Goal: Information Seeking & Learning: Learn about a topic

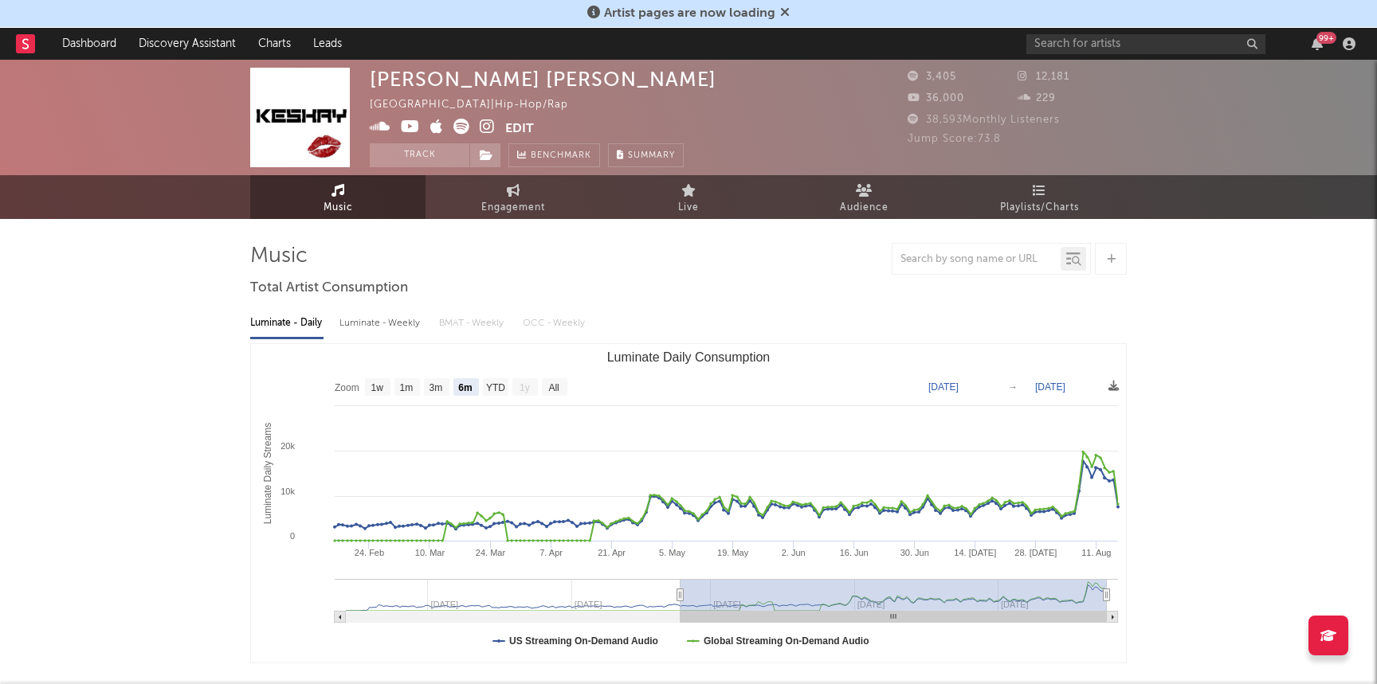
select select "6m"
click at [196, 45] on link "Discovery Assistant" at bounding box center [187, 44] width 120 height 32
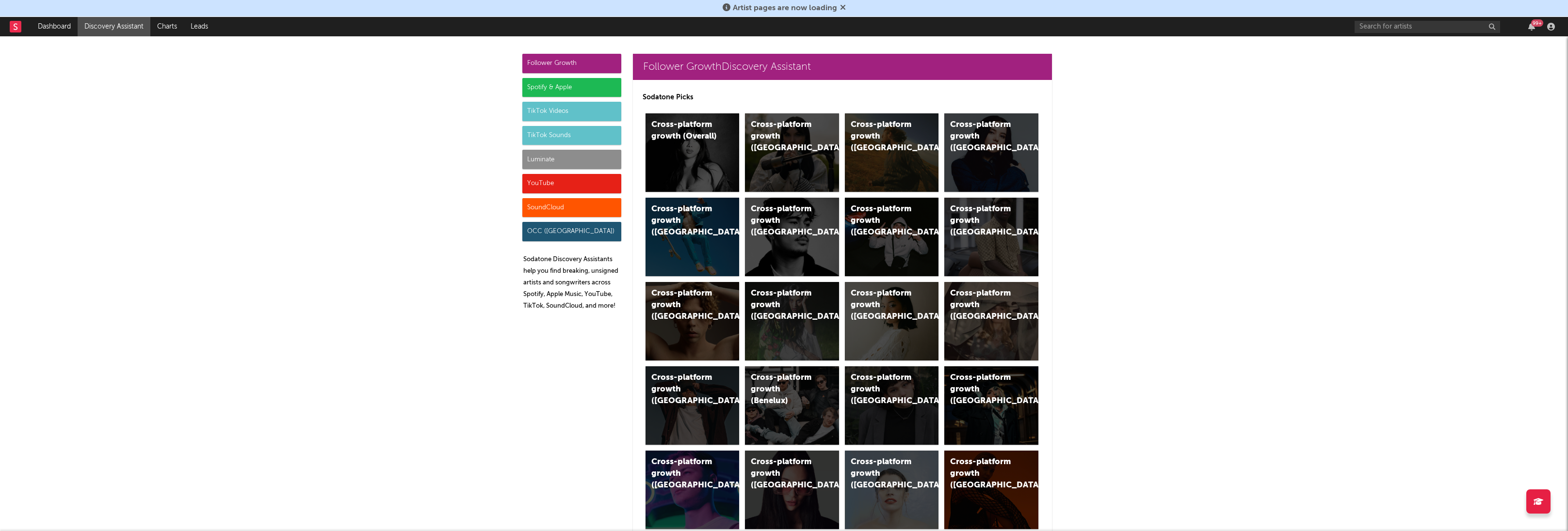
click at [555, 164] on div "Luminate" at bounding box center [572, 159] width 99 height 19
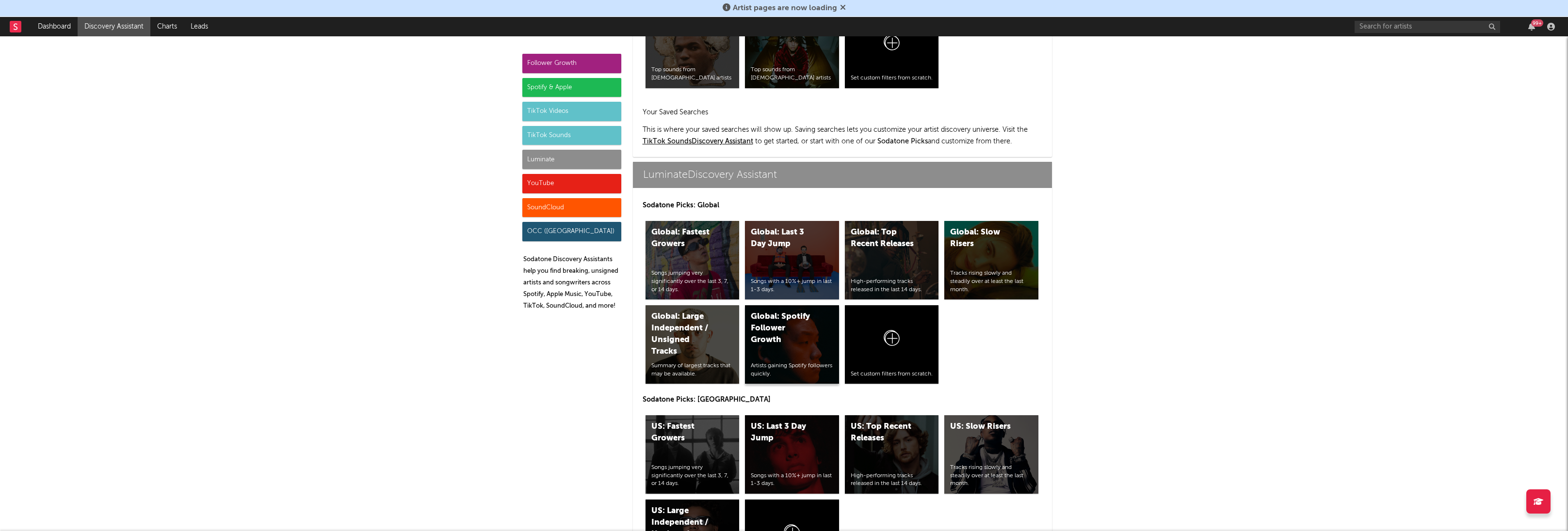
scroll to position [4302, 0]
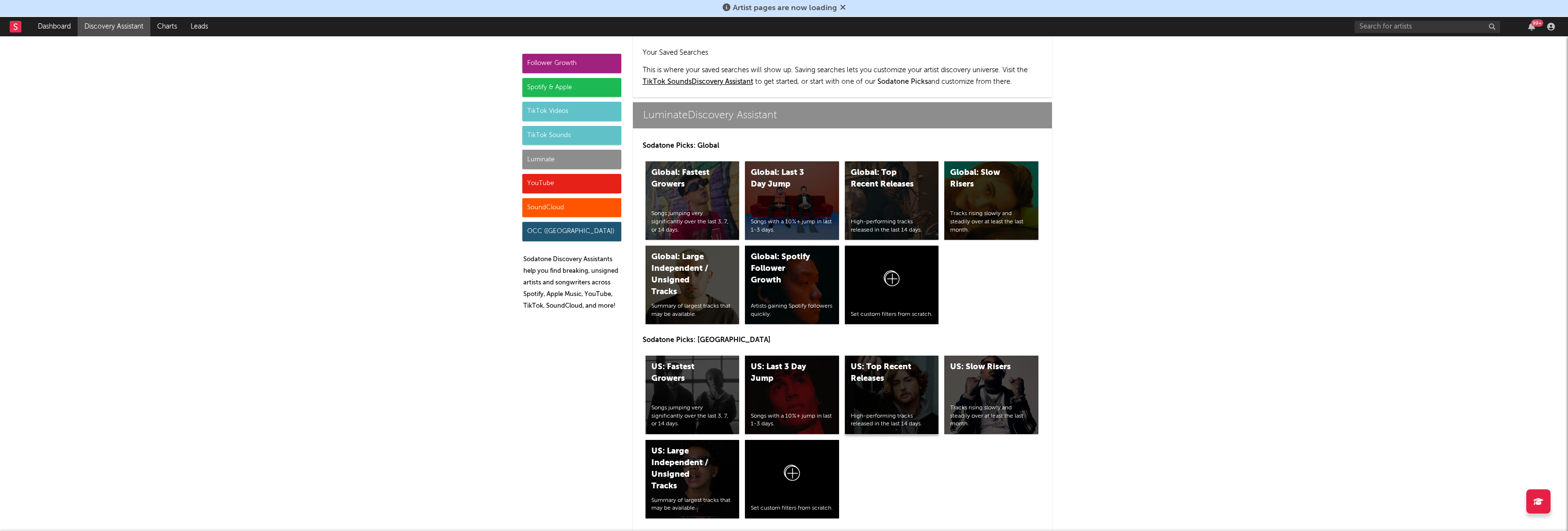
click at [838, 356] on div "US: Top Recent Releases High-performing tracks released in the last 14 days." at bounding box center [892, 395] width 94 height 78
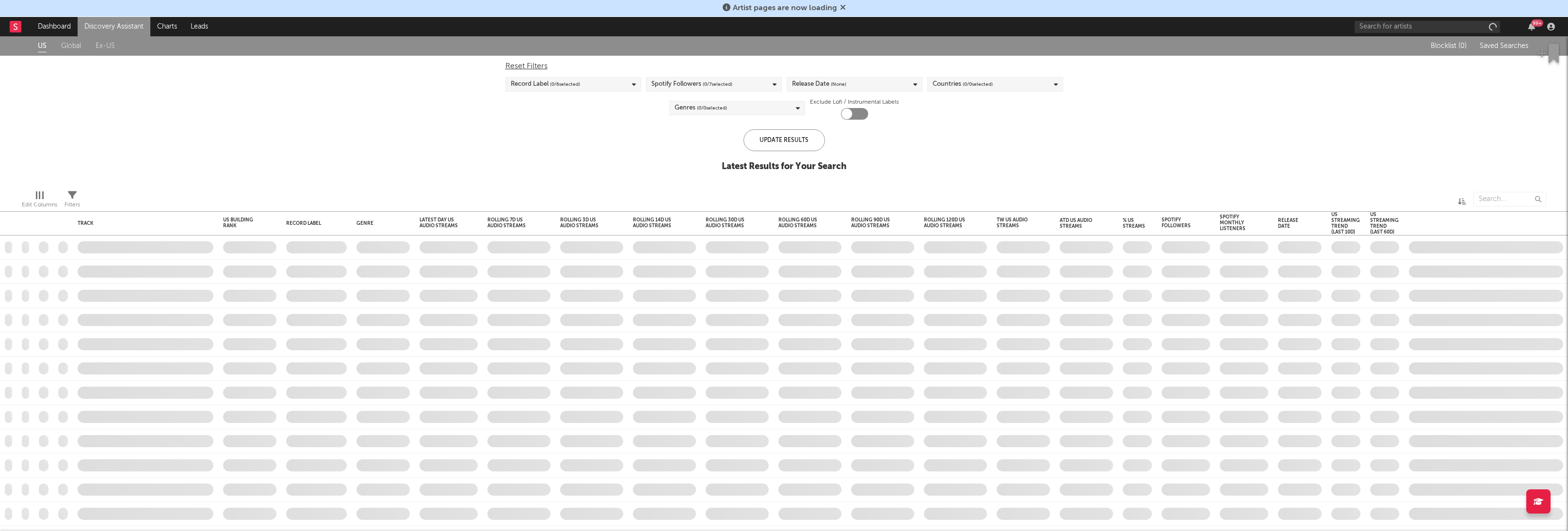
checkbox input "true"
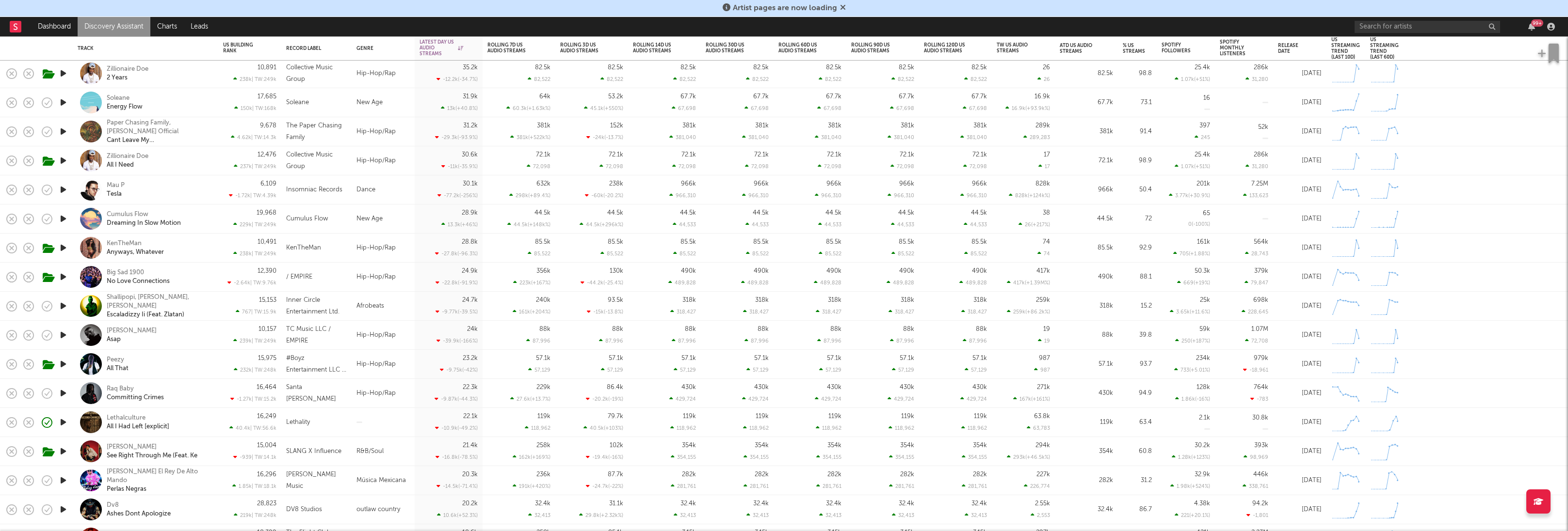
click at [61, 416] on icon "button" at bounding box center [63, 422] width 10 height 12
click at [212, 416] on div "Lethalculture All I Had Left [explicit]" at bounding box center [145, 422] width 136 height 29
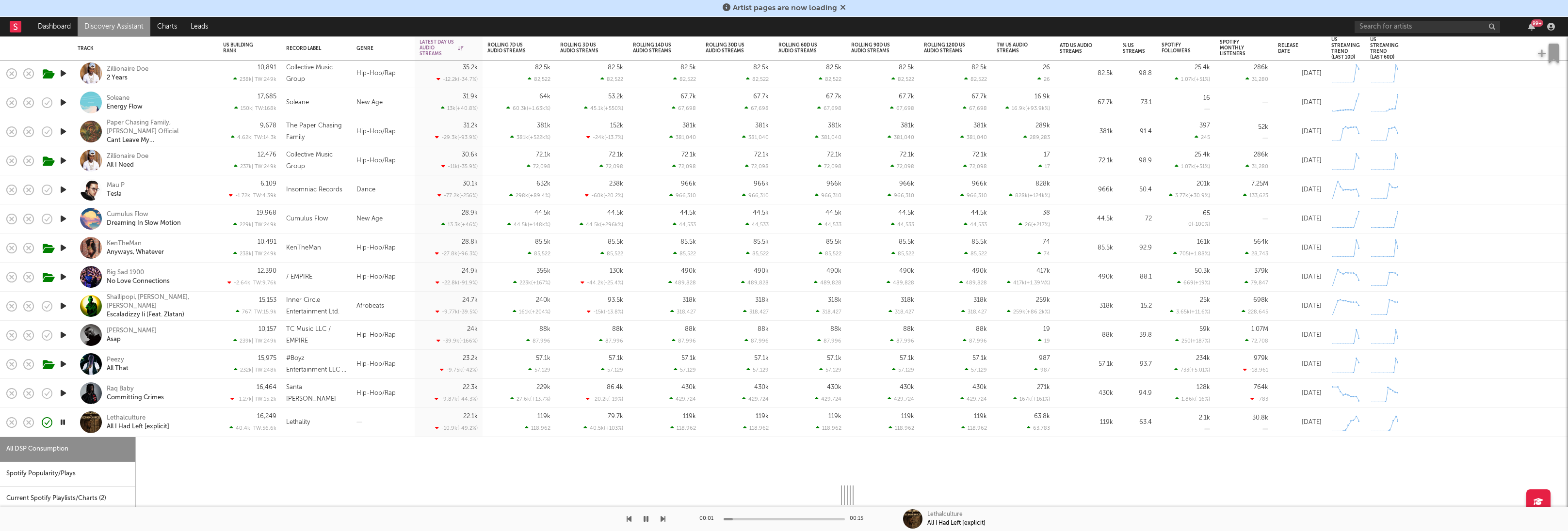
select select "1w"
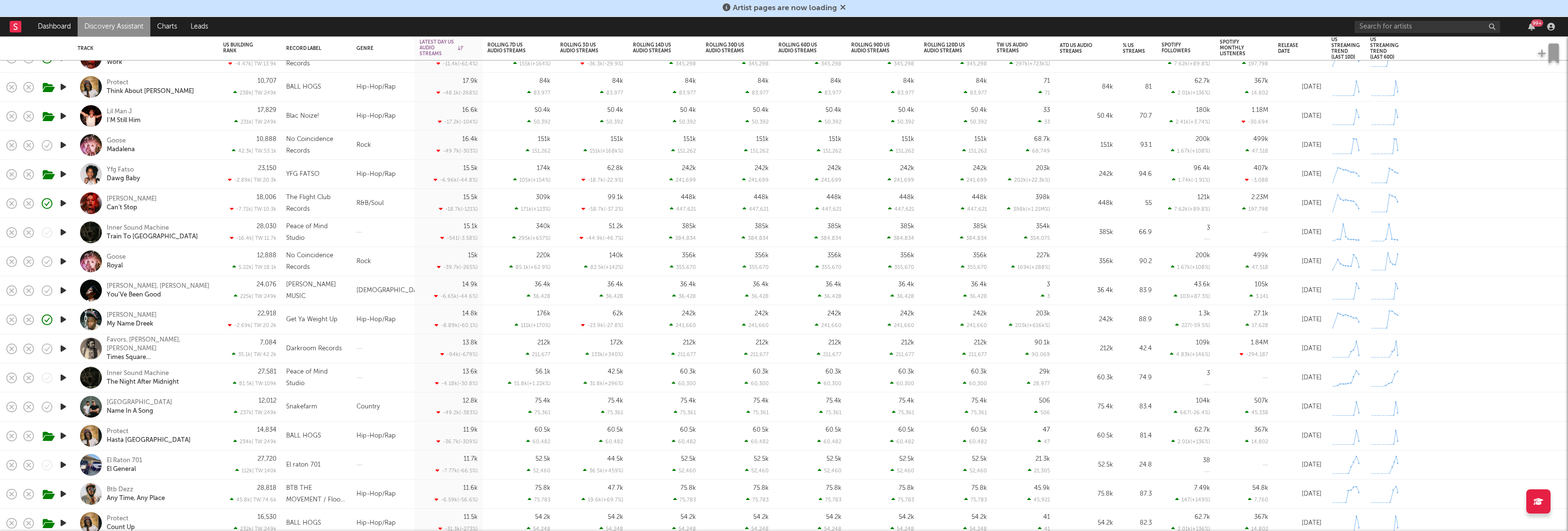
click at [219, 311] on div "22,918 -2.69k | TW: 20.2k" at bounding box center [250, 320] width 63 height 29
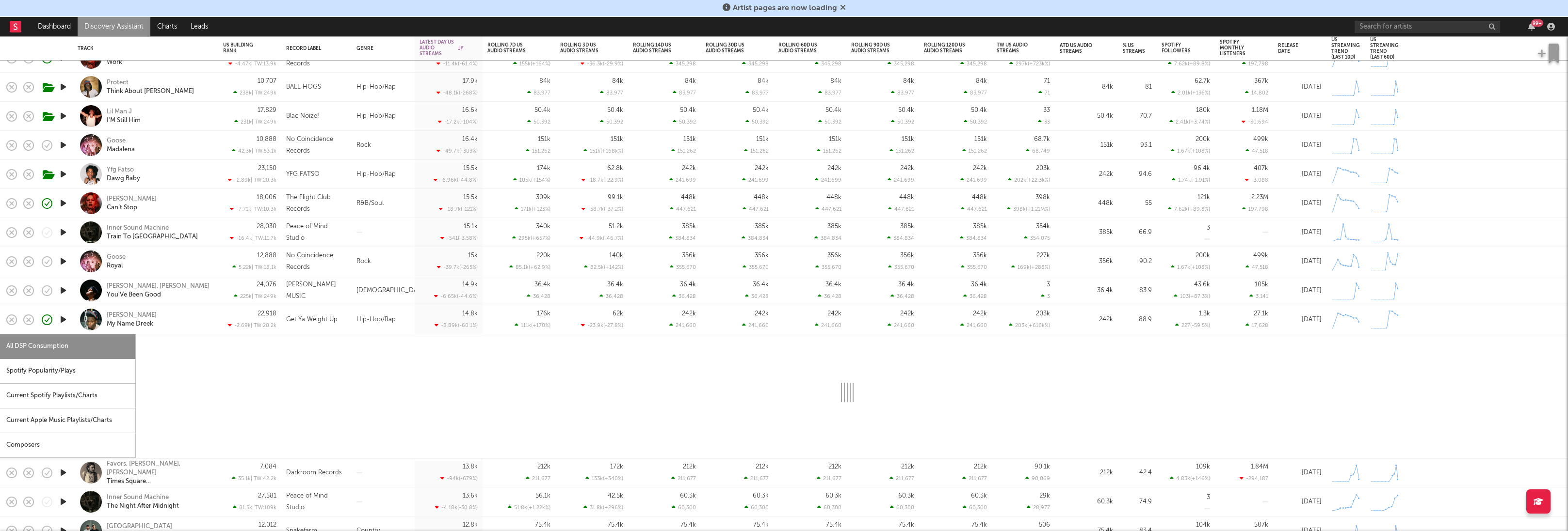
select select "1w"
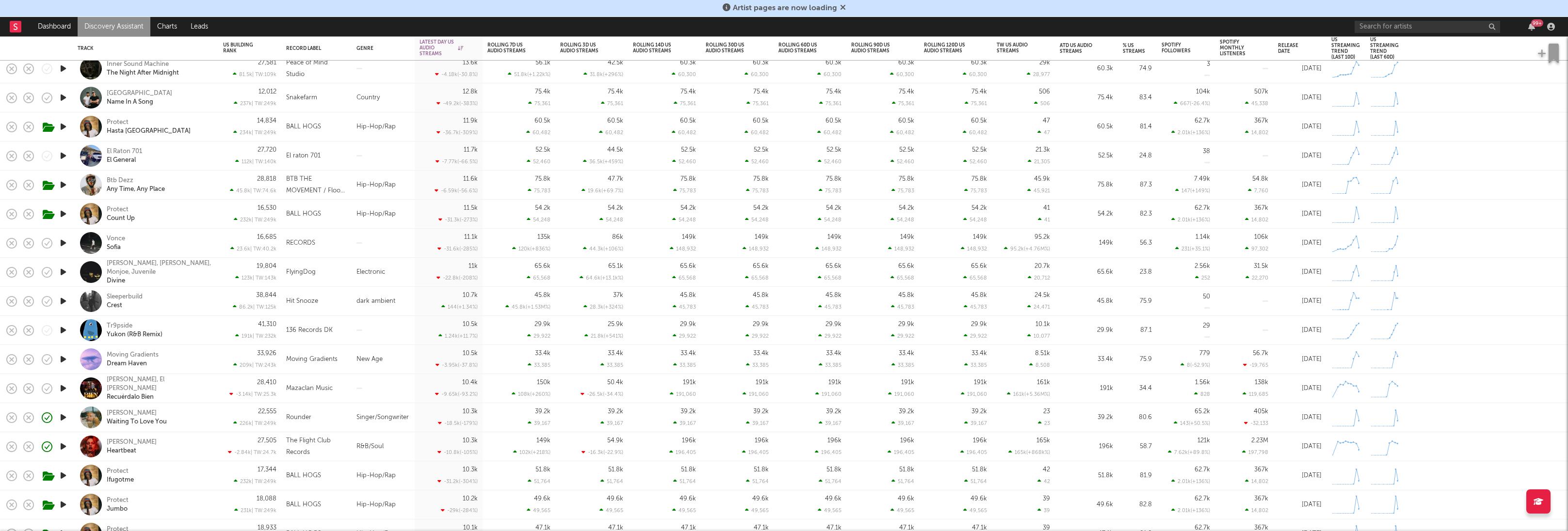
click at [64, 182] on icon "button" at bounding box center [63, 185] width 10 height 12
click at [208, 182] on div "Btb Dezz Any Time, Any Place" at bounding box center [158, 185] width 104 height 18
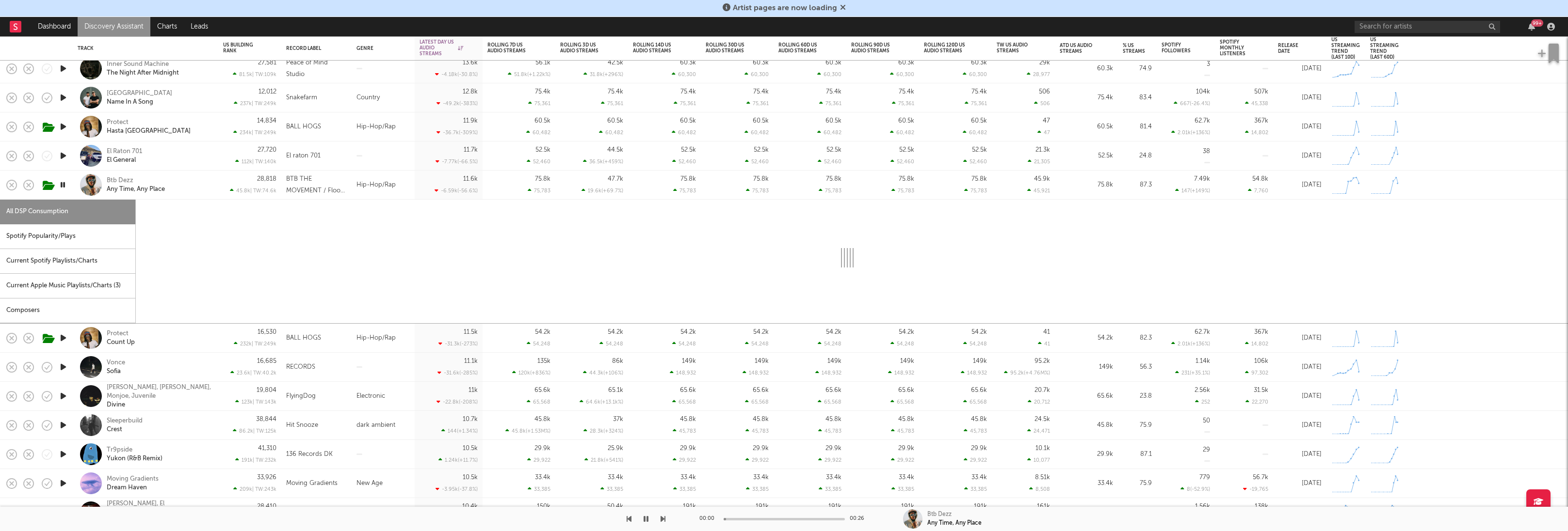
select select "1w"
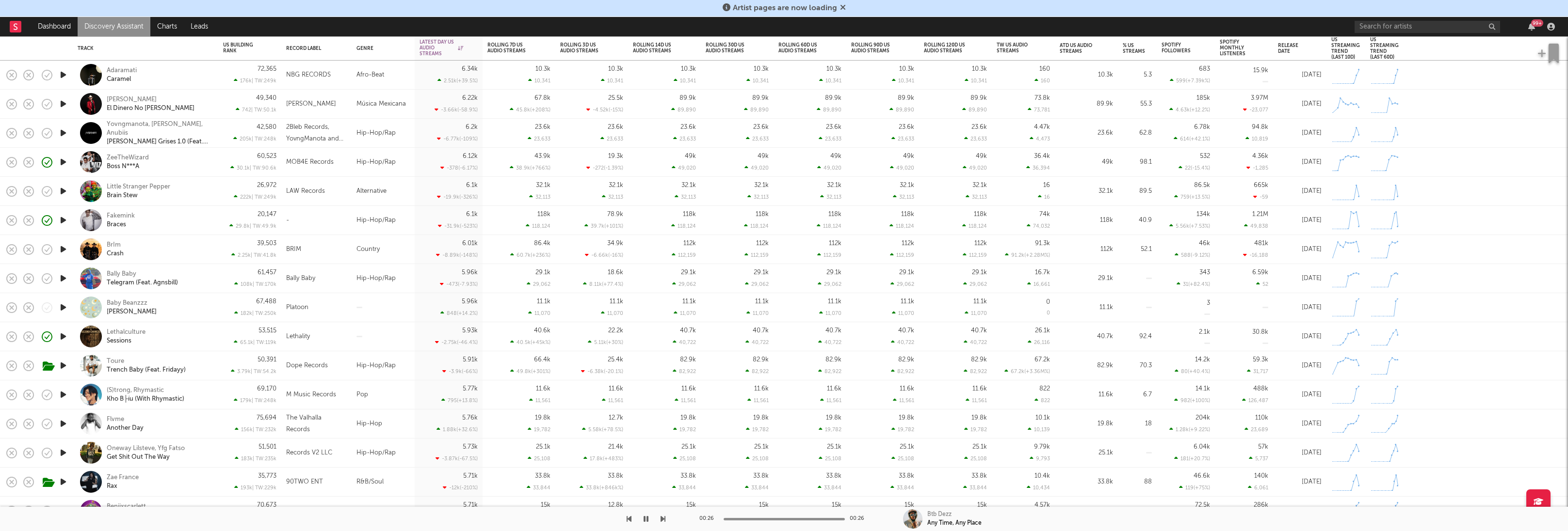
click at [166, 154] on div "ZeeTheWizard Boss N***A" at bounding box center [158, 162] width 104 height 18
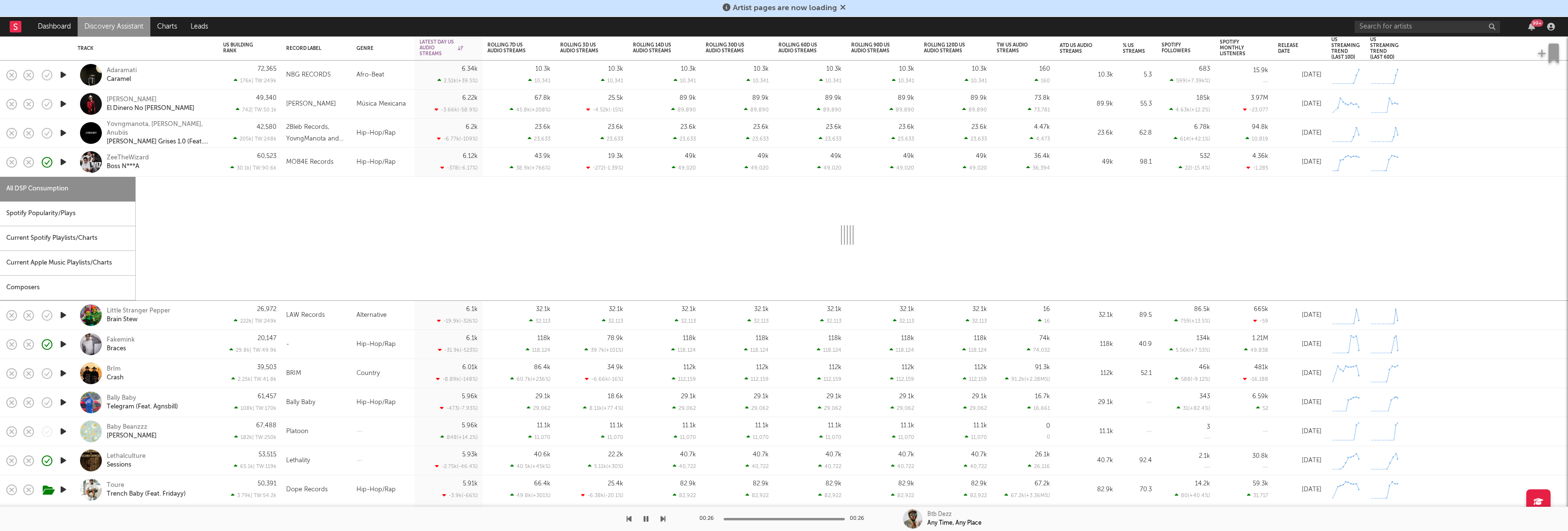
select select "1w"
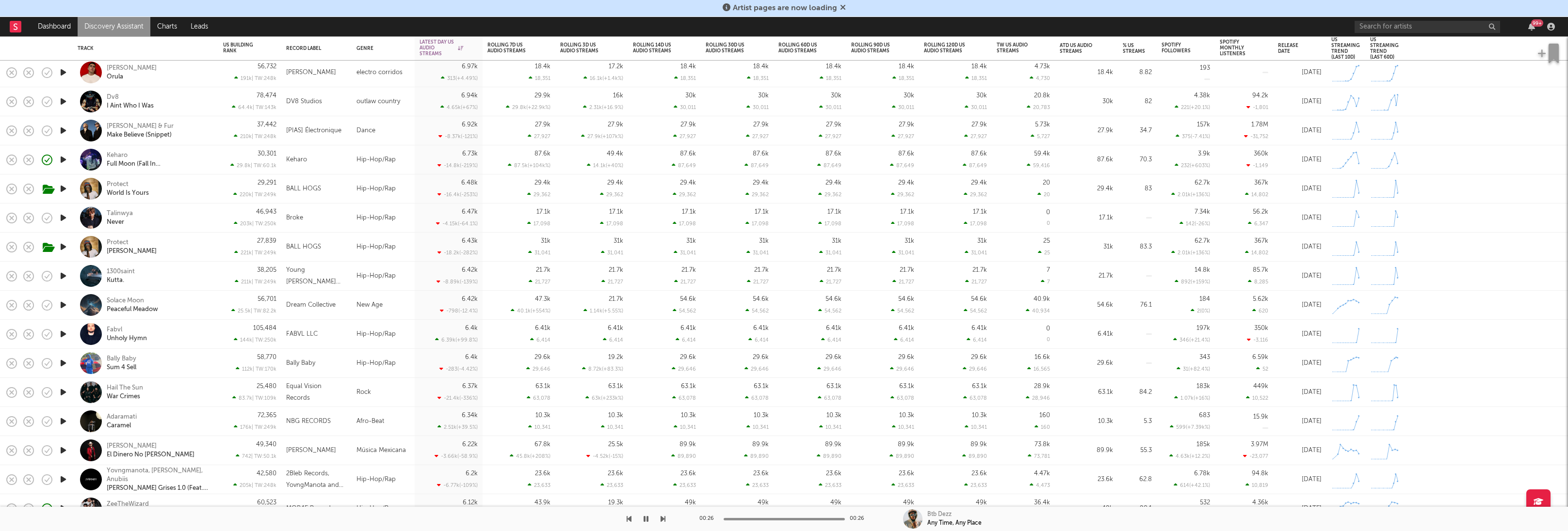
click at [215, 214] on div "Talinwya Never" at bounding box center [145, 218] width 145 height 29
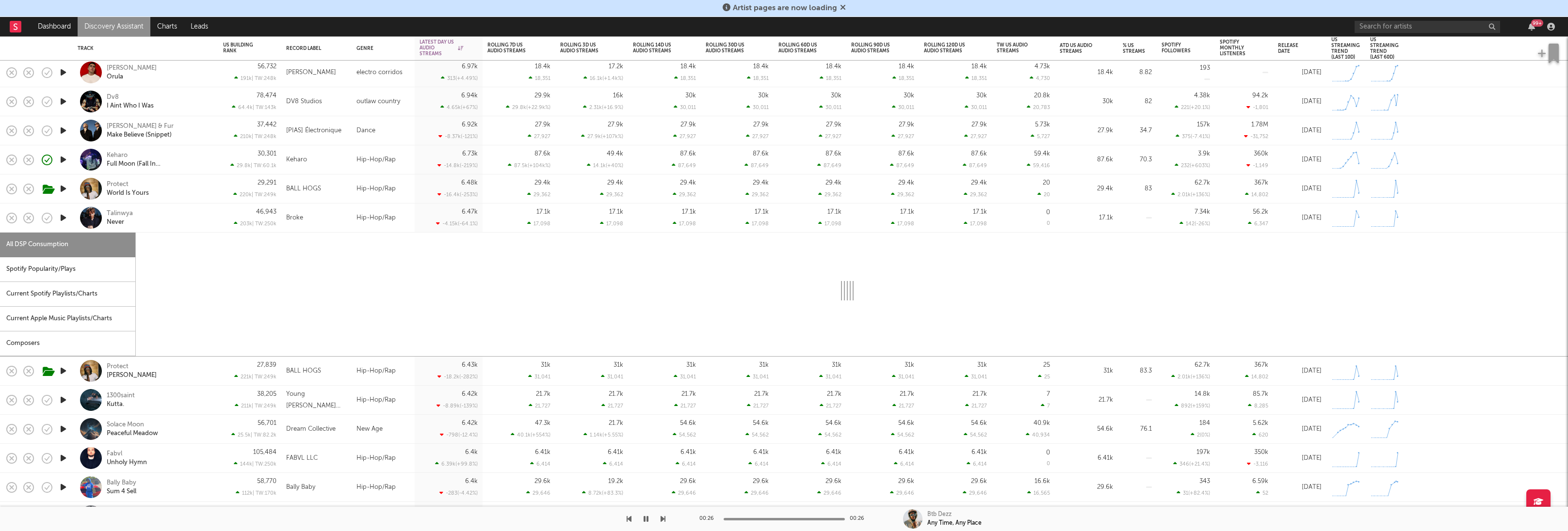
select select "1w"
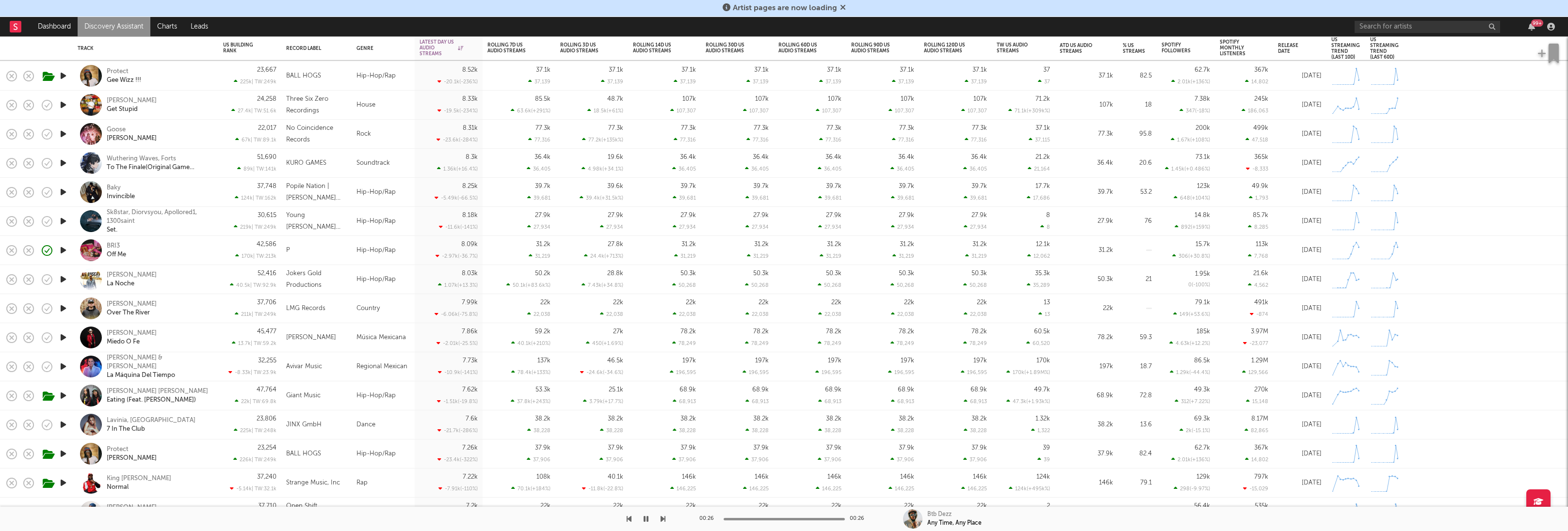
click at [65, 274] on icon "button" at bounding box center [63, 279] width 10 height 12
click at [164, 282] on div "Jo Gold La Noche" at bounding box center [158, 279] width 104 height 18
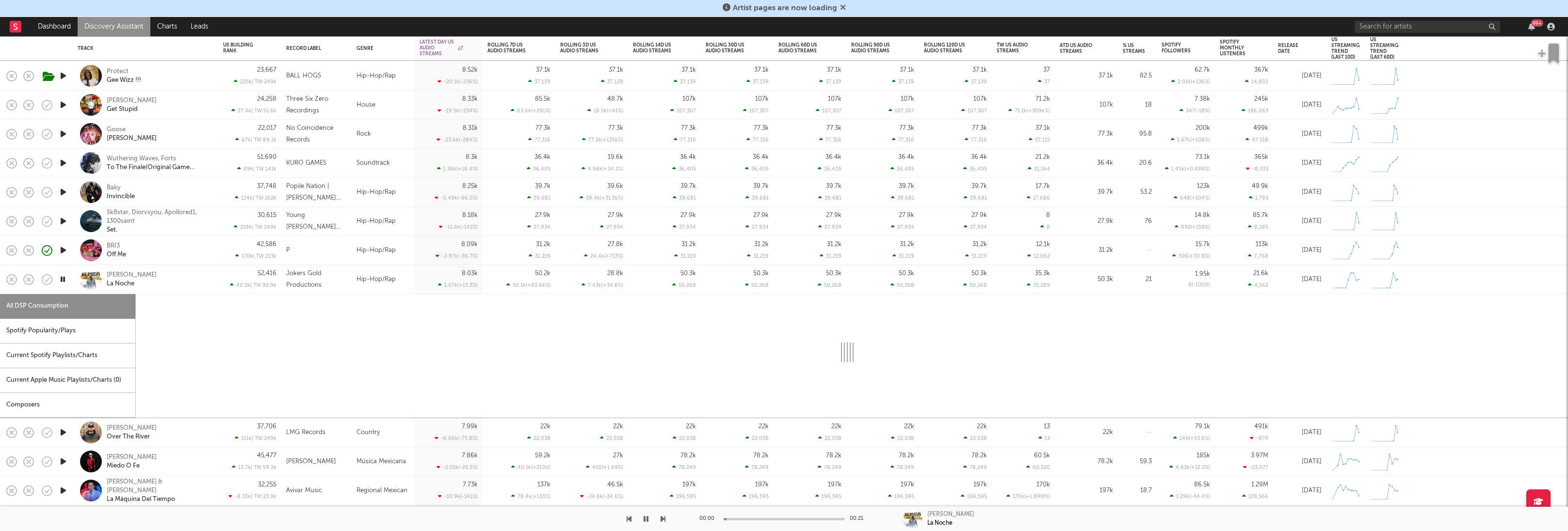
select select "1w"
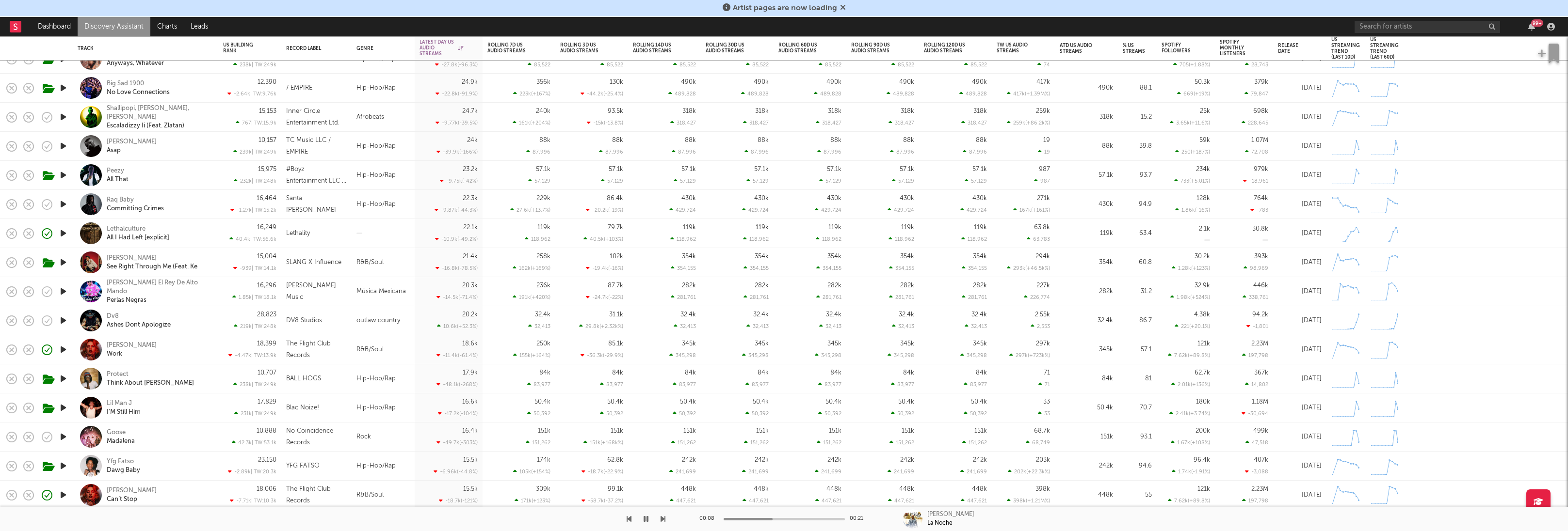
click at [103, 23] on link "Discovery Assistant" at bounding box center [114, 27] width 73 height 19
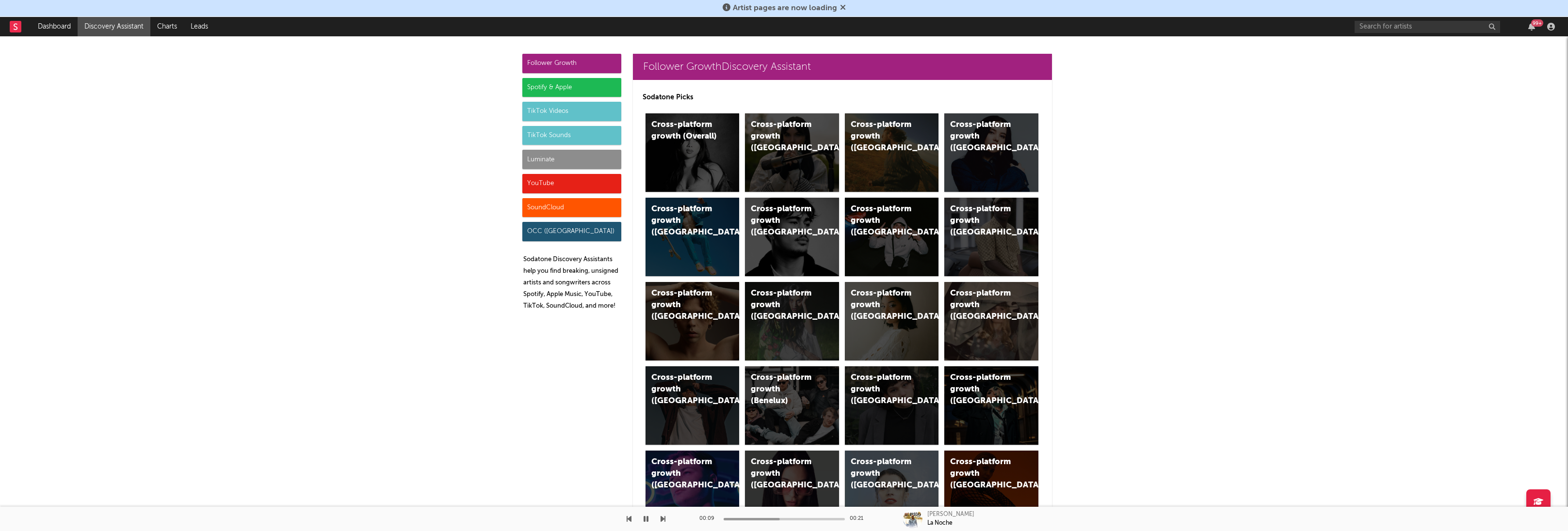
click at [563, 164] on div "Luminate" at bounding box center [572, 159] width 99 height 19
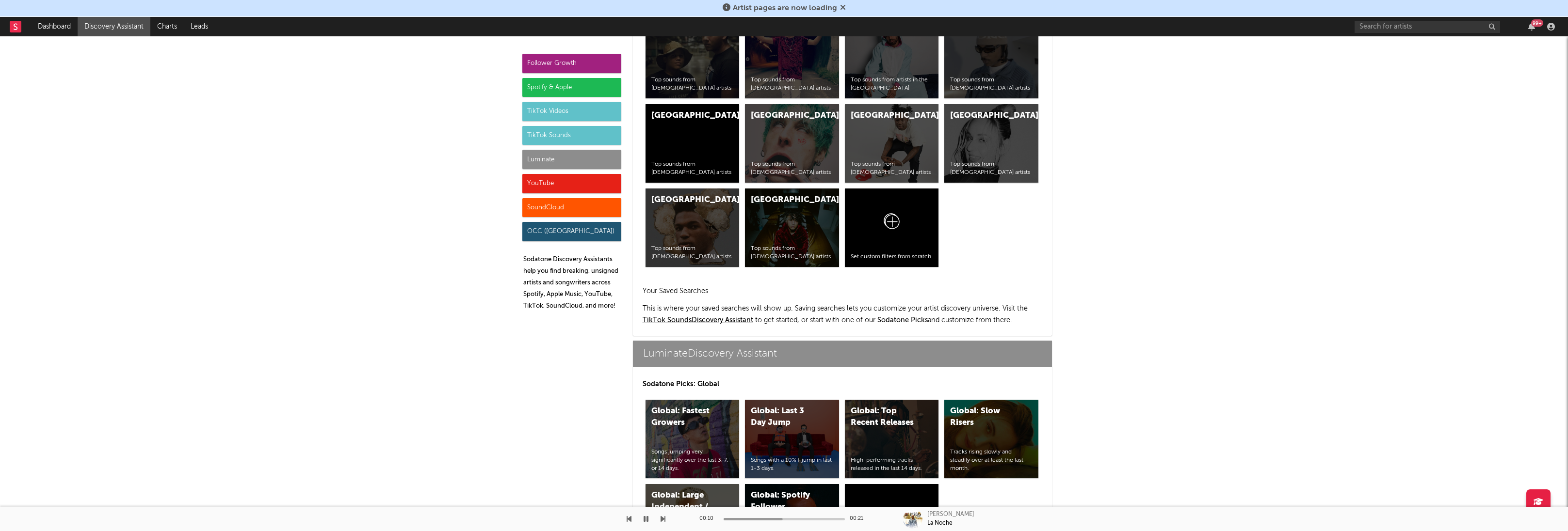
scroll to position [4302, 0]
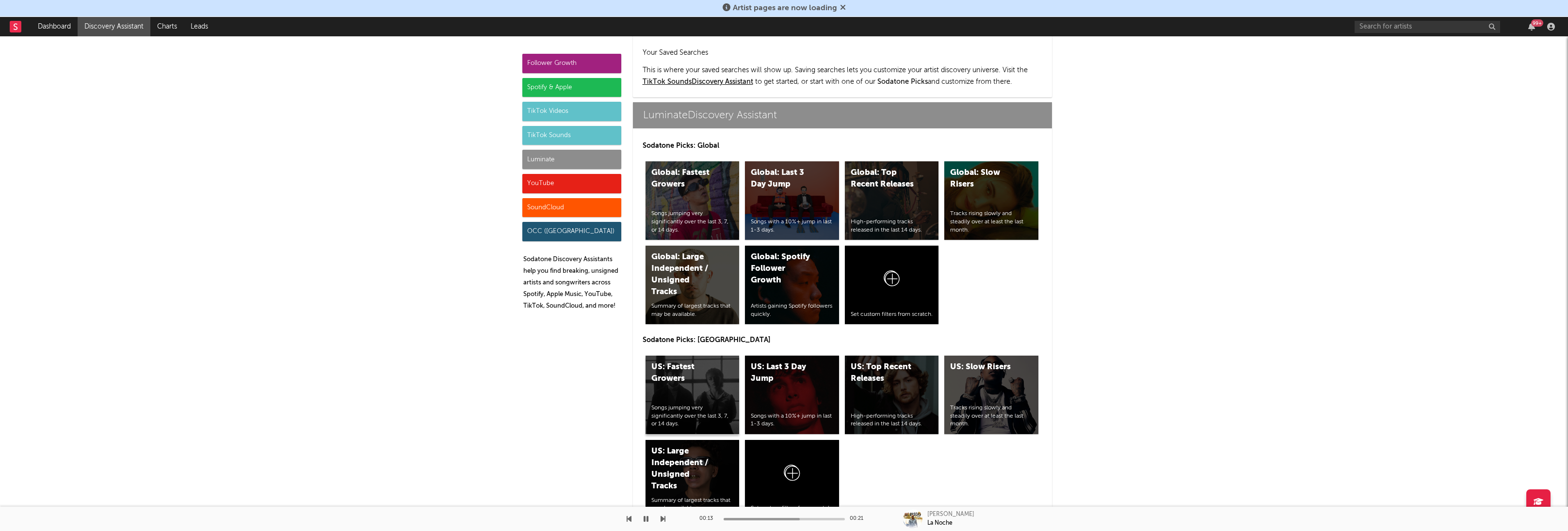
click at [705, 356] on div "US: Fastest Growers Songs jumping very significantly over the last 3, 7, or 14 …" at bounding box center [693, 395] width 94 height 78
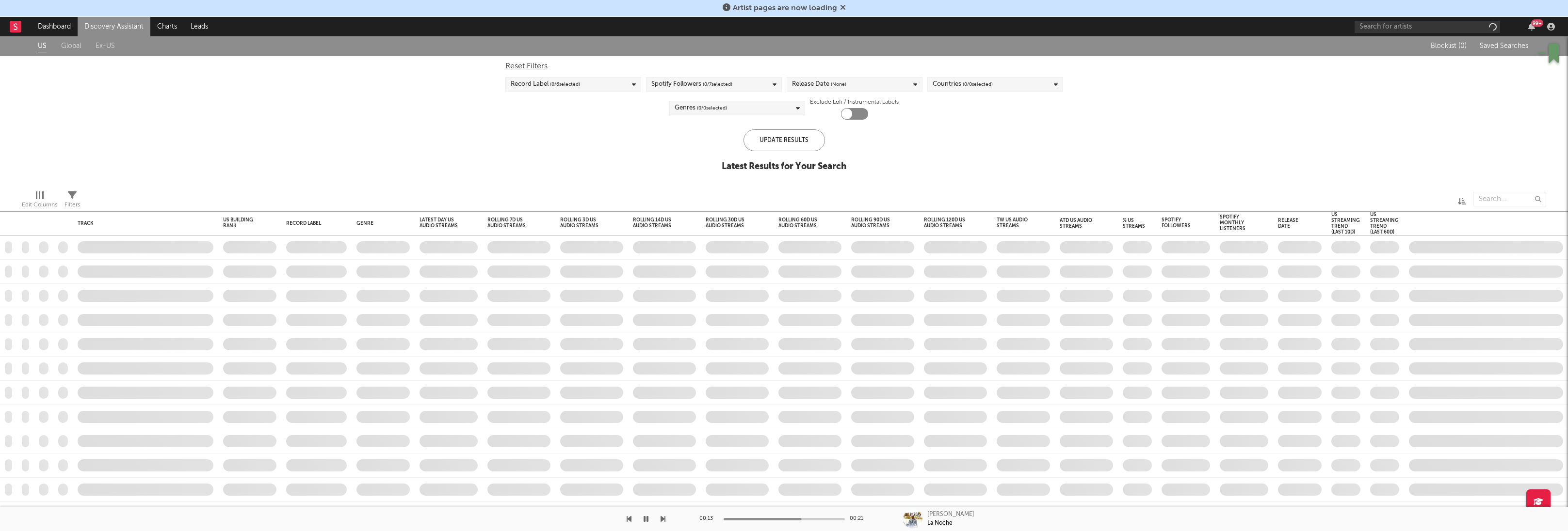
checkbox input "true"
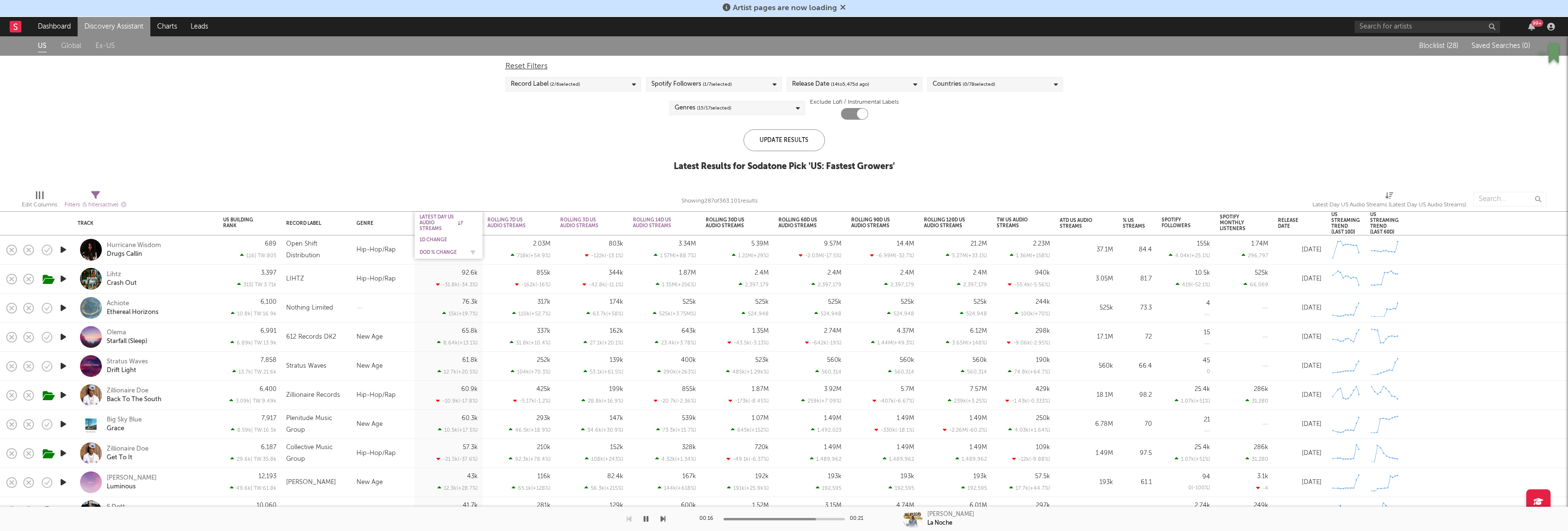
click at [433, 252] on div "DoD % Change" at bounding box center [441, 252] width 44 height 6
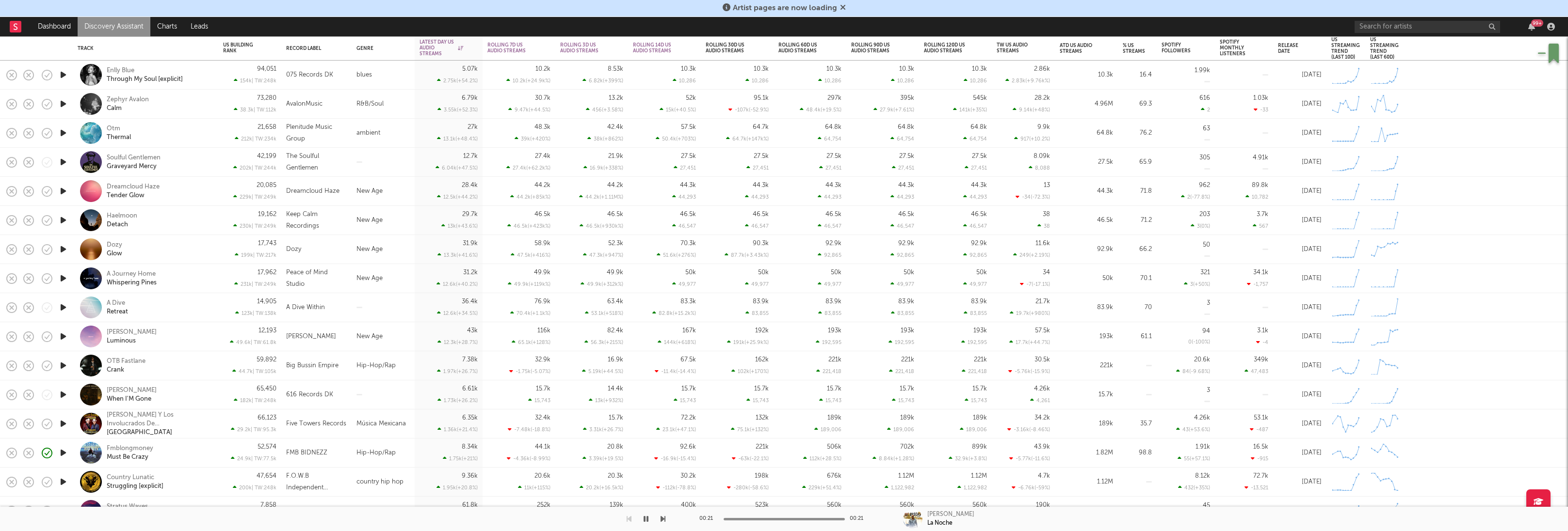
click at [61, 416] on icon "button" at bounding box center [63, 453] width 10 height 12
click at [209, 416] on div "Fmblongmoney Must Be Crazy" at bounding box center [158, 453] width 104 height 18
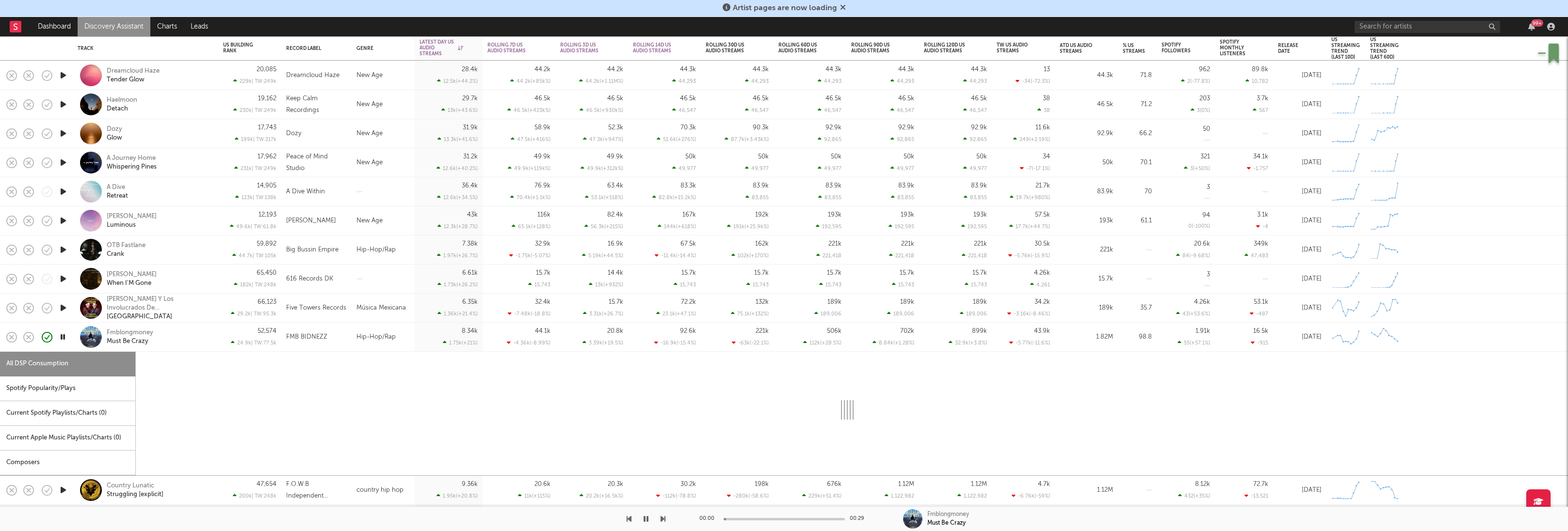
select select "6m"
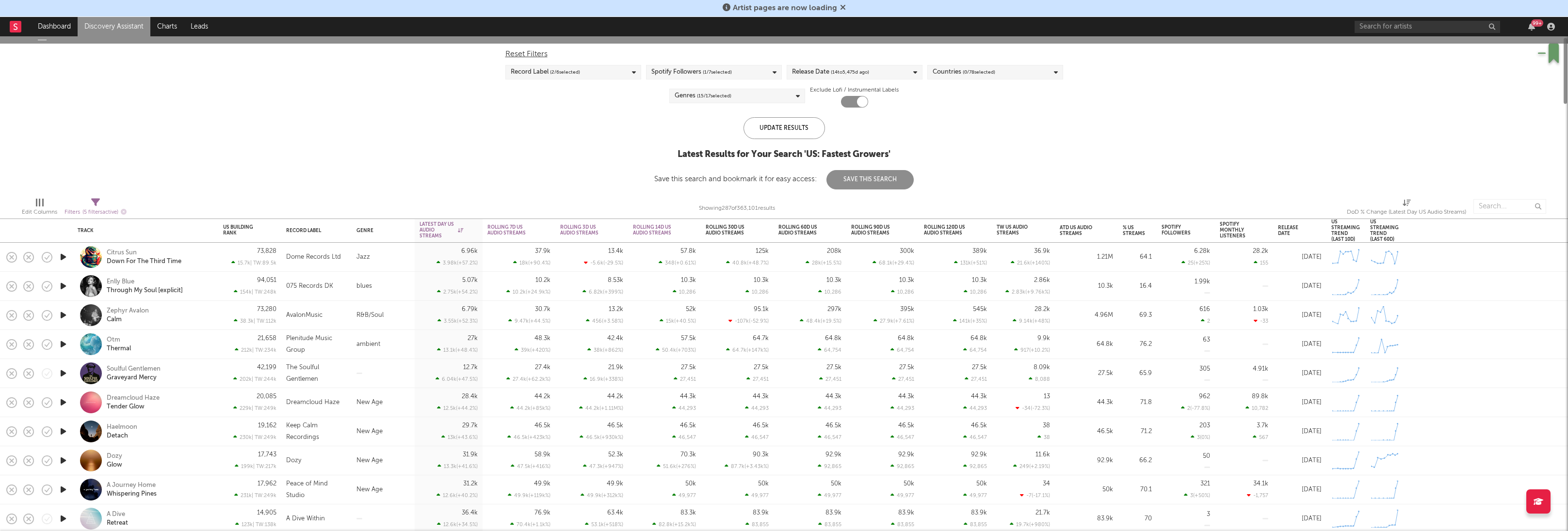
select select "6m"
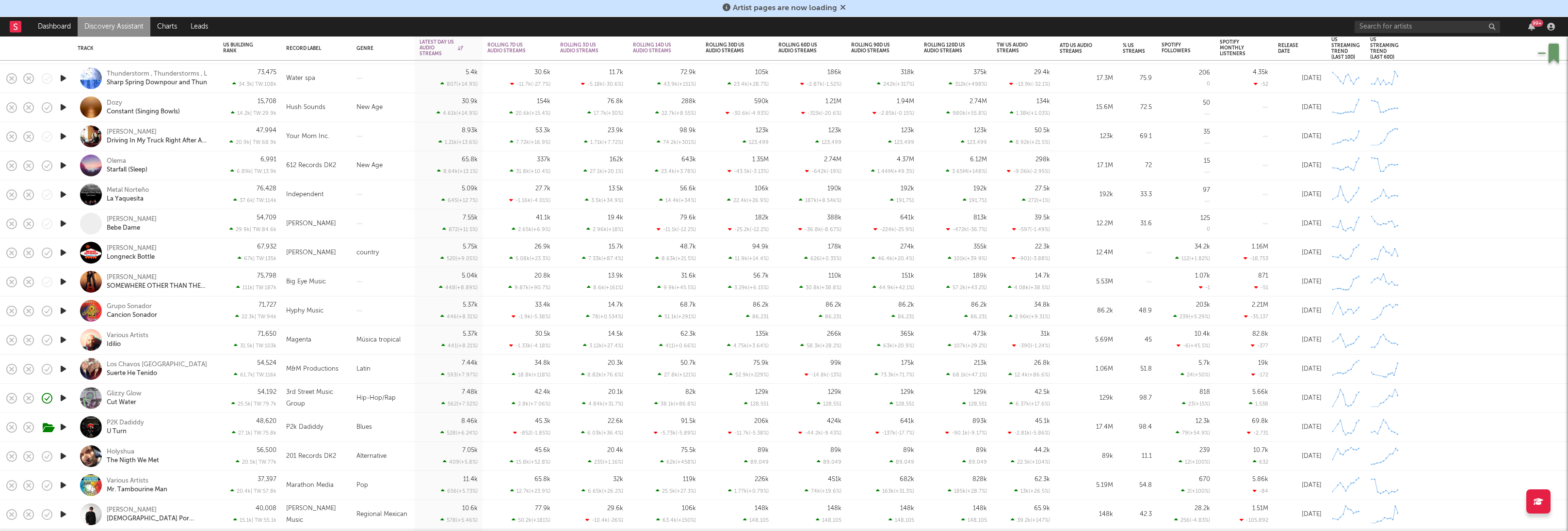
click at [238, 408] on div "54,192 25.5k | TW: 79.7k" at bounding box center [250, 398] width 54 height 29
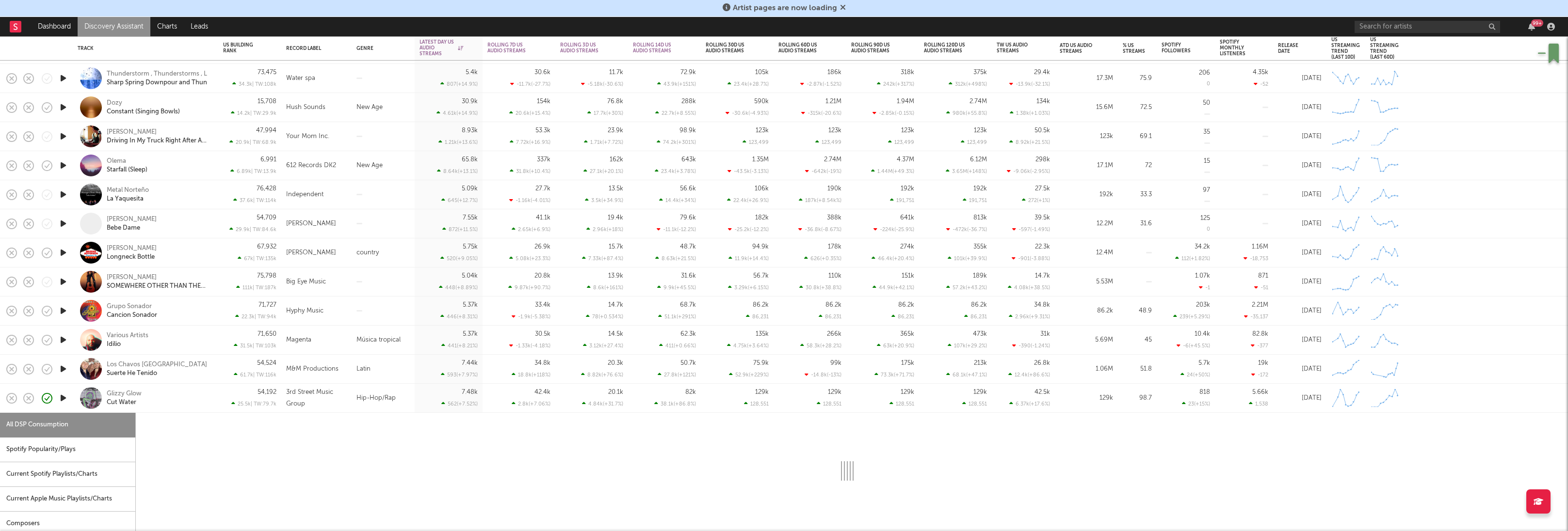
select select "1w"
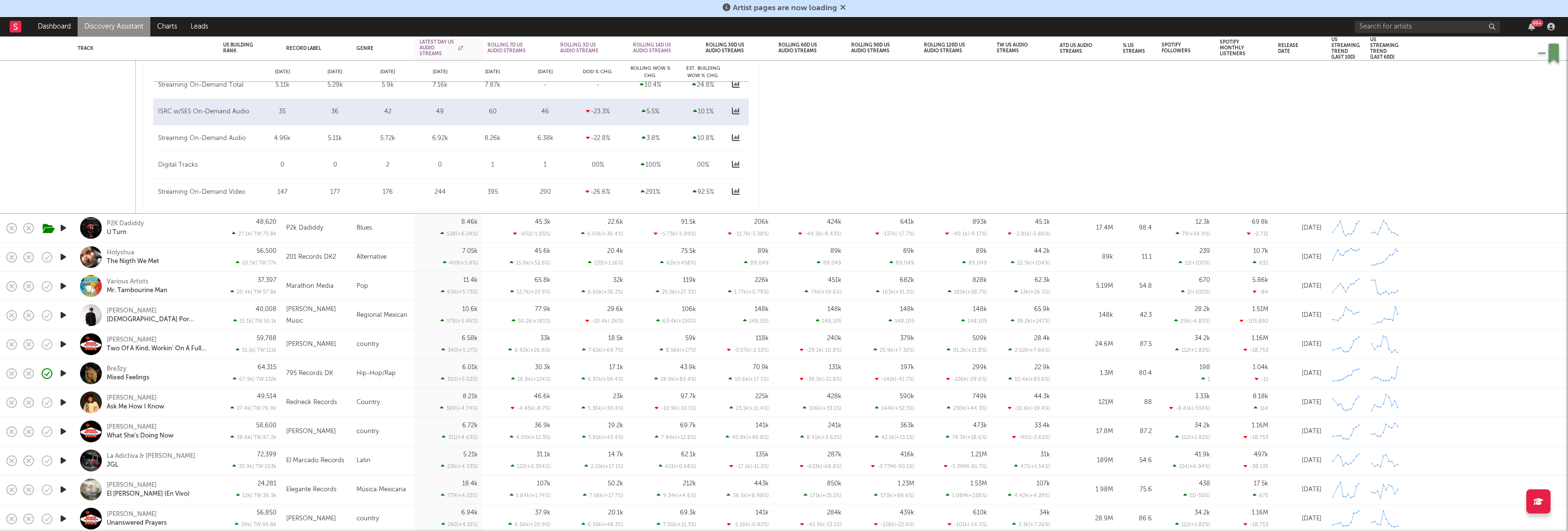
click at [186, 367] on div "Bre3zy Mixed Feelings" at bounding box center [158, 373] width 104 height 18
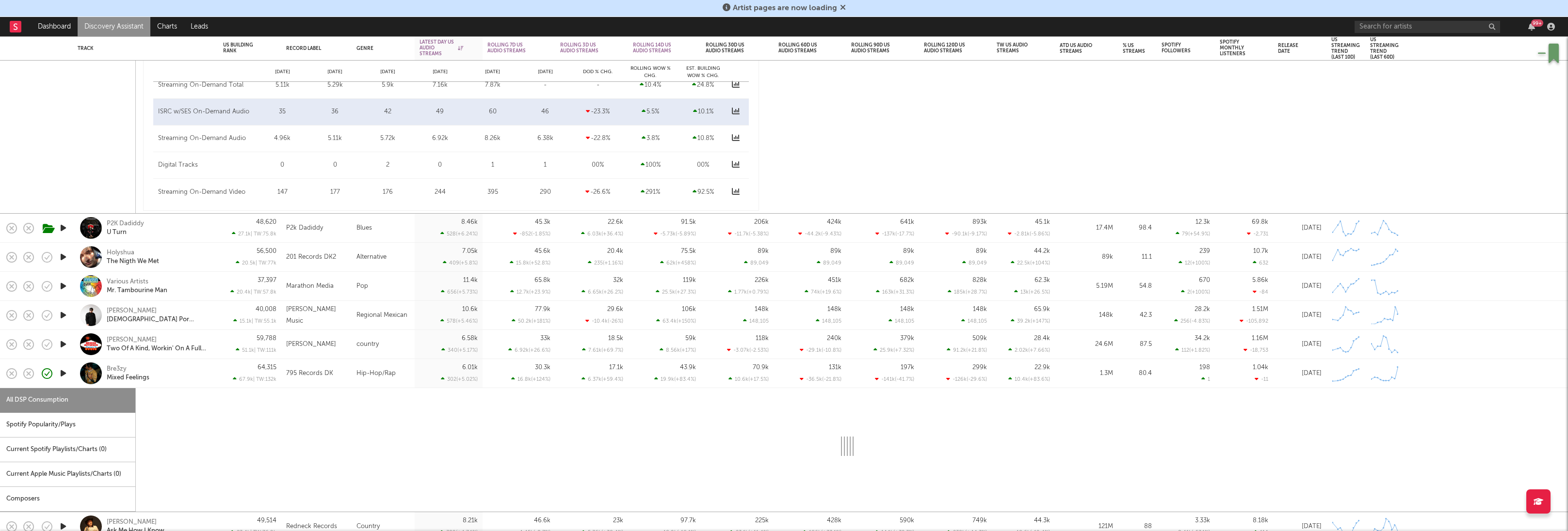
select select "1w"
select select "6m"
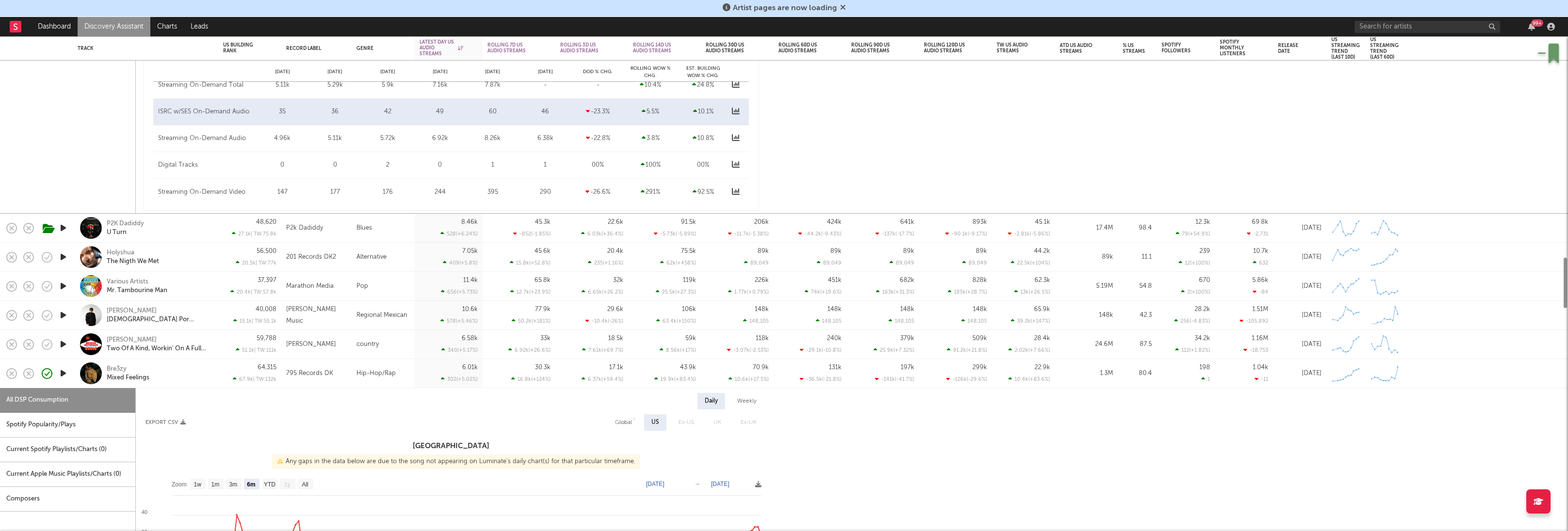
click at [68, 373] on div at bounding box center [63, 373] width 19 height 29
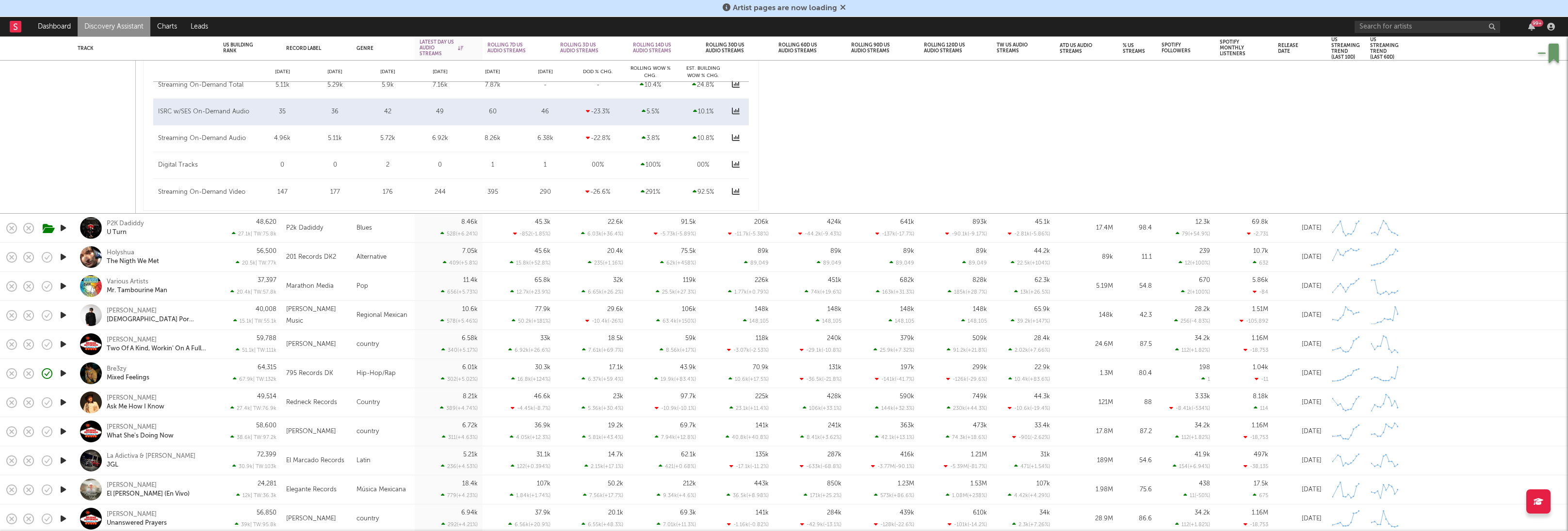
click at [64, 373] on icon "button" at bounding box center [63, 373] width 10 height 12
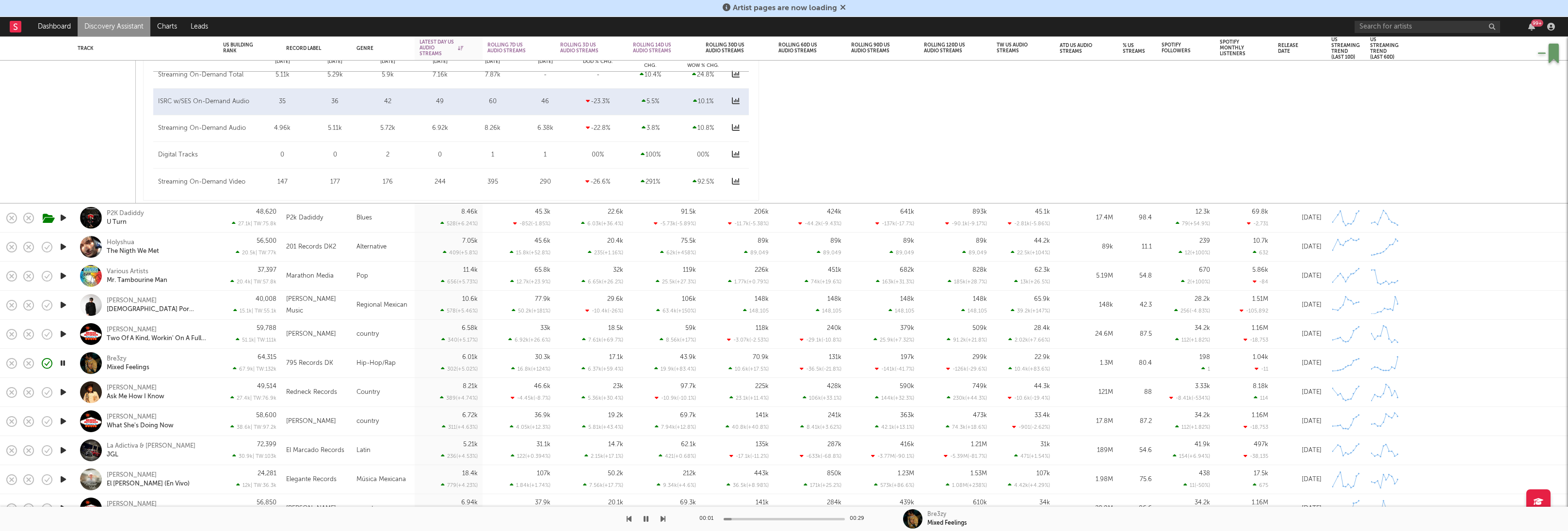
click at [192, 359] on div "Bre3zy Mixed Feelings" at bounding box center [158, 363] width 104 height 18
select select "6m"
select select "1w"
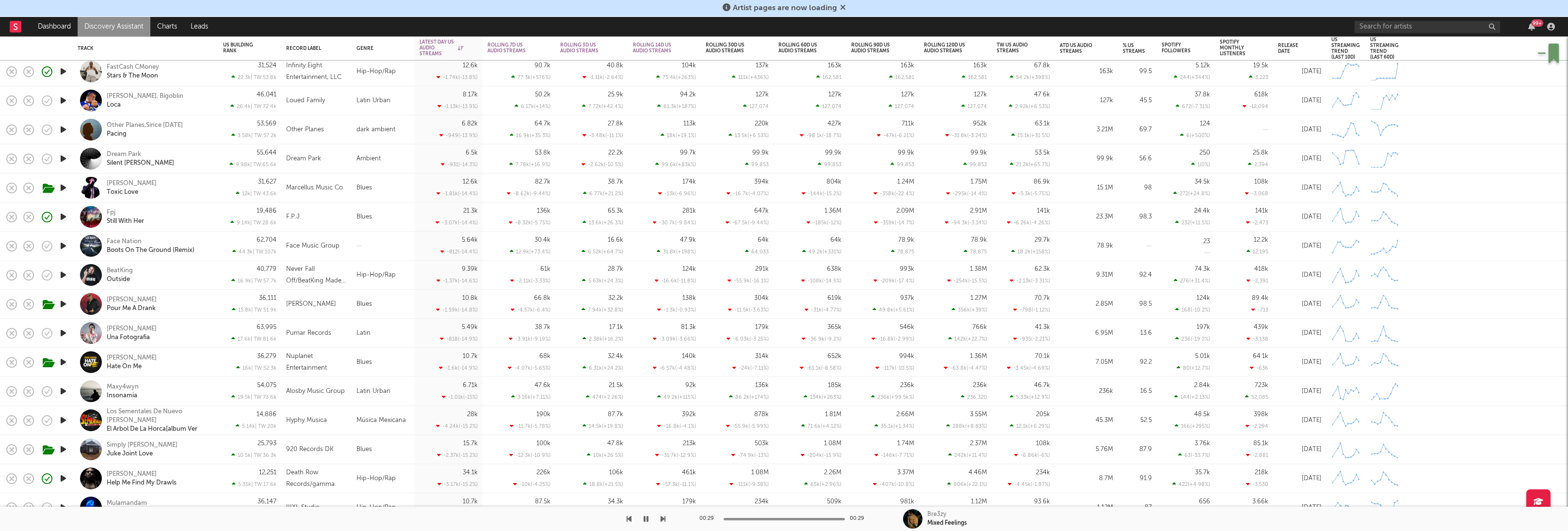
click at [60, 392] on icon "button" at bounding box center [63, 391] width 10 height 12
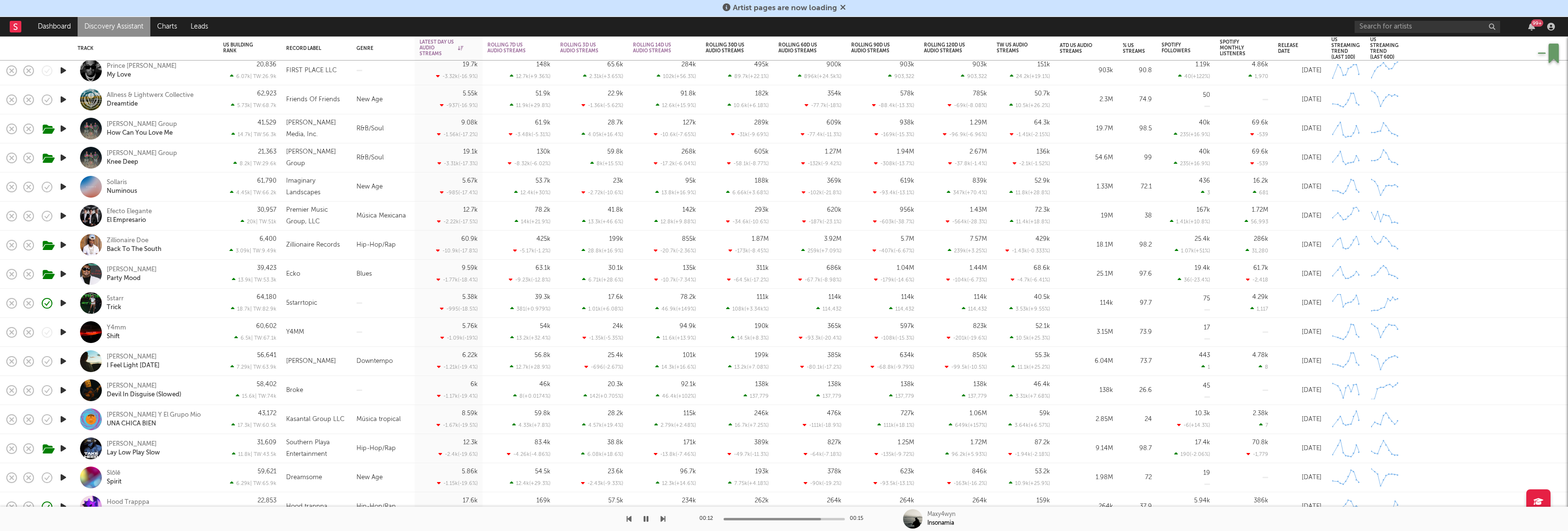
click at [164, 334] on div "Y4mm Shift" at bounding box center [158, 332] width 104 height 18
click at [166, 302] on div "5starr Trick" at bounding box center [158, 303] width 104 height 18
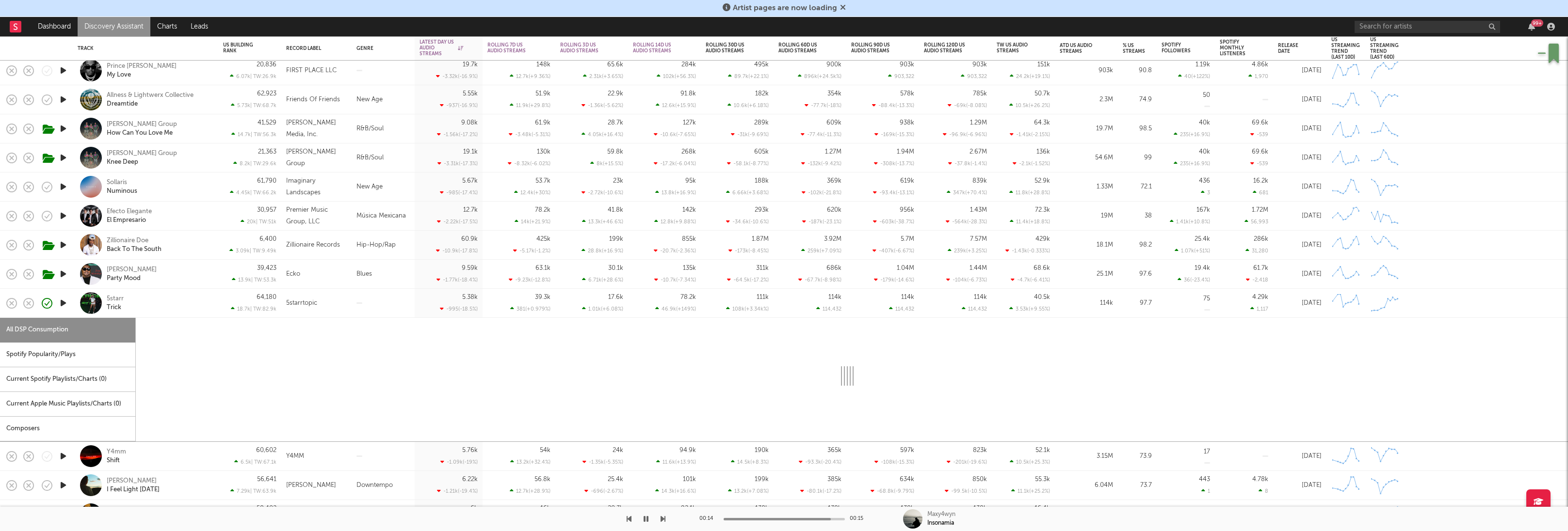
select select "1w"
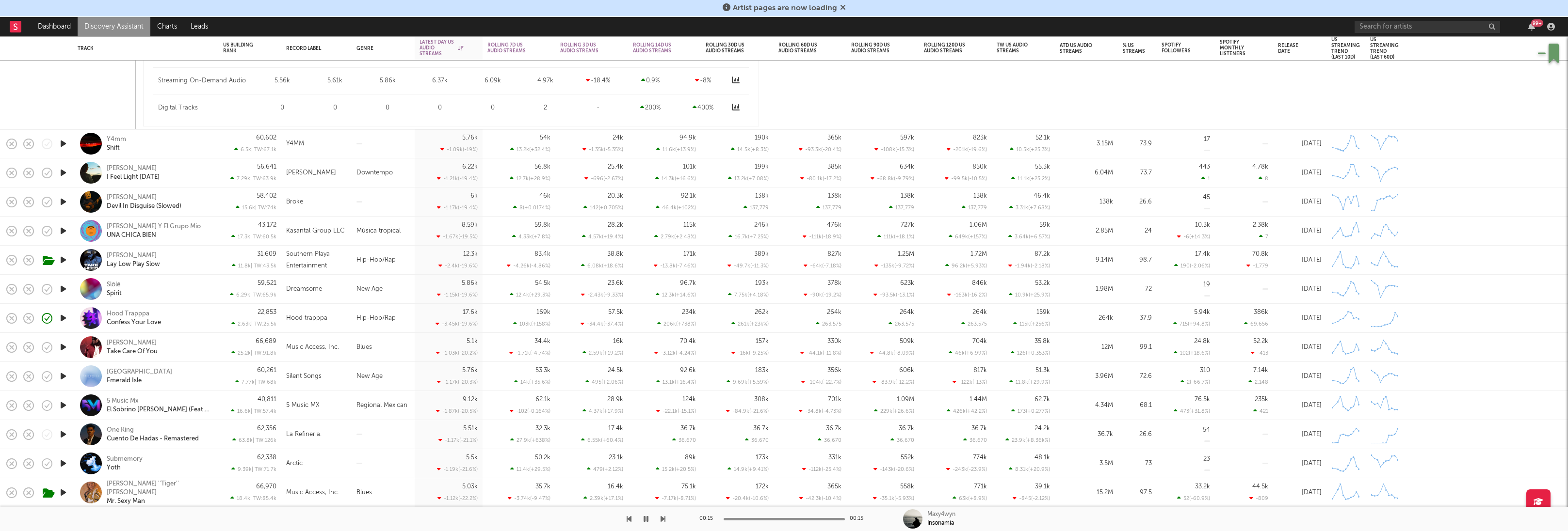
click at [211, 325] on div "Hood Trapppa Confess Your Love" at bounding box center [145, 318] width 136 height 29
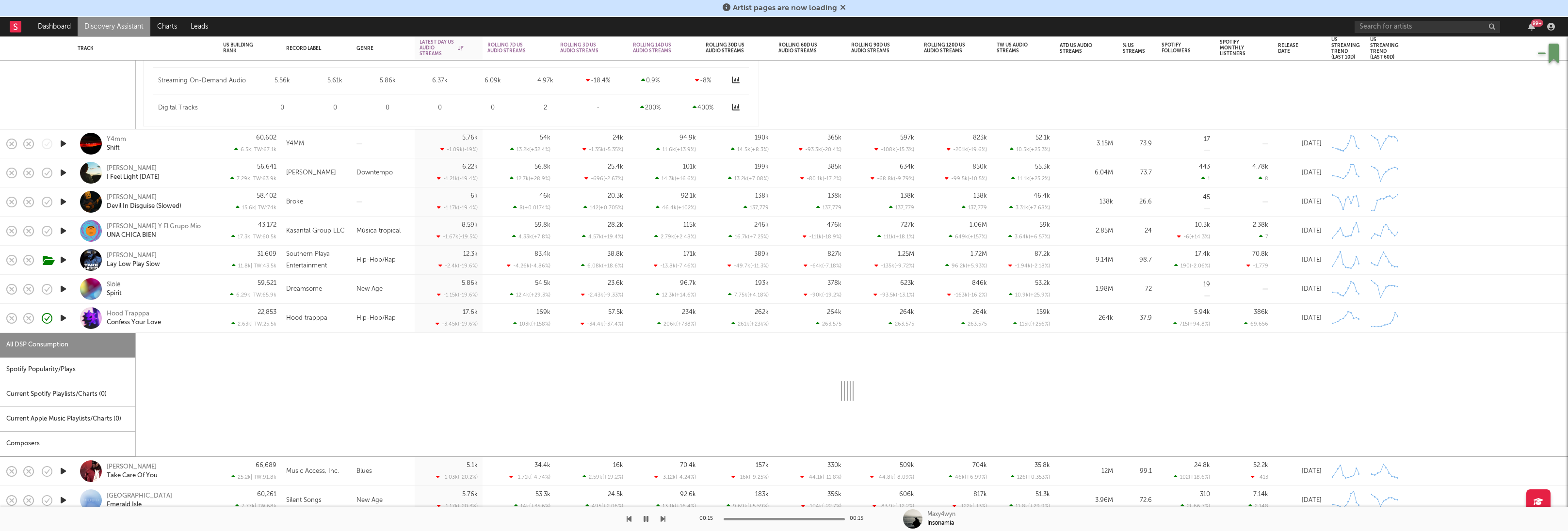
select select "1w"
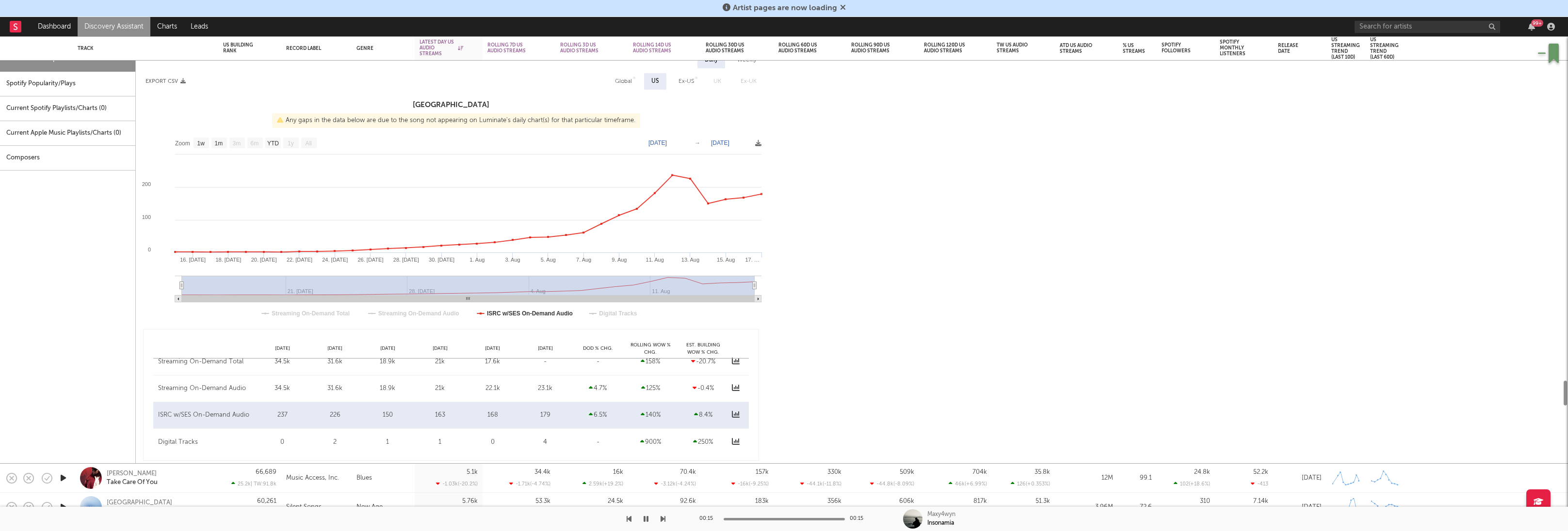
select select "1w"
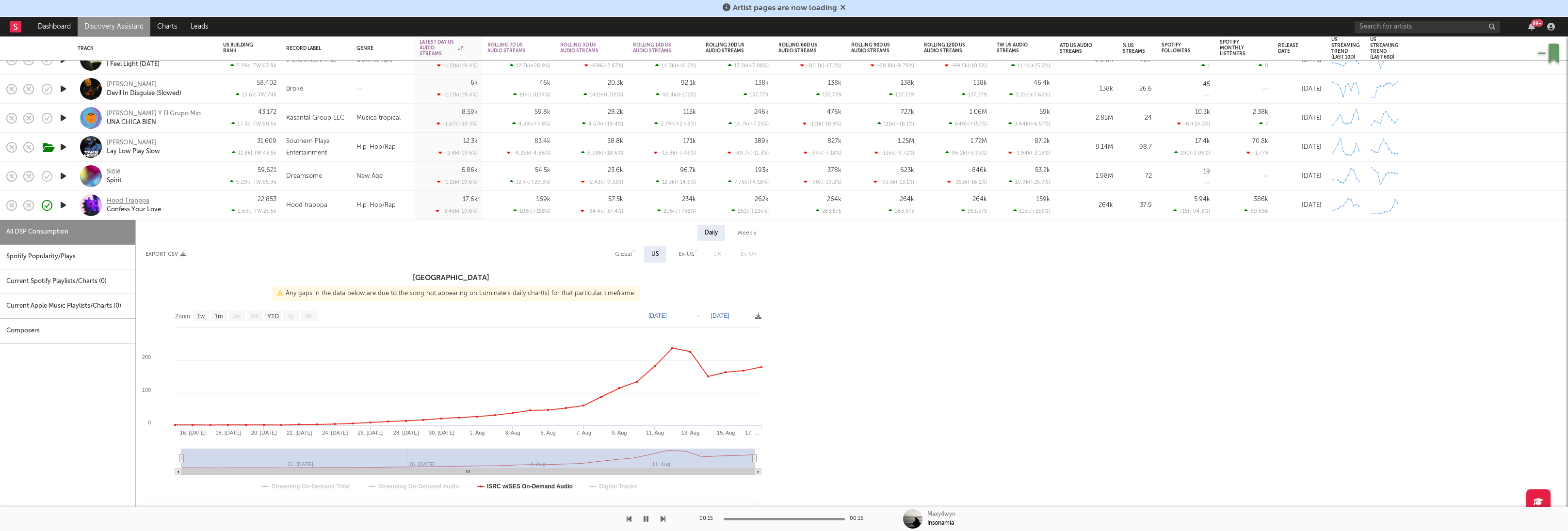
click at [118, 201] on div "Hood Trapppa" at bounding box center [128, 201] width 43 height 9
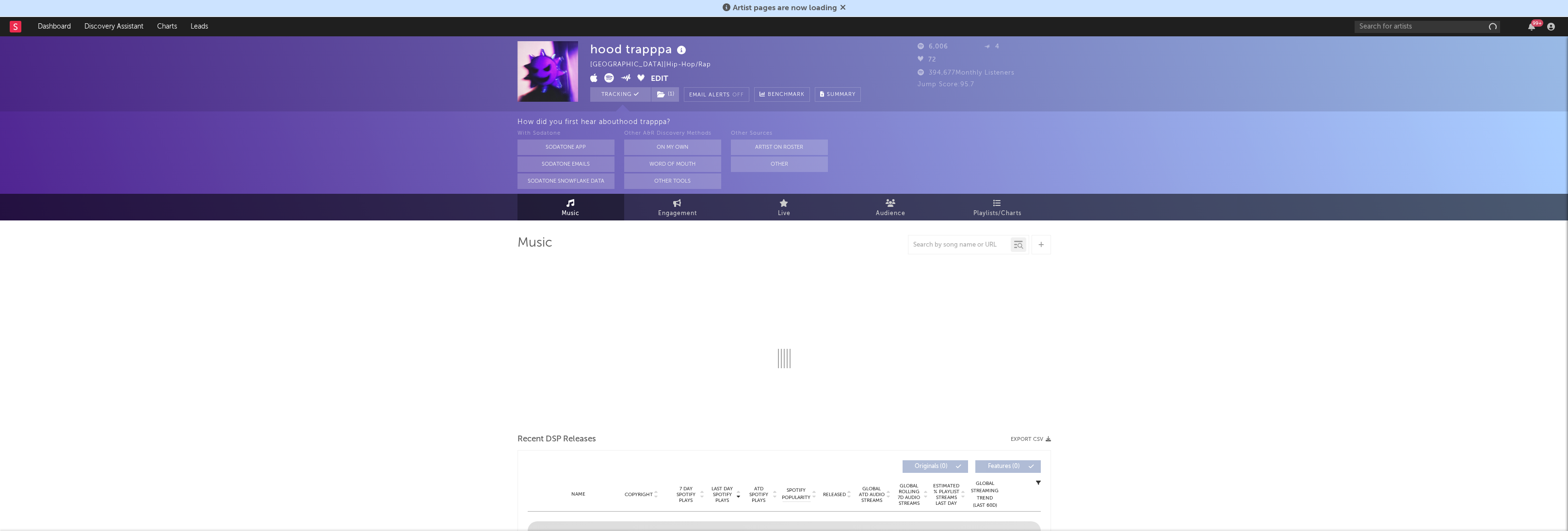
select select "1w"
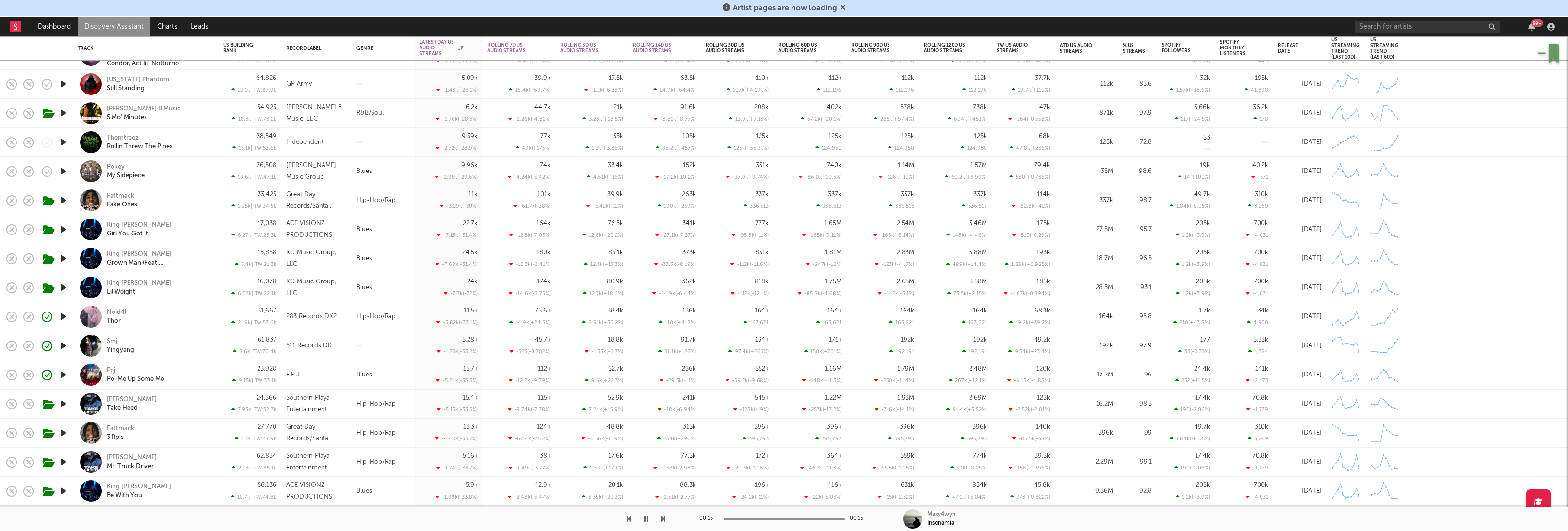
click at [159, 318] on div "Noid4l Thor" at bounding box center [158, 317] width 104 height 18
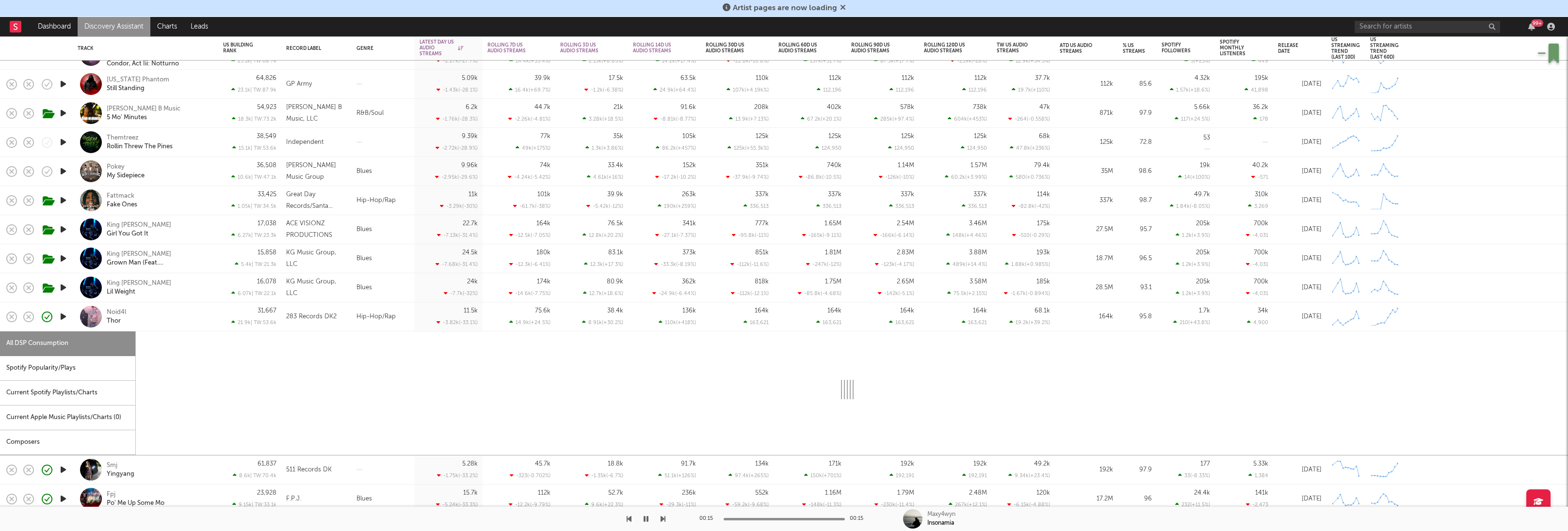
select select "1w"
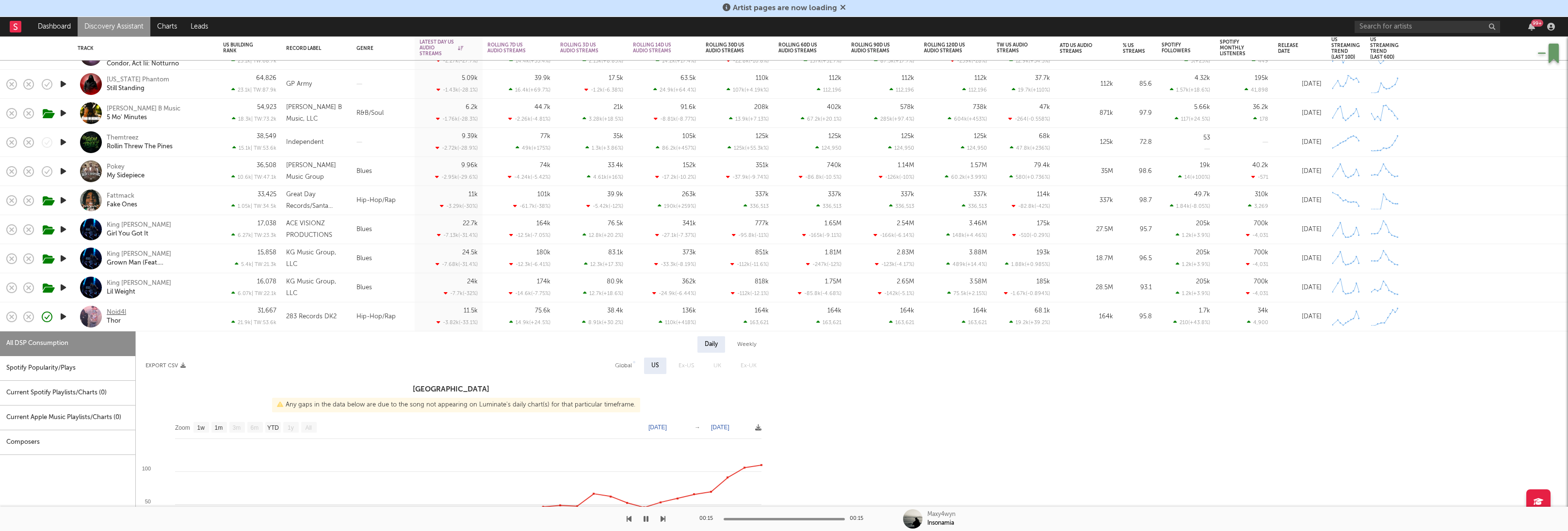
click at [124, 314] on div "Noid4l" at bounding box center [116, 313] width 19 height 9
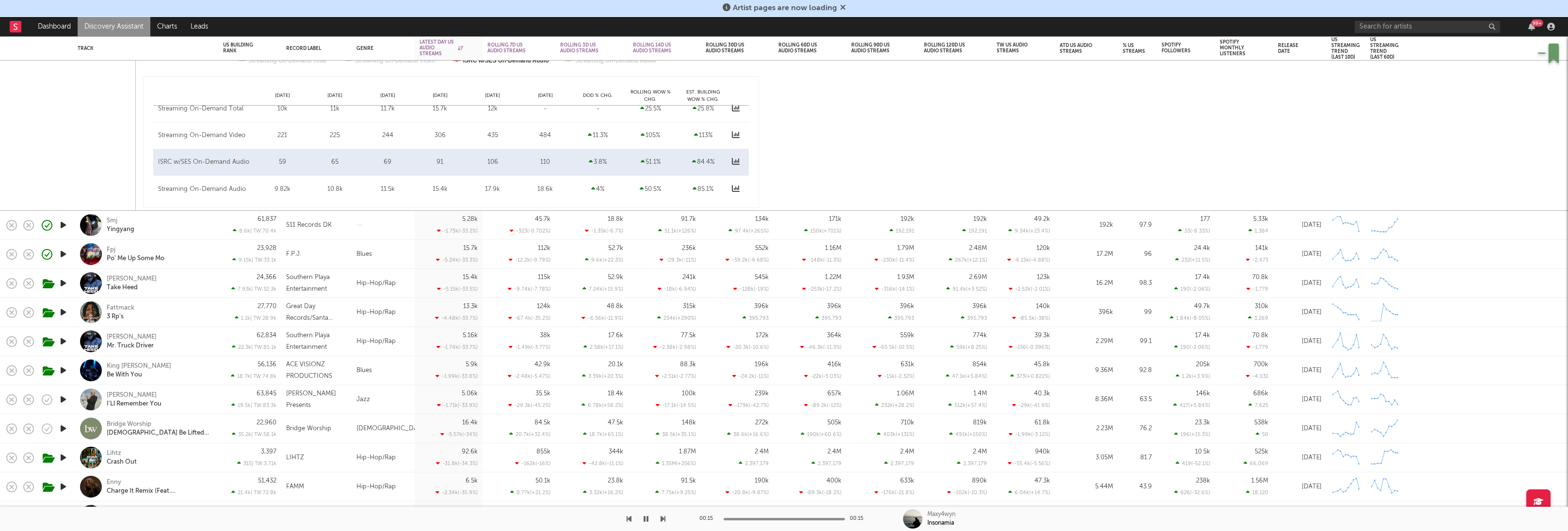
click at [63, 226] on icon "button" at bounding box center [63, 225] width 10 height 12
click at [178, 228] on div "Smj Yingyang" at bounding box center [158, 225] width 104 height 18
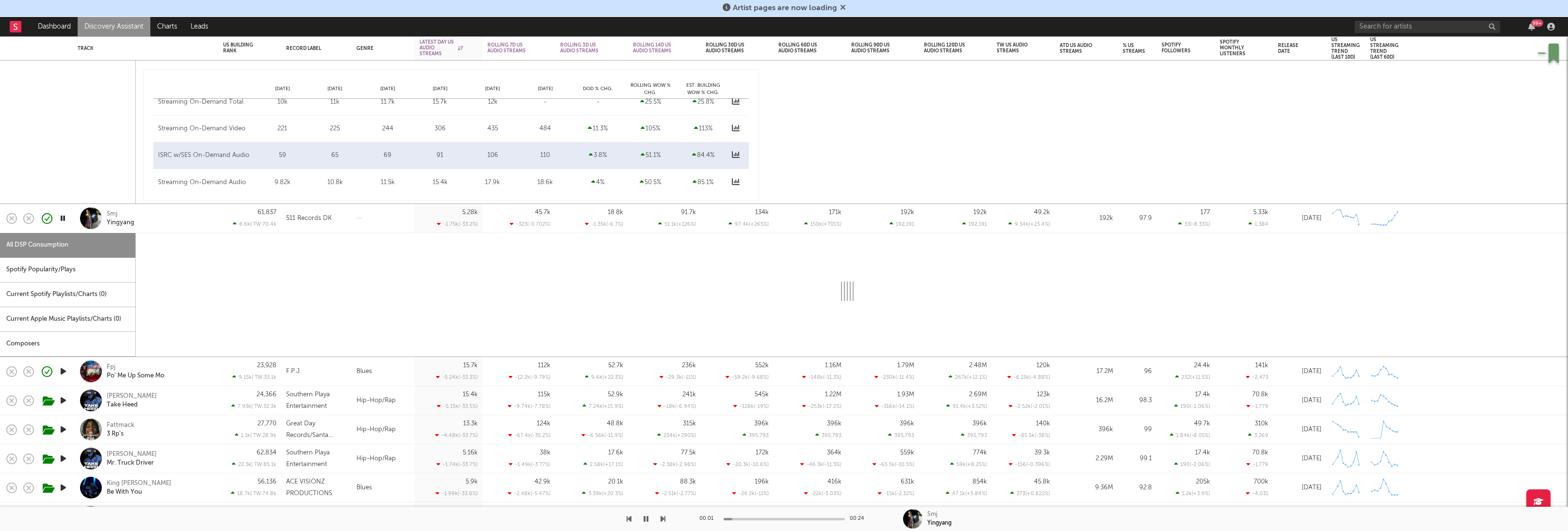
select select "1w"
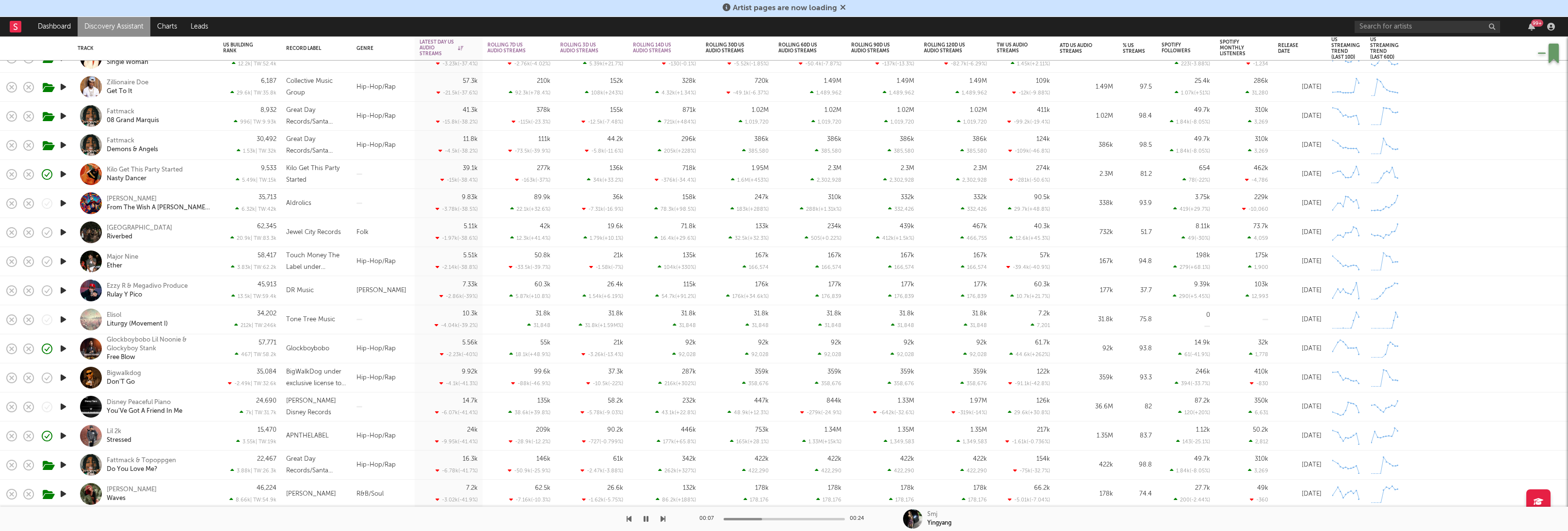
click at [158, 446] on div "Lil 2k Stressed" at bounding box center [145, 436] width 136 height 29
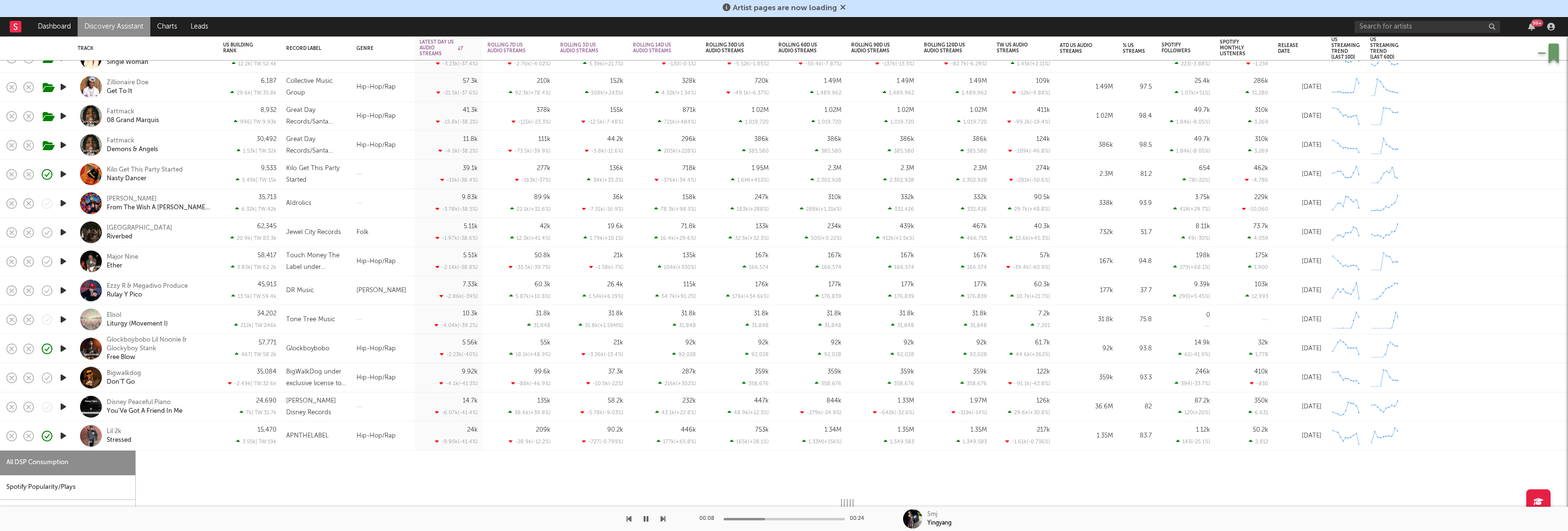
select select "1w"
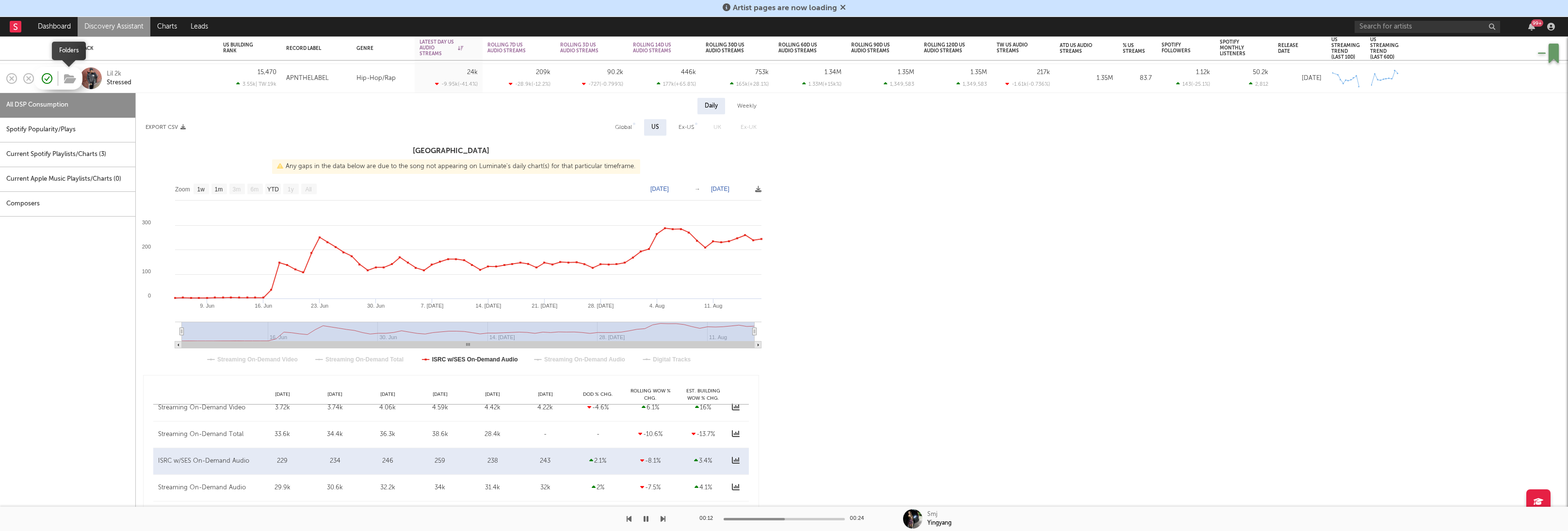
click at [68, 79] on icon "button" at bounding box center [70, 79] width 12 height 11
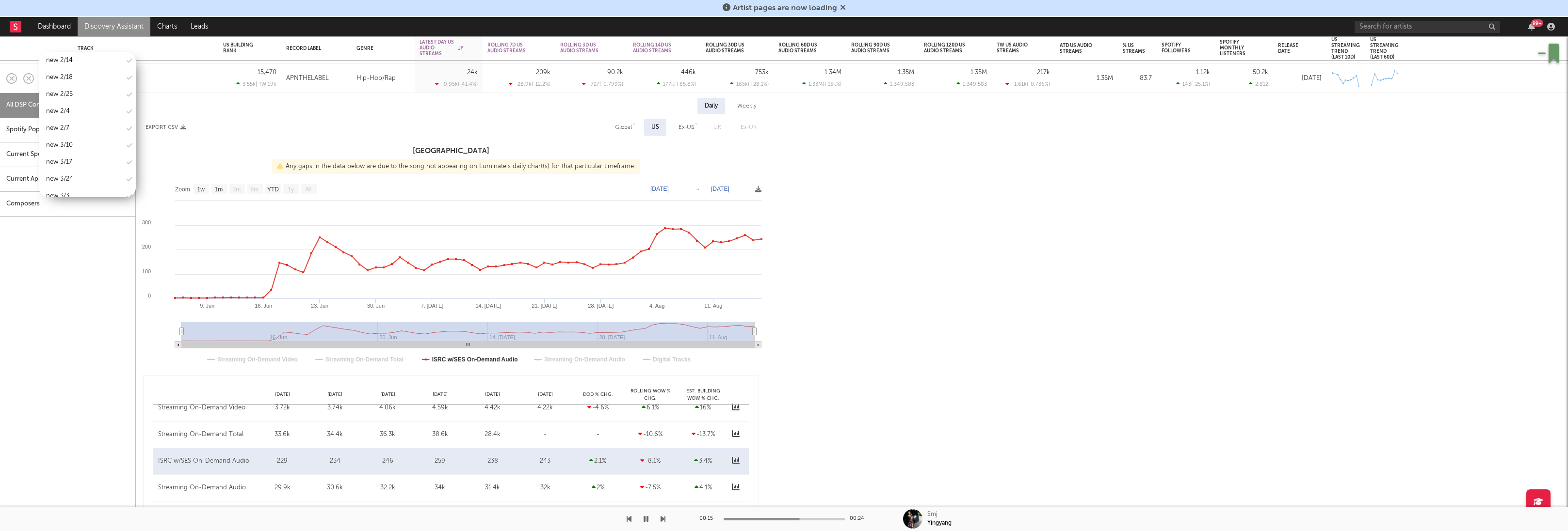
scroll to position [817, 0]
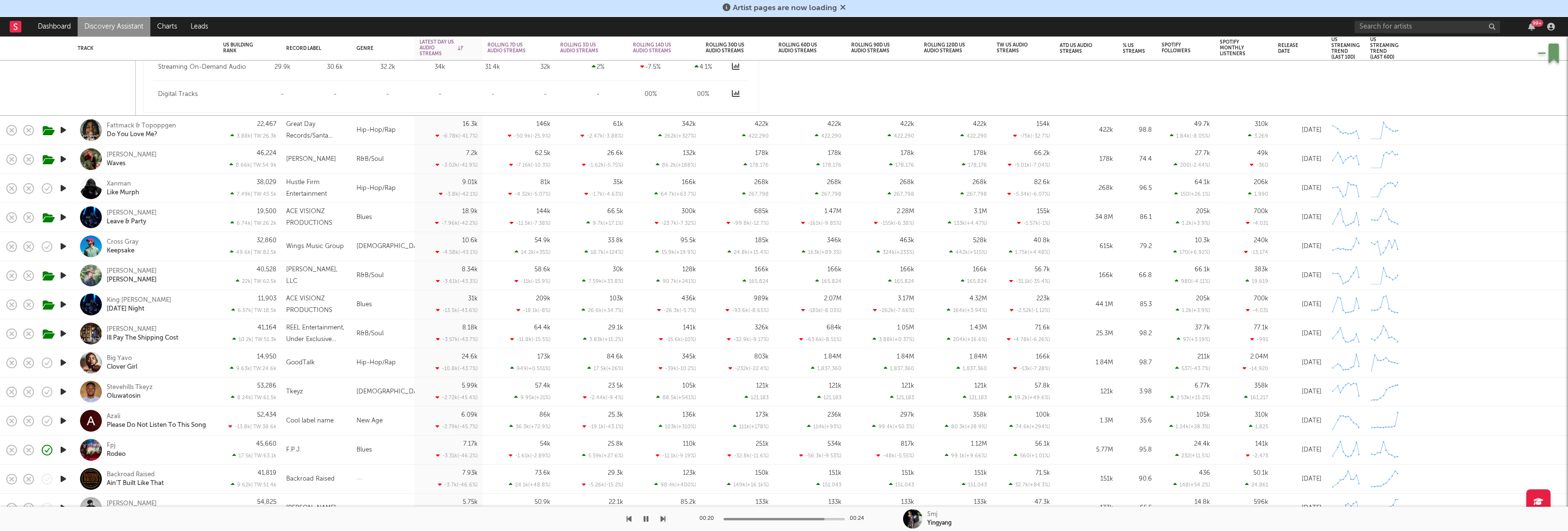
click at [63, 158] on icon "button" at bounding box center [63, 159] width 10 height 12
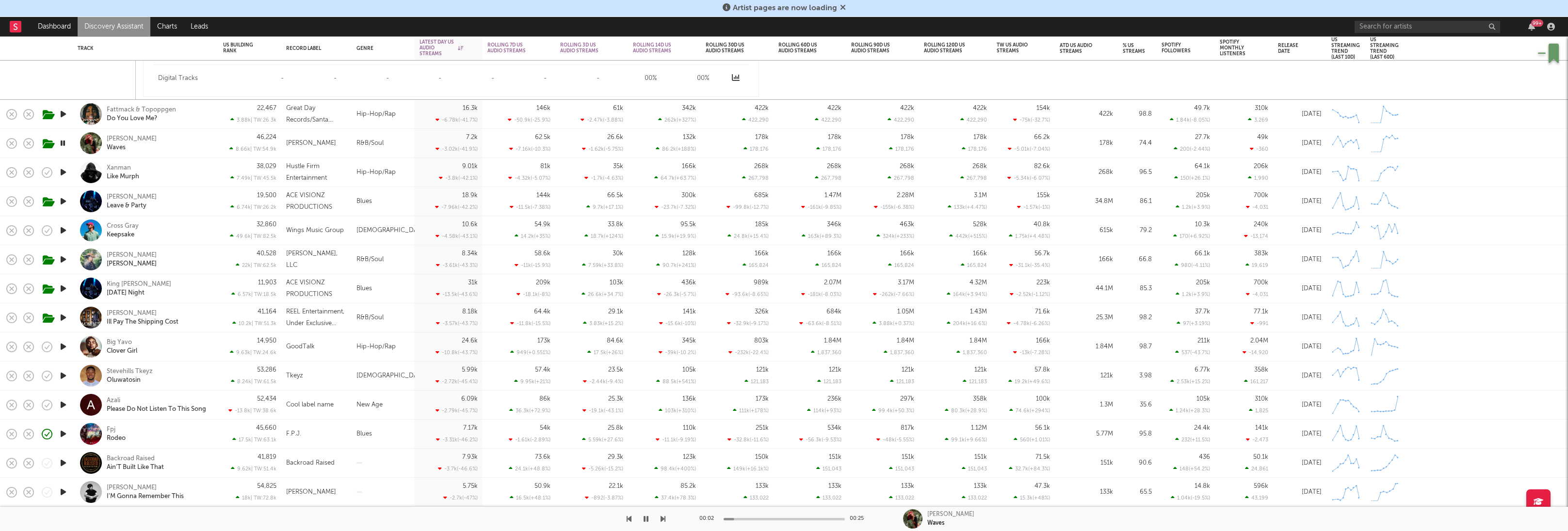
click at [190, 142] on div "Ahna Mac Waves" at bounding box center [158, 144] width 104 height 18
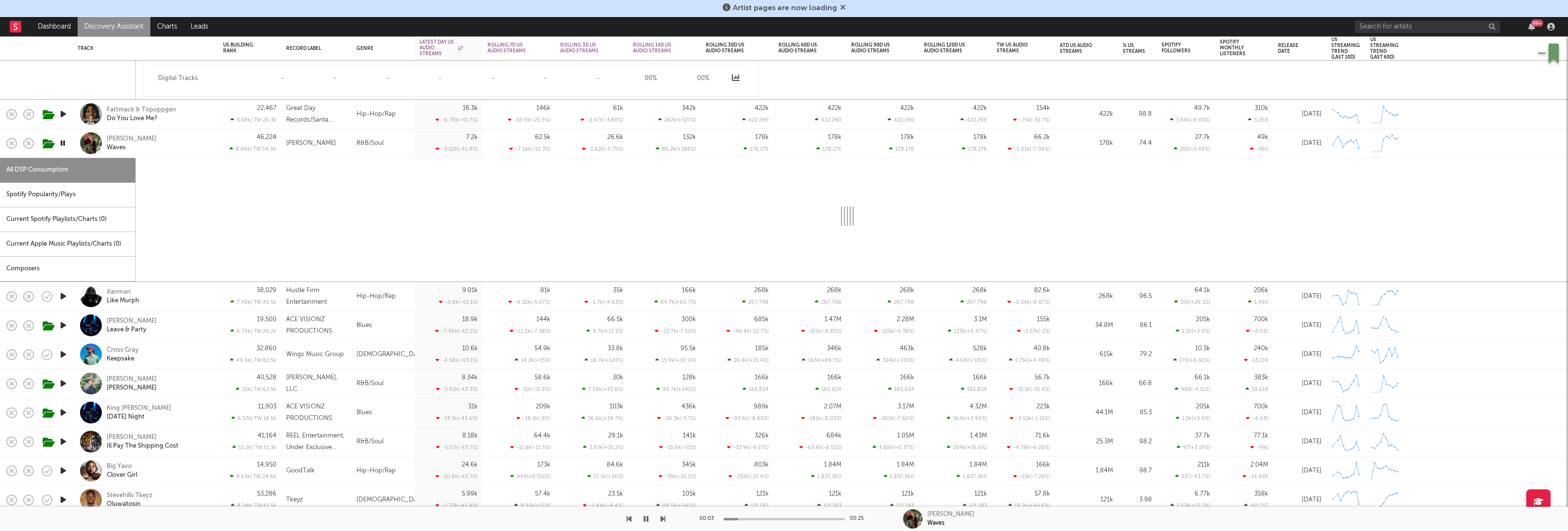
select select "1w"
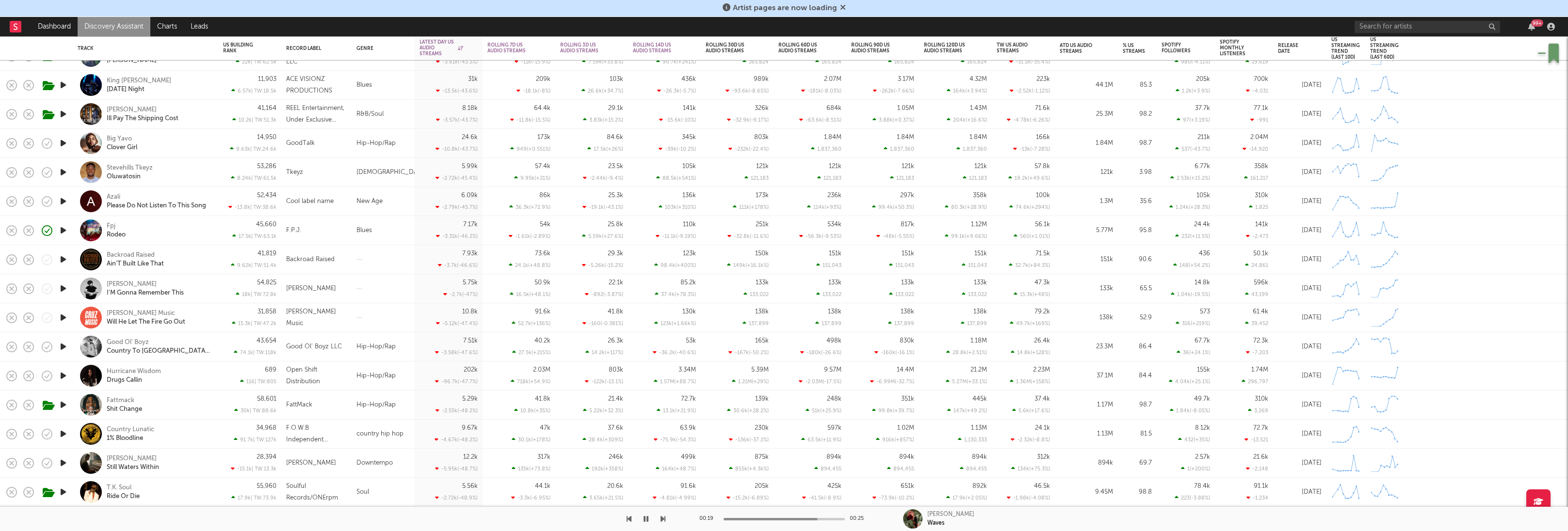
click at [95, 26] on link "Discovery Assistant" at bounding box center [114, 27] width 73 height 19
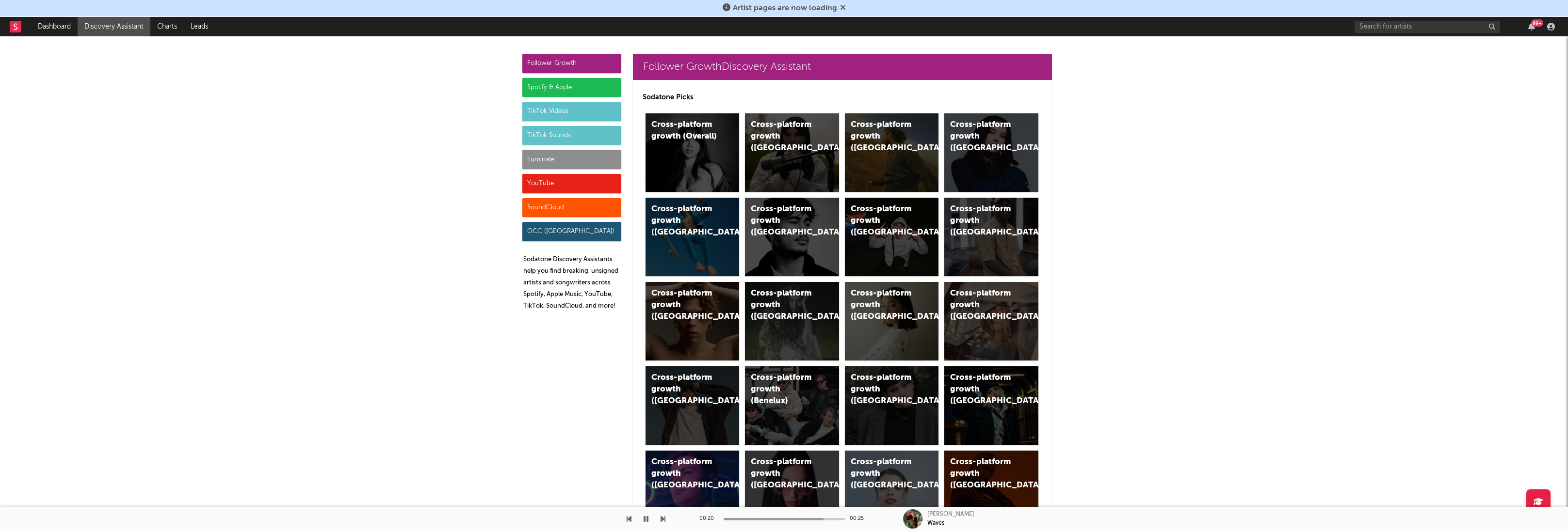
click at [540, 158] on div "Luminate" at bounding box center [572, 159] width 99 height 19
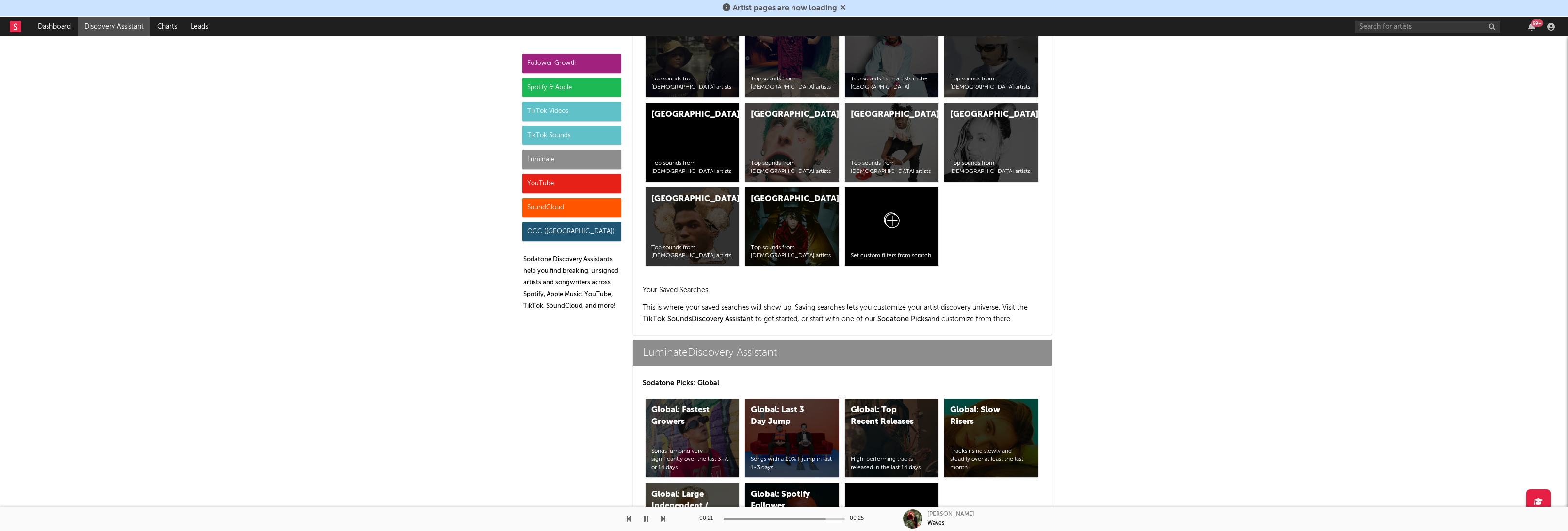
scroll to position [4302, 0]
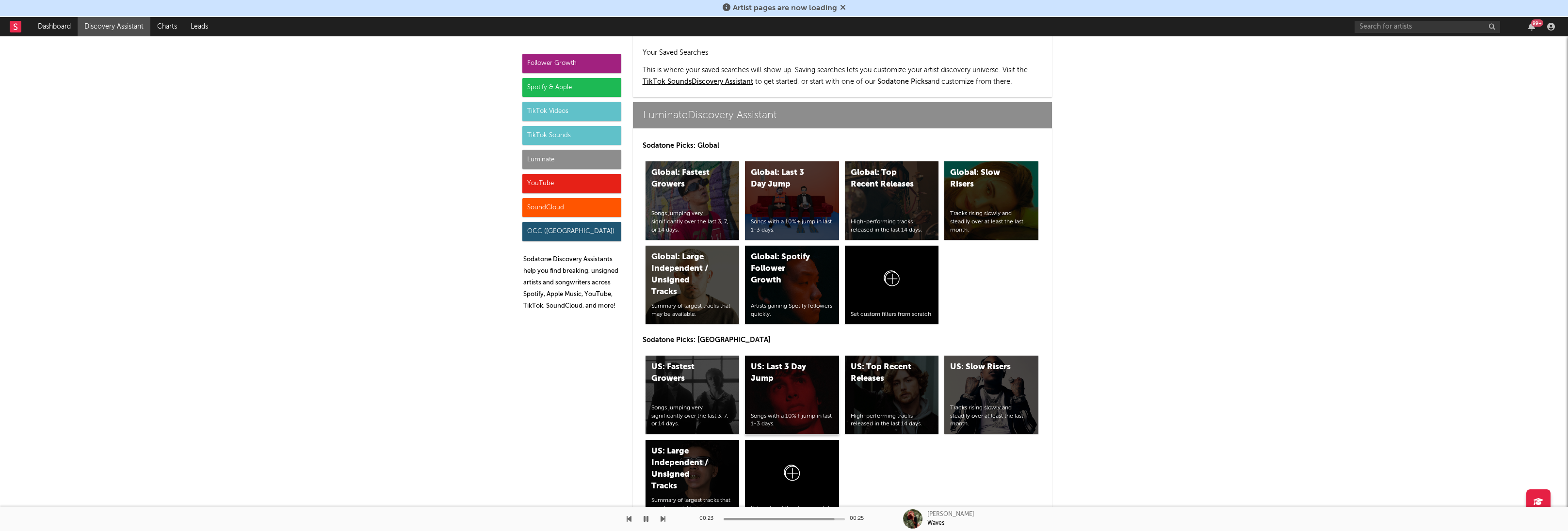
click at [784, 412] on div "Songs with a 10%+ jump in last 1-3 days." at bounding box center [791, 420] width 82 height 16
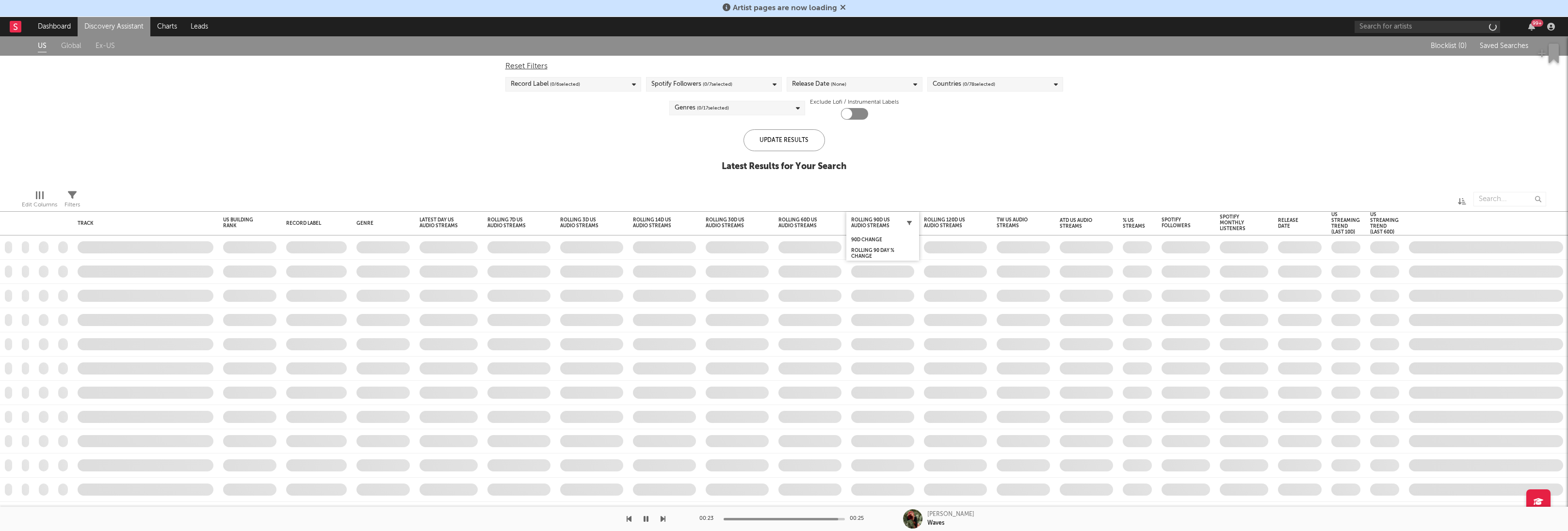
checkbox input "true"
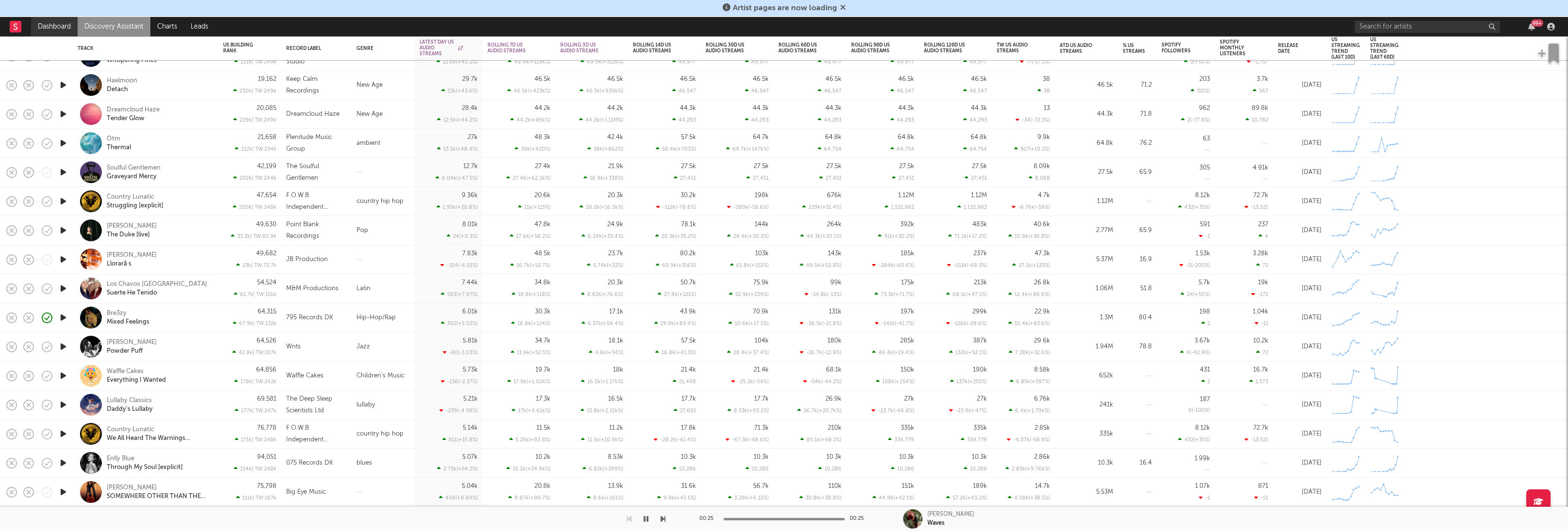
click at [43, 33] on link "Dashboard" at bounding box center [54, 27] width 46 height 19
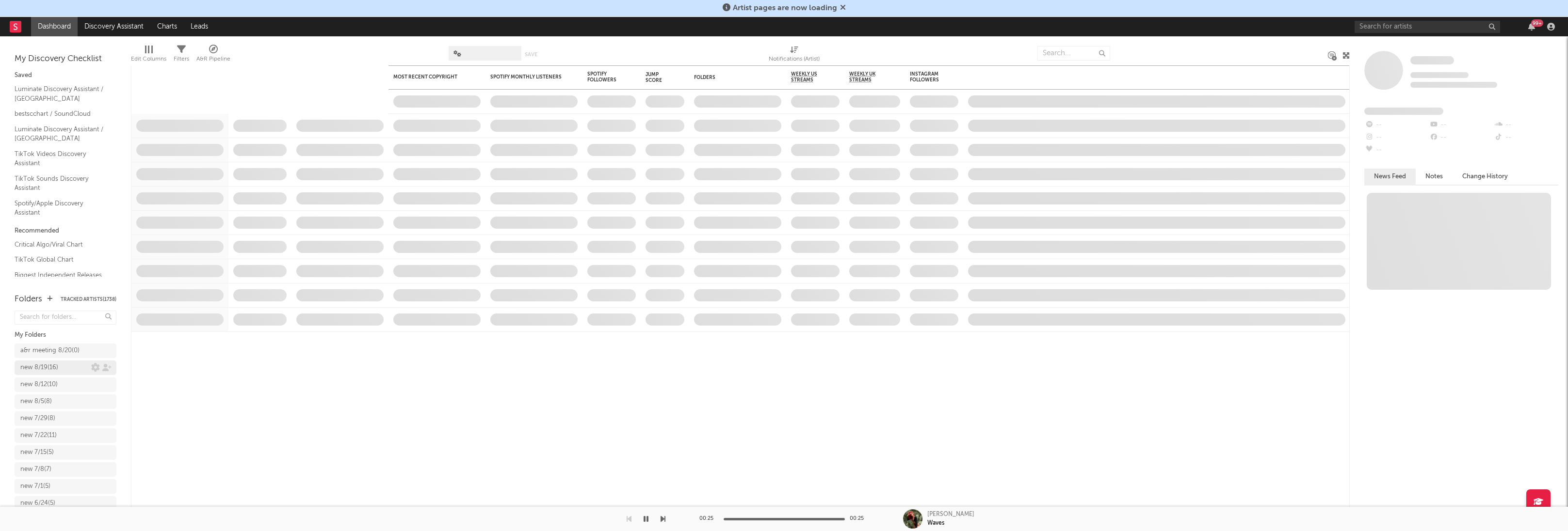
click at [46, 364] on div "new 8/19 ( 16 )" at bounding box center [39, 367] width 38 height 12
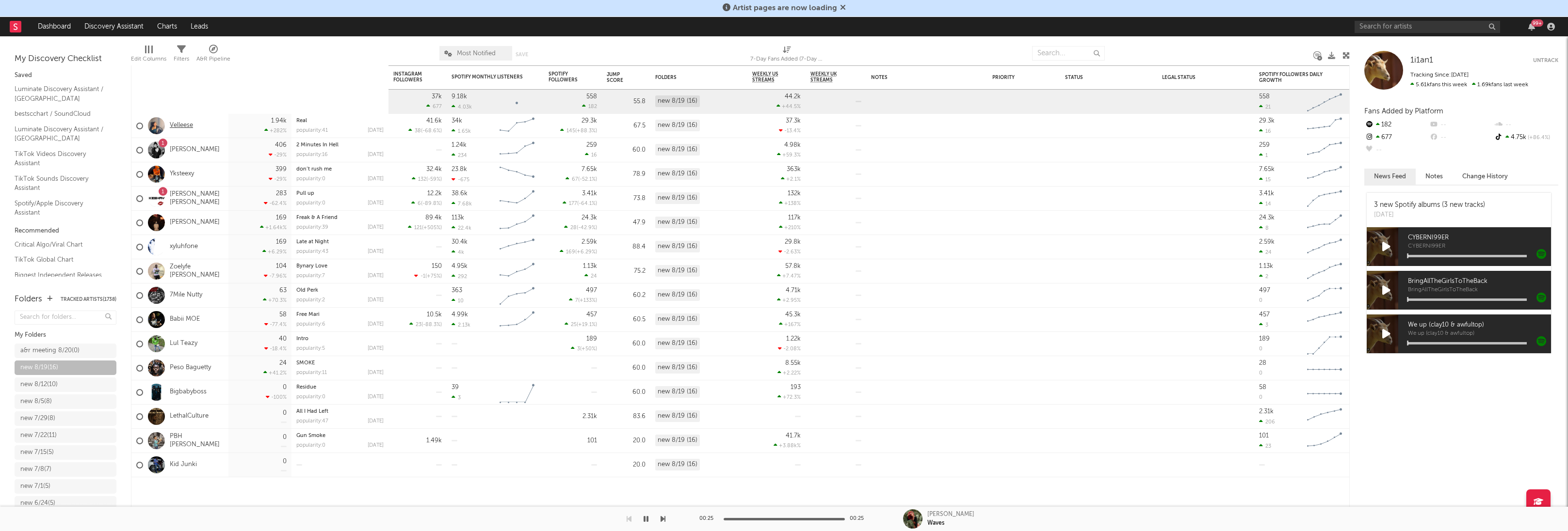
click at [172, 126] on link "Velleese" at bounding box center [181, 126] width 23 height 9
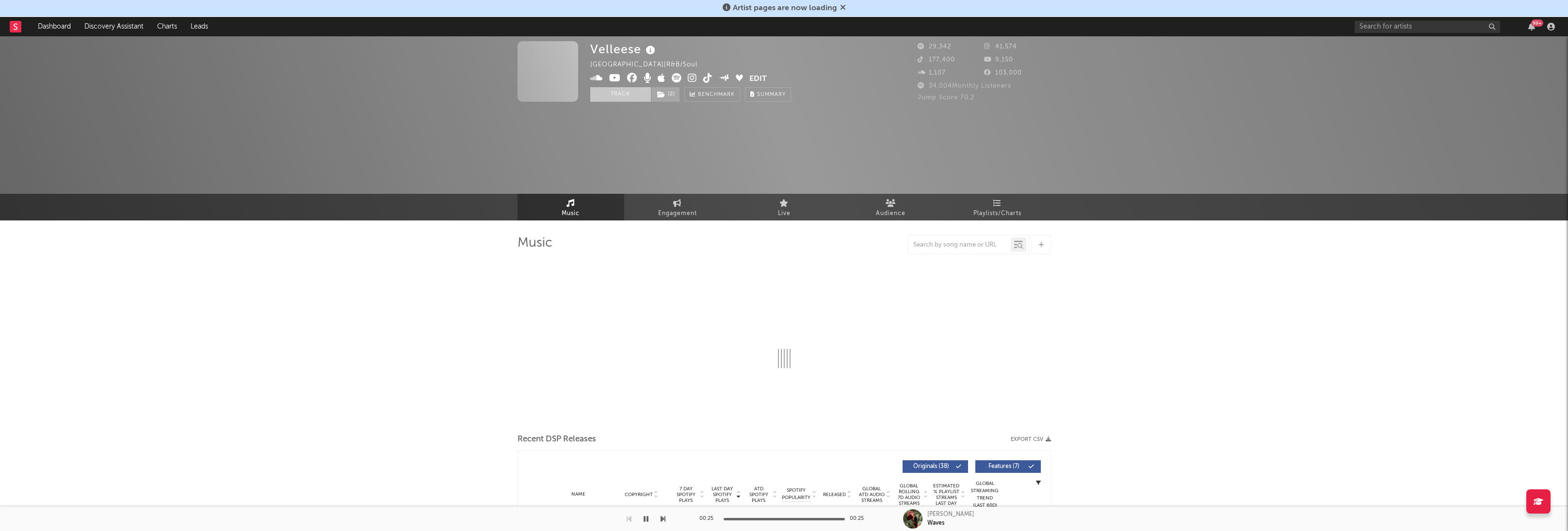
select select "6m"
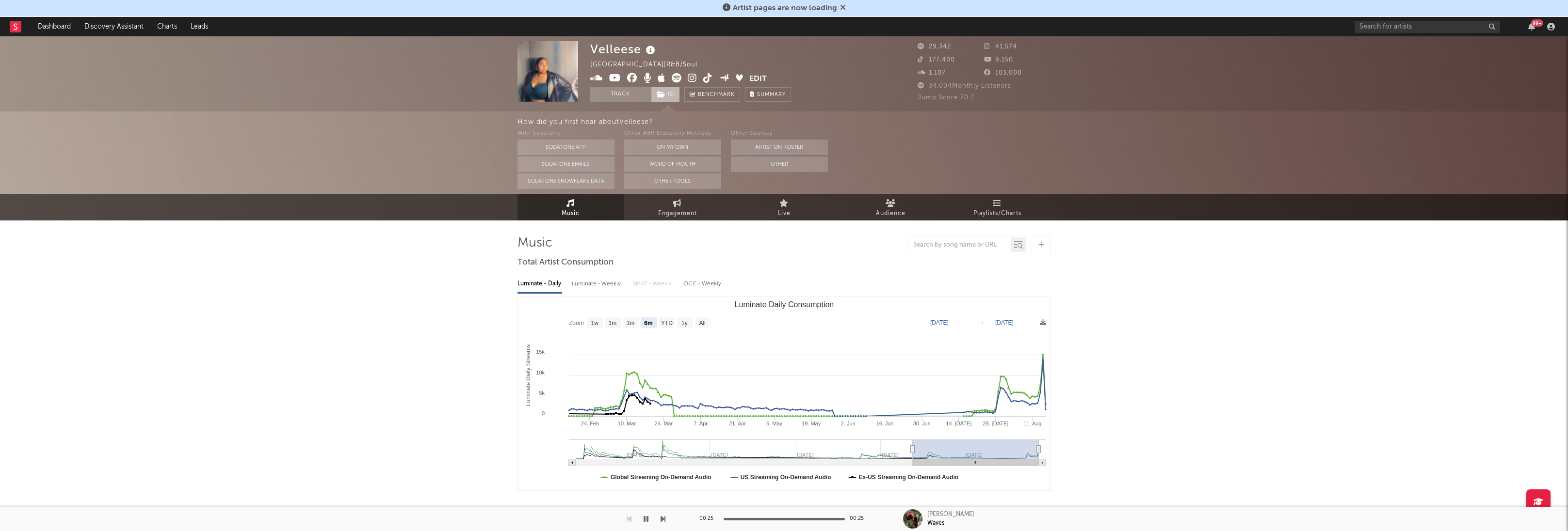
click at [661, 91] on icon at bounding box center [662, 94] width 9 height 7
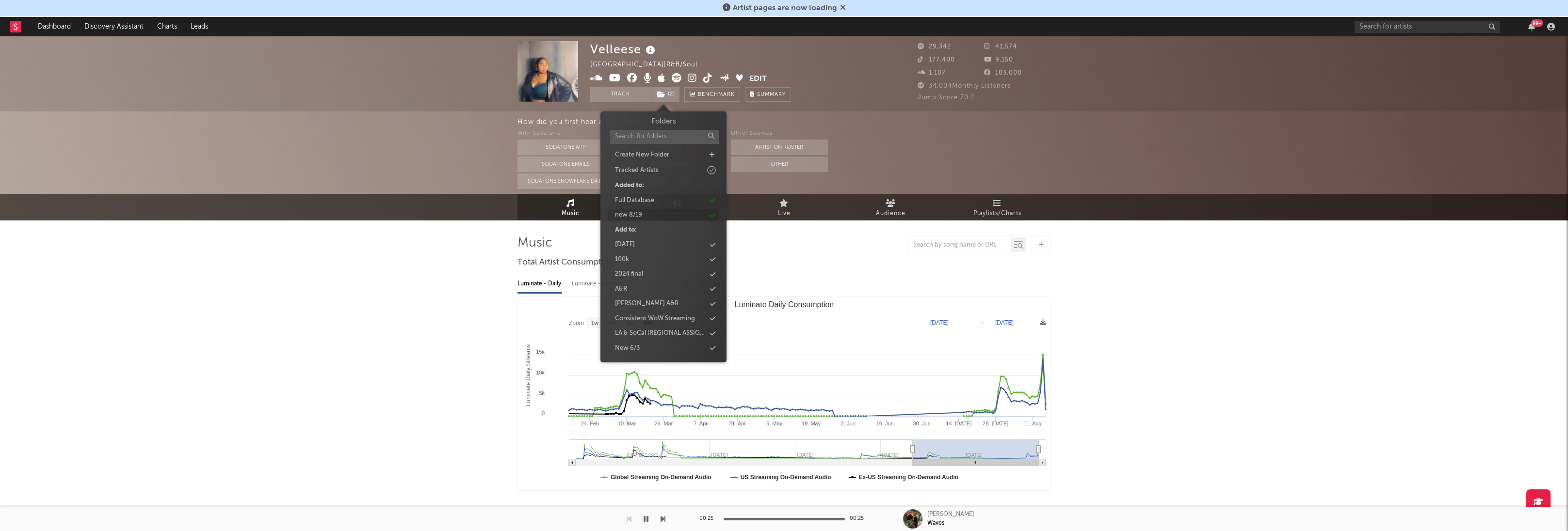
click at [623, 217] on div "new 8/19" at bounding box center [628, 215] width 27 height 10
click at [633, 166] on div "Tracked Artists" at bounding box center [637, 170] width 44 height 10
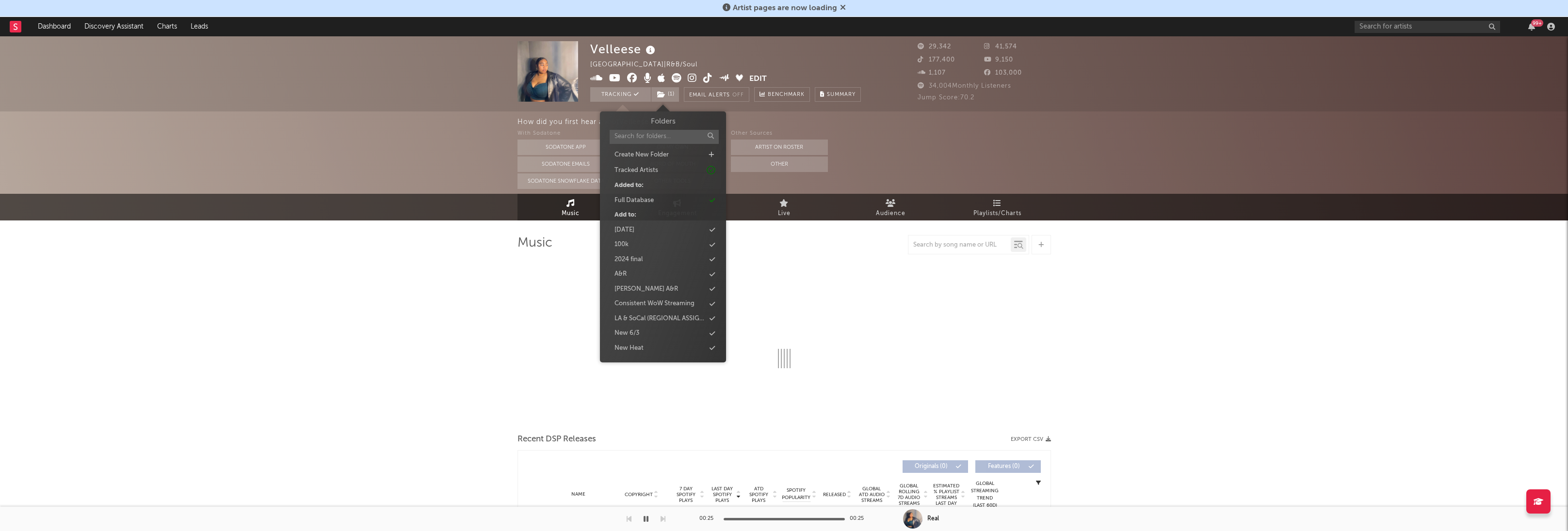
click at [369, 155] on div "How did you first hear about Velleese ? With Sodatone Sodatone App Sodatone Ema…" at bounding box center [784, 152] width 1568 height 82
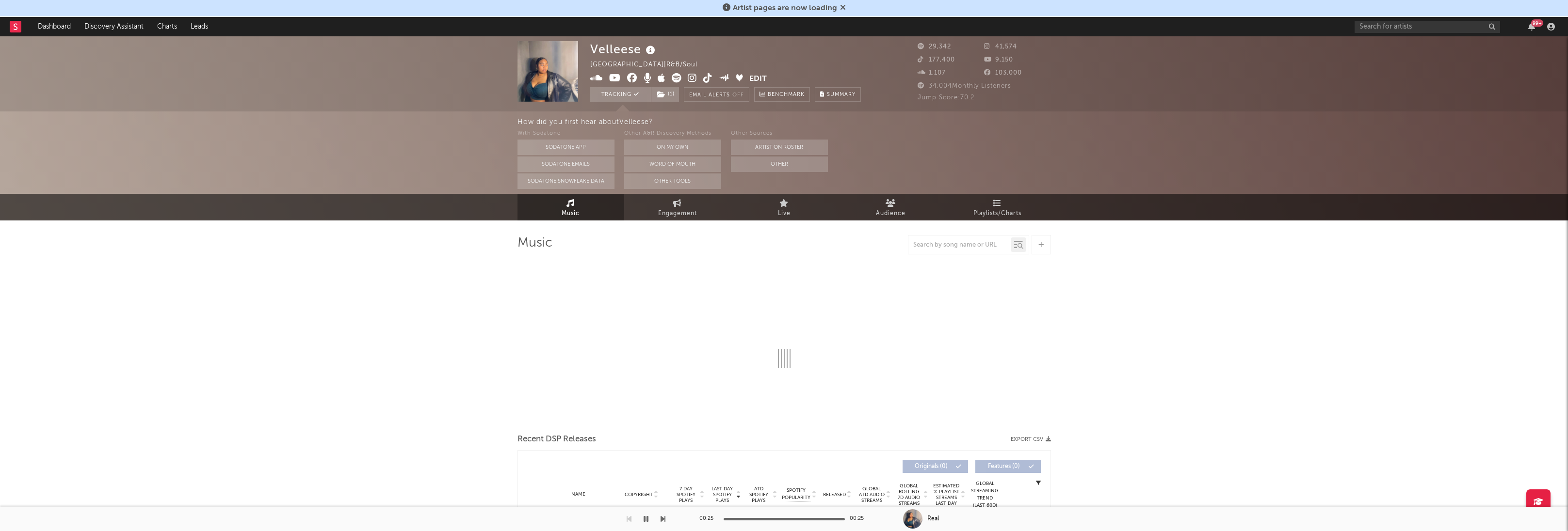
select select "6m"
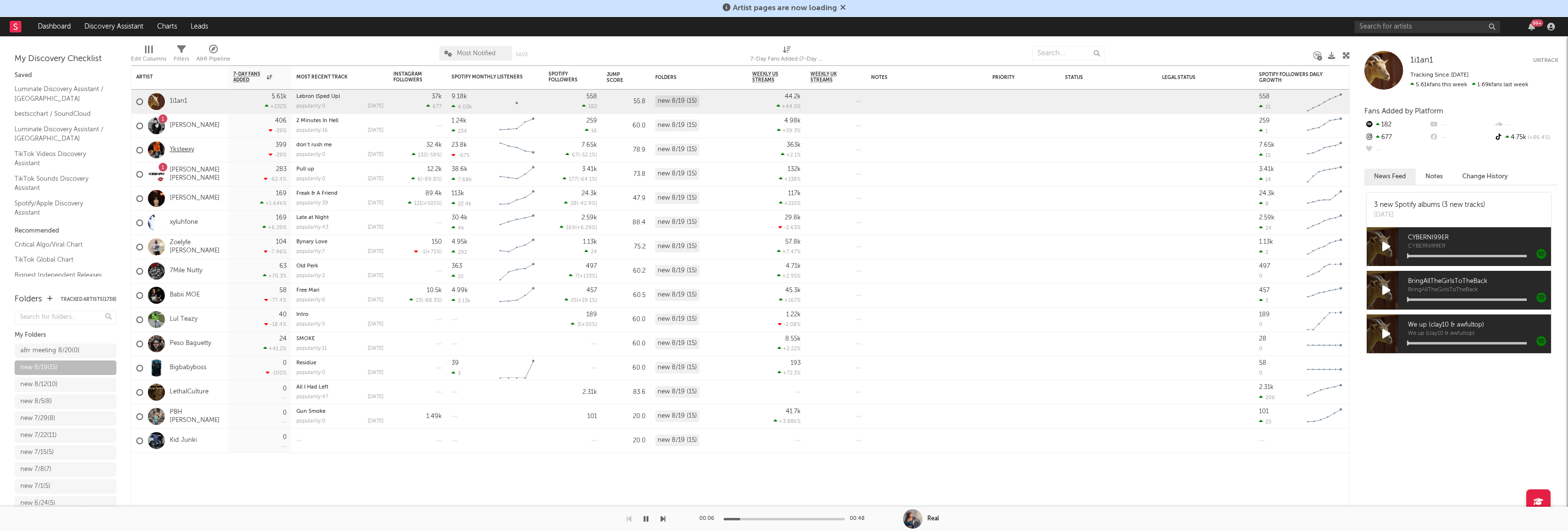
click at [180, 148] on link "Yksteexy" at bounding box center [182, 150] width 24 height 9
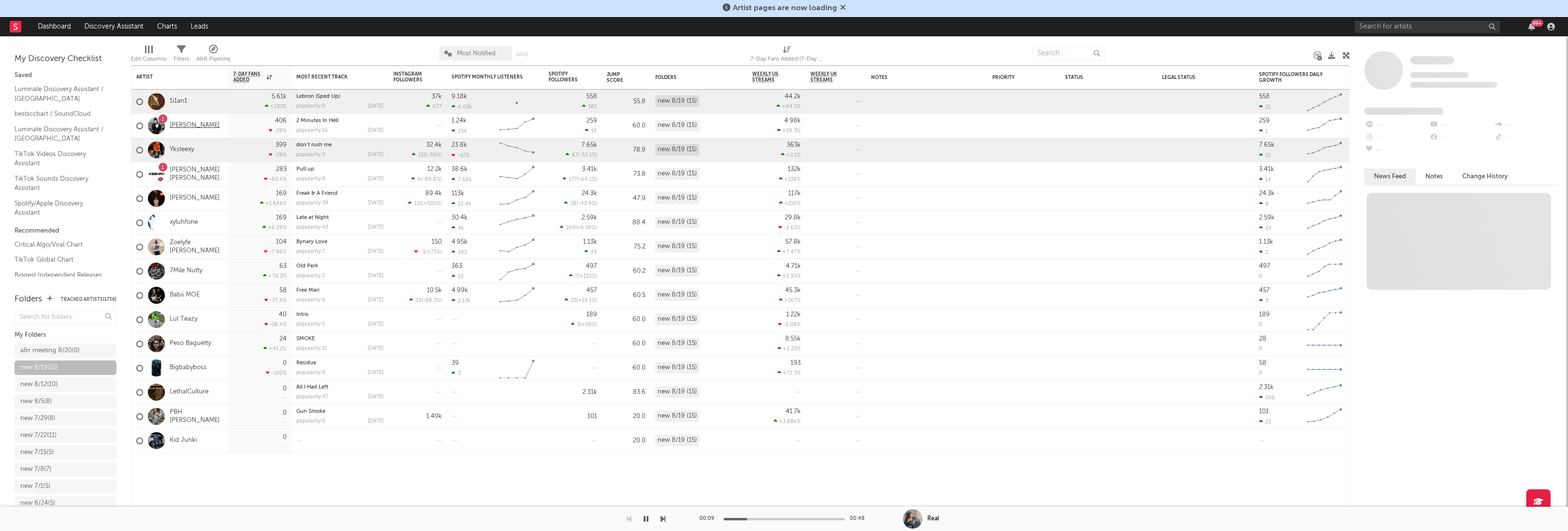
click at [172, 128] on link "[PERSON_NAME]" at bounding box center [195, 126] width 50 height 9
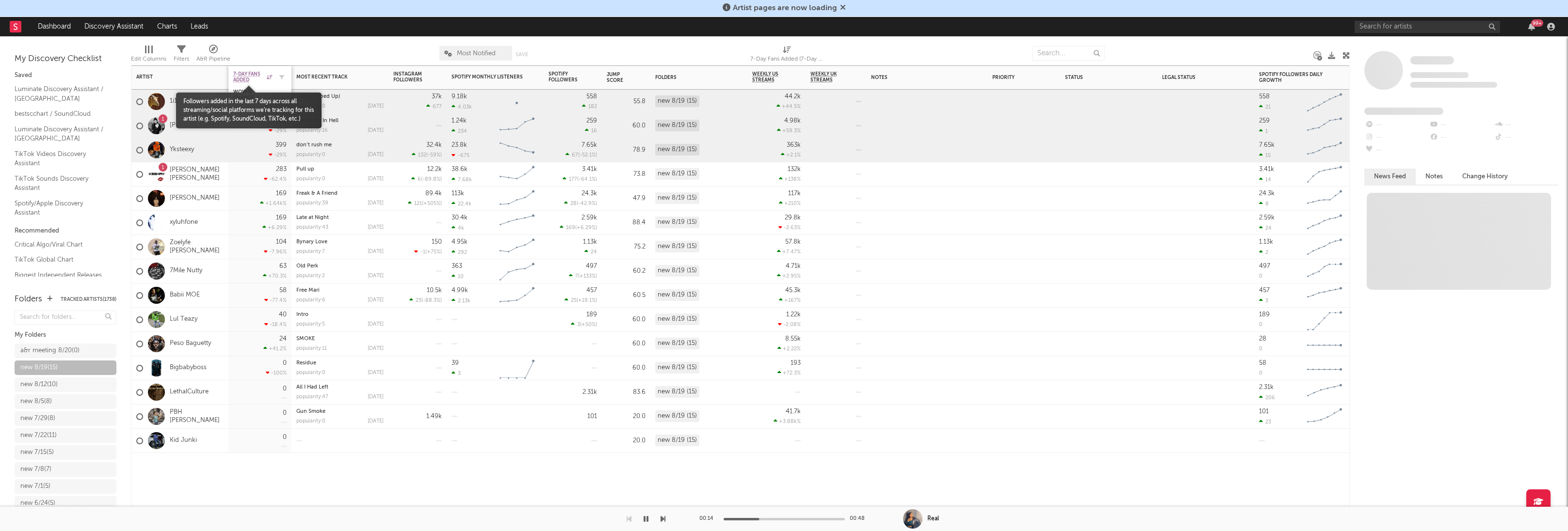
click at [243, 78] on span "7-Day Fans Added" at bounding box center [248, 77] width 31 height 12
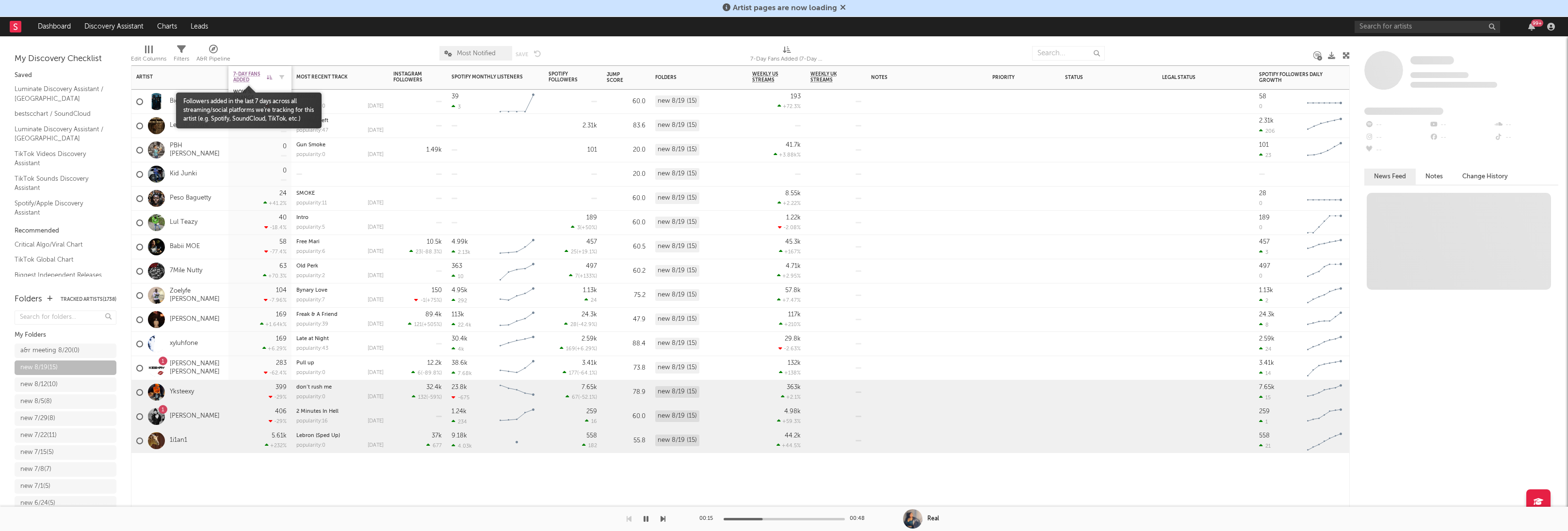
click at [245, 75] on span "7-Day Fans Added" at bounding box center [248, 77] width 31 height 12
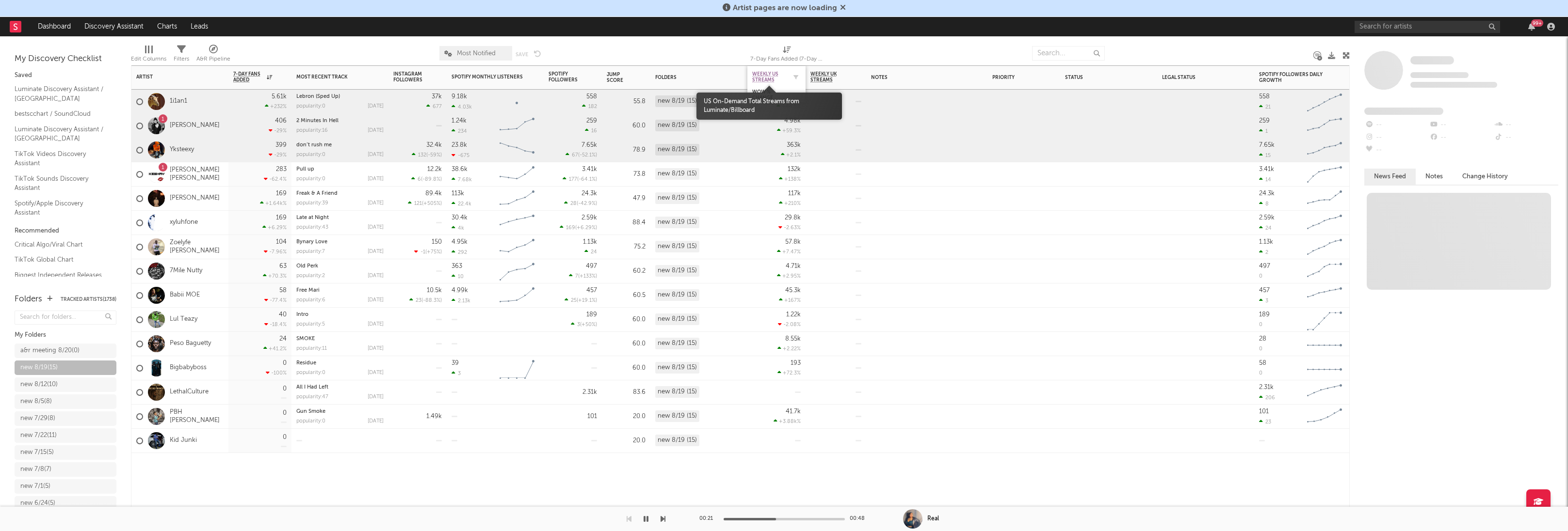
click at [761, 75] on span "Weekly US Streams" at bounding box center [769, 77] width 34 height 12
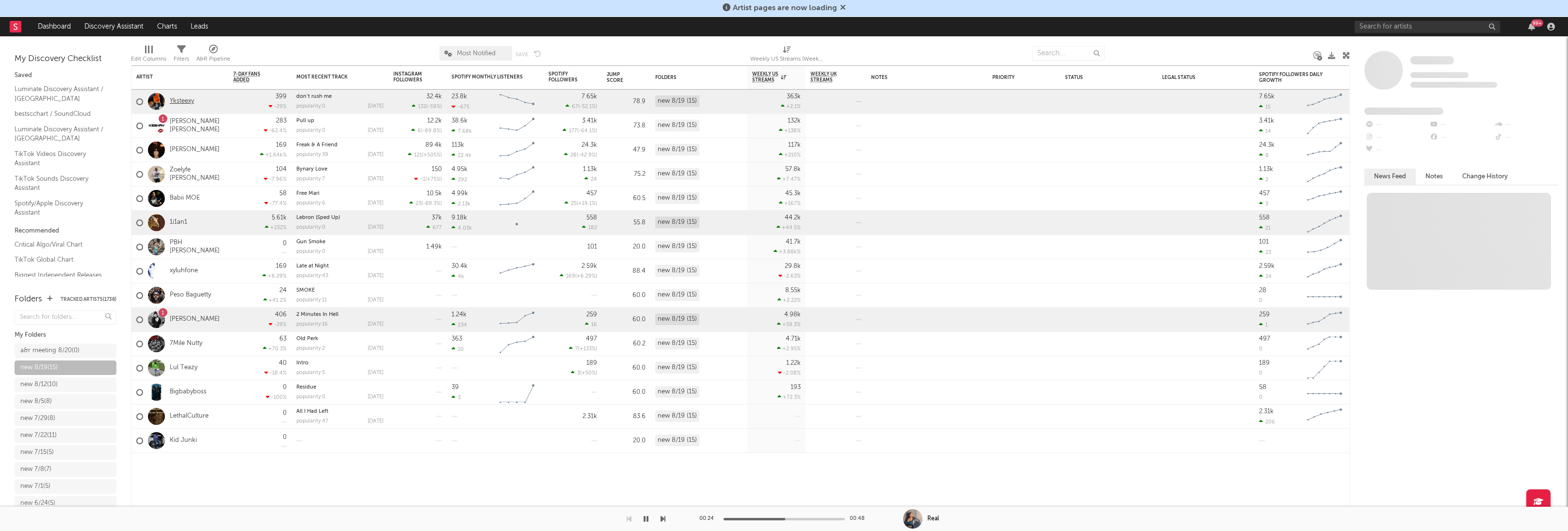
click at [184, 102] on link "Yksteexy" at bounding box center [182, 102] width 24 height 9
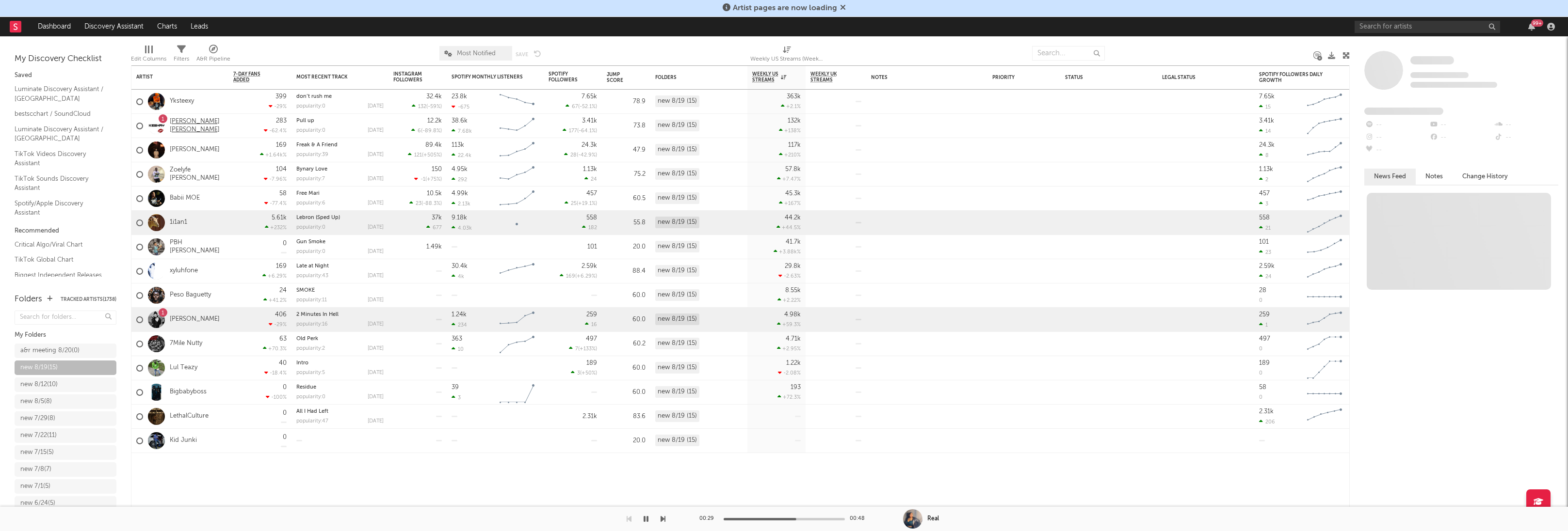
click at [178, 125] on link "[PERSON_NAME] [PERSON_NAME]" at bounding box center [197, 126] width 54 height 16
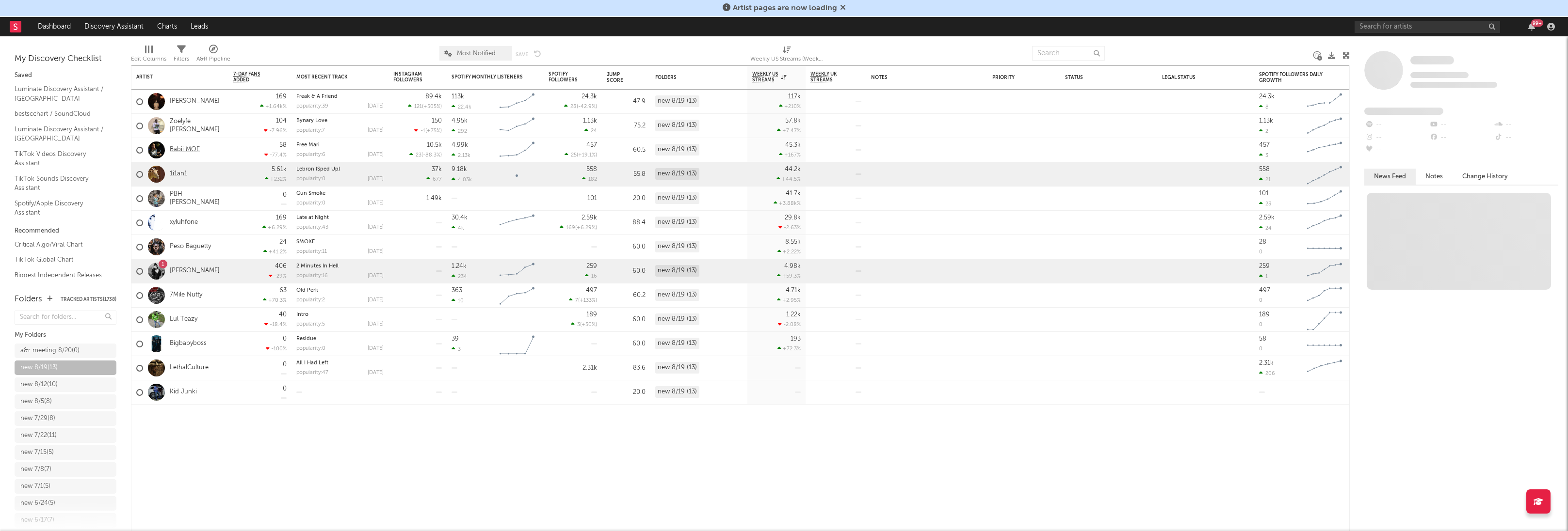
click at [180, 153] on link "Babii MOE" at bounding box center [184, 150] width 30 height 9
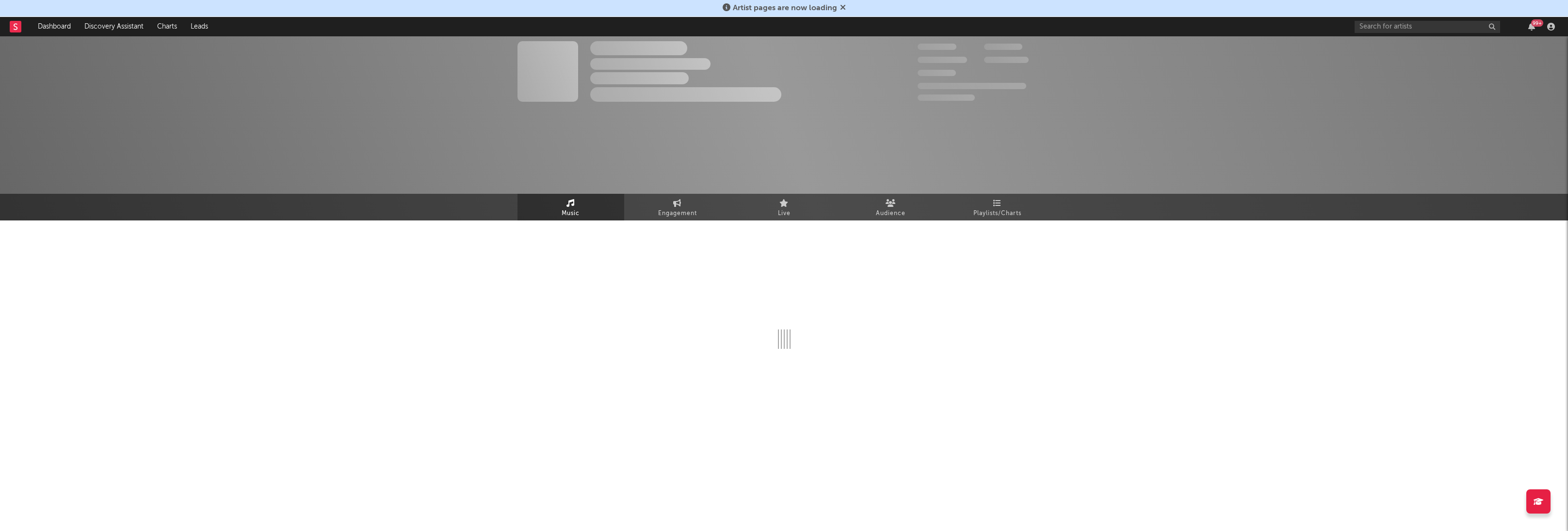
select select "1w"
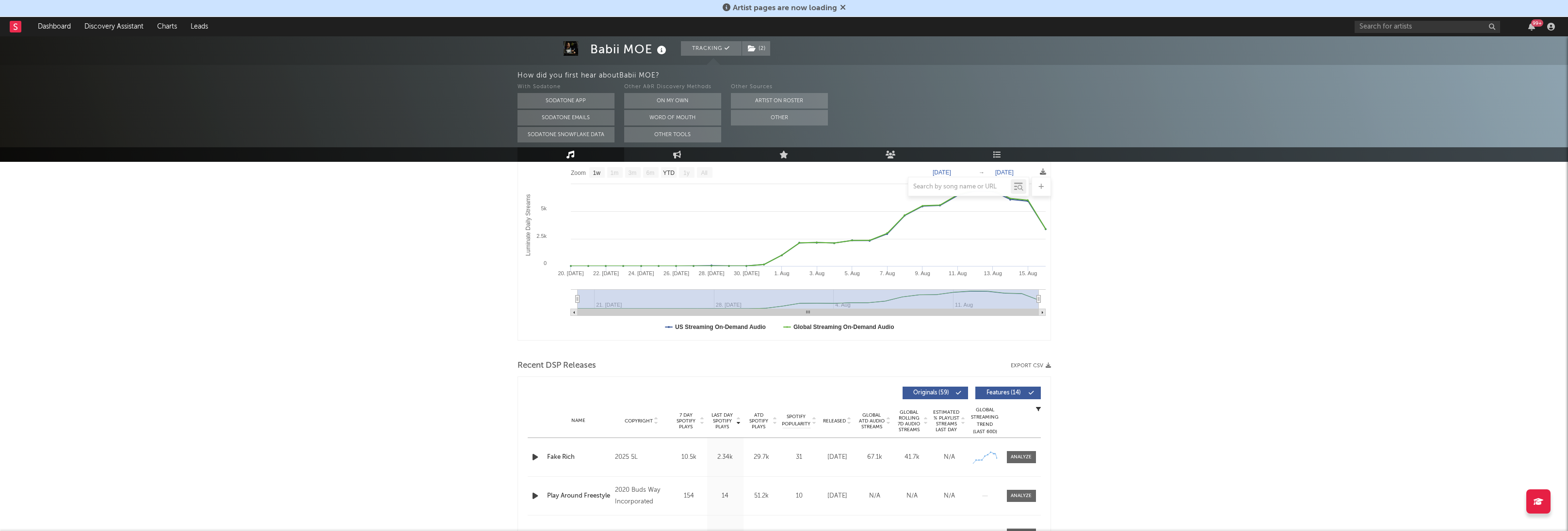
scroll to position [153, 0]
click at [1013, 459] on span at bounding box center [1021, 455] width 29 height 12
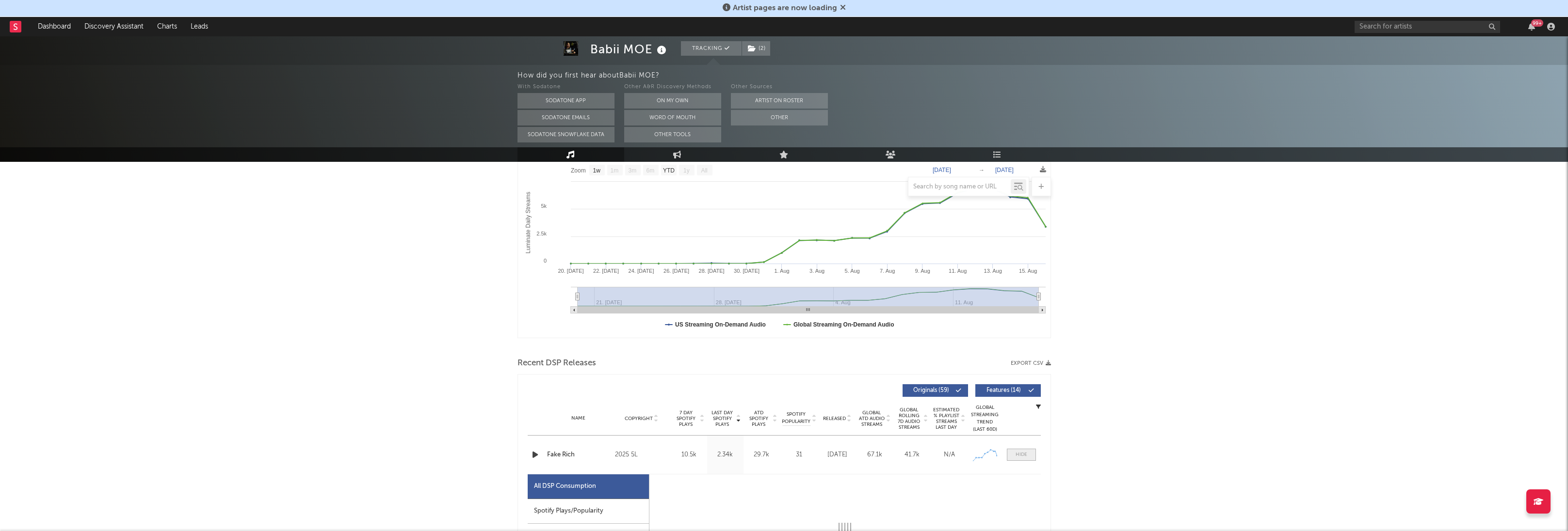
select select "1w"
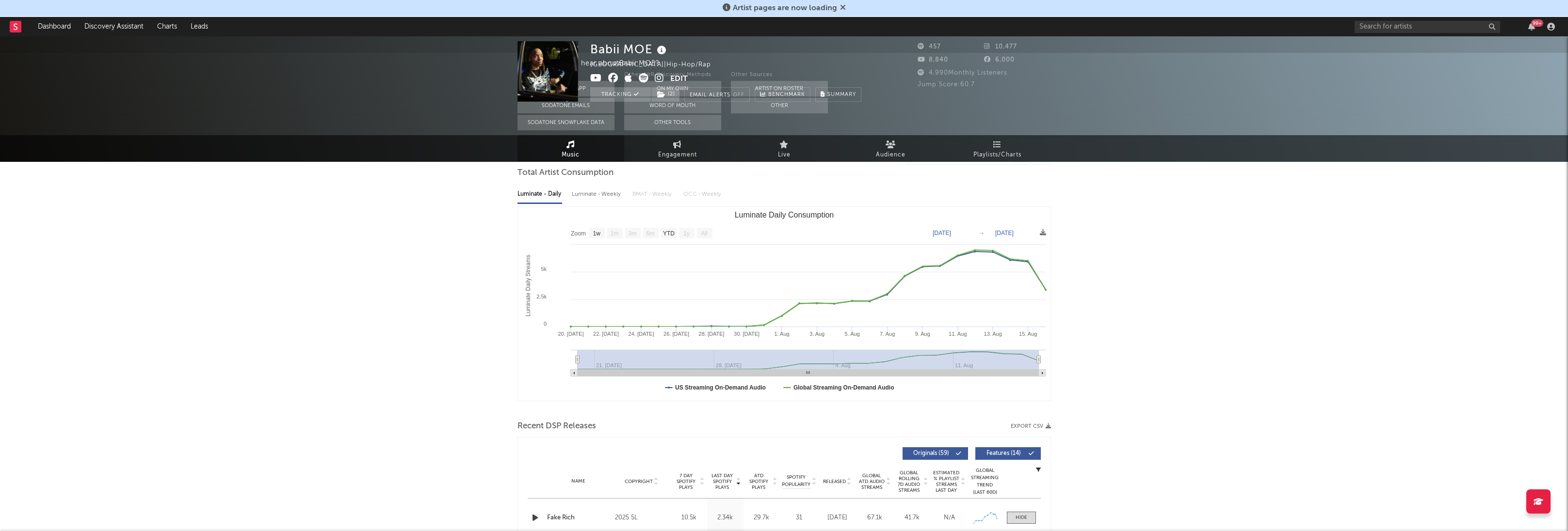
scroll to position [0, 0]
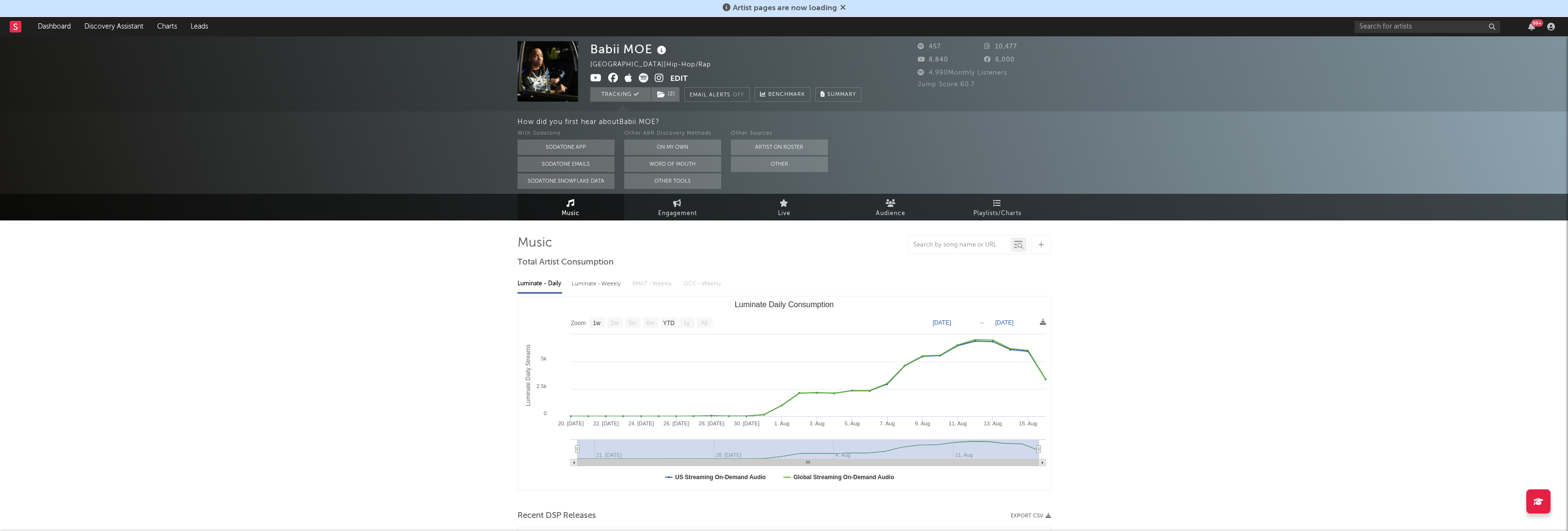
click at [173, 175] on div "How did you first hear about Babii MOE ? With Sodatone Sodatone App Sodatone Em…" at bounding box center [784, 152] width 1568 height 82
click at [44, 29] on link "Dashboard" at bounding box center [54, 27] width 46 height 19
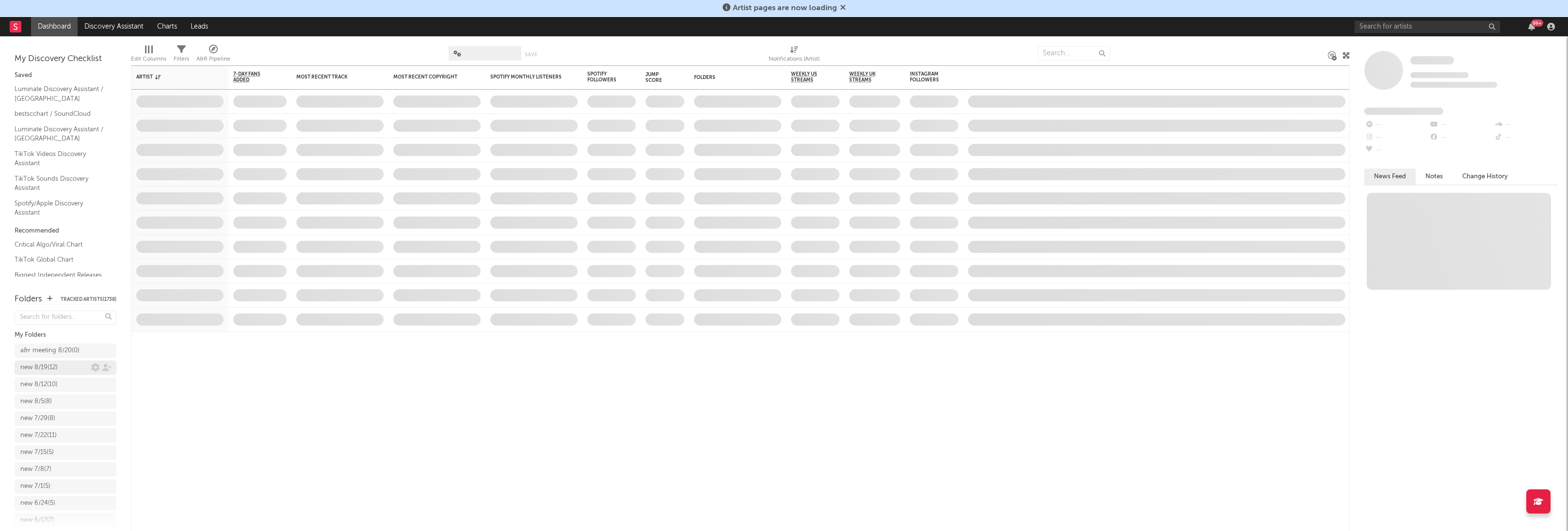
click at [38, 367] on div "new 8/19 ( 12 )" at bounding box center [38, 367] width 37 height 12
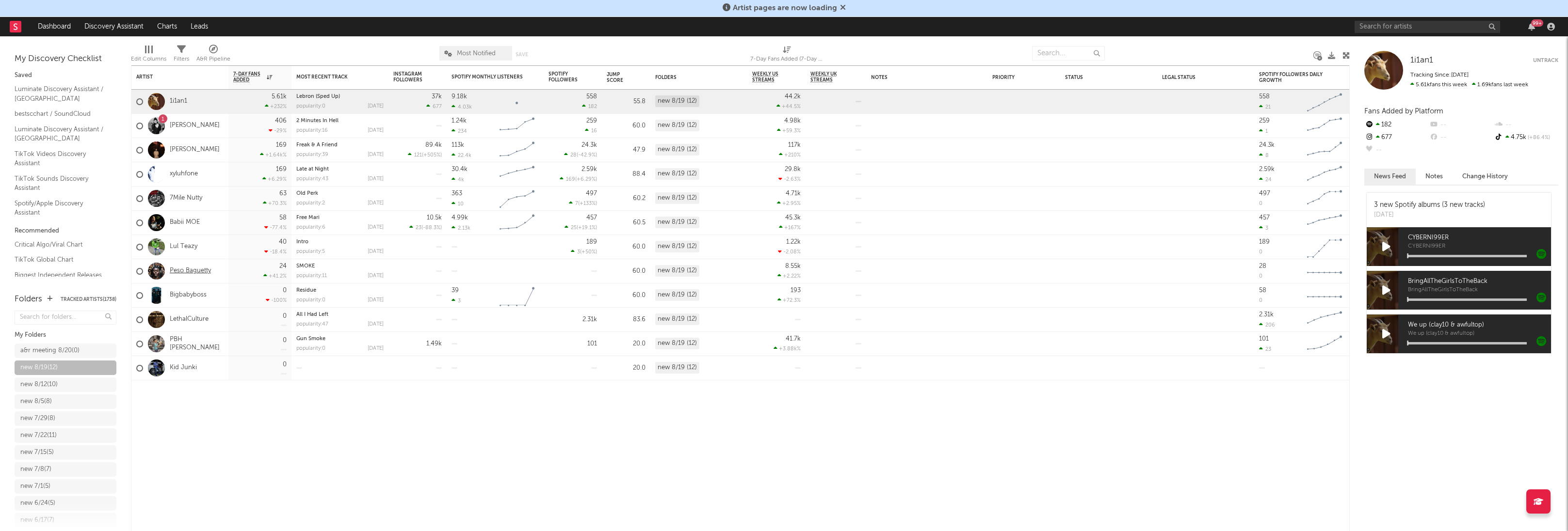
click at [202, 272] on link "Peso Baguetty" at bounding box center [191, 271] width 41 height 9
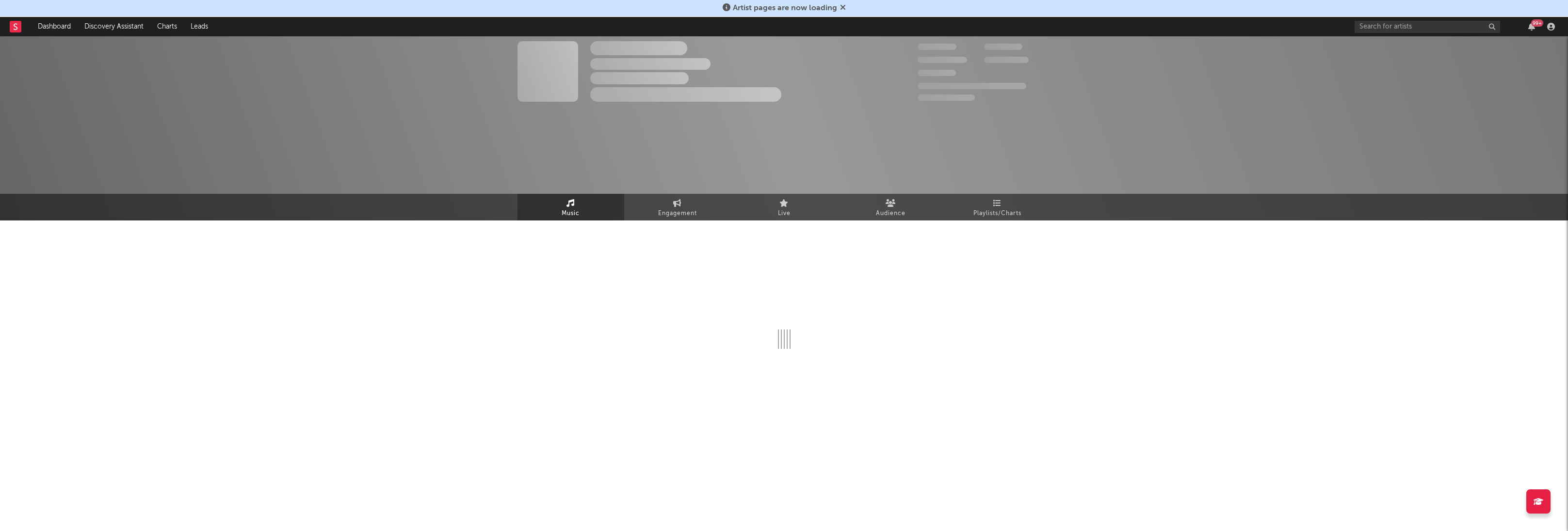
select select "6m"
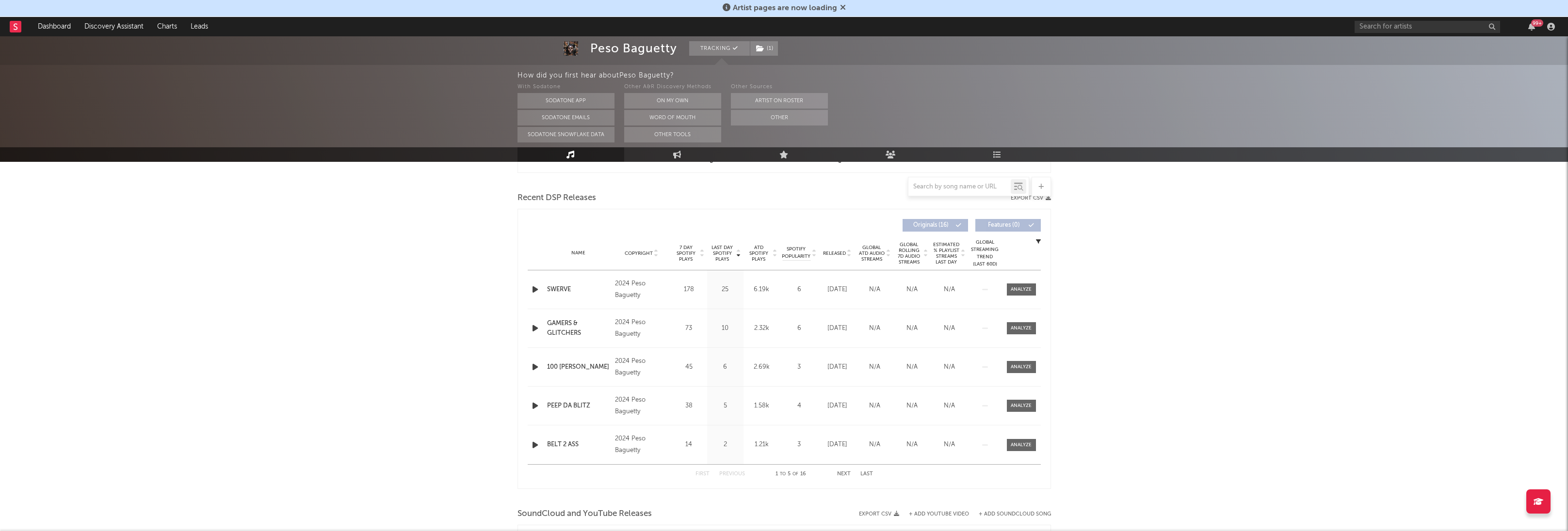
scroll to position [316, 0]
click at [533, 293] on icon "button" at bounding box center [535, 291] width 10 height 12
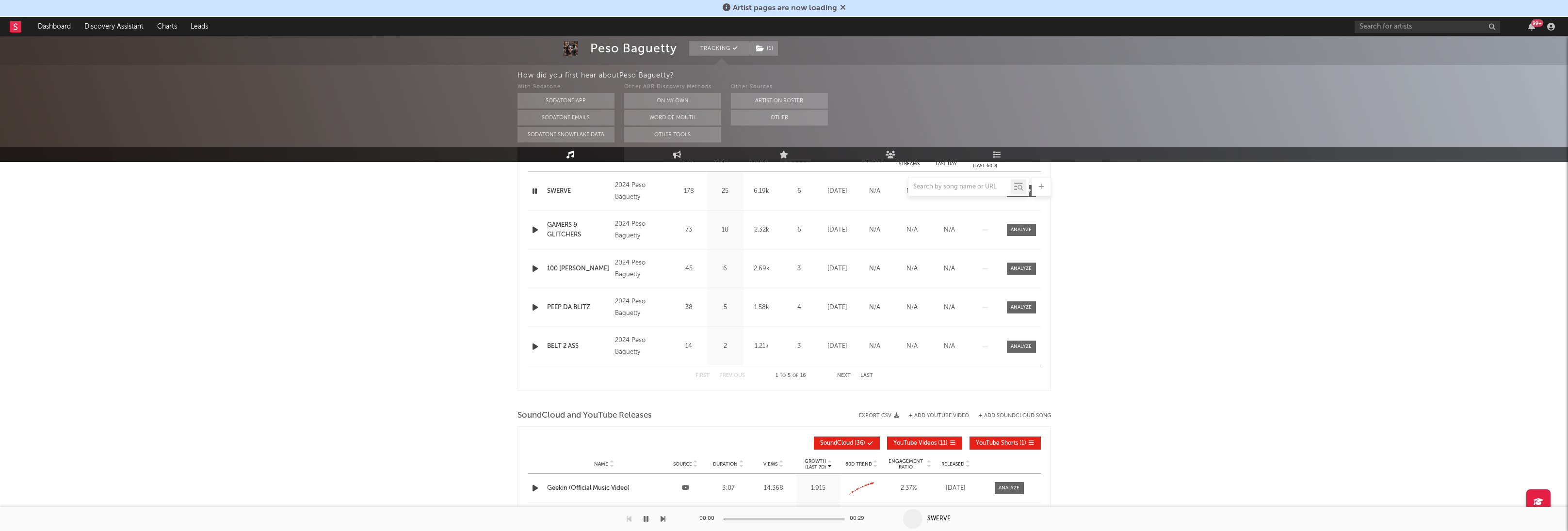
scroll to position [578, 0]
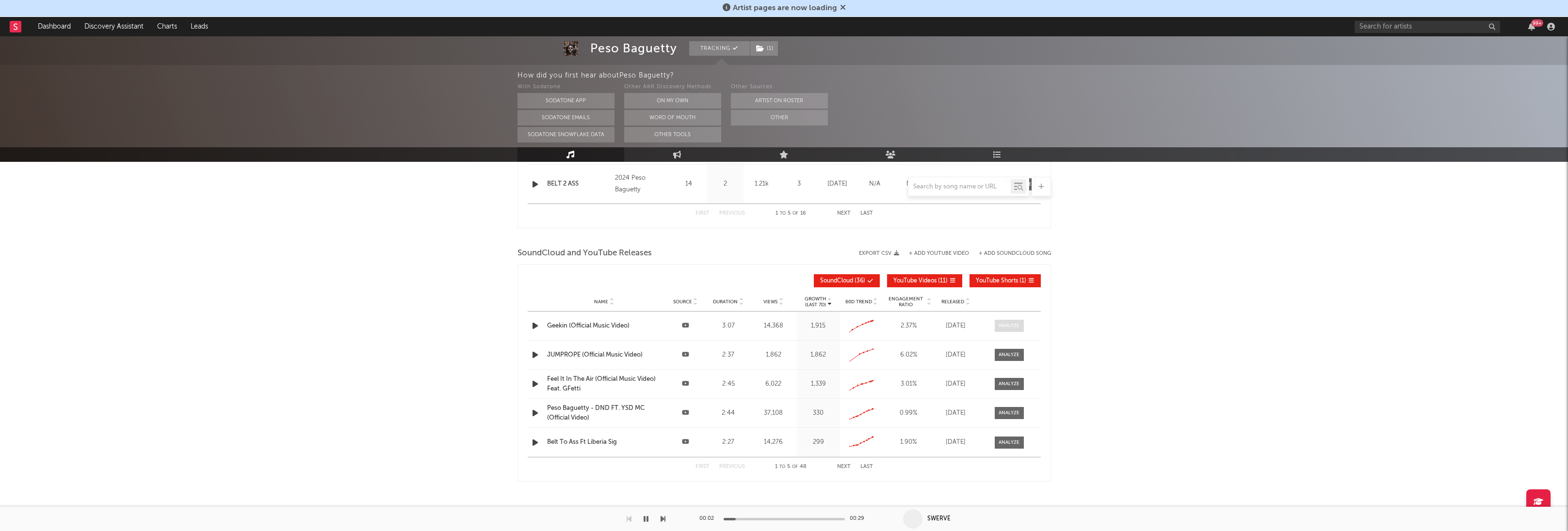
click at [1012, 325] on div at bounding box center [1009, 326] width 21 height 7
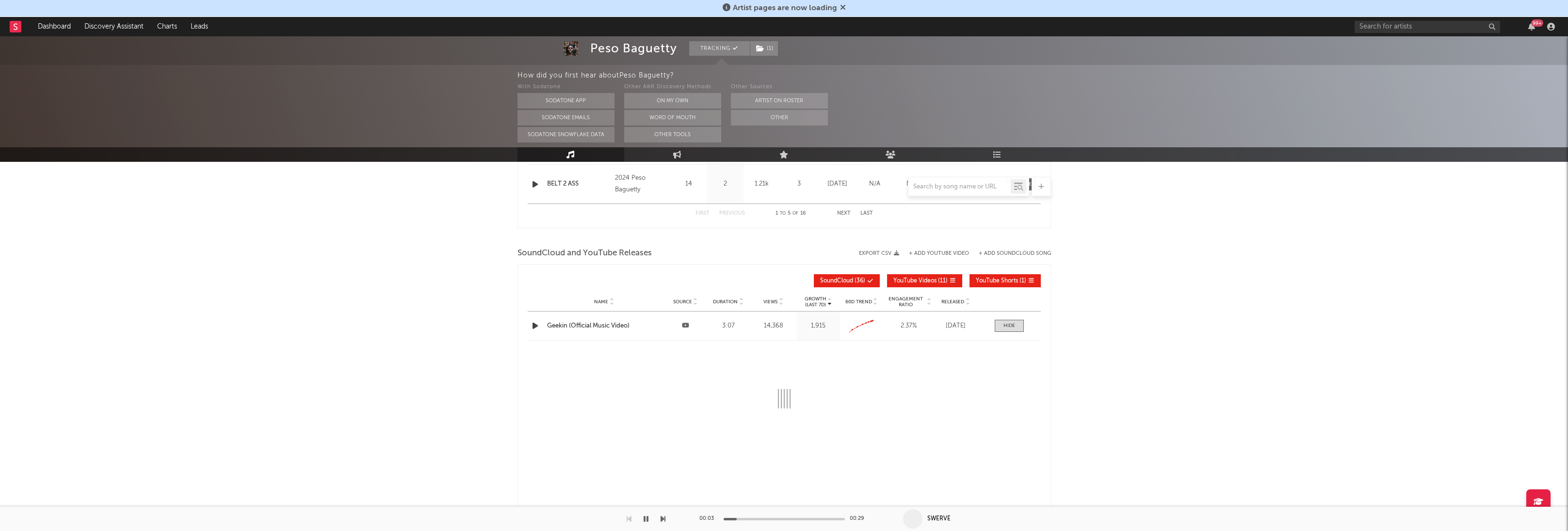
select select "All"
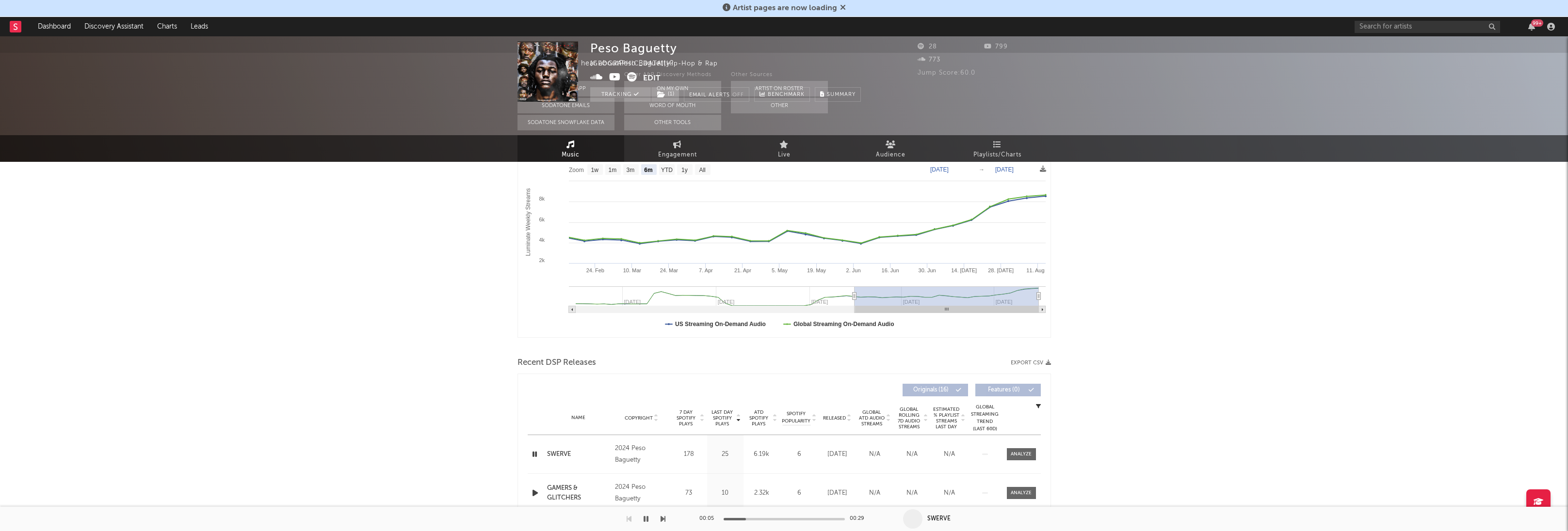
scroll to position [0, 0]
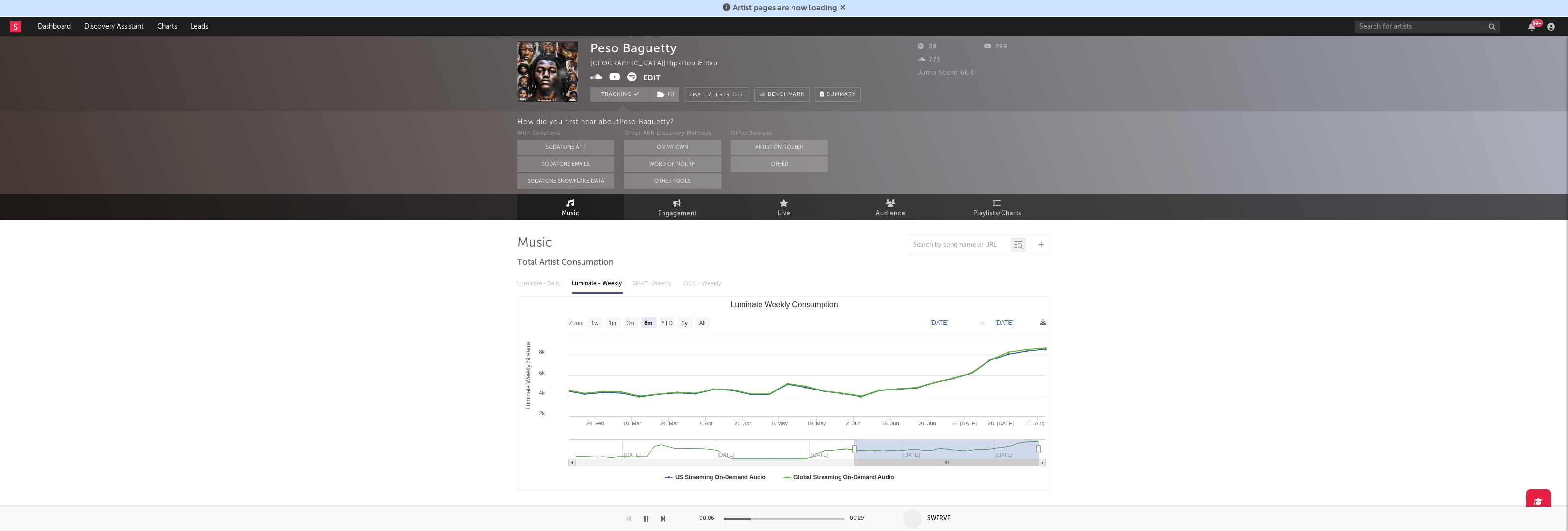
click at [615, 75] on icon at bounding box center [615, 77] width 12 height 10
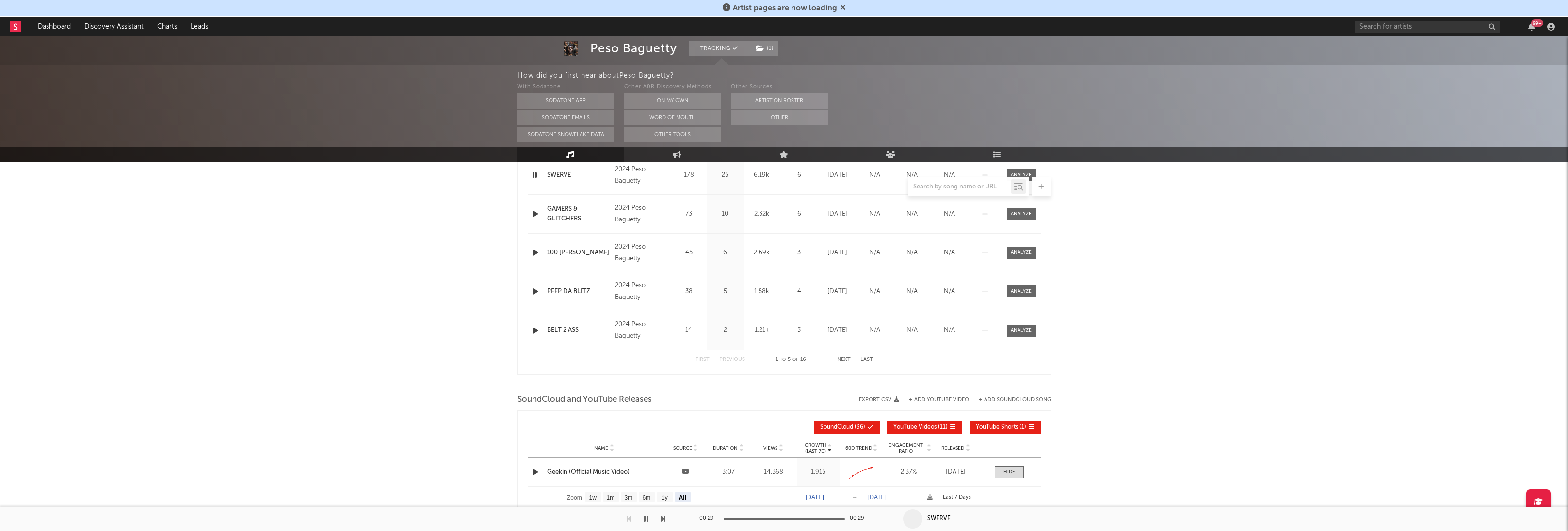
scroll to position [610, 0]
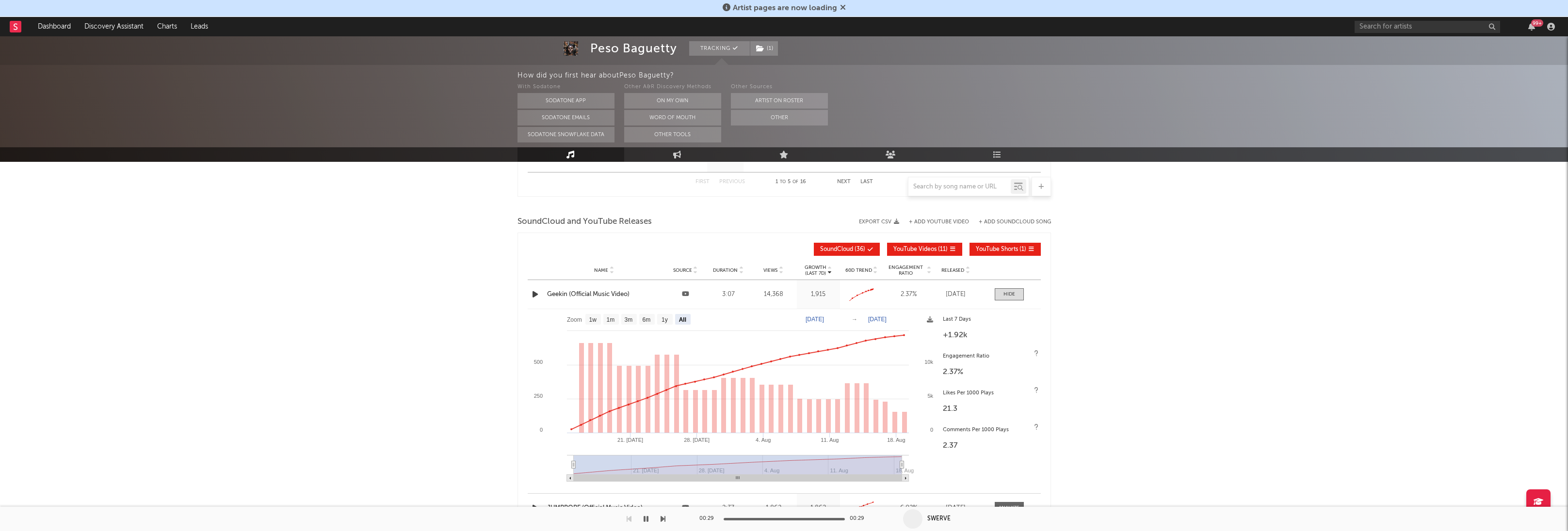
click at [961, 268] on span "Released" at bounding box center [953, 271] width 23 height 6
select select "All"
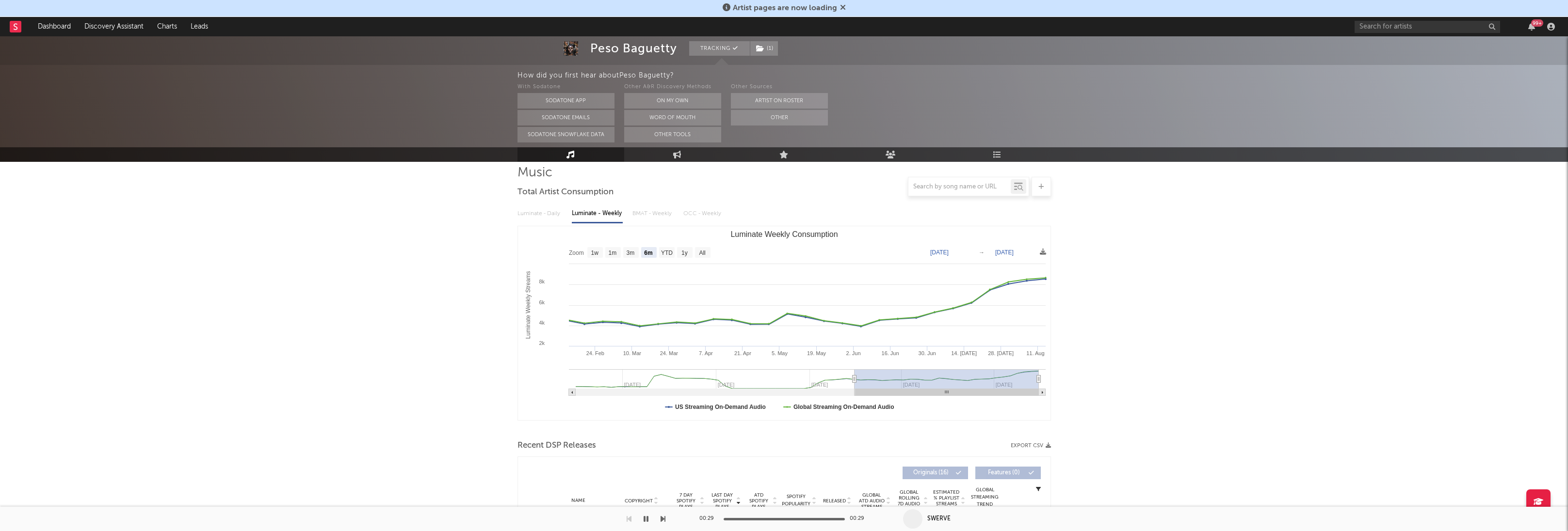
scroll to position [0, 0]
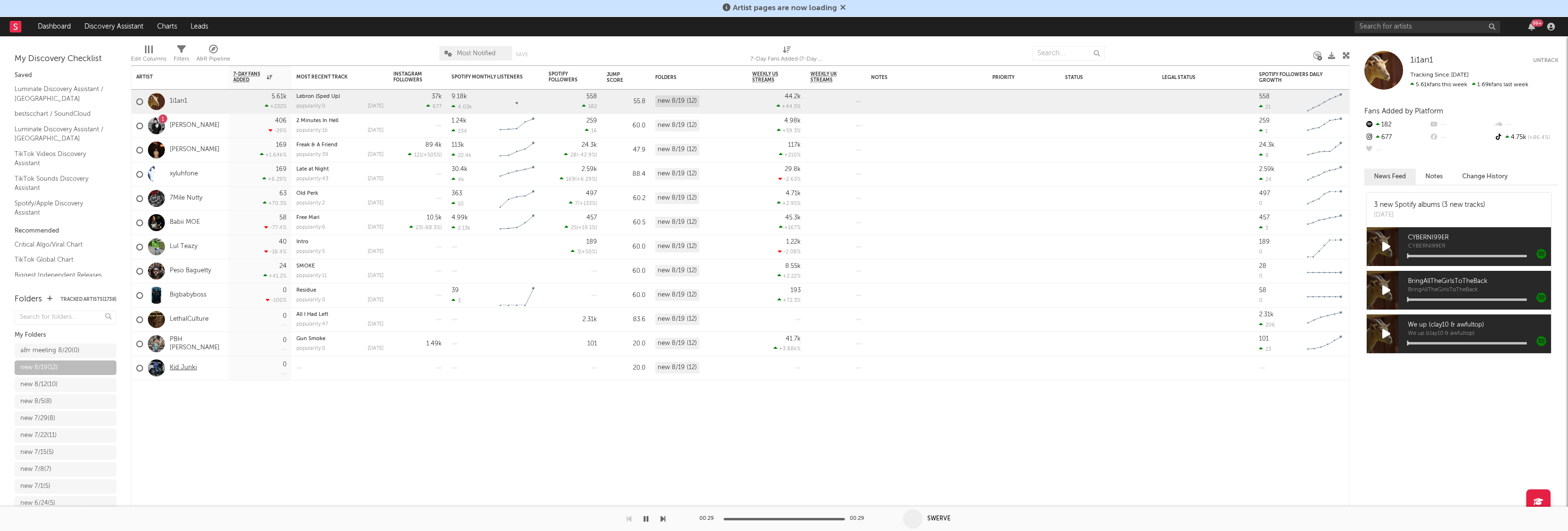
click at [182, 369] on link "Kid Junki" at bounding box center [183, 368] width 27 height 9
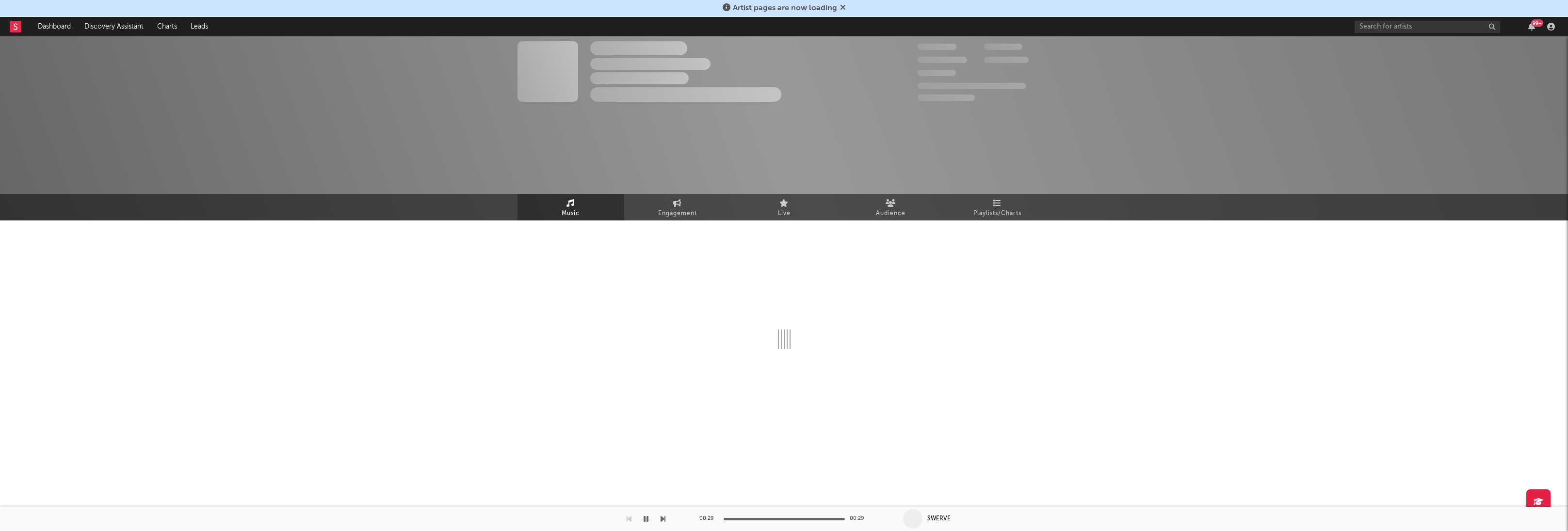
select select "1w"
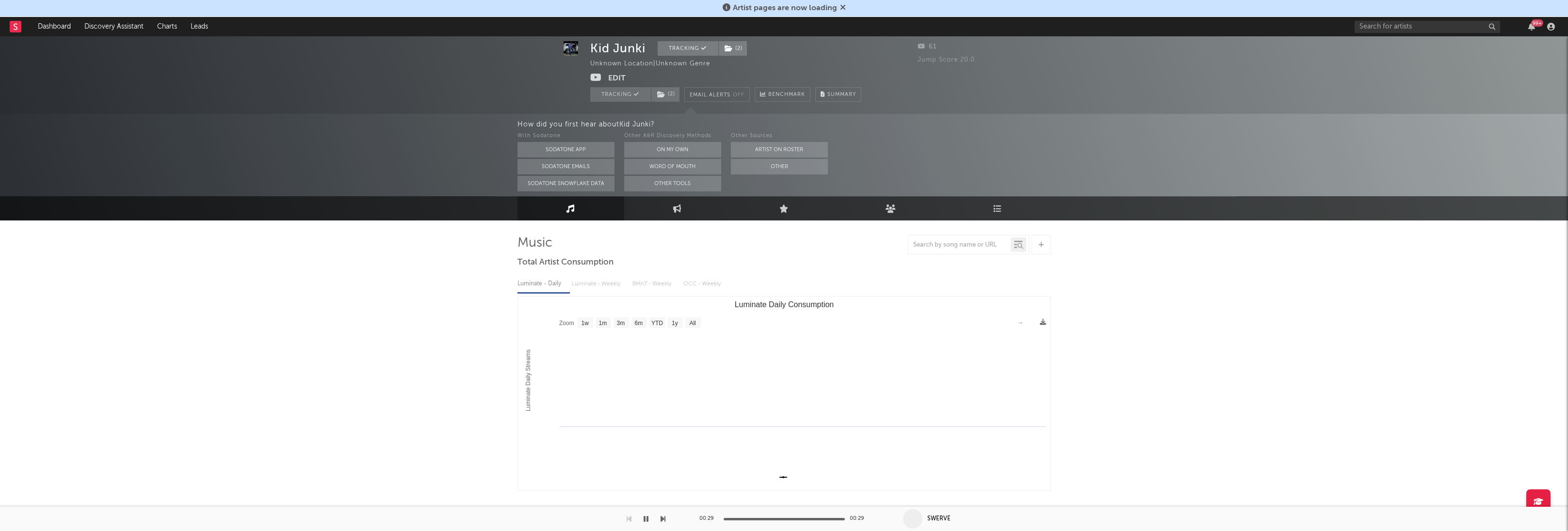
scroll to position [170, 0]
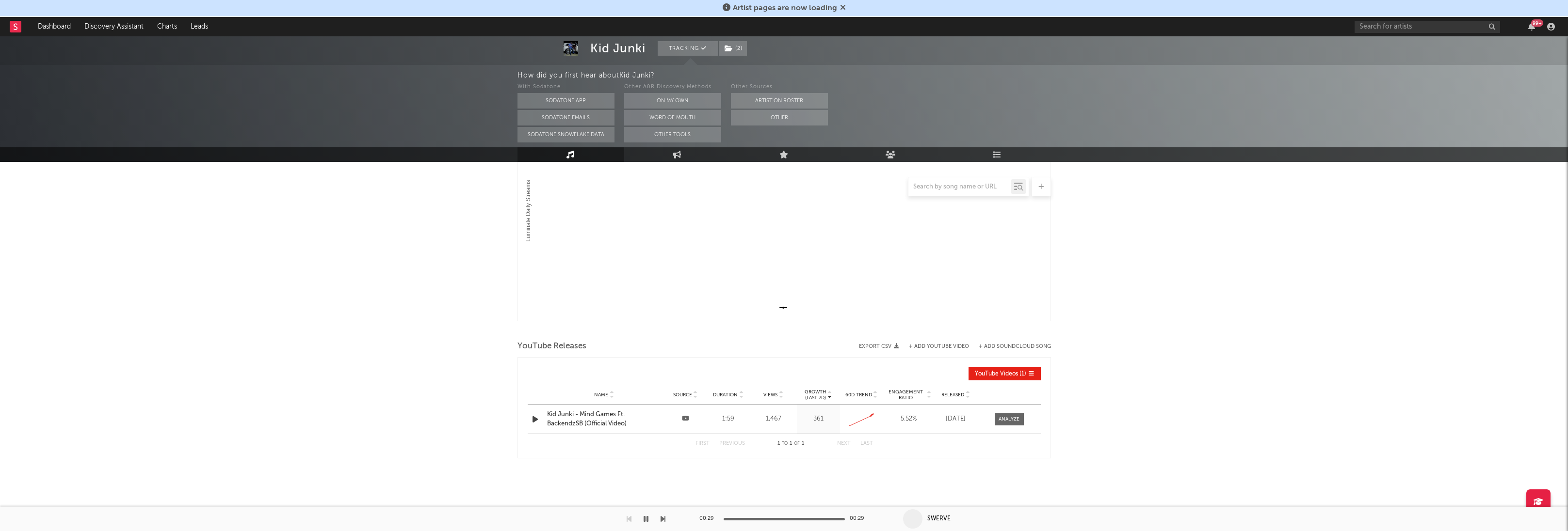
click at [534, 417] on icon "button" at bounding box center [535, 420] width 10 height 12
click at [587, 414] on div "Kid Junki - Mind Games Ft. BackendzSB (Official Video)" at bounding box center [604, 419] width 114 height 19
click at [41, 23] on link "Dashboard" at bounding box center [54, 27] width 46 height 19
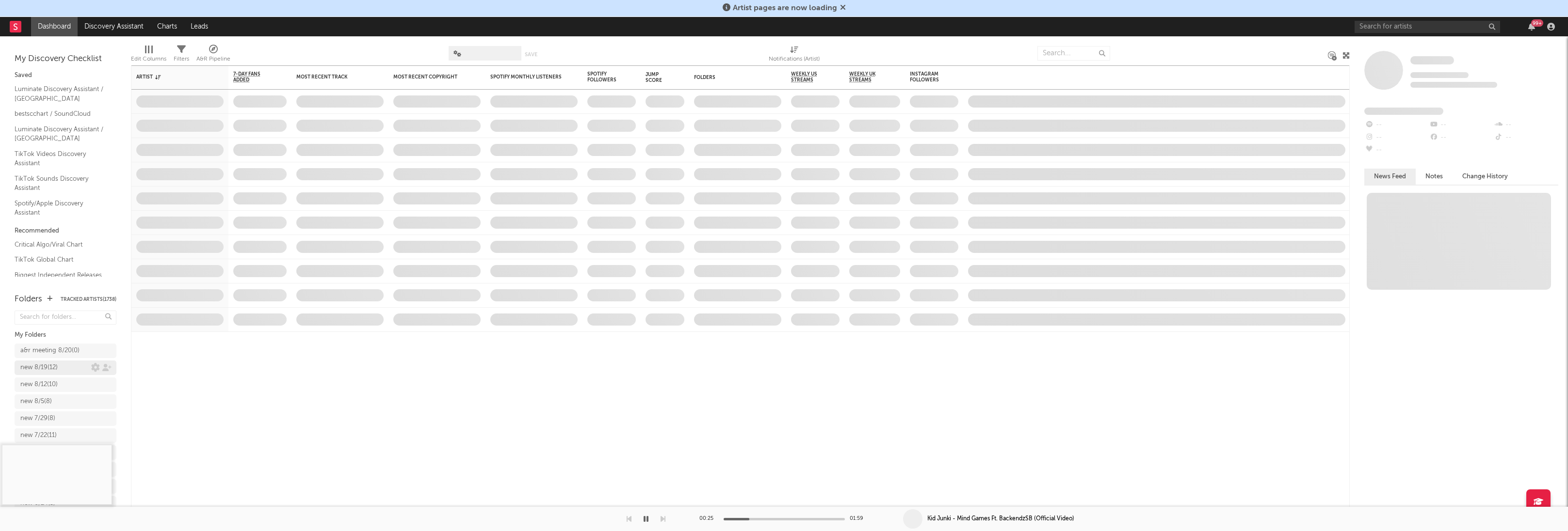
click at [52, 371] on div "new 8/19 ( 12 )" at bounding box center [38, 367] width 37 height 12
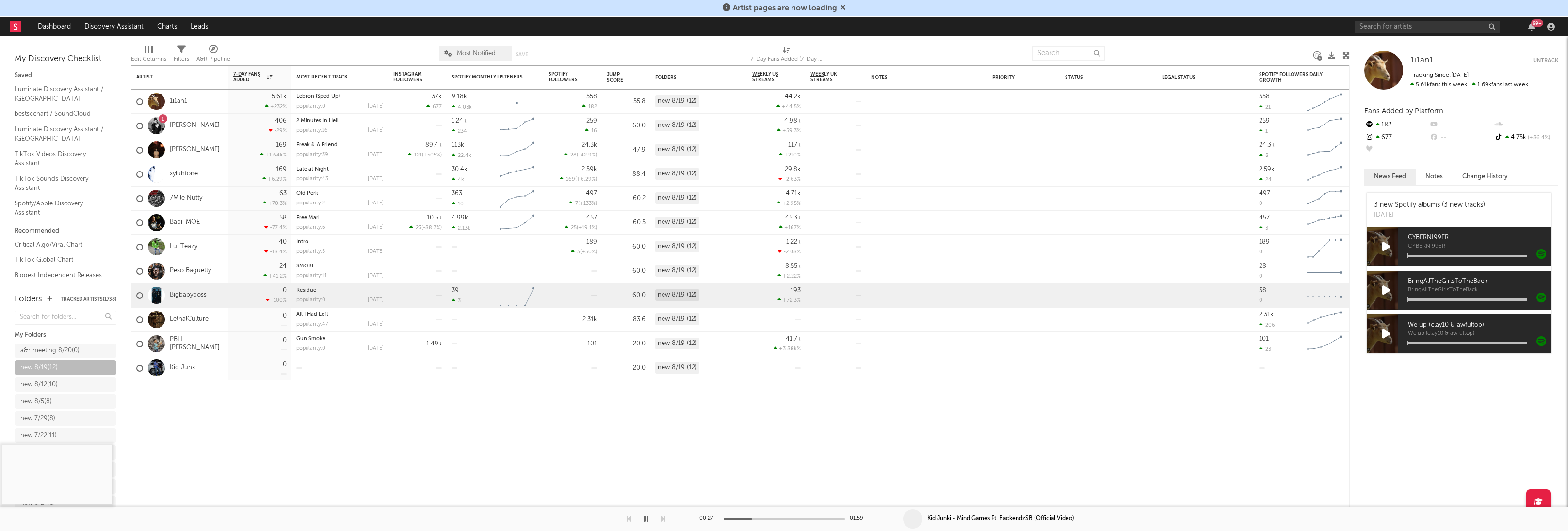
click at [199, 297] on link "Bigbabyboss" at bounding box center [188, 296] width 37 height 9
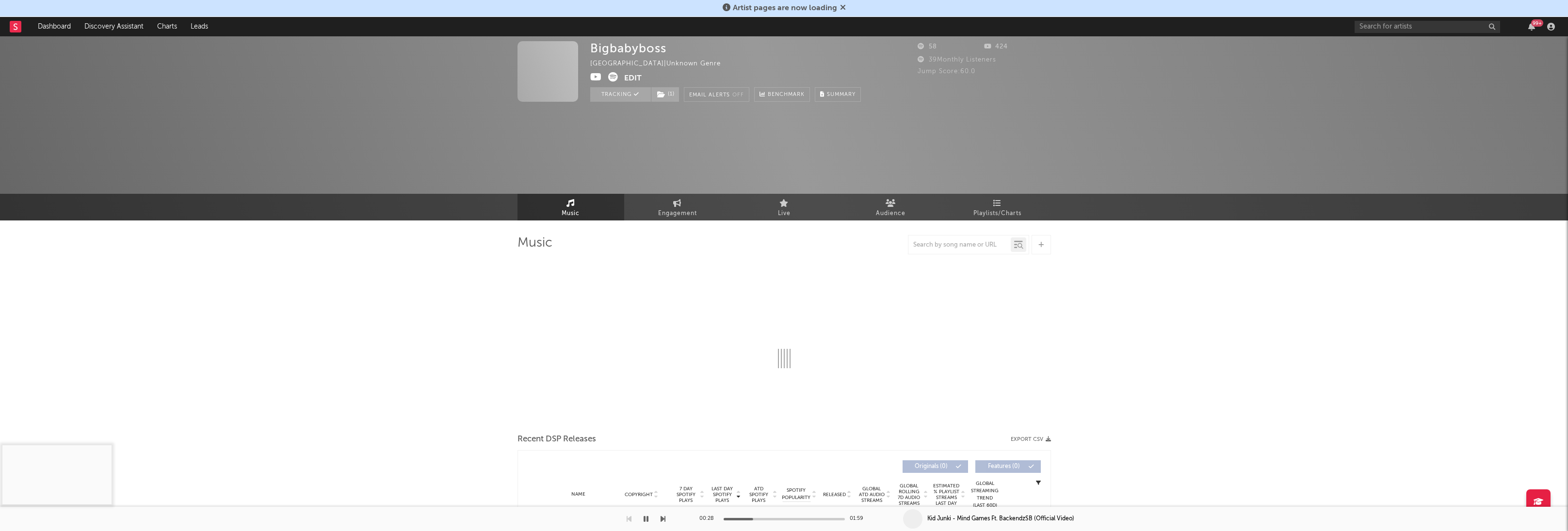
select select "1w"
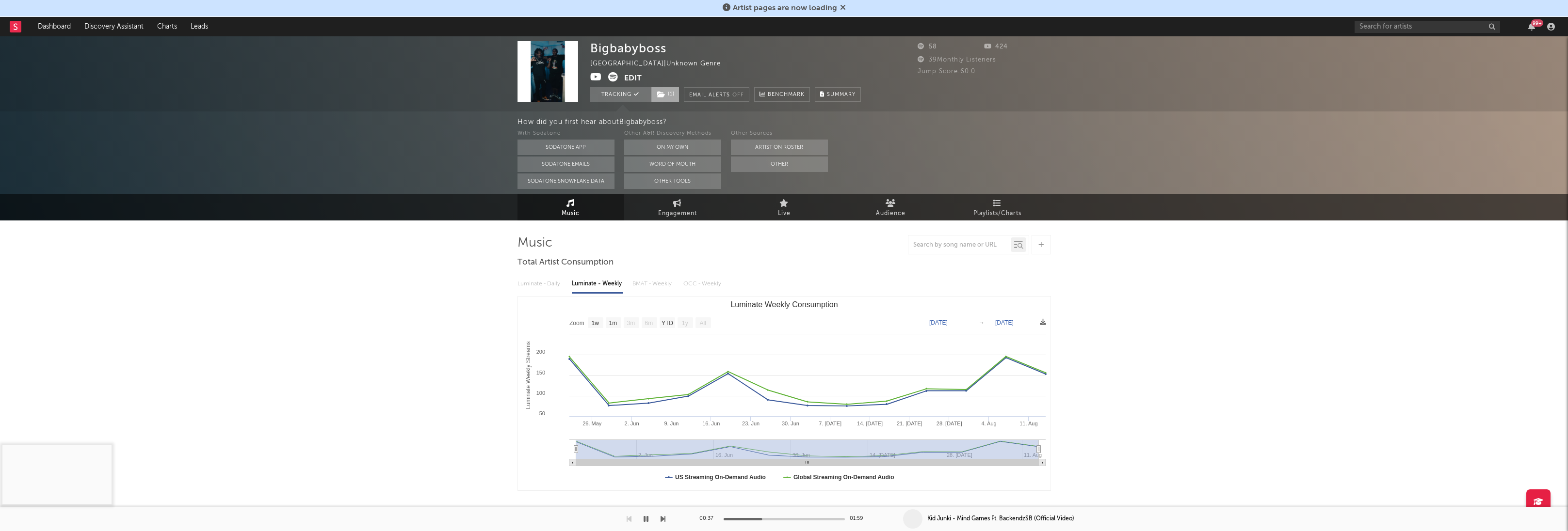
click at [672, 94] on span "( 1 )" at bounding box center [665, 94] width 29 height 15
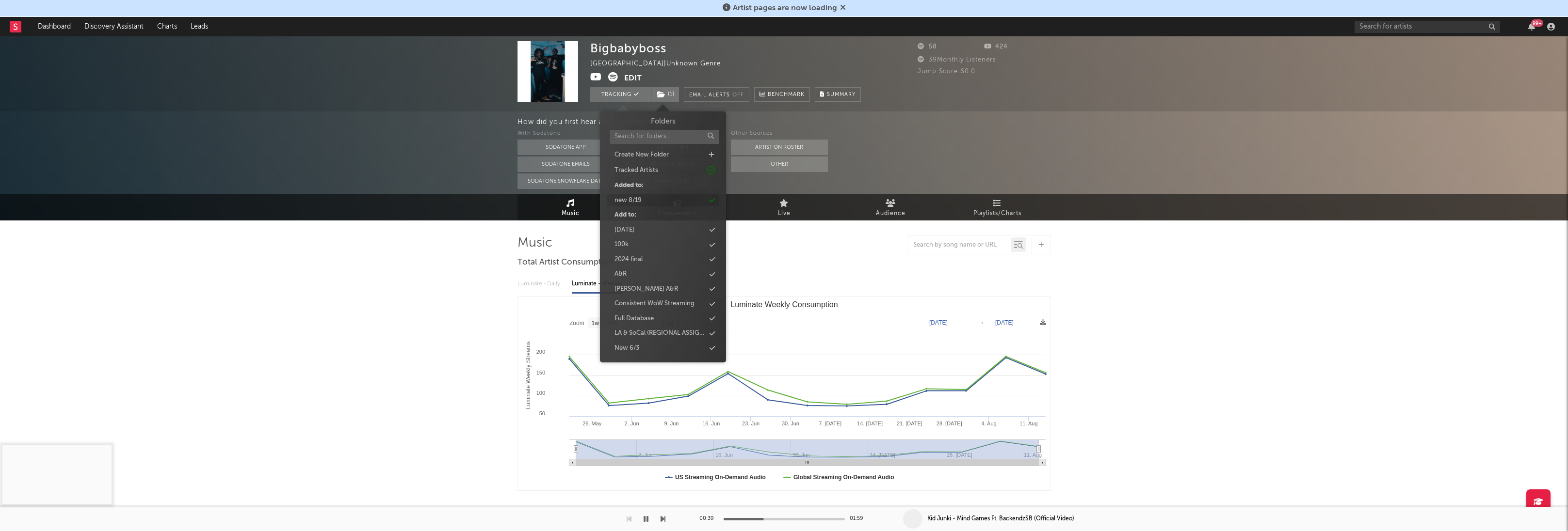
click at [646, 200] on div "new 8/19" at bounding box center [663, 201] width 111 height 13
drag, startPoint x: 307, startPoint y: 249, endPoint x: 299, endPoint y: 250, distance: 8.1
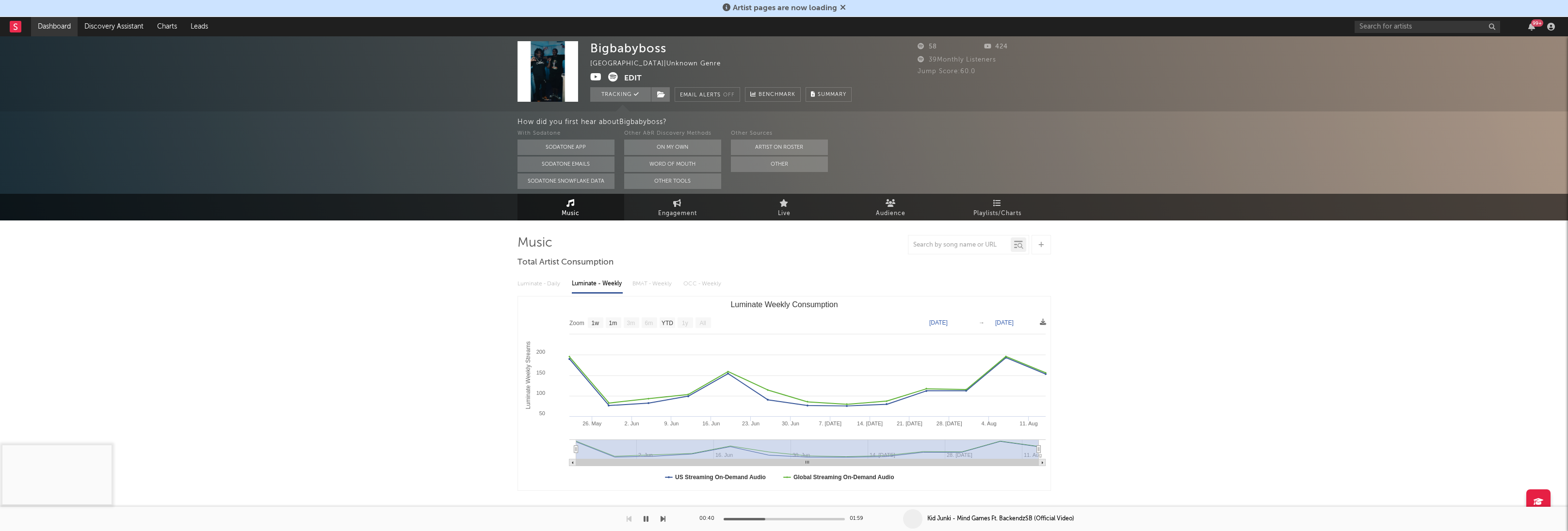
click at [61, 29] on link "Dashboard" at bounding box center [54, 27] width 46 height 19
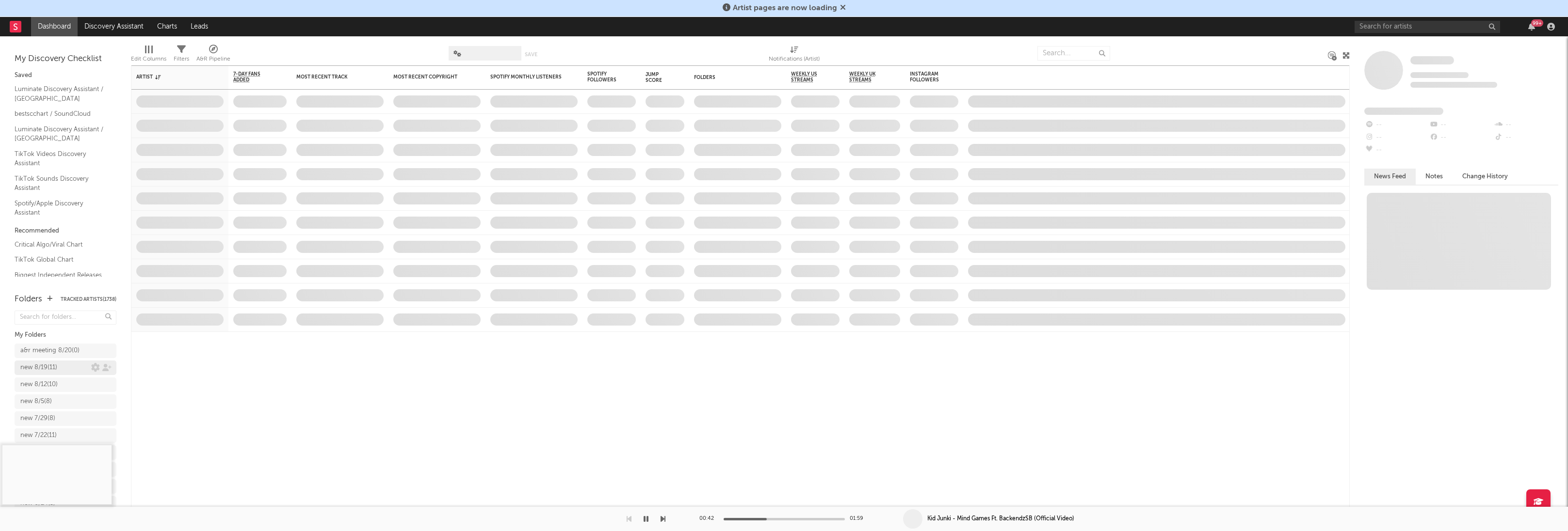
click at [35, 369] on div "new 8/19 ( 11 )" at bounding box center [38, 367] width 37 height 12
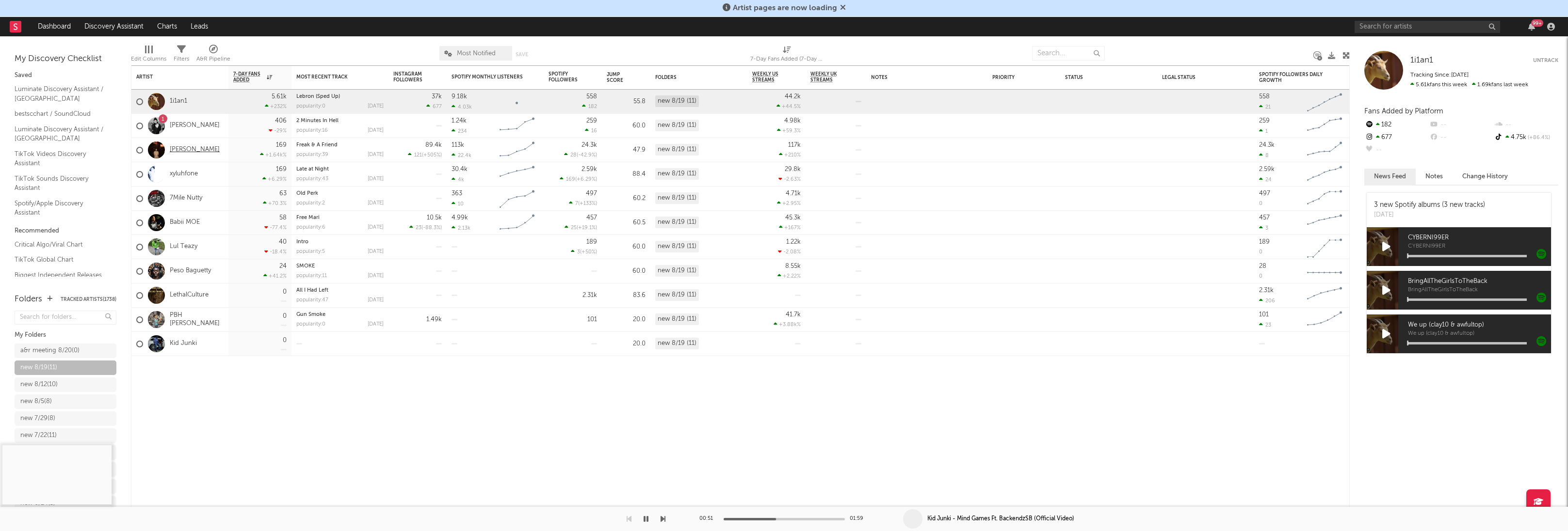
click at [201, 148] on link "[PERSON_NAME]" at bounding box center [195, 150] width 50 height 9
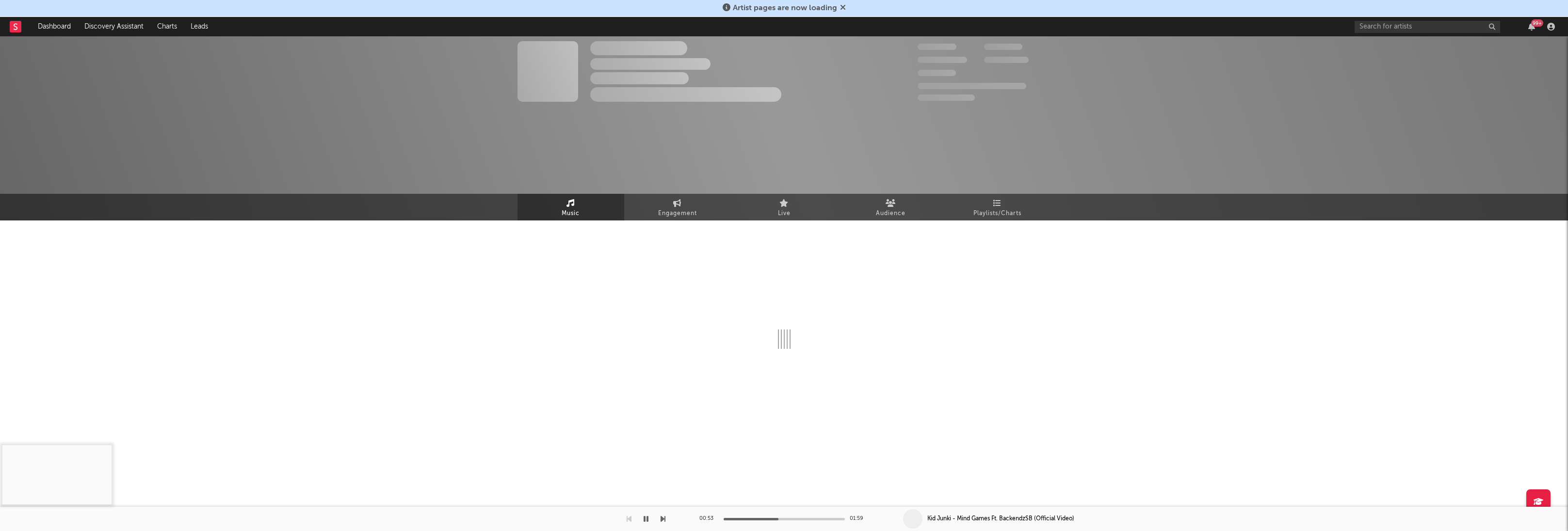
select select "6m"
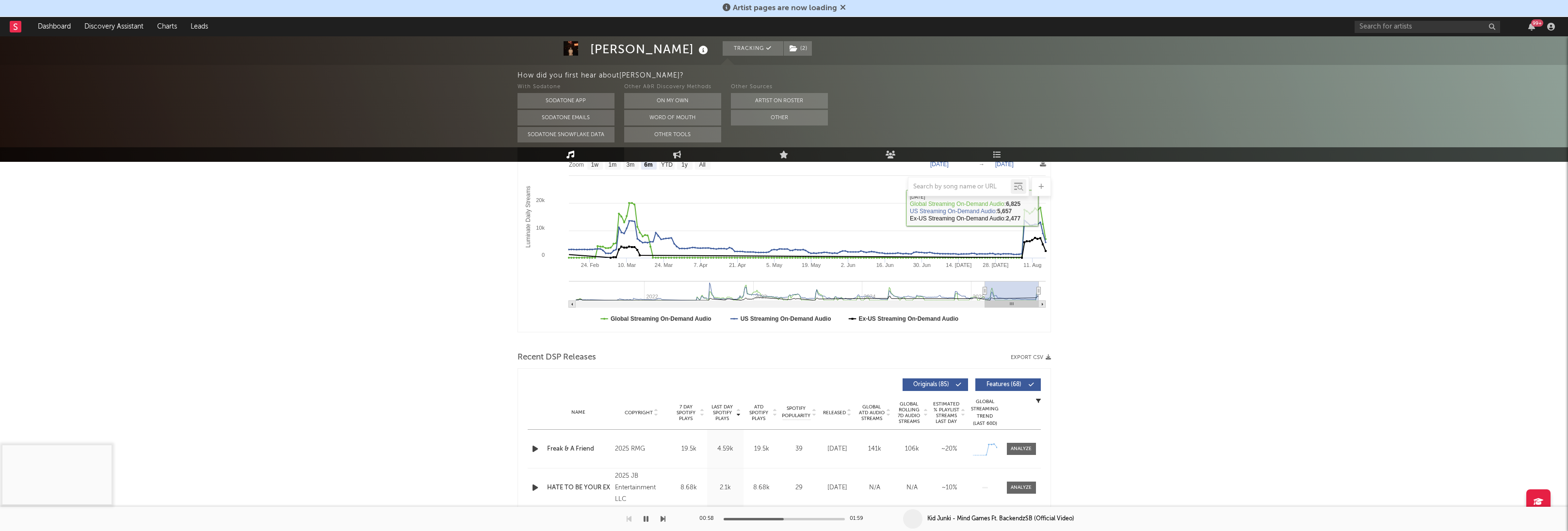
scroll to position [241, 0]
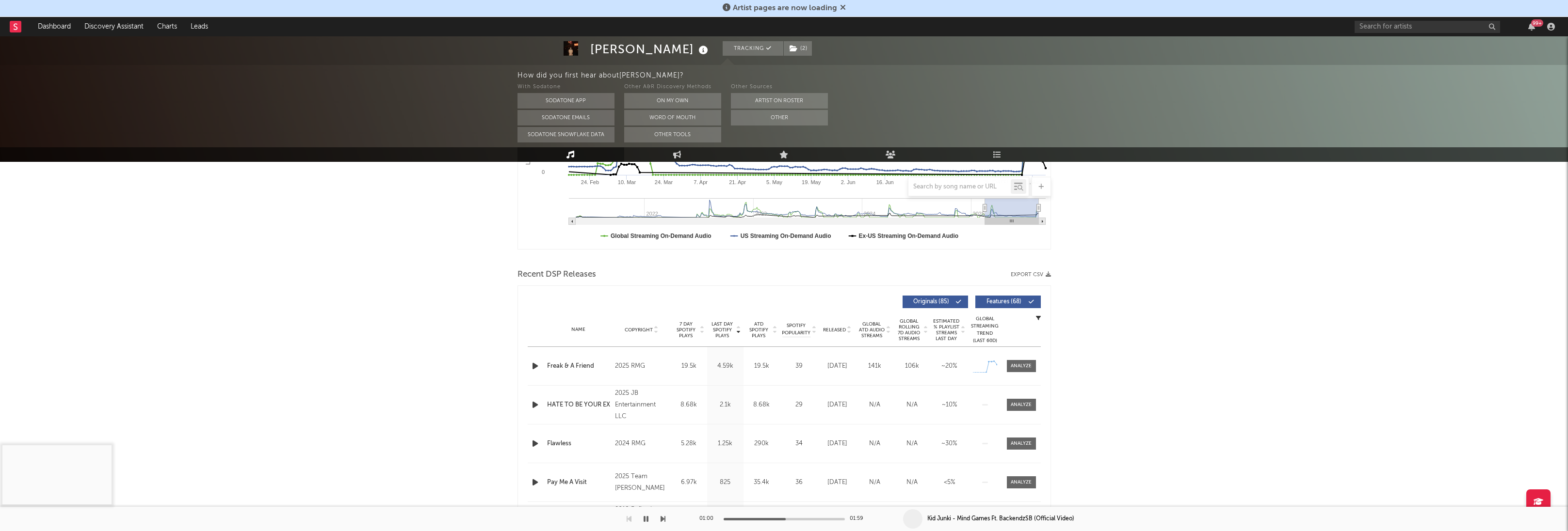
click at [535, 370] on icon "button" at bounding box center [535, 366] width 10 height 12
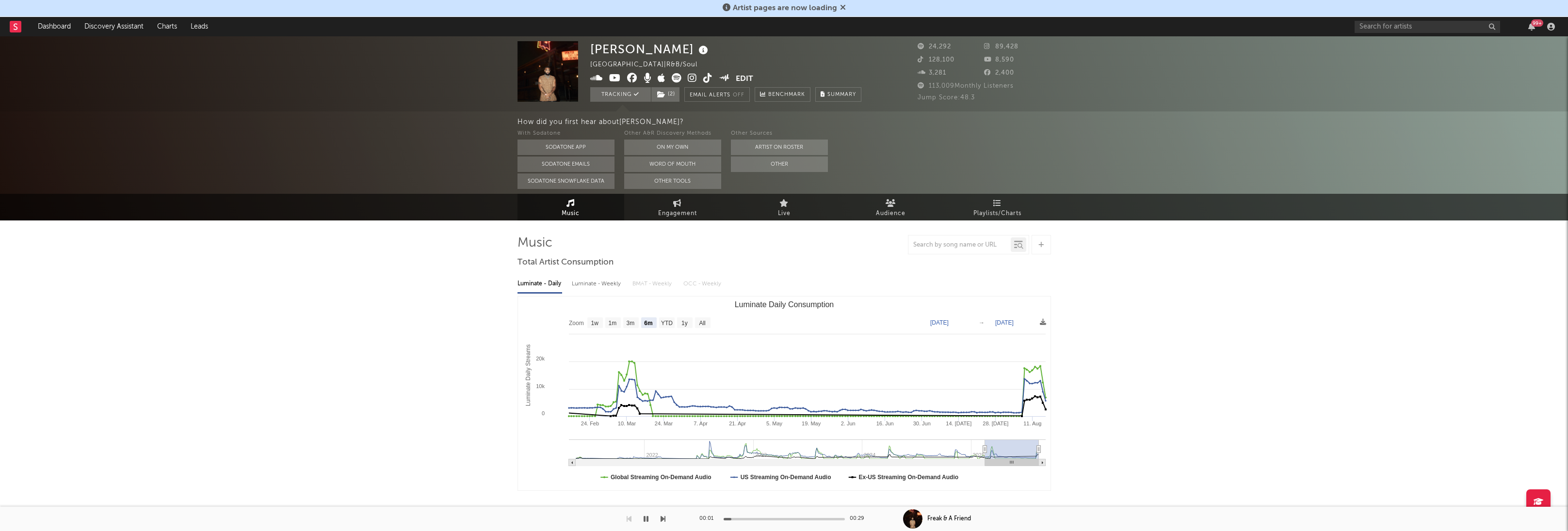
click at [691, 77] on icon at bounding box center [692, 78] width 9 height 10
click at [45, 29] on link "Dashboard" at bounding box center [54, 27] width 46 height 19
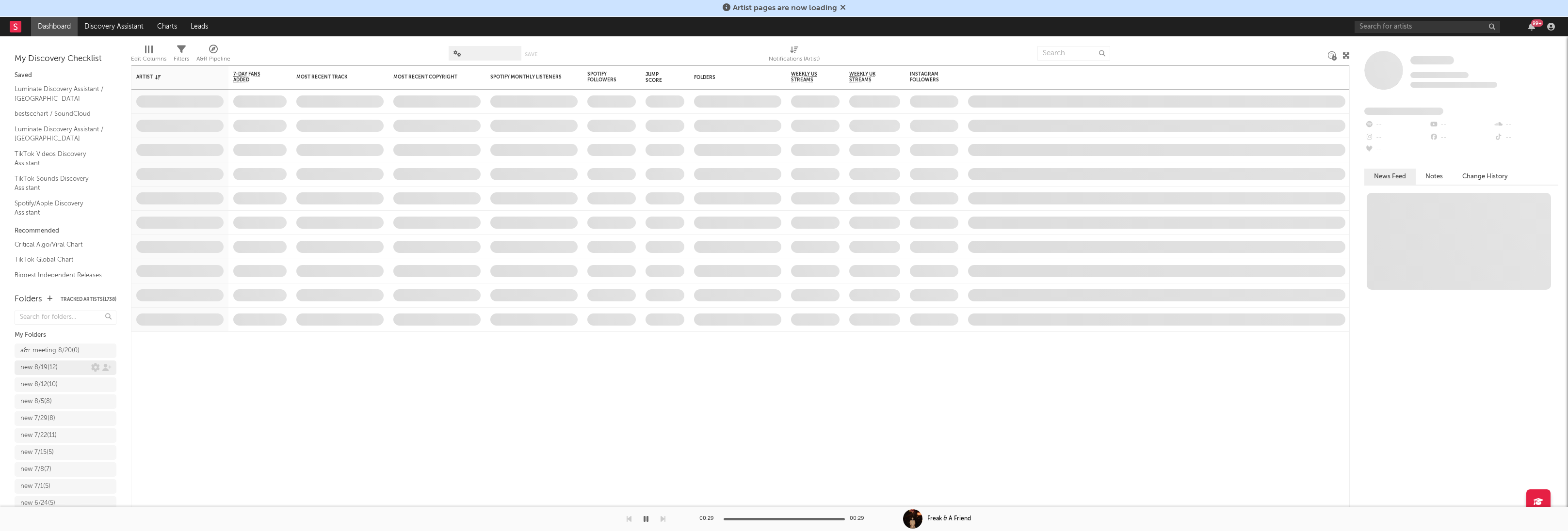
click at [38, 366] on div "new 8/19 ( 12 )" at bounding box center [38, 367] width 37 height 12
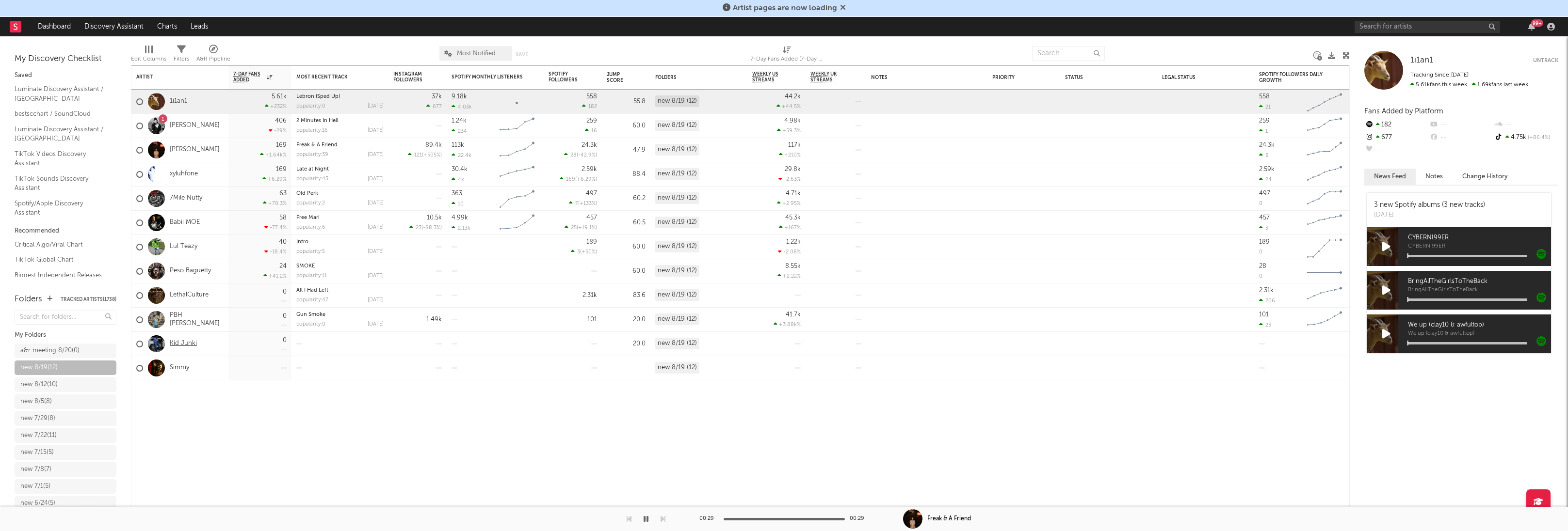
click at [180, 345] on link "Kid Junki" at bounding box center [183, 344] width 27 height 9
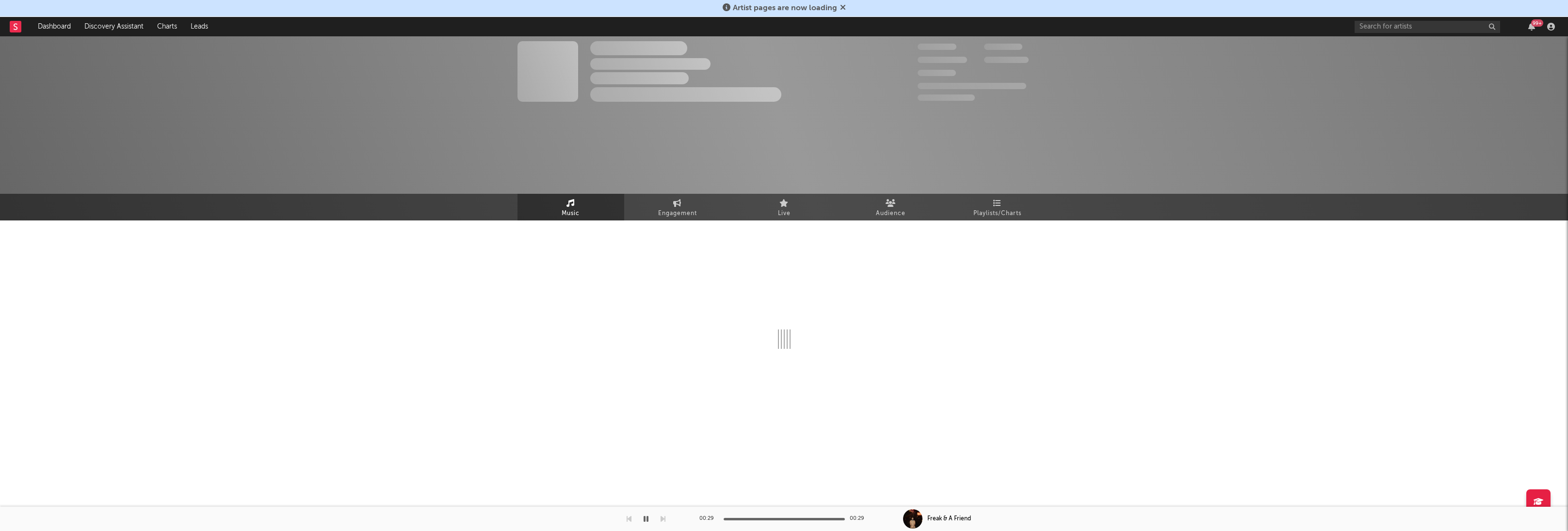
select select "1w"
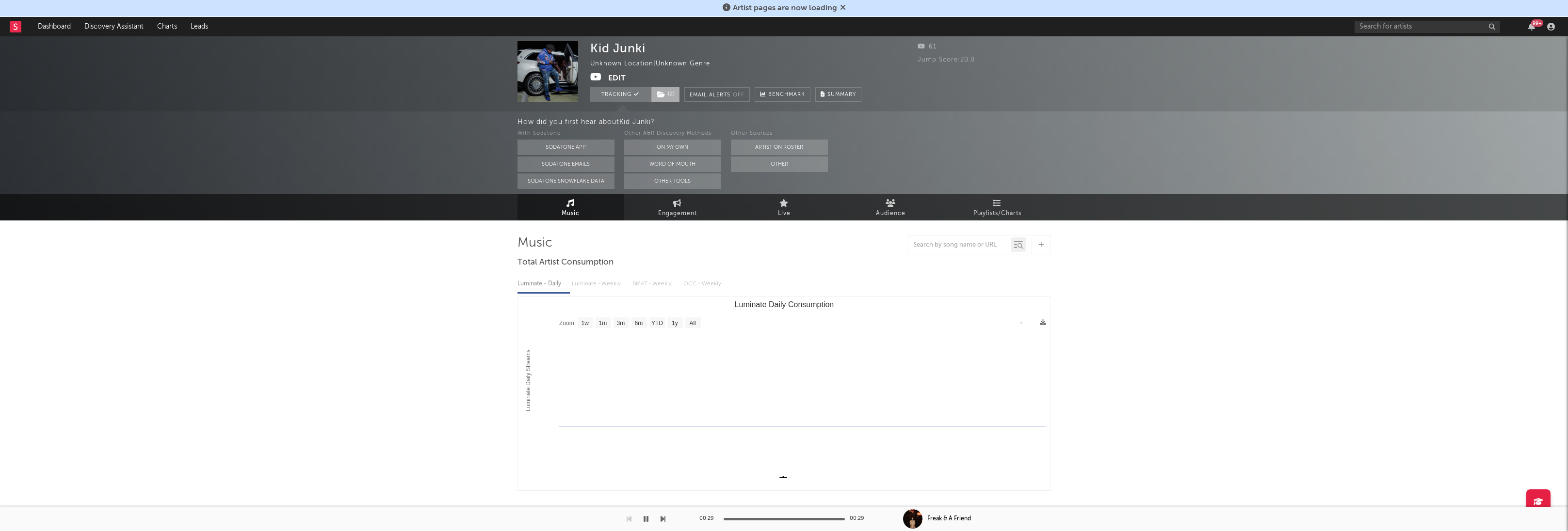
click at [661, 89] on span "( 2 )" at bounding box center [665, 94] width 29 height 15
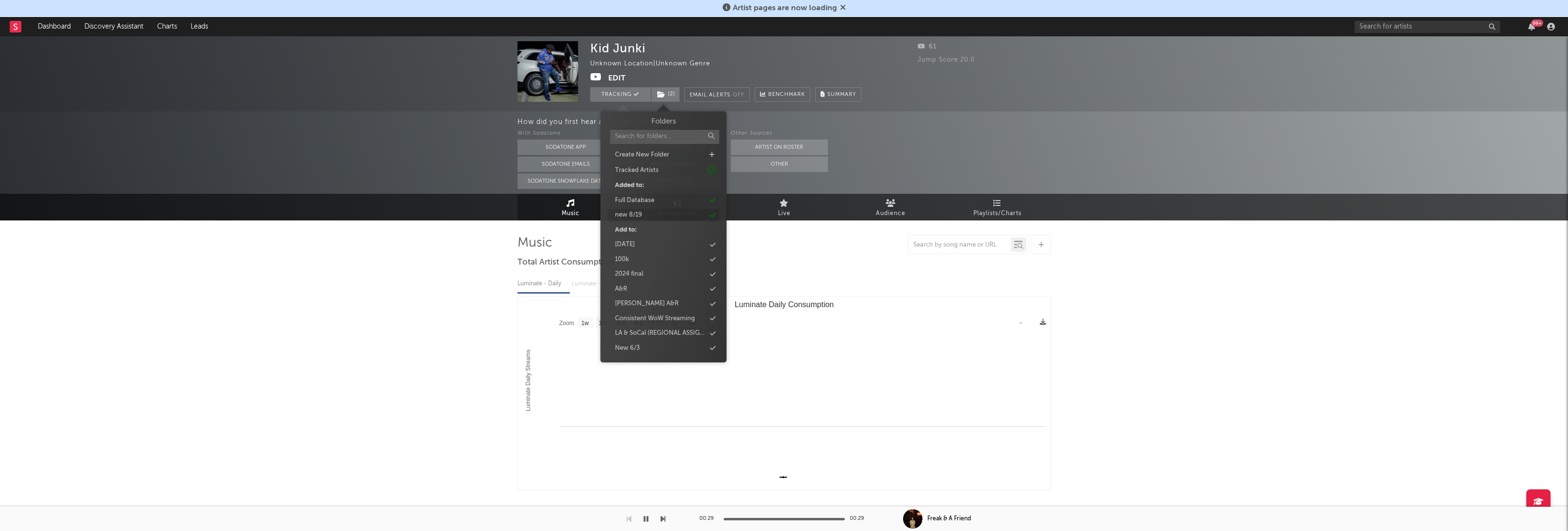
click at [631, 212] on div "new 8/19" at bounding box center [628, 215] width 27 height 10
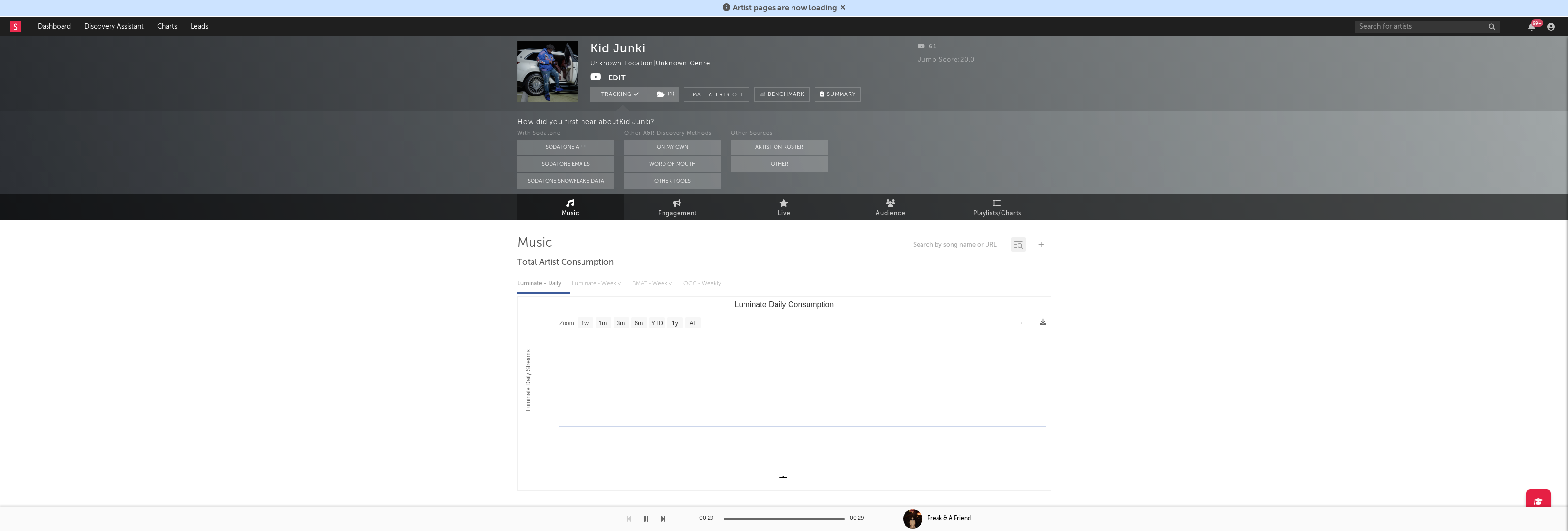
click at [300, 171] on div "How did you first hear about Kid Junki ? With Sodatone Sodatone App Sodatone Em…" at bounding box center [784, 152] width 1568 height 82
click at [55, 25] on link "Dashboard" at bounding box center [54, 27] width 46 height 19
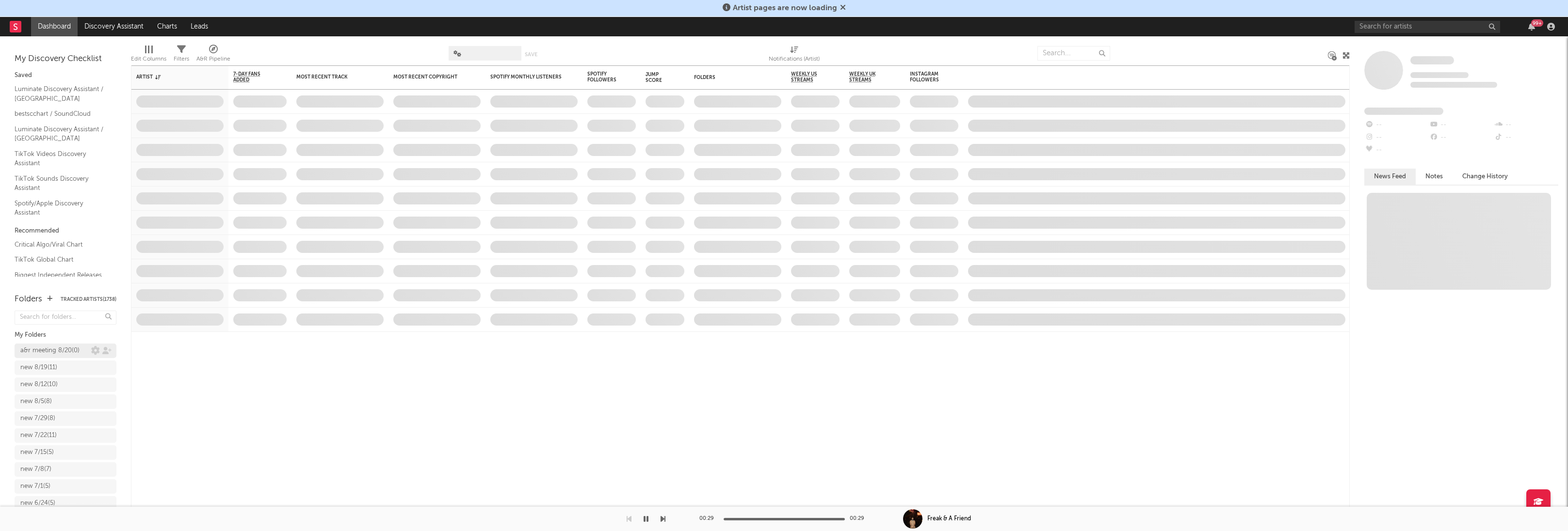
click at [32, 364] on div "new 8/19 ( 11 )" at bounding box center [38, 367] width 37 height 12
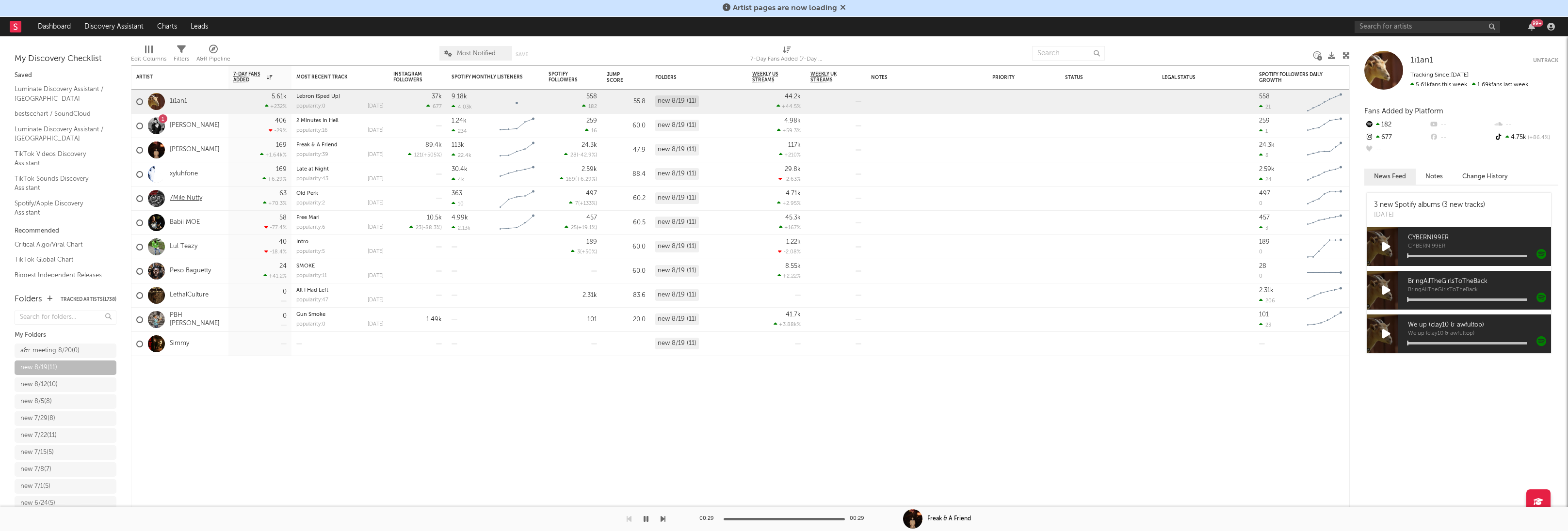
click at [190, 198] on link "7Mile Nutty" at bounding box center [186, 199] width 32 height 9
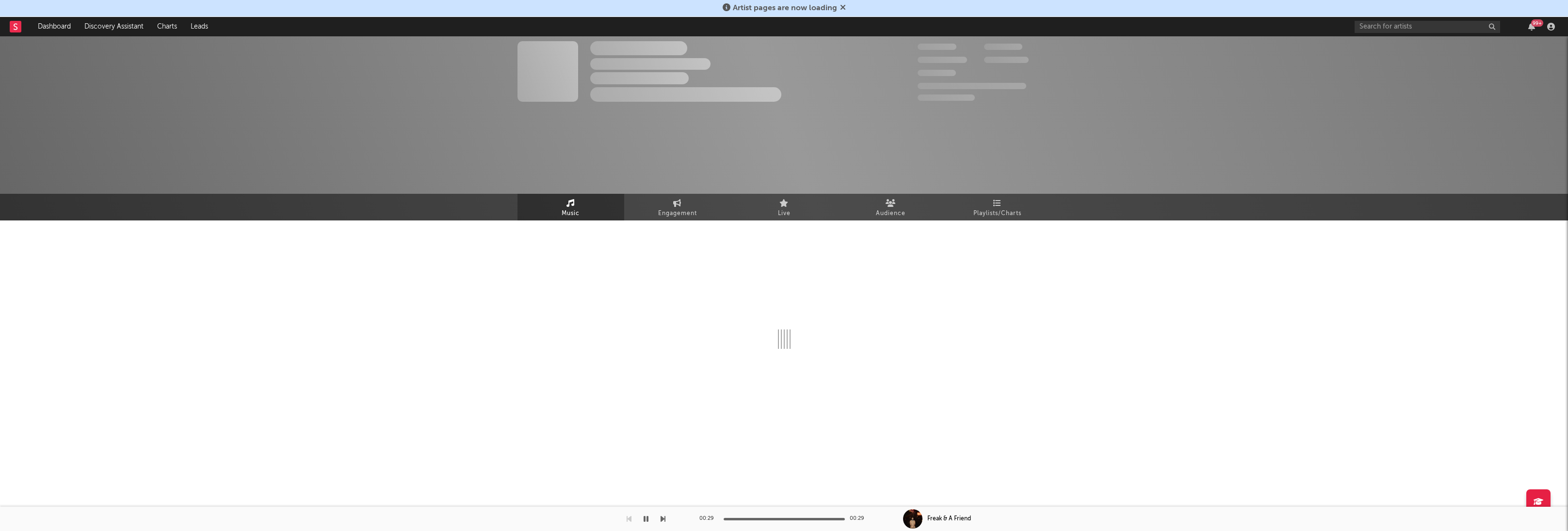
select select "1w"
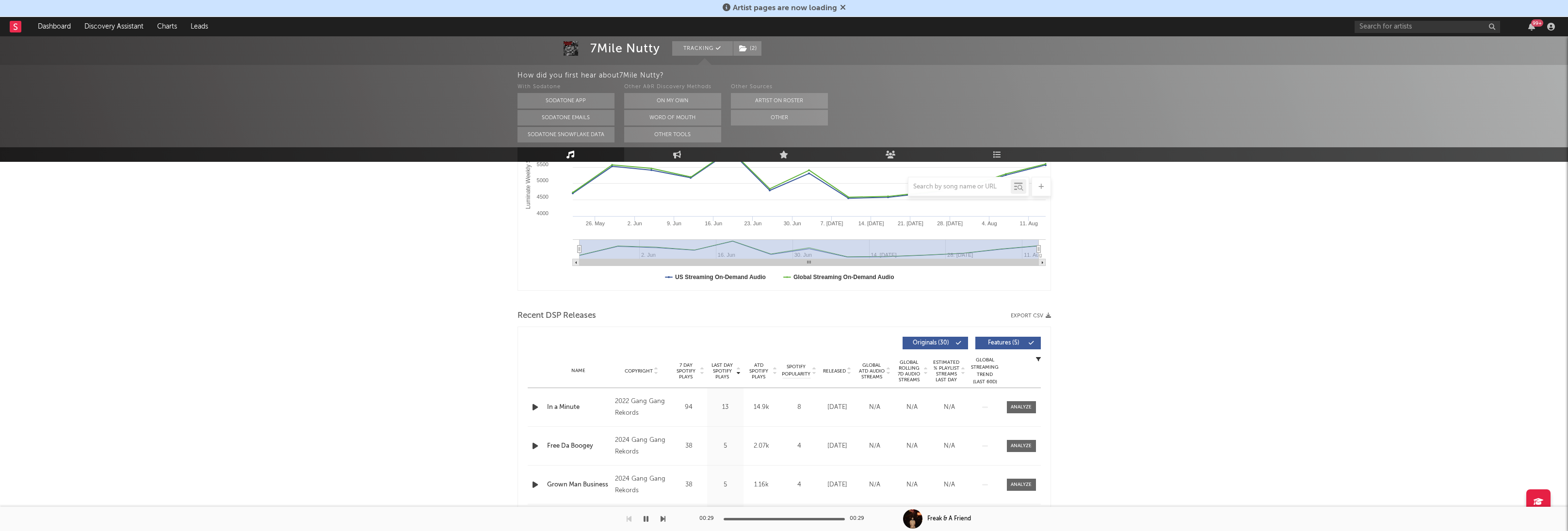
scroll to position [205, 0]
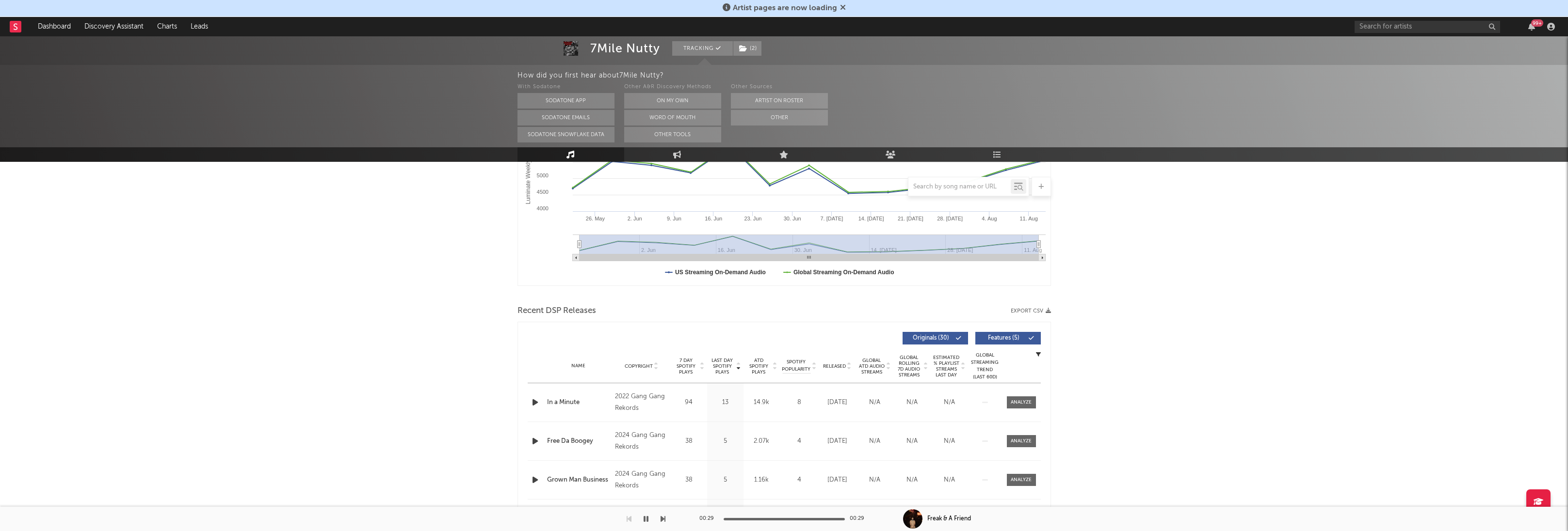
click at [534, 401] on icon "button" at bounding box center [535, 403] width 10 height 12
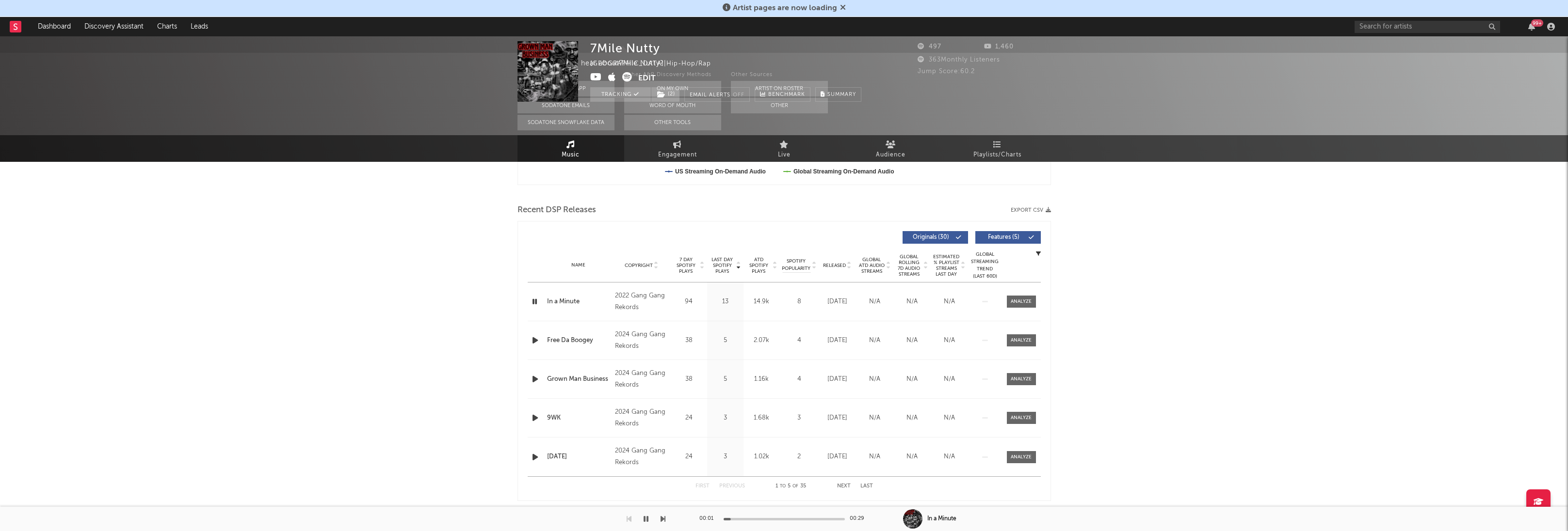
scroll to position [0, 0]
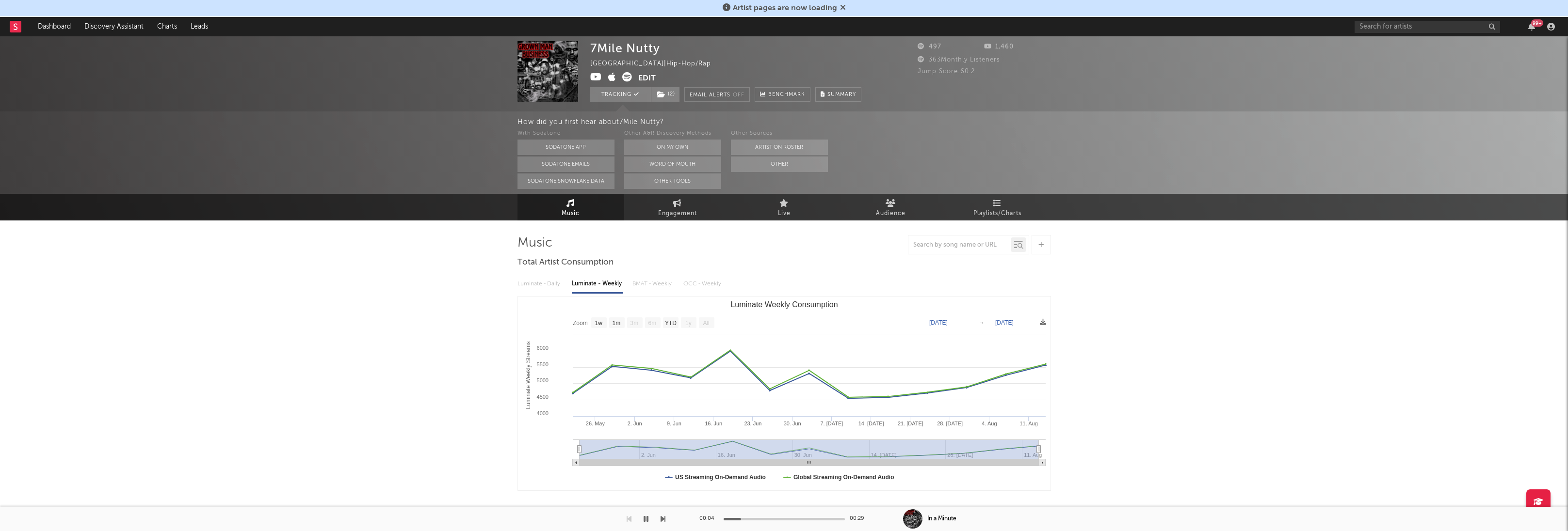
click at [593, 74] on icon at bounding box center [596, 77] width 12 height 10
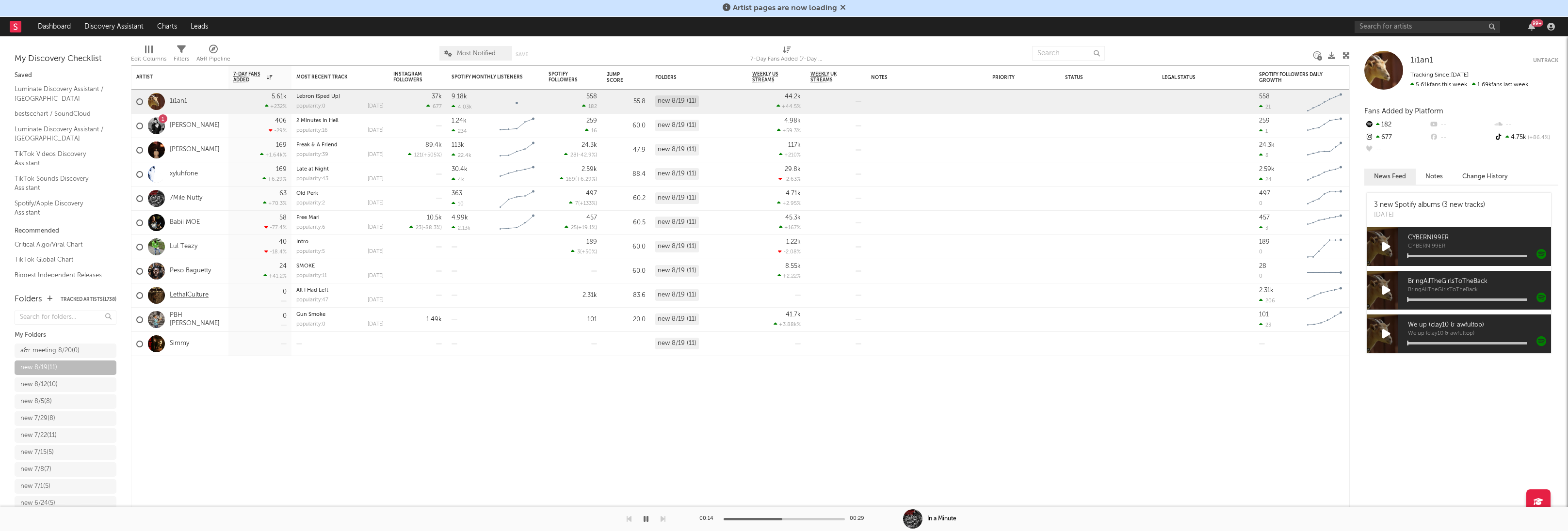
click at [192, 297] on link "LethalCulture" at bounding box center [189, 296] width 39 height 9
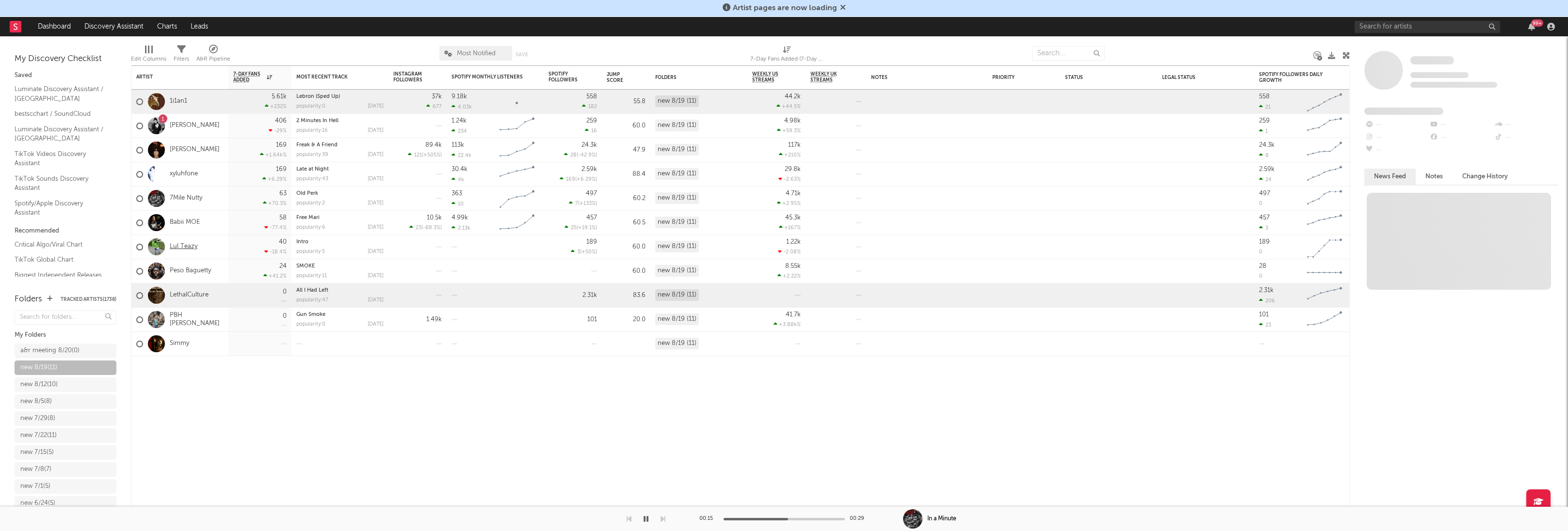
click at [190, 245] on link "Lul Teazy" at bounding box center [183, 247] width 27 height 9
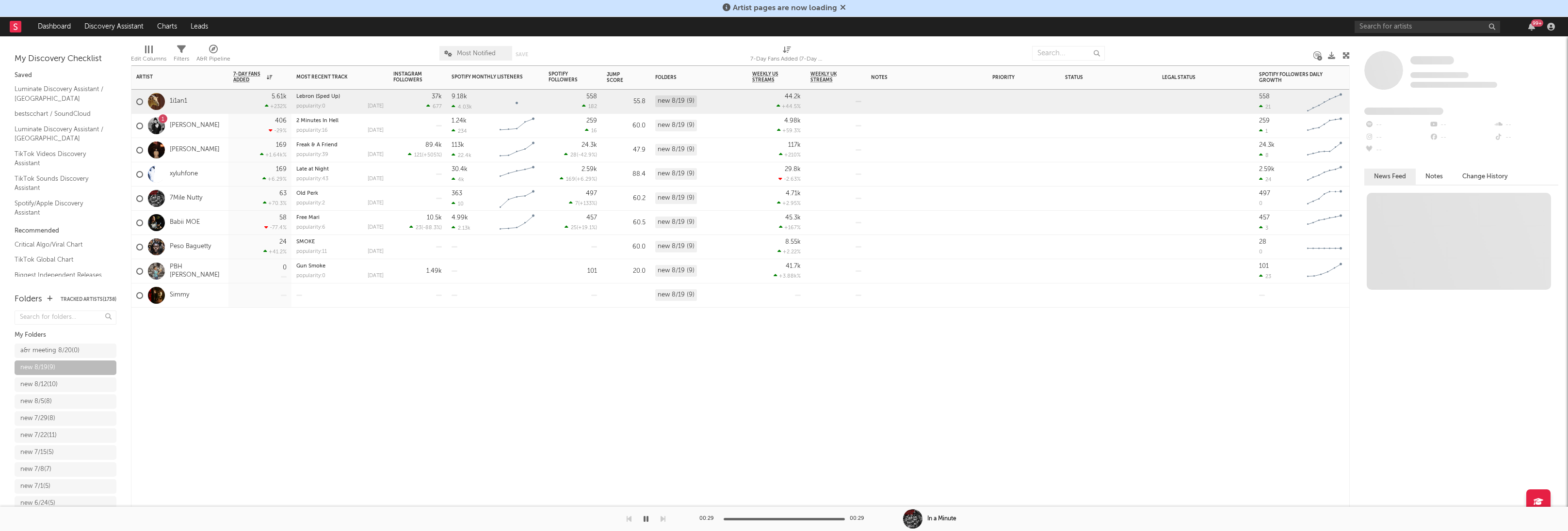
click at [199, 141] on div "Byron Juane" at bounding box center [178, 150] width 83 height 28
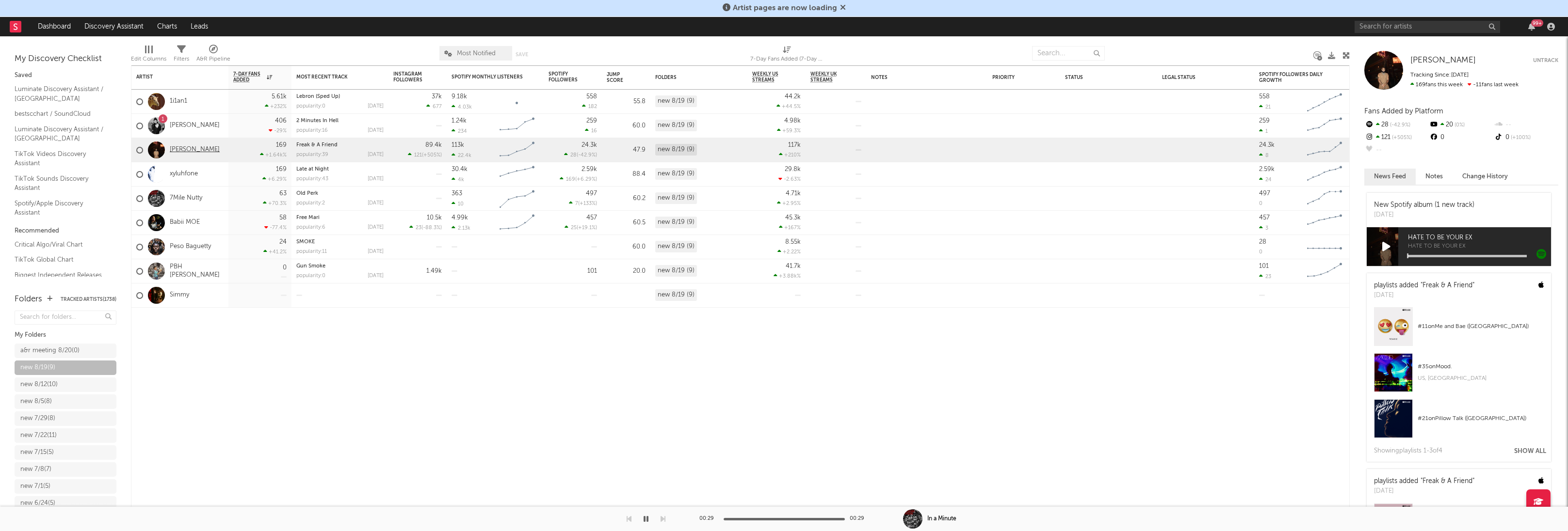
click at [178, 147] on link "Byron Juane" at bounding box center [195, 150] width 50 height 9
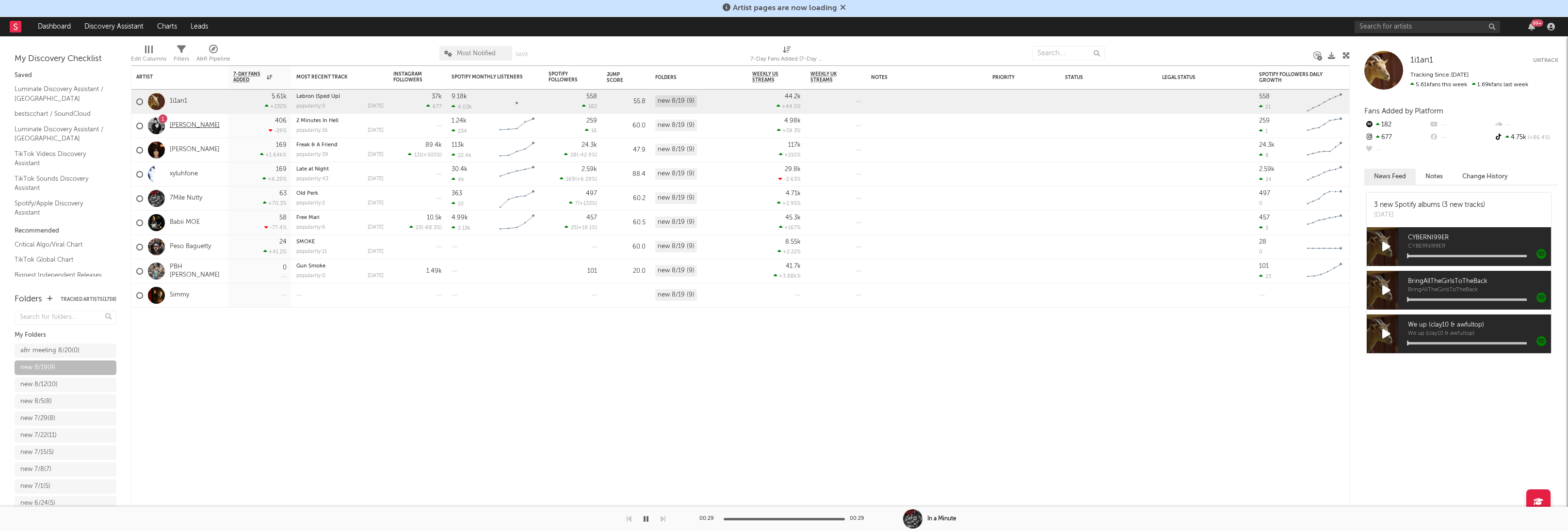
click at [175, 129] on link "Shuno Wick" at bounding box center [195, 126] width 50 height 9
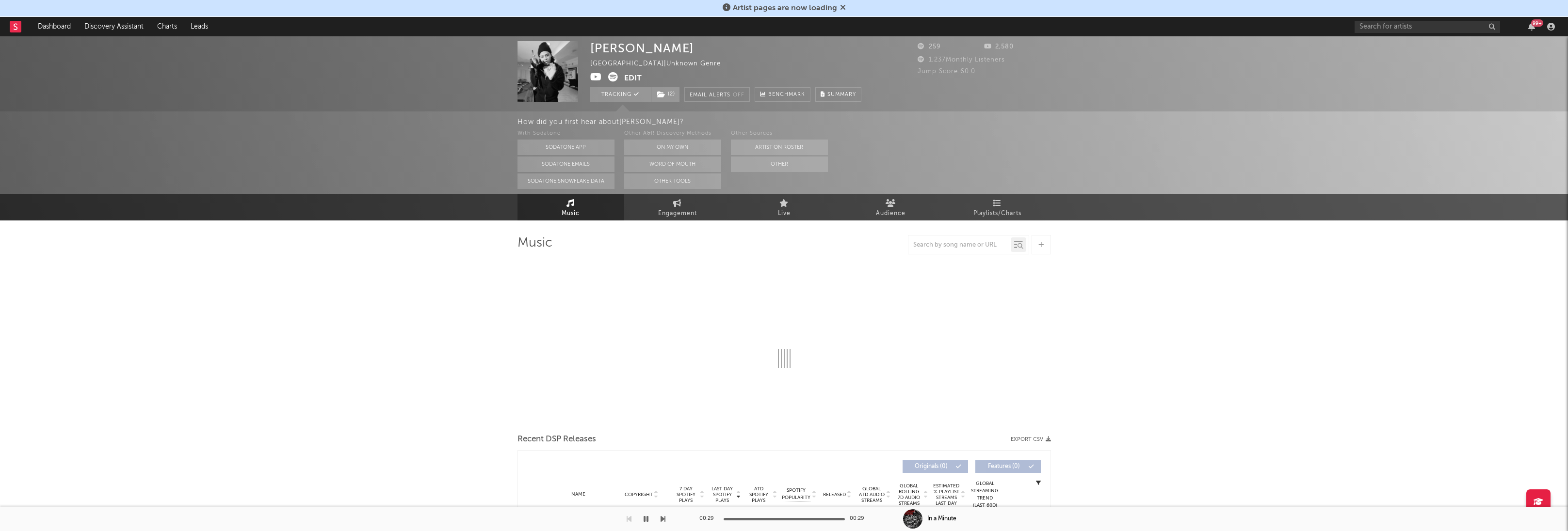
select select "1w"
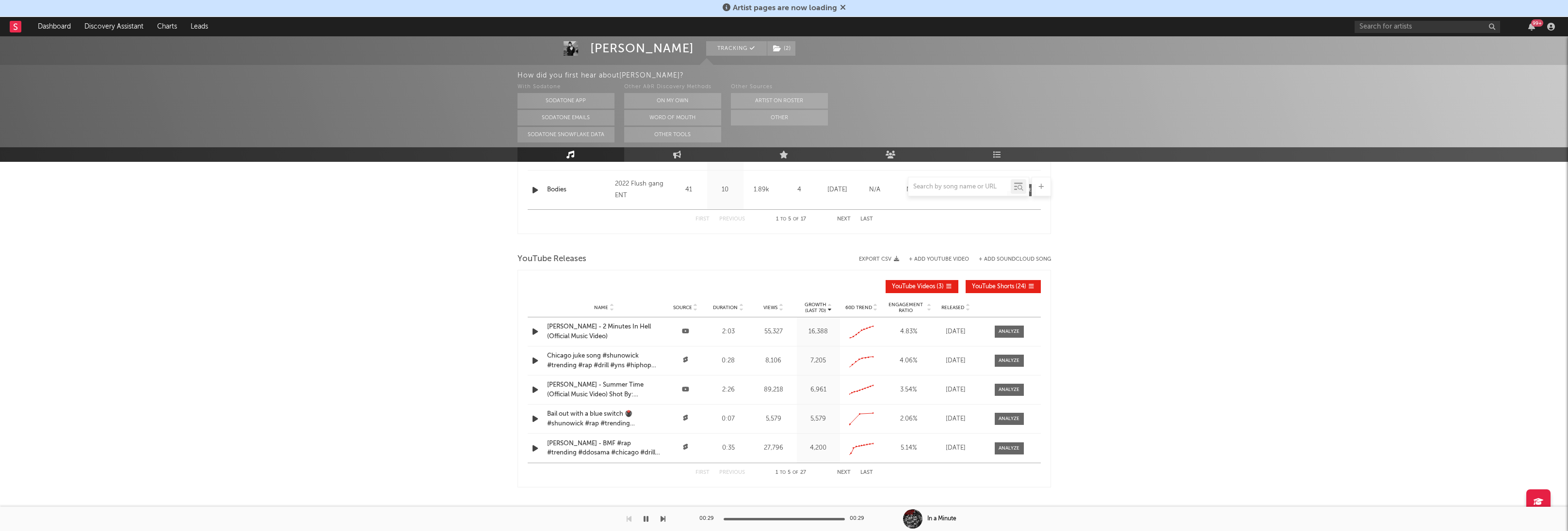
scroll to position [575, 0]
click at [999, 330] on div at bounding box center [1009, 330] width 21 height 7
select select "All"
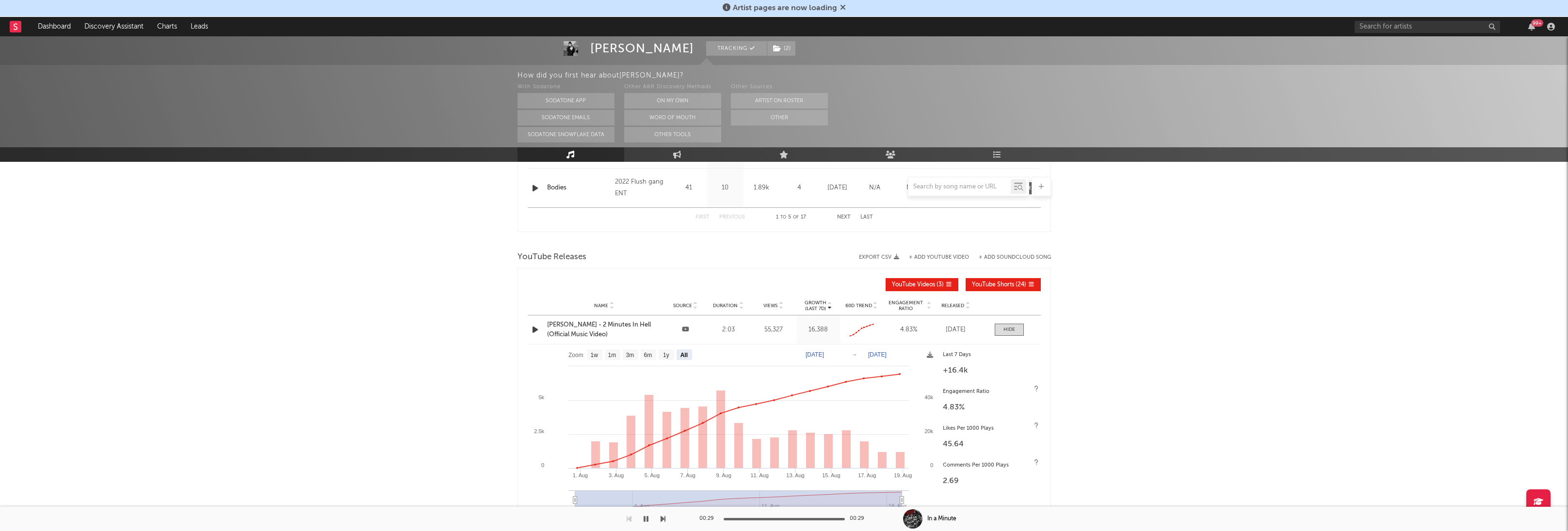
click at [585, 328] on div "Shuno Wick - 2 Minutes In Hell (Official Music Video)" at bounding box center [604, 330] width 114 height 19
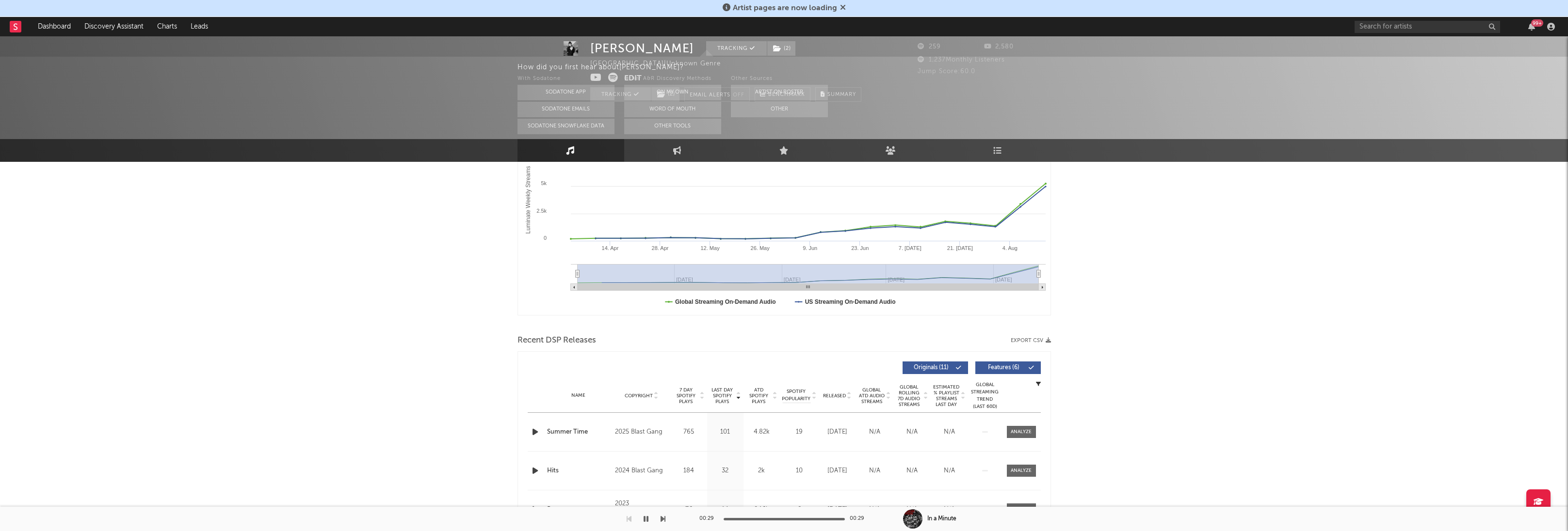
scroll to position [0, 0]
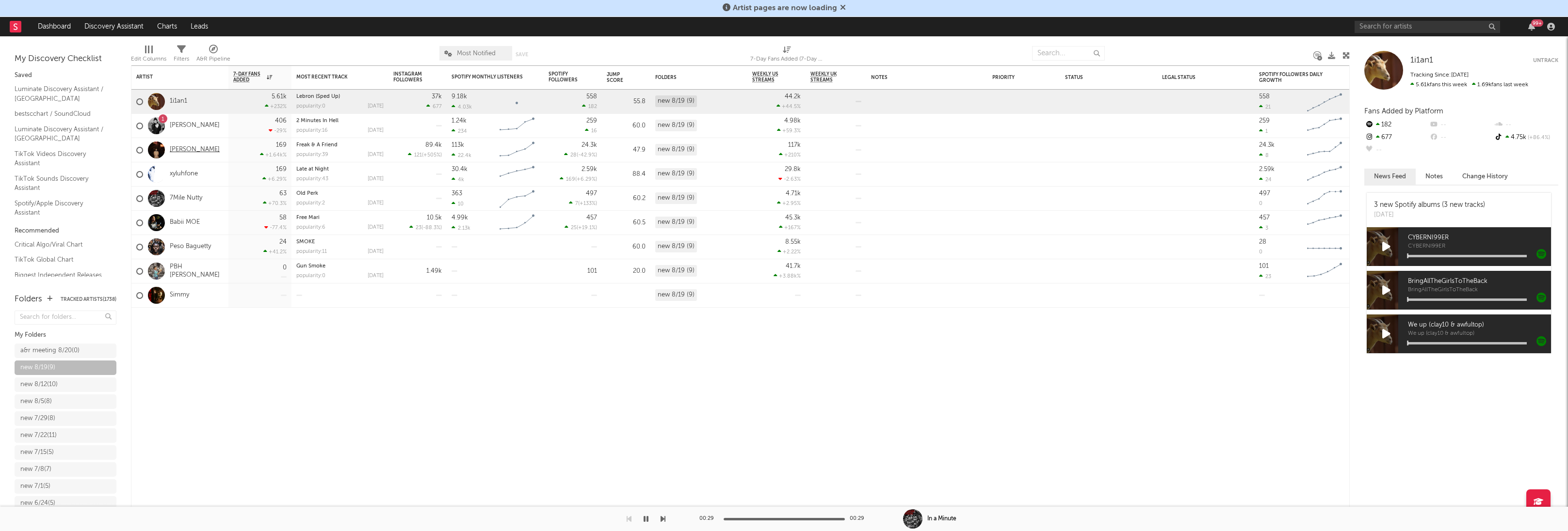
click at [189, 148] on link "Byron Juane" at bounding box center [195, 150] width 50 height 9
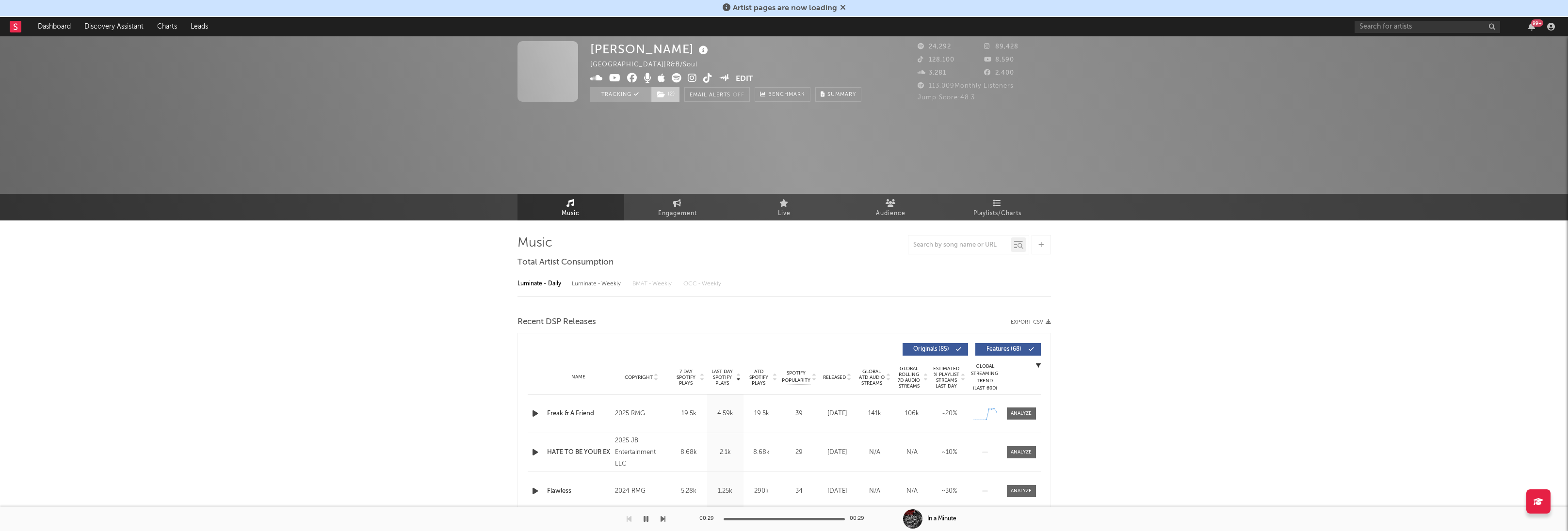
select select "6m"
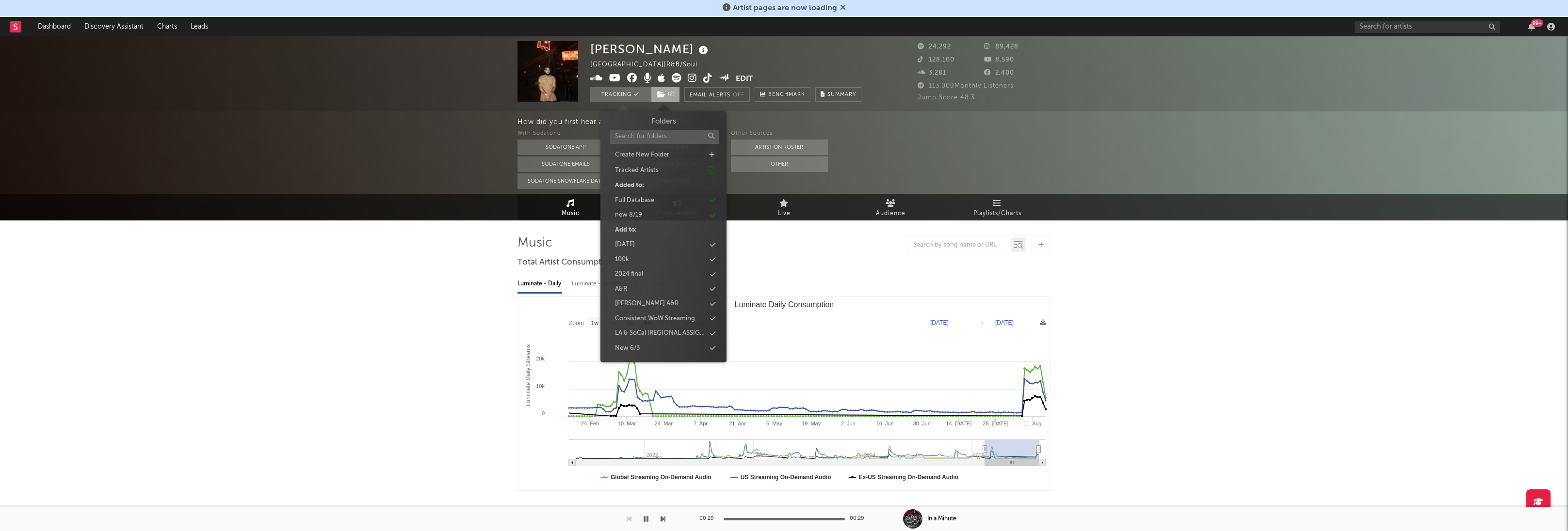
click at [673, 98] on span "( 2 )" at bounding box center [665, 94] width 29 height 15
click at [629, 215] on div "new 8/19" at bounding box center [628, 215] width 27 height 10
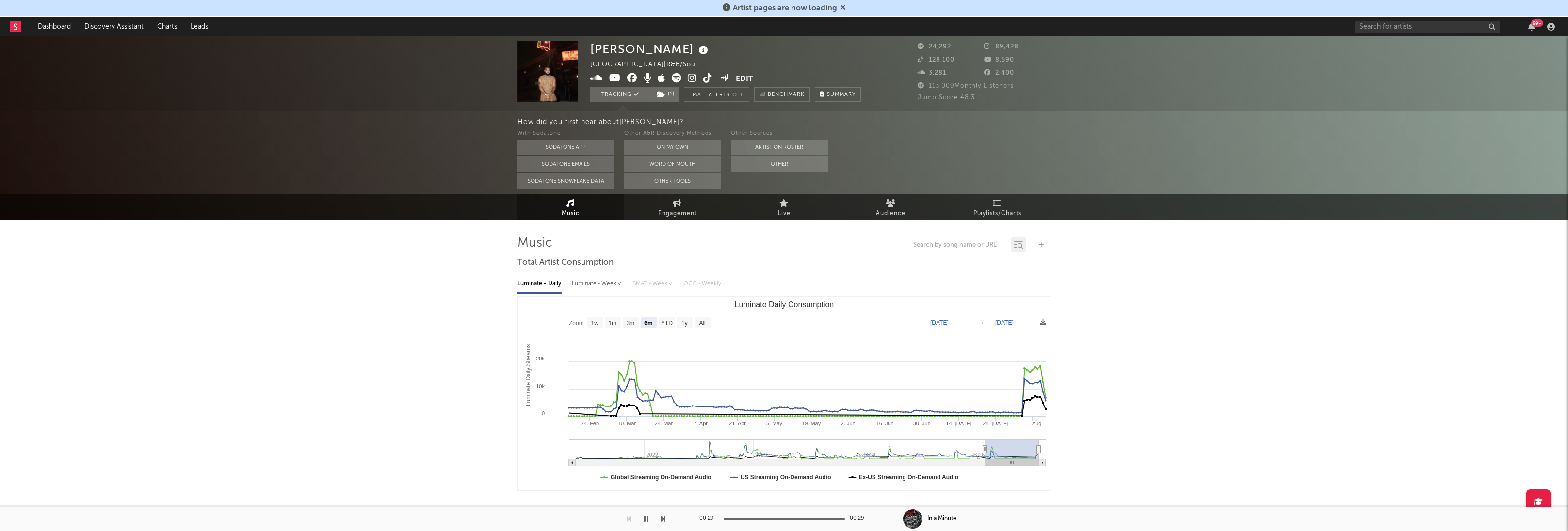
click at [27, 25] on div at bounding box center [20, 27] width 21 height 19
click at [54, 17] on link "Dashboard" at bounding box center [54, 27] width 46 height 19
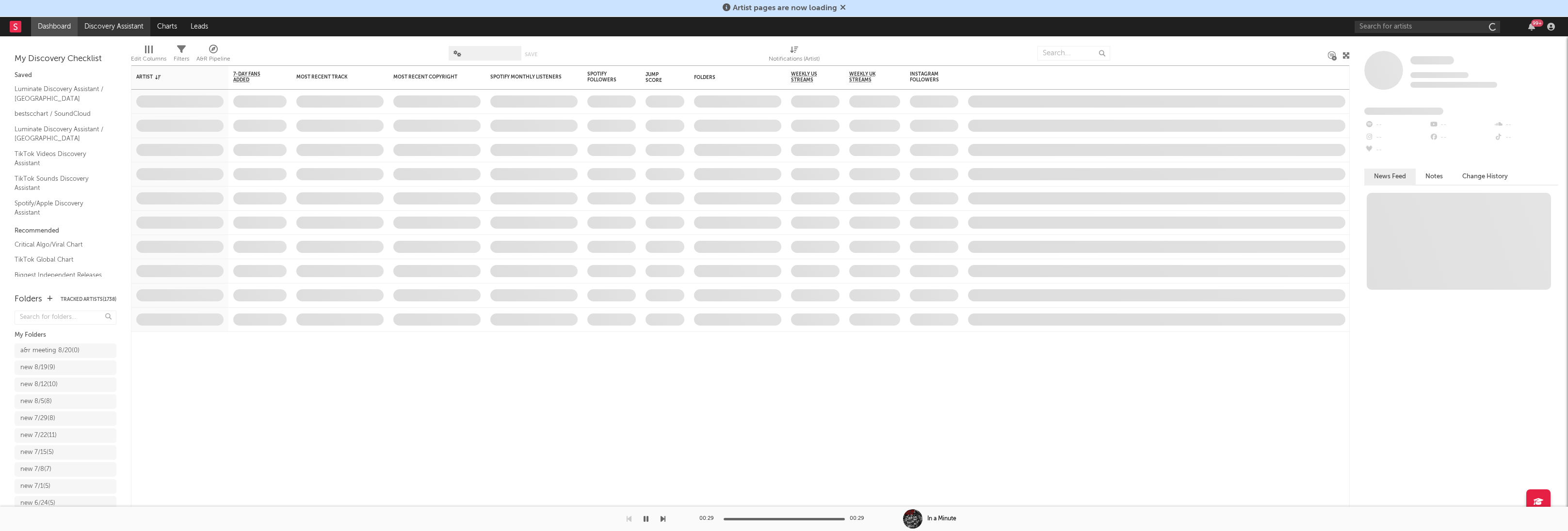
click at [125, 23] on link "Discovery Assistant" at bounding box center [114, 27] width 73 height 19
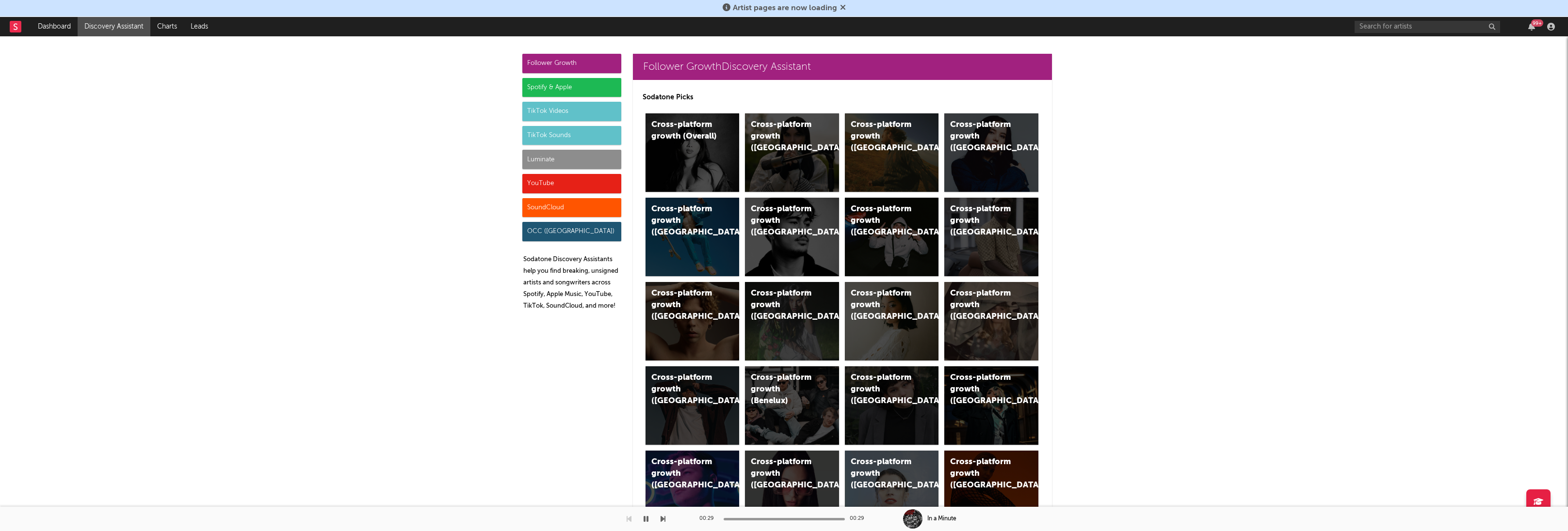
click at [569, 203] on div "SoundCloud" at bounding box center [572, 208] width 99 height 19
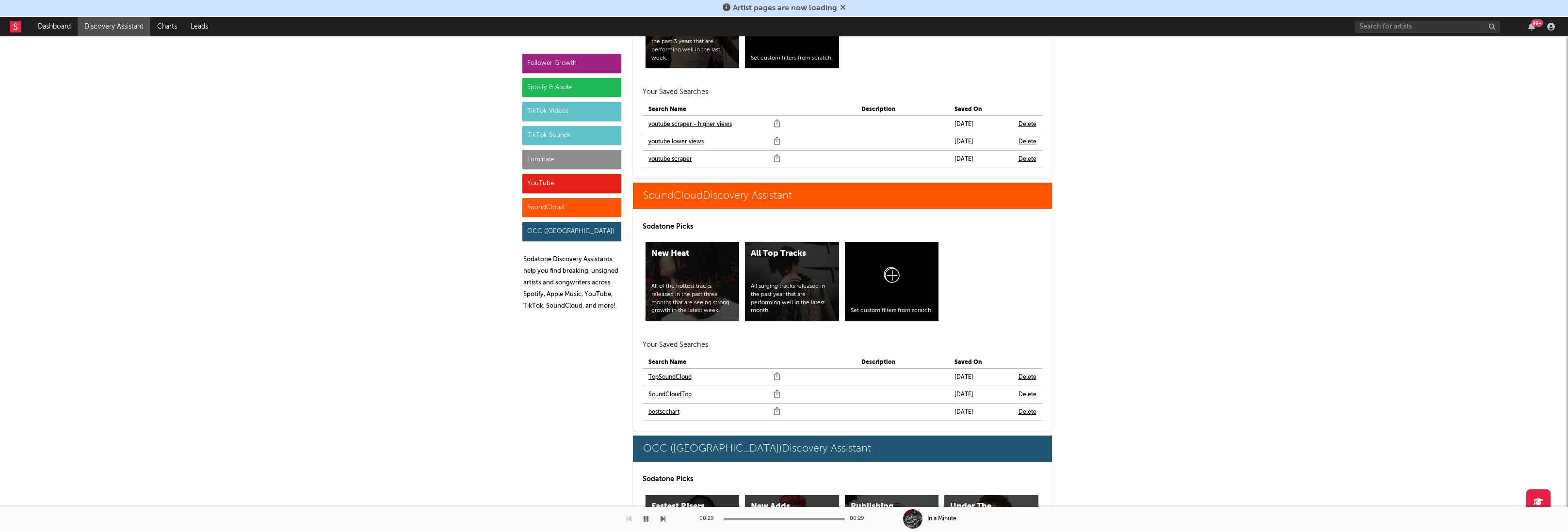
scroll to position [5855, 0]
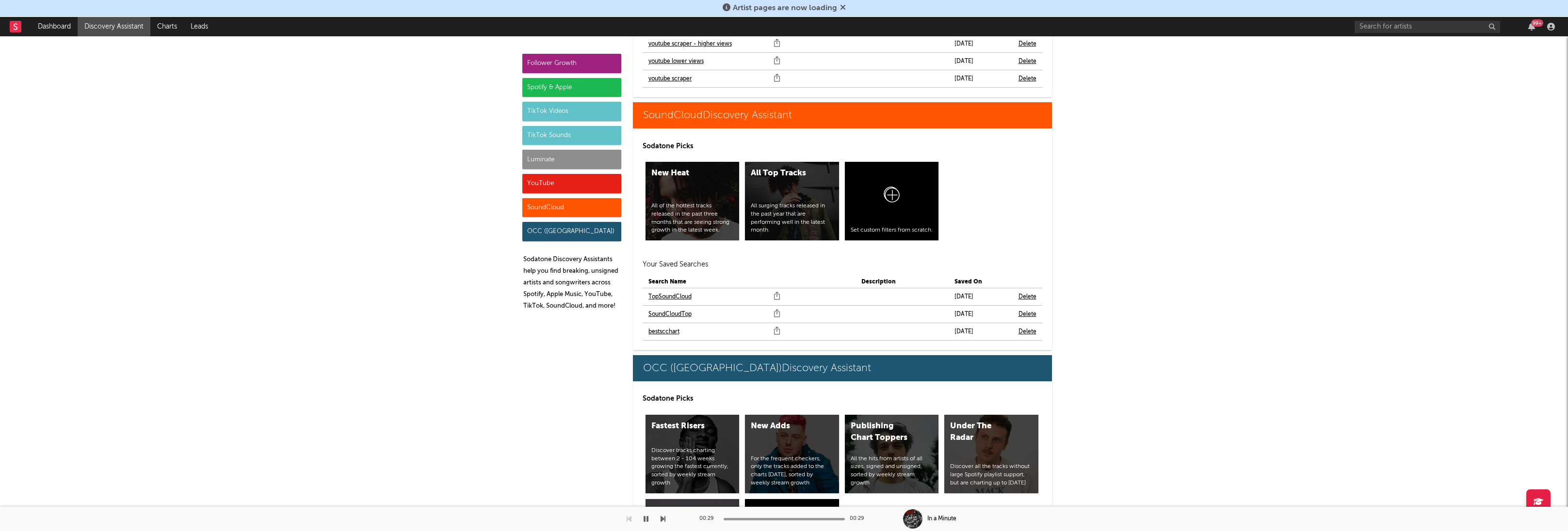
click at [665, 323] on td "bestscchart" at bounding box center [712, 331] width 139 height 17
click at [665, 326] on link "bestscchart" at bounding box center [663, 331] width 31 height 12
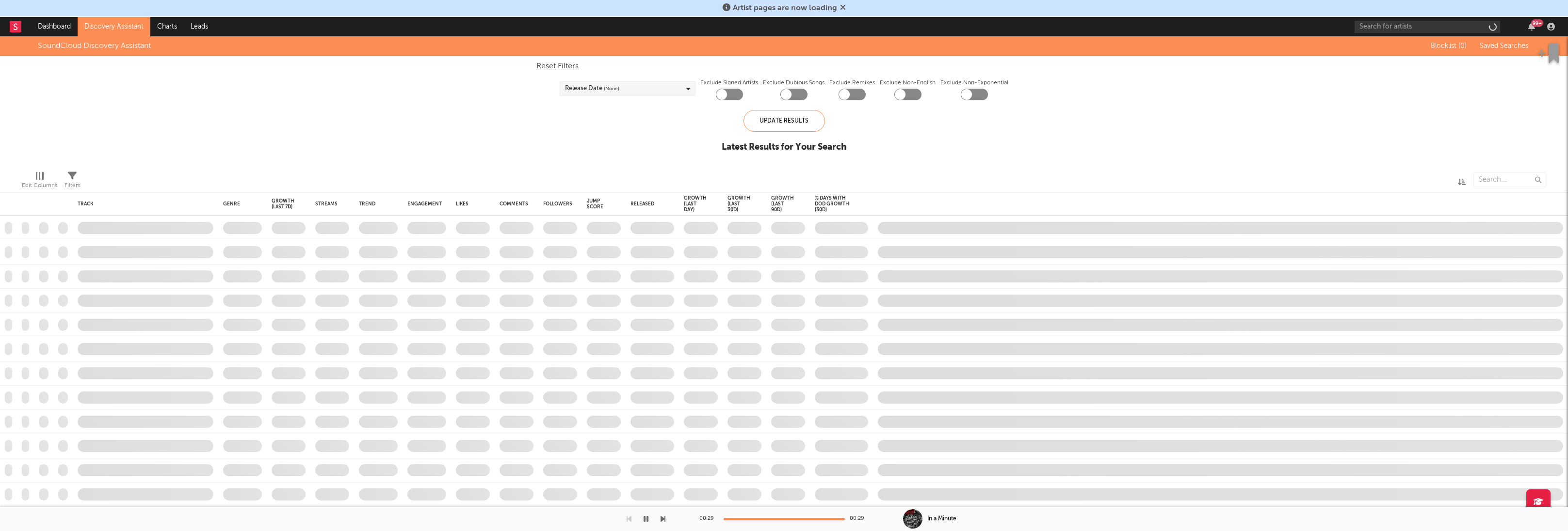
checkbox input "true"
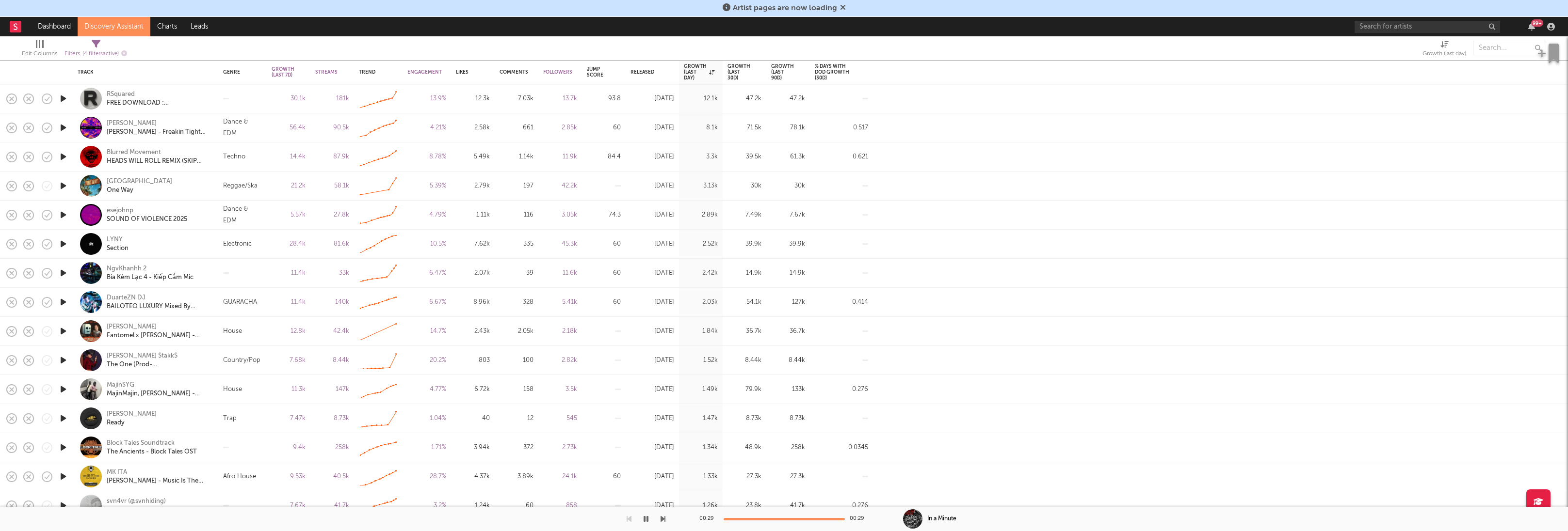
click at [60, 387] on icon "button" at bounding box center [63, 389] width 10 height 12
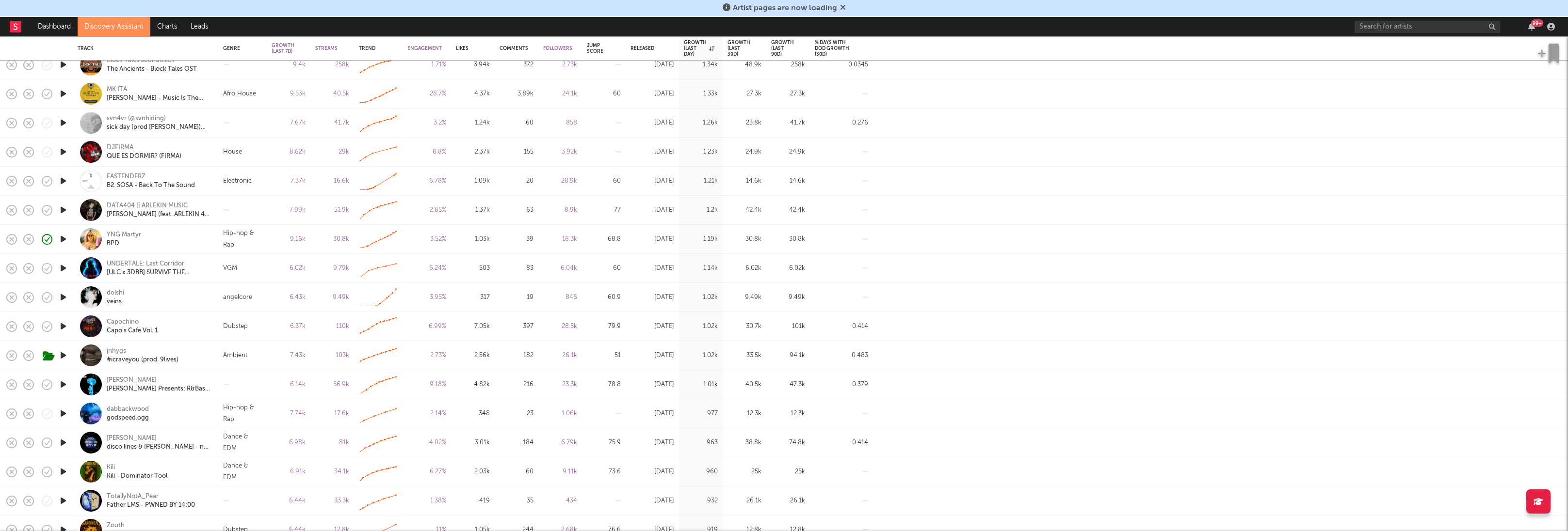
click at [65, 296] on icon "button" at bounding box center [63, 297] width 10 height 12
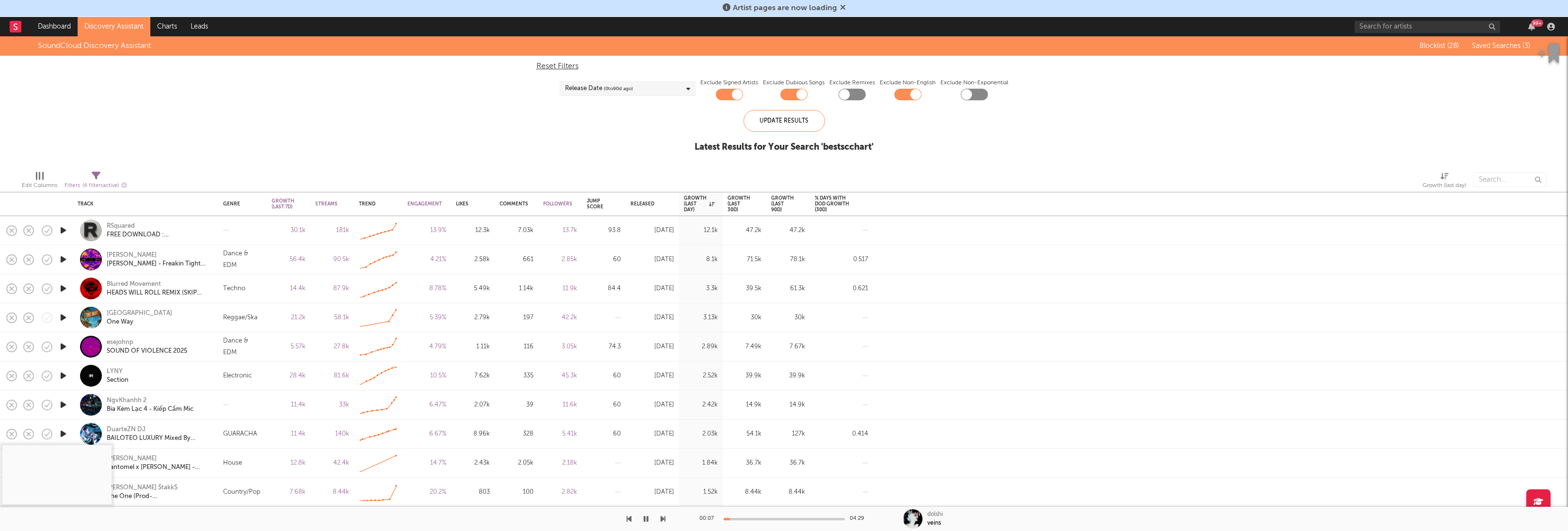
click at [116, 21] on link "Discovery Assistant" at bounding box center [114, 27] width 73 height 19
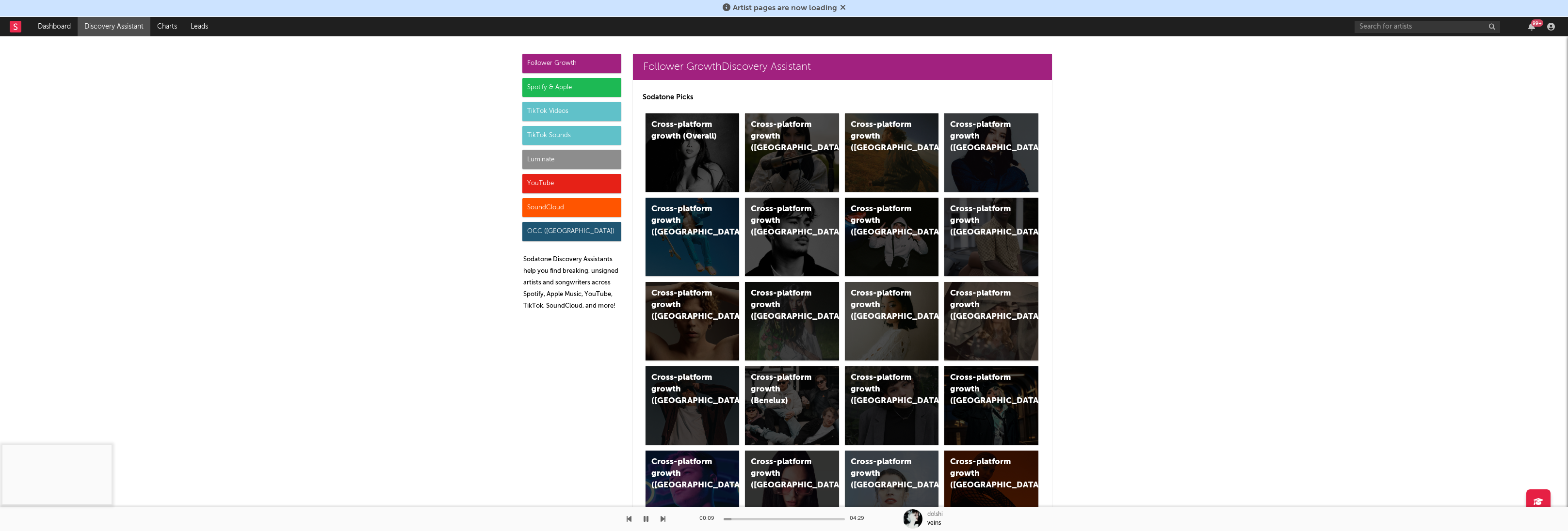
click at [545, 187] on div "YouTube" at bounding box center [572, 184] width 99 height 19
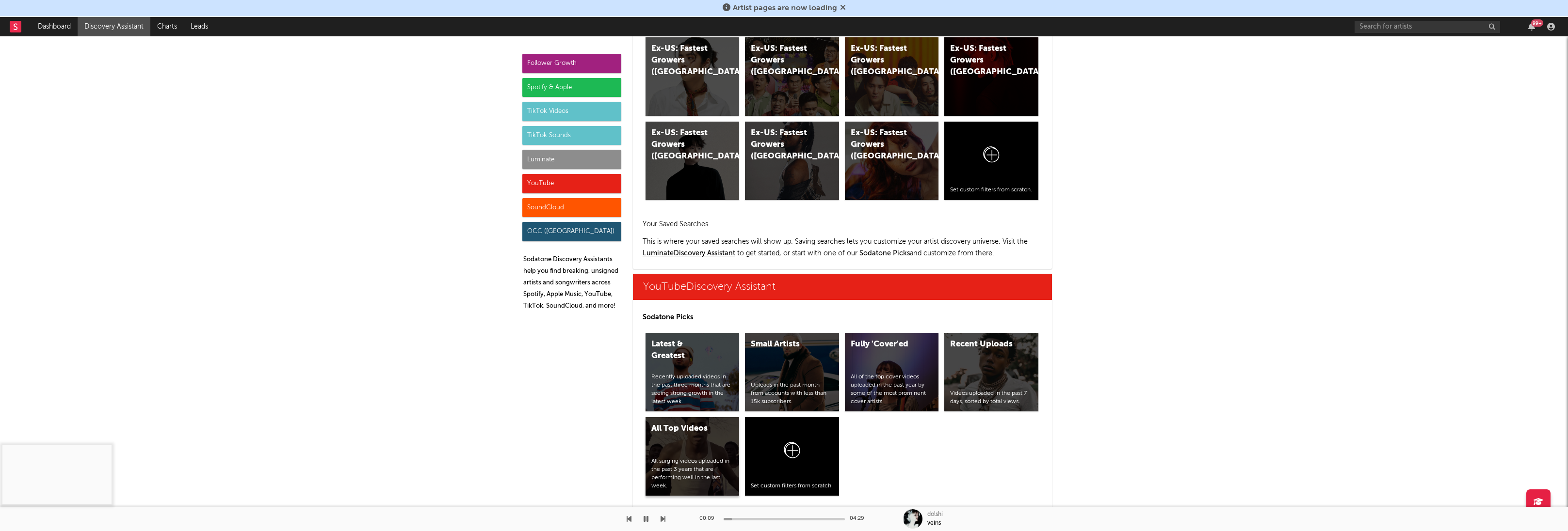
scroll to position [5518, 0]
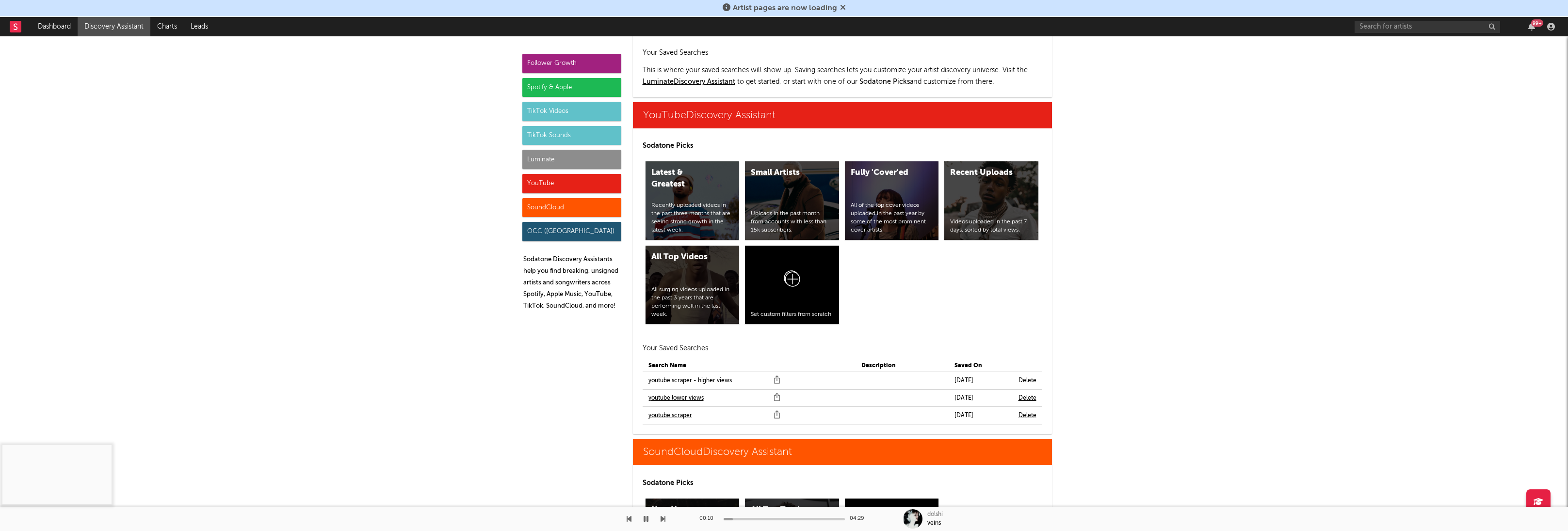
click at [684, 392] on link "youtube lower views" at bounding box center [676, 398] width 55 height 12
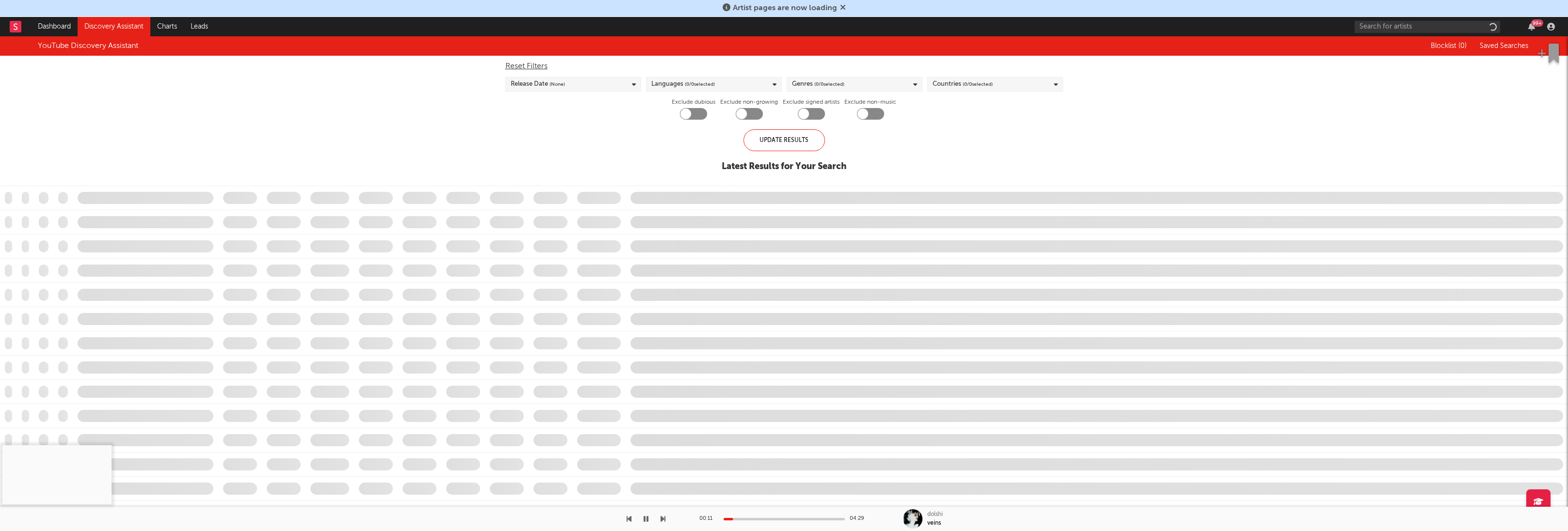
checkbox input "true"
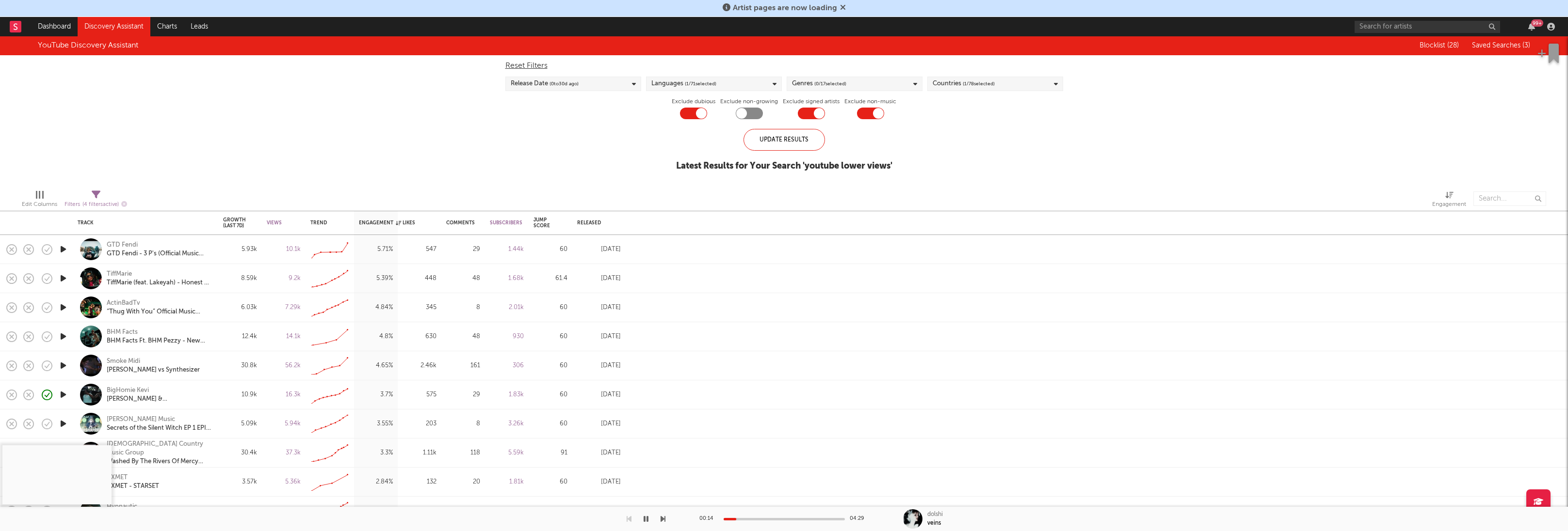
click at [114, 26] on link "Discovery Assistant" at bounding box center [114, 27] width 73 height 19
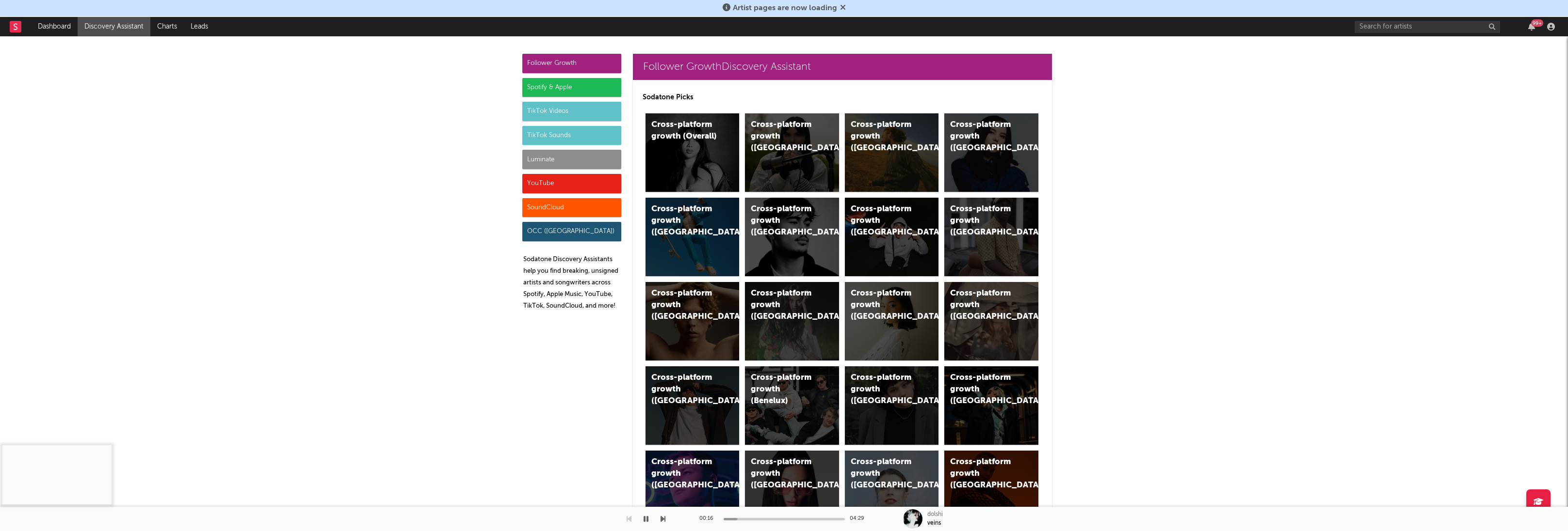
click at [548, 175] on div "YouTube" at bounding box center [572, 184] width 99 height 19
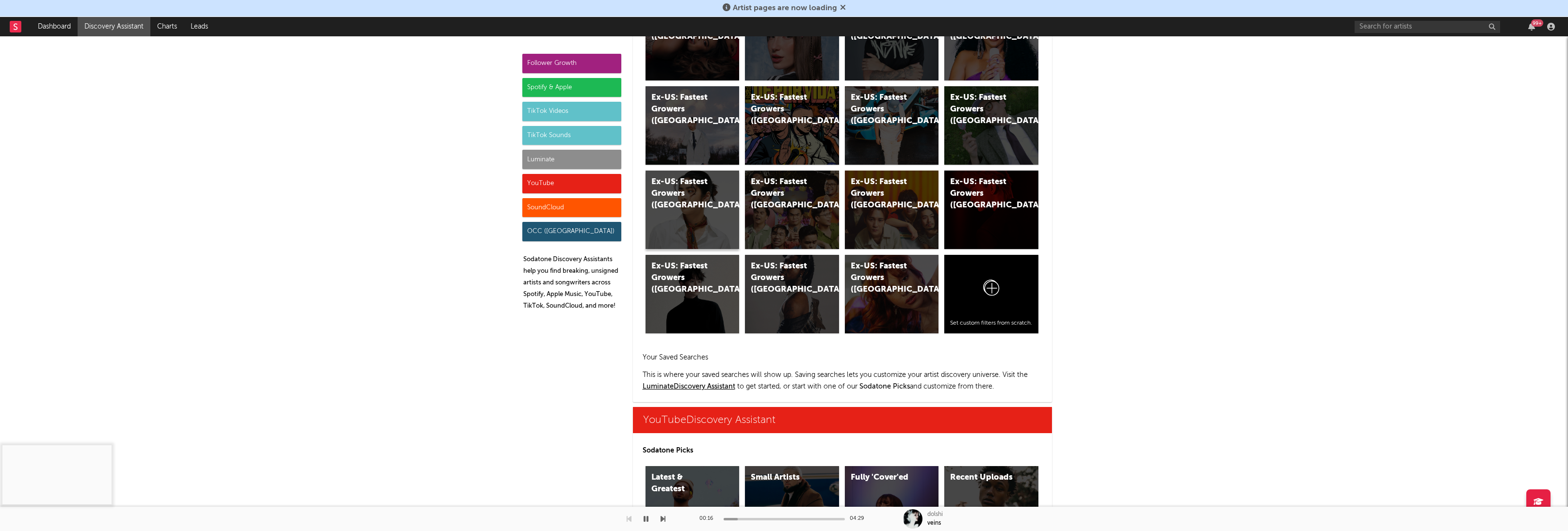
scroll to position [5518, 0]
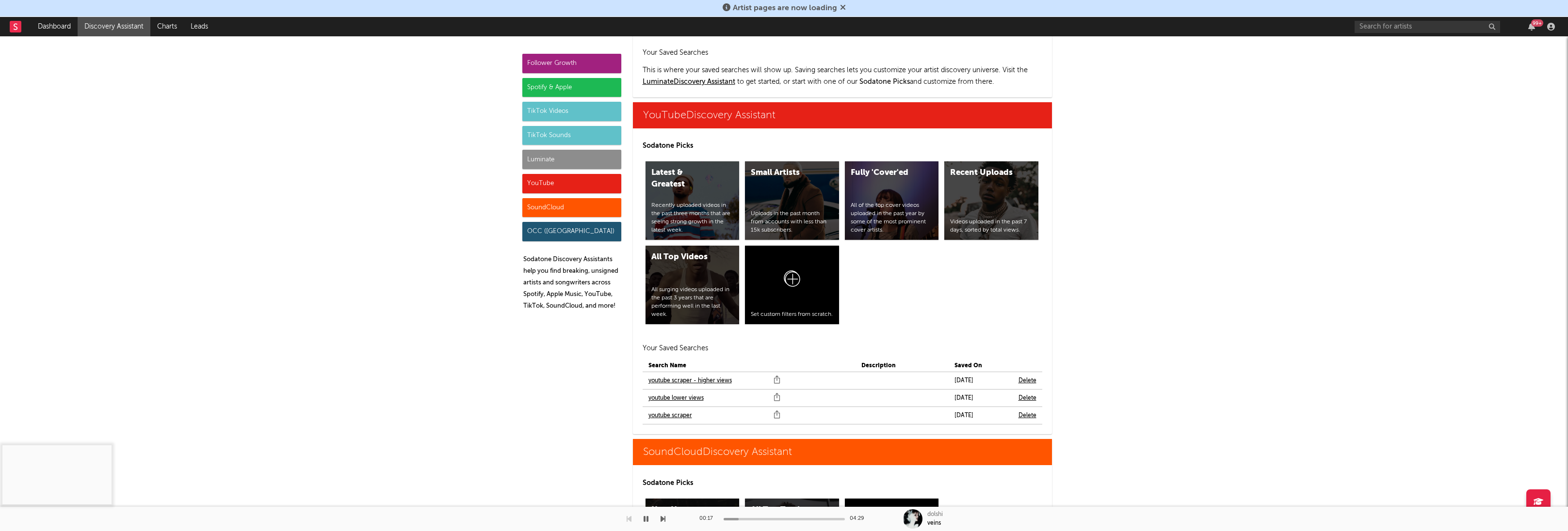
click at [671, 410] on link "youtube scraper" at bounding box center [670, 415] width 44 height 12
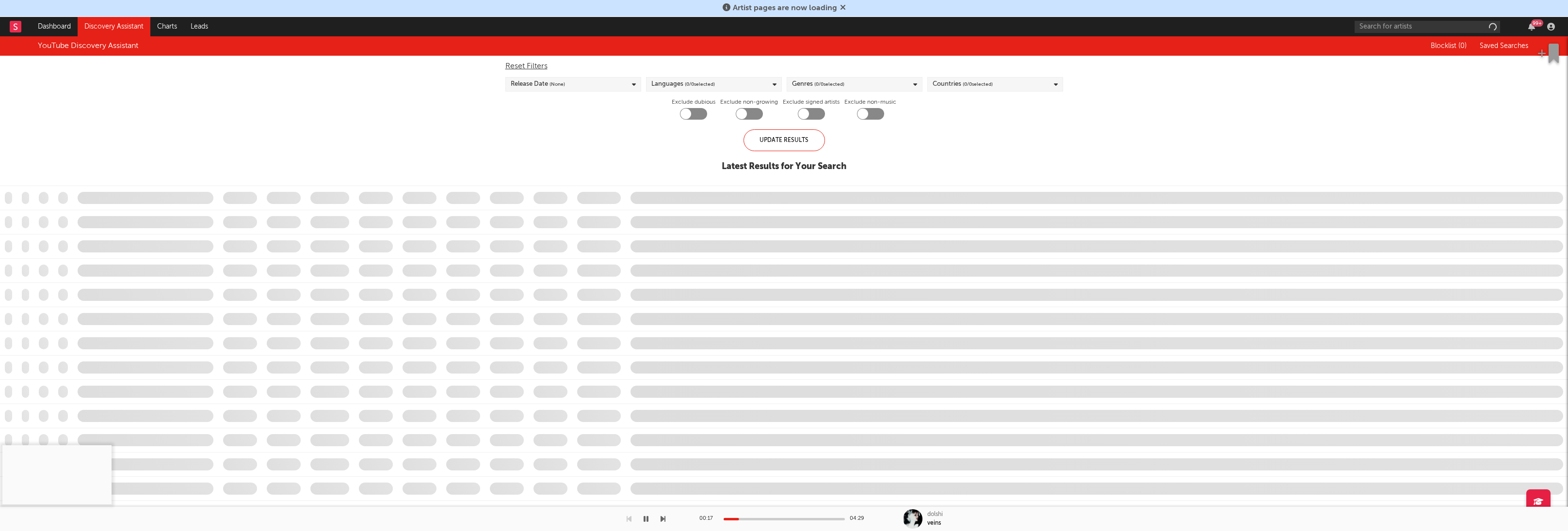
checkbox input "true"
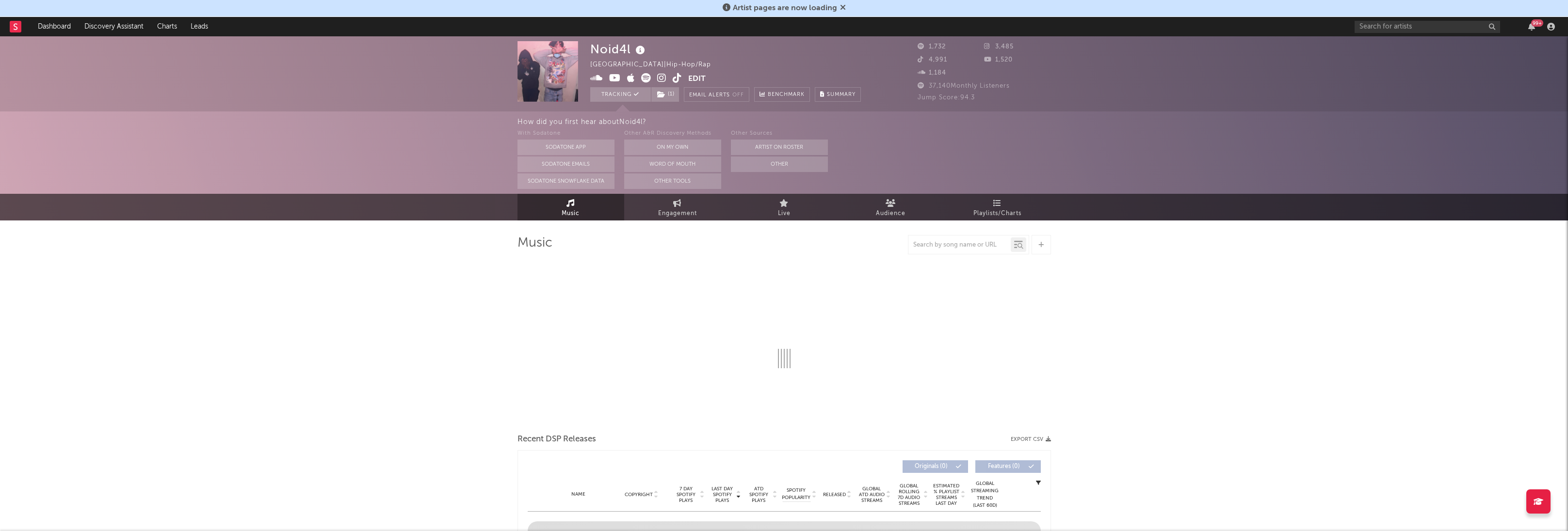
select select "6m"
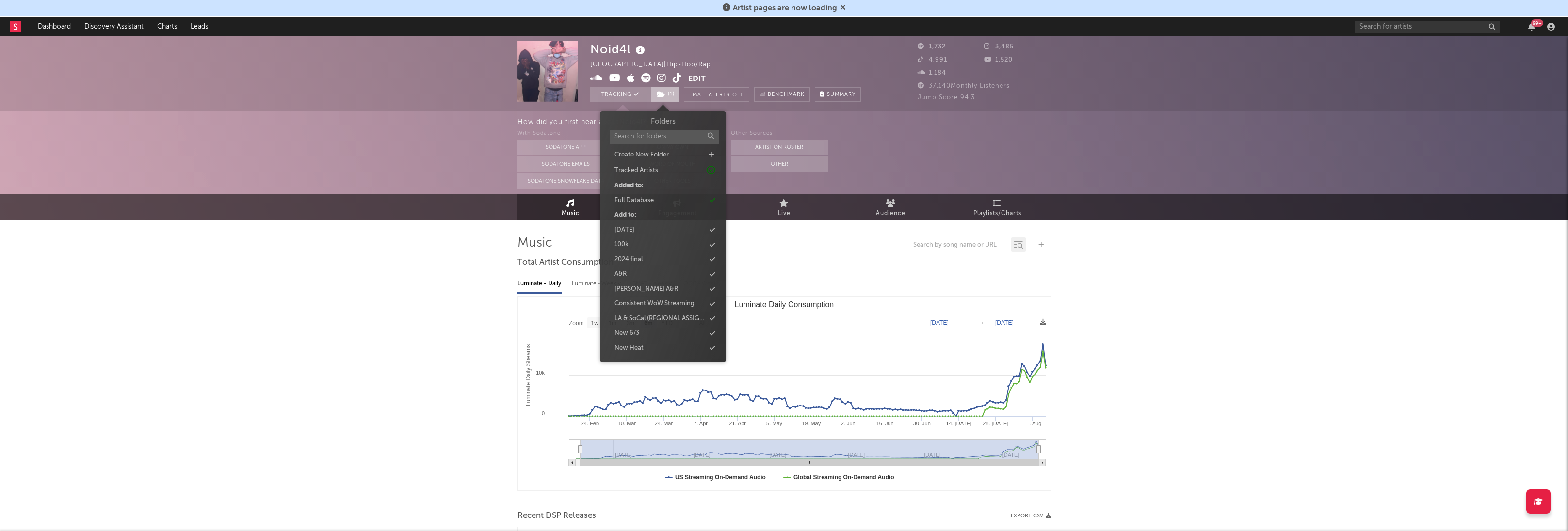
click at [671, 92] on span "( 1 )" at bounding box center [665, 94] width 29 height 15
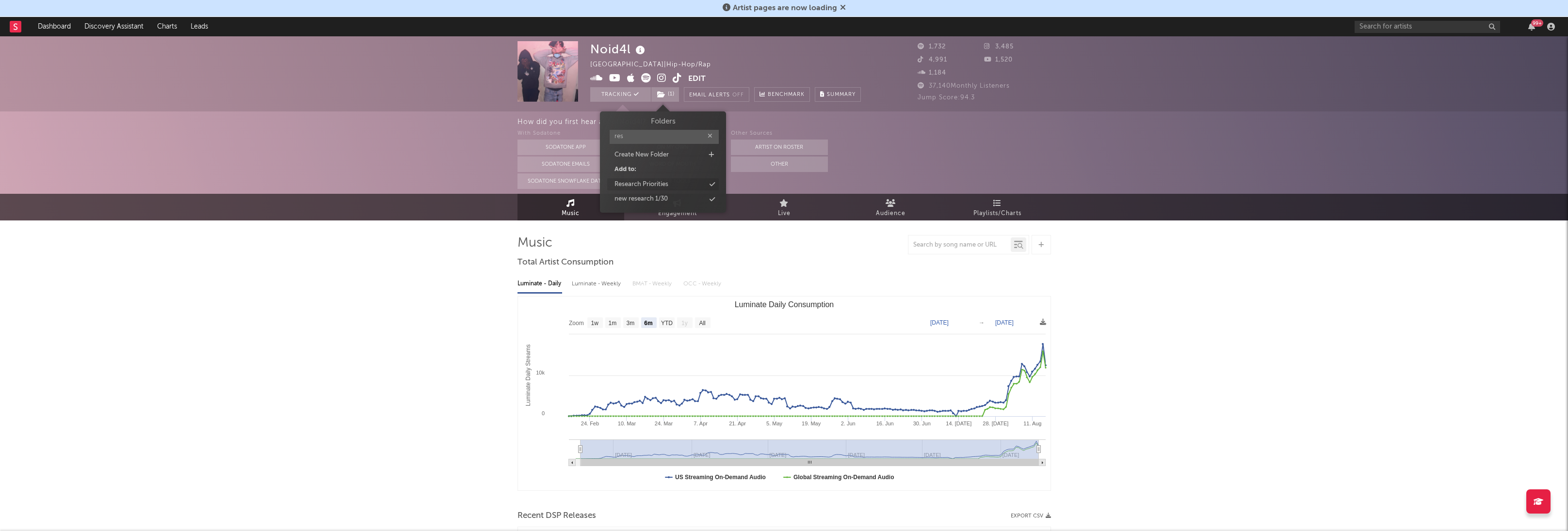
type input "res"
click at [654, 185] on div "Research Priorities" at bounding box center [642, 185] width 54 height 10
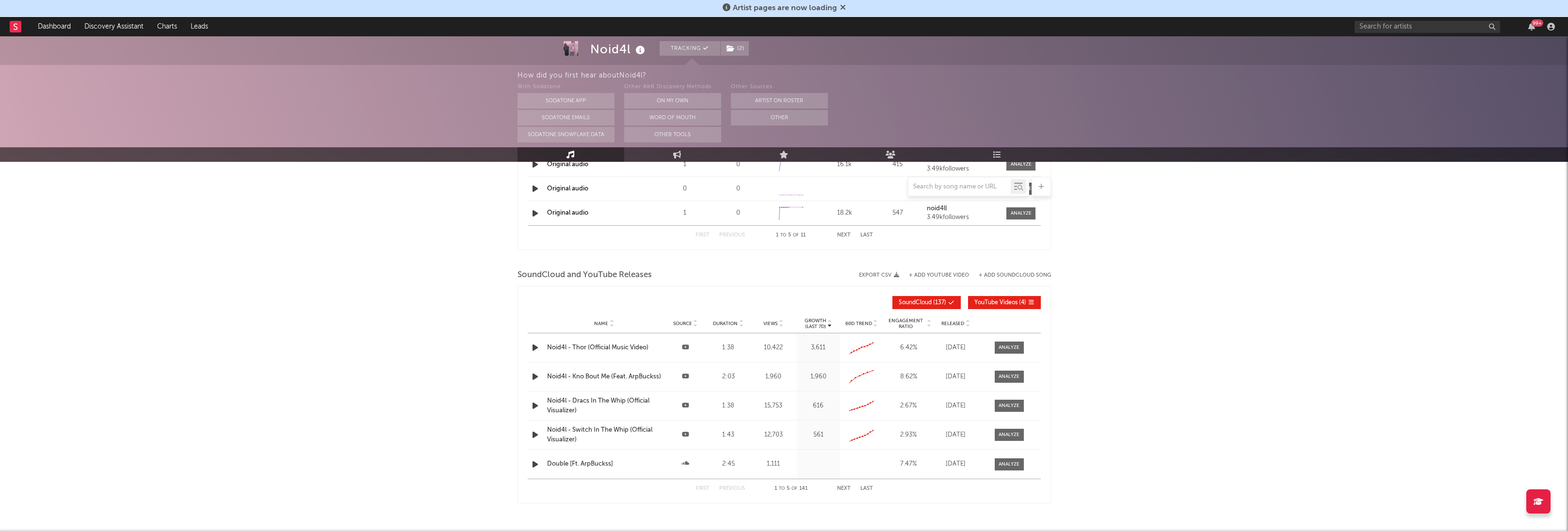
scroll to position [931, 0]
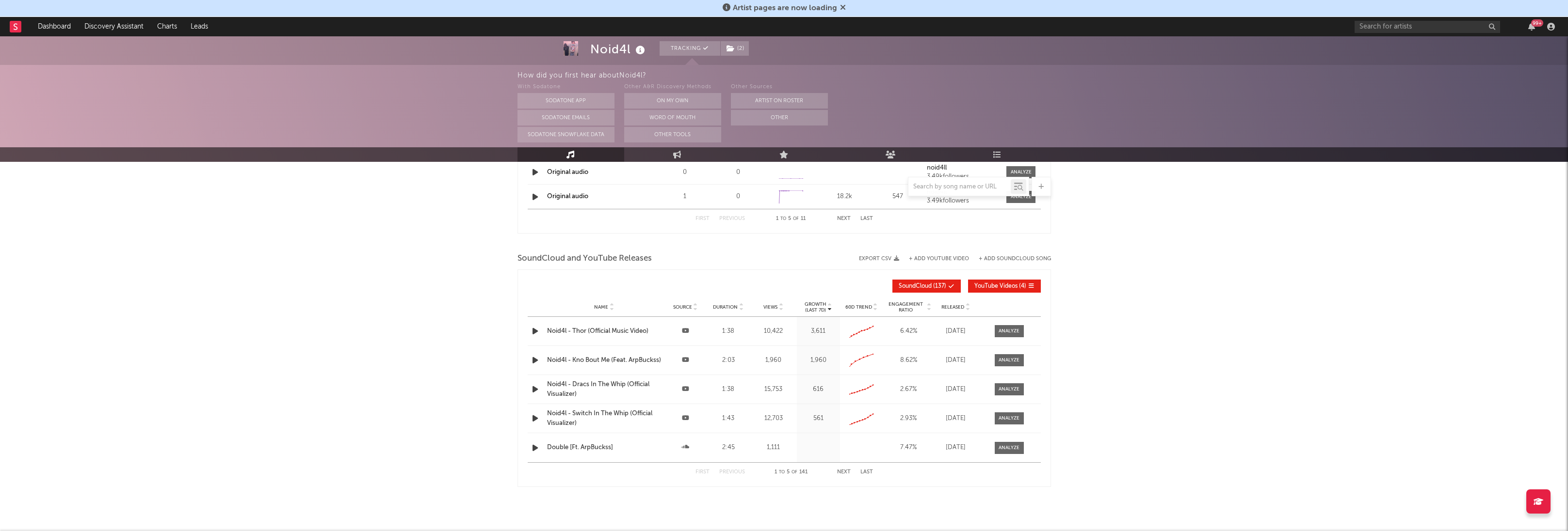
click at [580, 328] on div "Noid4l - Thor (Official Music Video)" at bounding box center [604, 331] width 114 height 10
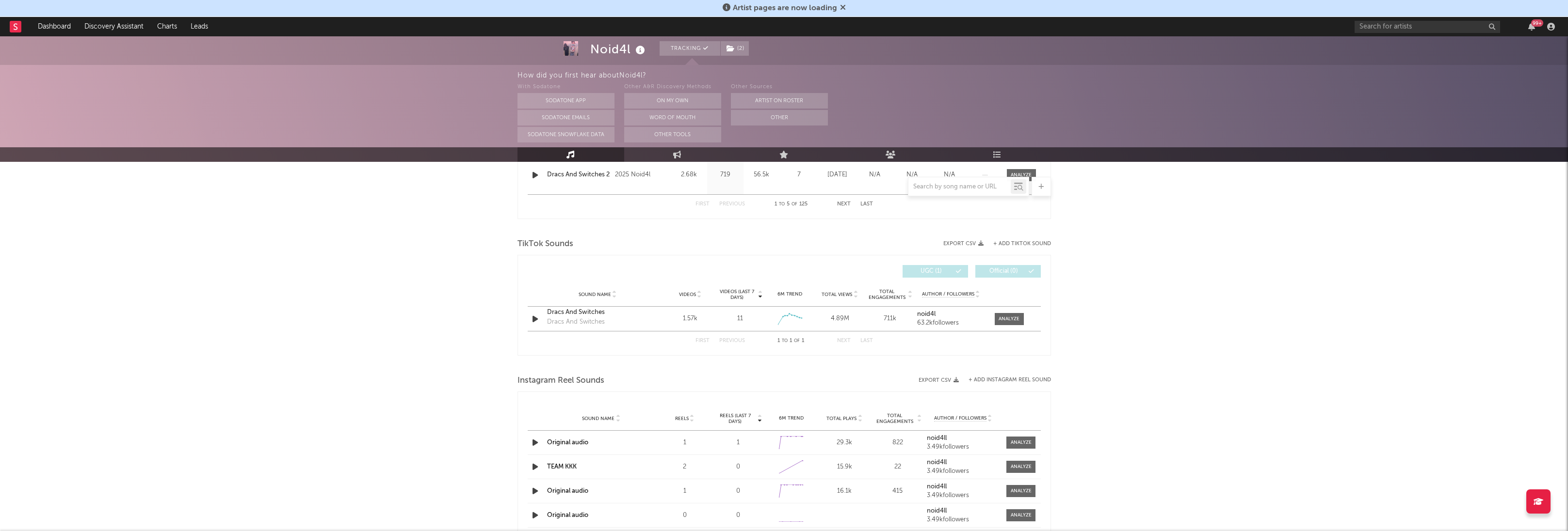
scroll to position [0, 0]
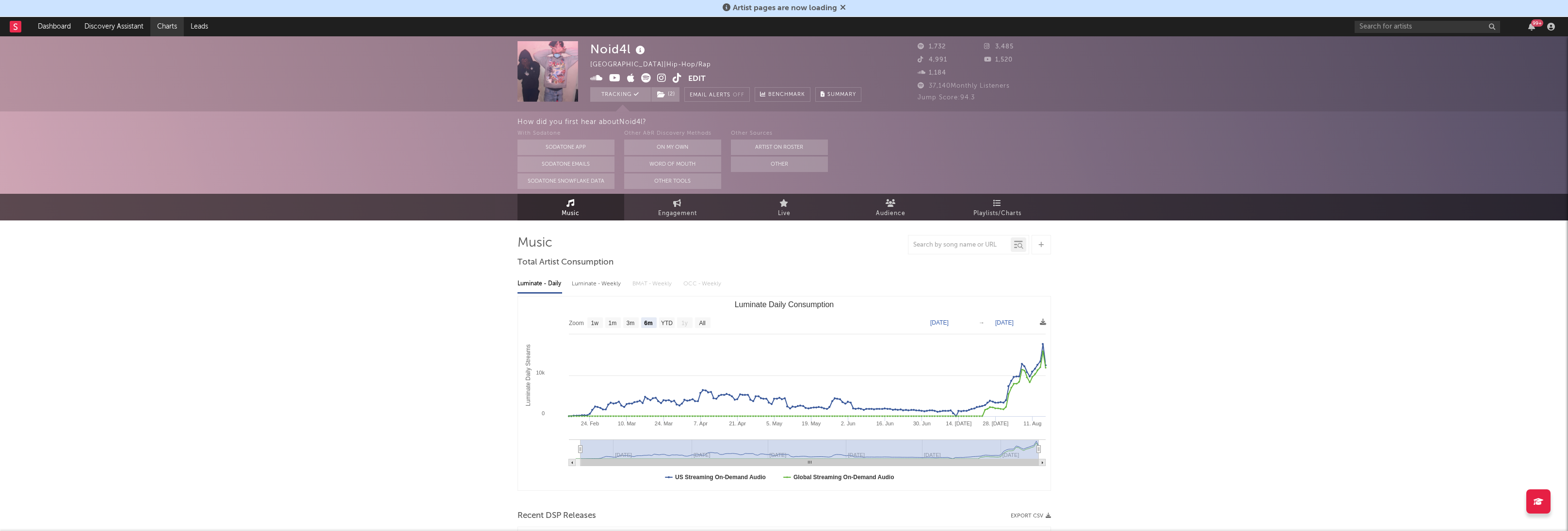
click at [157, 32] on link "Charts" at bounding box center [167, 27] width 33 height 19
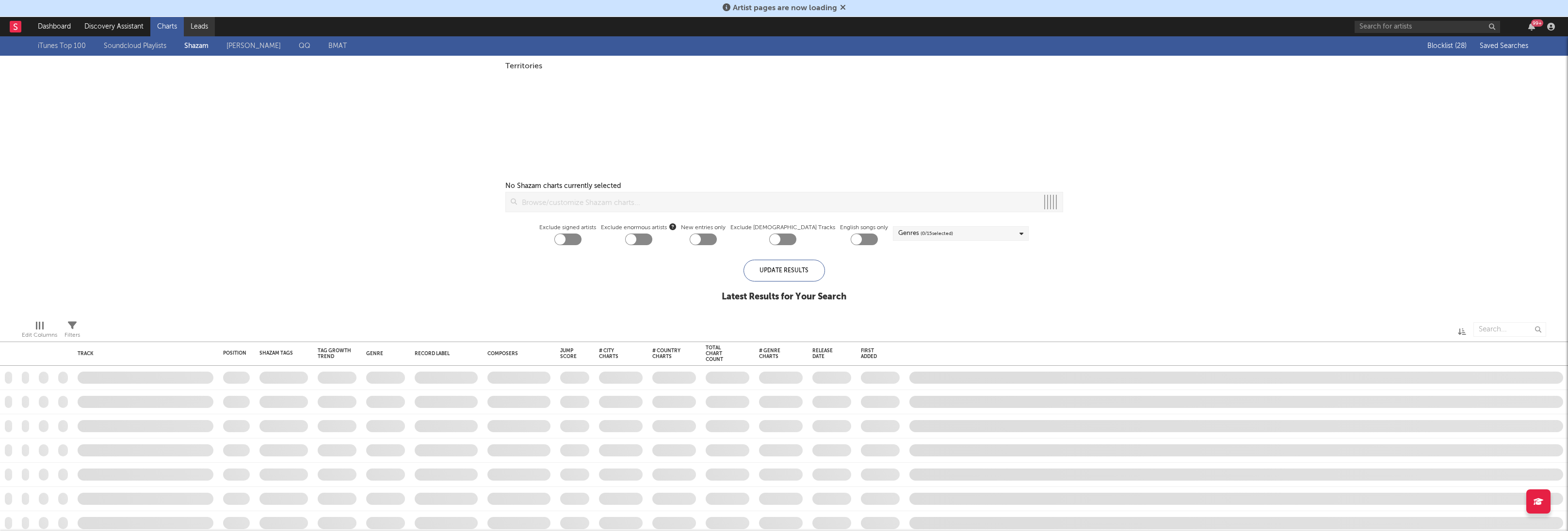
checkbox input "true"
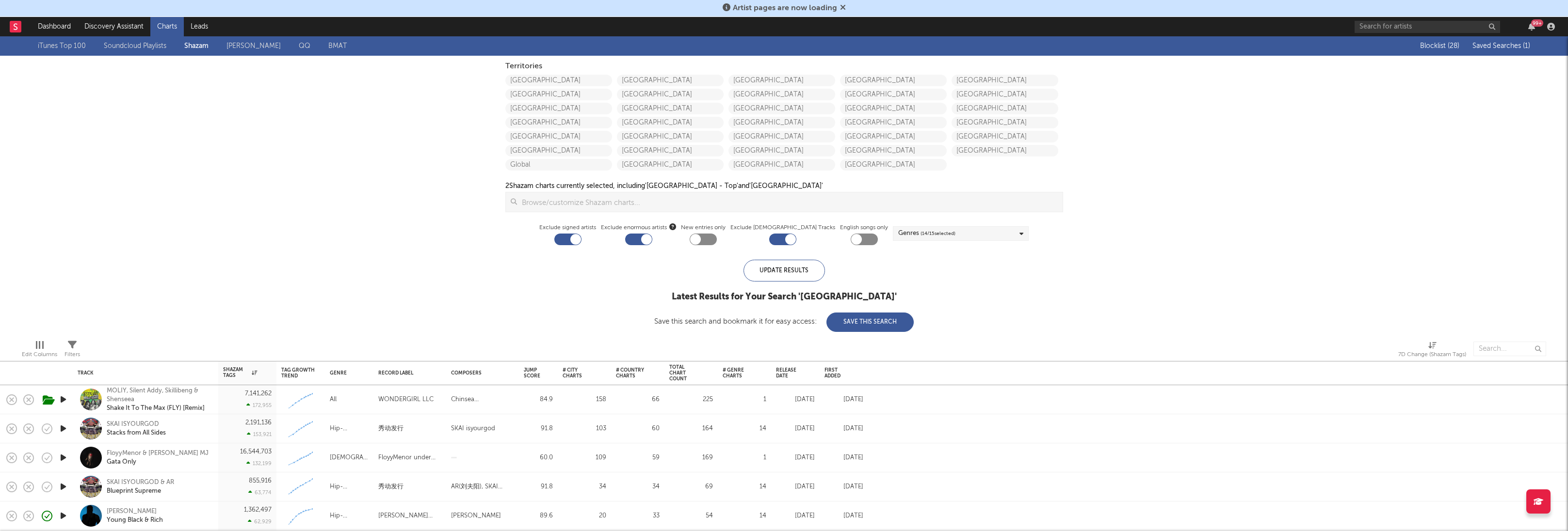
click at [1515, 44] on span "Saved Searches ( 1 )" at bounding box center [1501, 46] width 58 height 7
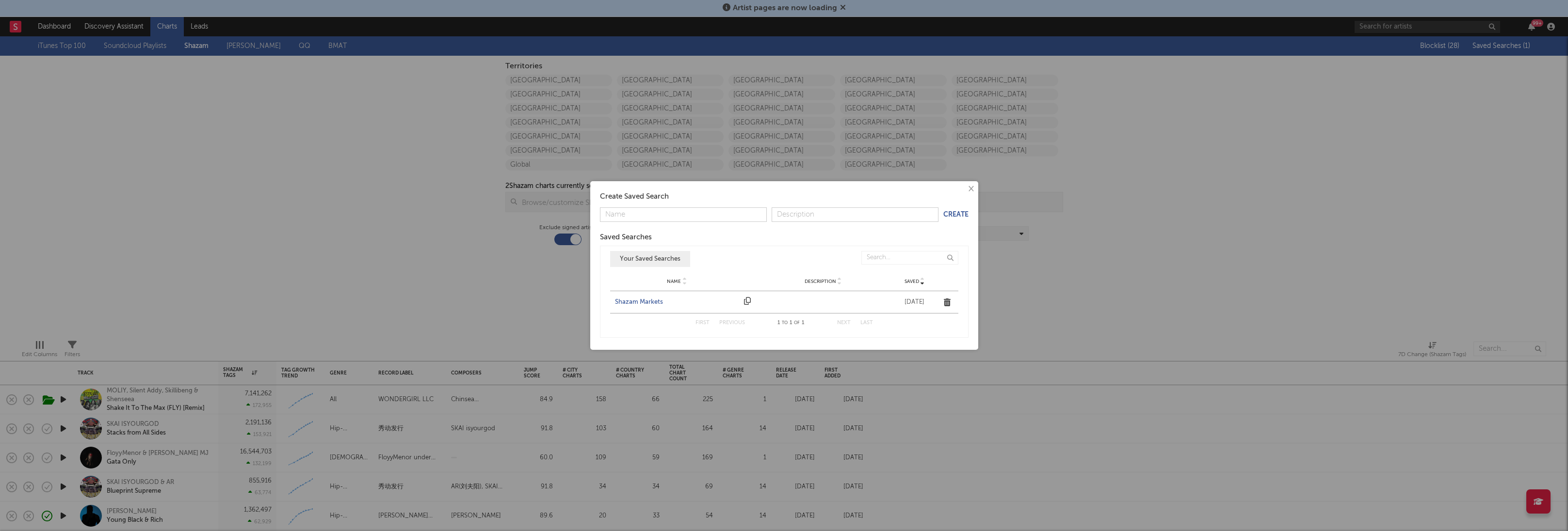
click at [639, 305] on div "Shazam Markets" at bounding box center [677, 302] width 125 height 10
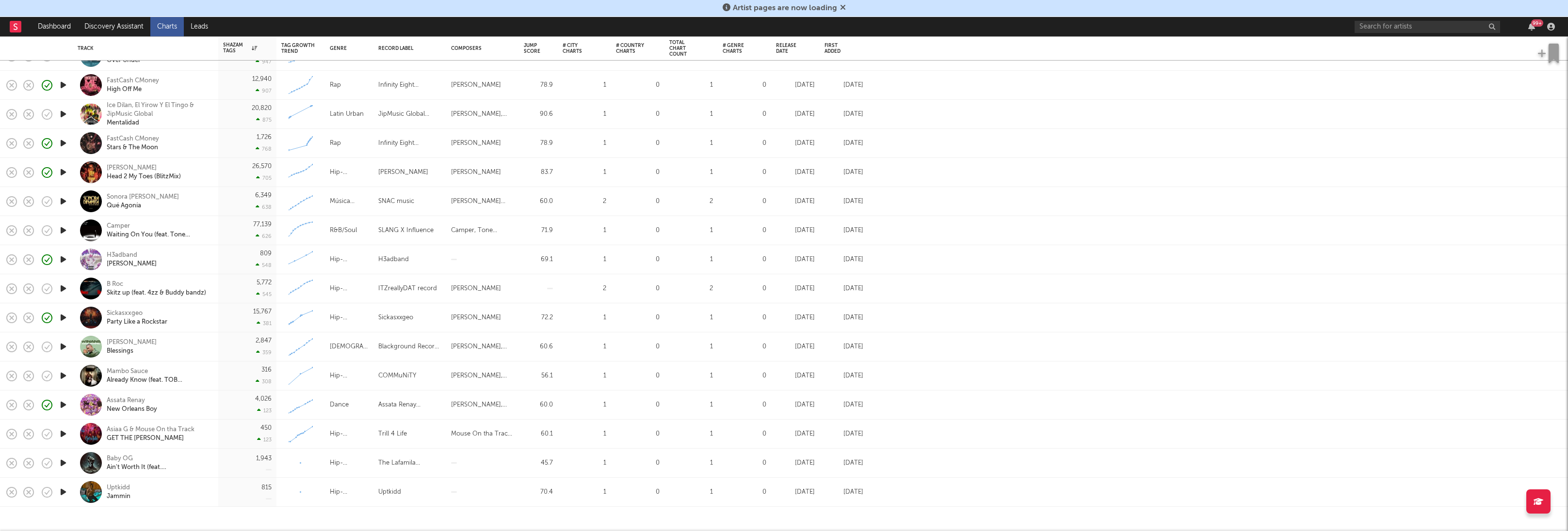
click at [63, 490] on icon "button" at bounding box center [63, 492] width 10 height 12
click at [763, 517] on div "00:02 00:30" at bounding box center [784, 519] width 170 height 24
click at [763, 519] on div at bounding box center [784, 519] width 121 height 2
click at [792, 519] on div at bounding box center [784, 519] width 121 height 2
click at [110, 481] on div "Uptkidd Jammin" at bounding box center [145, 492] width 136 height 29
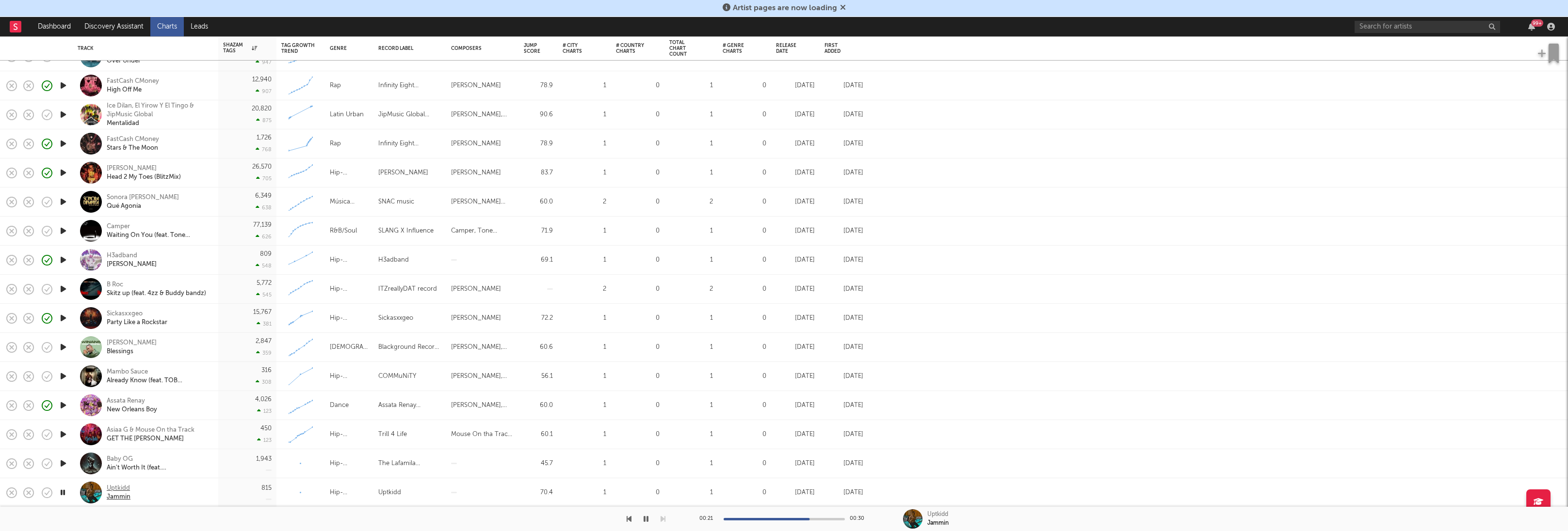
click at [111, 488] on div "Uptkidd" at bounding box center [118, 488] width 24 height 9
select select "1w"
click at [63, 376] on icon "button" at bounding box center [63, 377] width 10 height 12
click at [133, 371] on div "Mambo Sauce" at bounding box center [158, 372] width 104 height 9
click at [63, 261] on icon "button" at bounding box center [63, 260] width 10 height 12
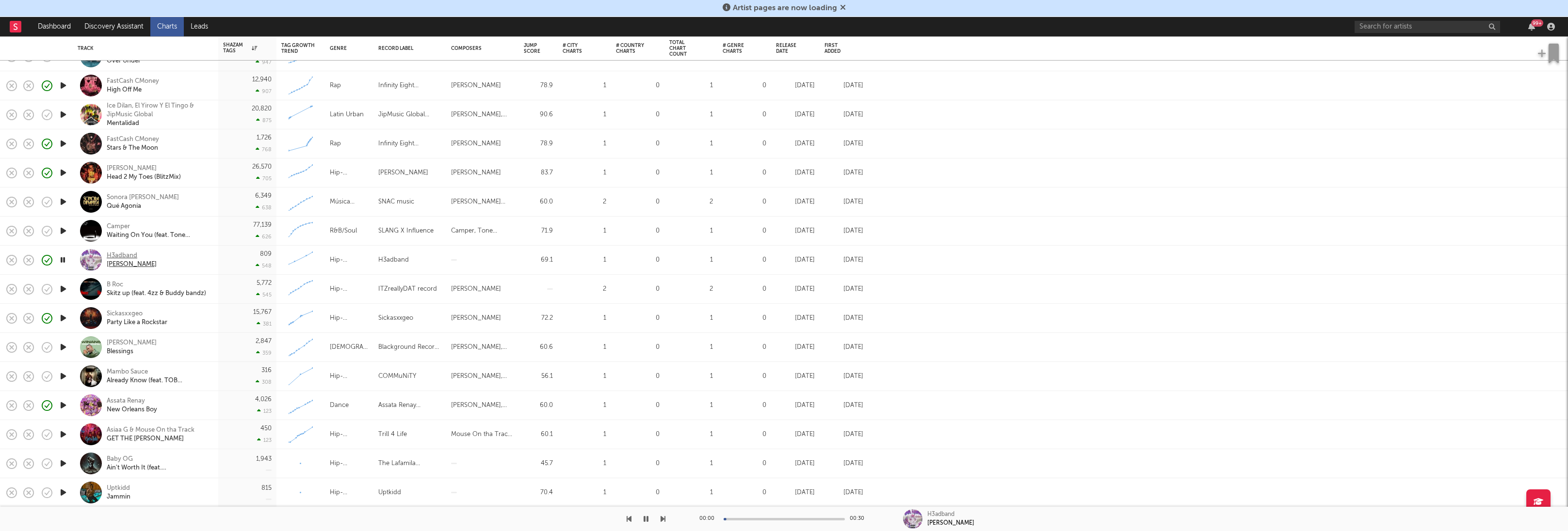
click at [124, 255] on div "H3adband" at bounding box center [131, 256] width 50 height 9
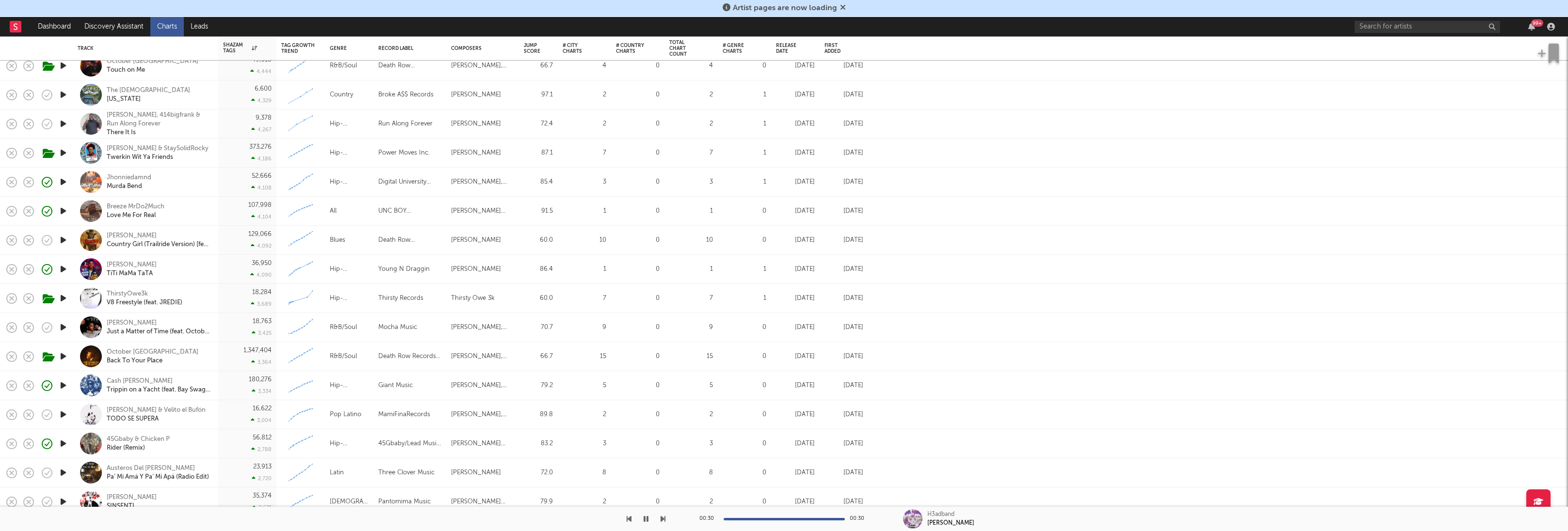
click at [63, 297] on icon "button" at bounding box center [63, 298] width 10 height 12
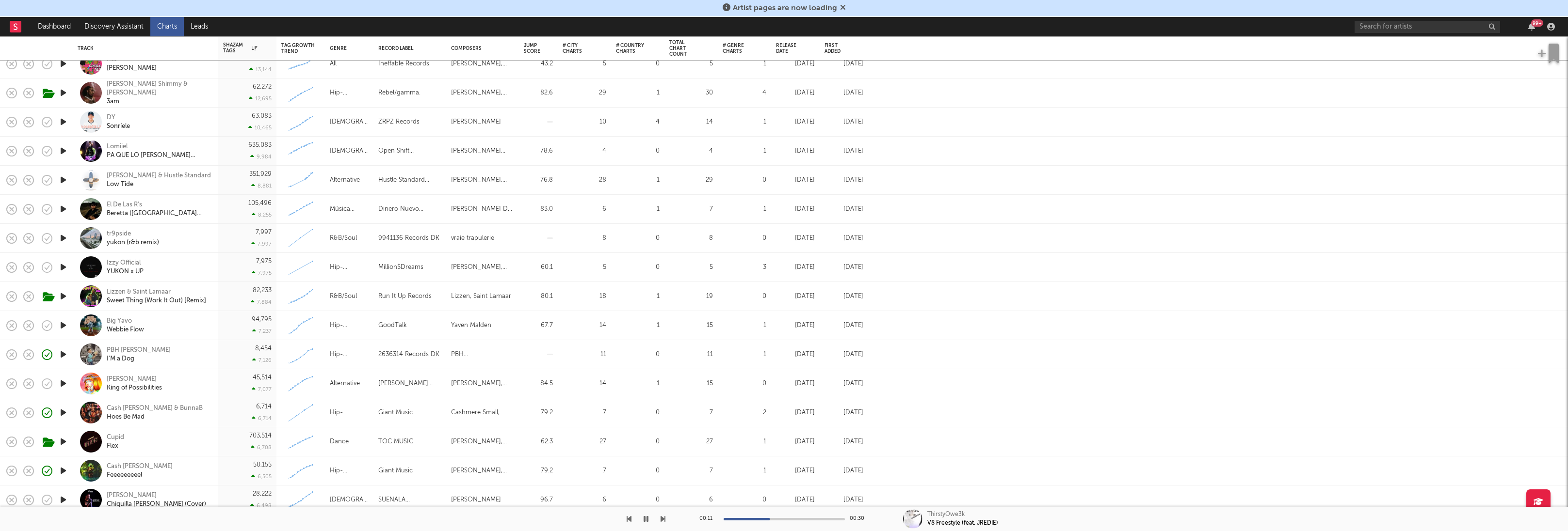
click at [68, 238] on icon "button" at bounding box center [63, 238] width 10 height 12
click at [194, 240] on div "tr9pside yukon (r&b remix)" at bounding box center [158, 238] width 104 height 18
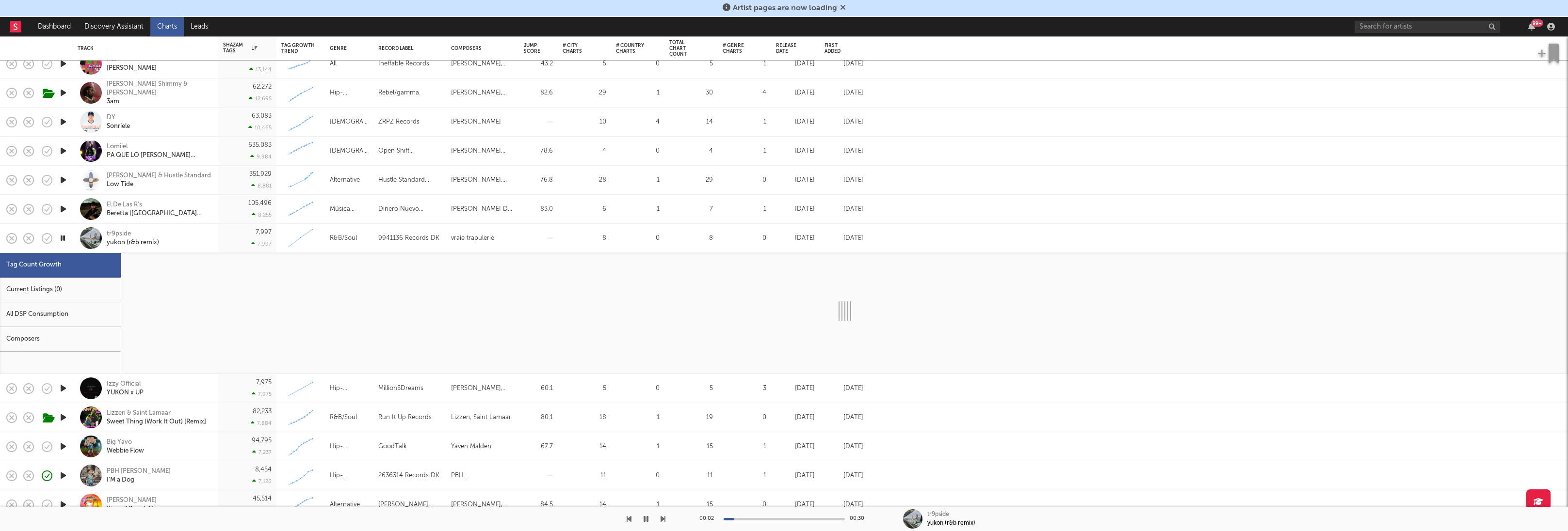
select select "1w"
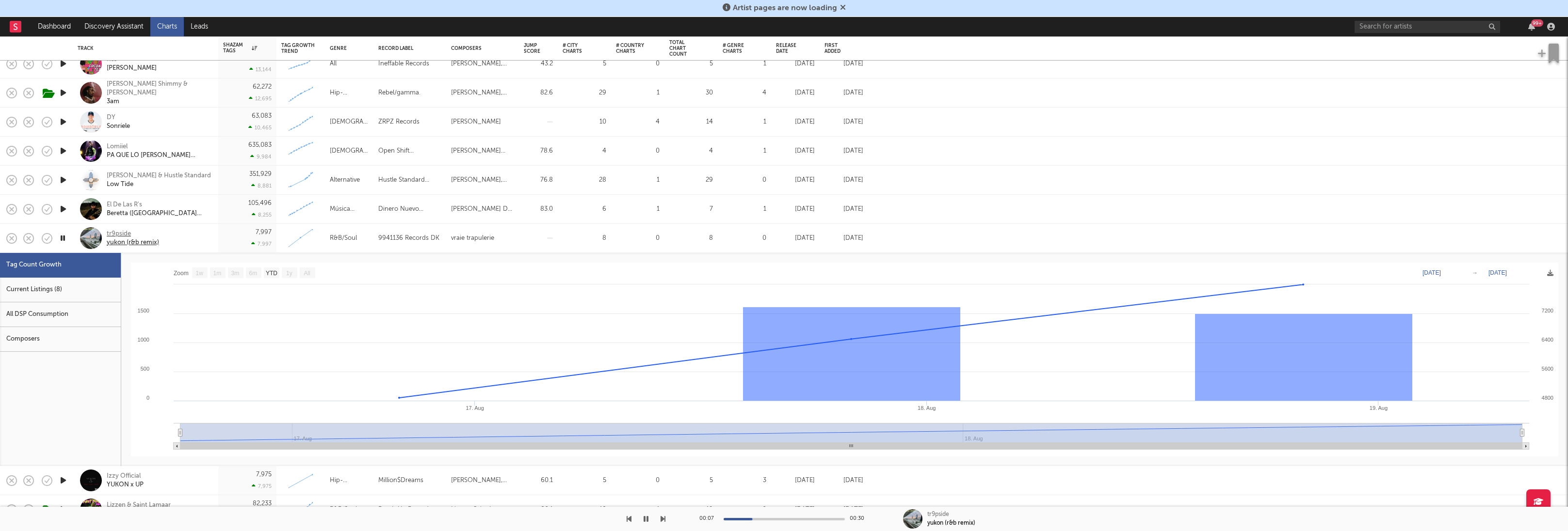
click at [122, 232] on div "tr9pside" at bounding box center [133, 234] width 52 height 9
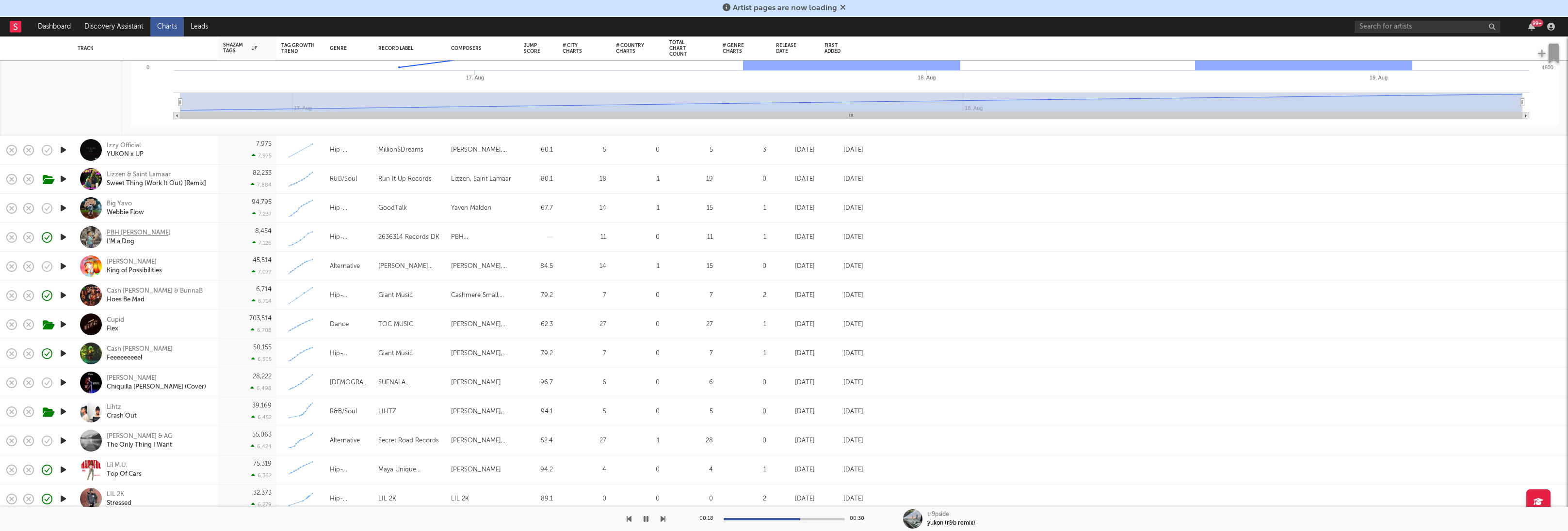
click at [121, 234] on div "PBH Chris" at bounding box center [138, 233] width 64 height 9
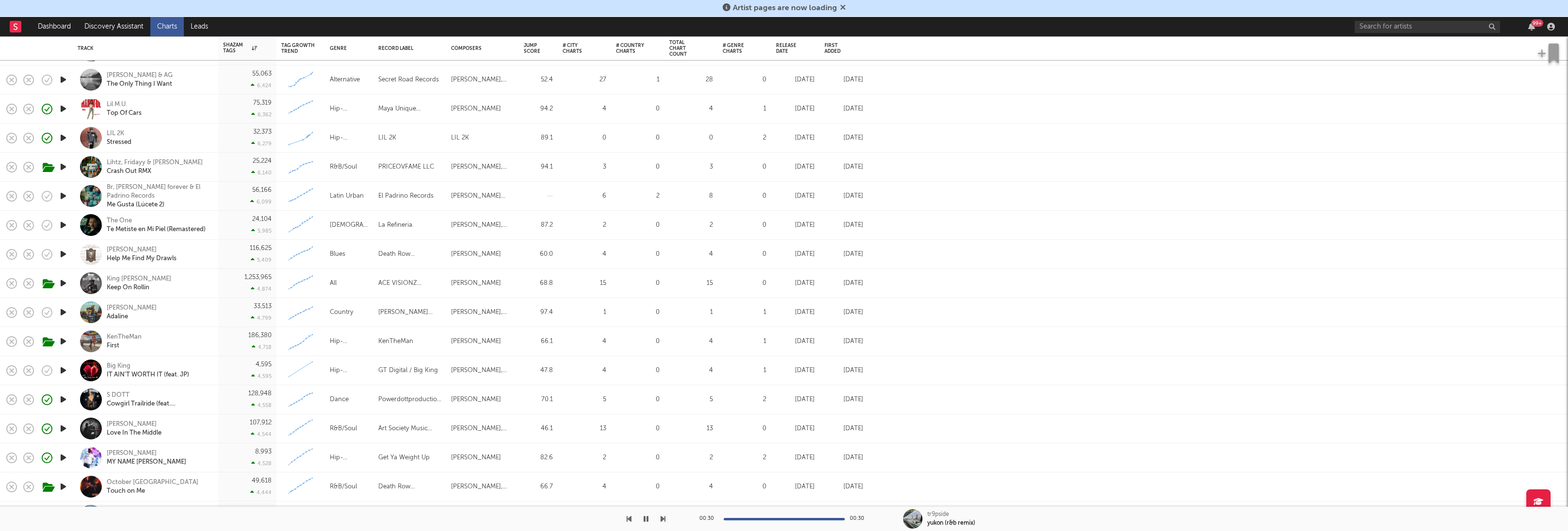
click at [177, 140] on div "LIL 2K Stressed" at bounding box center [158, 138] width 104 height 18
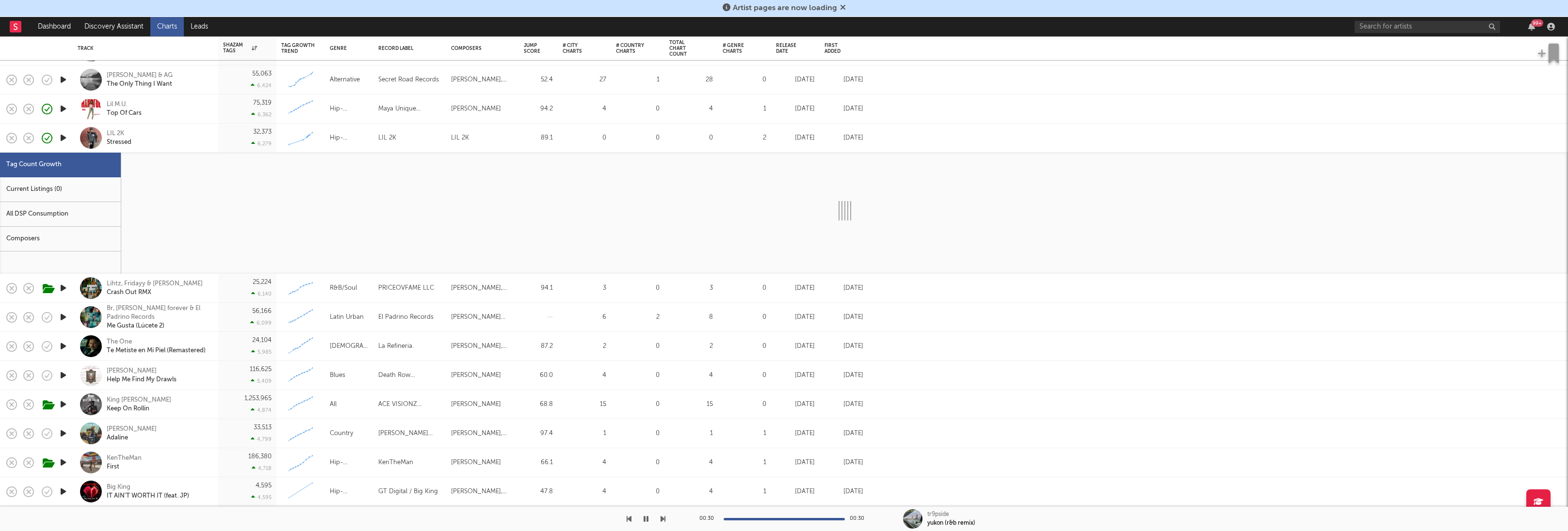
select select "1w"
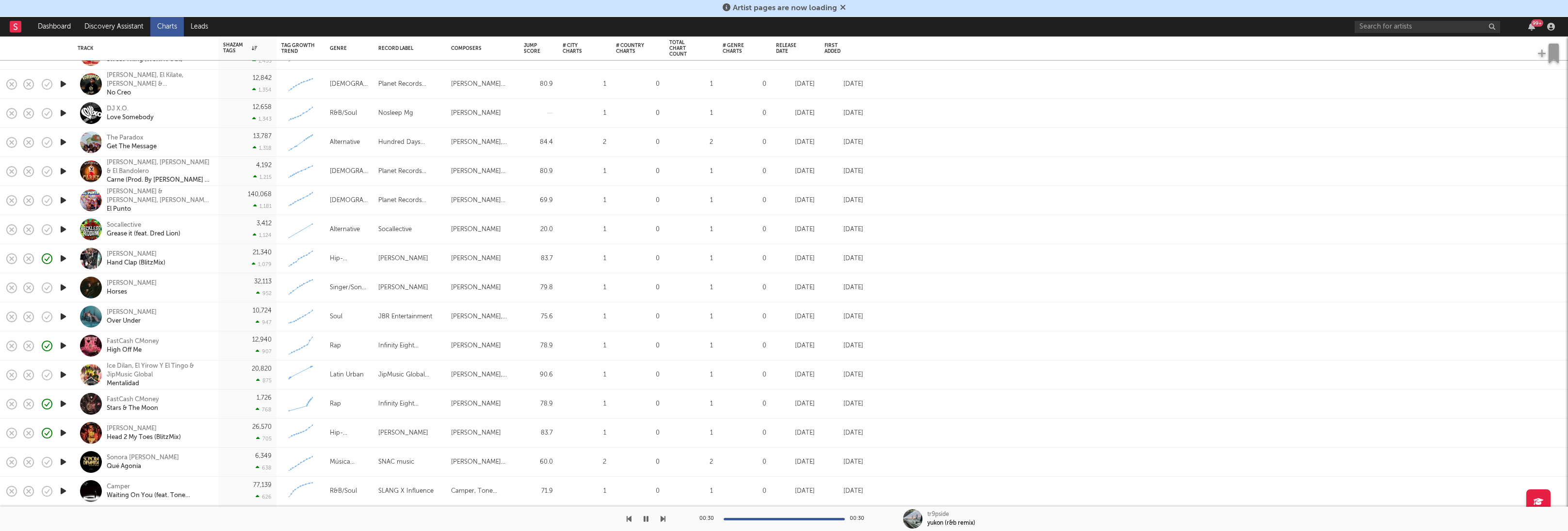
click at [61, 231] on icon "button" at bounding box center [63, 229] width 10 height 12
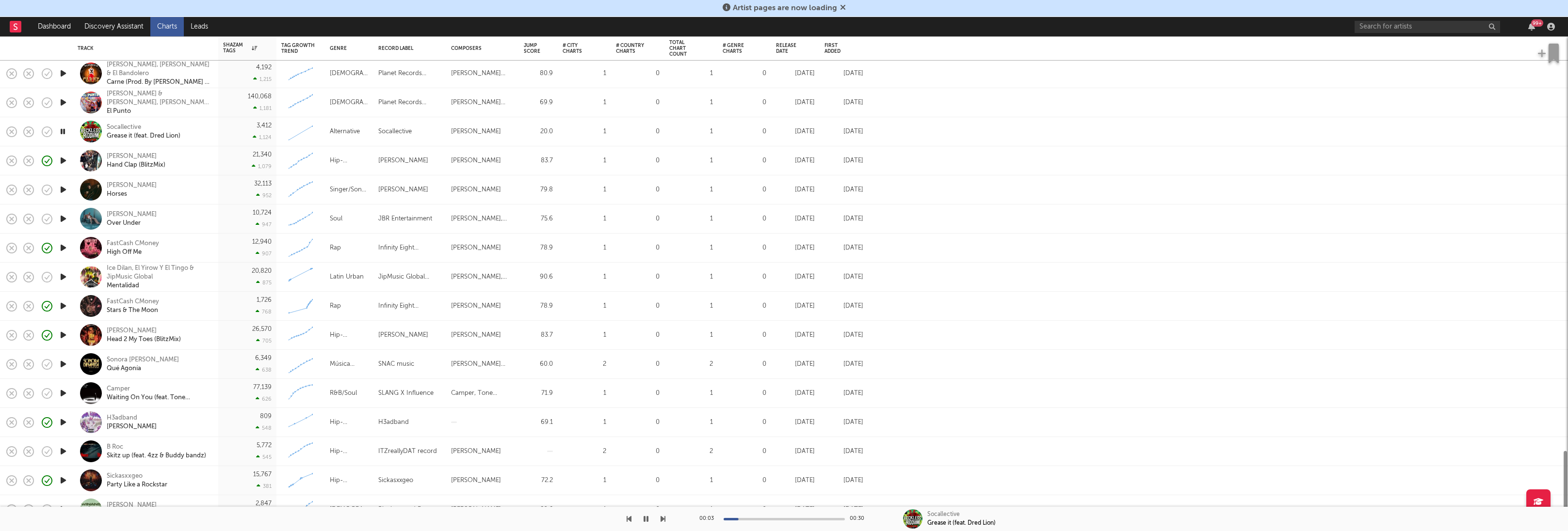
select select "1w"
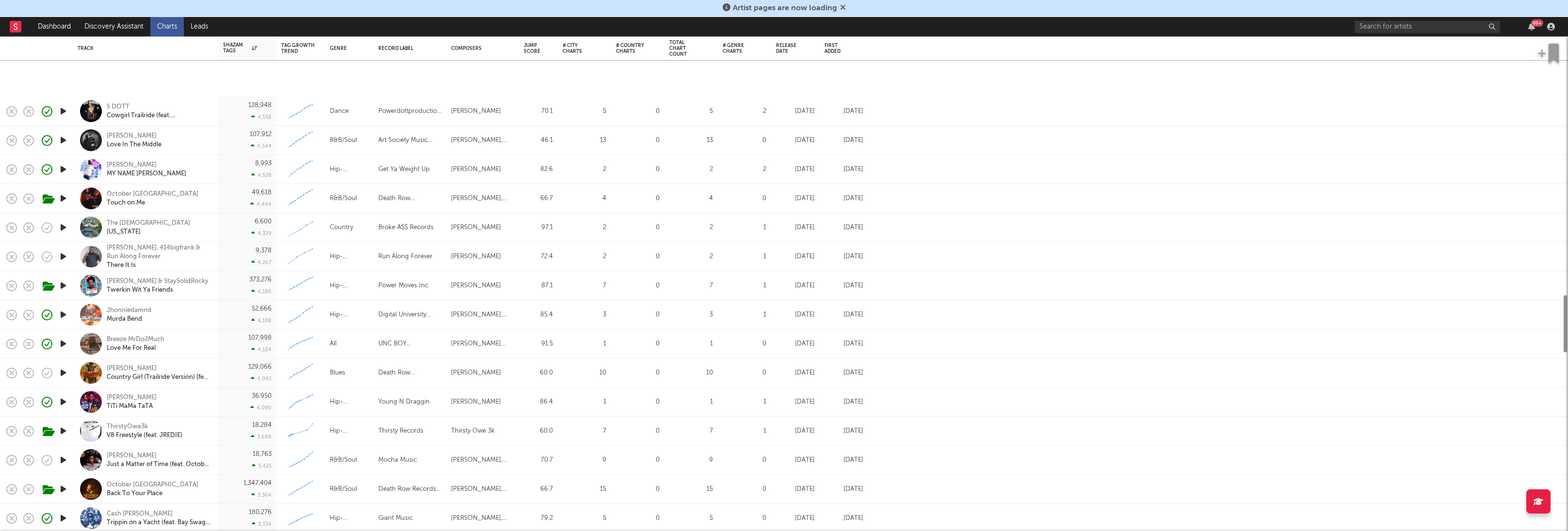
select select "1w"
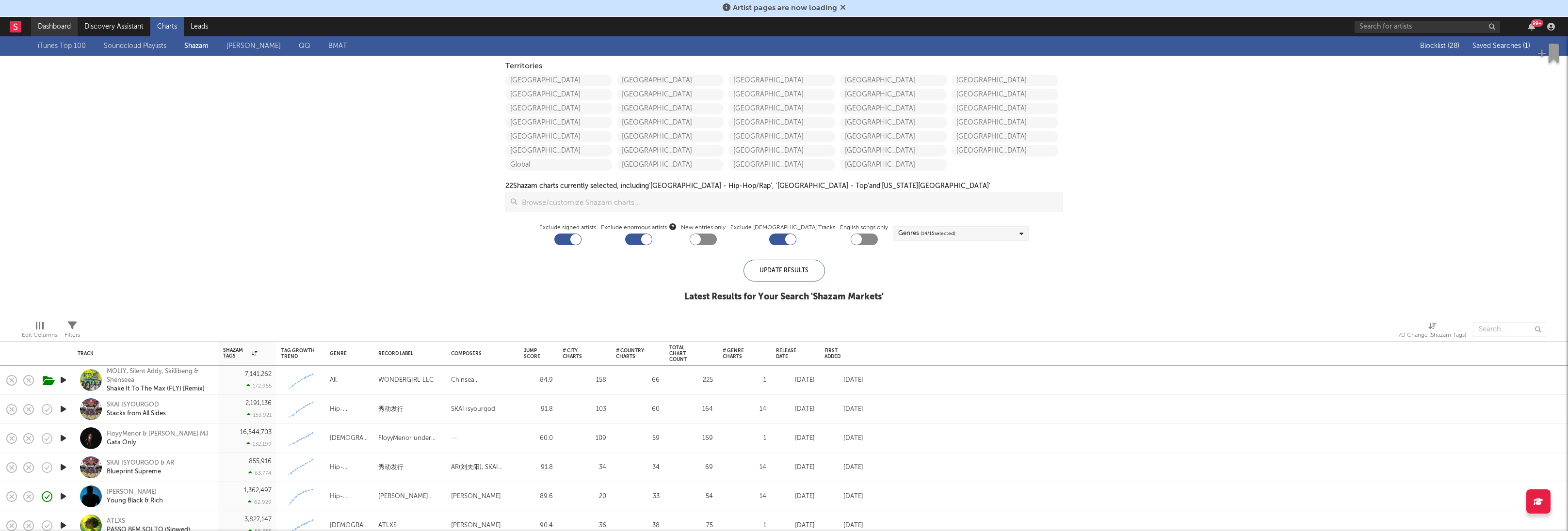
click at [47, 26] on link "Dashboard" at bounding box center [54, 27] width 46 height 19
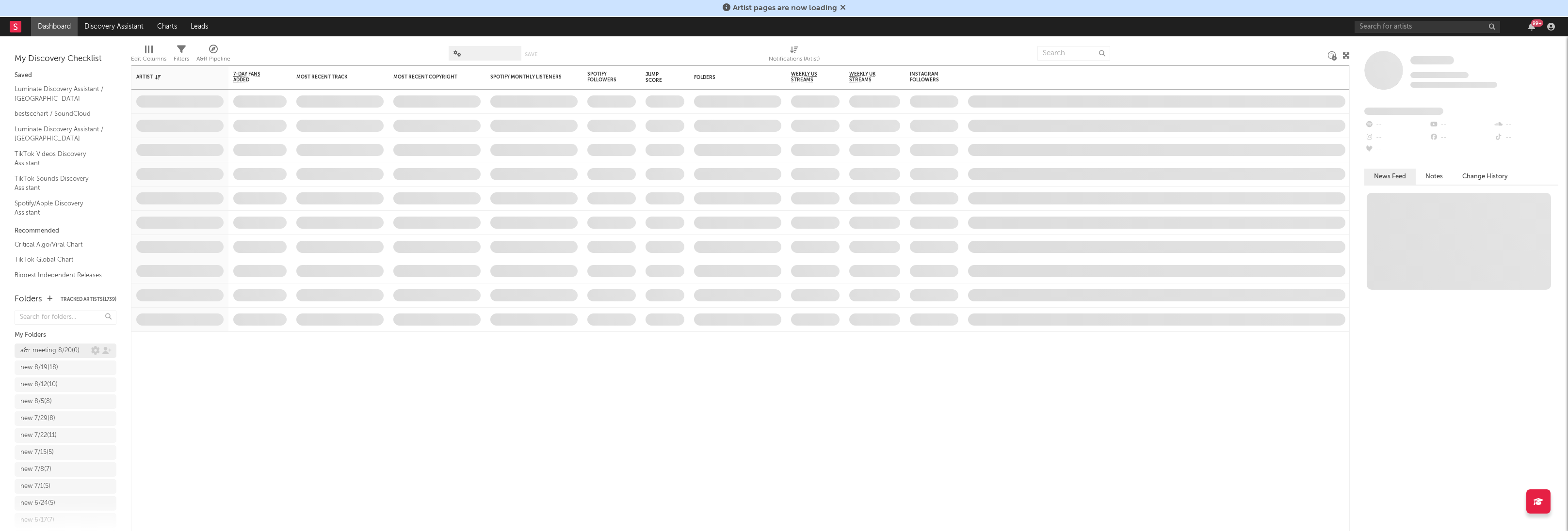
scroll to position [8, 0]
click at [49, 347] on div "a&r meeting 8/20 ( 0 )" at bounding box center [49, 343] width 59 height 12
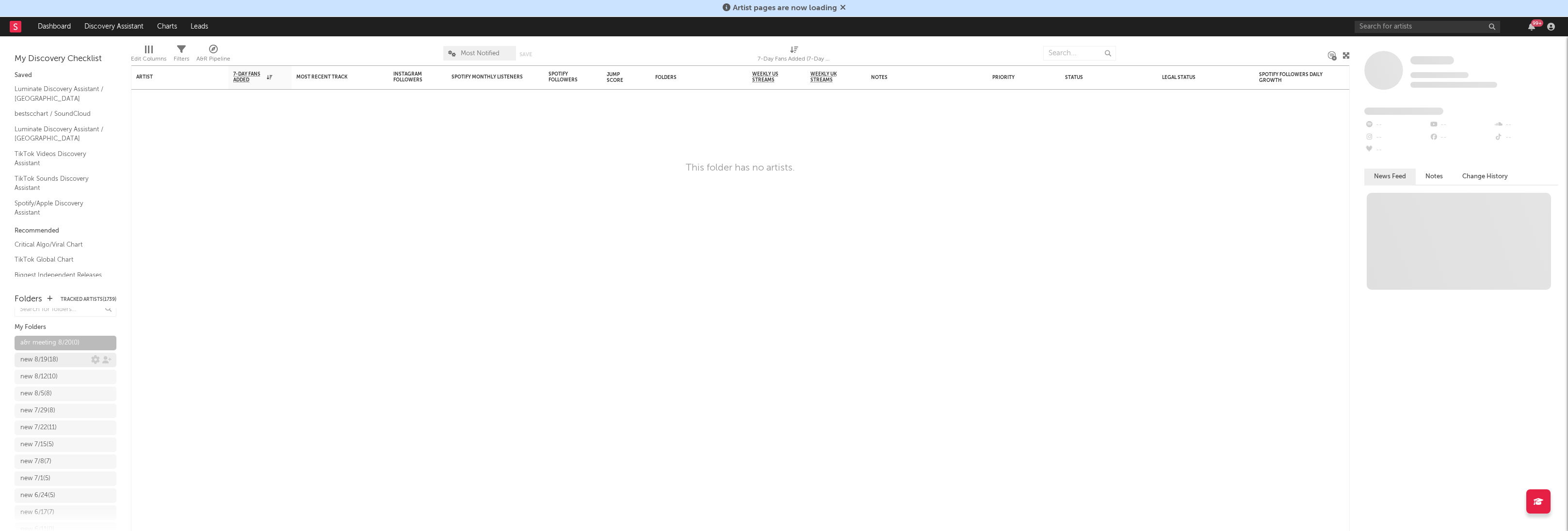
click at [43, 361] on div "new 8/19 ( 18 )" at bounding box center [39, 359] width 38 height 12
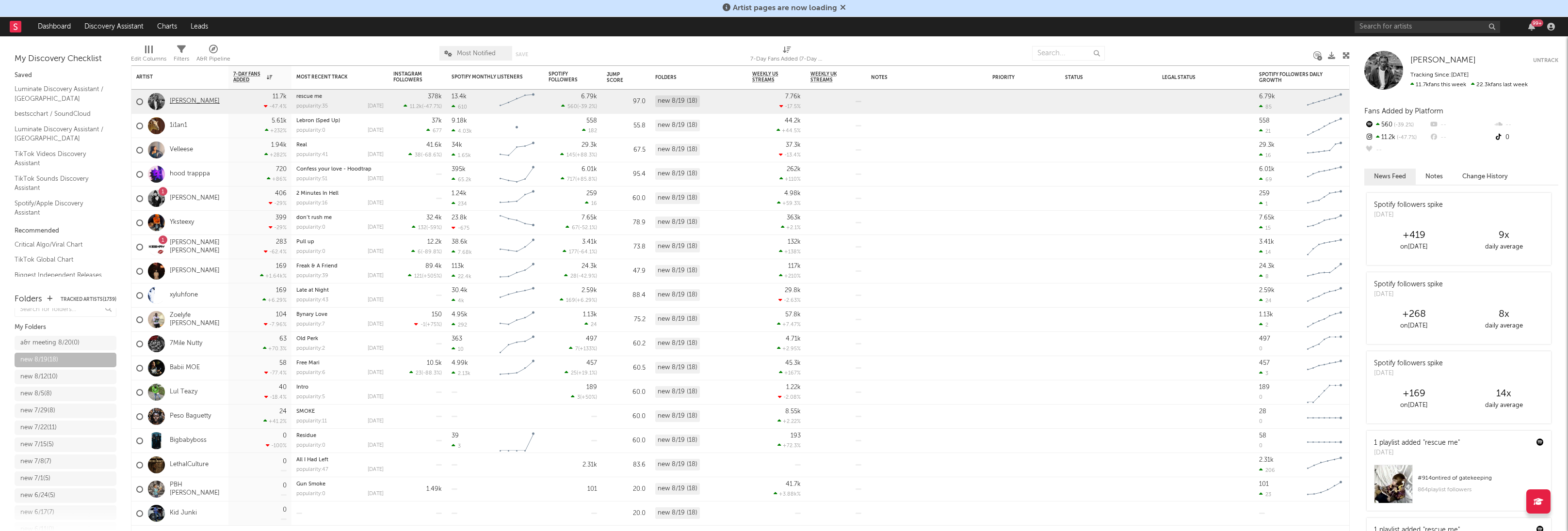
click at [198, 99] on link "Cameron Goode" at bounding box center [195, 102] width 50 height 9
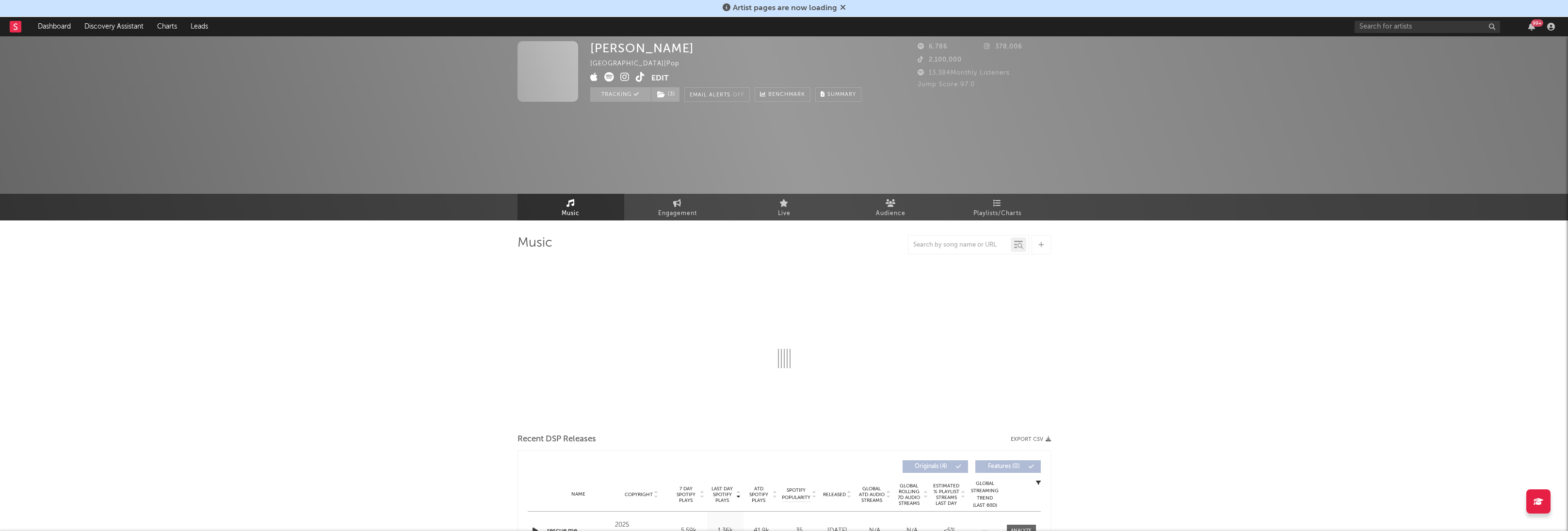
select select "6m"
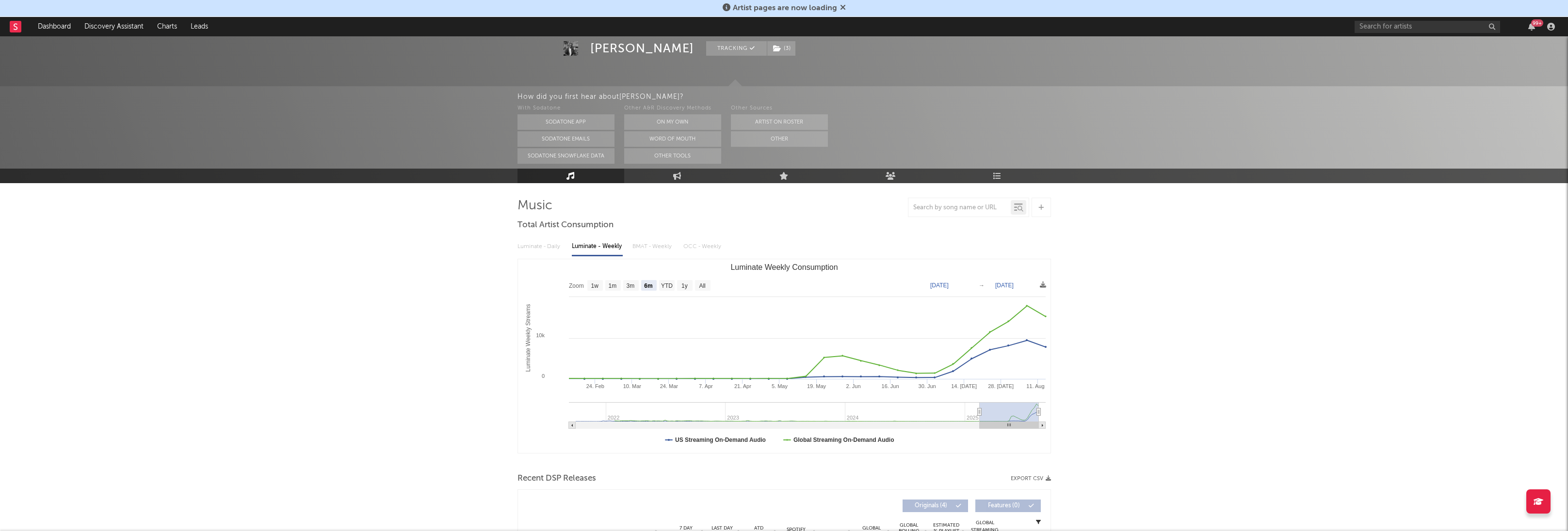
scroll to position [40, 0]
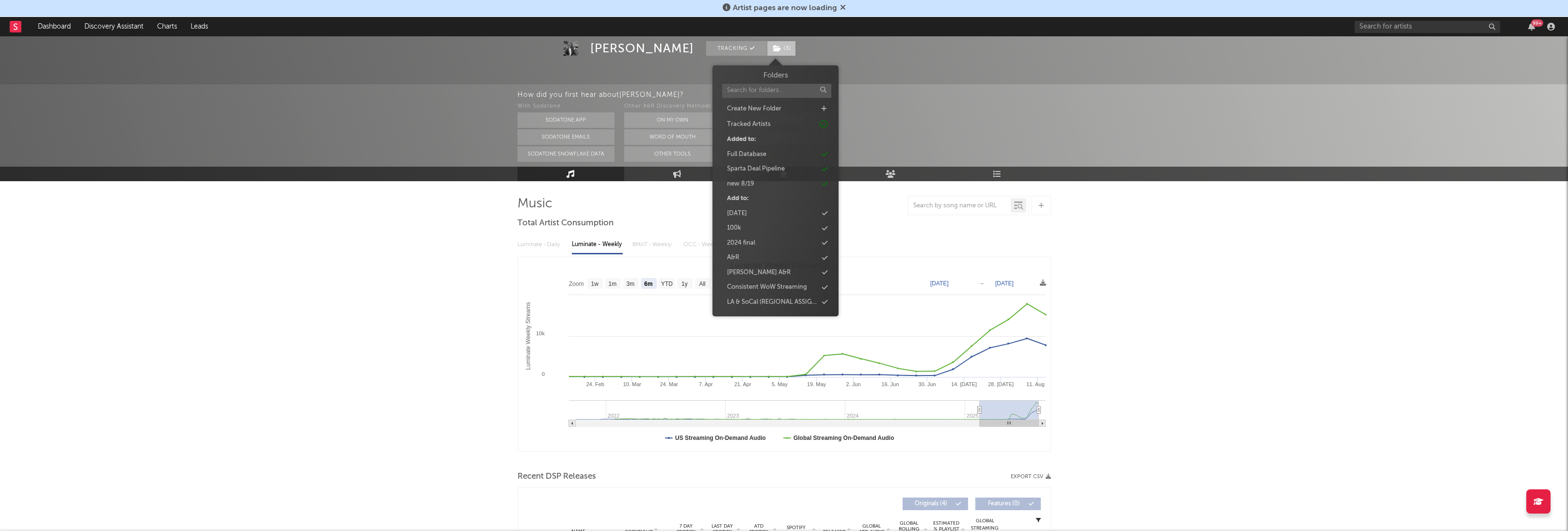
click at [780, 44] on span "( 3 )" at bounding box center [782, 49] width 29 height 15
click at [757, 186] on div "new 8/19" at bounding box center [775, 184] width 111 height 13
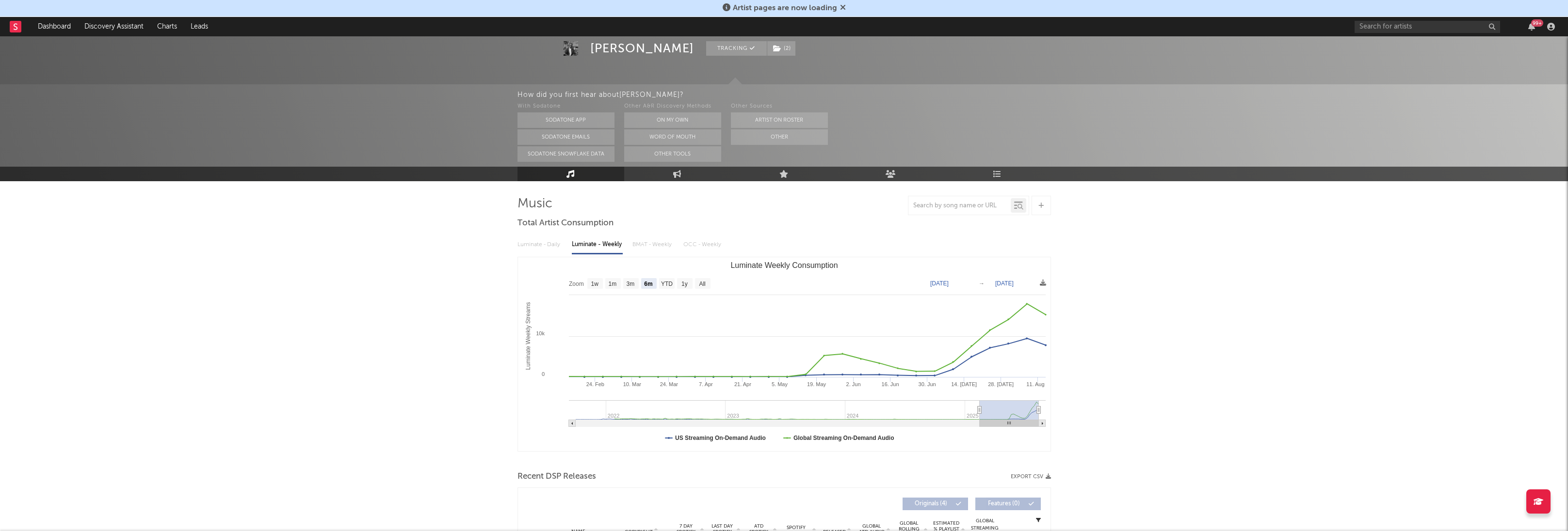
click at [66, 32] on link "Dashboard" at bounding box center [54, 27] width 46 height 19
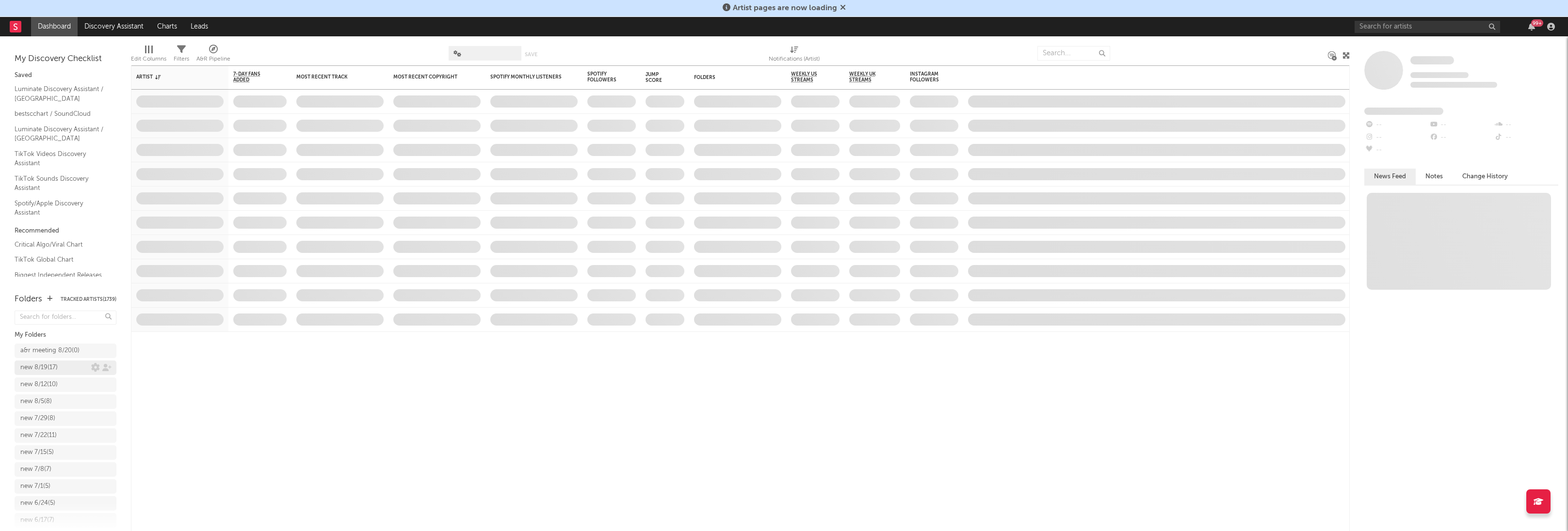
click at [44, 365] on div "new 8/19 ( 17 )" at bounding box center [38, 367] width 37 height 12
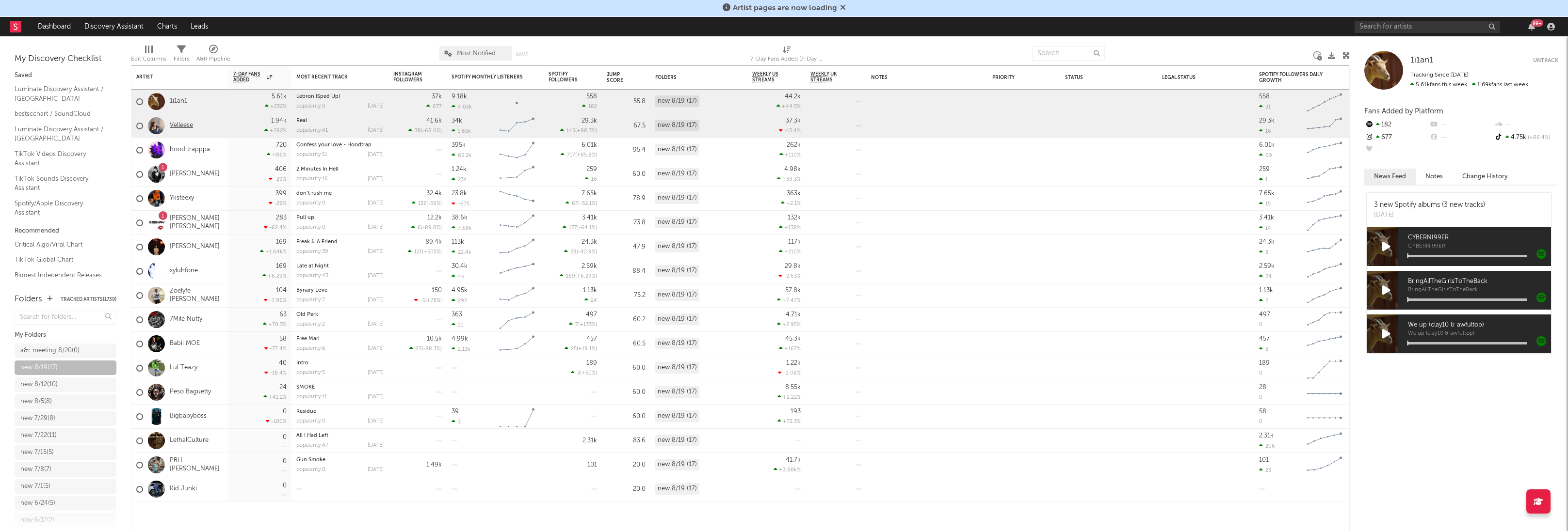
click at [175, 123] on link "Velleese" at bounding box center [181, 126] width 23 height 9
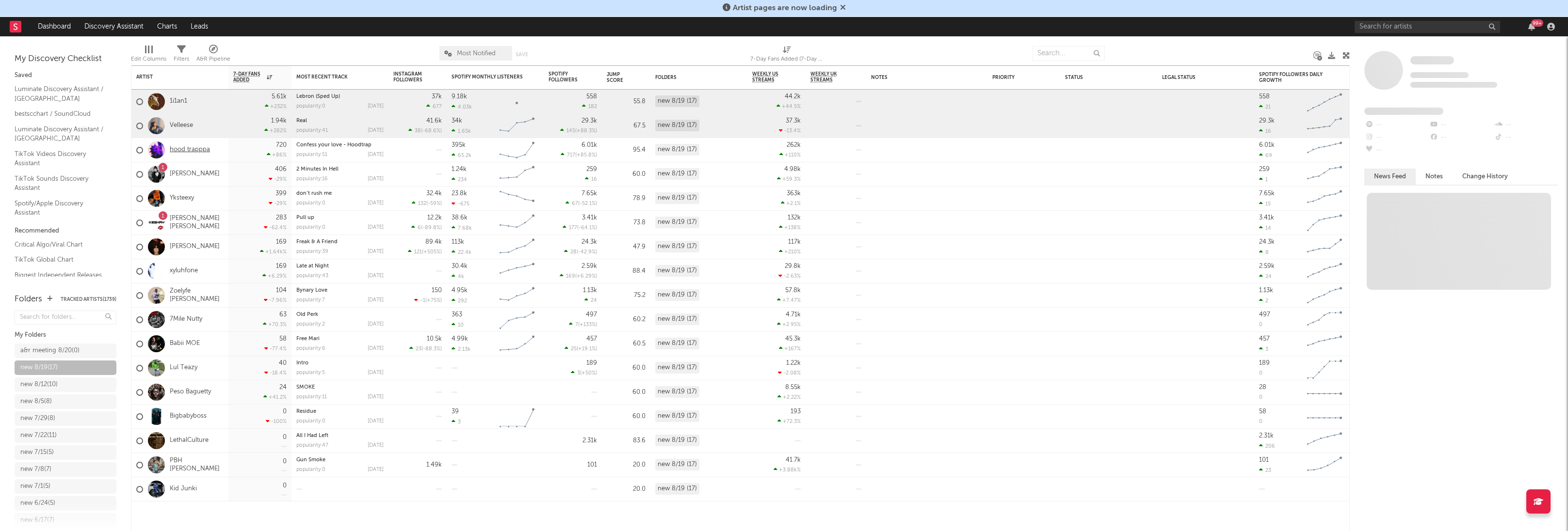
click at [173, 150] on link "hood trapppa" at bounding box center [190, 150] width 40 height 9
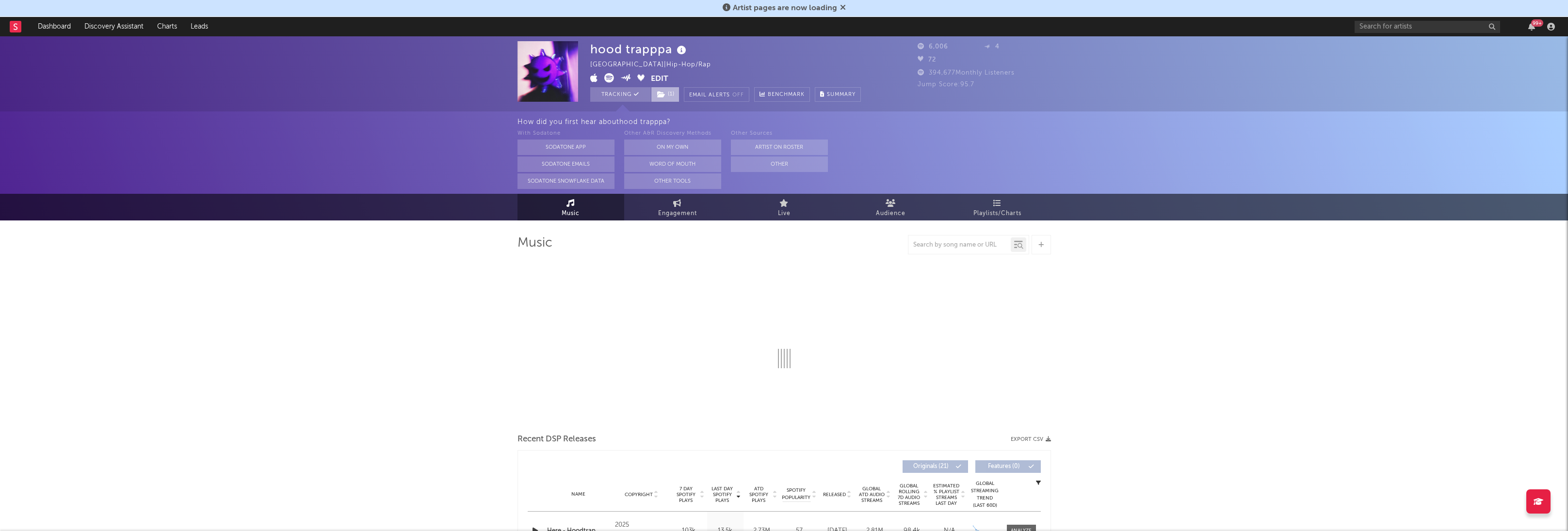
select select "1w"
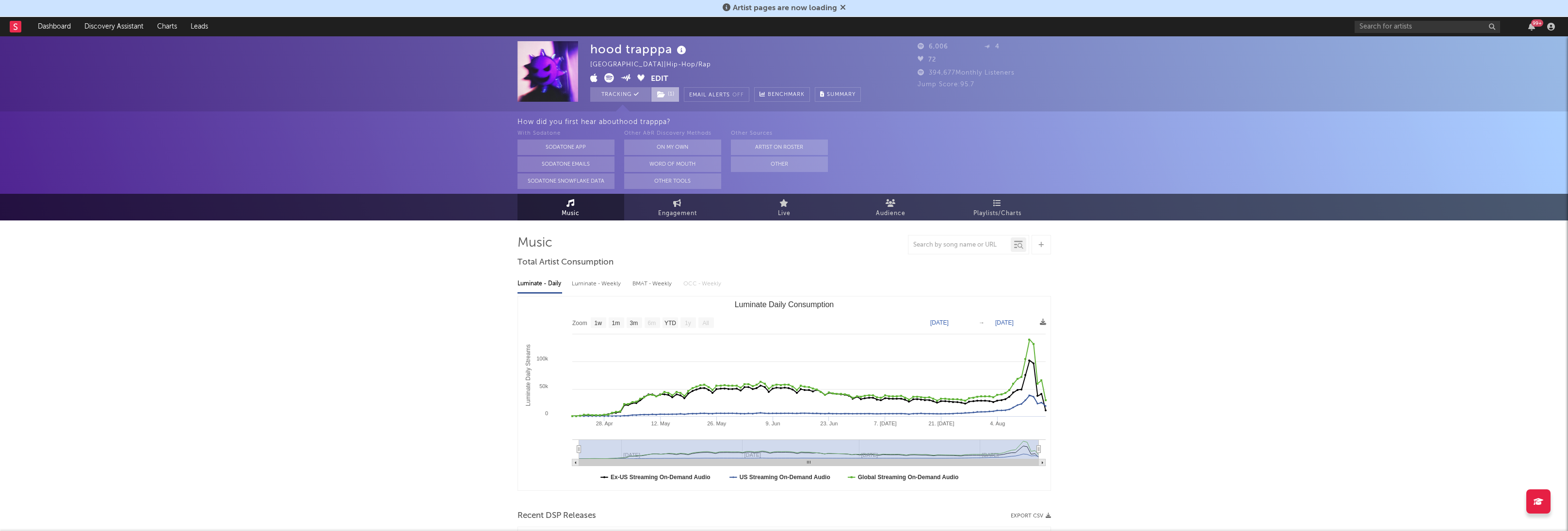
click at [664, 94] on icon at bounding box center [662, 94] width 9 height 7
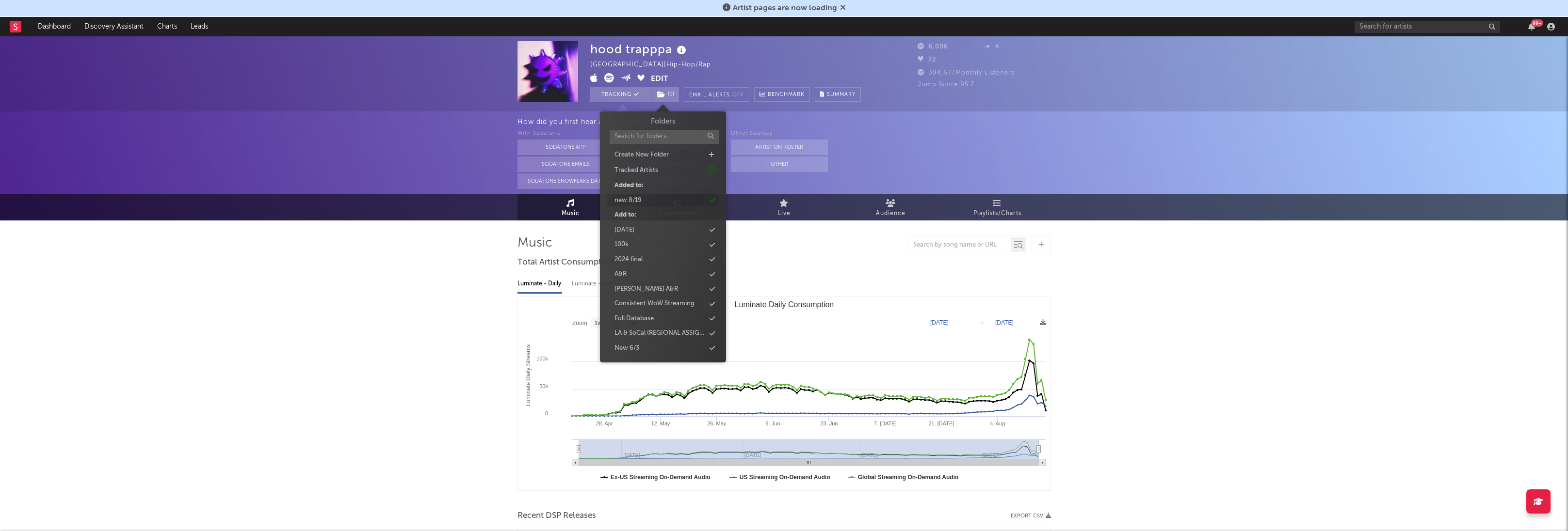
click at [646, 202] on div "new 8/19" at bounding box center [663, 201] width 111 height 13
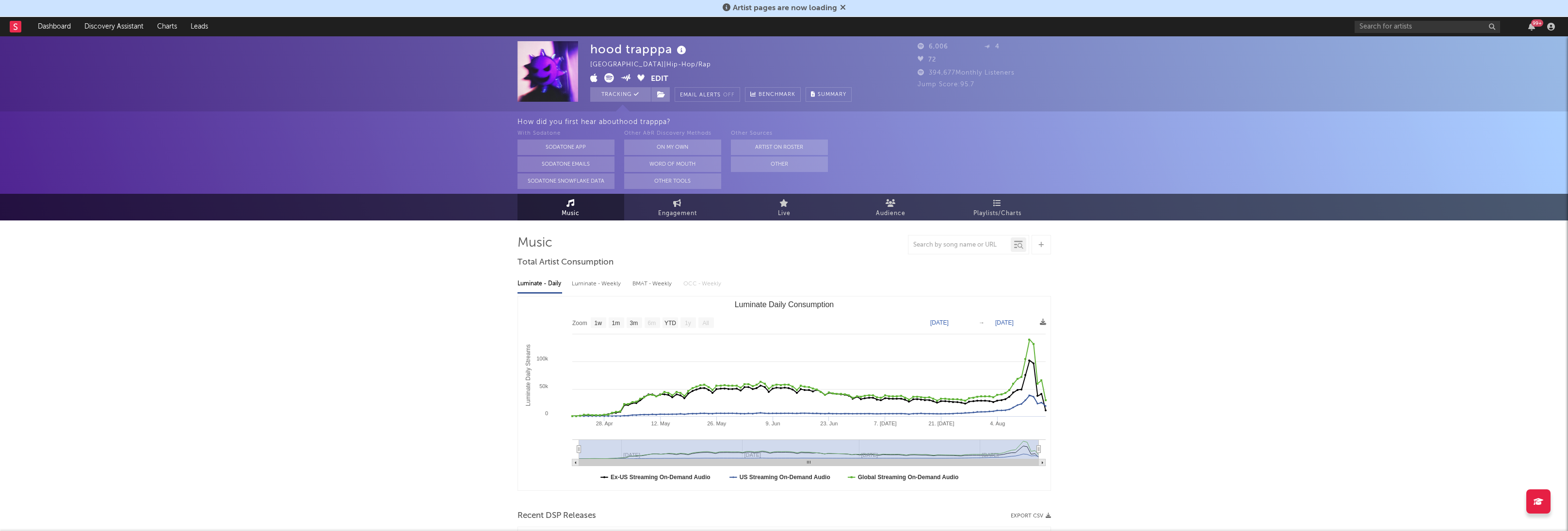
click at [382, 195] on div "Music Engagement Live Audience Playlists/Charts" at bounding box center [784, 207] width 1568 height 27
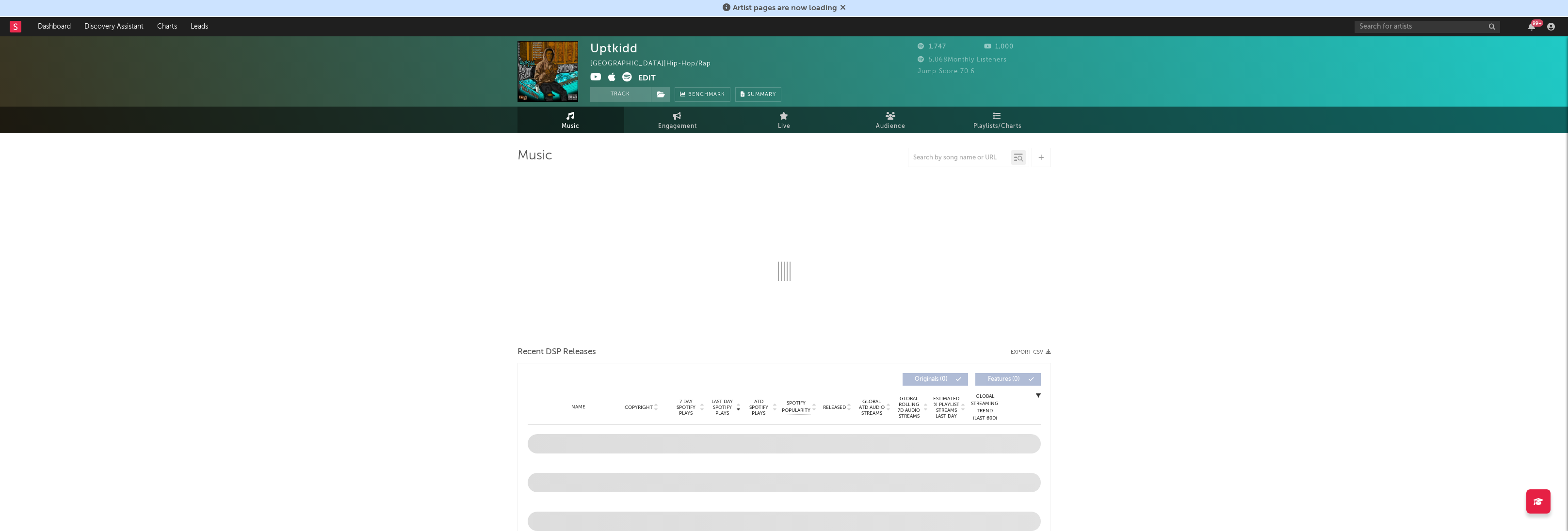
select select "6m"
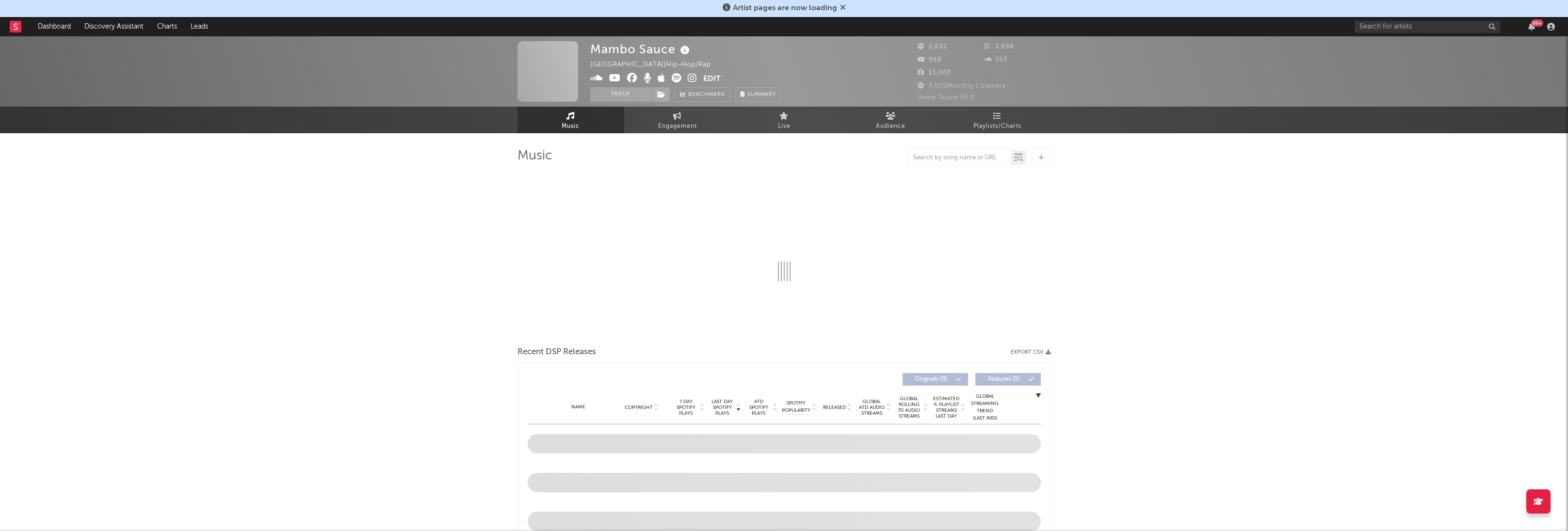
select select "1w"
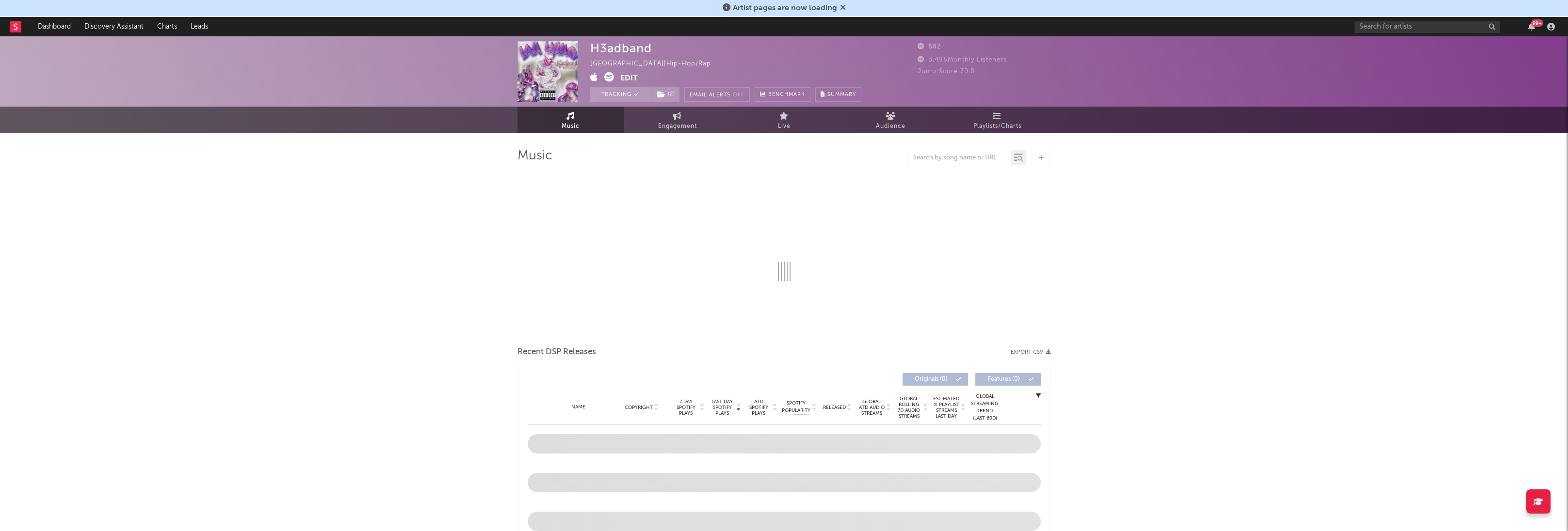
select select "1w"
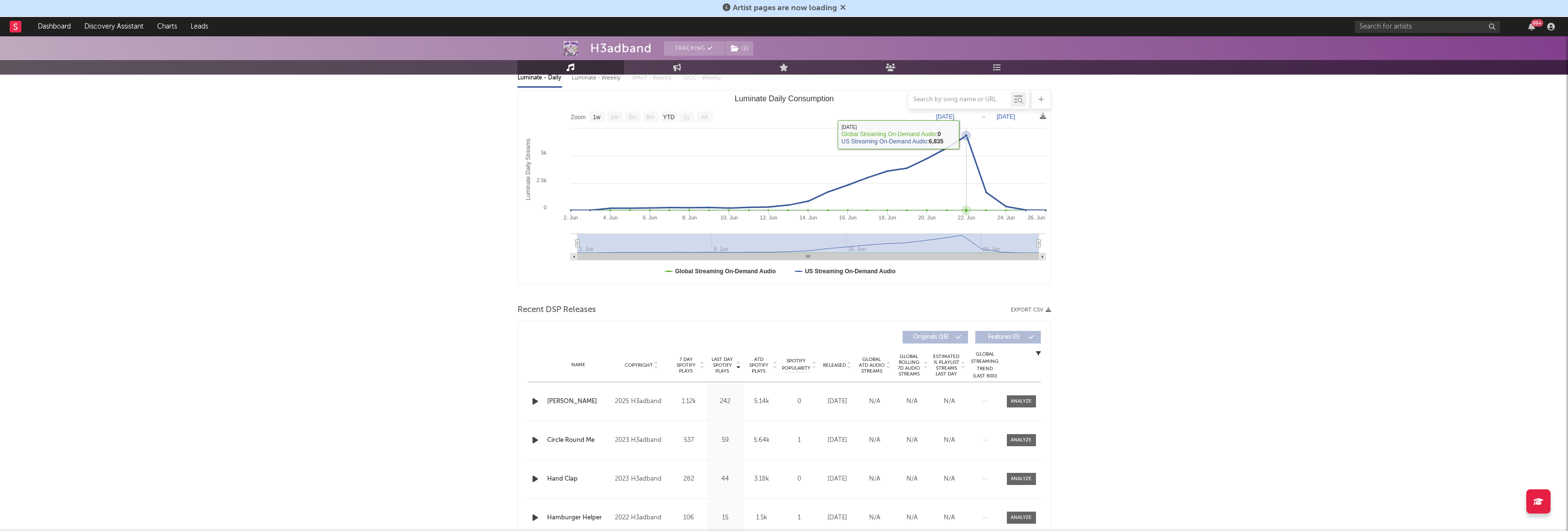
scroll to position [235, 0]
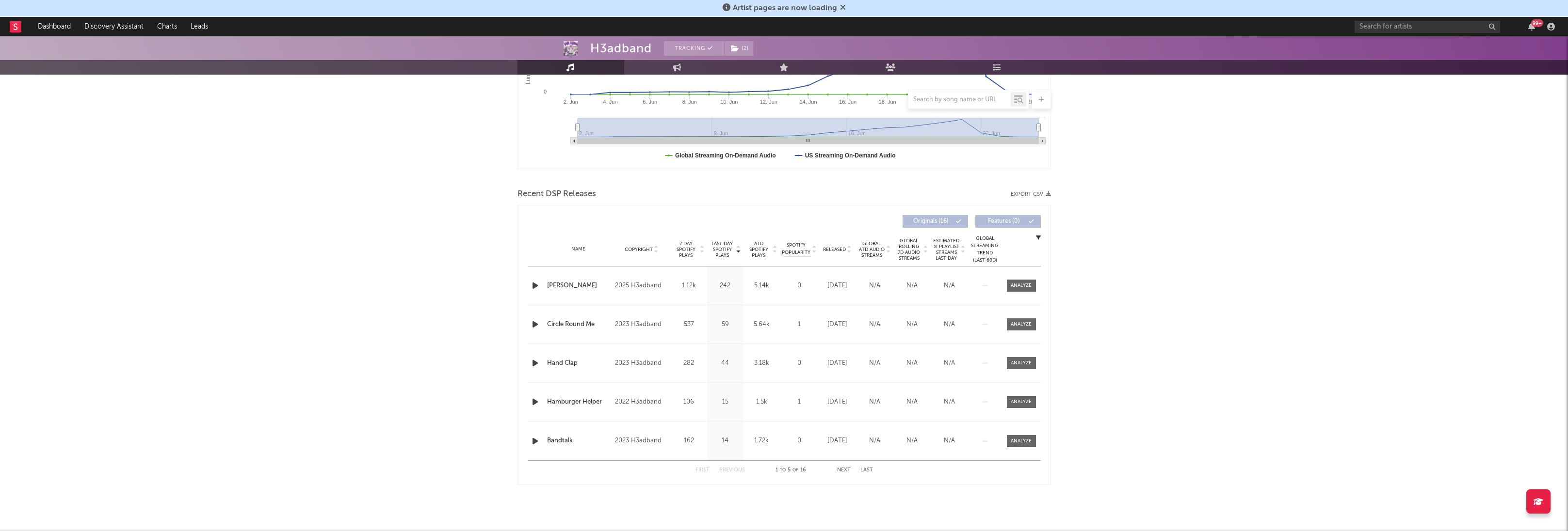
click at [1015, 277] on div "Name [PERSON_NAME] Lying Copyright 2025 H3adband Label H3adband Album Names [PE…" at bounding box center [784, 285] width 513 height 38
click at [1019, 282] on div at bounding box center [1021, 286] width 21 height 7
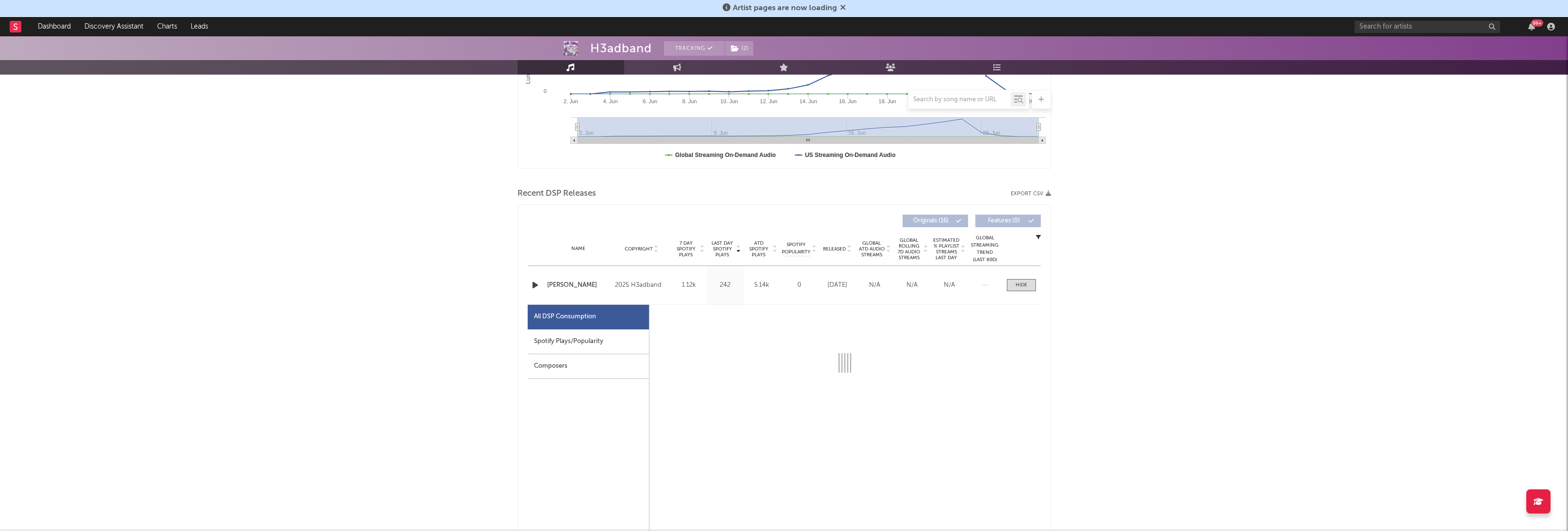
select select "1w"
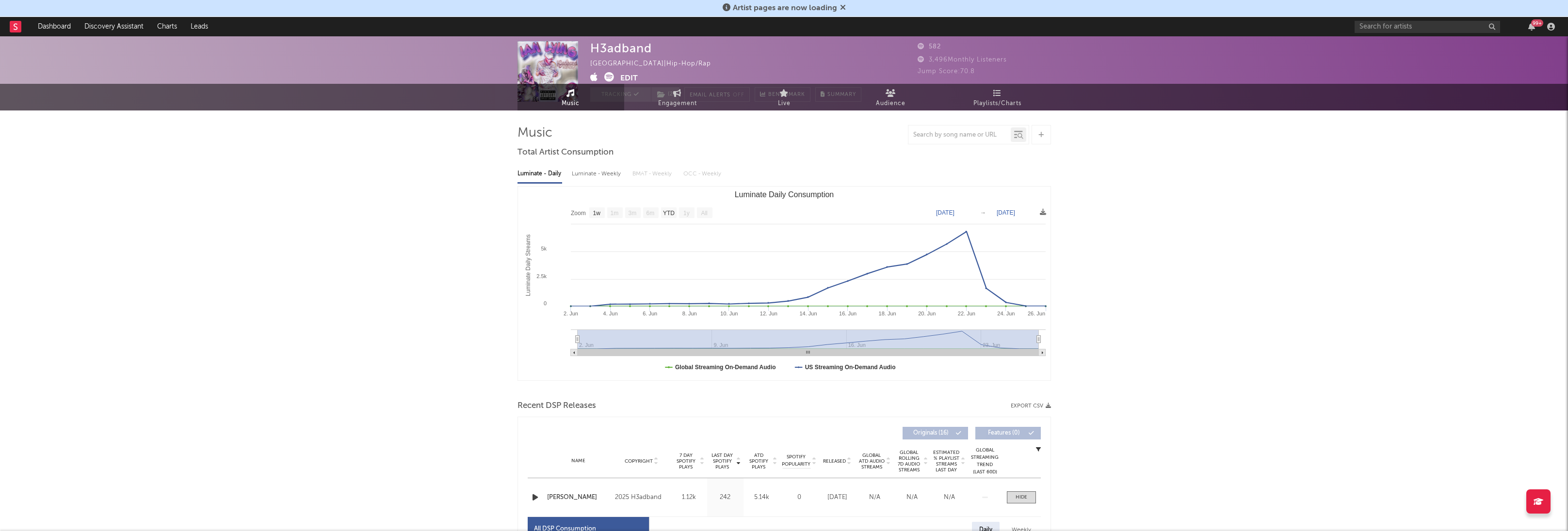
scroll to position [0, 0]
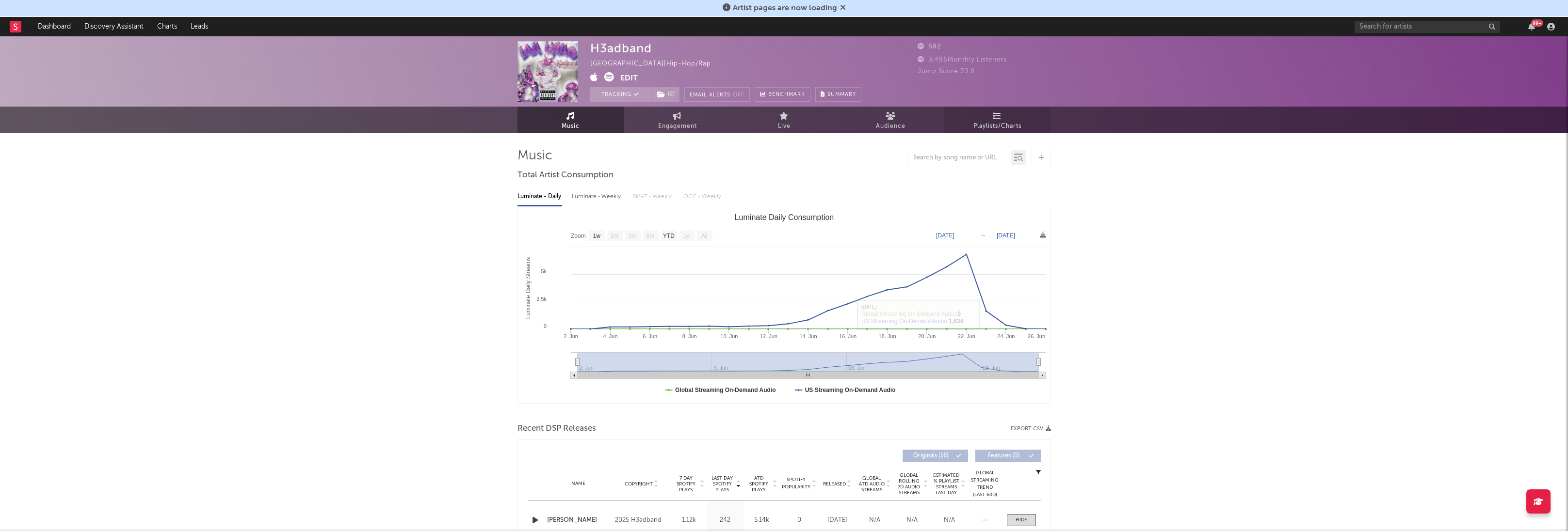
click at [996, 121] on span "Playlists/Charts" at bounding box center [997, 126] width 48 height 12
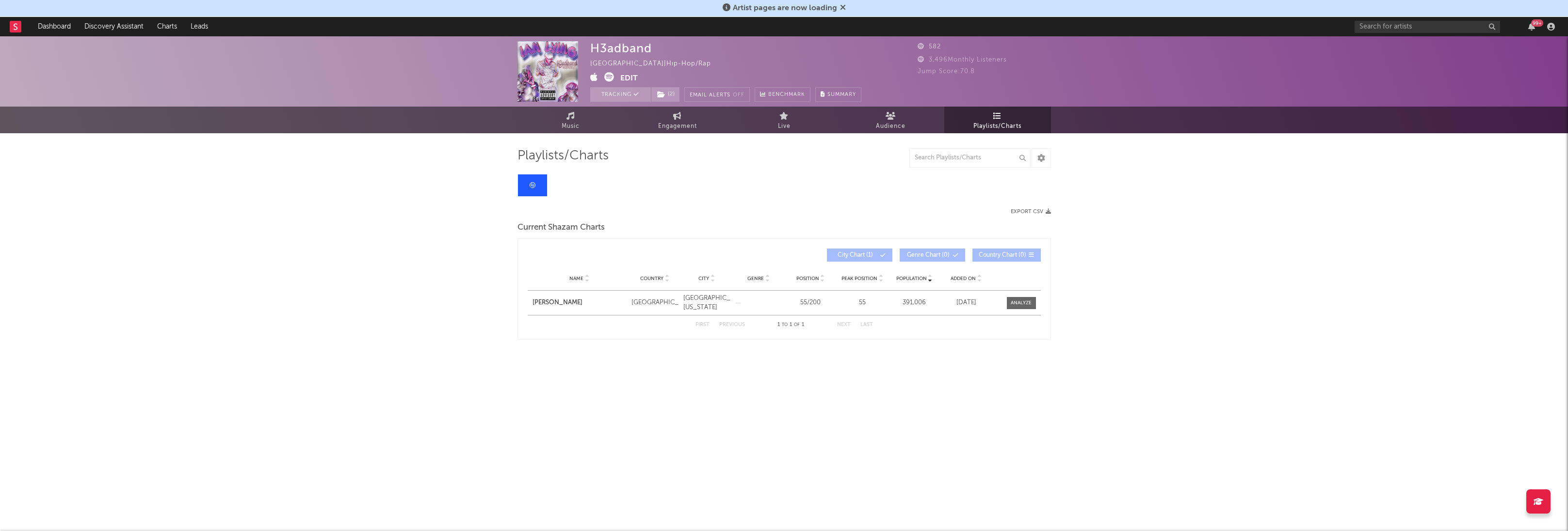
click at [1018, 296] on div "Name [PERSON_NAME] Lying Country [GEOGRAPHIC_DATA] [GEOGRAPHIC_DATA], [US_STATE…" at bounding box center [784, 303] width 513 height 24
click at [1018, 300] on div at bounding box center [1021, 303] width 21 height 7
select select "1w"
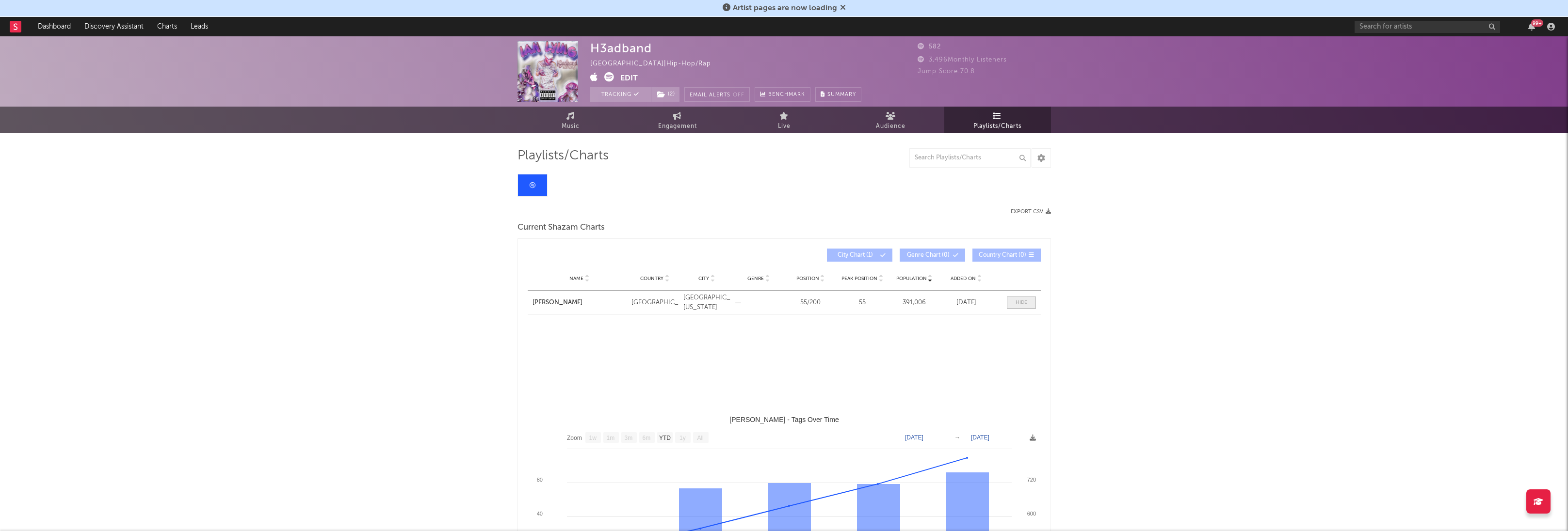
select select "All"
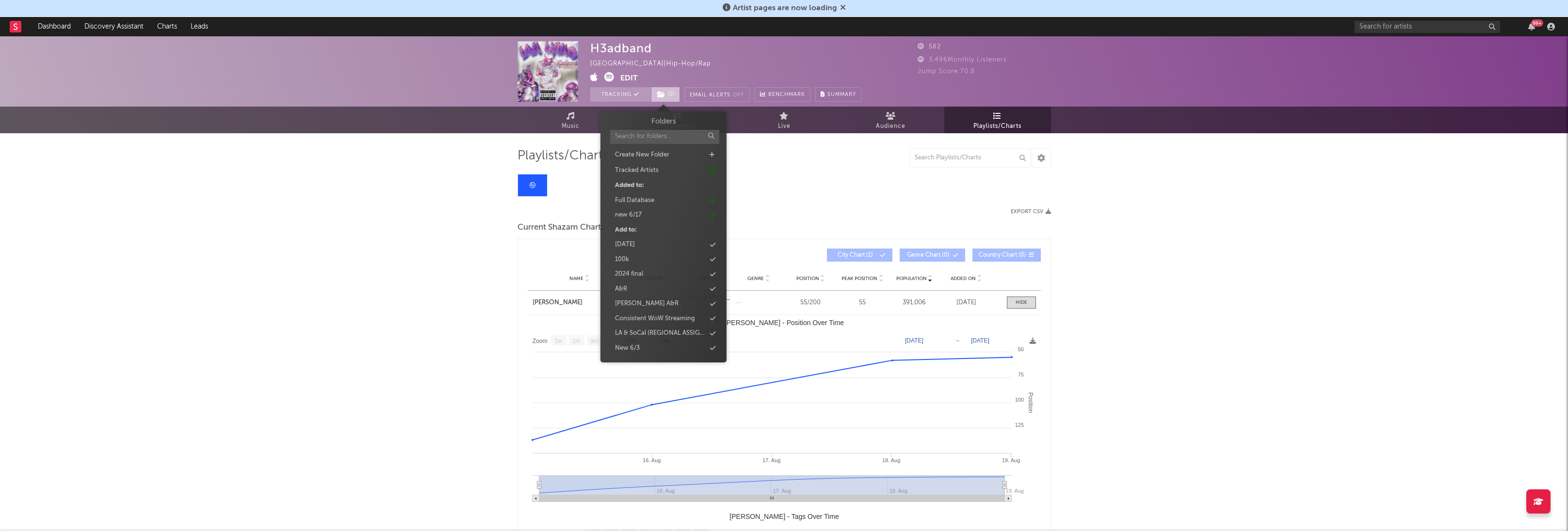
click at [660, 94] on icon at bounding box center [662, 94] width 9 height 7
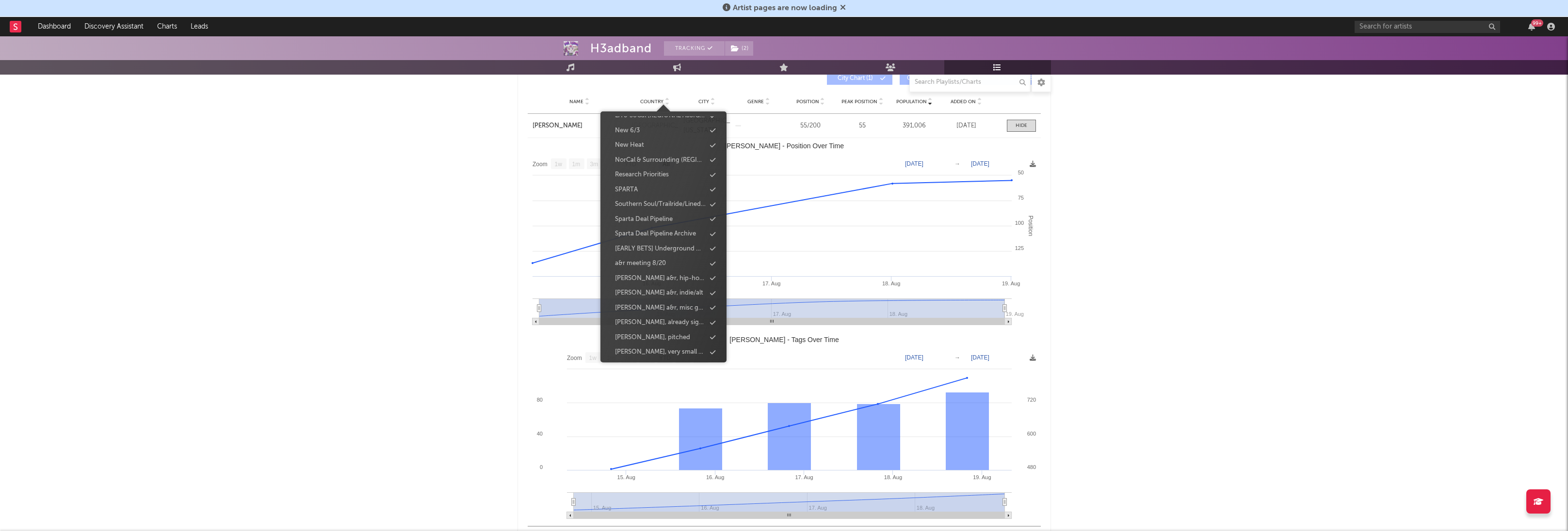
scroll to position [16, 0]
type input "re"
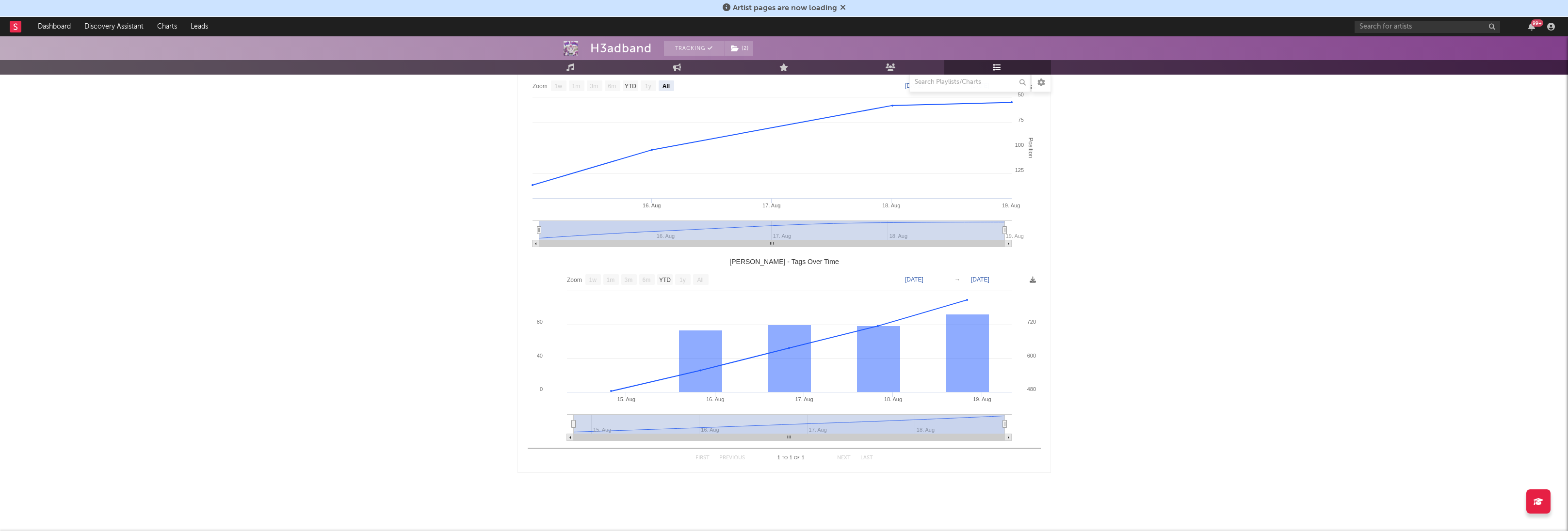
scroll to position [0, 0]
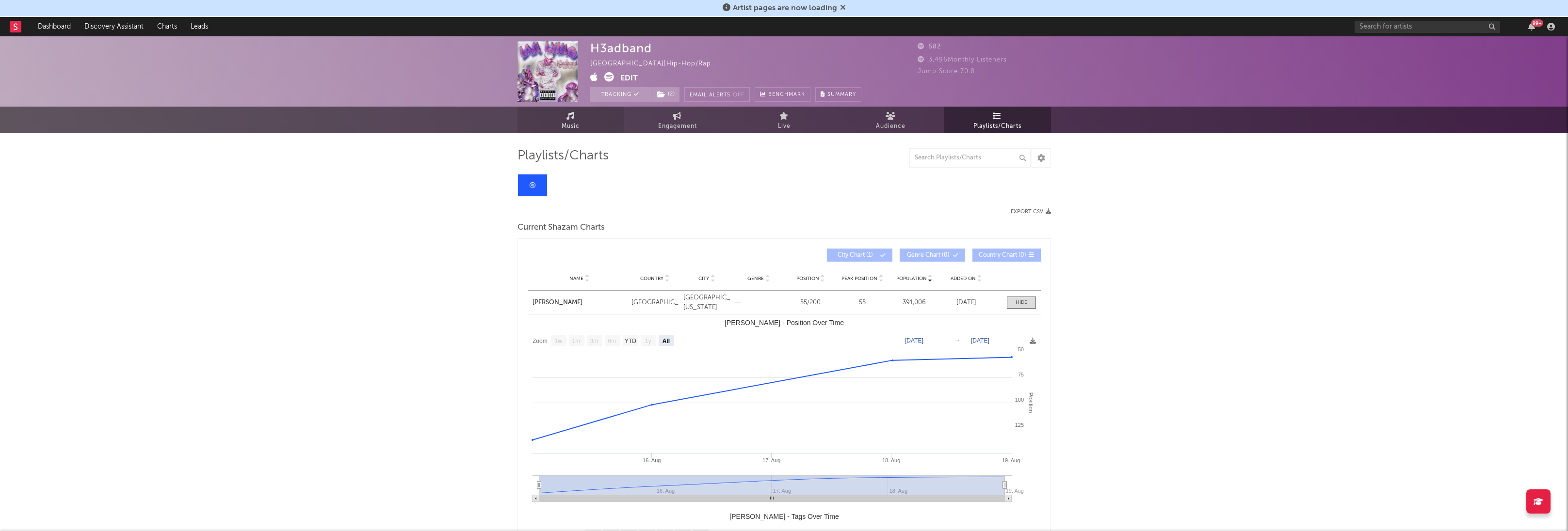
click at [595, 120] on link "Music" at bounding box center [570, 120] width 107 height 27
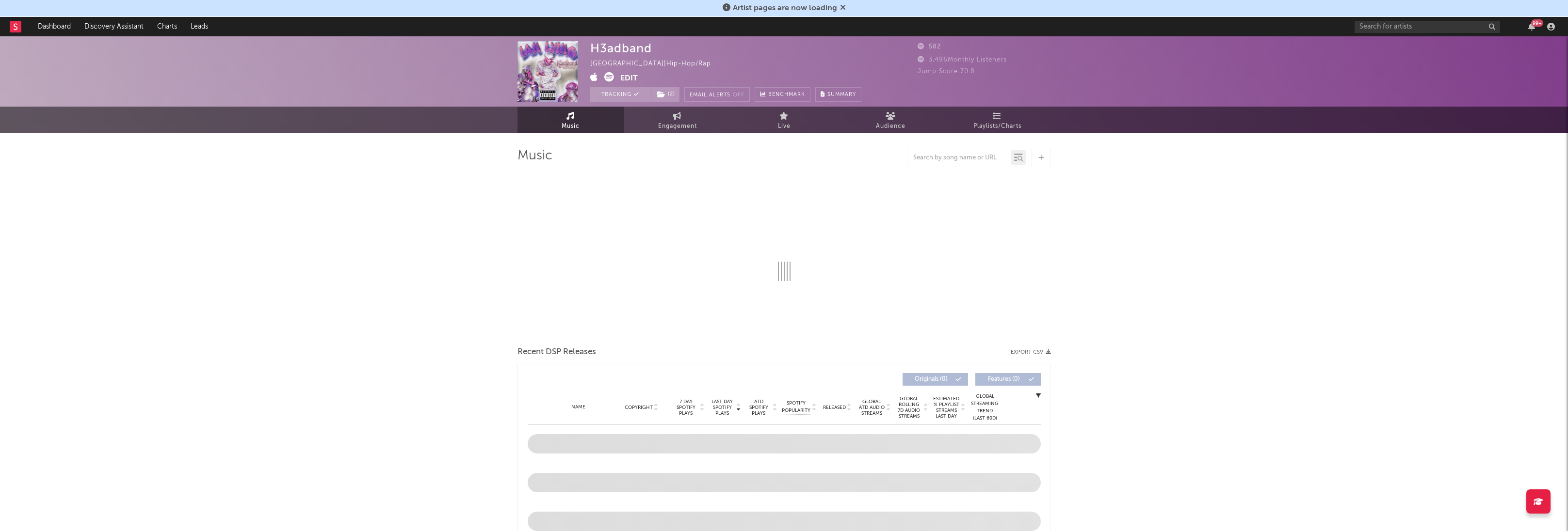
select select "1w"
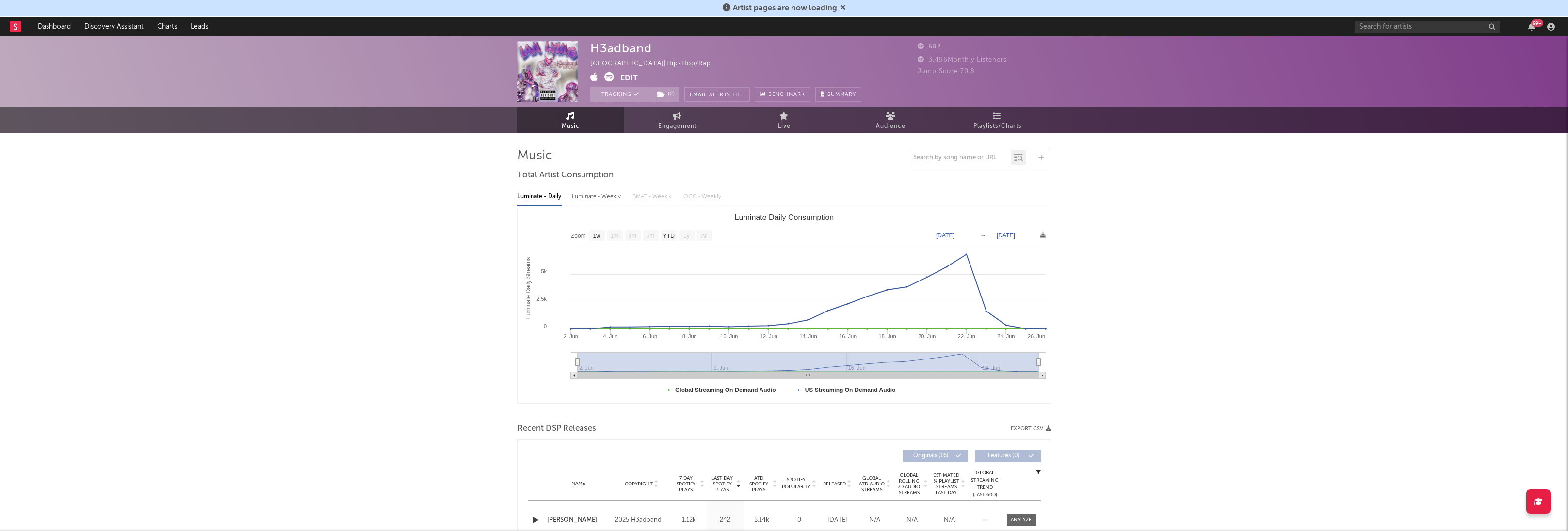
click at [680, 94] on div "Tracking ( 2 ) Email Alerts Off Benchmark Summary" at bounding box center [726, 94] width 271 height 15
click at [673, 96] on span "( 2 )" at bounding box center [665, 94] width 29 height 15
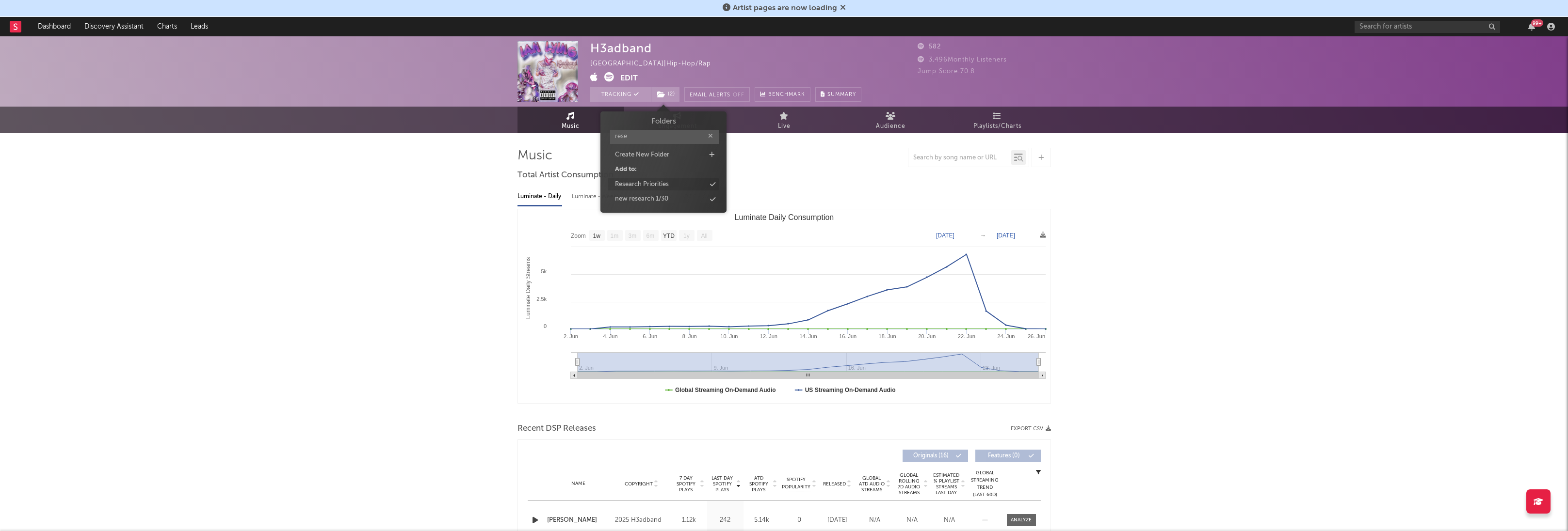
type input "rese"
click at [670, 181] on div "Research Priorities" at bounding box center [663, 184] width 111 height 13
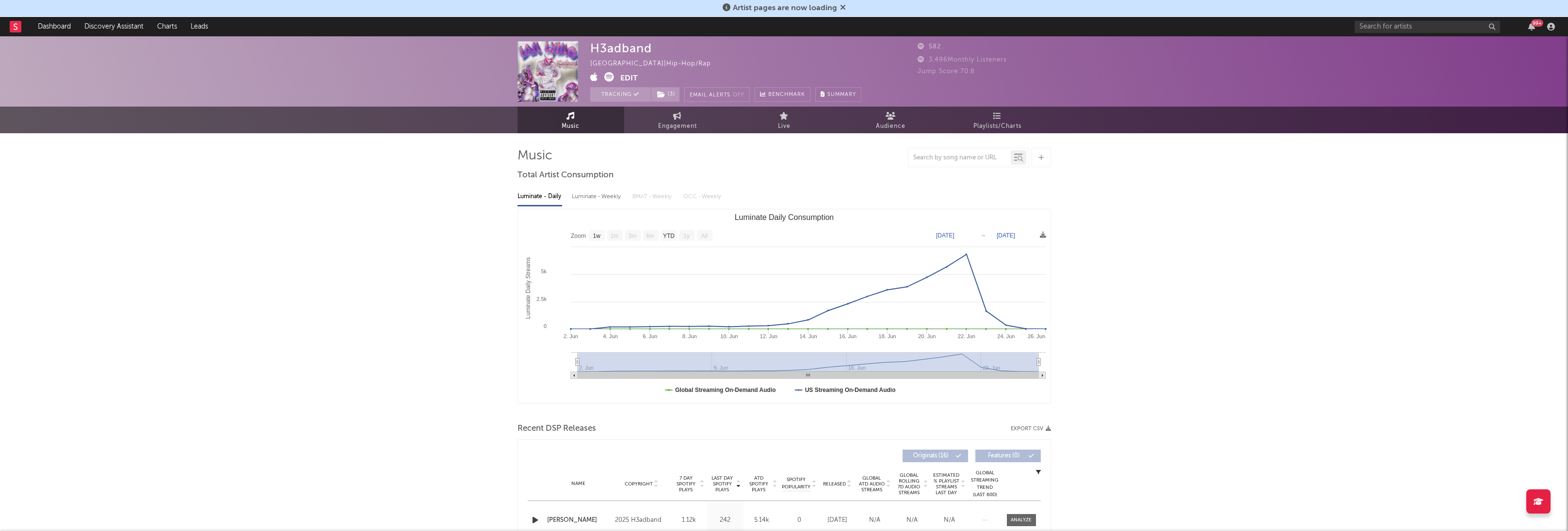
click at [506, 246] on div "H3adband [GEOGRAPHIC_DATA] | Hip-Hop/Rap Edit Tracking ( 3 ) Email Alerts Off B…" at bounding box center [784, 401] width 1568 height 729
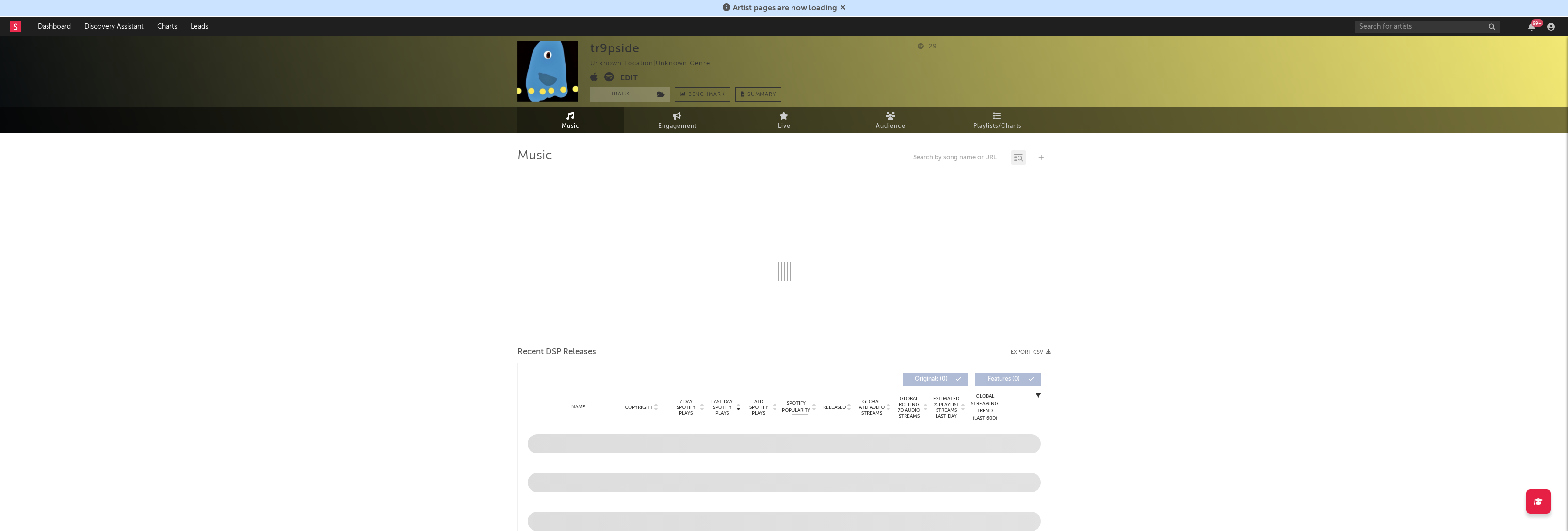
select select "1w"
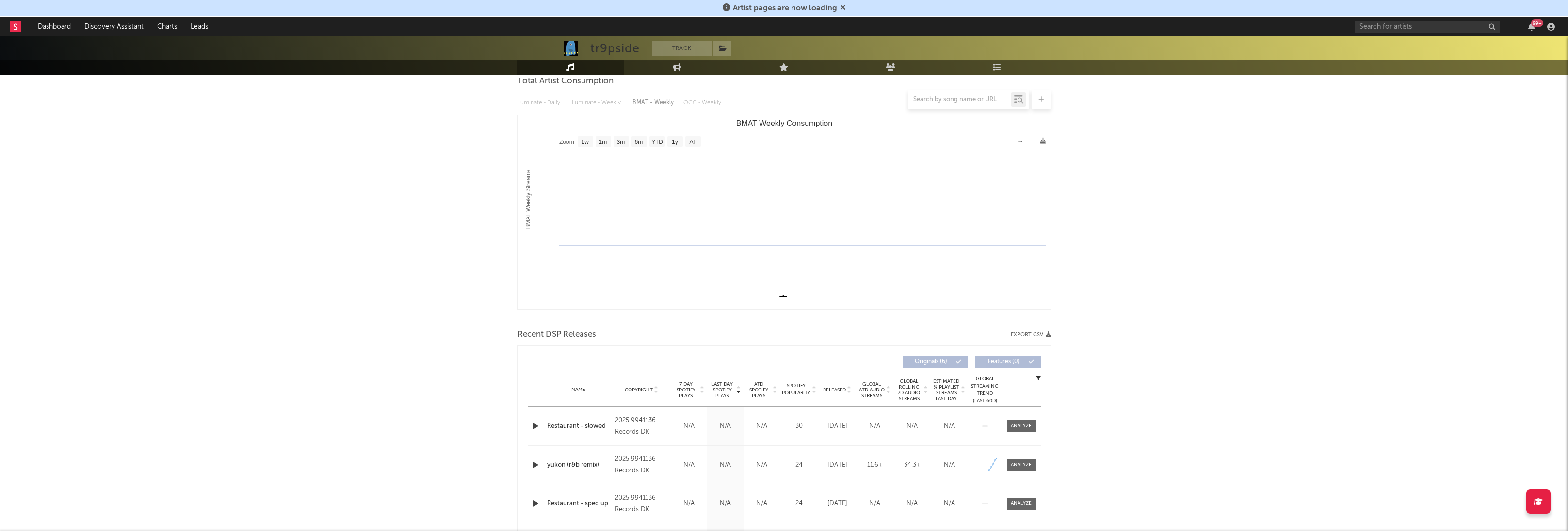
scroll to position [94, 0]
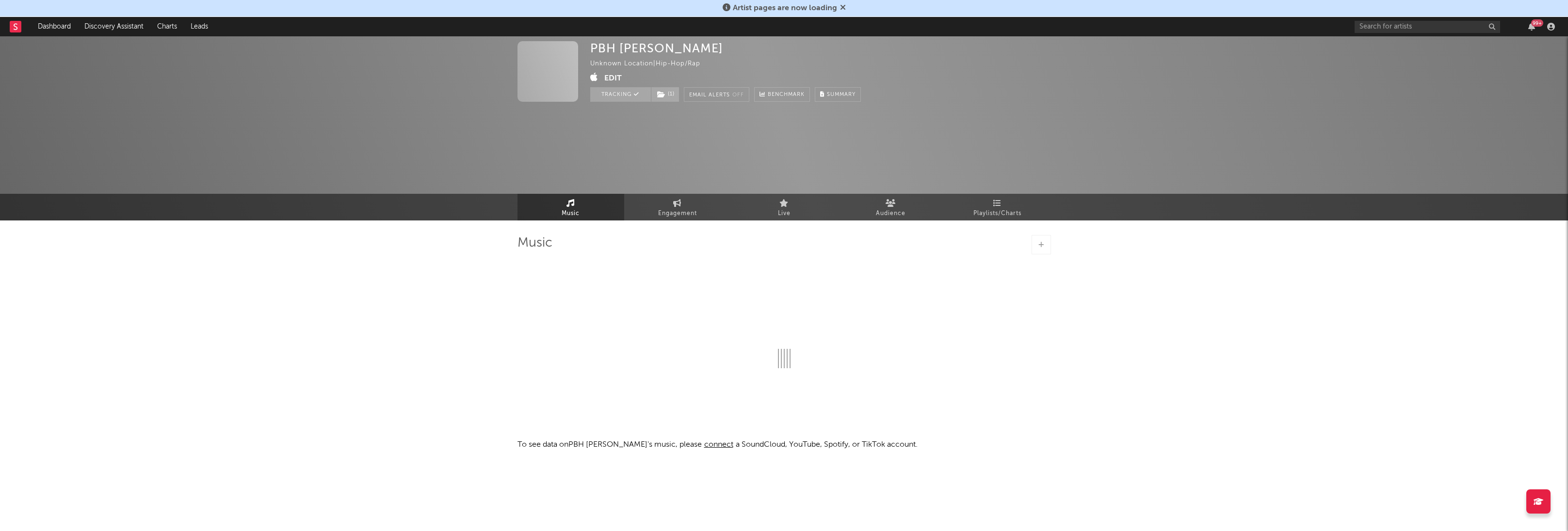
select select "1w"
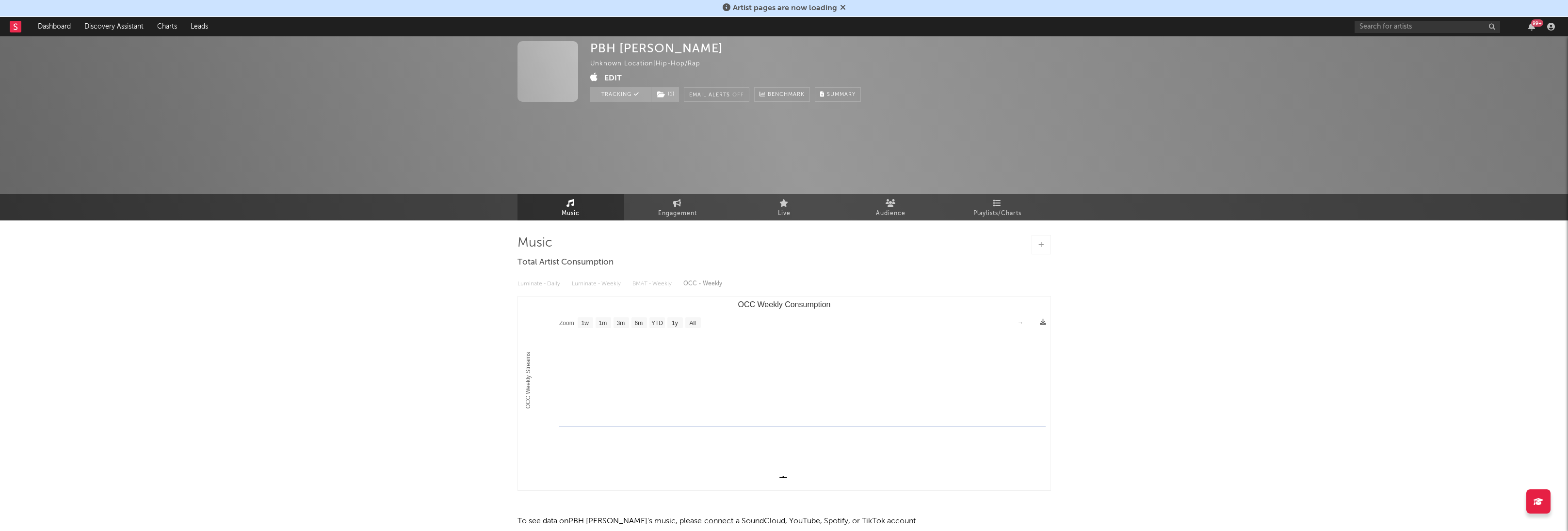
scroll to position [47, 0]
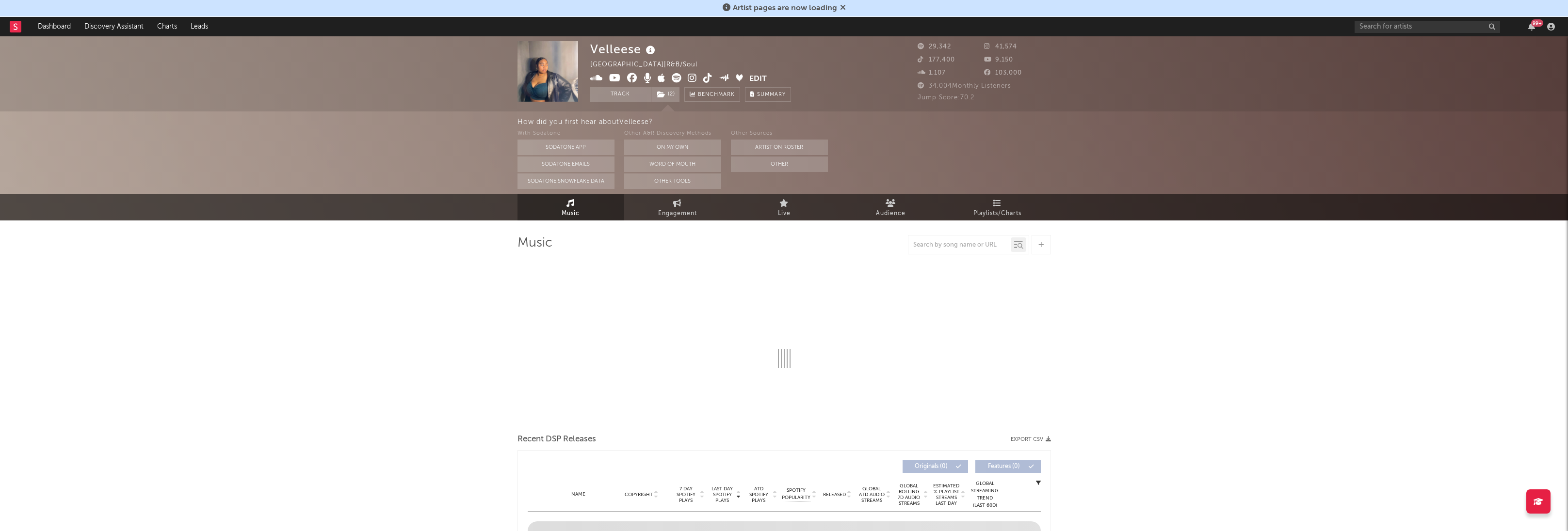
select select "6m"
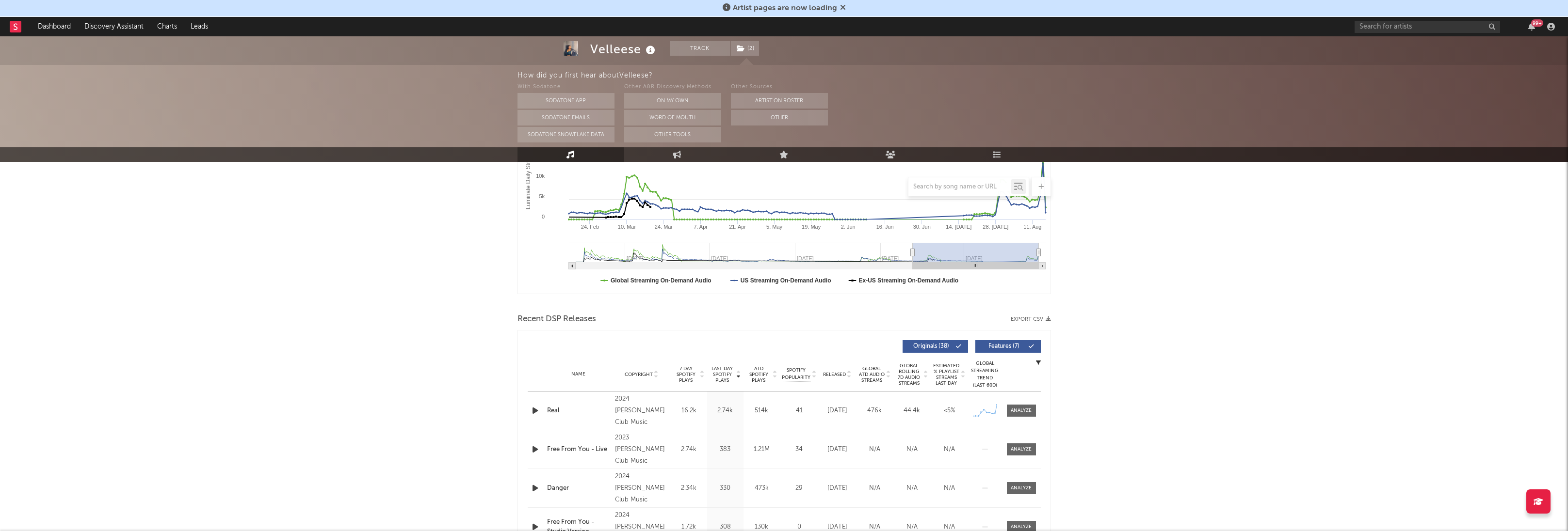
scroll to position [227, 0]
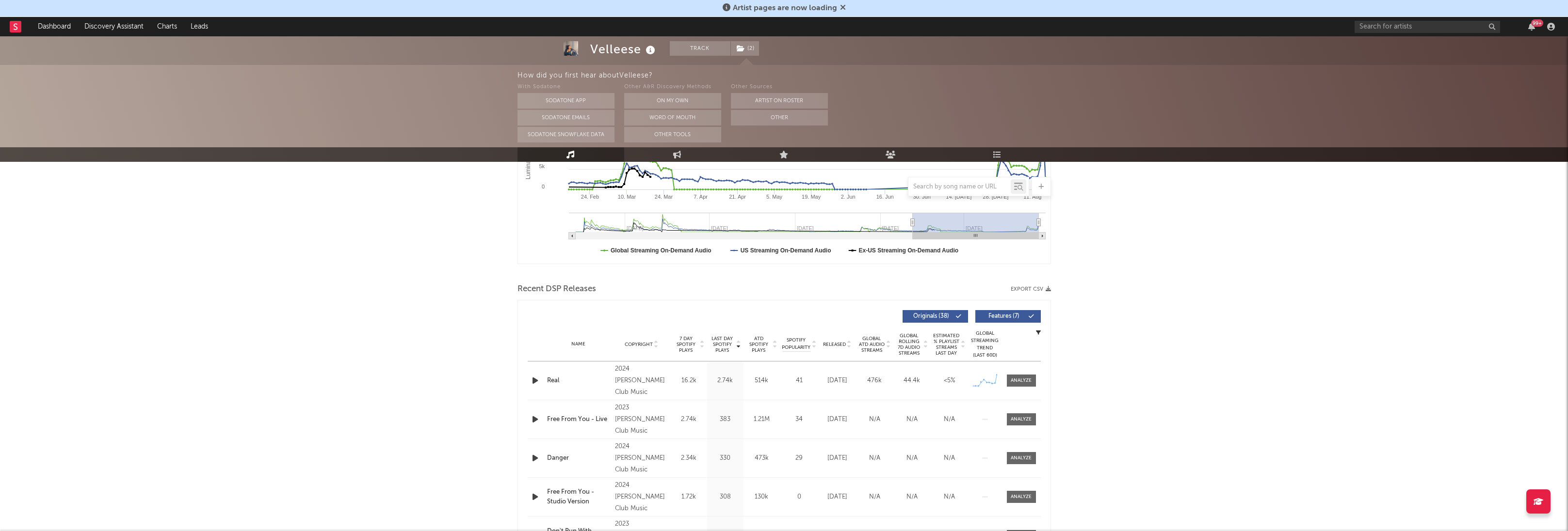
click at [533, 379] on icon "button" at bounding box center [535, 381] width 10 height 12
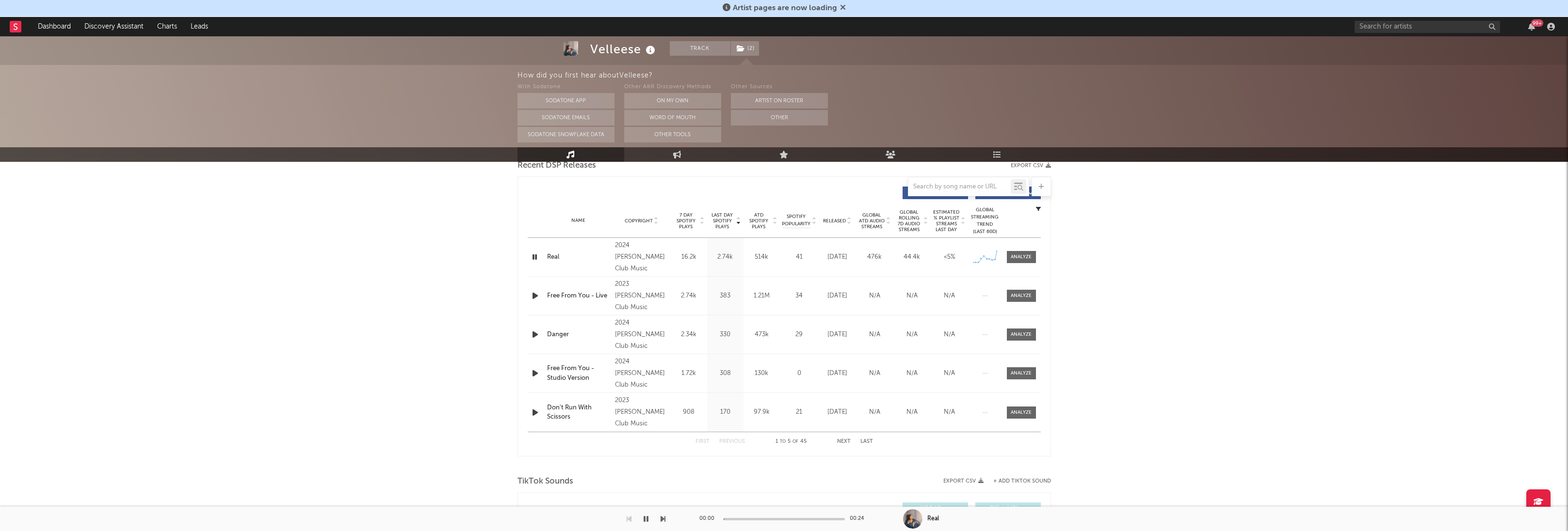
scroll to position [351, 0]
click at [1035, 256] on span at bounding box center [1021, 257] width 29 height 12
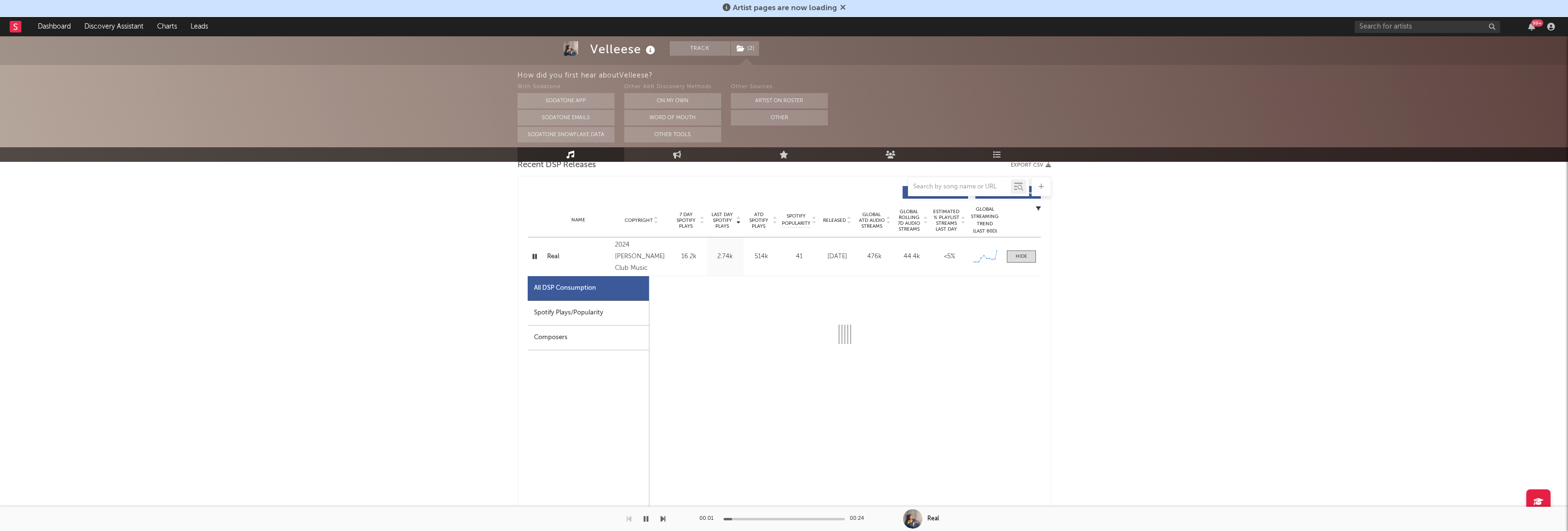
select select "6m"
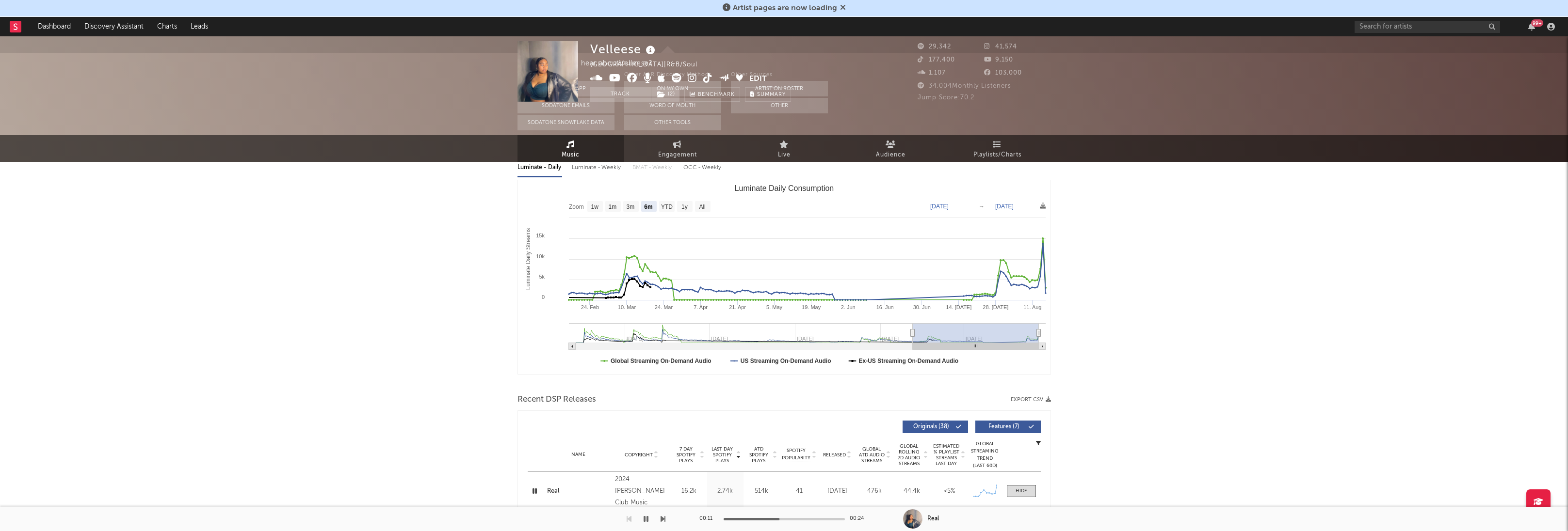
scroll to position [0, 0]
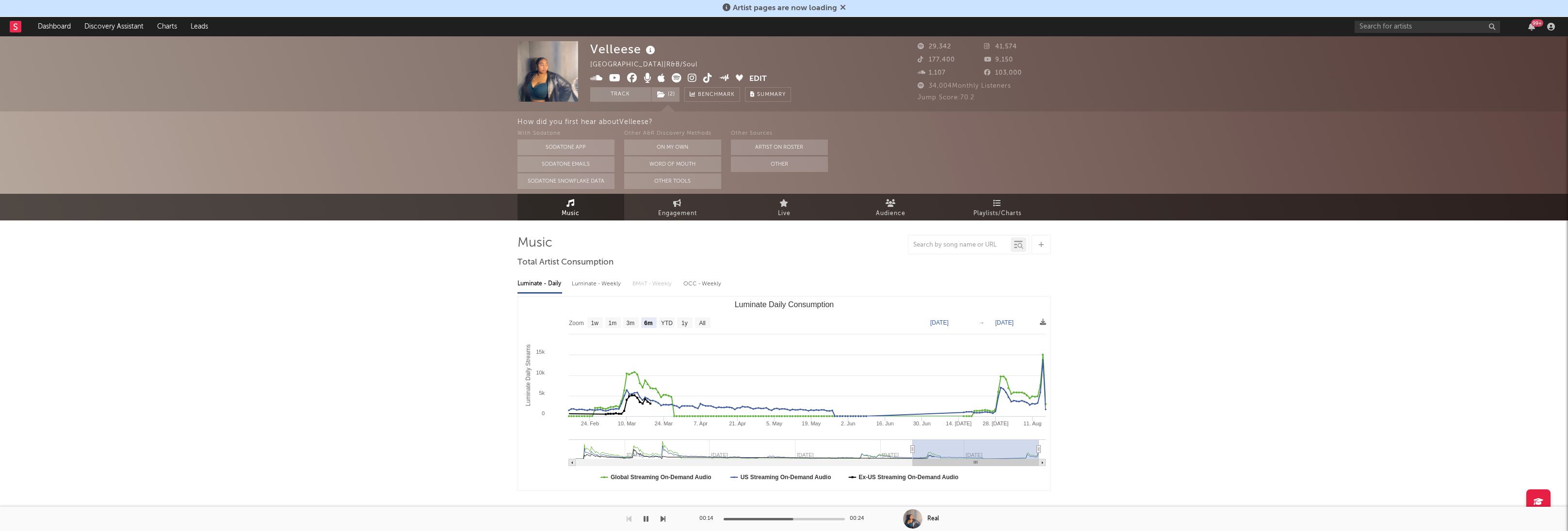
click at [690, 80] on icon at bounding box center [692, 78] width 9 height 10
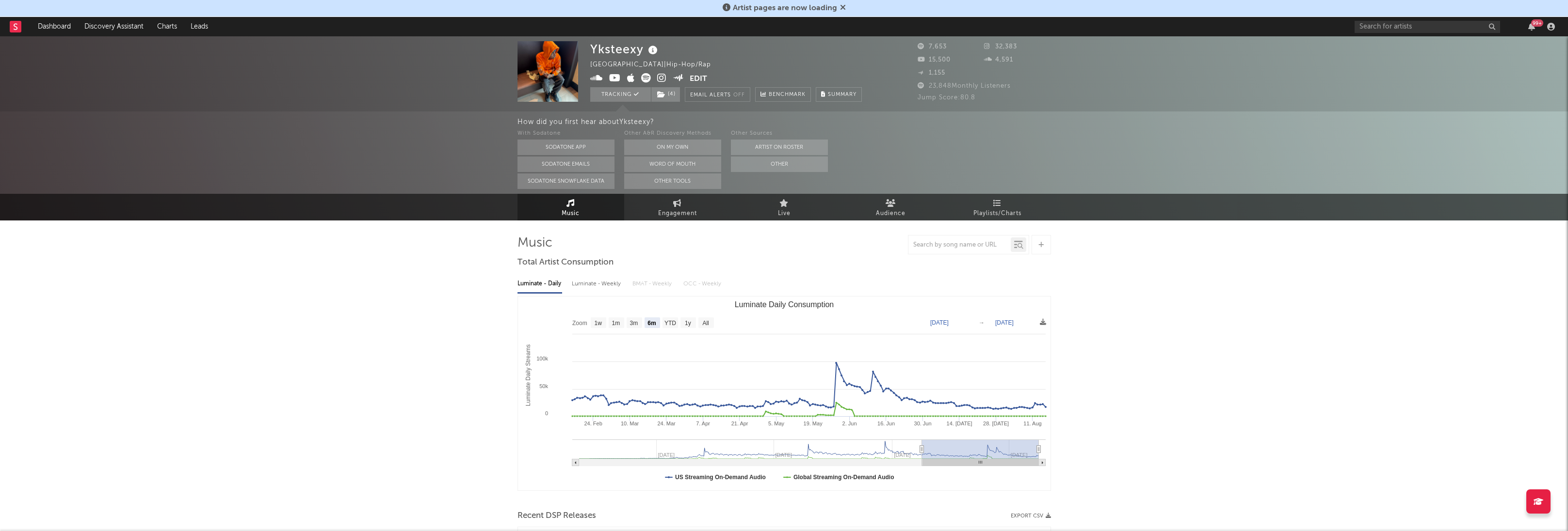
select select "6m"
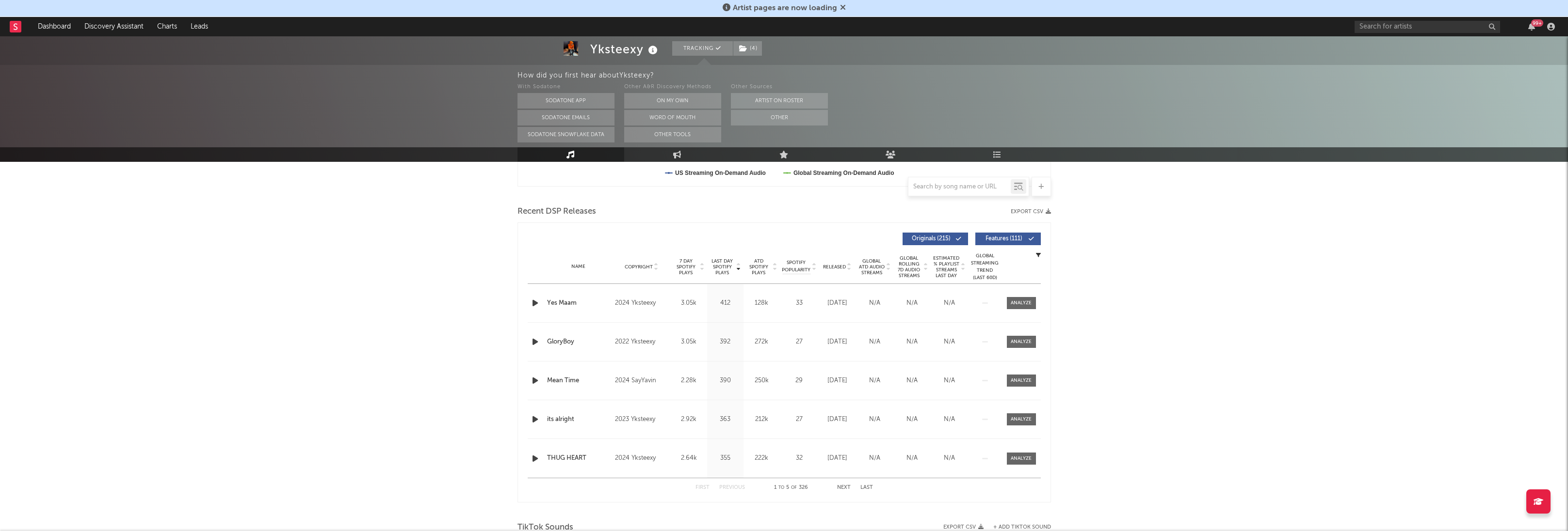
scroll to position [292, 0]
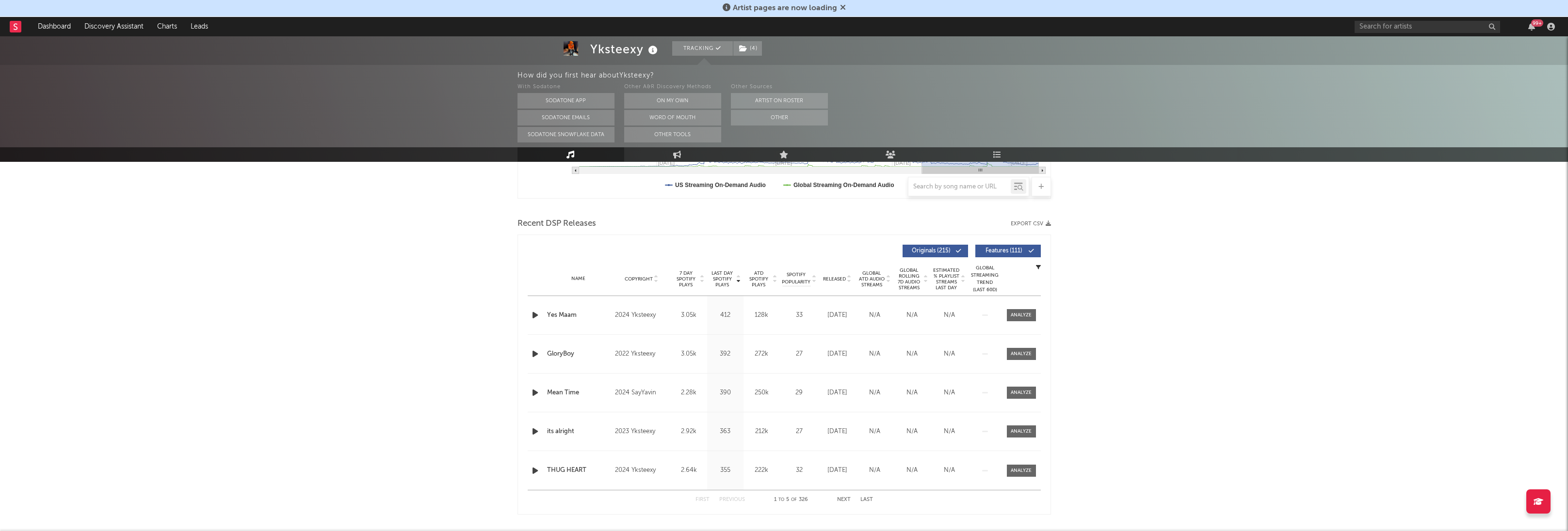
click at [528, 311] on div at bounding box center [536, 315] width 17 height 12
click at [533, 315] on icon "button" at bounding box center [535, 315] width 10 height 12
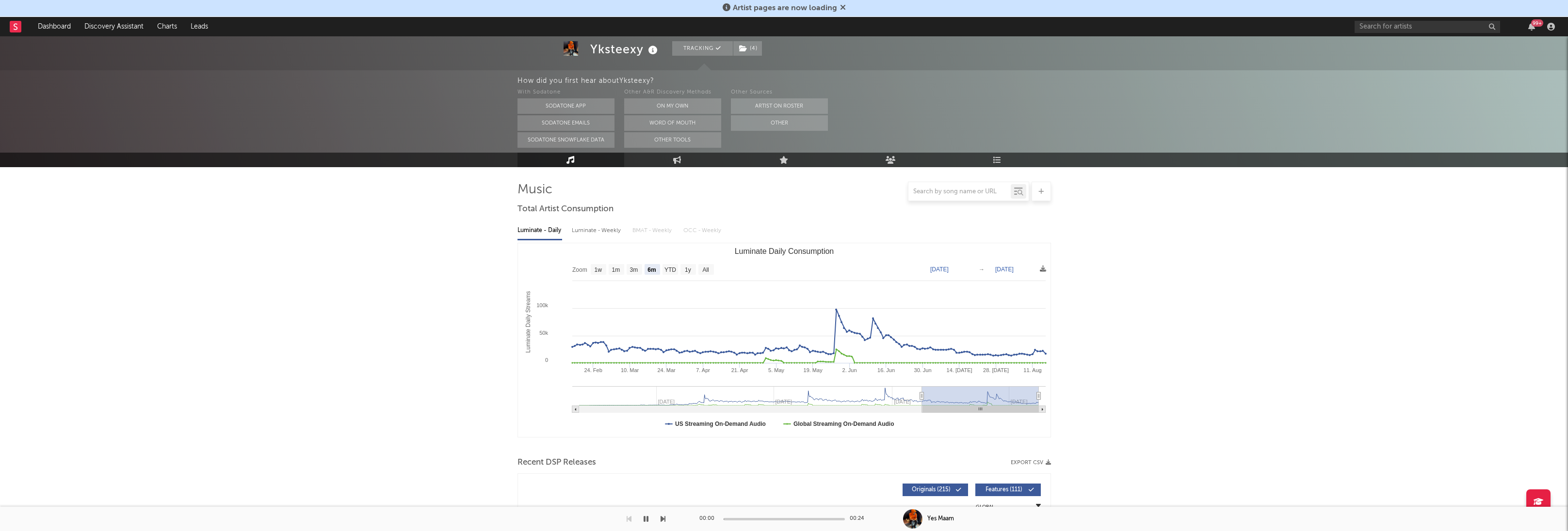
scroll to position [0, 0]
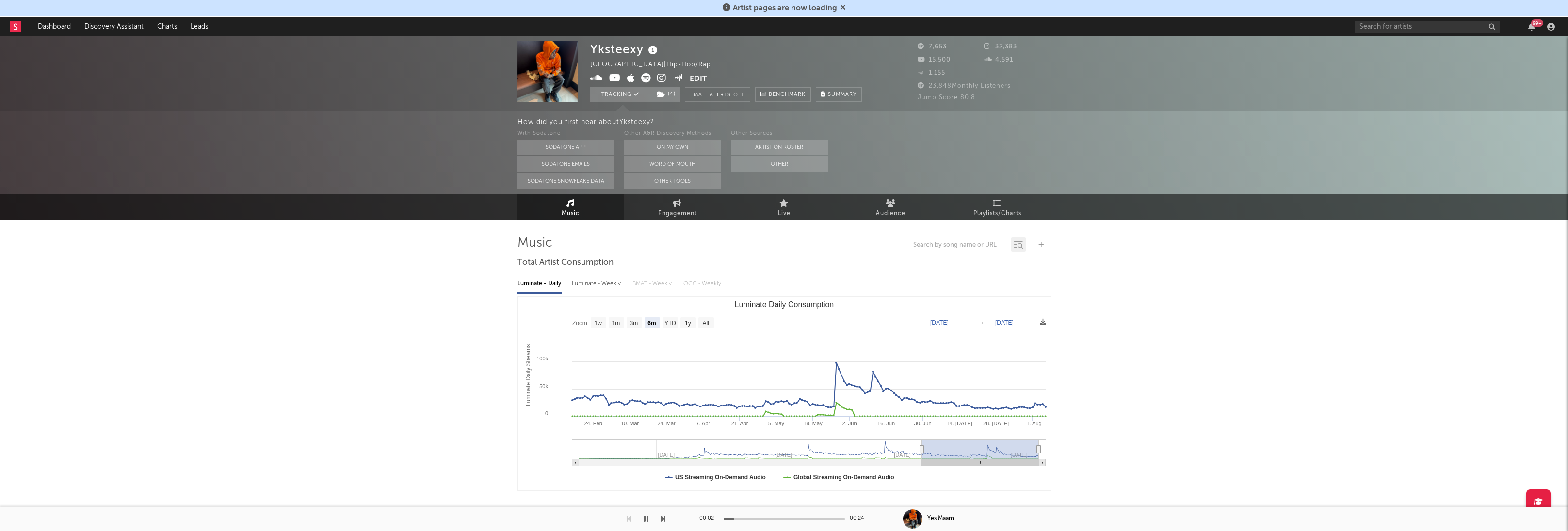
click at [612, 75] on icon at bounding box center [615, 78] width 12 height 10
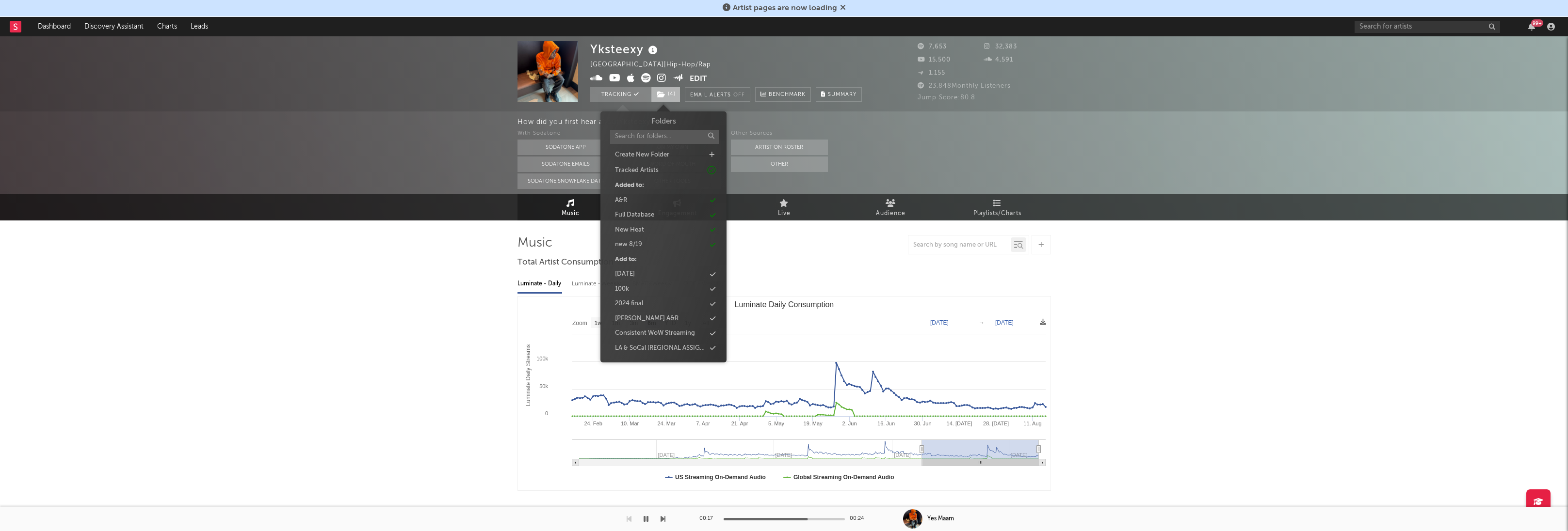
click at [667, 95] on span "( 4 )" at bounding box center [665, 94] width 30 height 15
click at [643, 247] on div "new 8/19" at bounding box center [663, 245] width 111 height 13
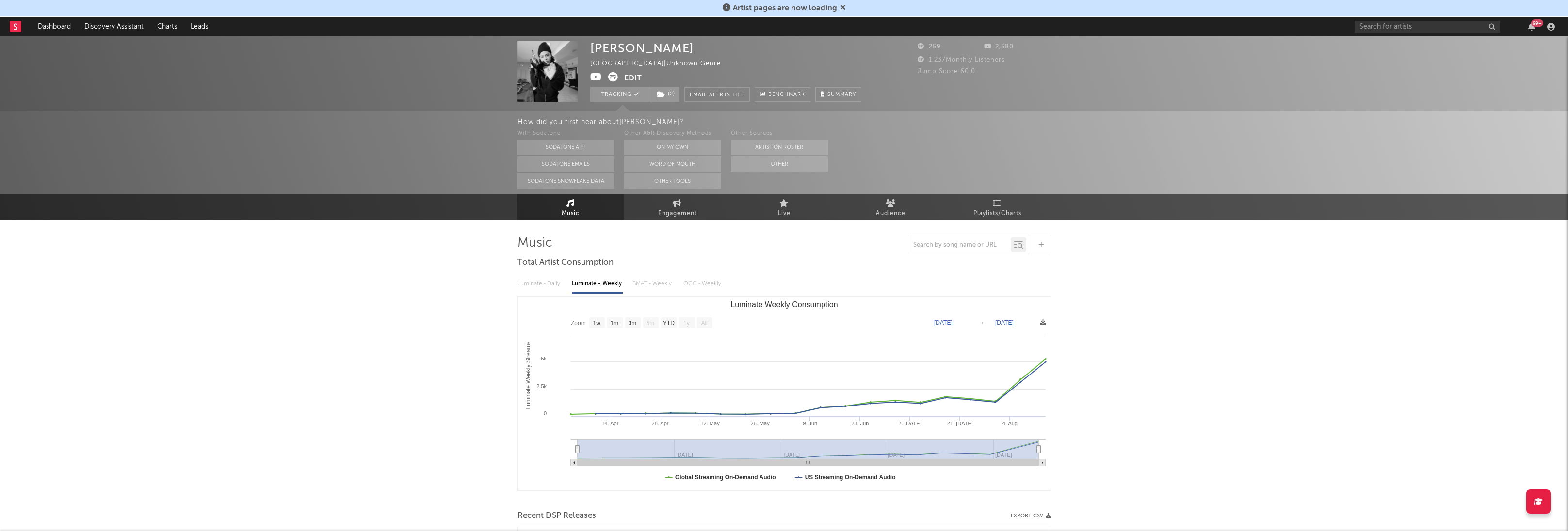
select select "1w"
click at [677, 213] on span "Engagement" at bounding box center [677, 213] width 39 height 12
select select "1w"
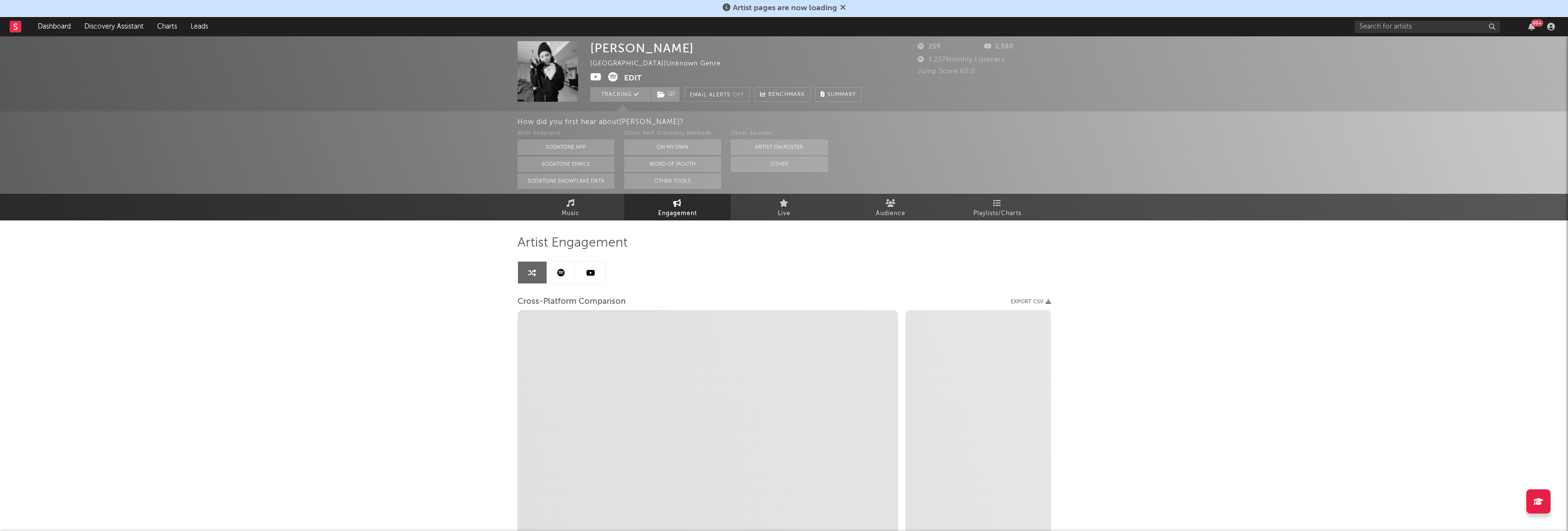
select select "1m"
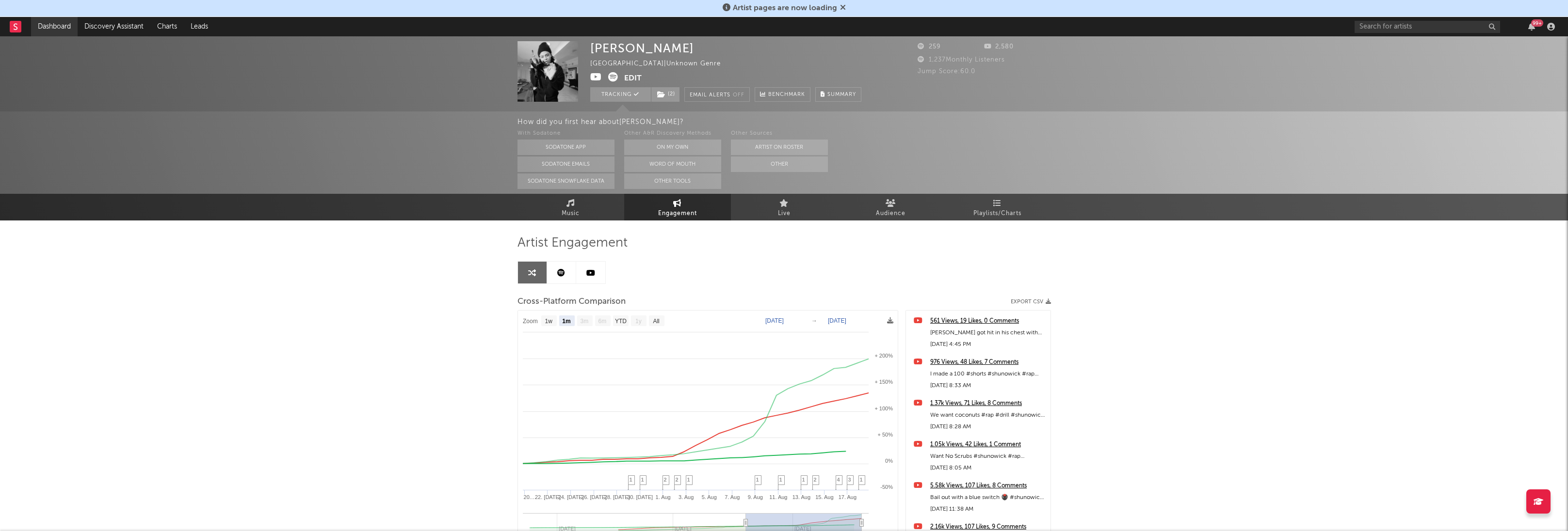
click at [53, 28] on link "Dashboard" at bounding box center [54, 27] width 46 height 19
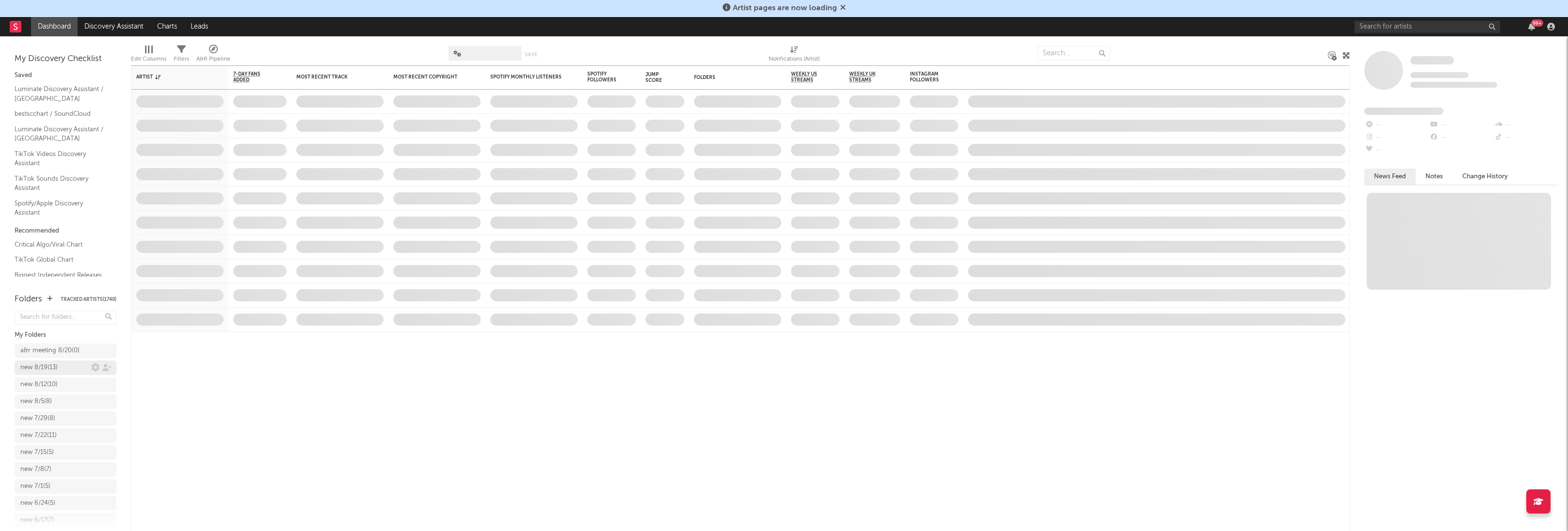
click at [37, 363] on div "new 8/19 ( 13 )" at bounding box center [38, 367] width 37 height 12
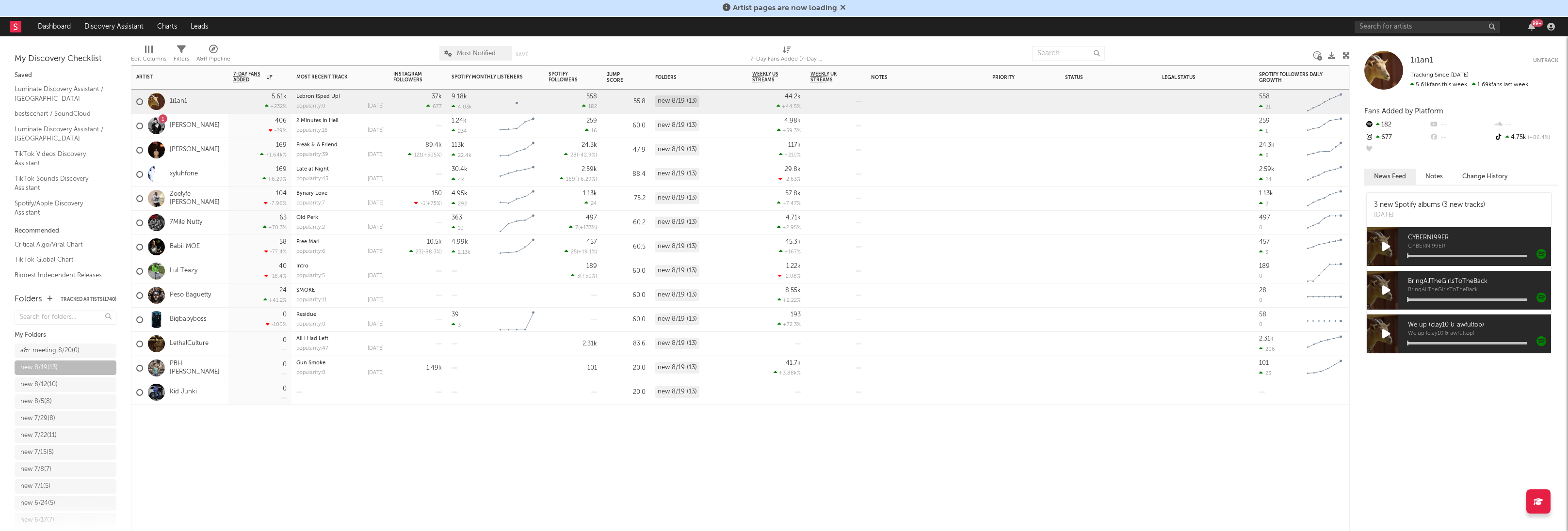
click at [175, 168] on div "xyluhfone" at bounding box center [167, 175] width 61 height 28
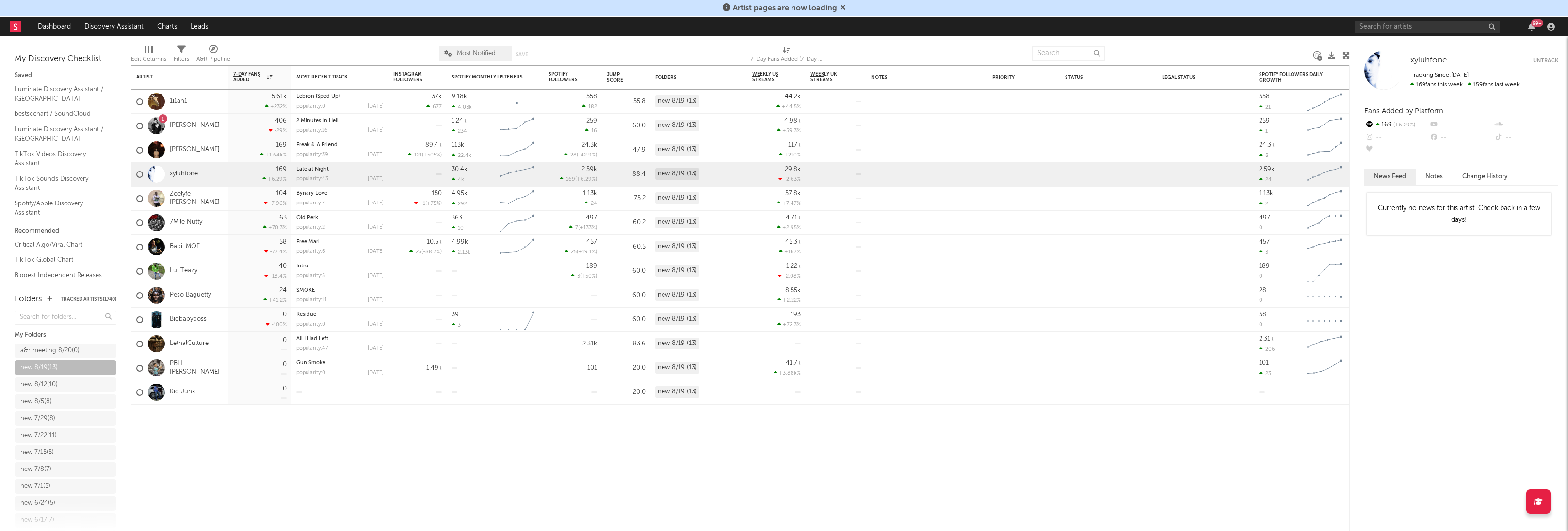
click at [175, 172] on link "xyluhfone" at bounding box center [184, 175] width 28 height 9
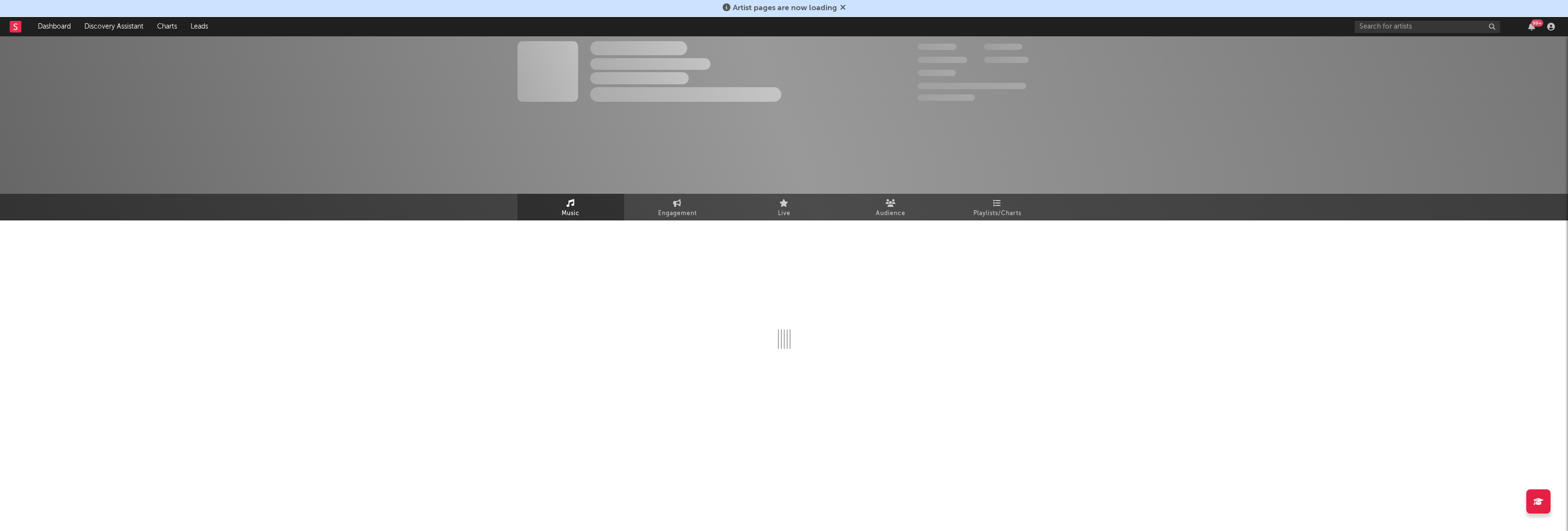
select select "6m"
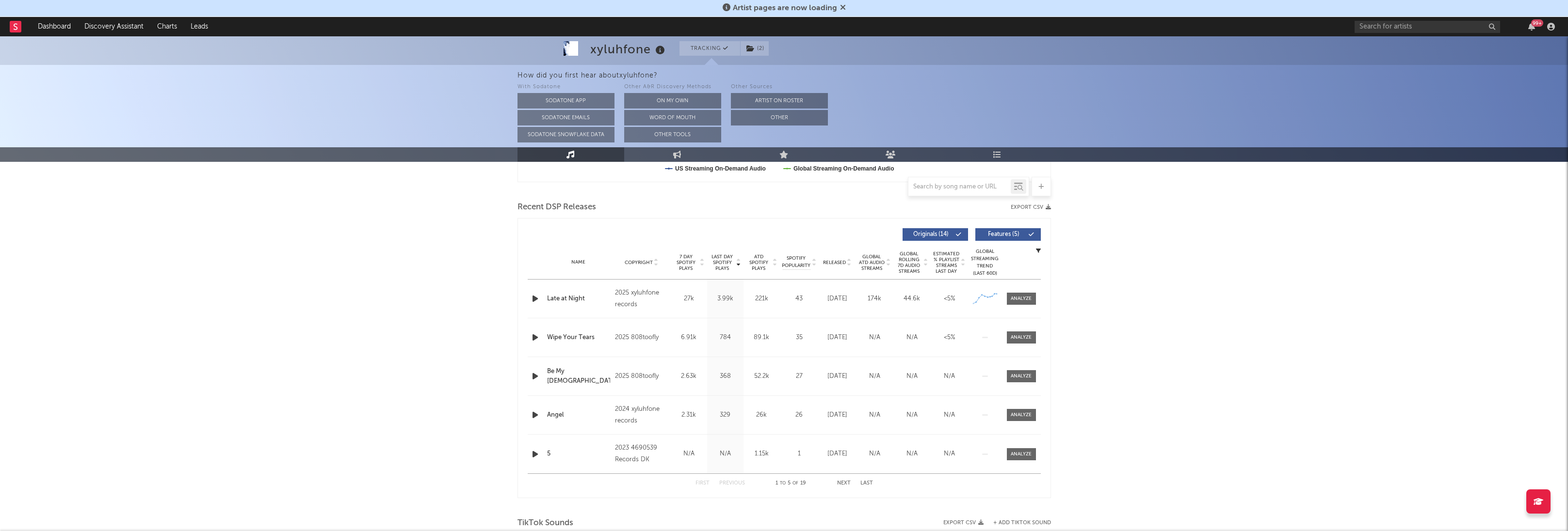
scroll to position [287, 0]
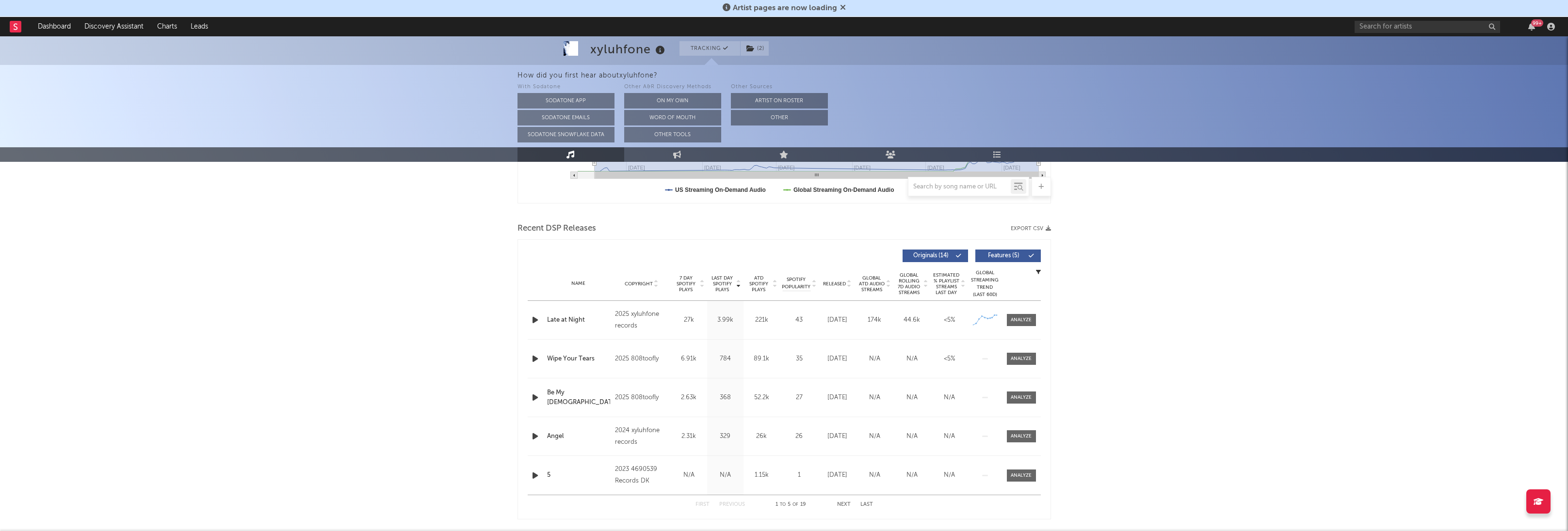
click at [536, 318] on icon "button" at bounding box center [535, 320] width 10 height 12
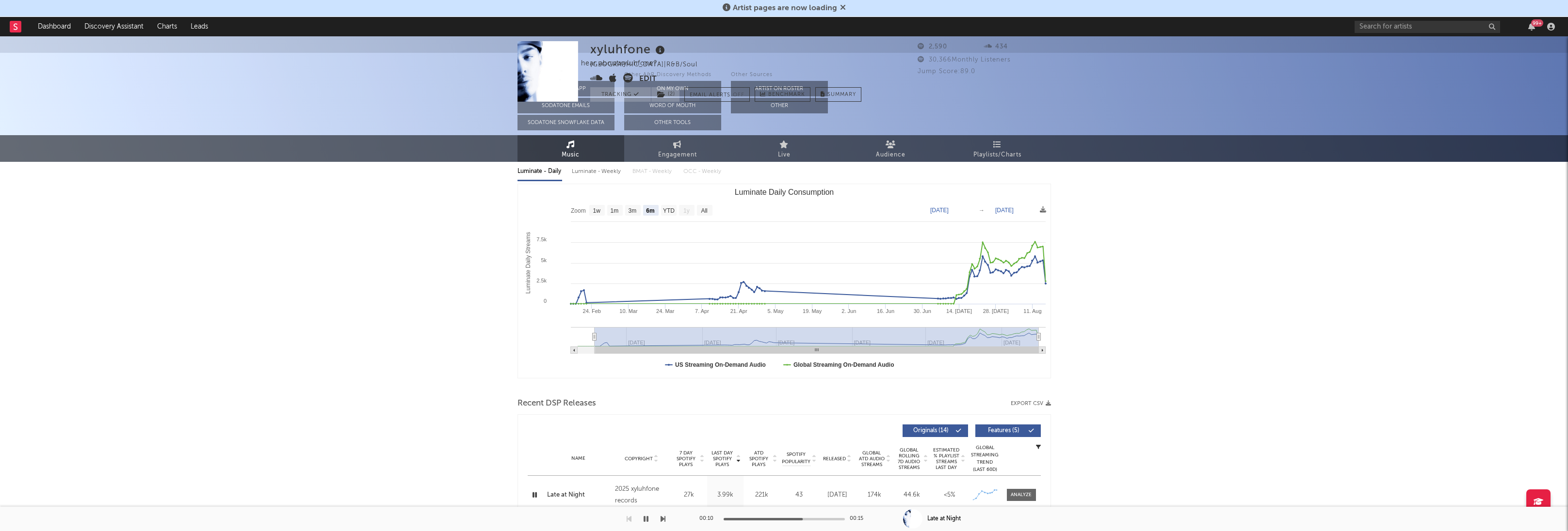
scroll to position [0, 0]
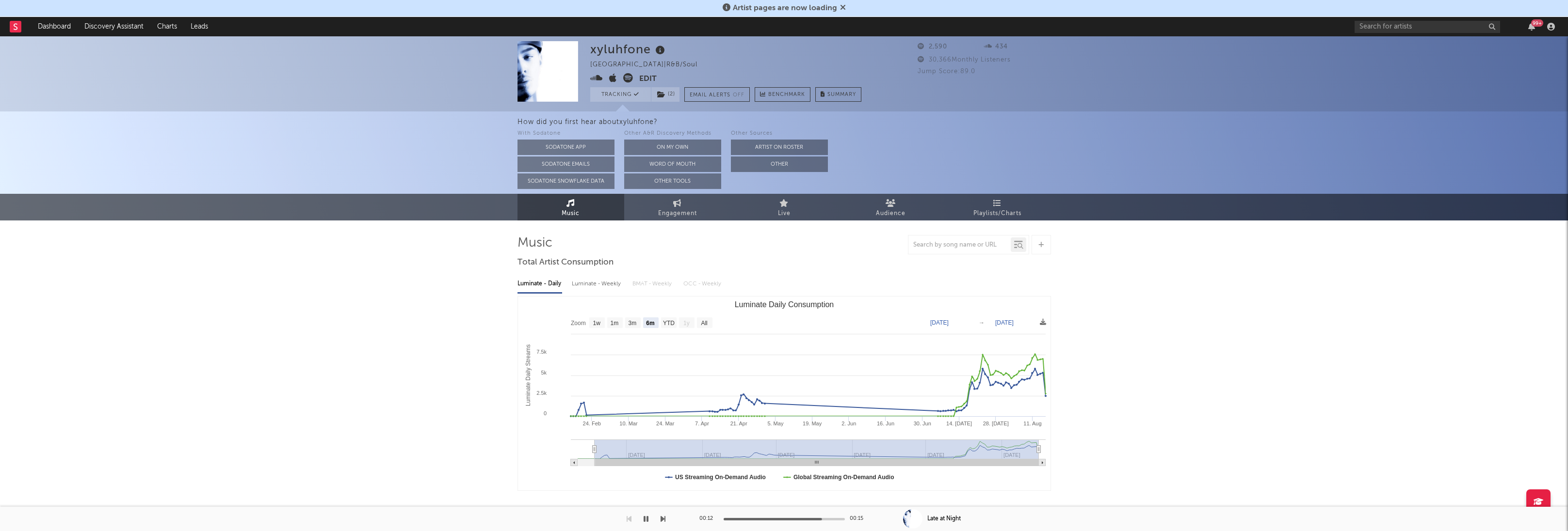
click at [598, 76] on icon at bounding box center [597, 78] width 13 height 10
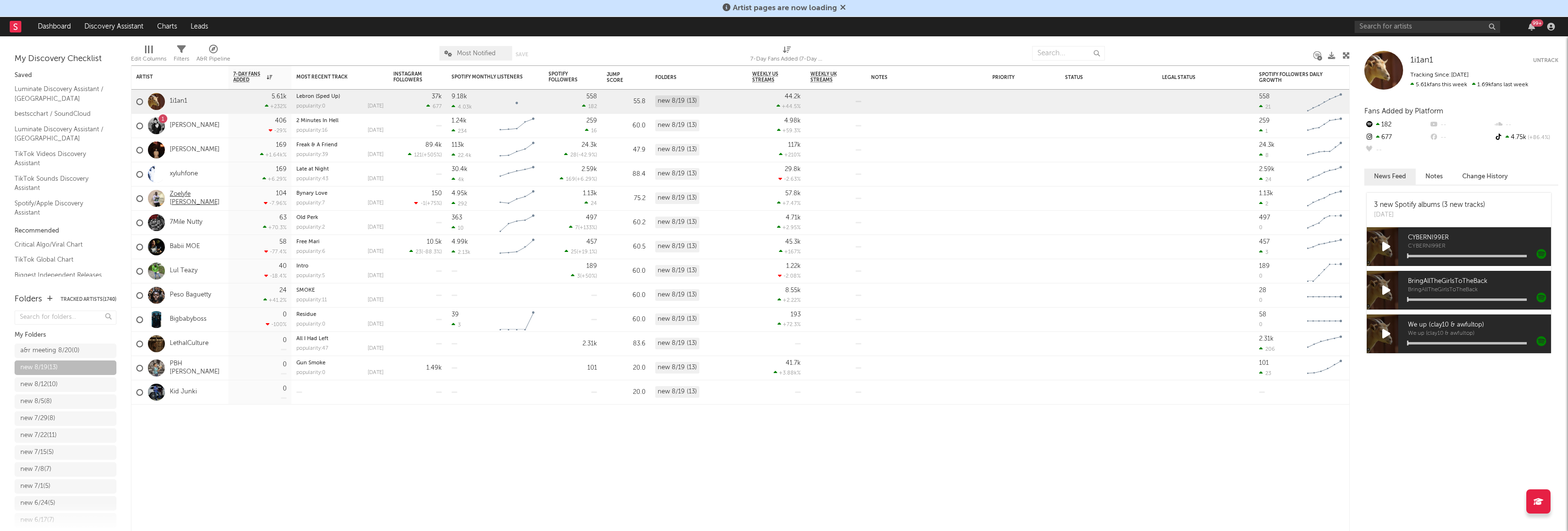
click at [198, 198] on link "Zoelyfe [PERSON_NAME]" at bounding box center [197, 198] width 54 height 16
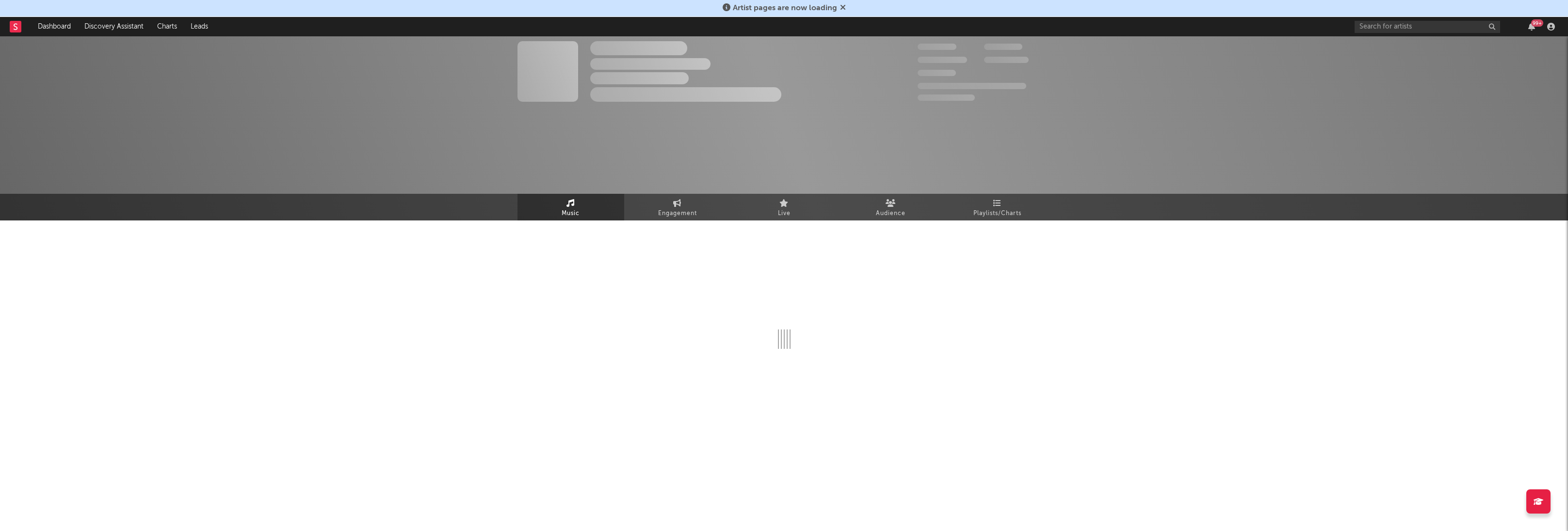
select select "1w"
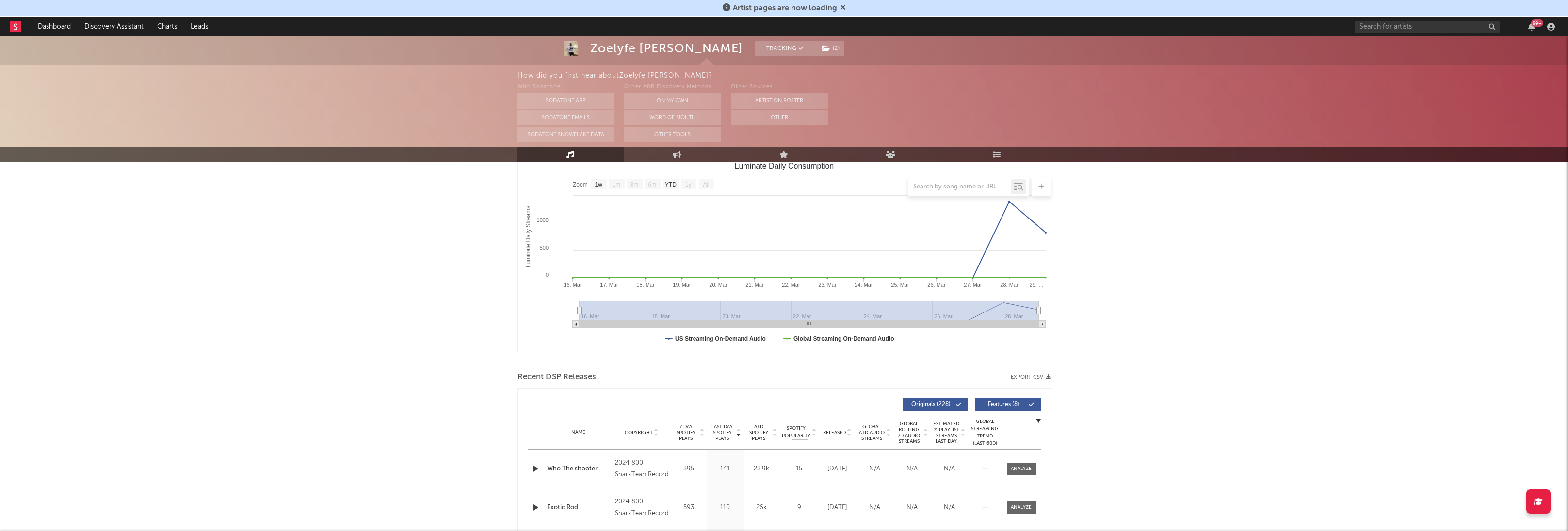
scroll to position [288, 0]
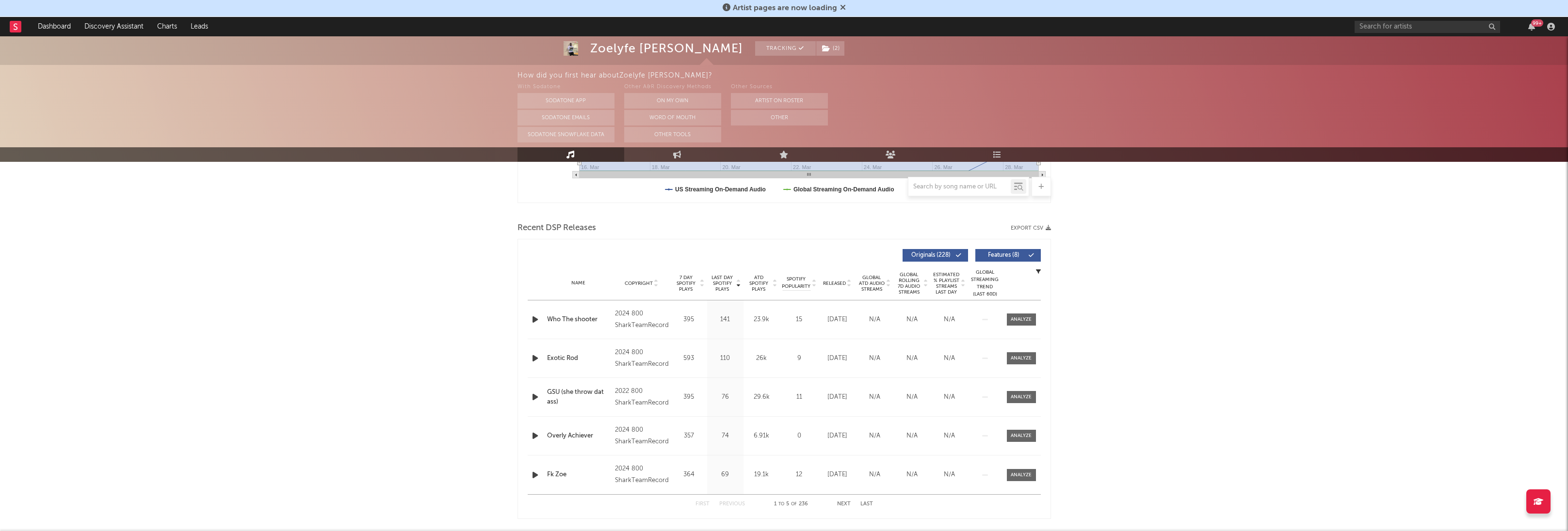
click at [536, 317] on icon "button" at bounding box center [535, 320] width 10 height 12
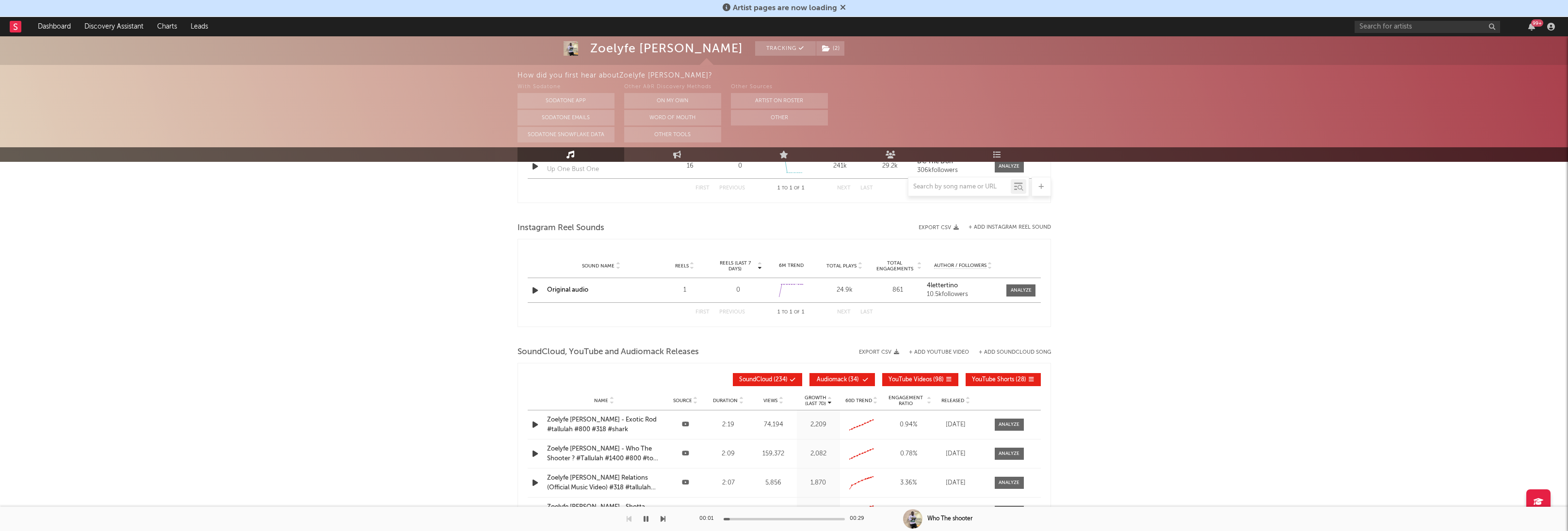
scroll to position [861, 0]
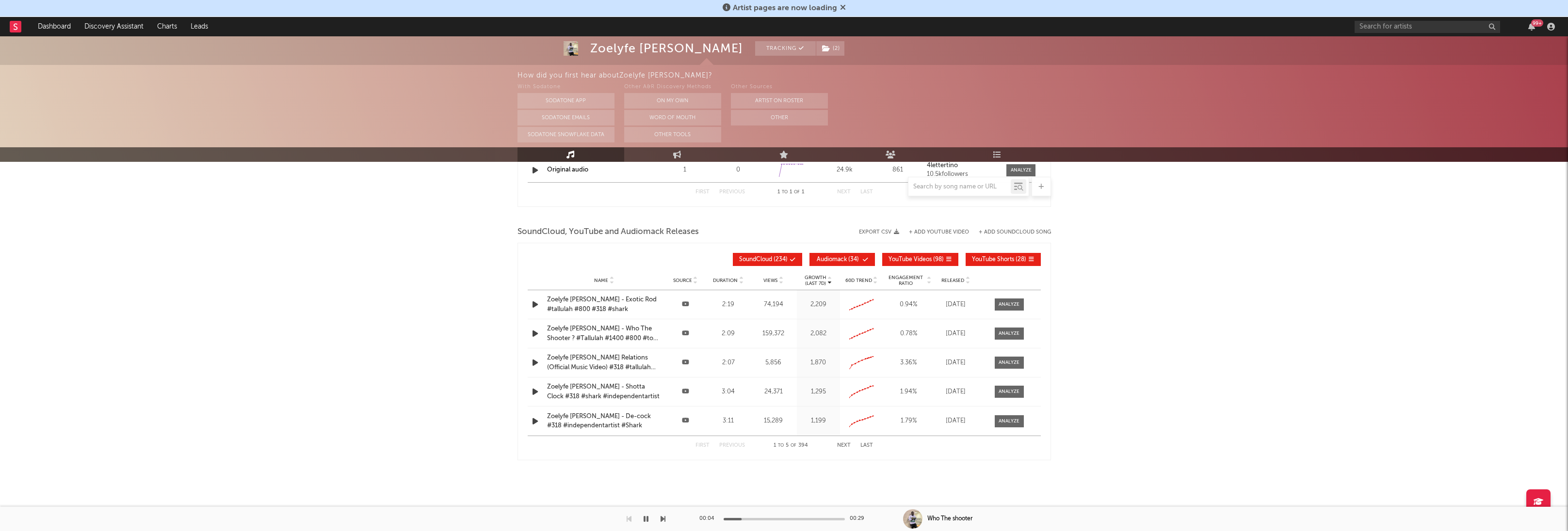
click at [954, 279] on span "Released" at bounding box center [953, 281] width 23 height 6
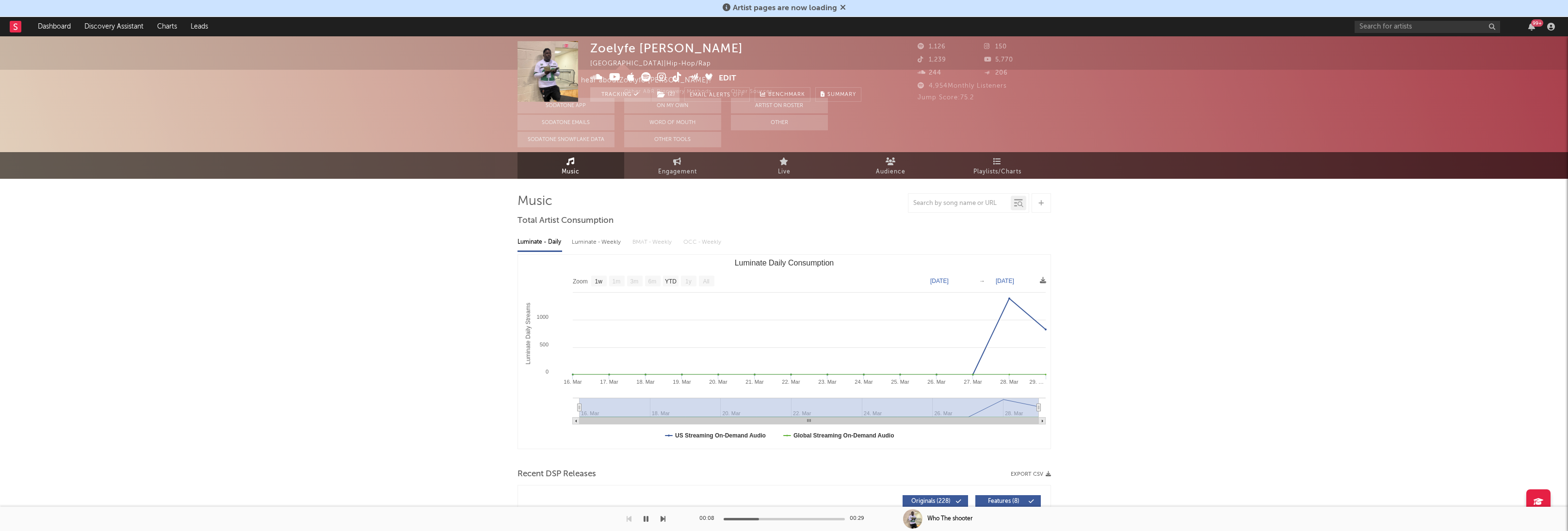
scroll to position [0, 0]
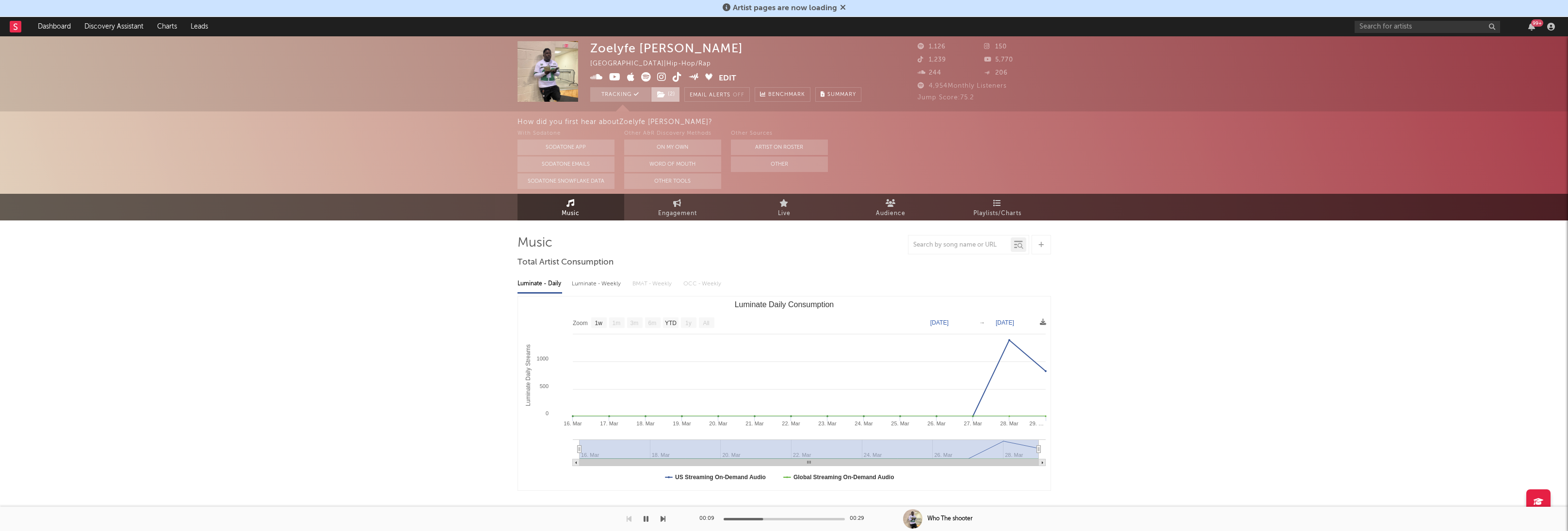
click at [669, 95] on span "( 2 )" at bounding box center [665, 94] width 29 height 15
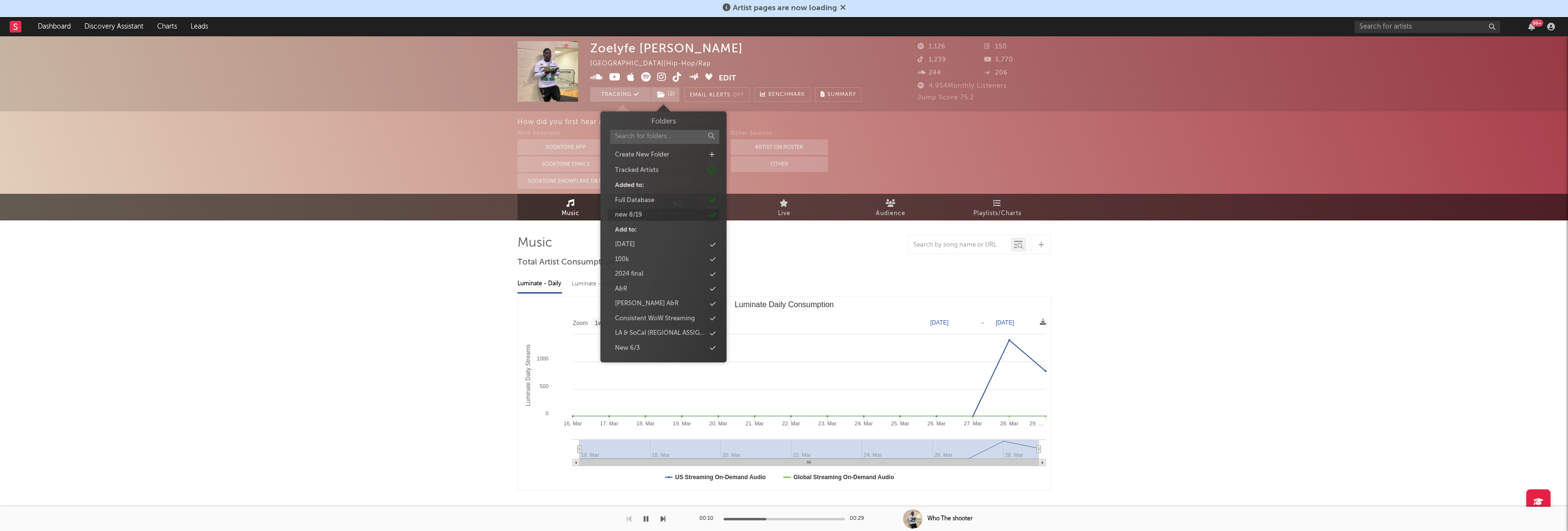
click at [646, 215] on div "new 8/19" at bounding box center [663, 215] width 111 height 13
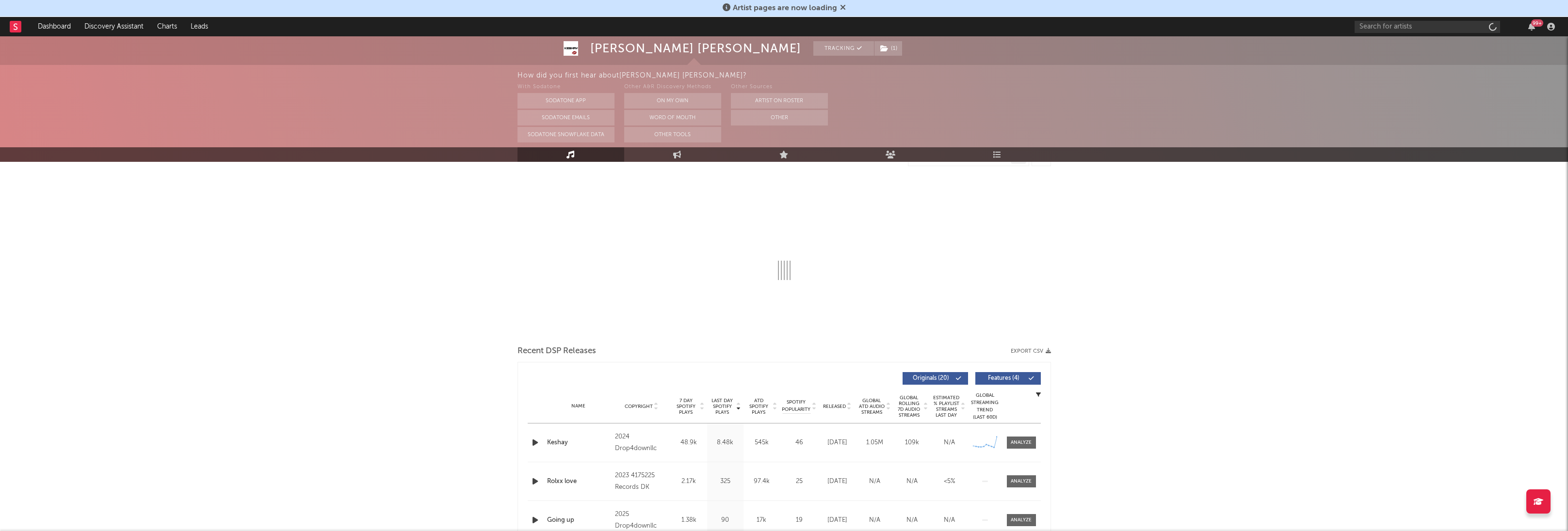
select select "6m"
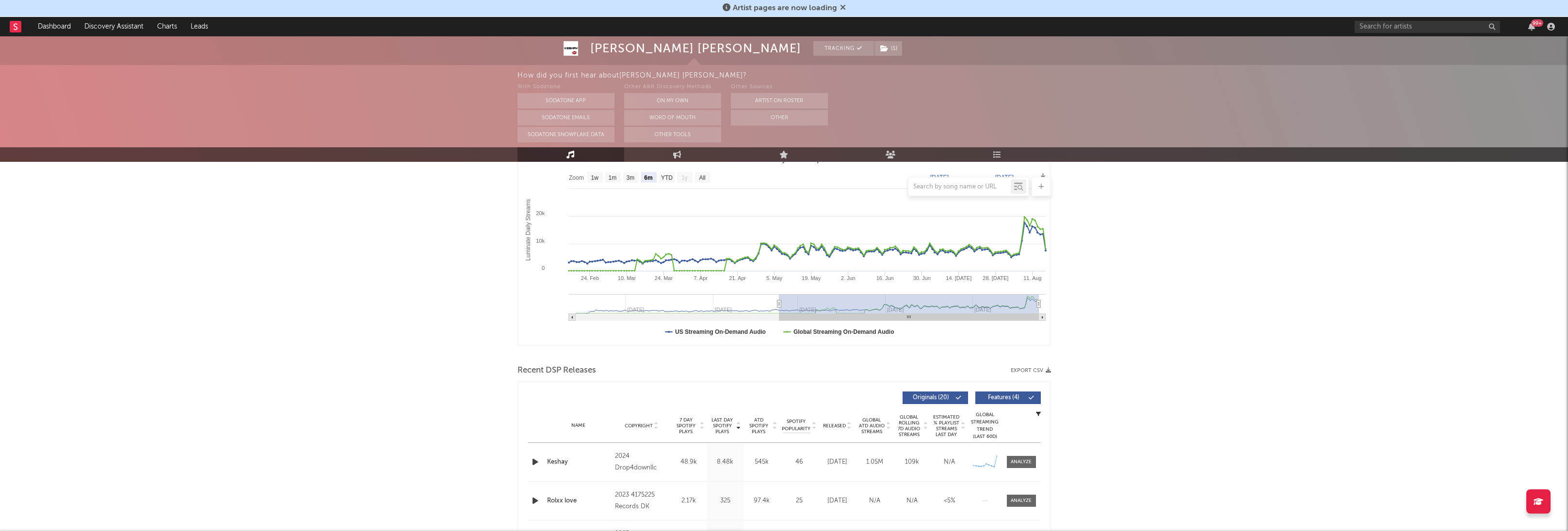
scroll to position [276, 0]
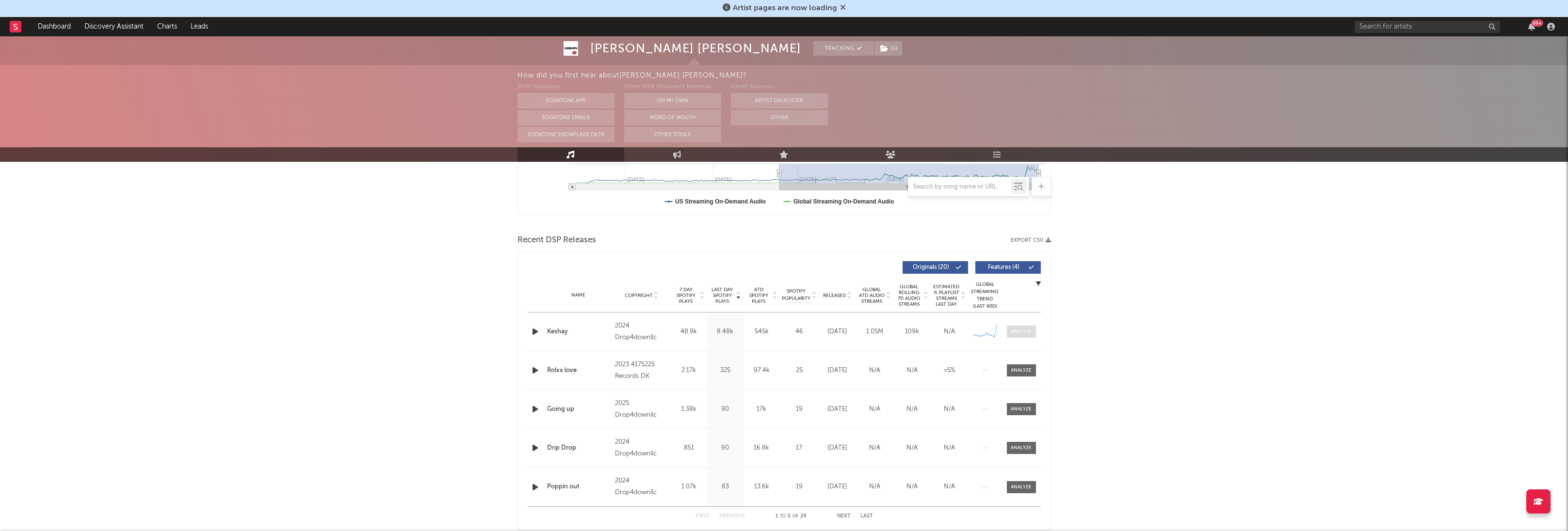
click at [1023, 333] on div at bounding box center [1021, 331] width 21 height 7
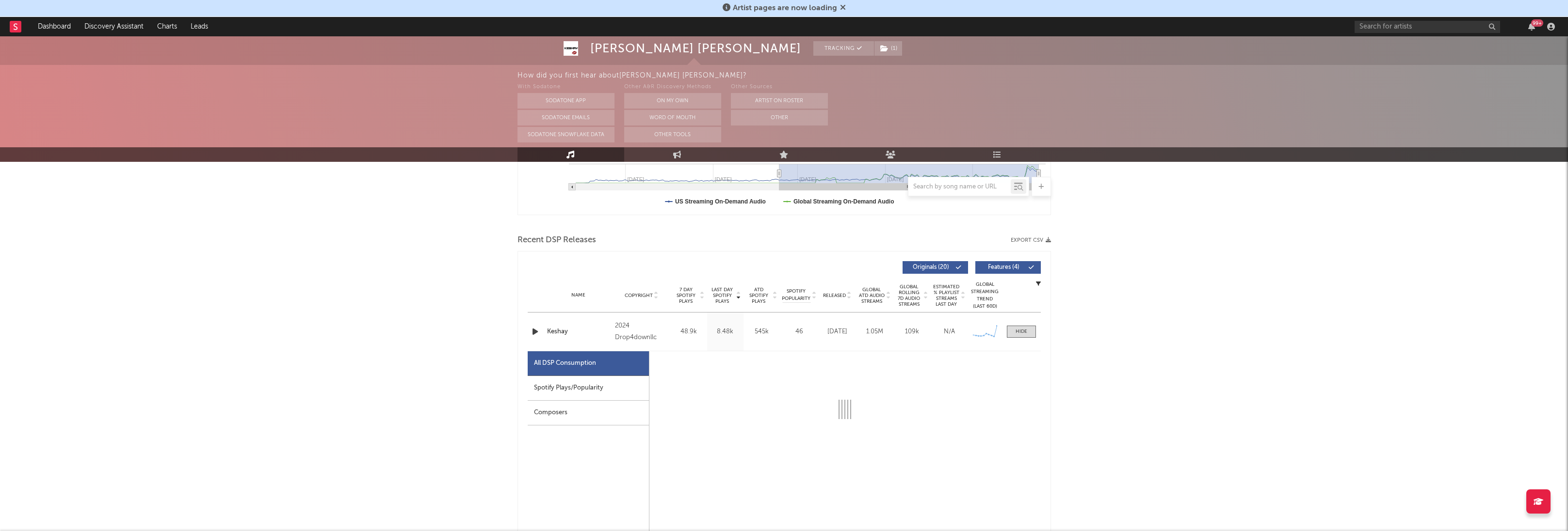
select select "6m"
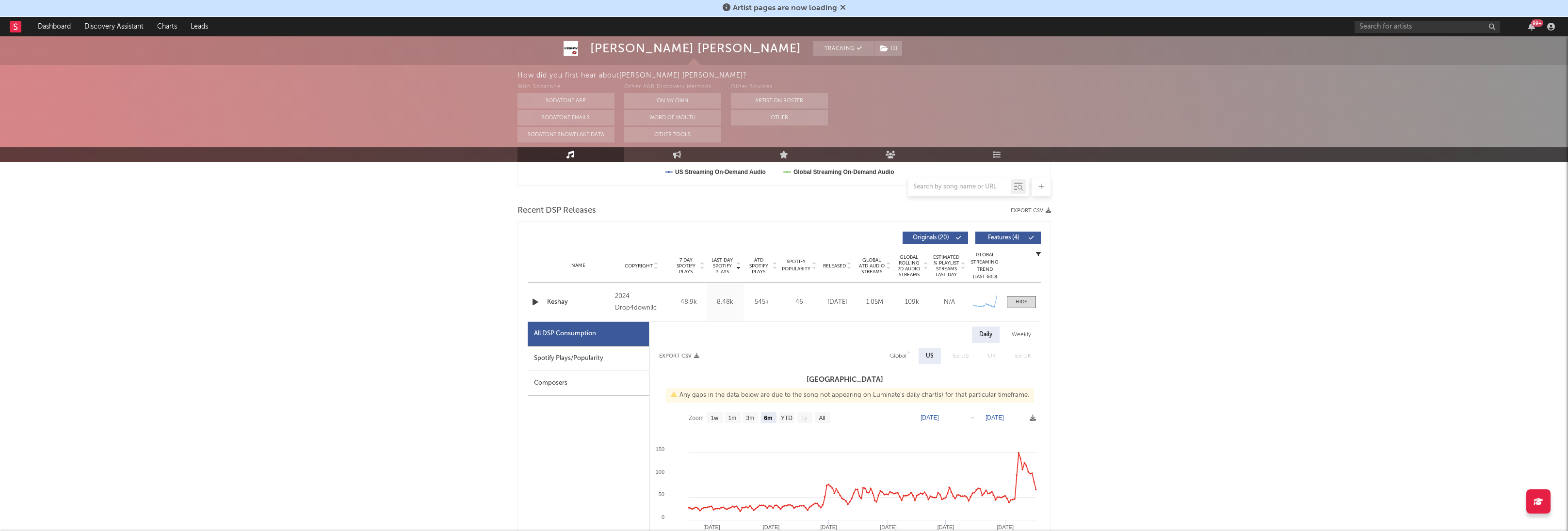
scroll to position [308, 0]
click at [536, 298] on icon "button" at bounding box center [535, 299] width 10 height 12
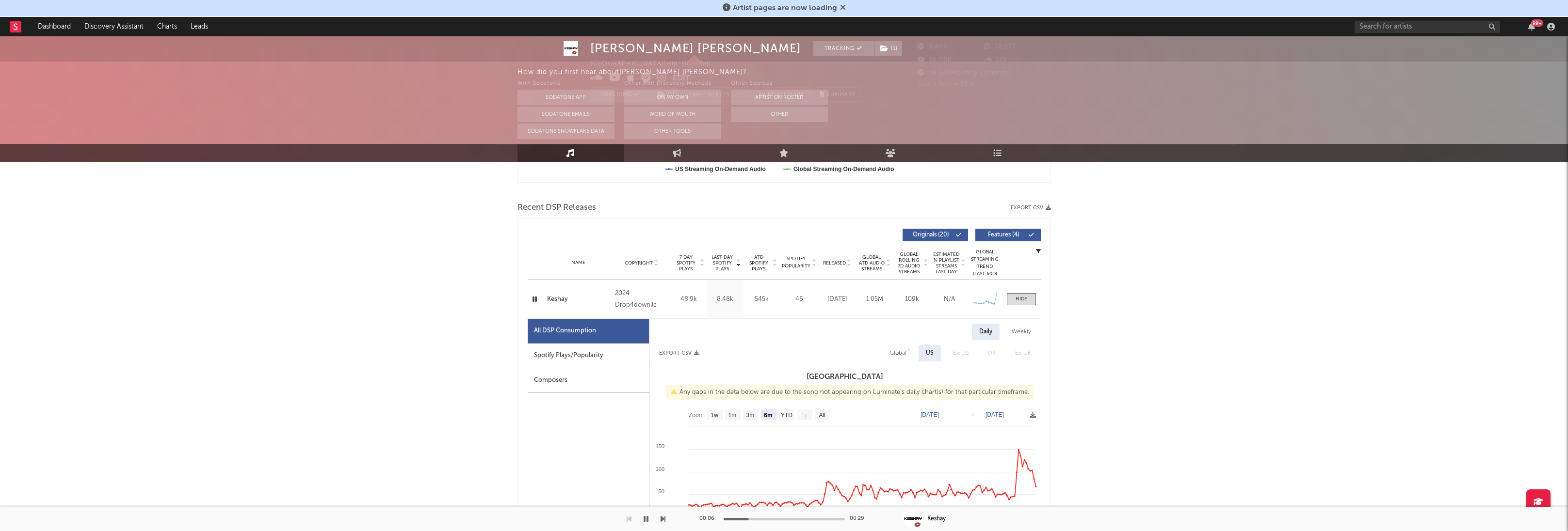
scroll to position [0, 0]
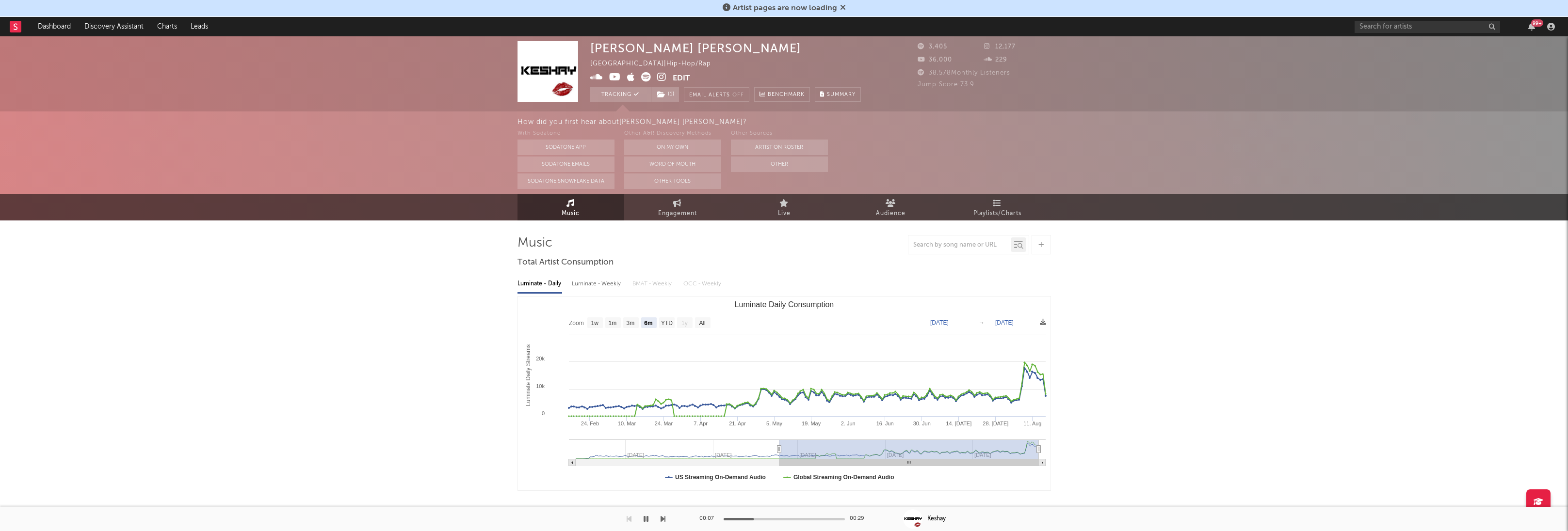
click at [662, 77] on icon at bounding box center [662, 77] width 9 height 10
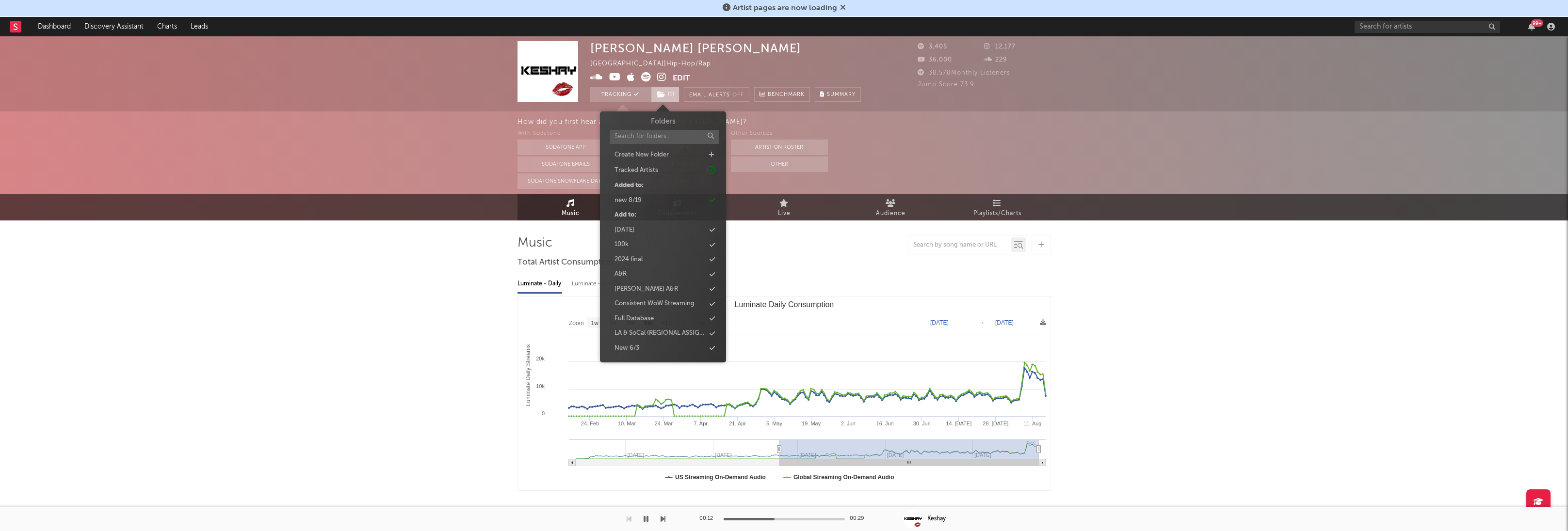
click at [670, 92] on span "( 1 )" at bounding box center [665, 94] width 29 height 15
click at [642, 203] on div "new 8/19" at bounding box center [663, 201] width 111 height 13
click at [641, 292] on div "Full Database" at bounding box center [629, 290] width 40 height 10
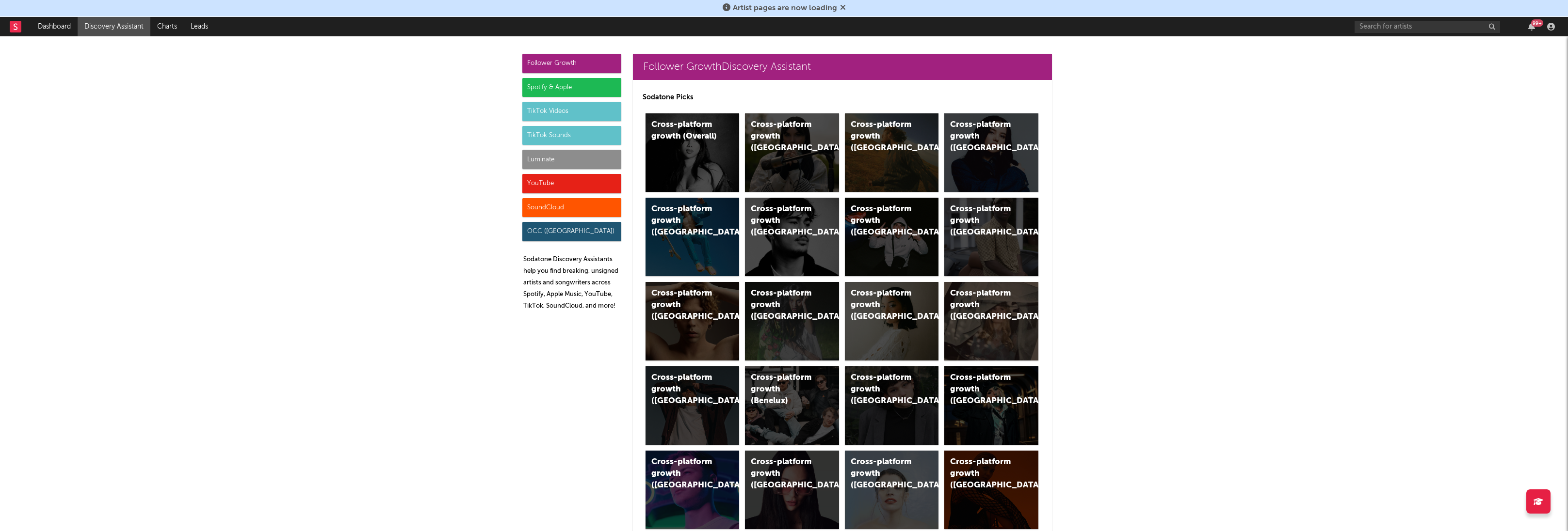
click at [1367, 35] on div "99 +" at bounding box center [1456, 27] width 204 height 19
click at [1367, 32] on div "99 +" at bounding box center [1456, 27] width 204 height 19
click at [1367, 27] on input "text" at bounding box center [1427, 27] width 145 height 12
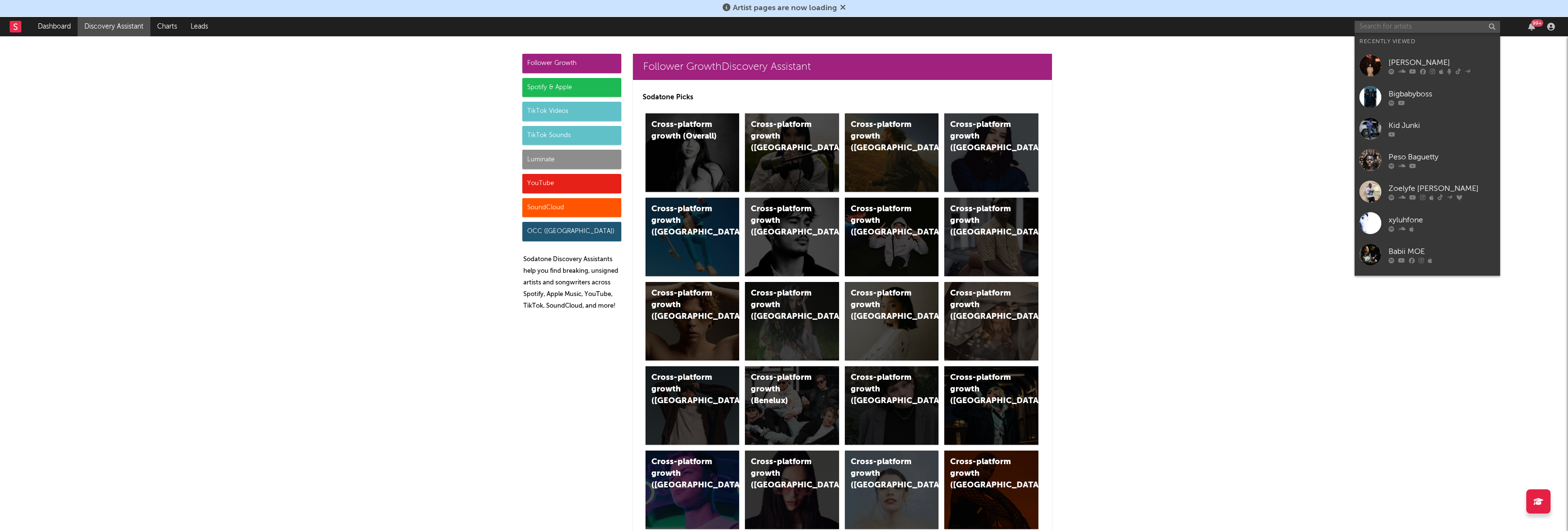
paste input "[URL][DOMAIN_NAME]"
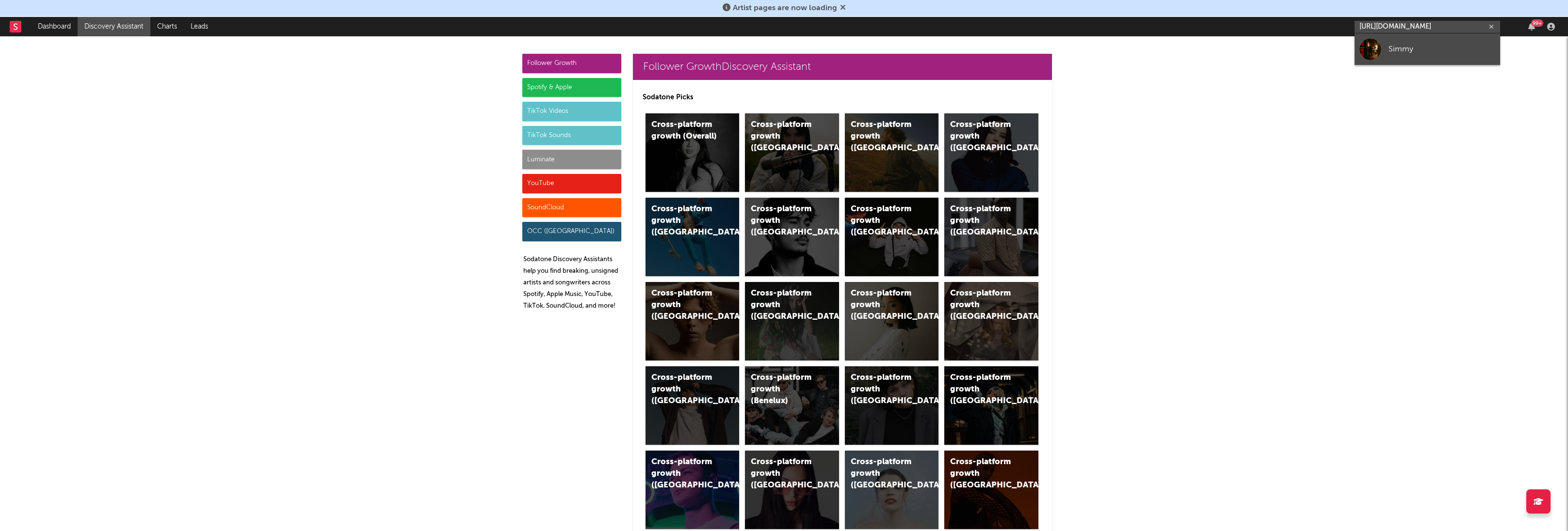
type input "[URL][DOMAIN_NAME]"
click at [1390, 58] on link "Simmy" at bounding box center [1427, 49] width 145 height 32
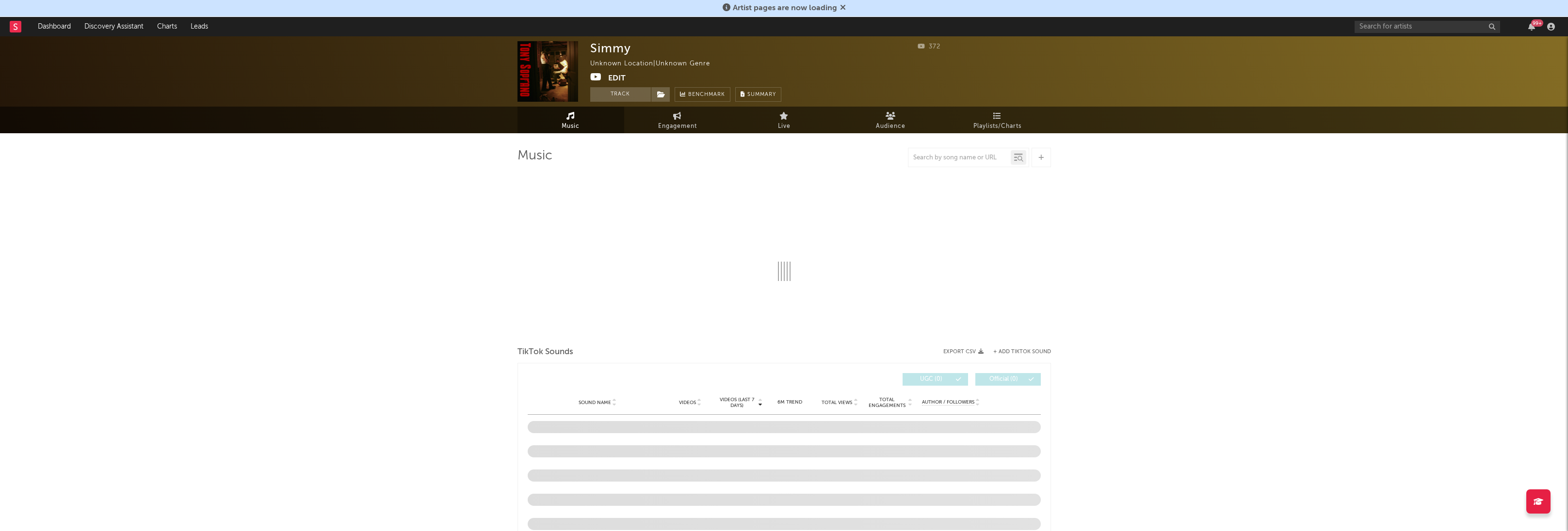
select select "1w"
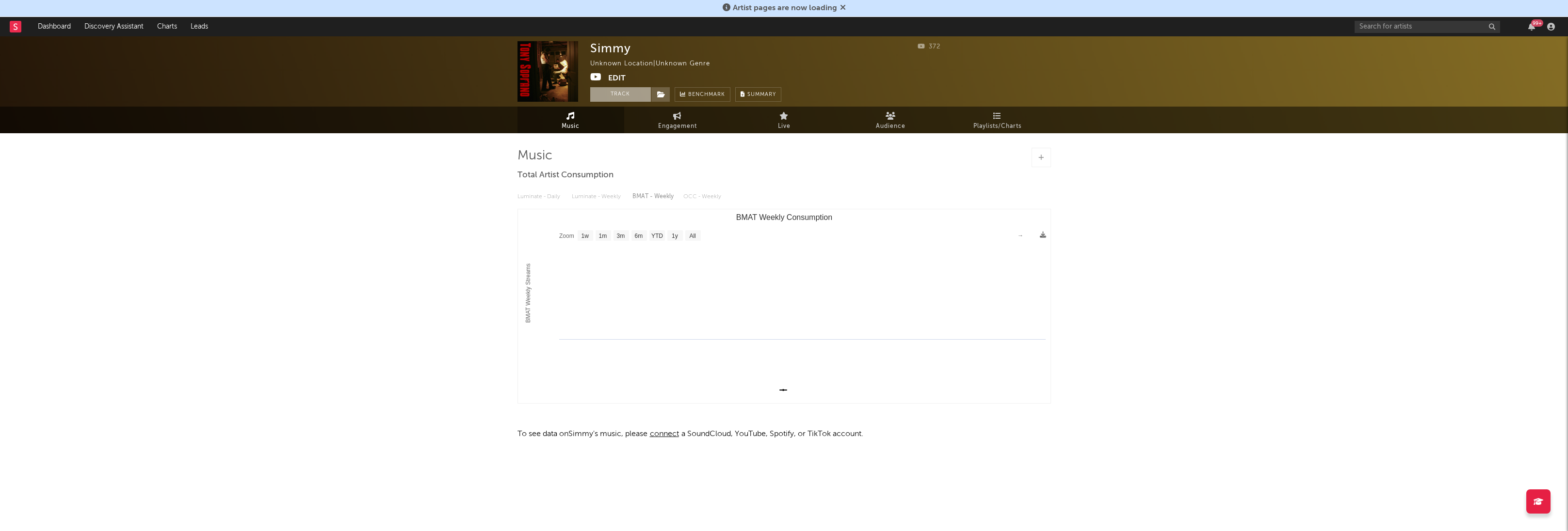
click at [621, 90] on button "Track" at bounding box center [621, 94] width 61 height 15
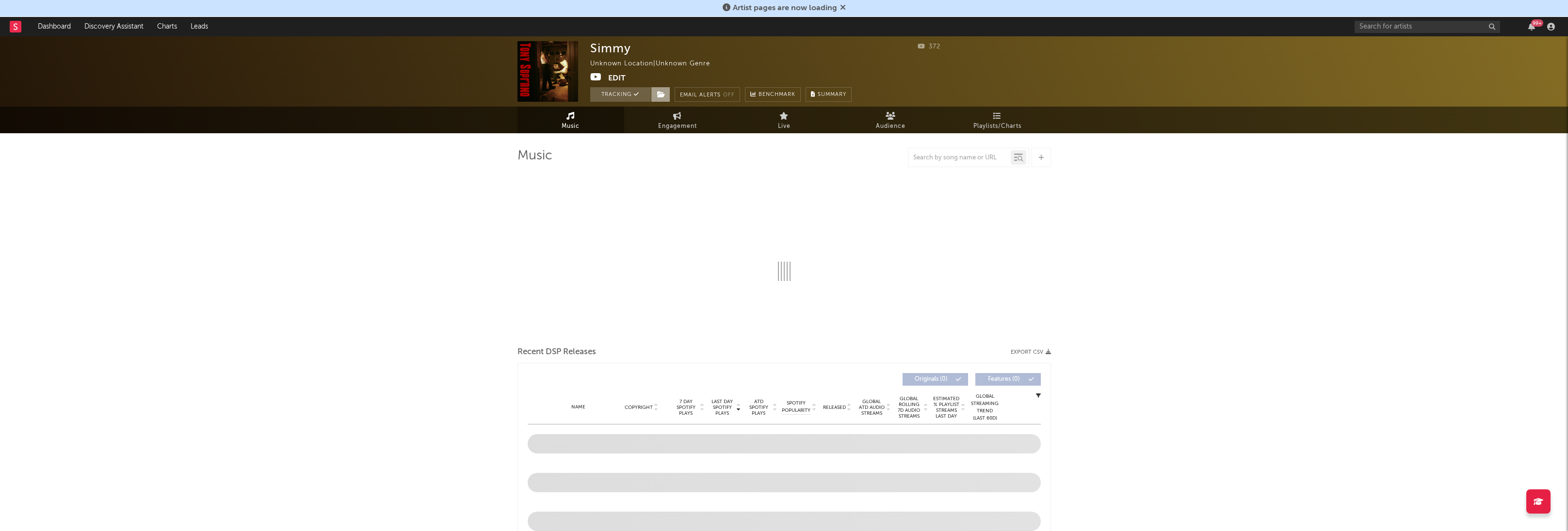
select select "1w"
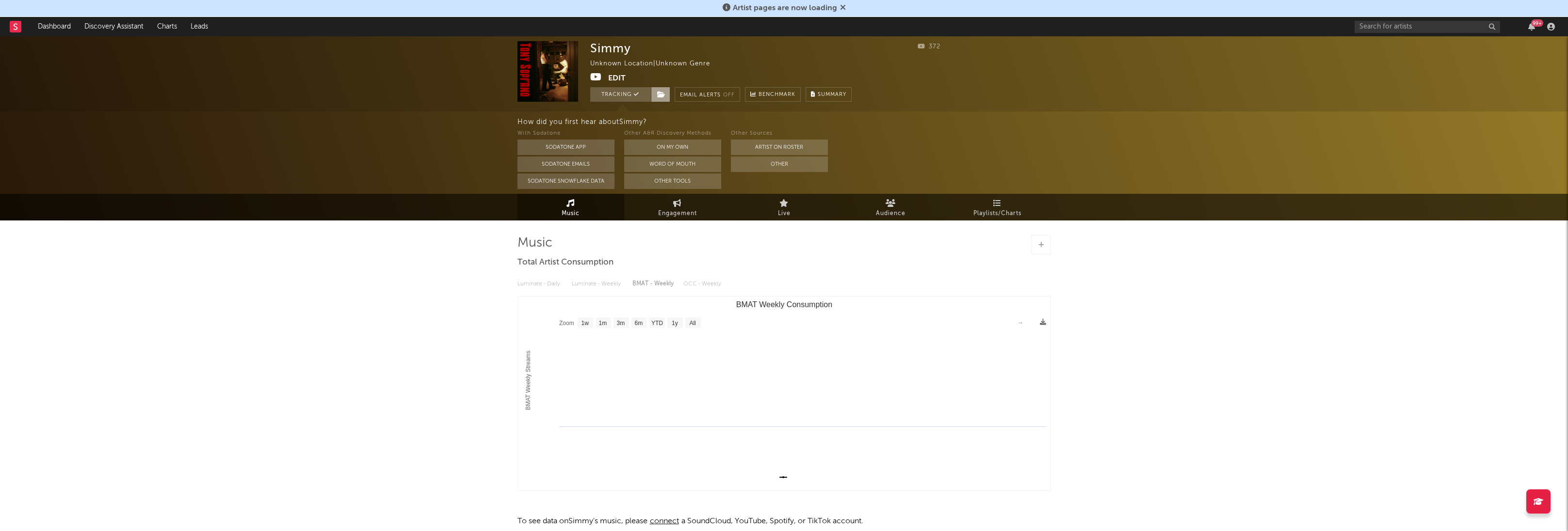
click at [661, 94] on icon at bounding box center [662, 94] width 9 height 7
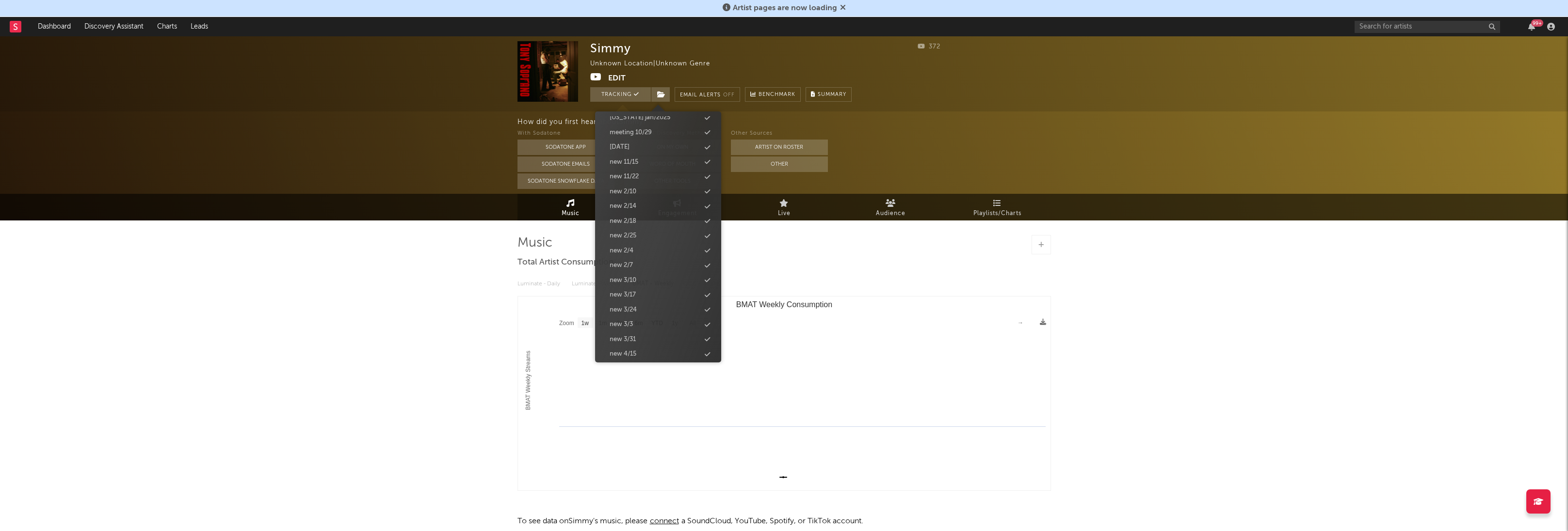
scroll to position [856, 0]
click at [637, 272] on div "new 8/19" at bounding box center [658, 275] width 111 height 13
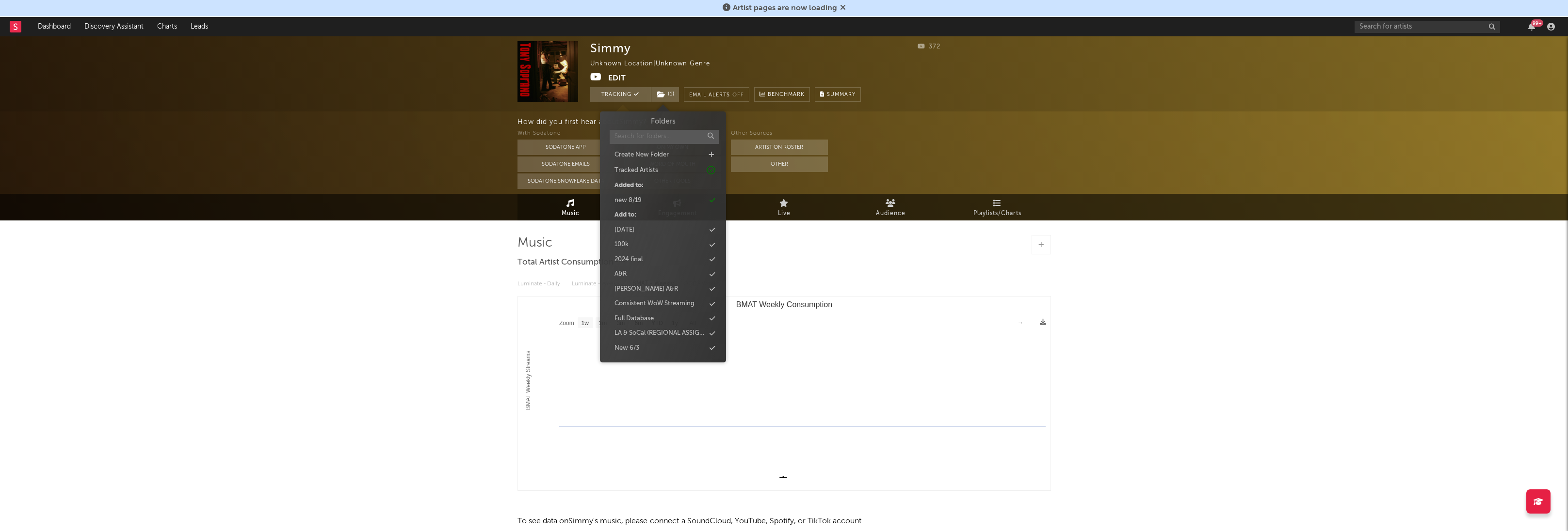
click at [647, 137] on input "text" at bounding box center [664, 137] width 109 height 14
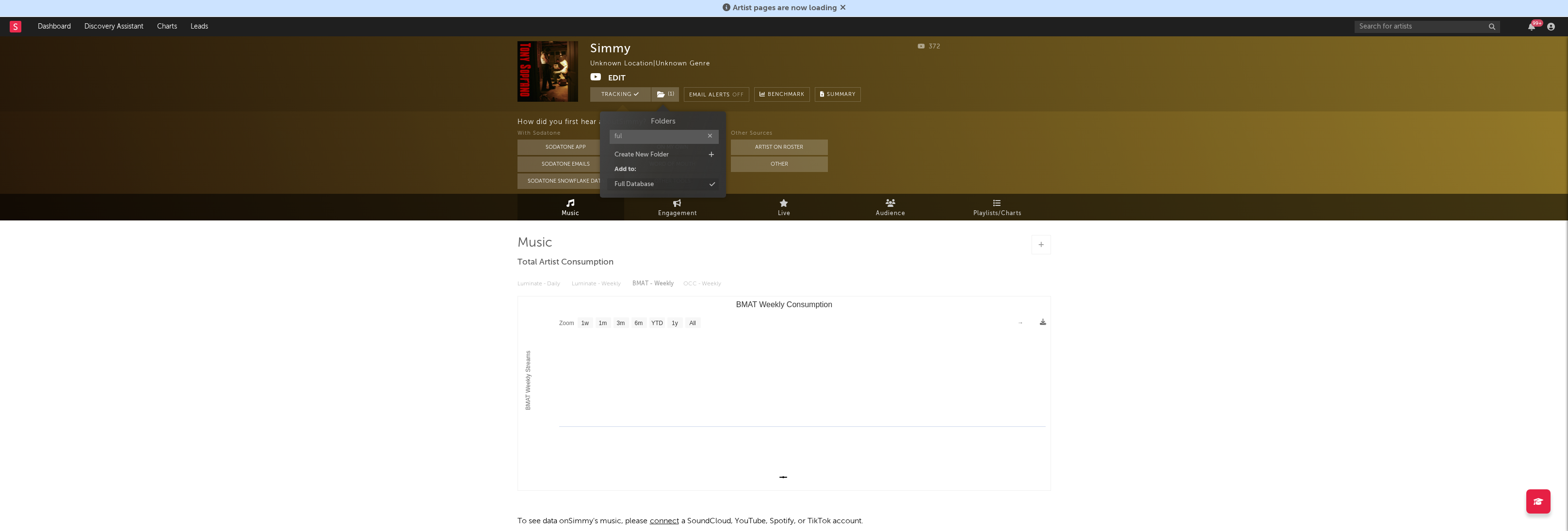
type input "ful"
click at [645, 182] on div "Full Database" at bounding box center [634, 185] width 40 height 10
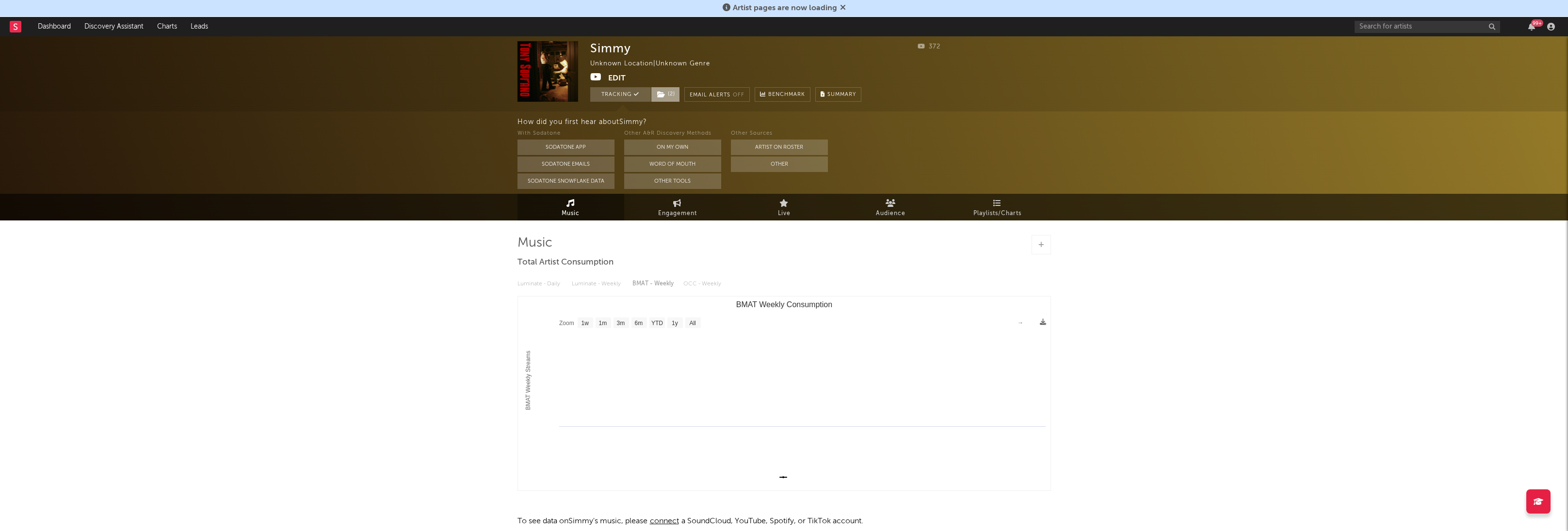
click at [671, 96] on span "( 2 )" at bounding box center [665, 94] width 29 height 15
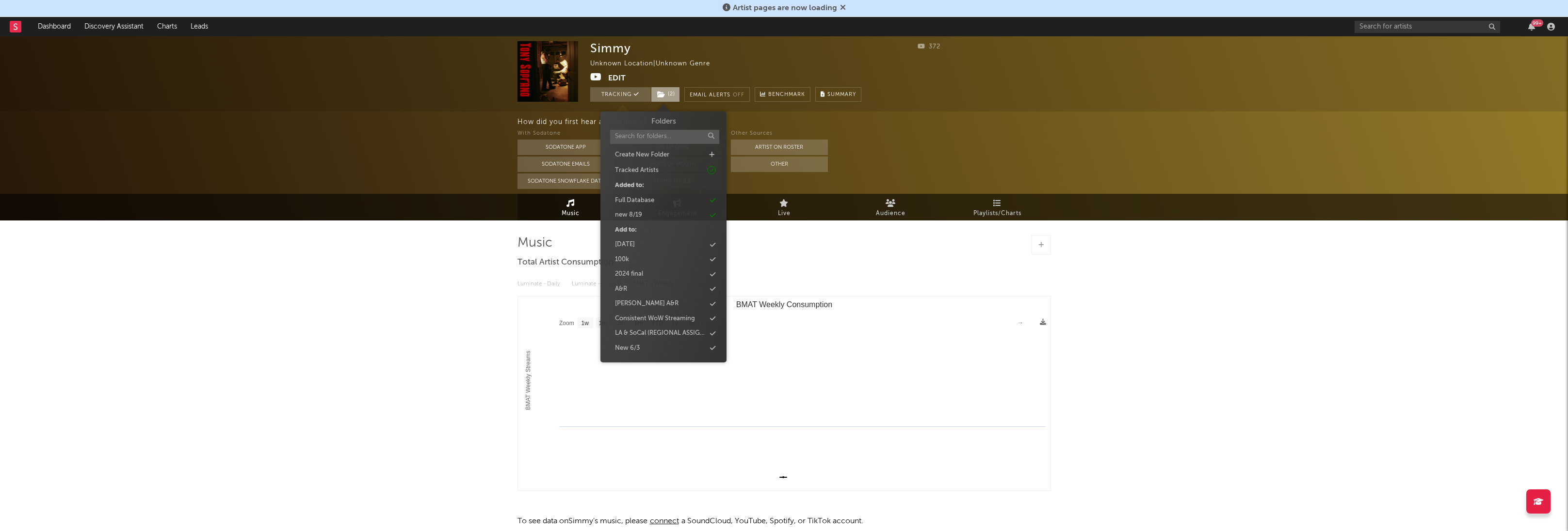
click at [671, 96] on span "( 2 )" at bounding box center [665, 94] width 29 height 15
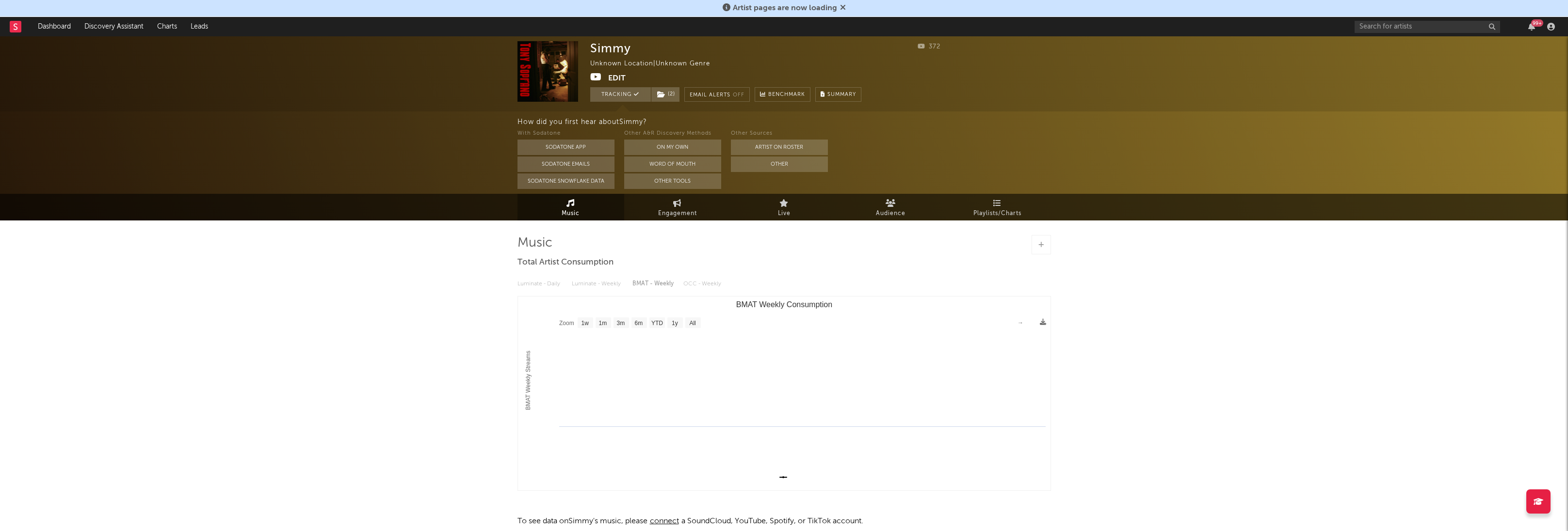
click at [723, 53] on div "Simmy Unknown Location | Unknown Genre Edit Tracking ( 2 ) Email Alerts Off Ben…" at bounding box center [726, 72] width 271 height 61
click at [614, 77] on button "Edit" at bounding box center [617, 78] width 18 height 12
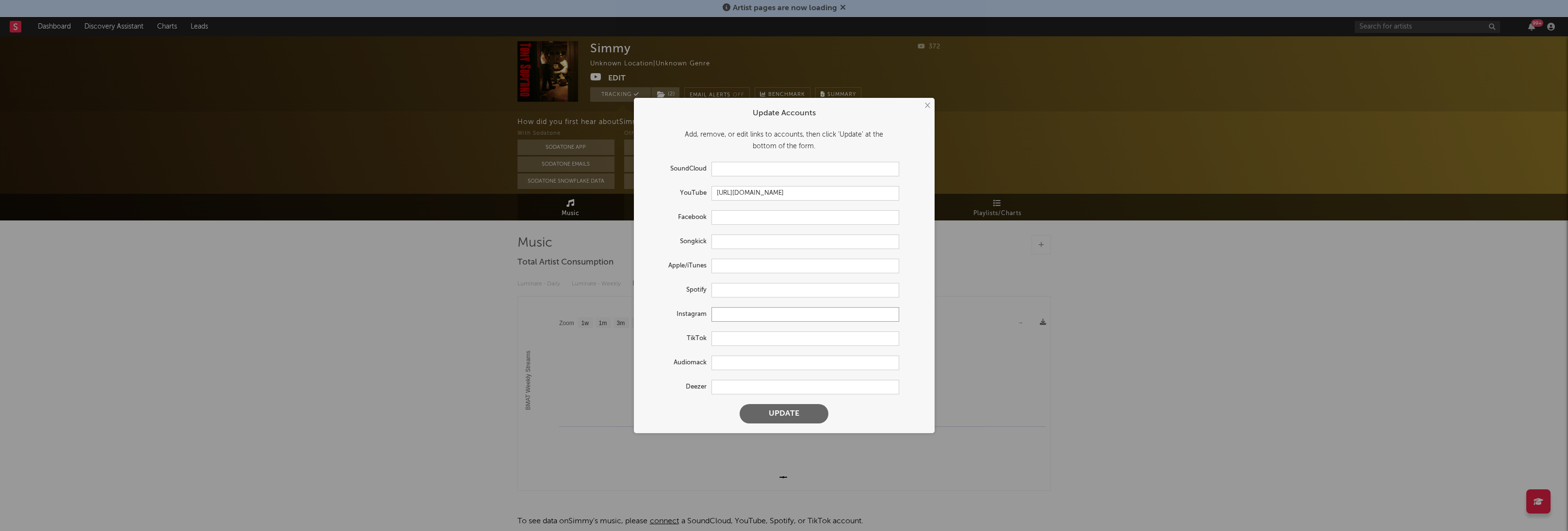
click at [743, 314] on input "text" at bounding box center [805, 314] width 187 height 15
paste input "https://www.instagram.com/simmynakedpictures/"
type input "https://www.instagram.com/simmynakedpictures/"
click at [786, 420] on button "Update" at bounding box center [784, 414] width 89 height 19
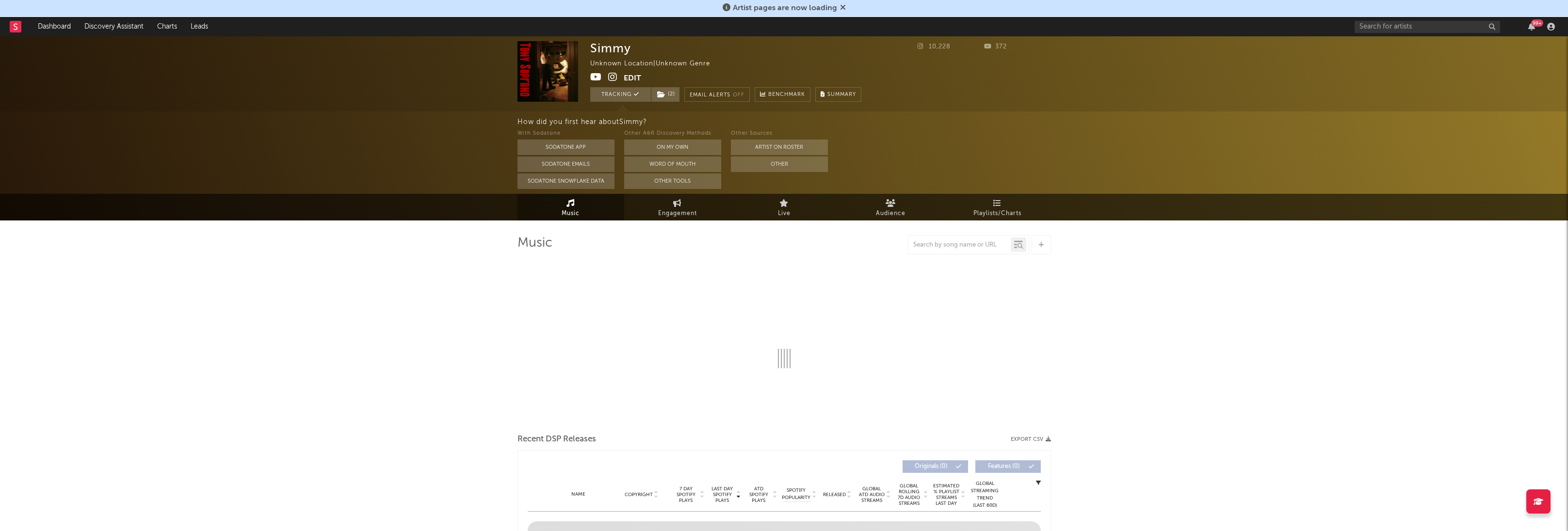
select select "1w"
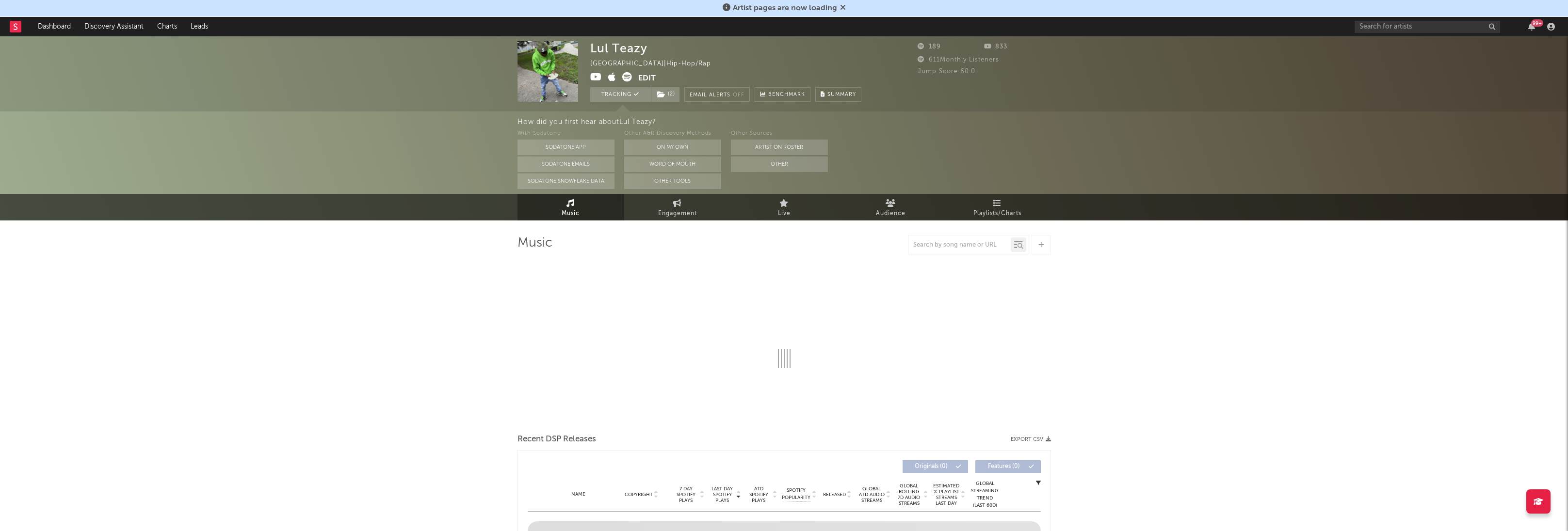
select select "1w"
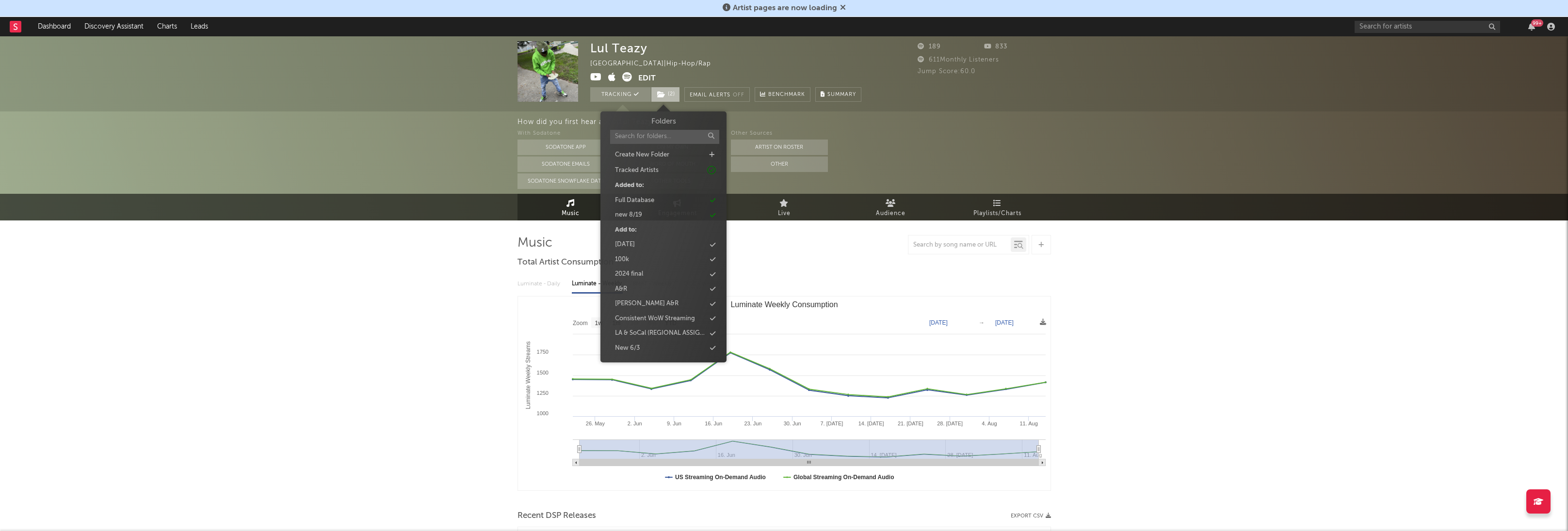
click at [667, 92] on span "( 2 )" at bounding box center [665, 94] width 29 height 15
click at [641, 216] on div "new 8/19" at bounding box center [628, 215] width 27 height 10
click at [360, 209] on div "Music Engagement Live Audience Playlists/Charts" at bounding box center [784, 207] width 1568 height 27
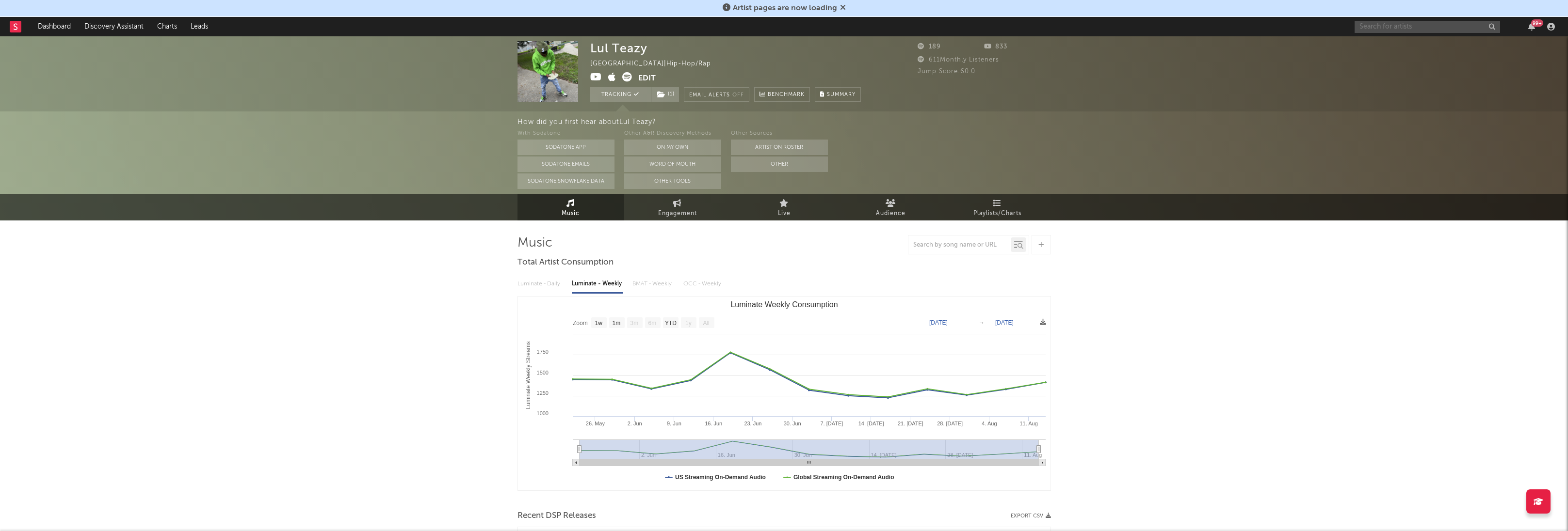
click at [1373, 23] on input "text" at bounding box center [1427, 27] width 145 height 12
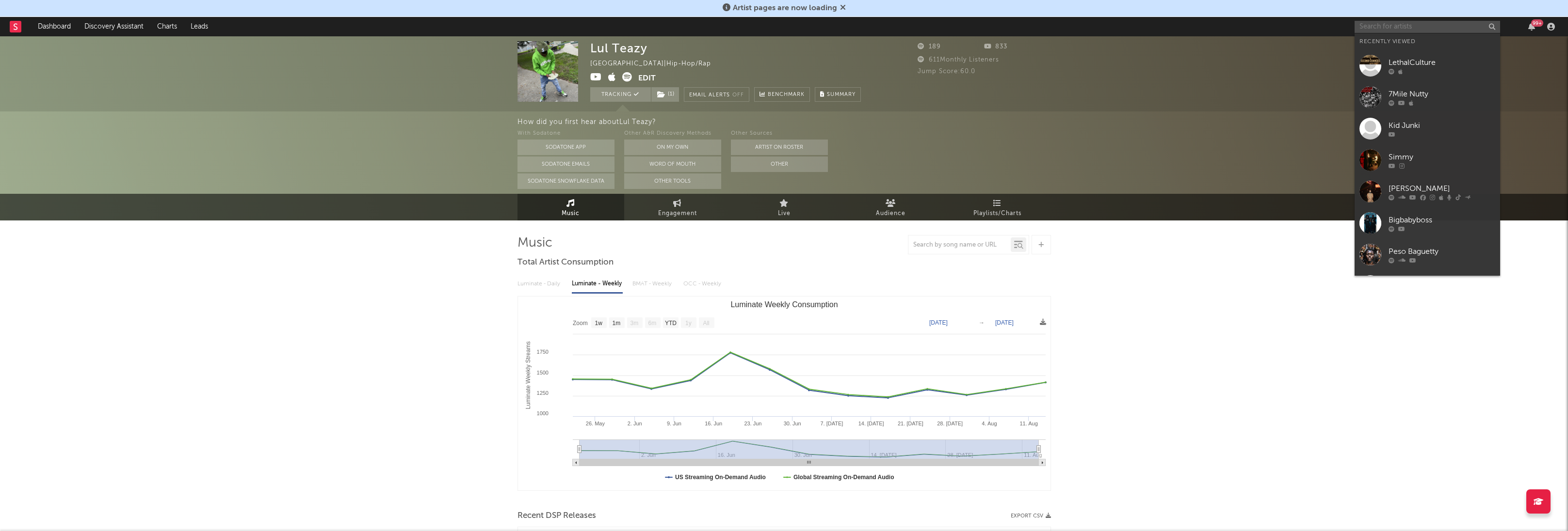
paste input "https://www.tiktok.com/@xandoraeee"
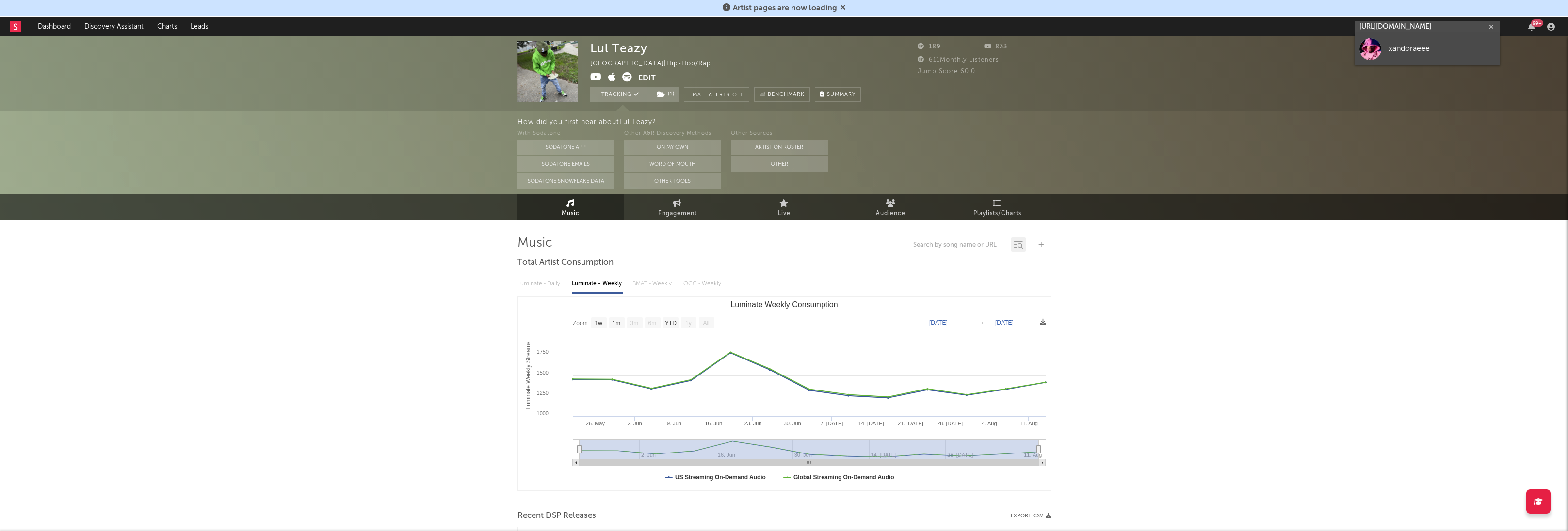
type input "https://www.tiktok.com/@xandoraeee"
click at [1402, 48] on div "xandoraeee" at bounding box center [1441, 49] width 107 height 12
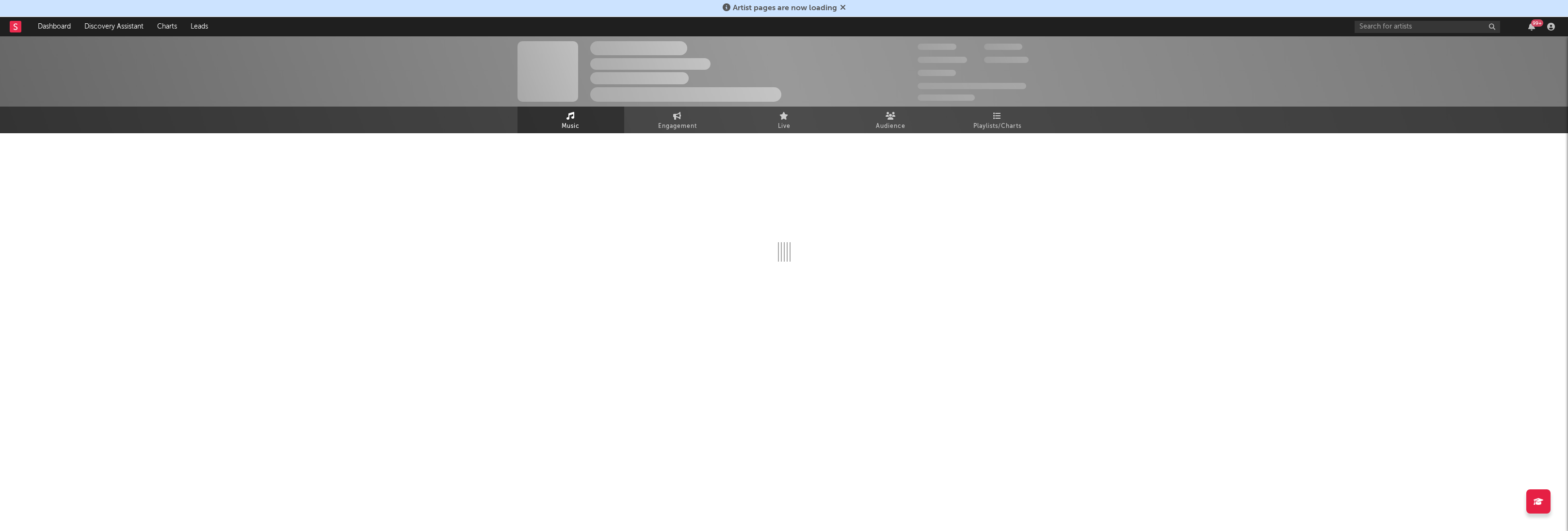
select select "1w"
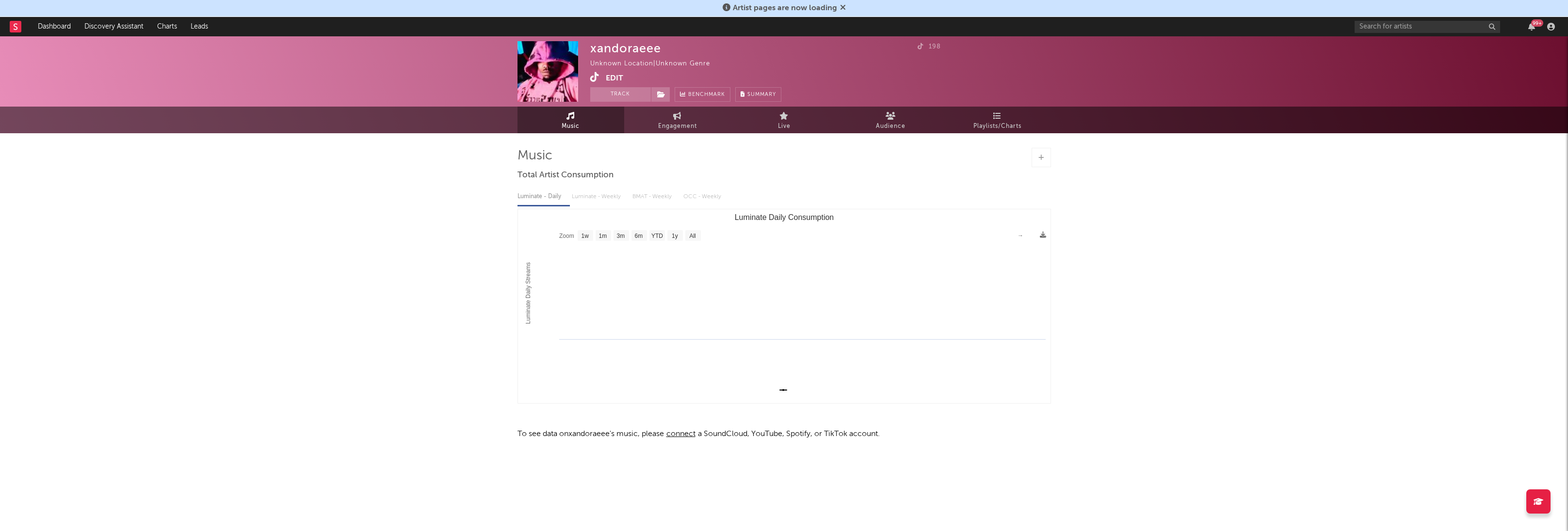
click at [617, 78] on button "Edit" at bounding box center [614, 78] width 18 height 12
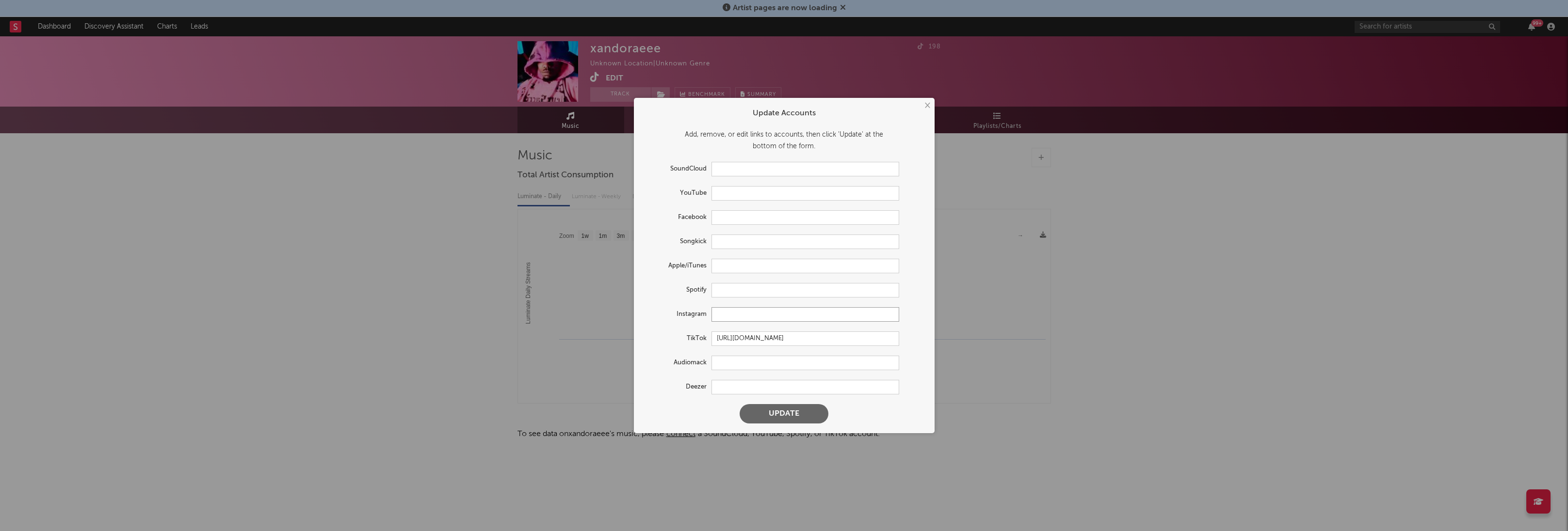
click at [755, 319] on input "text" at bounding box center [805, 314] width 187 height 15
paste input "https://www.instagram.com/xandoraee"
type input "https://www.instagram.com/xandoraee"
click at [730, 165] on input "text" at bounding box center [805, 169] width 187 height 15
paste input "https://soundcloud.com/xandosw1"
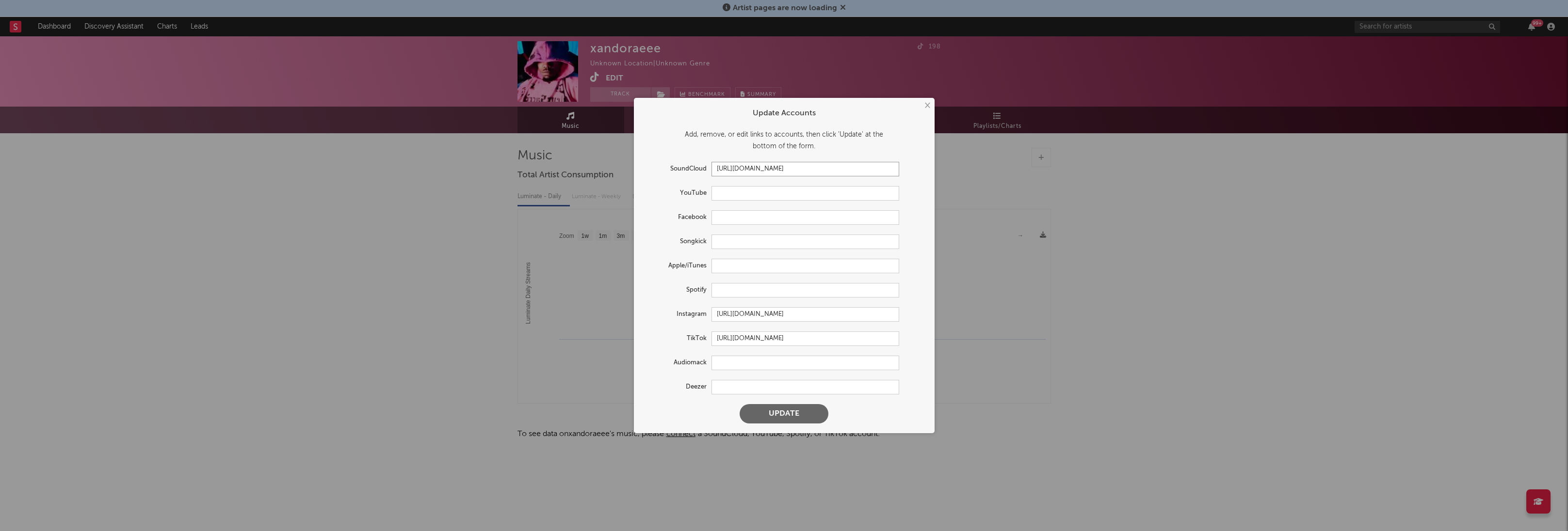
type input "https://soundcloud.com/xandosw1"
click at [775, 417] on button "Update" at bounding box center [784, 414] width 89 height 19
click at [797, 413] on div at bounding box center [784, 414] width 30 height 10
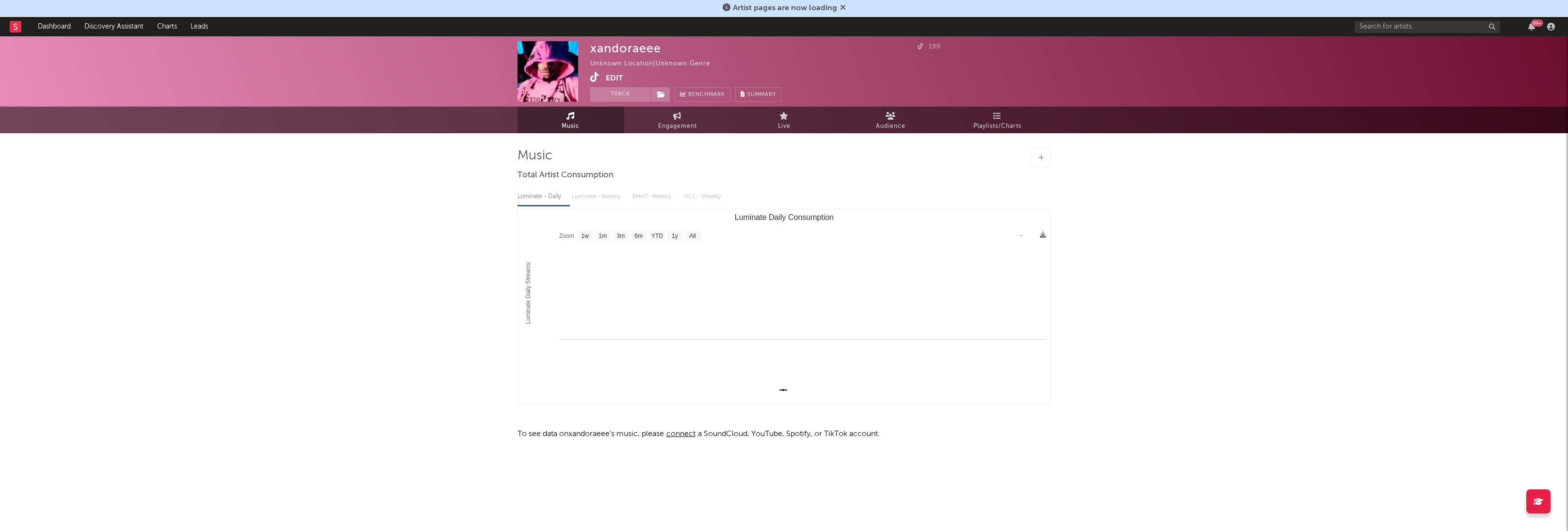
click at [935, 156] on div "× Update Accounts Add, remove, or edit links to accounts, then click 'Update' a…" at bounding box center [784, 265] width 1568 height 531
click at [631, 96] on button "Track" at bounding box center [621, 94] width 61 height 15
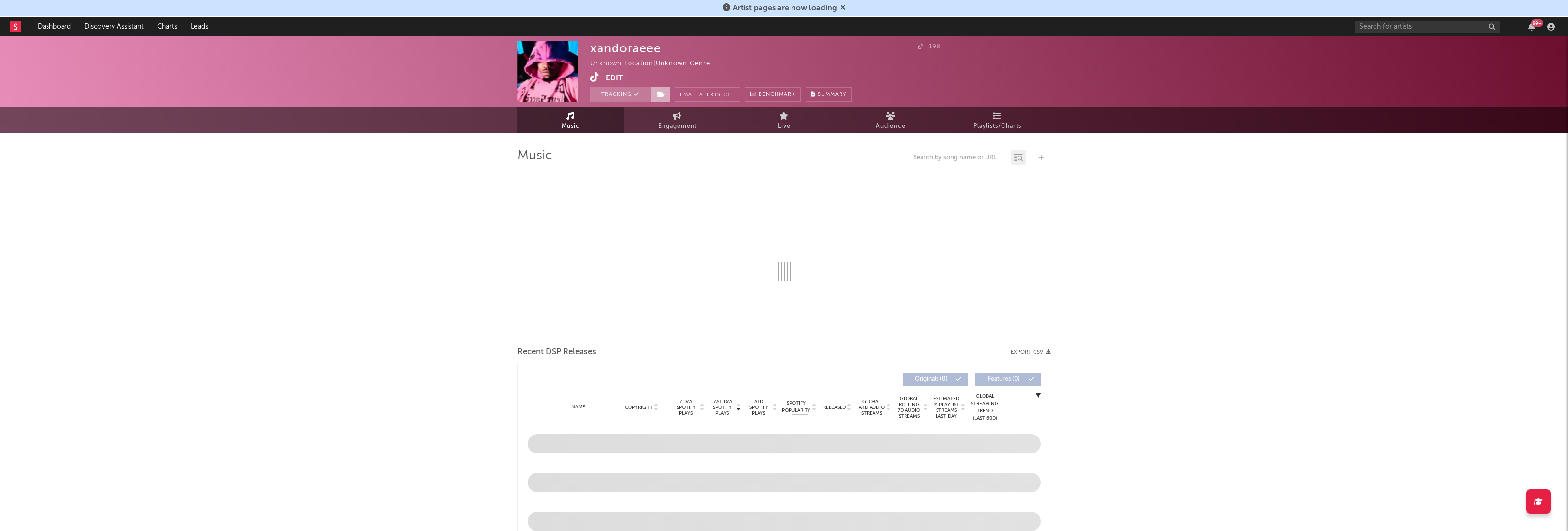
click at [657, 96] on icon at bounding box center [662, 94] width 9 height 7
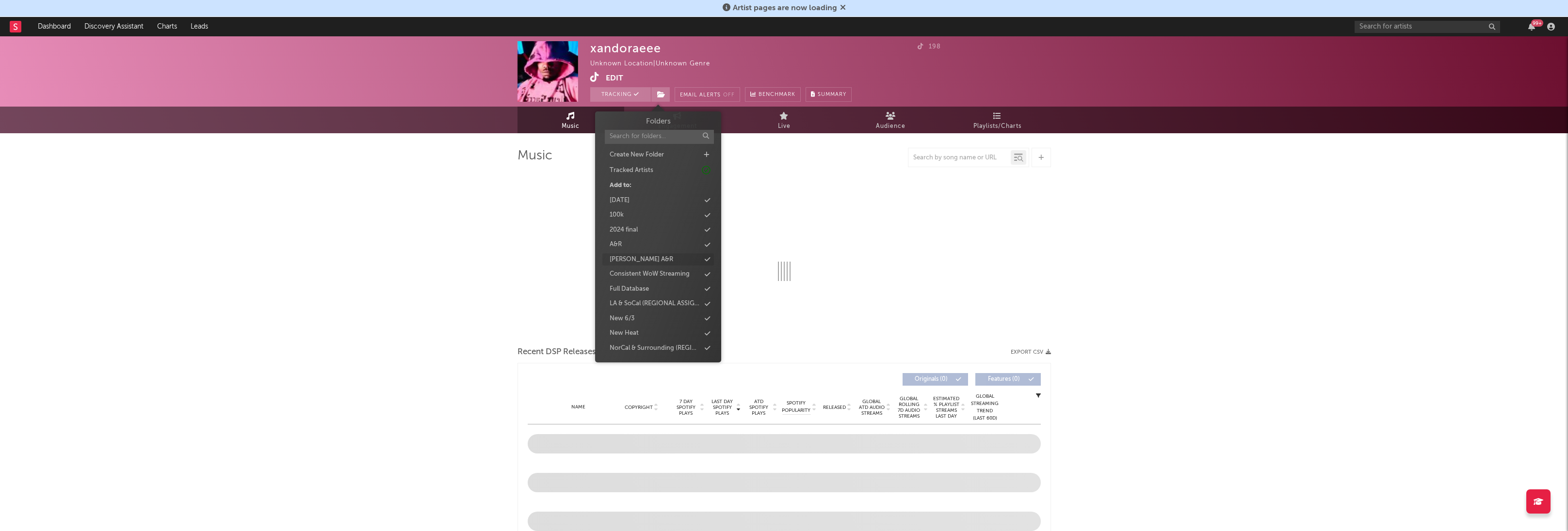
select select "1w"
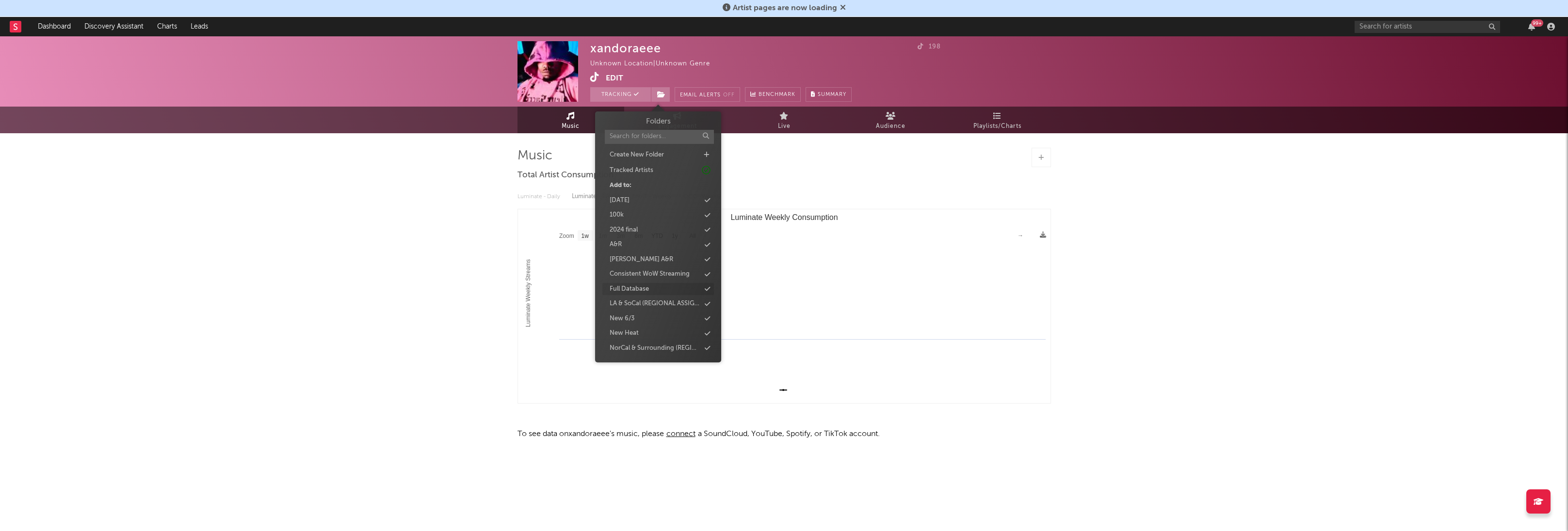
click at [636, 288] on div "Full Database" at bounding box center [629, 290] width 40 height 10
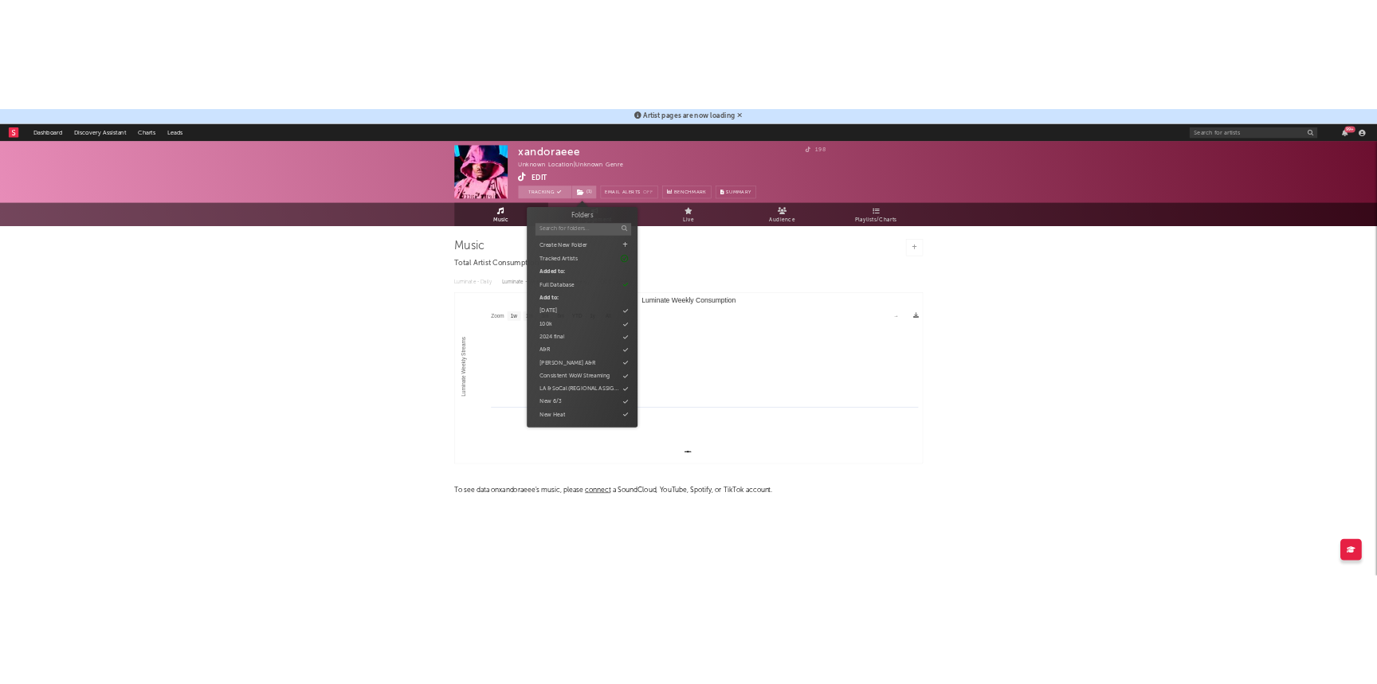
scroll to position [1433, 0]
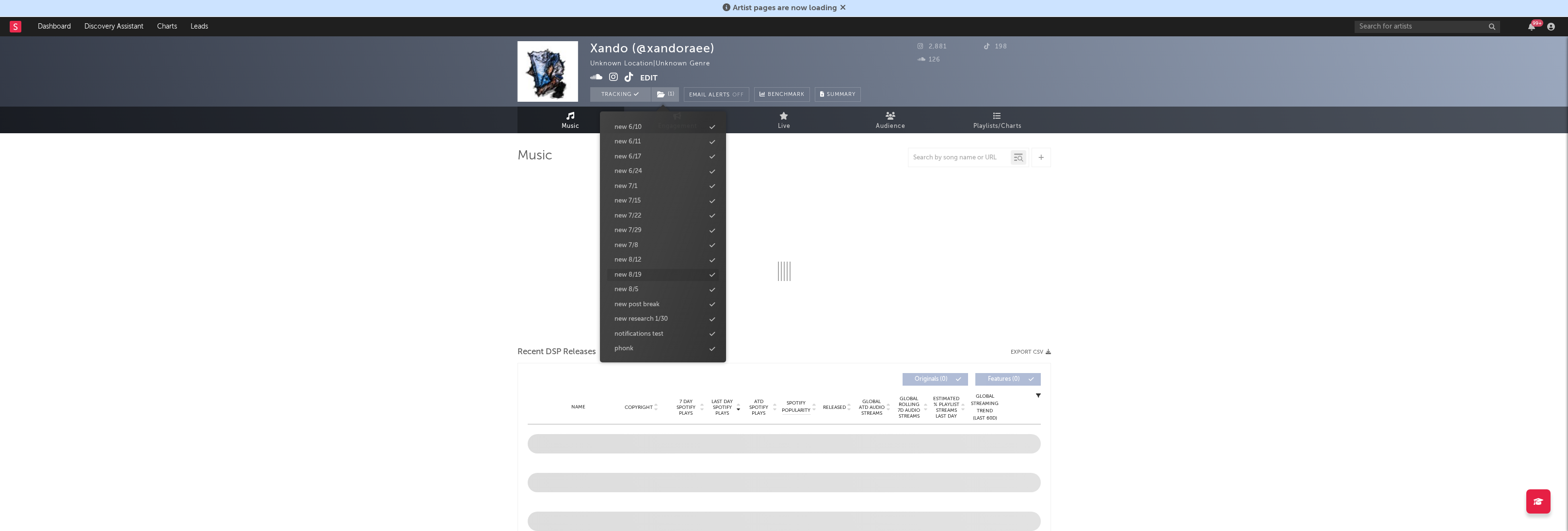
click at [638, 276] on div "new 8/19" at bounding box center [628, 276] width 27 height 10
select select "1w"
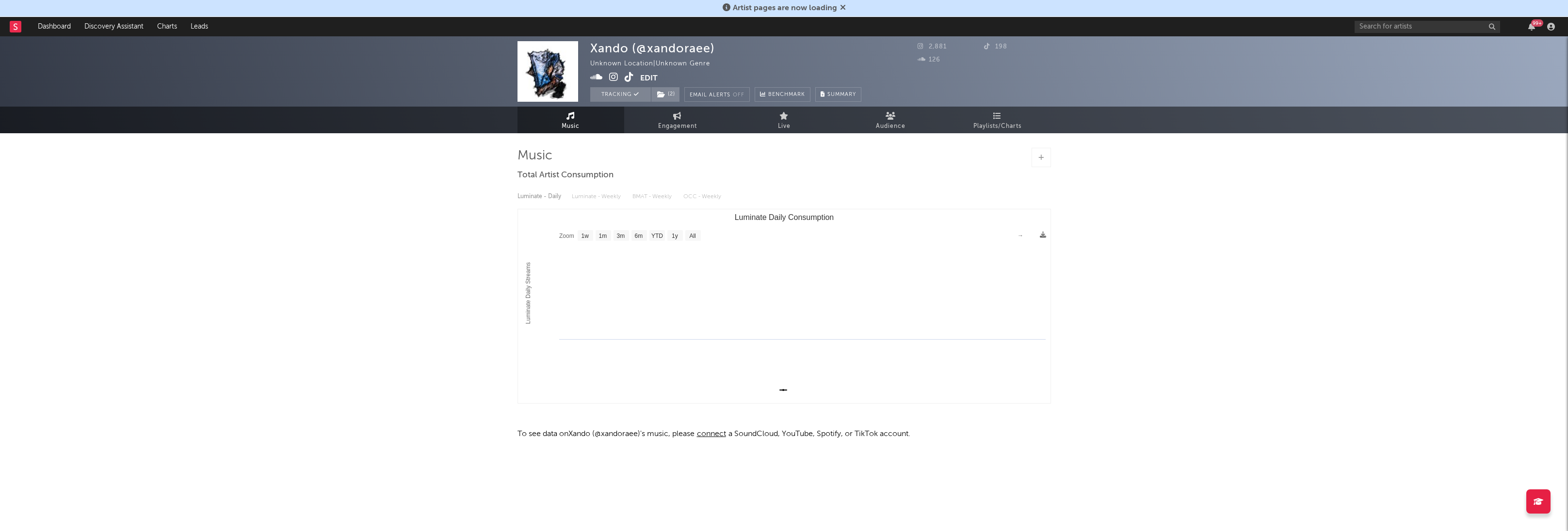
click at [461, 287] on div "Xando (@xandoraee) Unknown Location | Unknown Genre Edit Tracking ( 2 ) Email A…" at bounding box center [784, 264] width 1568 height 455
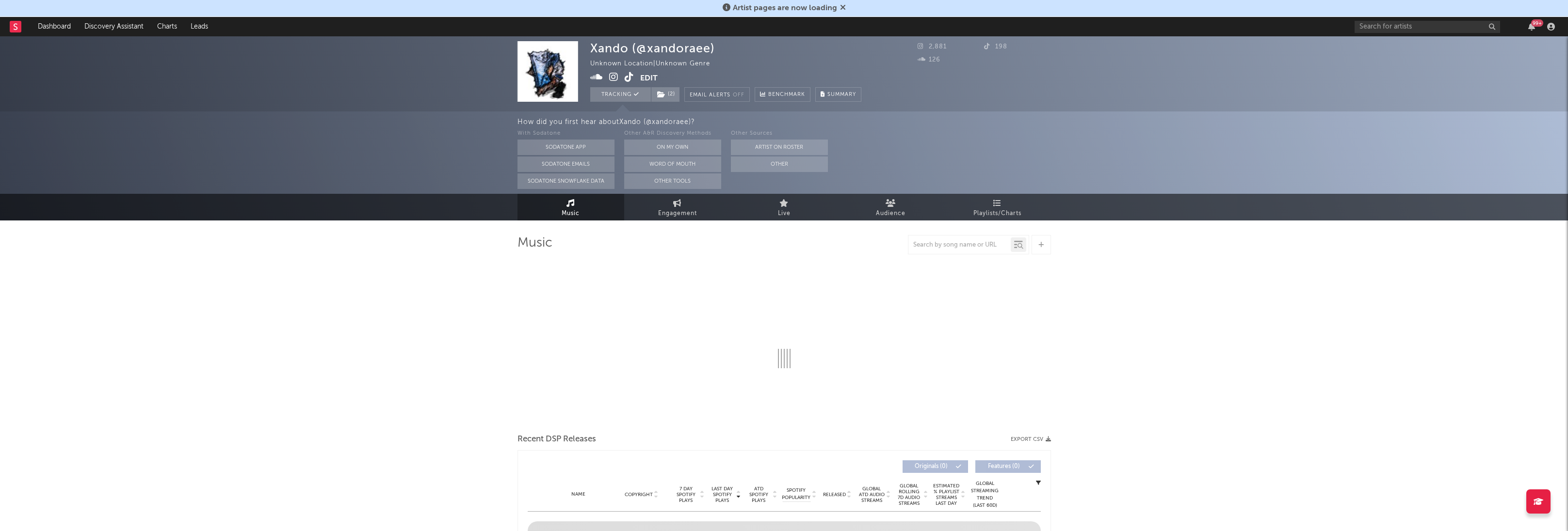
select select "1w"
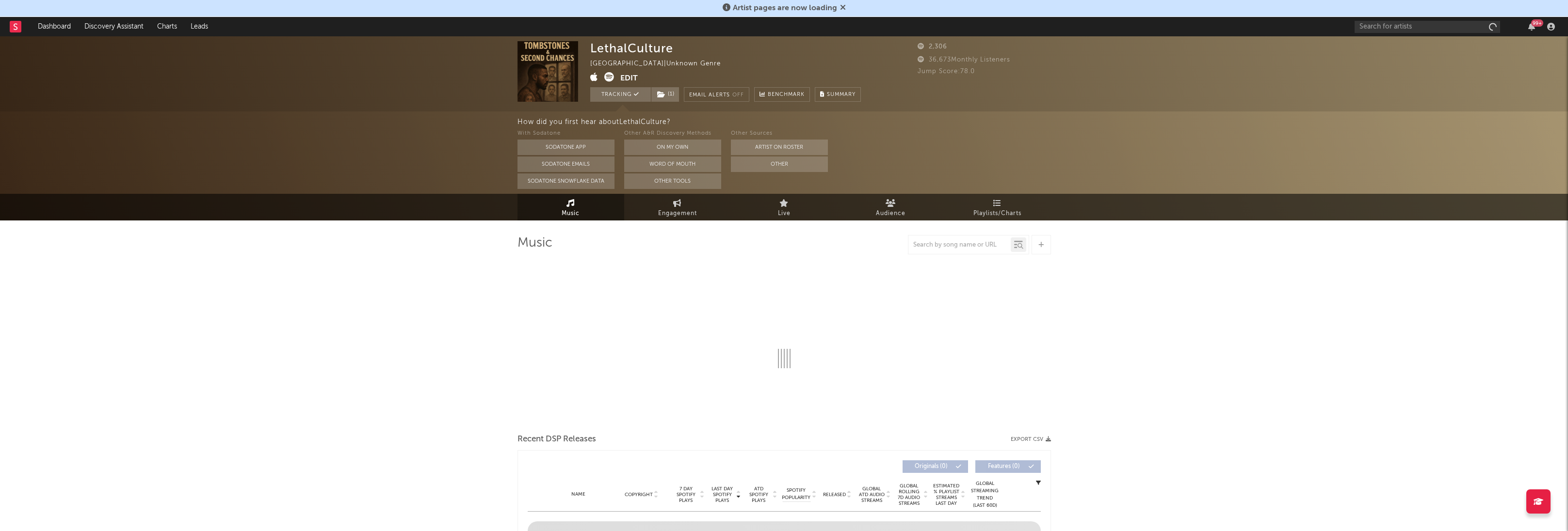
select select "1w"
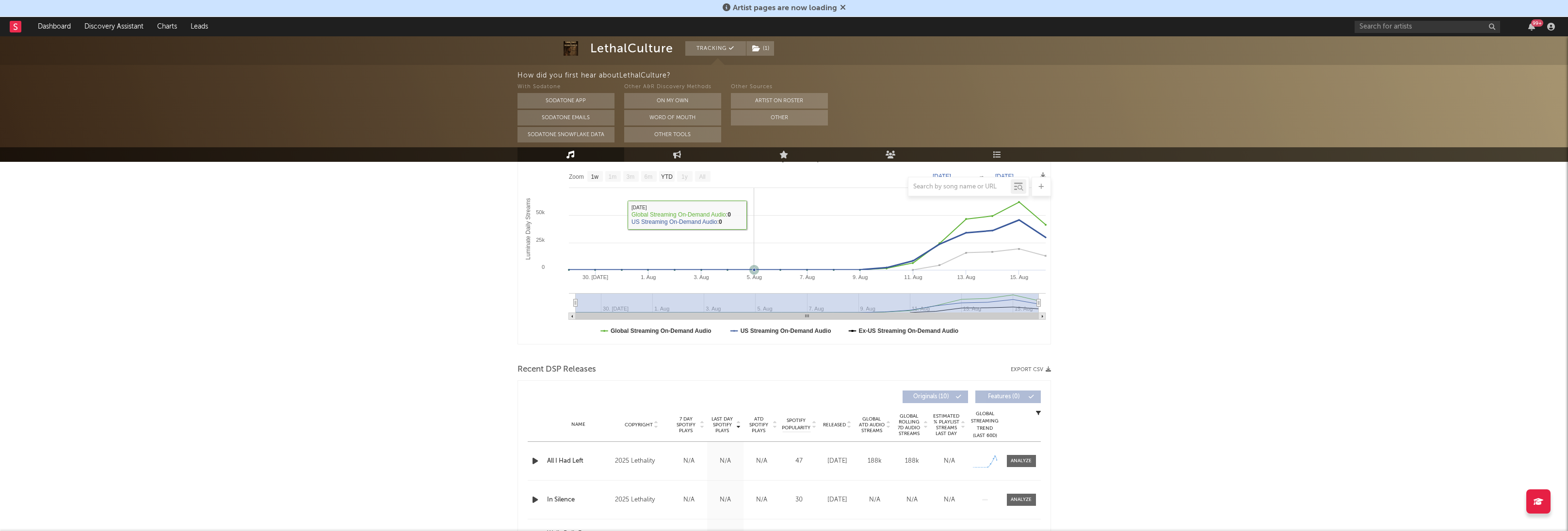
scroll to position [255, 0]
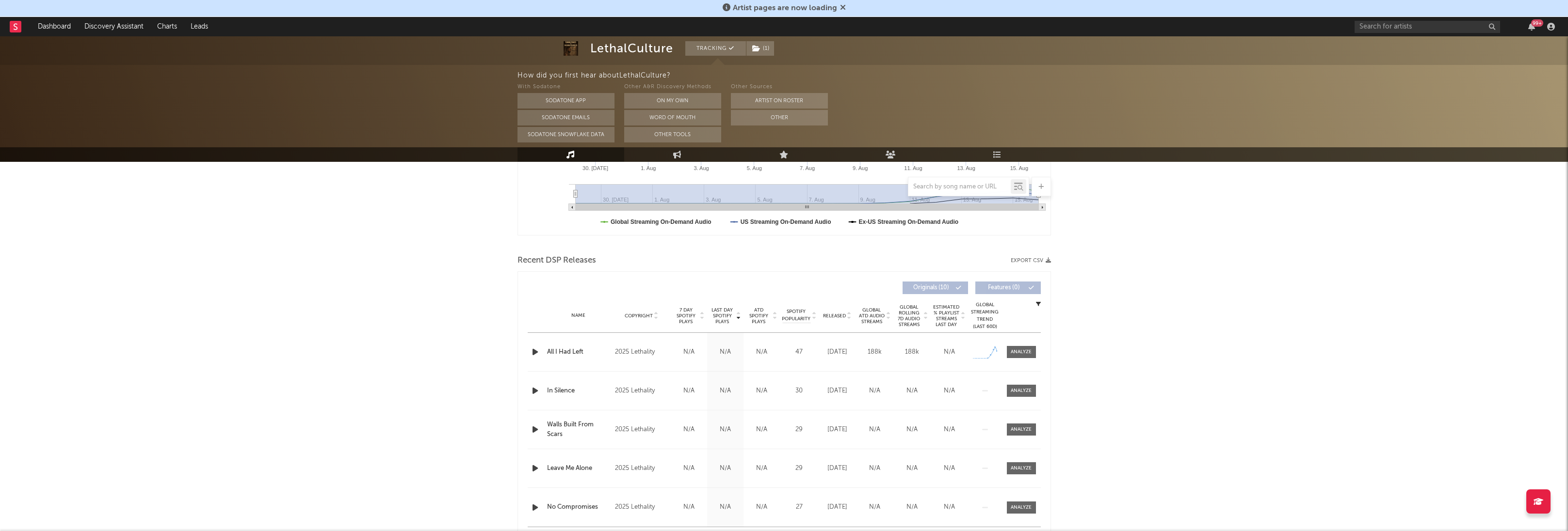
click at [536, 355] on icon "button" at bounding box center [535, 352] width 10 height 12
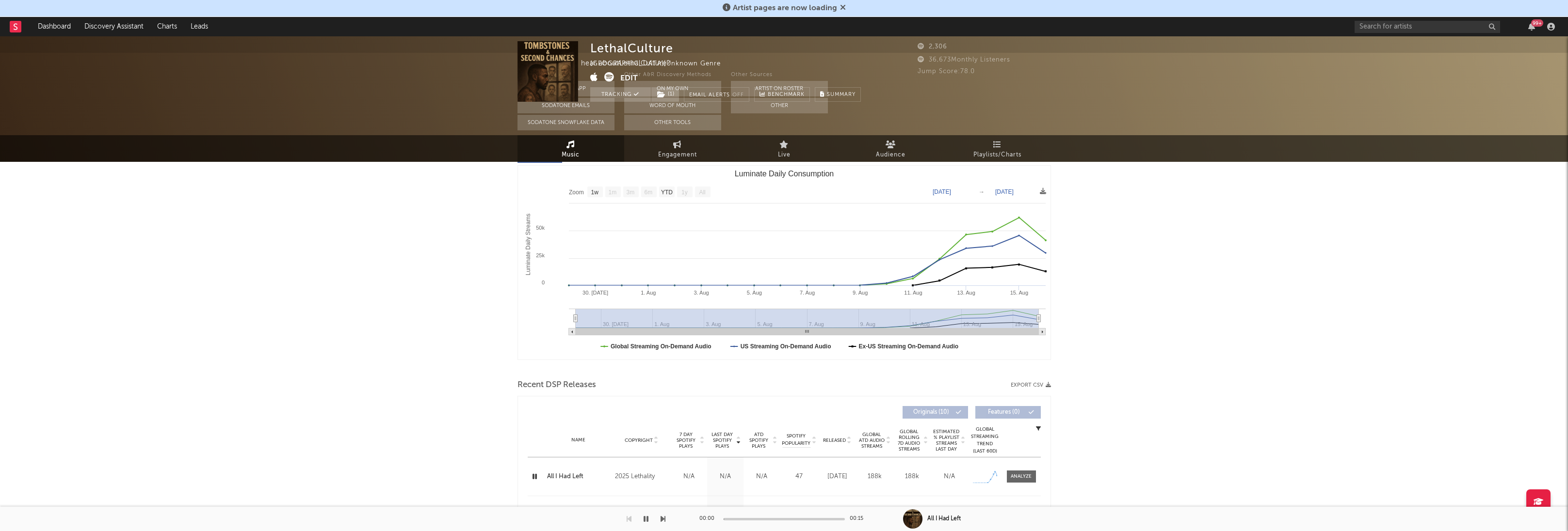
scroll to position [0, 0]
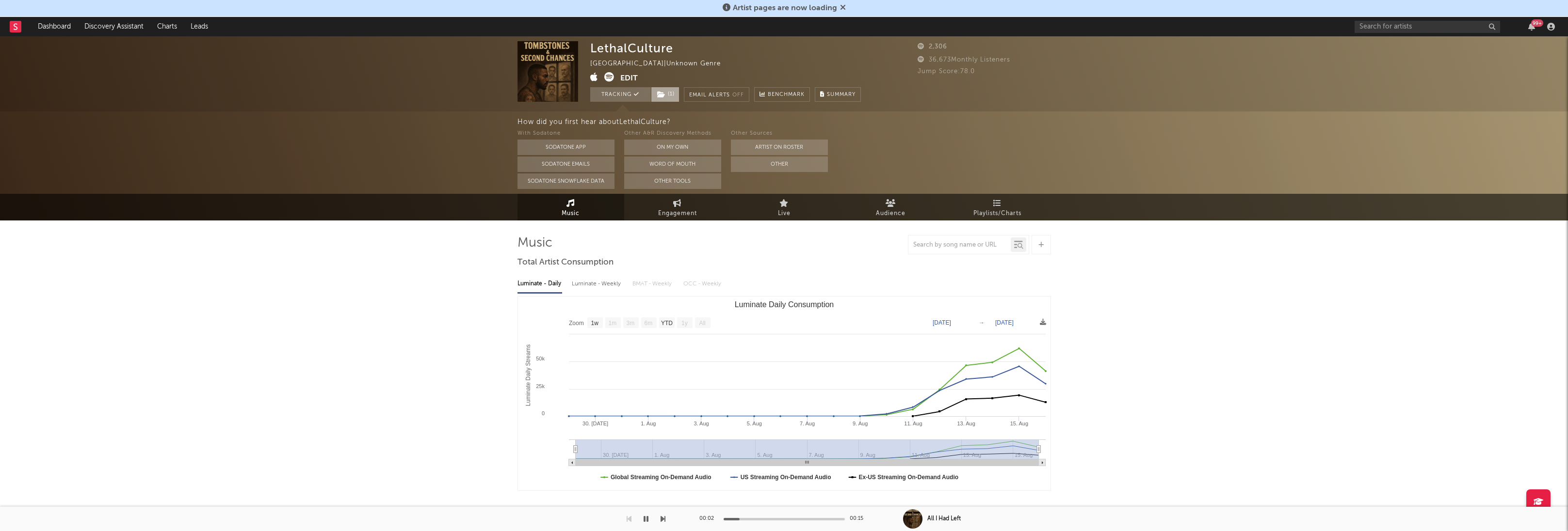
click at [673, 92] on span "( 1 )" at bounding box center [665, 94] width 29 height 15
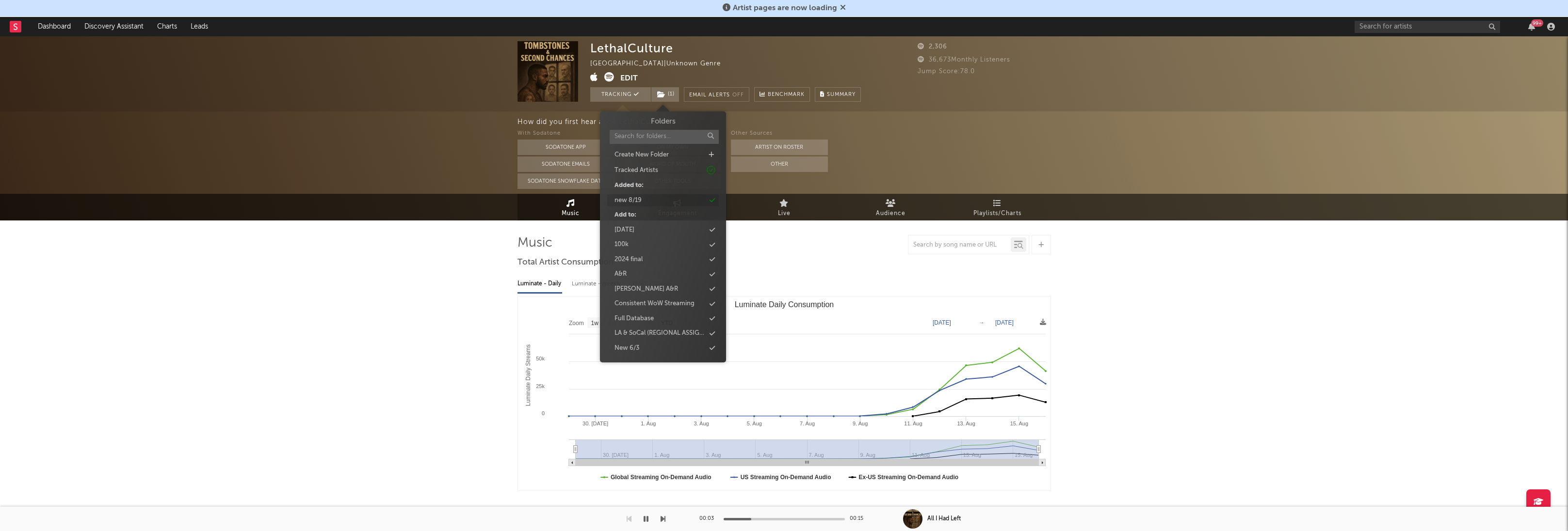
click at [637, 200] on div "new 8/19" at bounding box center [628, 201] width 27 height 10
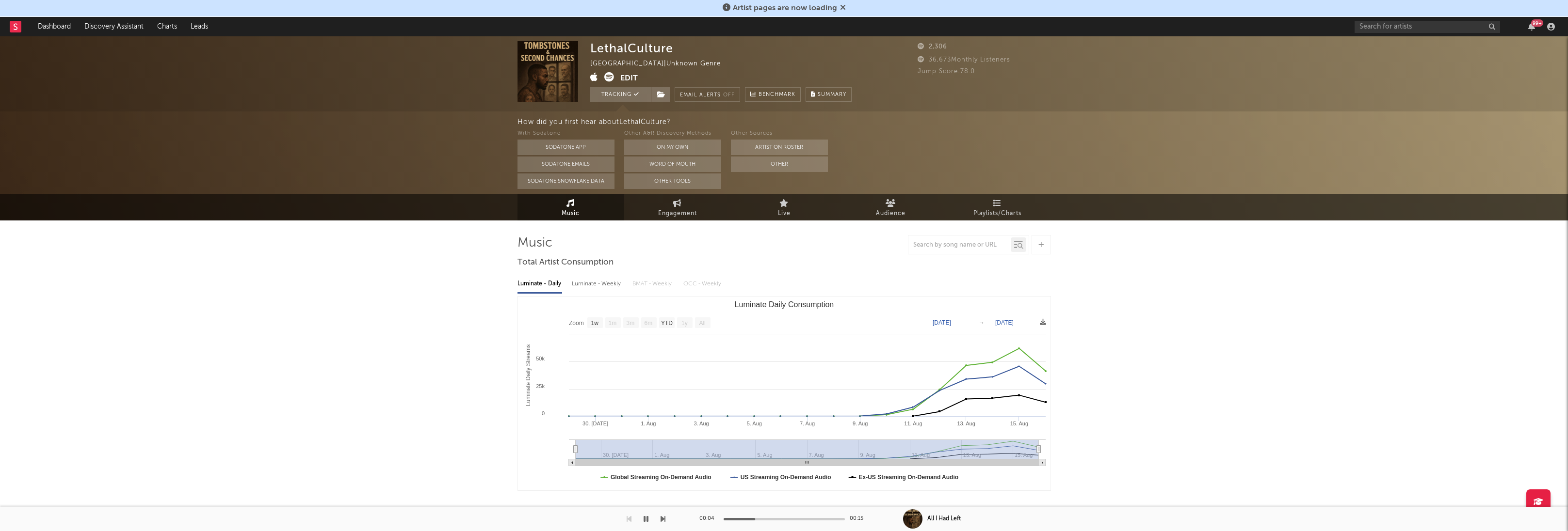
click at [419, 247] on div "LethalCulture [GEOGRAPHIC_DATA] | Unknown Genre Edit Tracking Email Alerts Off …" at bounding box center [784, 445] width 1568 height 817
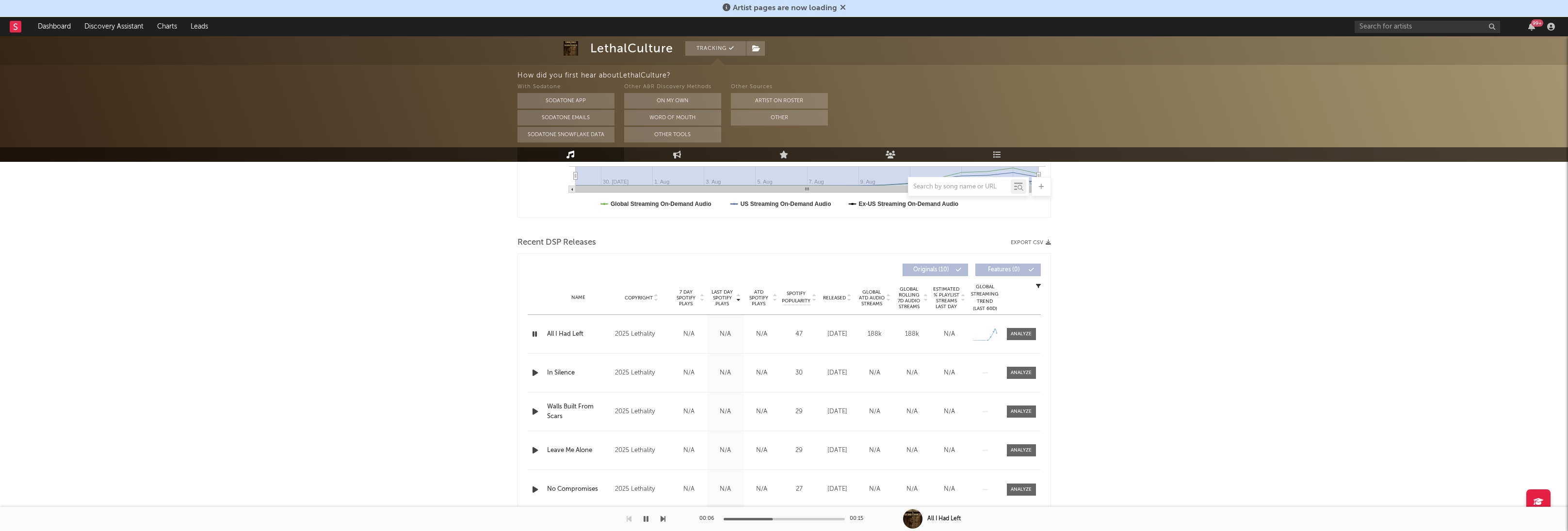
scroll to position [322, 0]
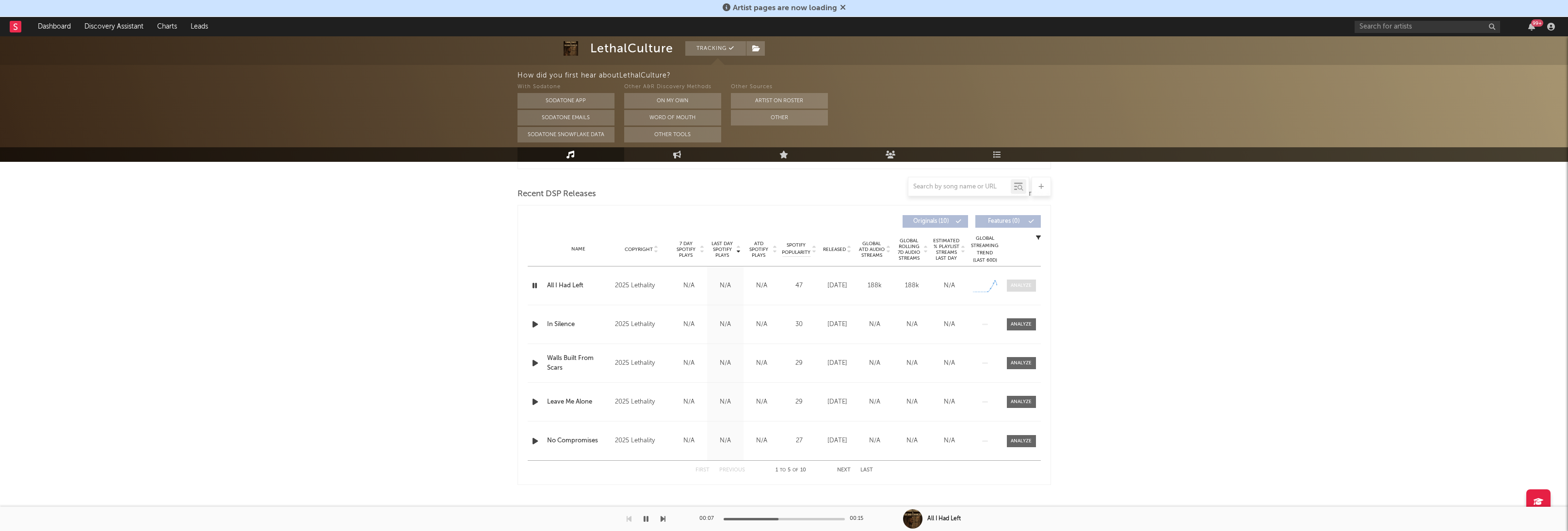
click at [1018, 282] on div at bounding box center [1021, 286] width 21 height 7
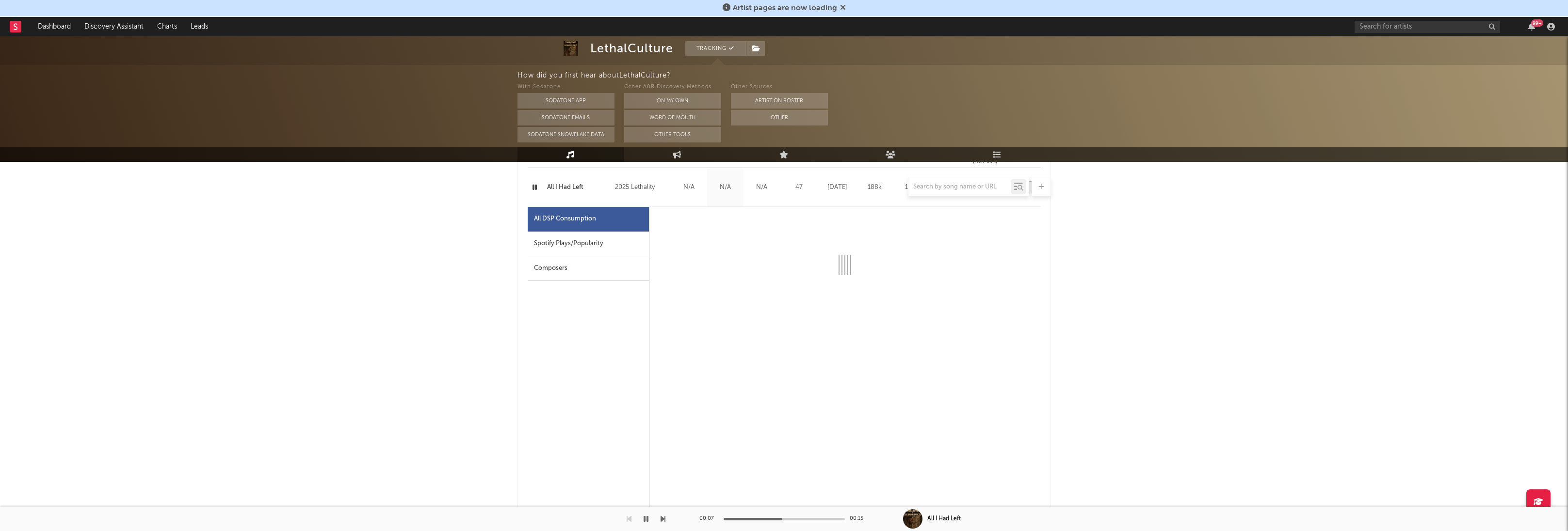
select select "1w"
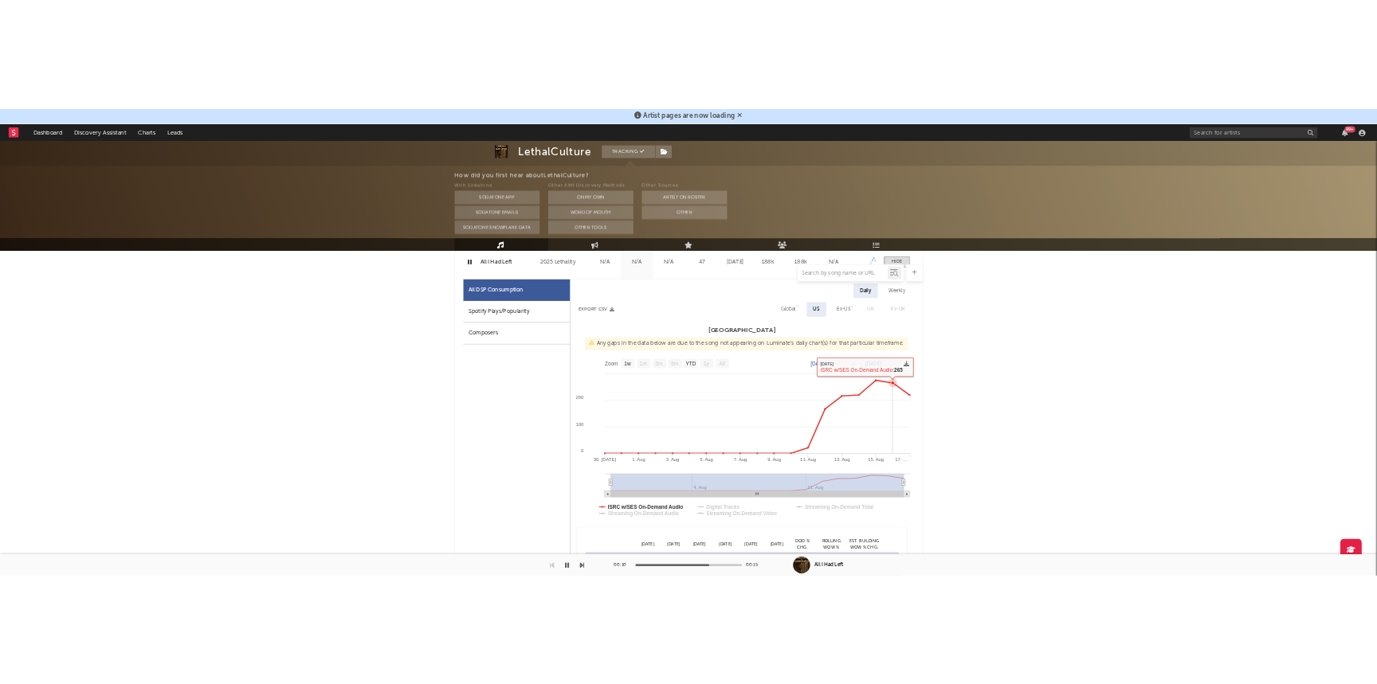
scroll to position [0, 0]
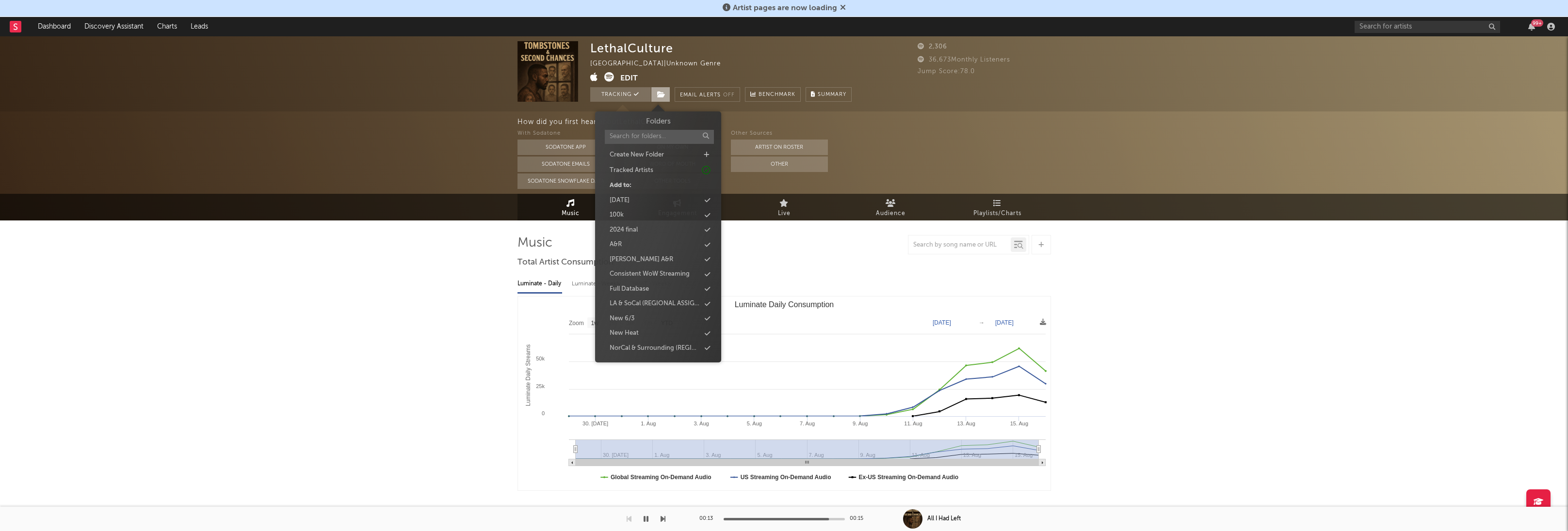
click at [660, 94] on icon at bounding box center [662, 94] width 9 height 7
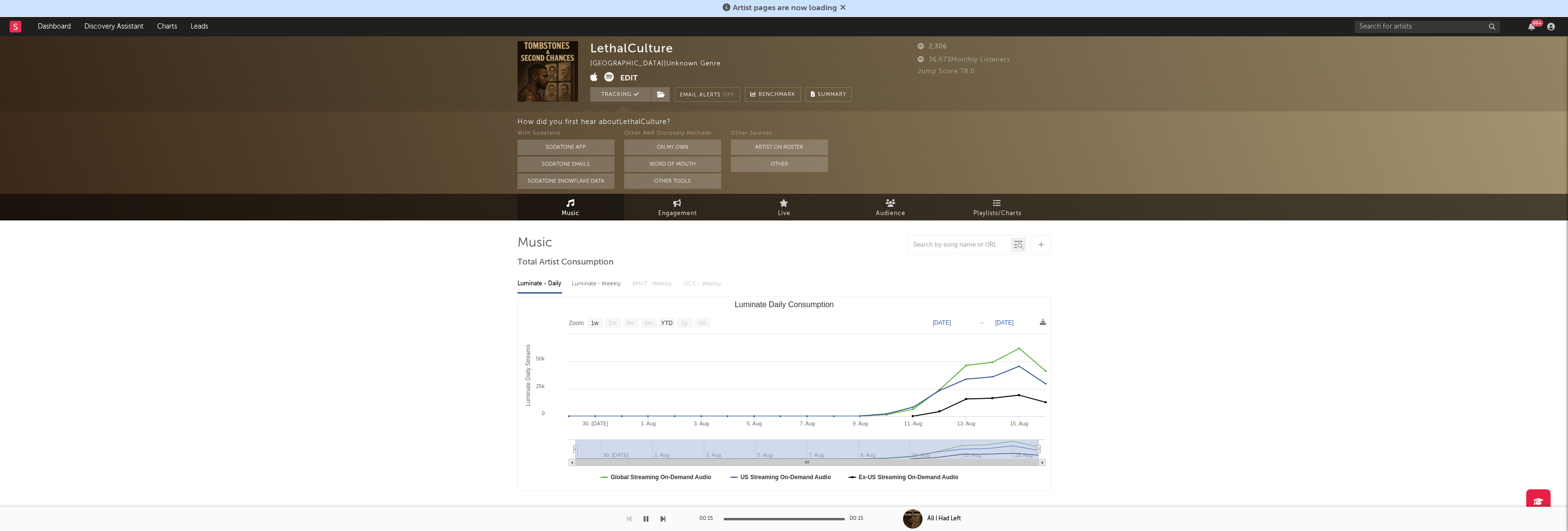
click at [607, 77] on icon at bounding box center [609, 77] width 10 height 10
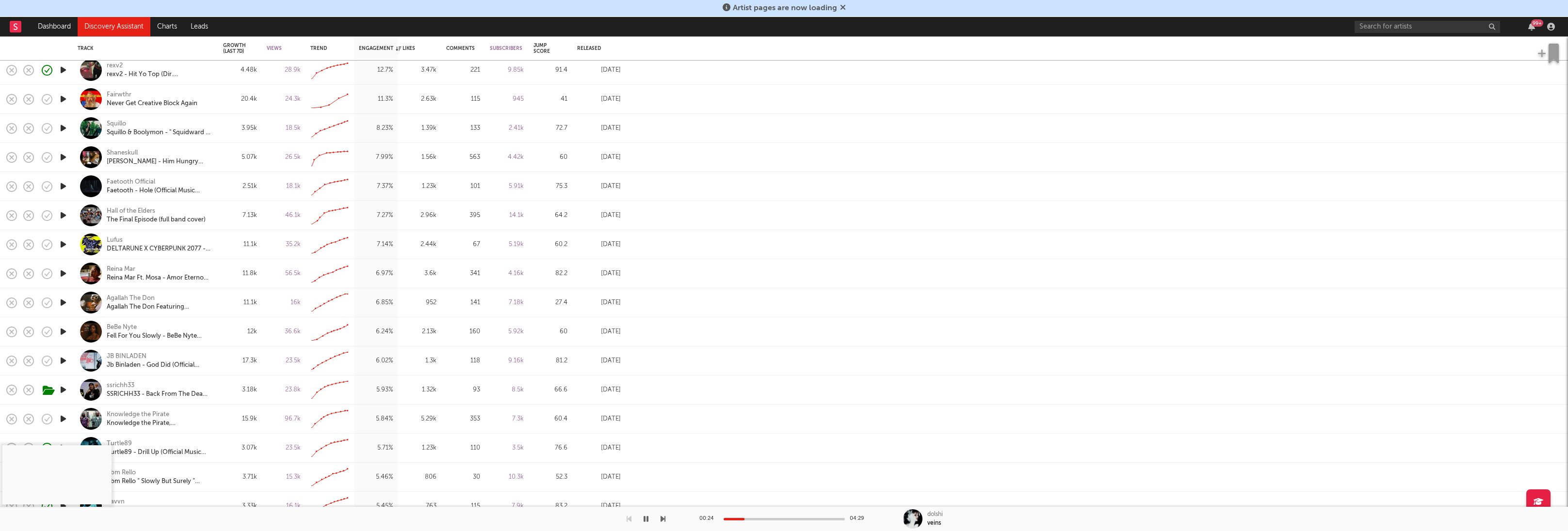
click at [64, 390] on icon "button" at bounding box center [63, 390] width 10 height 12
click at [759, 519] on div at bounding box center [784, 519] width 121 height 2
click at [137, 398] on div "ssrichh33 SSRICHH33 - Back From The Dead (Official Music Video)" at bounding box center [145, 390] width 136 height 29
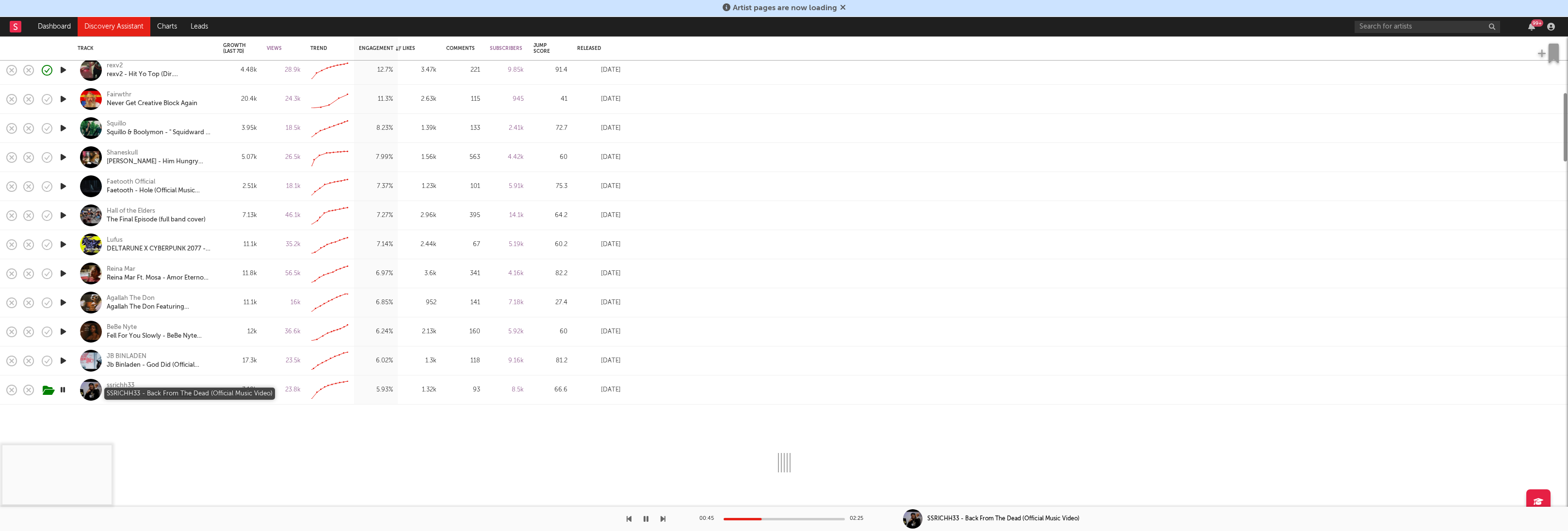
click at [136, 395] on div "SSRICHH33 - Back From The Dead (Official Music Video)" at bounding box center [158, 394] width 104 height 9
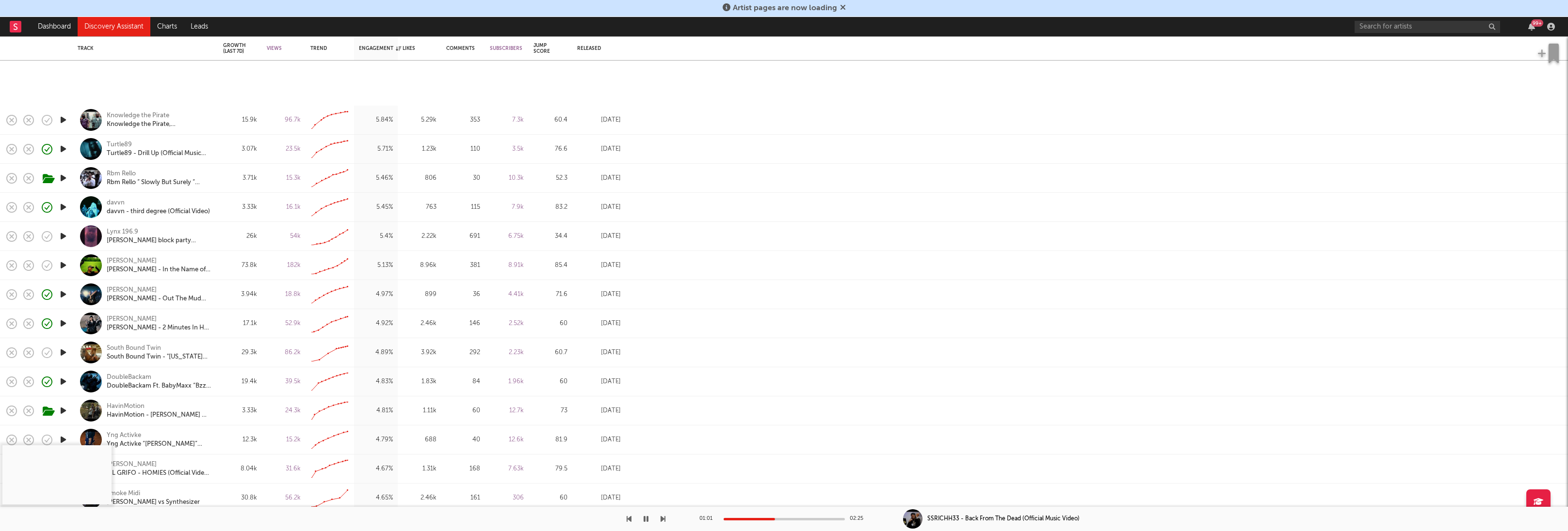
click at [61, 204] on icon "button" at bounding box center [63, 207] width 10 height 12
click at [129, 213] on div "davvn - third degree (Official Video)" at bounding box center [158, 212] width 103 height 9
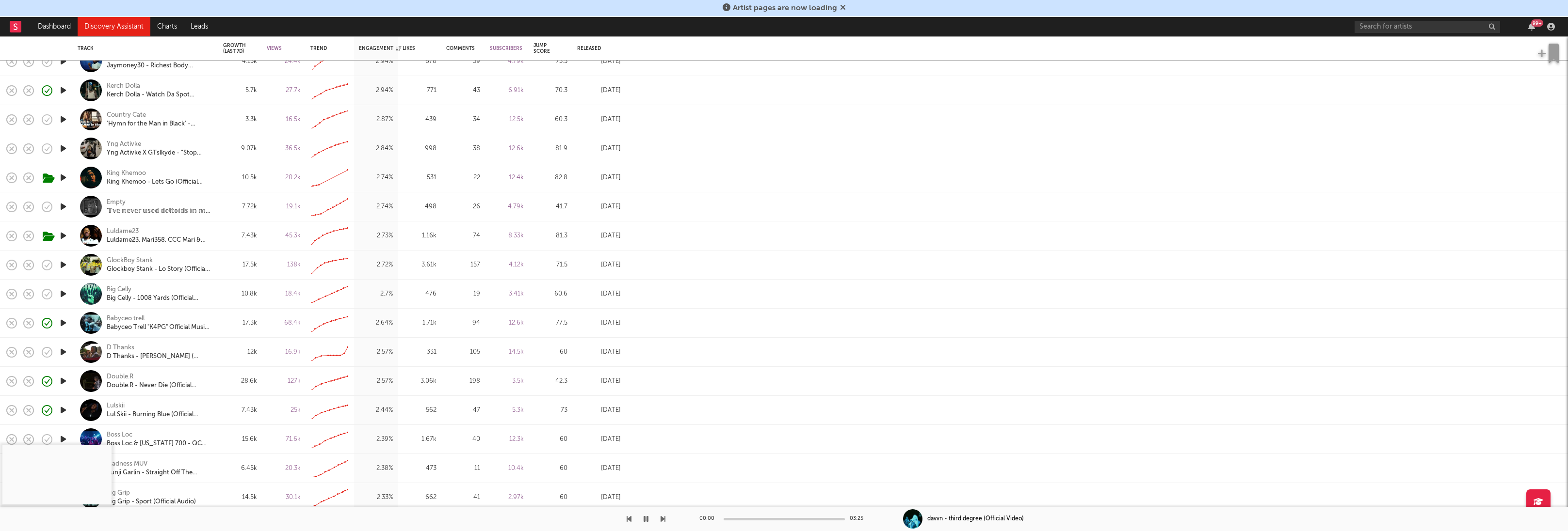
click at [63, 293] on icon "button" at bounding box center [63, 294] width 10 height 12
click at [751, 518] on div at bounding box center [784, 519] width 121 height 2
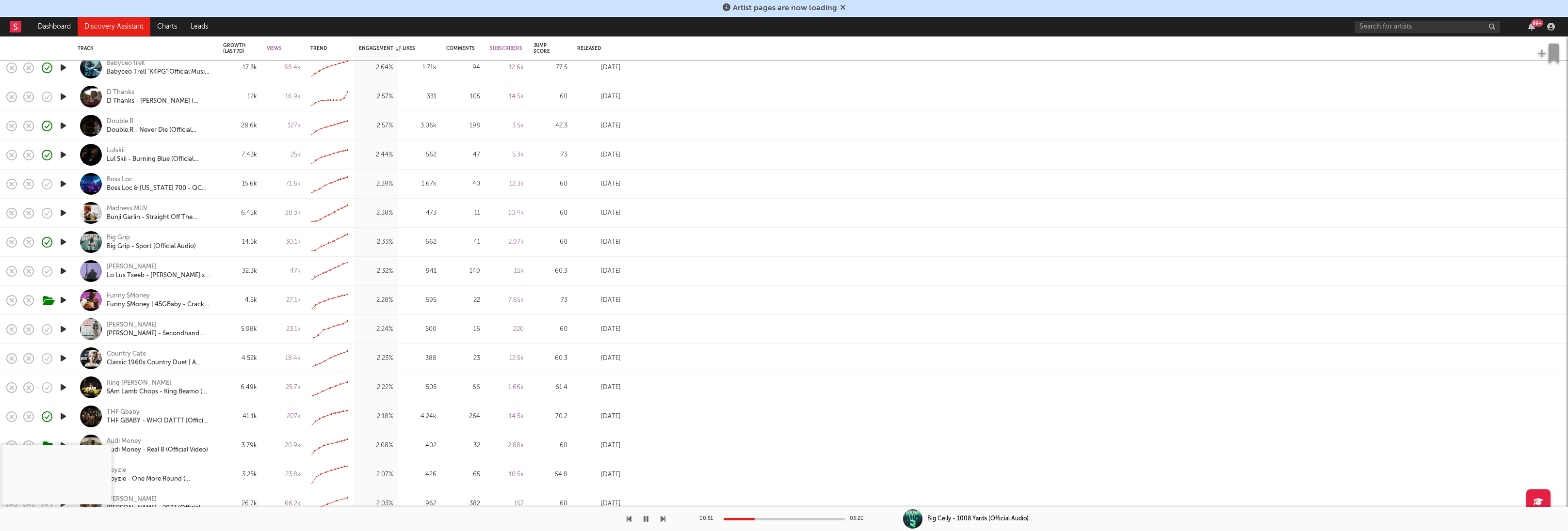
click at [64, 243] on icon "button" at bounding box center [63, 242] width 10 height 12
click at [763, 519] on div at bounding box center [784, 519] width 121 height 2
click at [169, 249] on div "Big Grip - Sport (Official Audio)" at bounding box center [151, 246] width 89 height 9
click at [117, 236] on div "Big Grip" at bounding box center [118, 238] width 23 height 9
click at [54, 25] on link "Dashboard" at bounding box center [54, 27] width 46 height 19
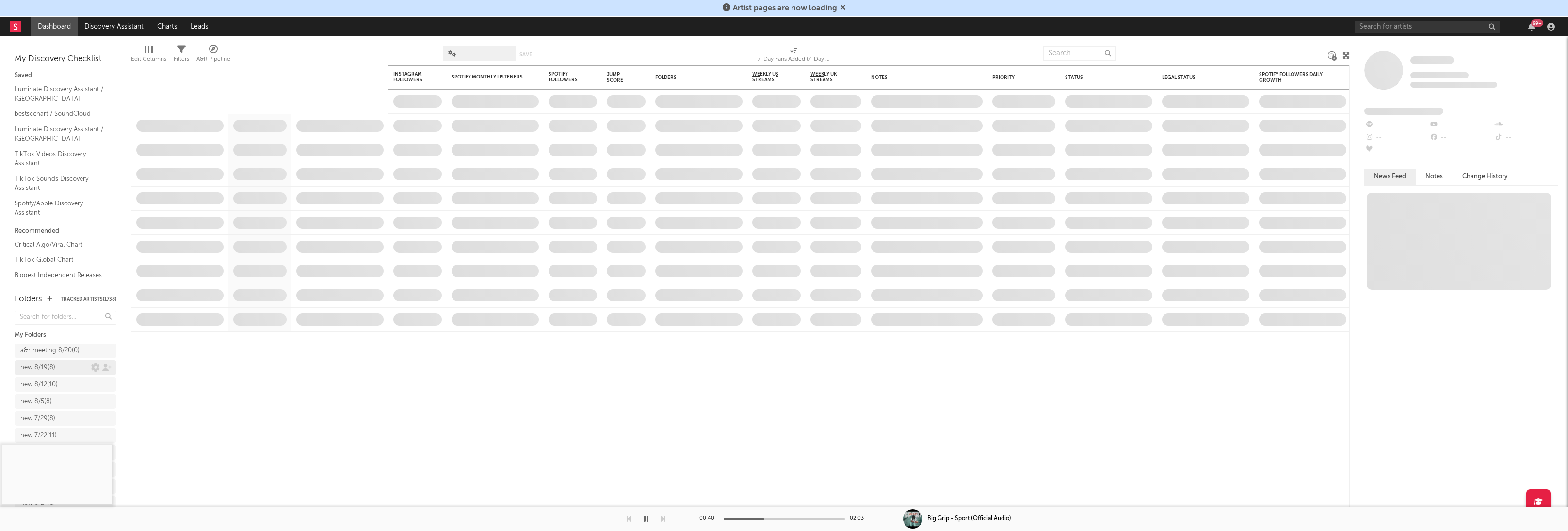
click at [43, 370] on div "new 8/19 ( 8 )" at bounding box center [37, 367] width 35 height 12
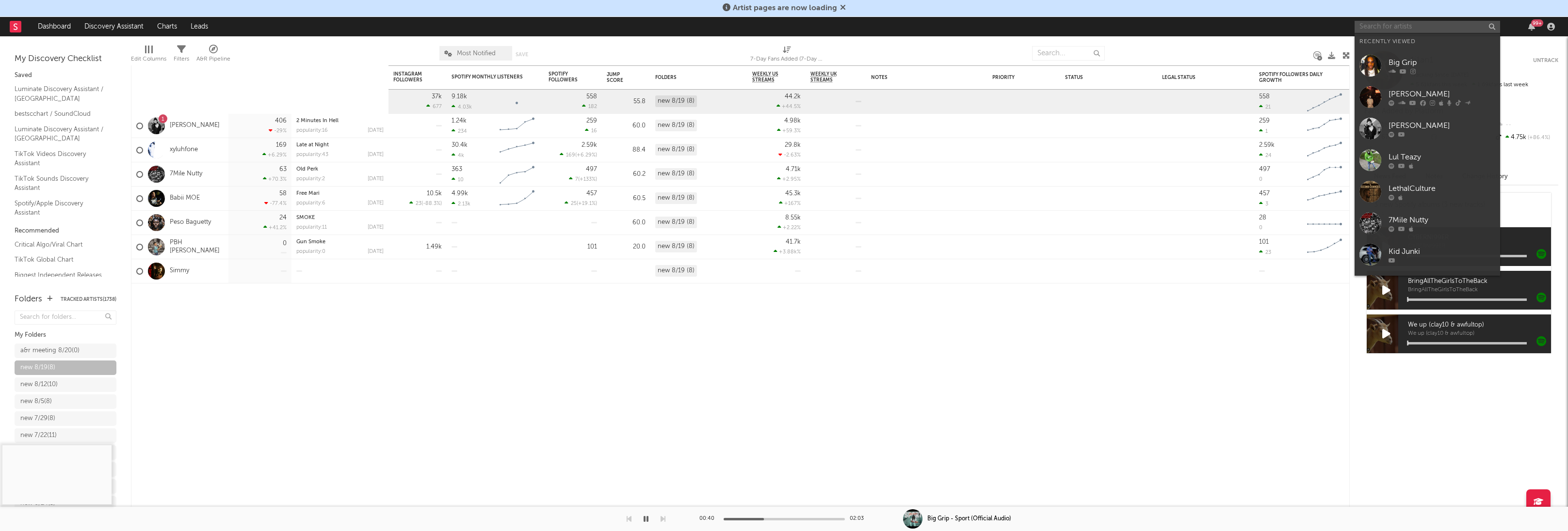
click at [1406, 27] on input "text" at bounding box center [1427, 27] width 145 height 12
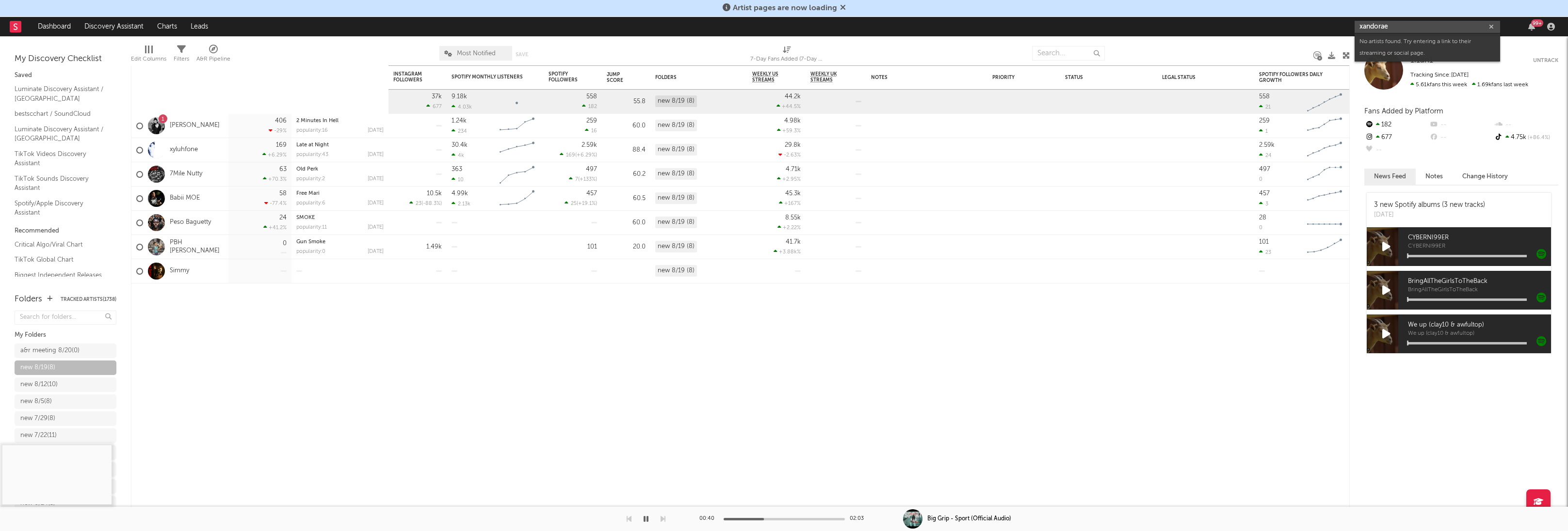
click at [1404, 27] on input "xandorae" at bounding box center [1427, 27] width 145 height 12
type input "xandorae"
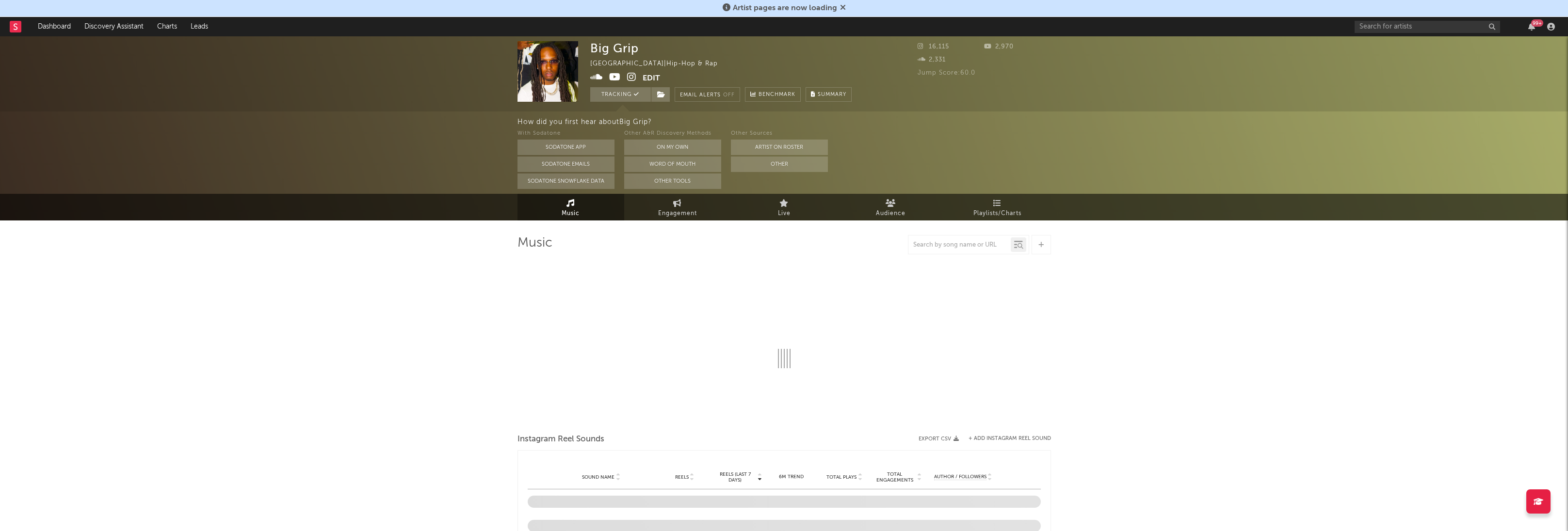
select select "1w"
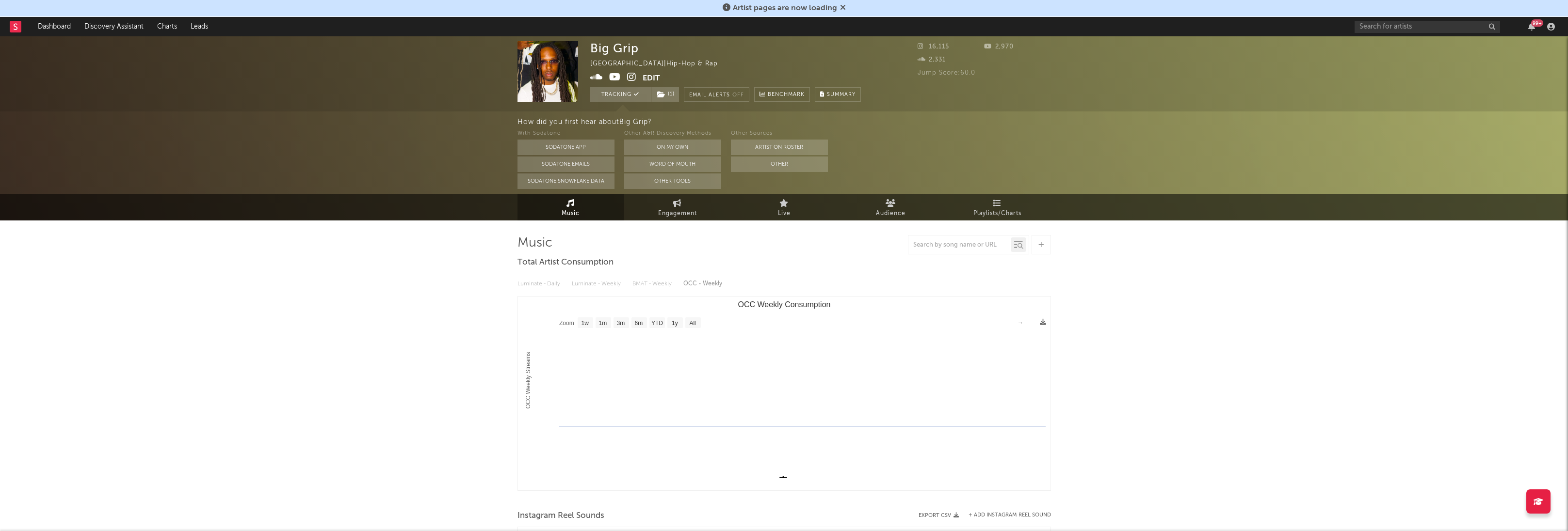
click at [631, 78] on icon at bounding box center [631, 77] width 9 height 10
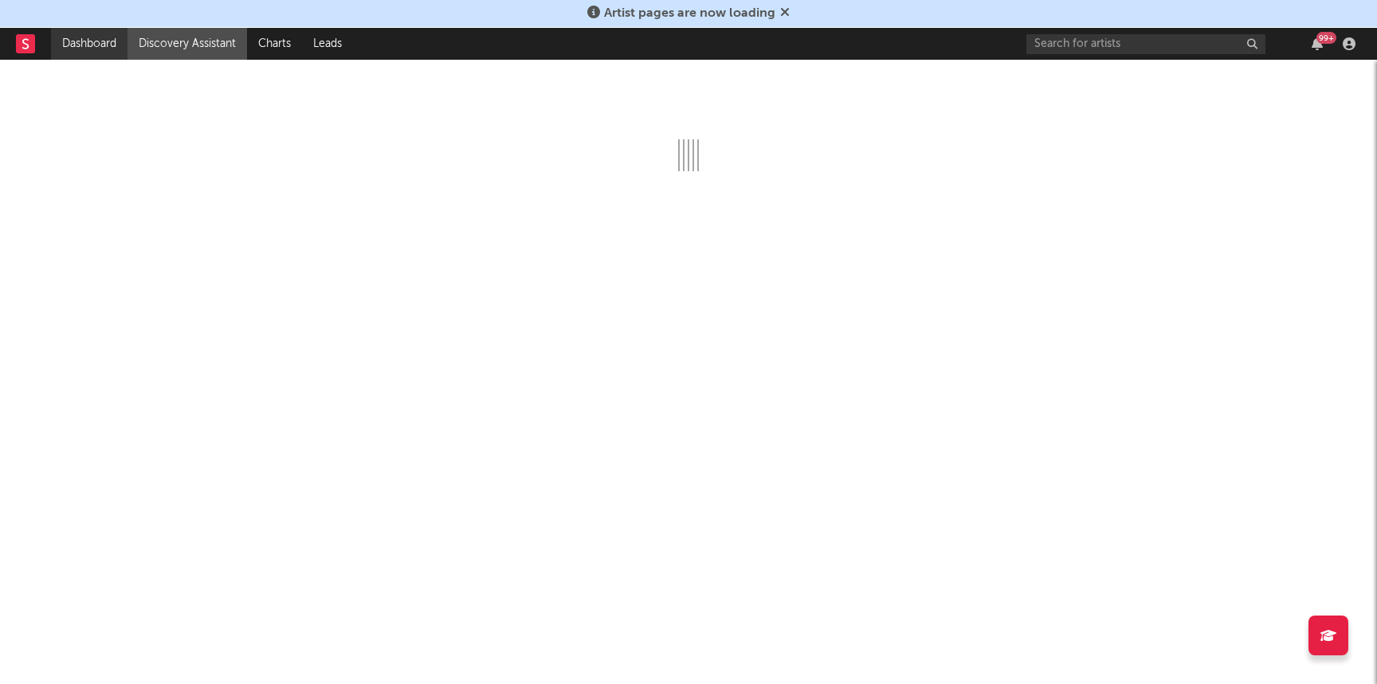
click at [84, 53] on link "Dashboard" at bounding box center [89, 44] width 76 height 32
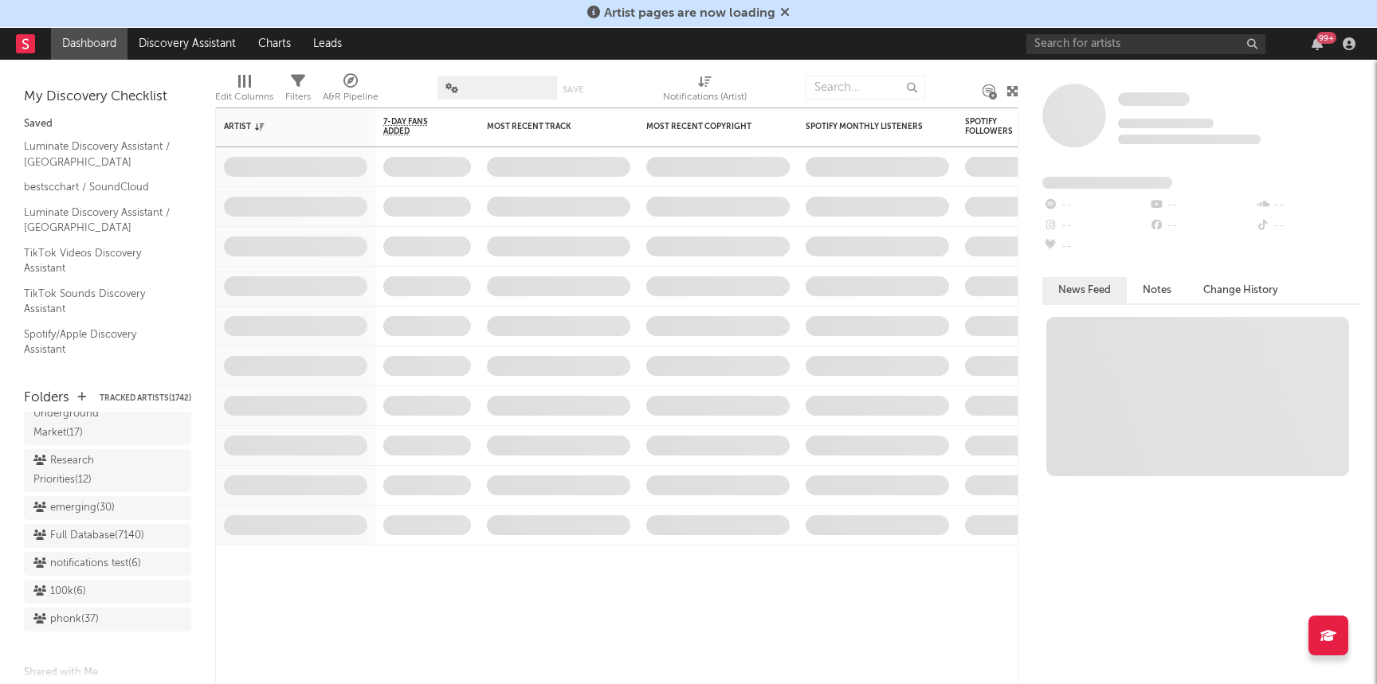
scroll to position [1379, 0]
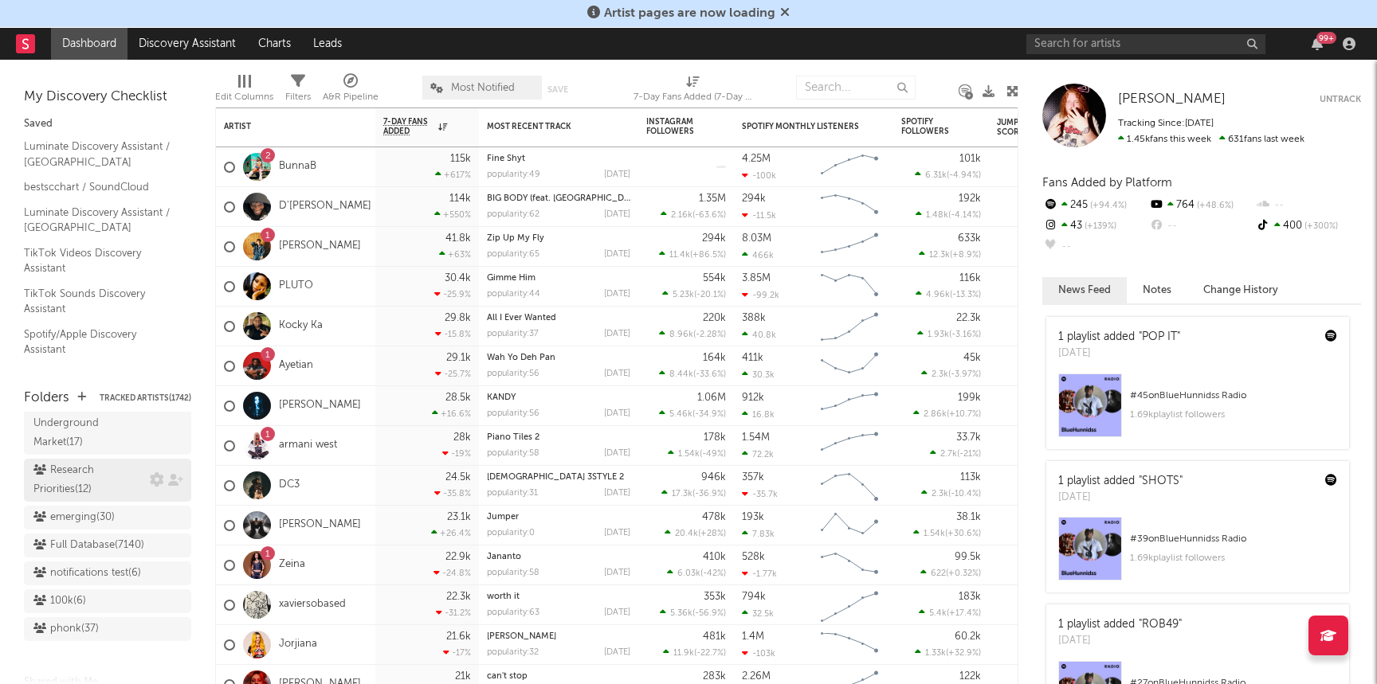
click at [87, 463] on div "Research Priorities ( 12 )" at bounding box center [89, 480] width 112 height 38
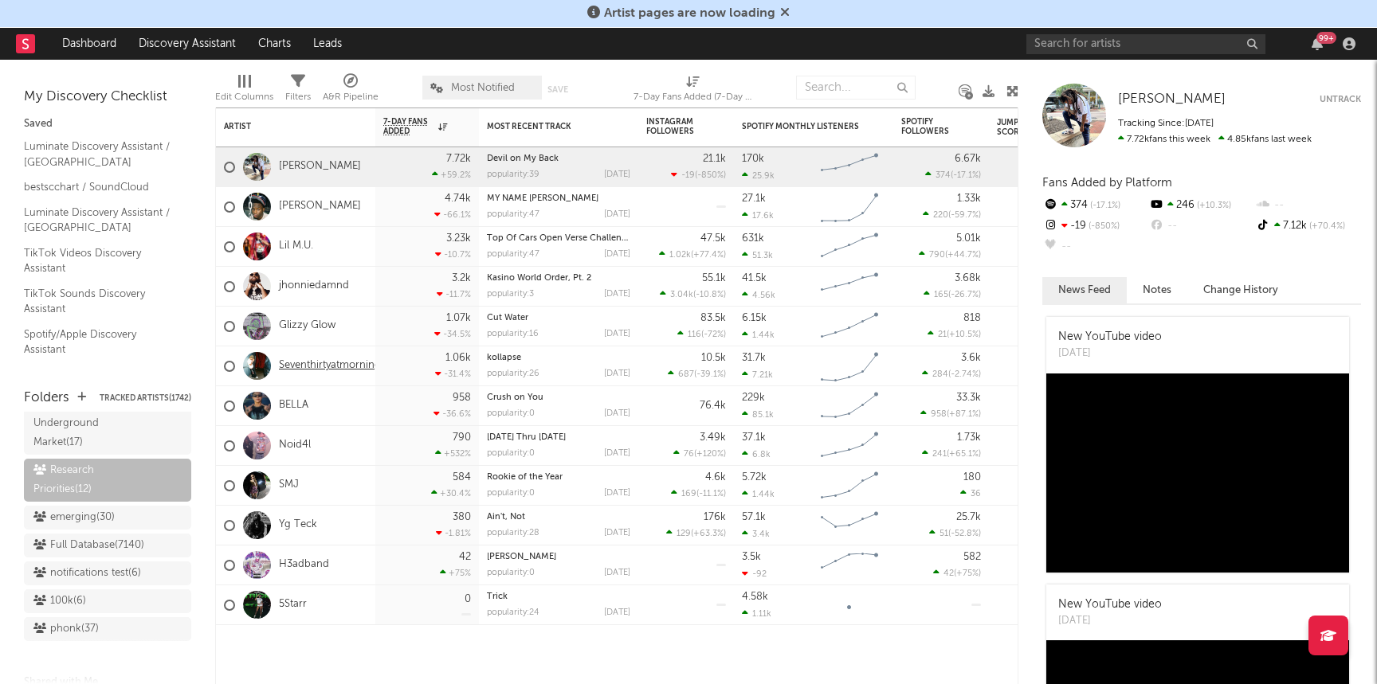
click at [335, 367] on link "Seventhirtyatmorning" at bounding box center [330, 366] width 102 height 14
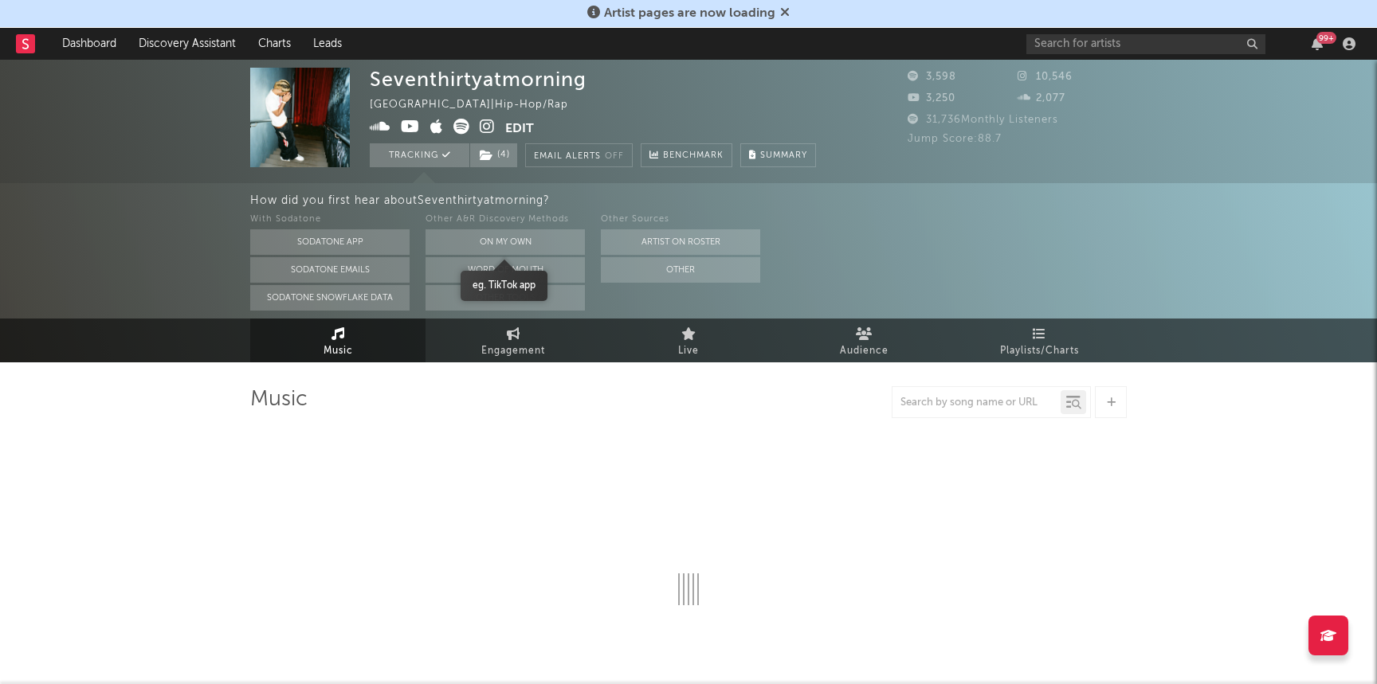
select select "1w"
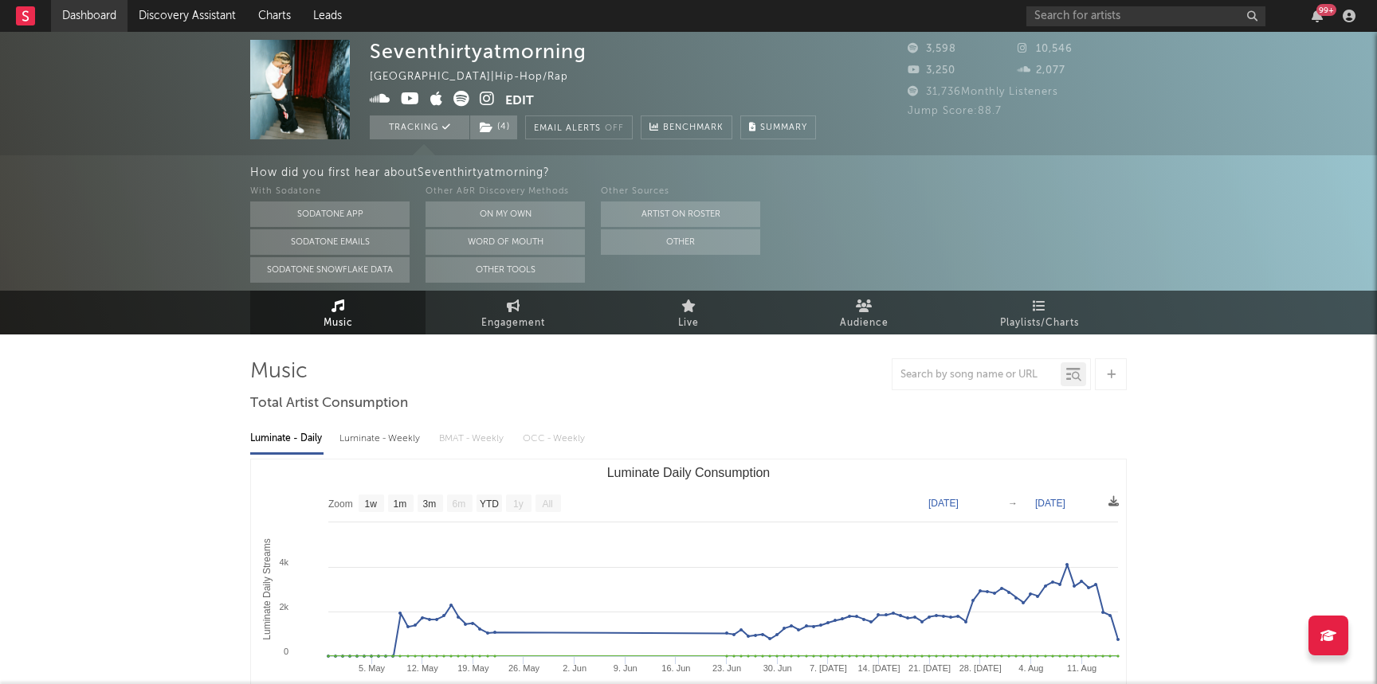
click at [70, 5] on link "Dashboard" at bounding box center [89, 16] width 76 height 32
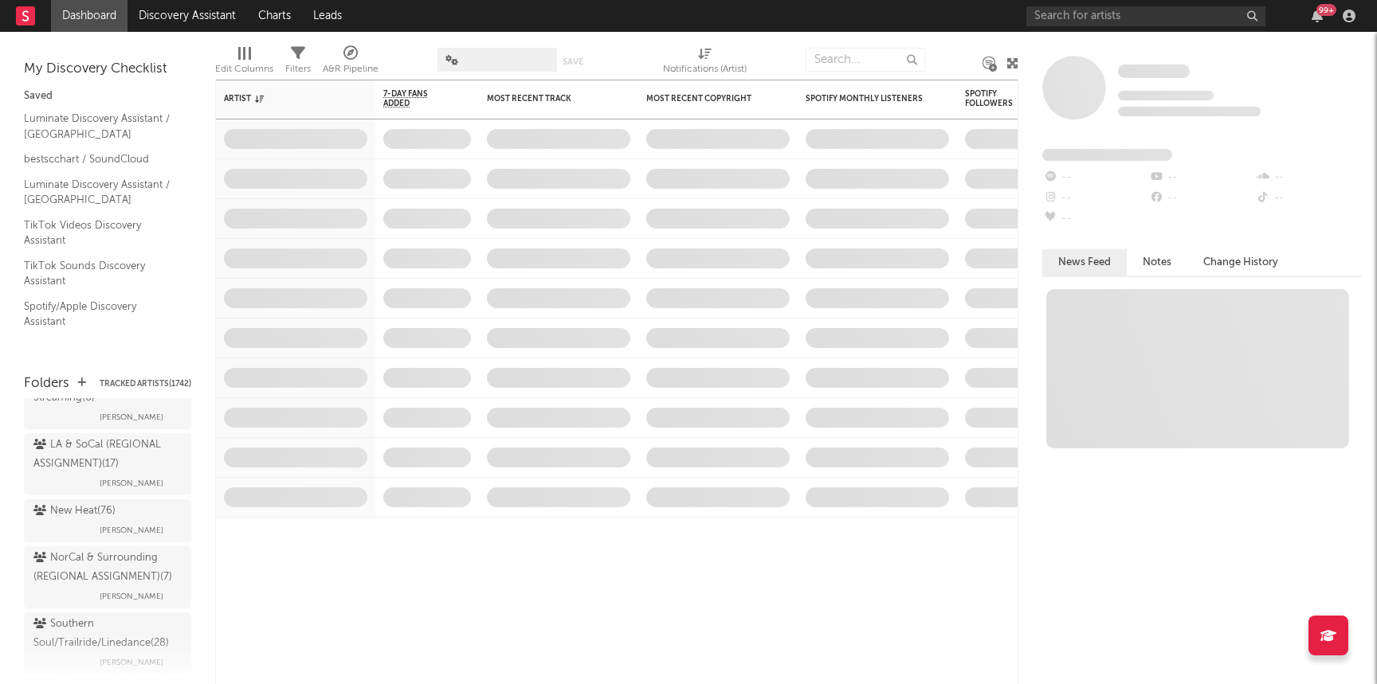
scroll to position [2249, 0]
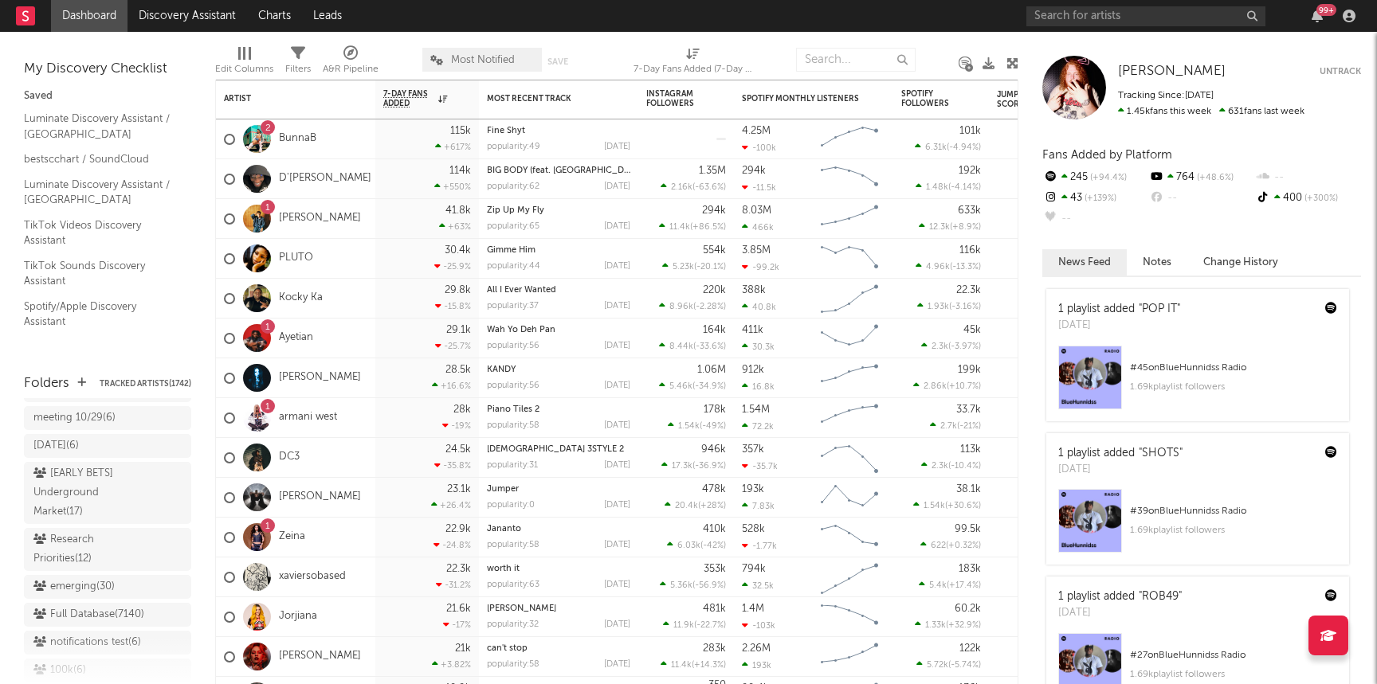
scroll to position [1327, 0]
click at [78, 500] on div "Research Priorities ( 12 )" at bounding box center [89, 519] width 112 height 38
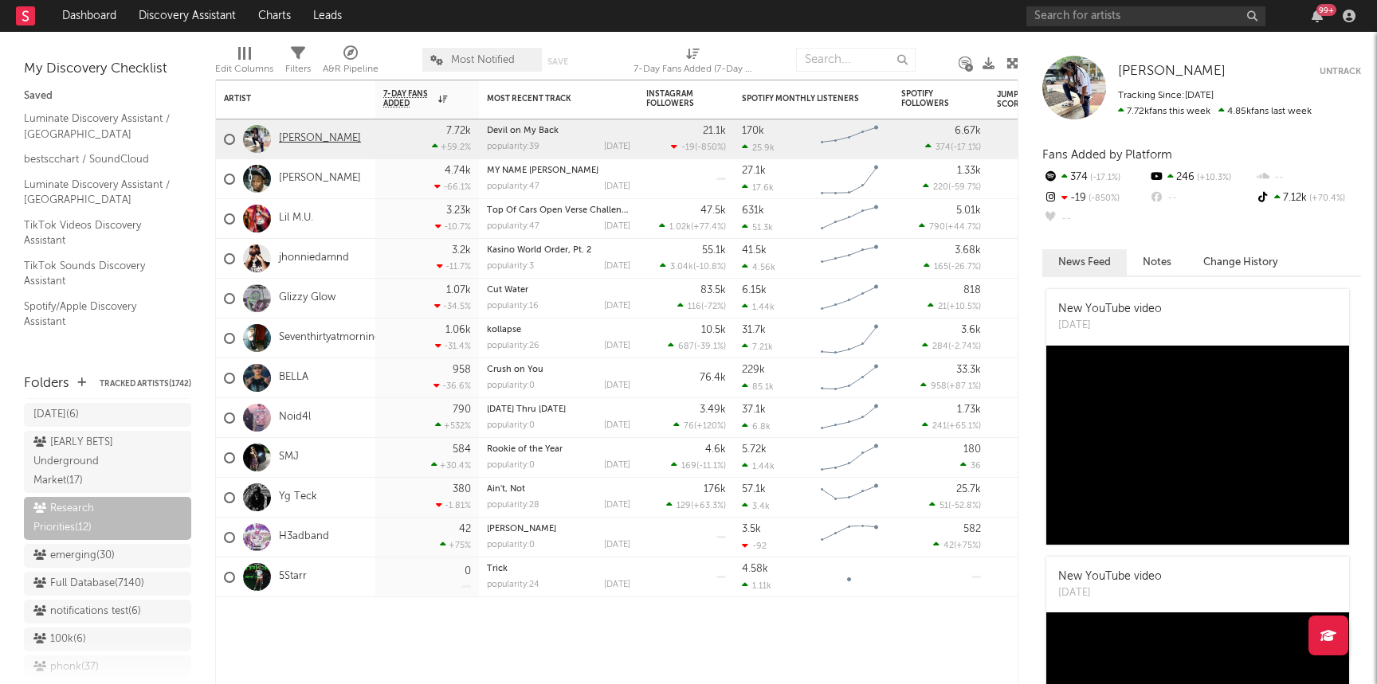
click at [300, 132] on link "Rashaad Lee" at bounding box center [320, 139] width 82 height 14
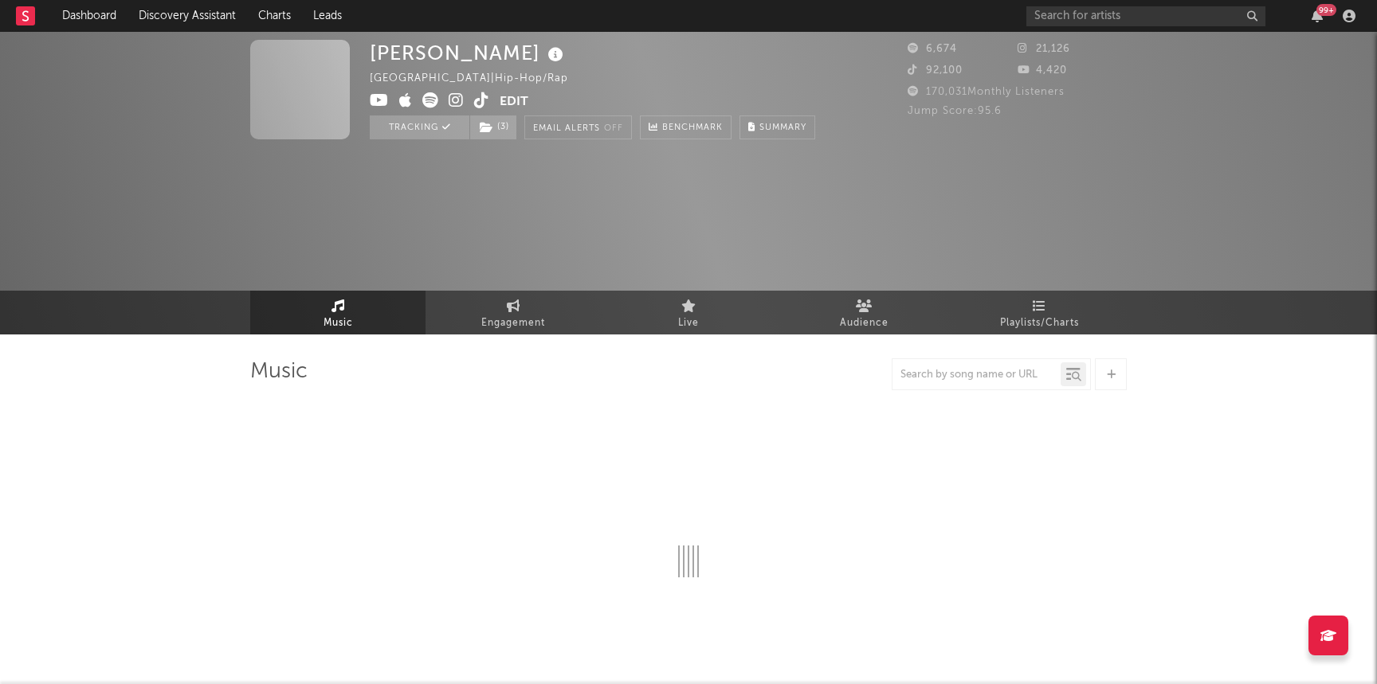
select select "6m"
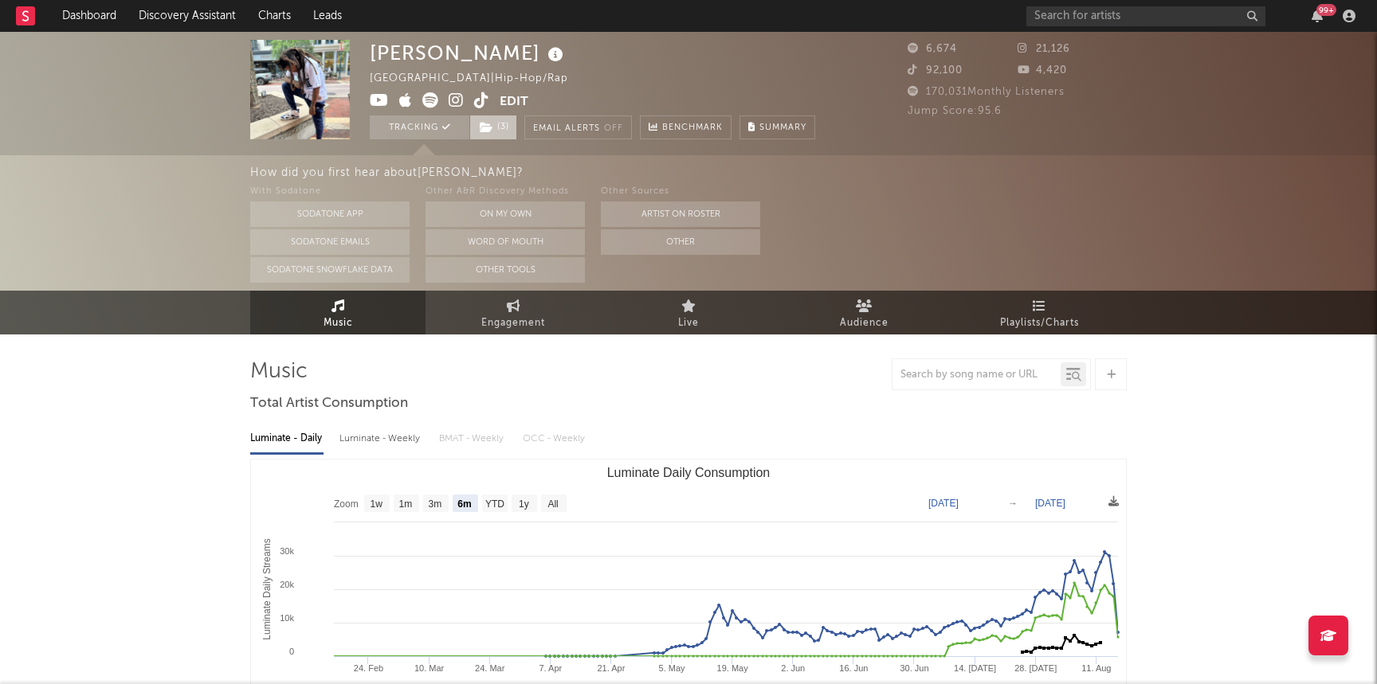
click at [498, 131] on span "( 3 )" at bounding box center [493, 128] width 48 height 24
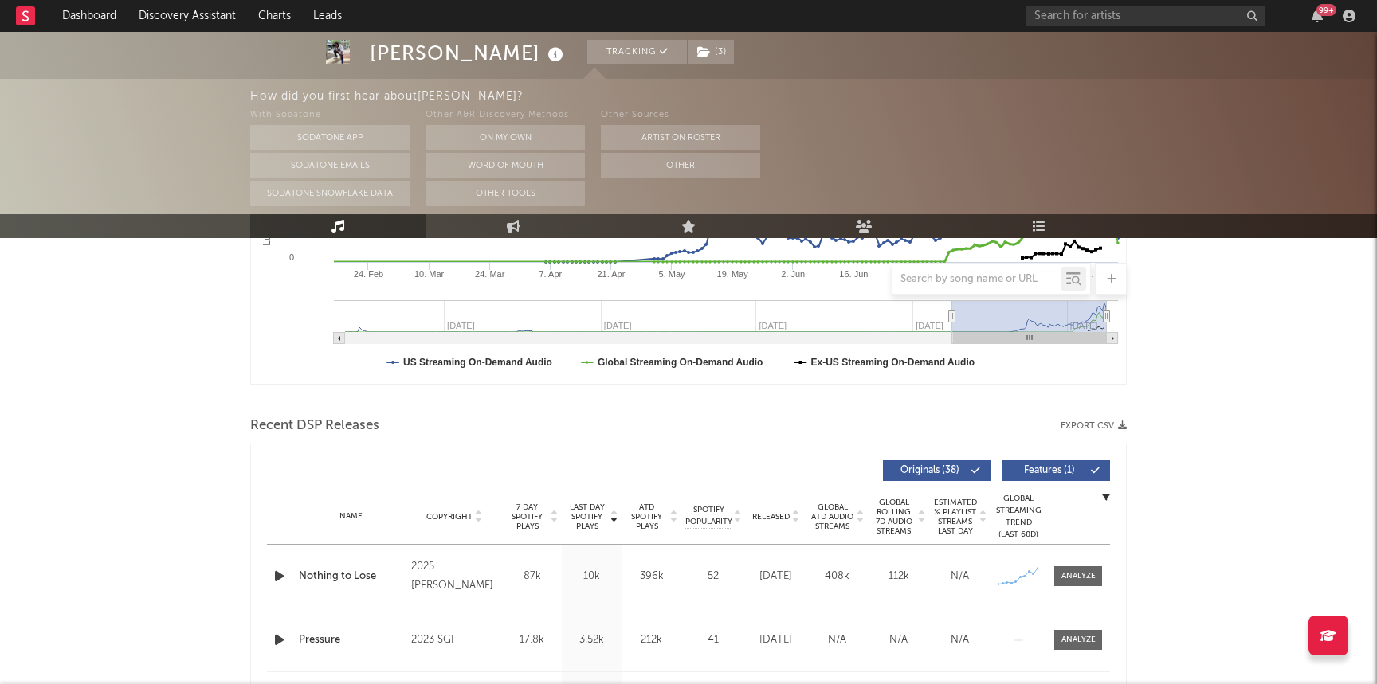
scroll to position [430, 0]
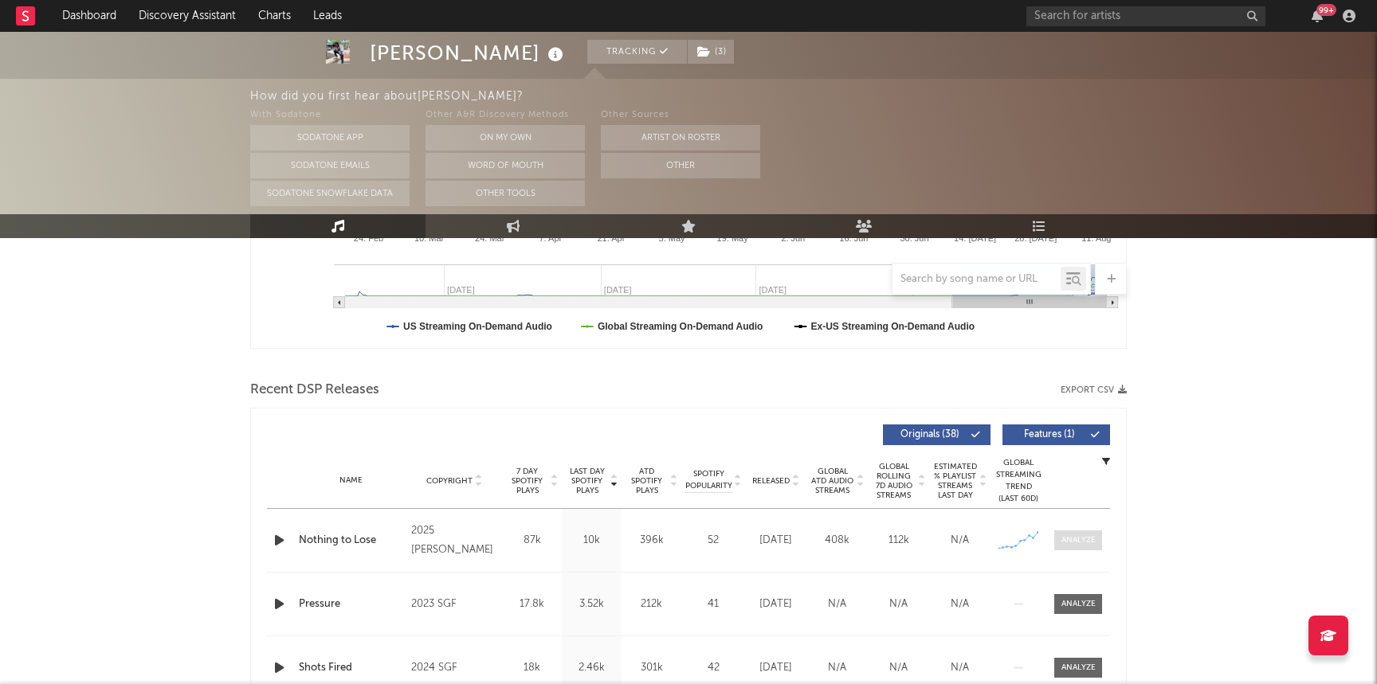
click at [1084, 532] on span at bounding box center [1078, 541] width 48 height 20
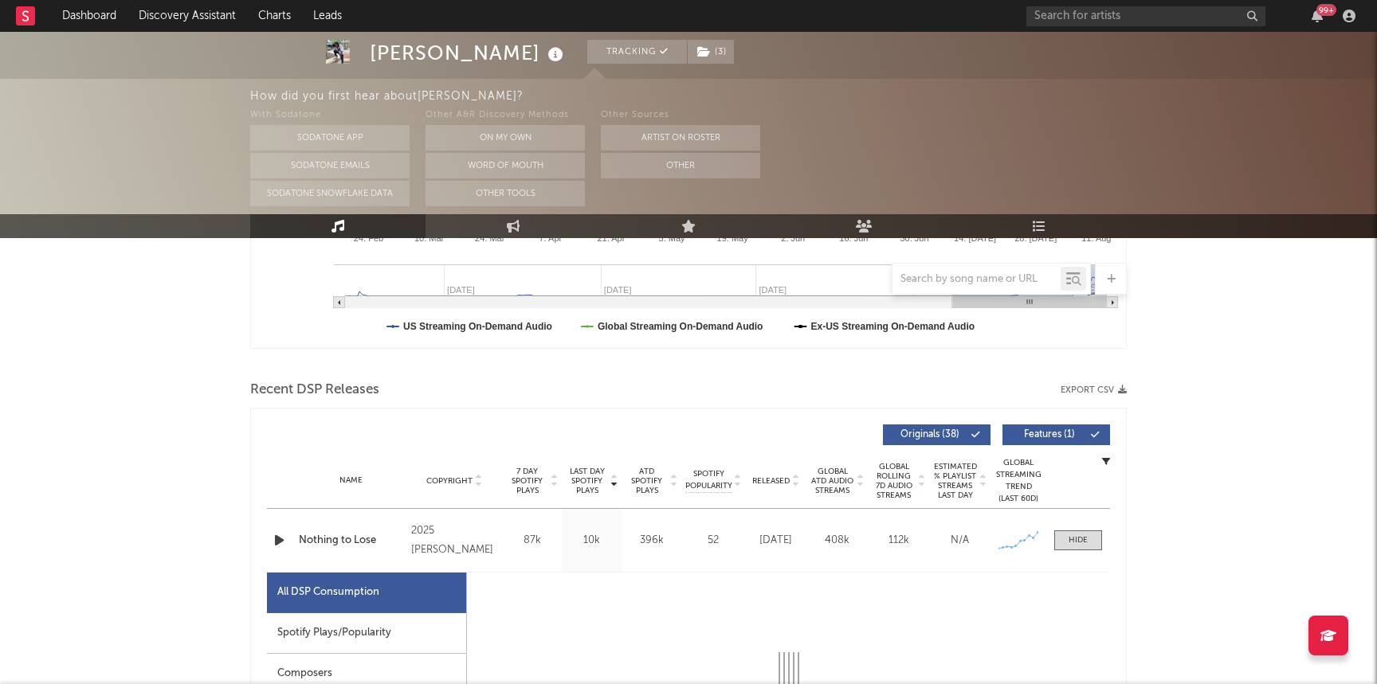
select select "1w"
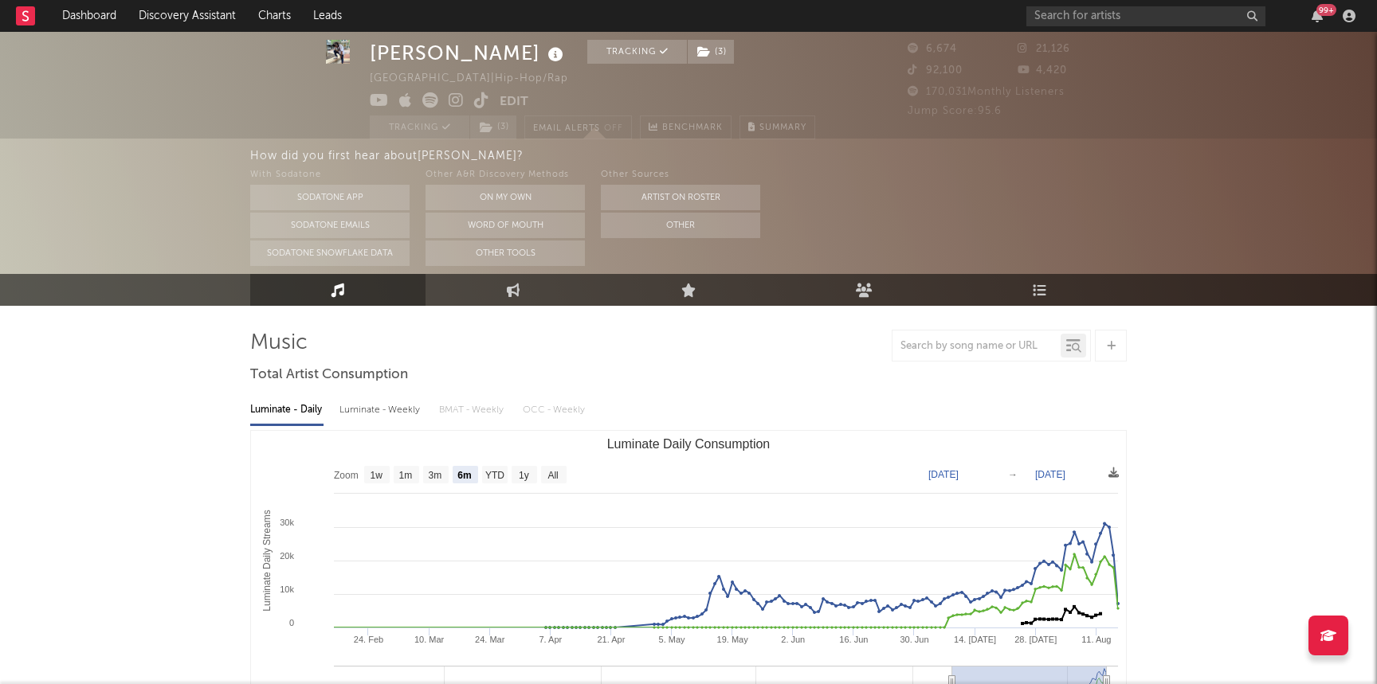
scroll to position [0, 0]
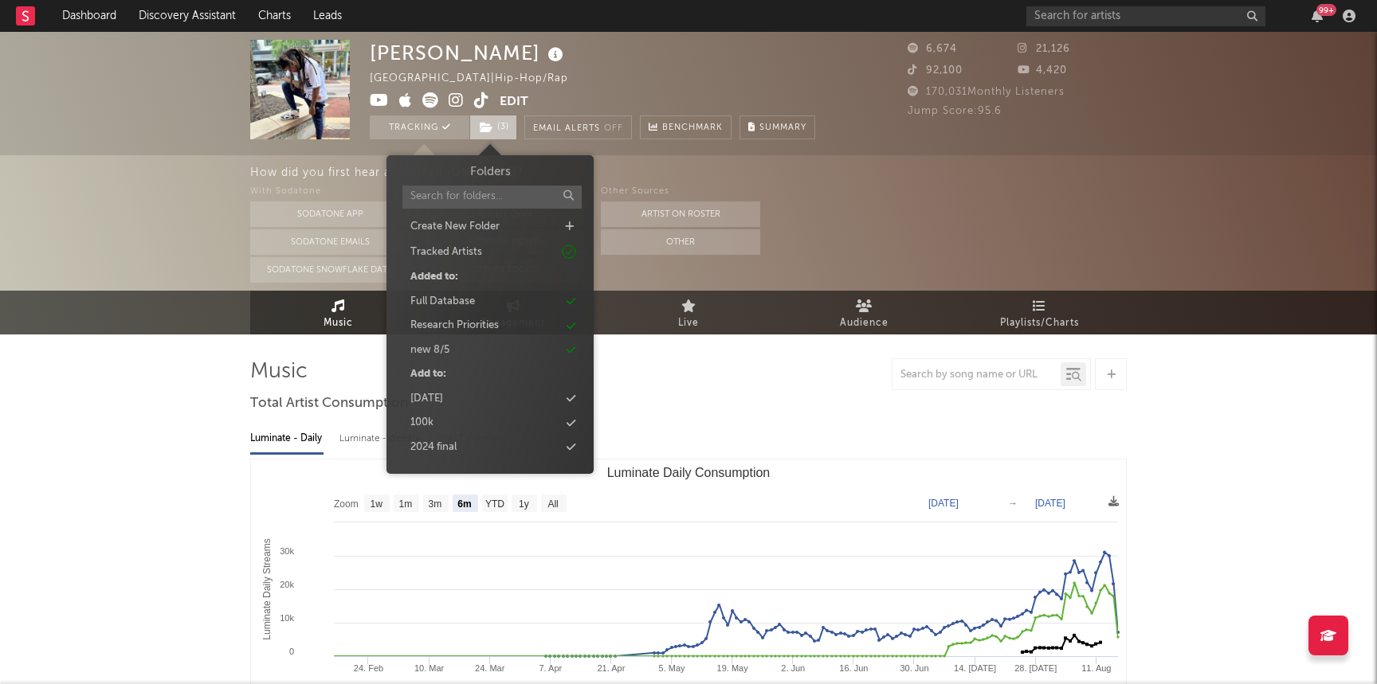
click at [491, 134] on span "( 3 )" at bounding box center [493, 128] width 48 height 24
click at [469, 323] on div "Research Priorities" at bounding box center [454, 326] width 88 height 16
click at [178, 298] on div "Music Engagement Live Audience Playlists/Charts" at bounding box center [688, 313] width 1377 height 44
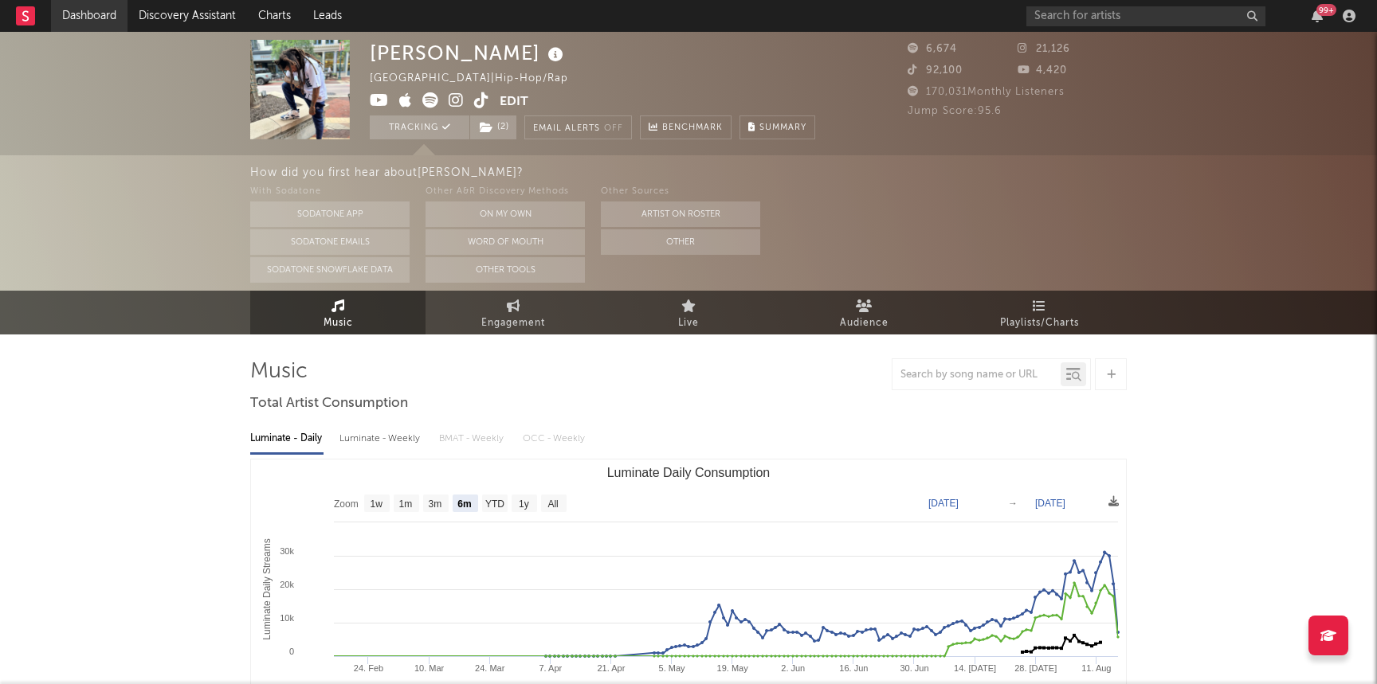
click at [108, 25] on link "Dashboard" at bounding box center [89, 16] width 76 height 32
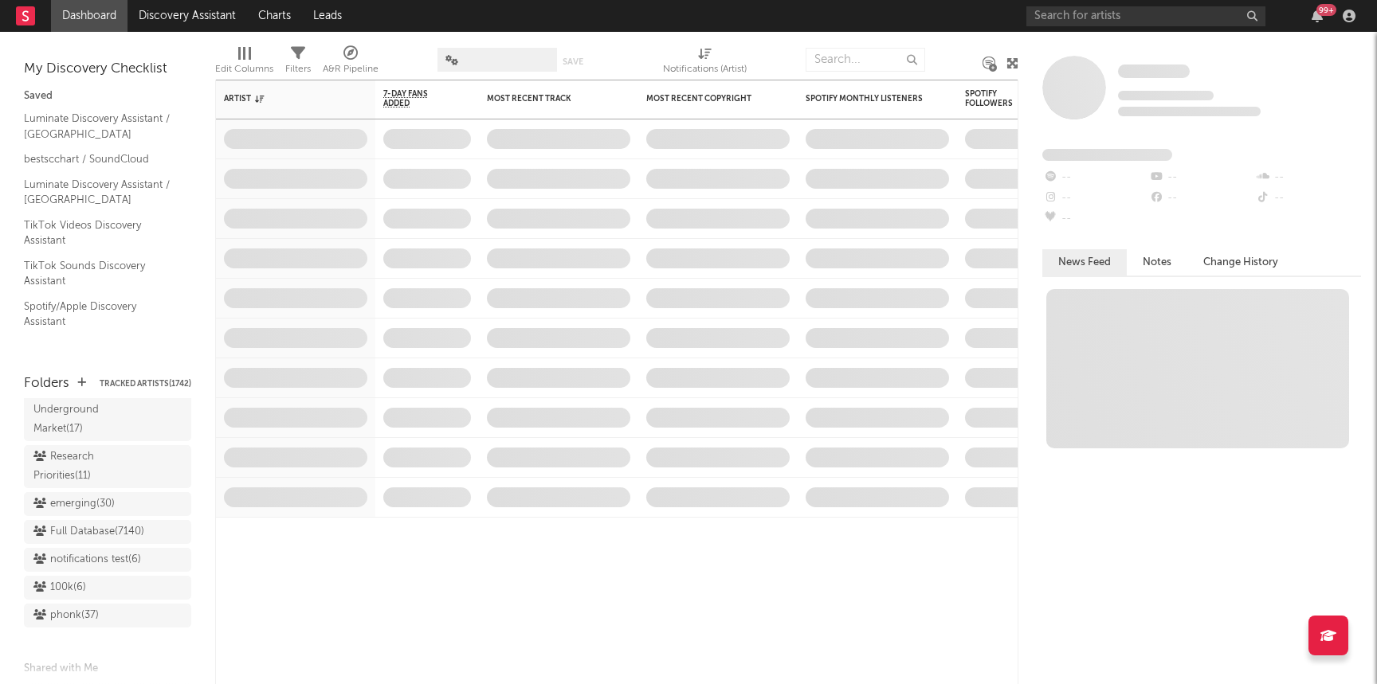
scroll to position [1350, 0]
click at [97, 477] on div "Research Priorities ( 11 )" at bounding box center [89, 496] width 112 height 38
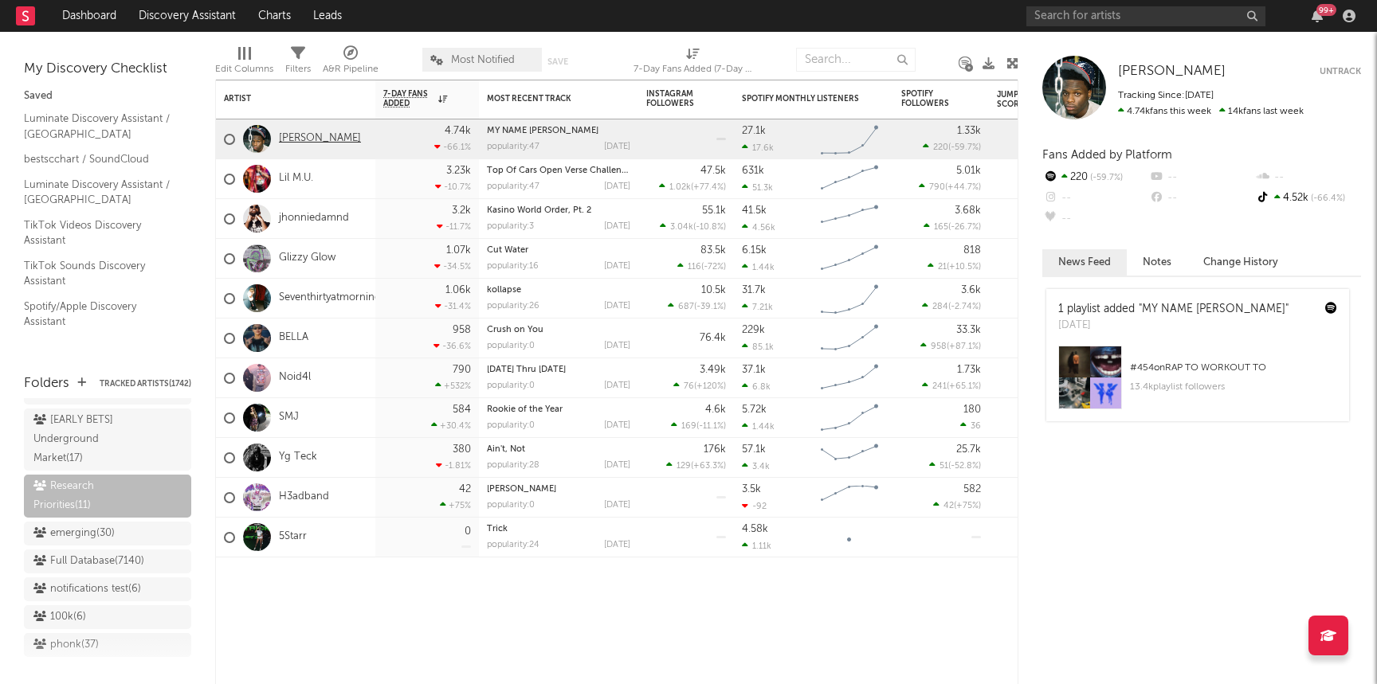
click at [284, 138] on link "Dreek Jones" at bounding box center [320, 139] width 82 height 14
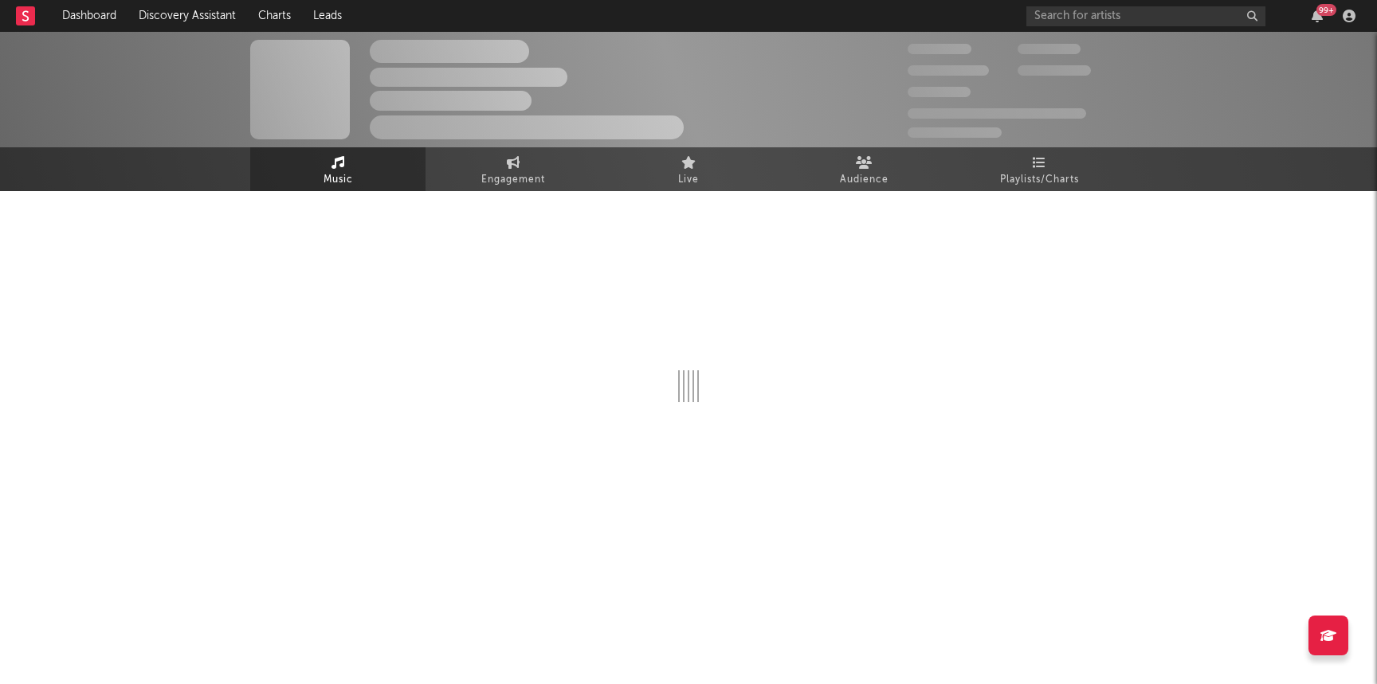
select select "1w"
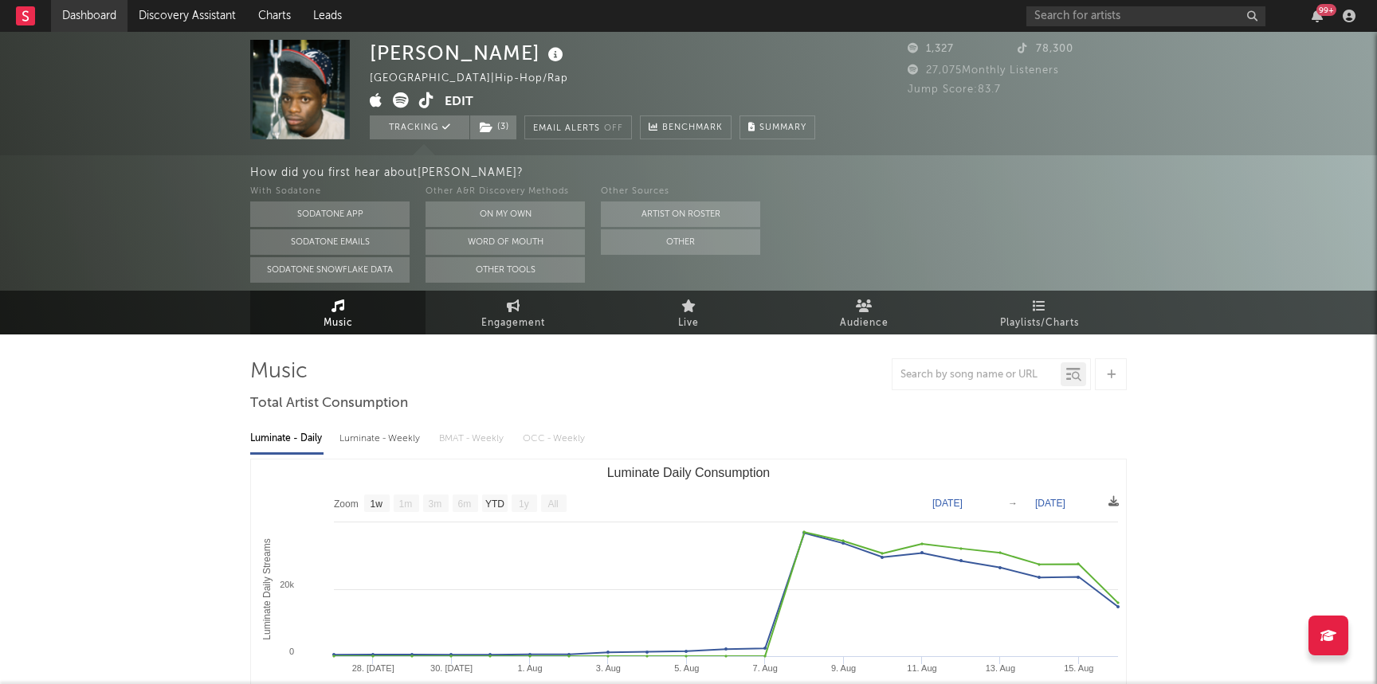
click at [80, 18] on link "Dashboard" at bounding box center [89, 16] width 76 height 32
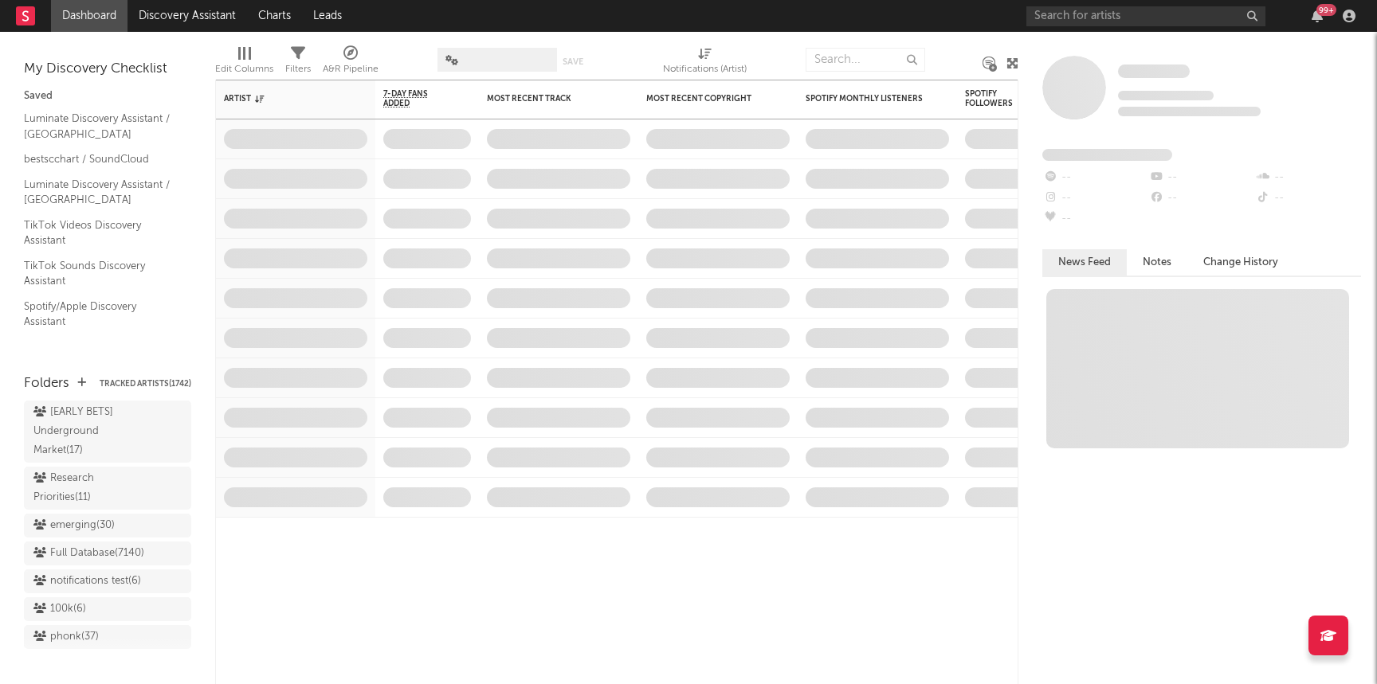
scroll to position [1335, 0]
click at [73, 492] on div "Research Priorities ( 11 )" at bounding box center [89, 511] width 112 height 38
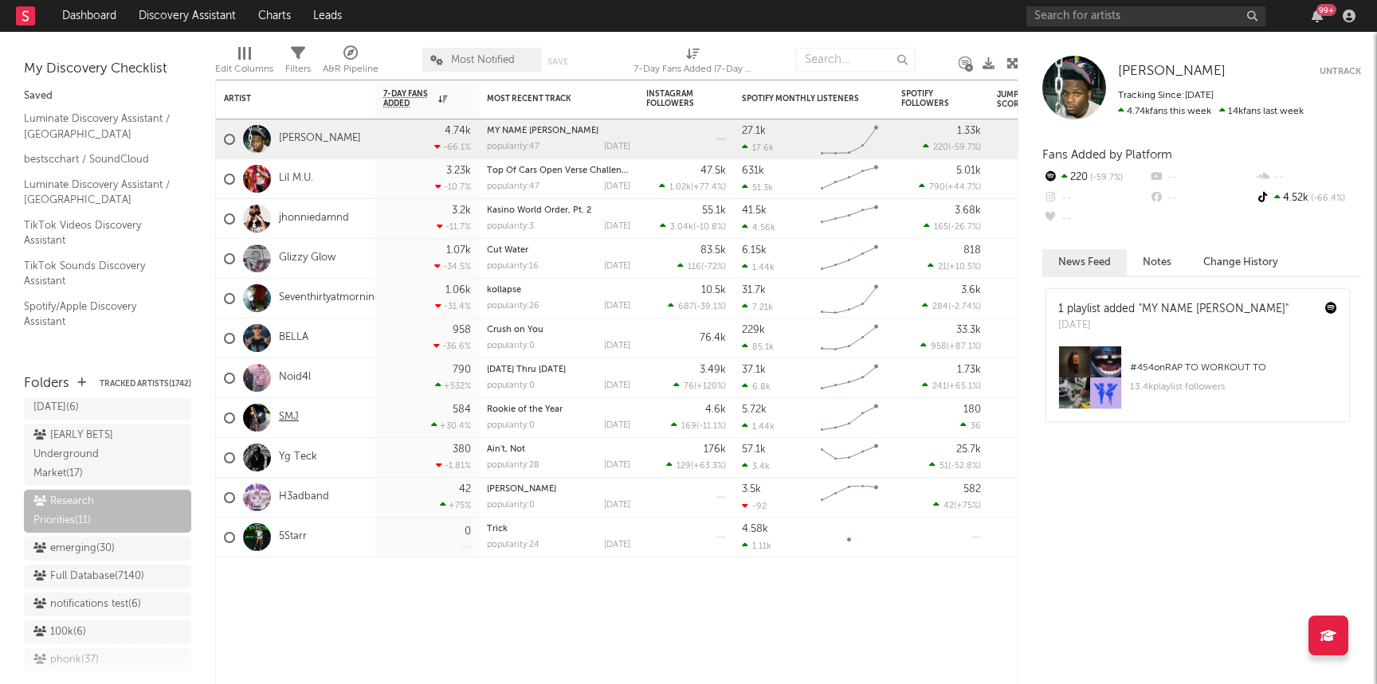
click at [288, 423] on link "SMJ" at bounding box center [289, 418] width 20 height 14
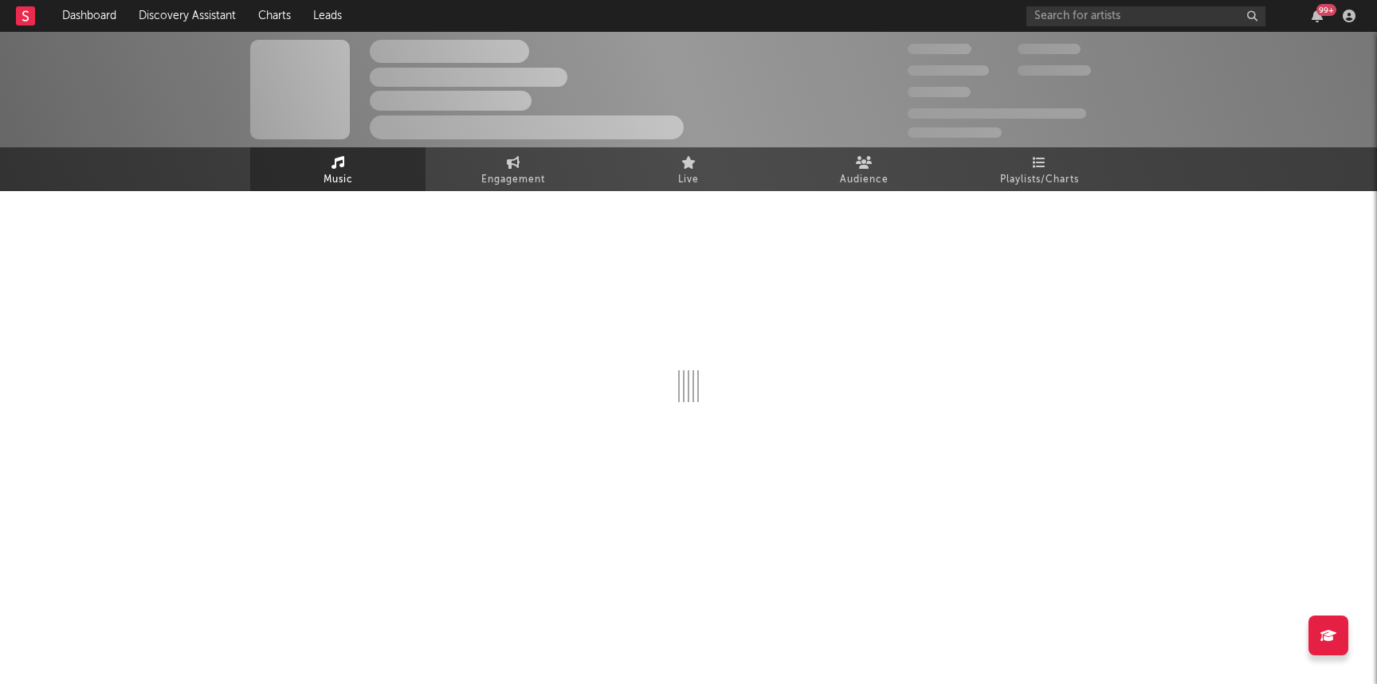
select select "1w"
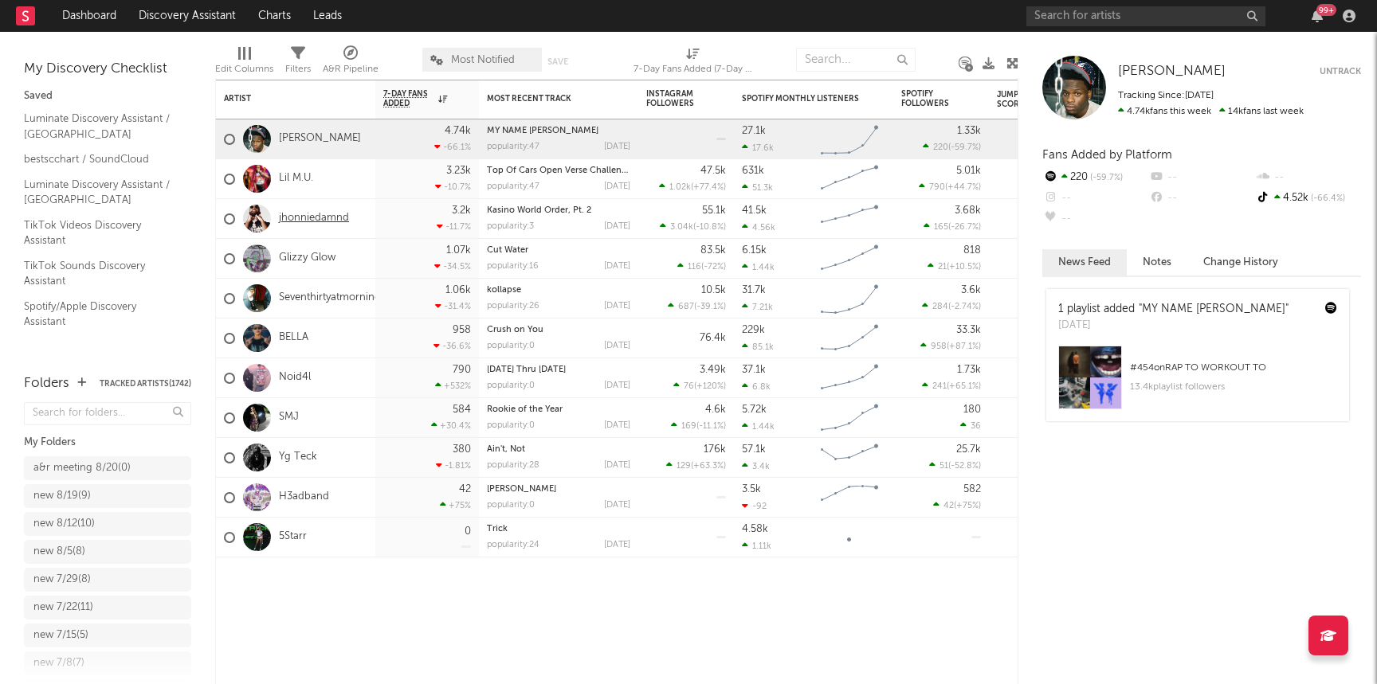
click at [316, 214] on link "jhonniedamnd" at bounding box center [314, 219] width 70 height 14
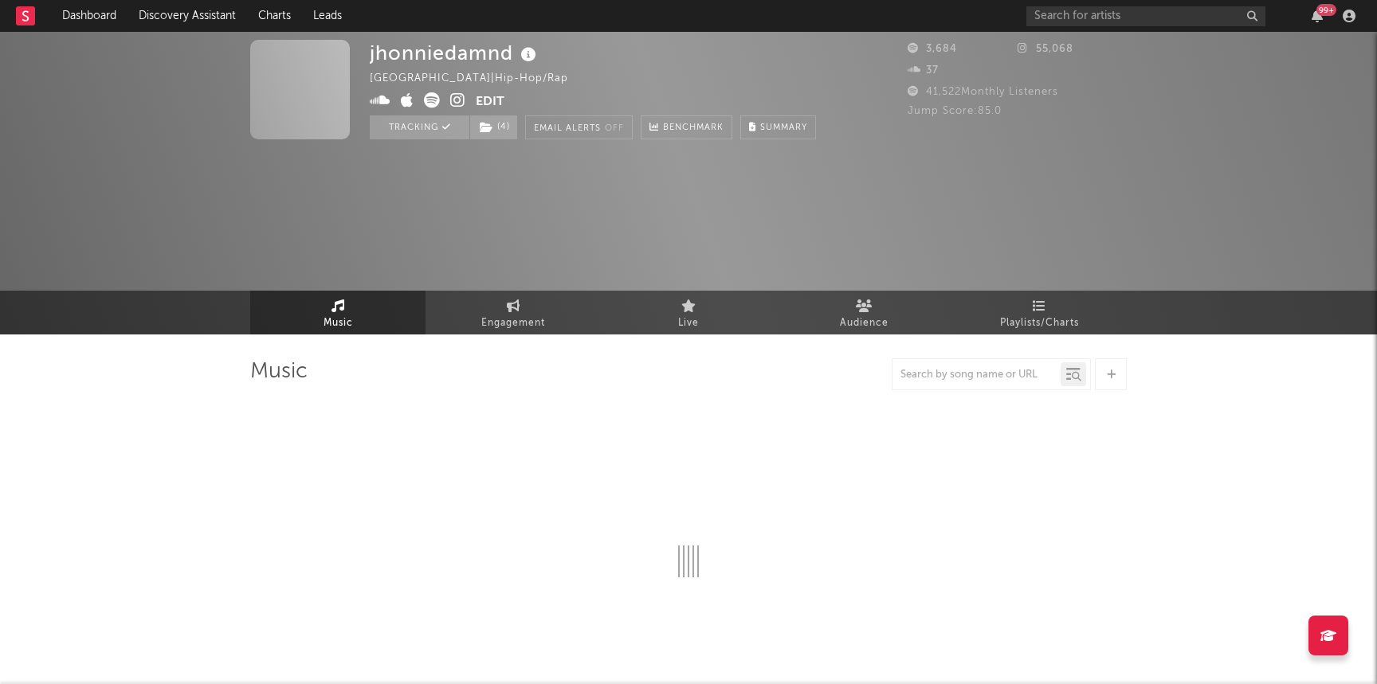
select select "6m"
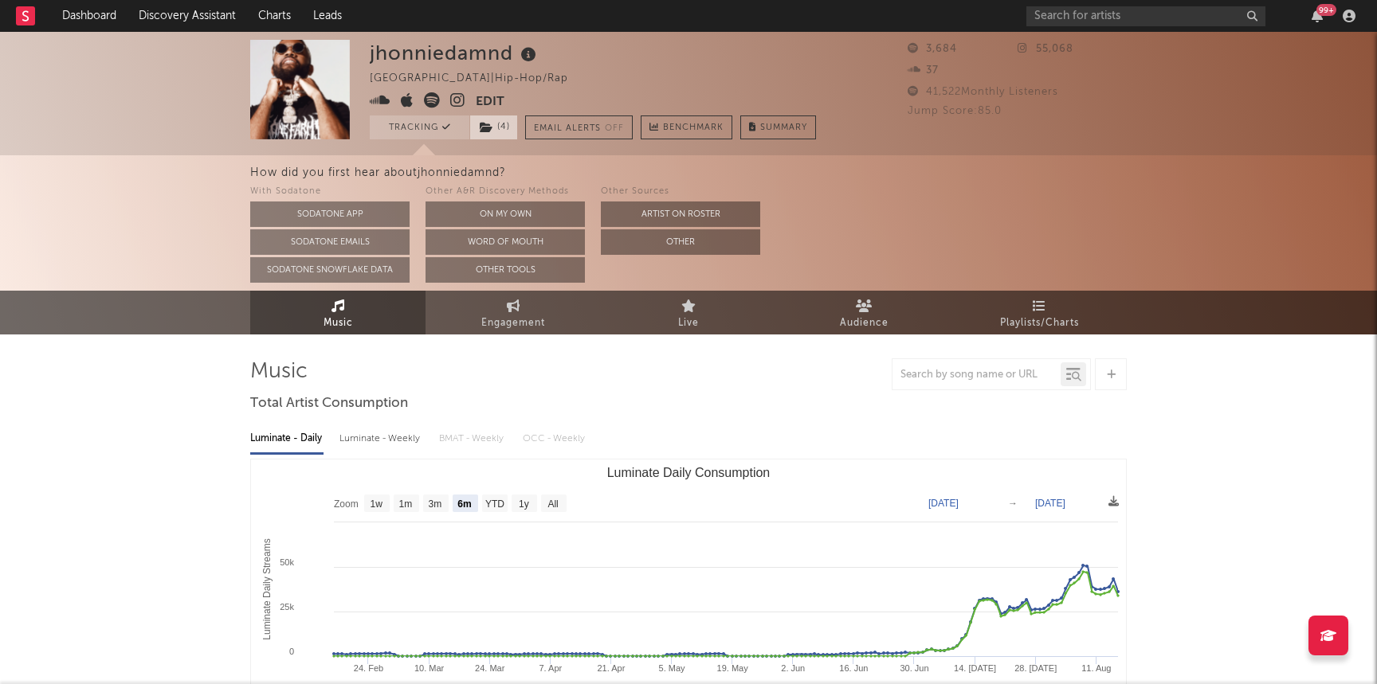
click at [491, 134] on span "( 4 )" at bounding box center [493, 128] width 49 height 24
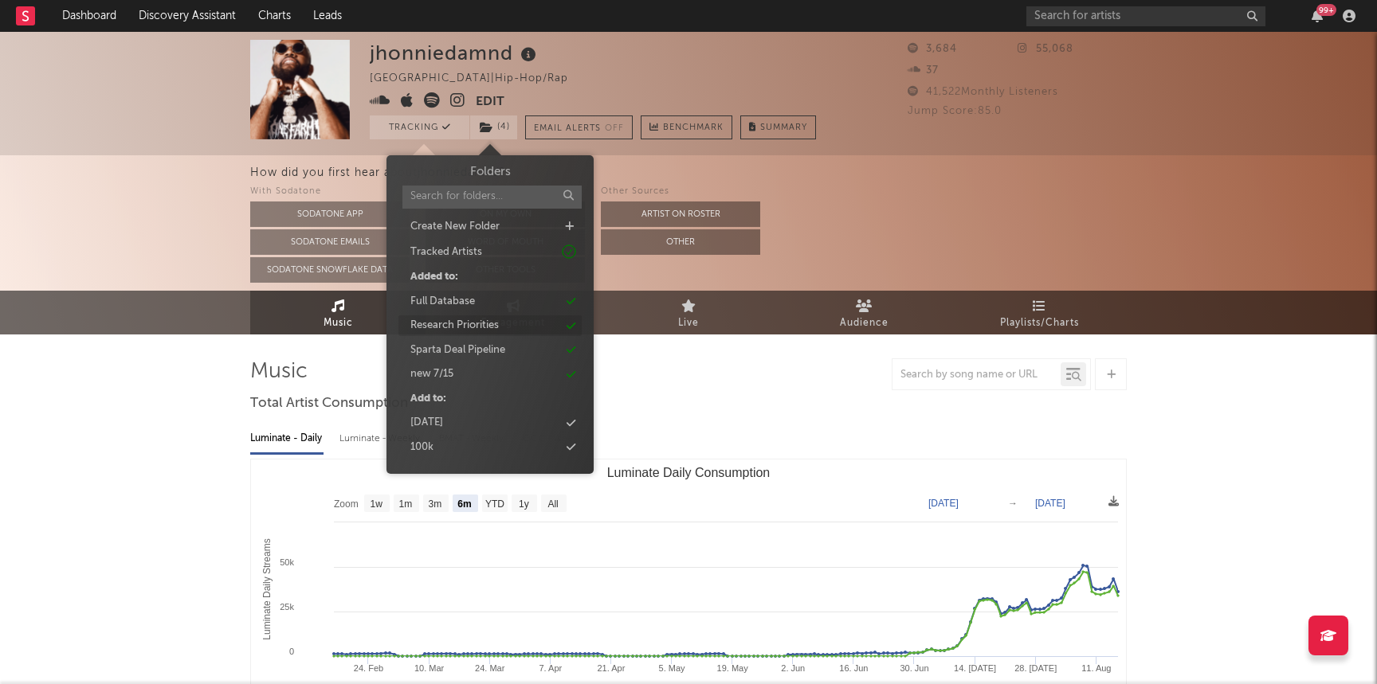
click at [461, 331] on div "Research Priorities" at bounding box center [454, 326] width 88 height 16
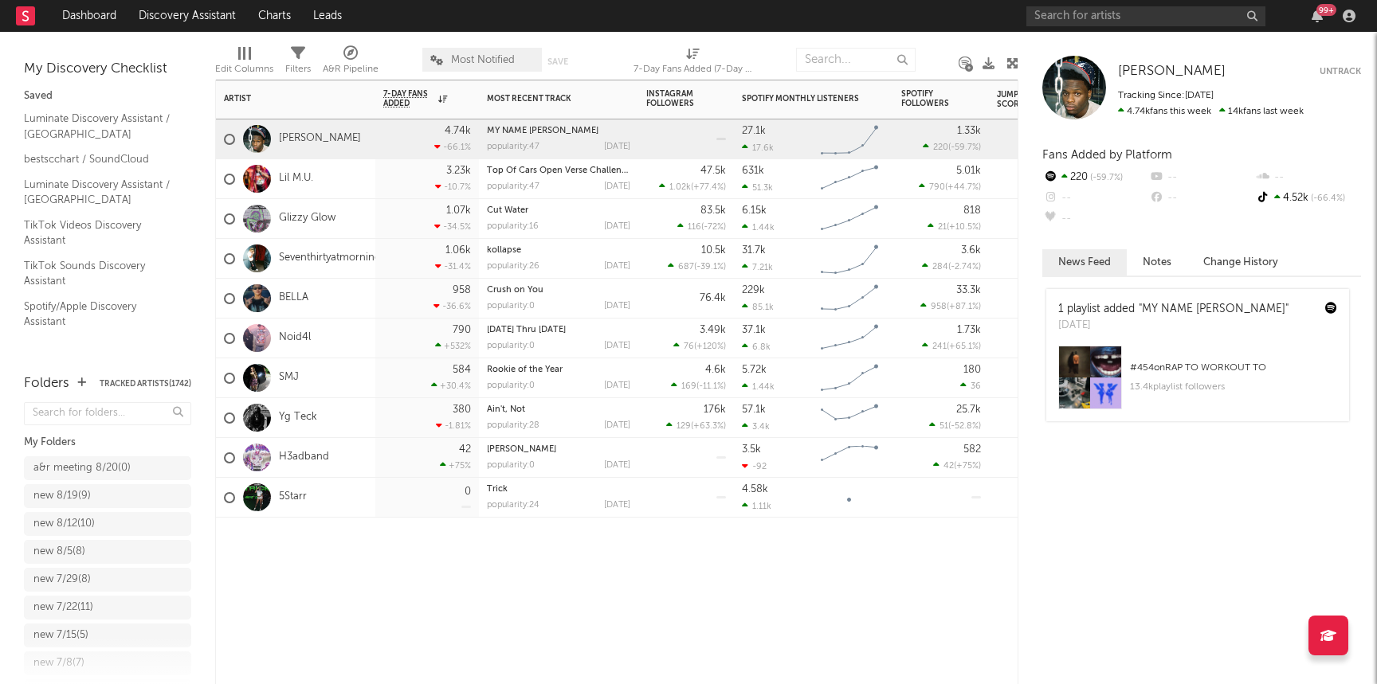
click at [277, 184] on div at bounding box center [257, 179] width 44 height 28
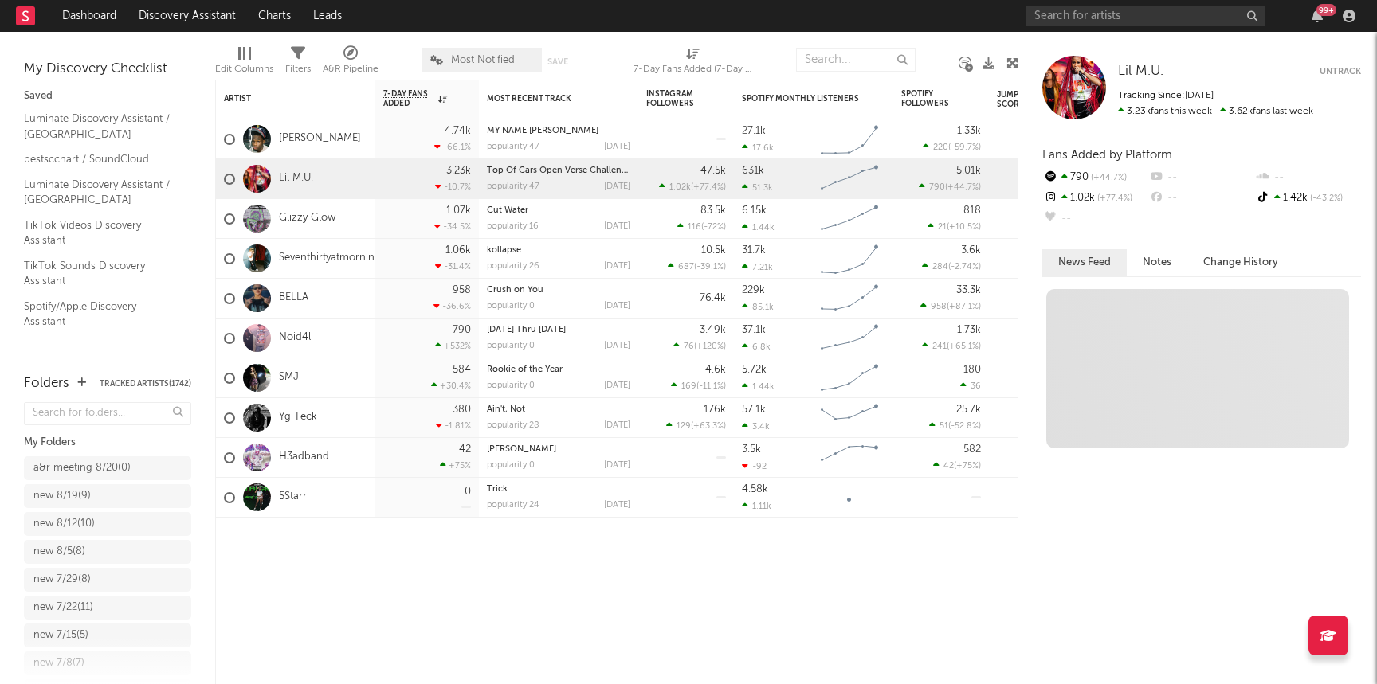
click at [285, 177] on link "Lil M.U." at bounding box center [296, 179] width 34 height 14
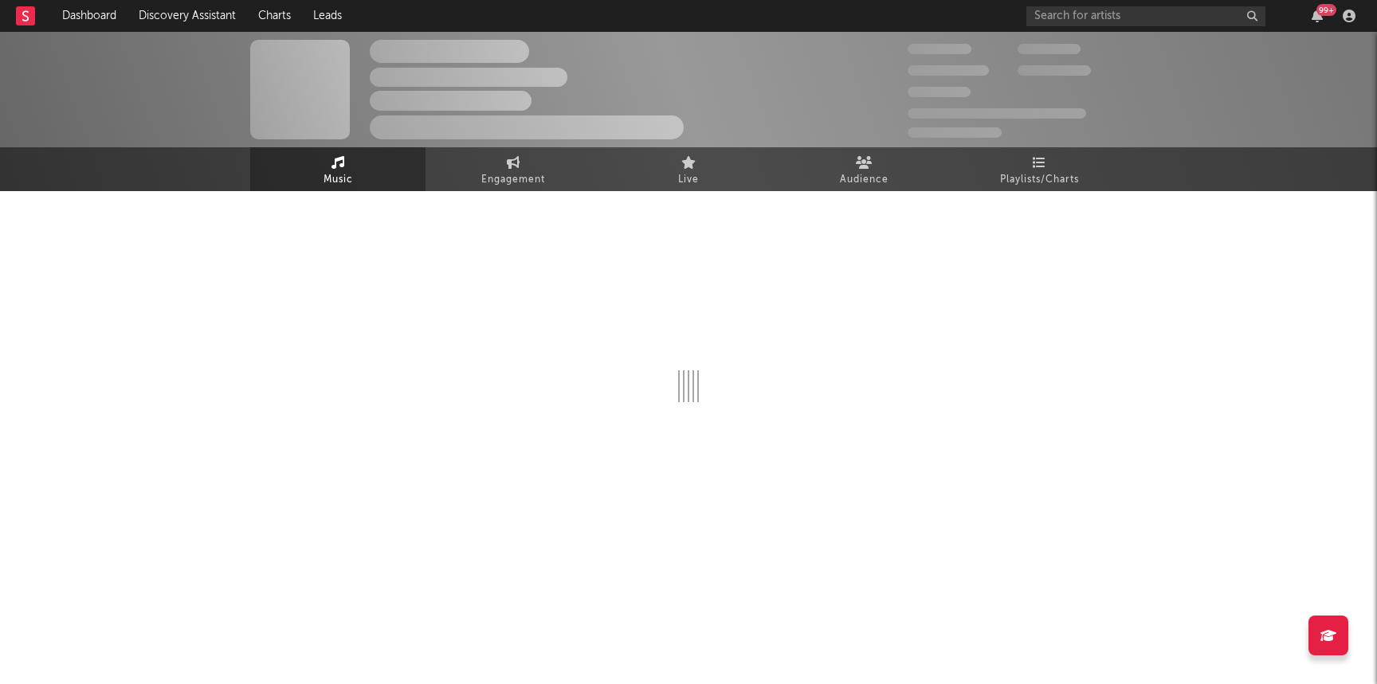
select select "1w"
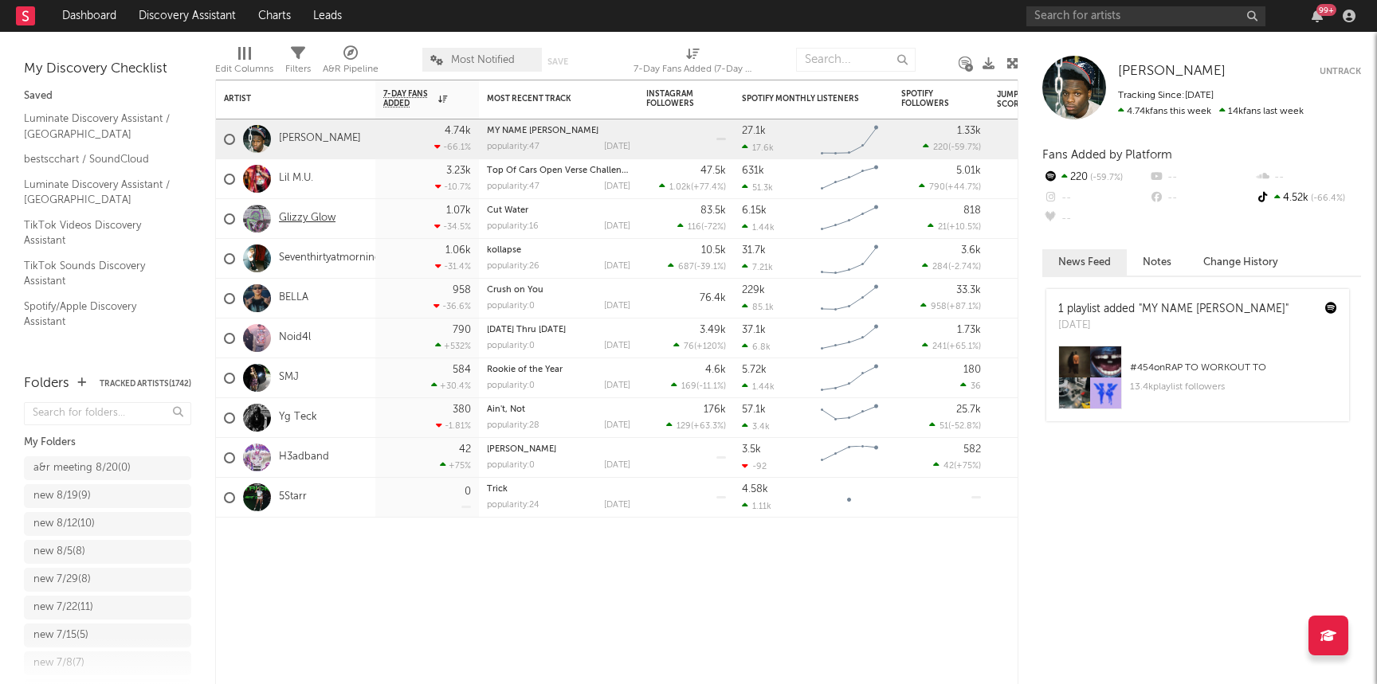
click at [311, 212] on link "Glizzy Glow" at bounding box center [307, 219] width 57 height 14
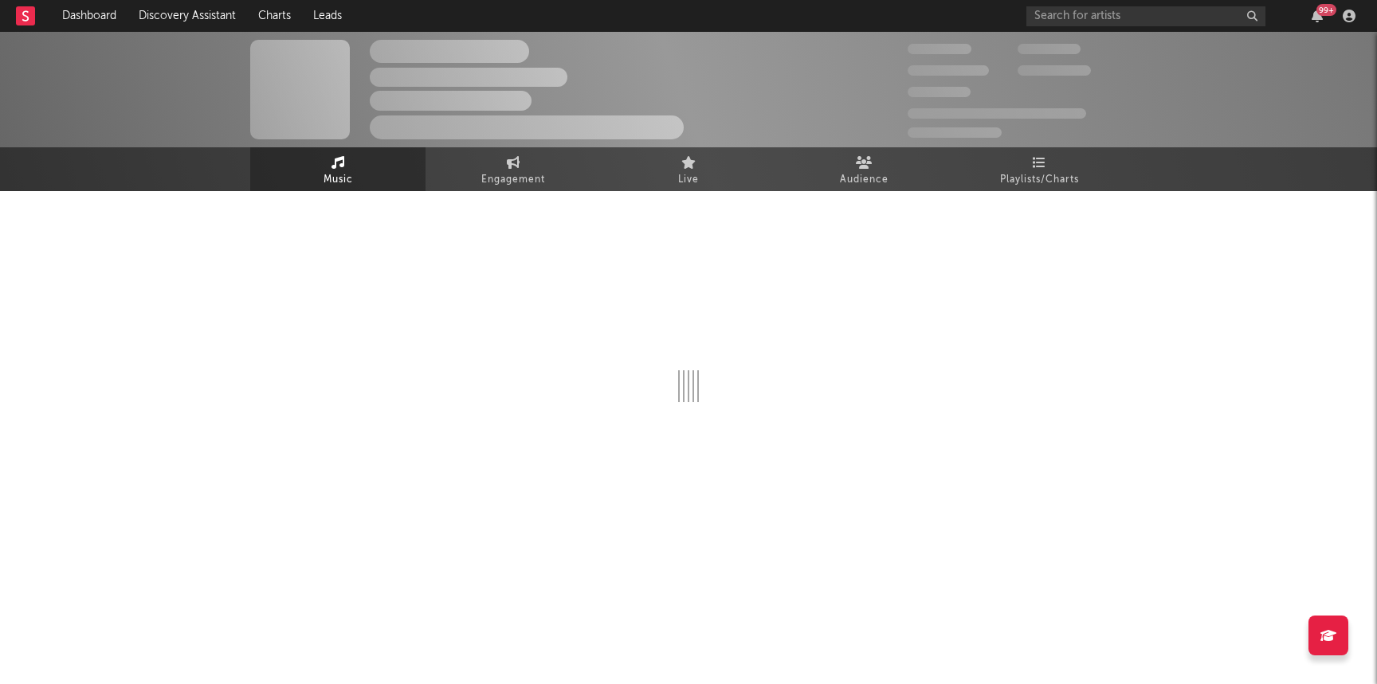
select select "6m"
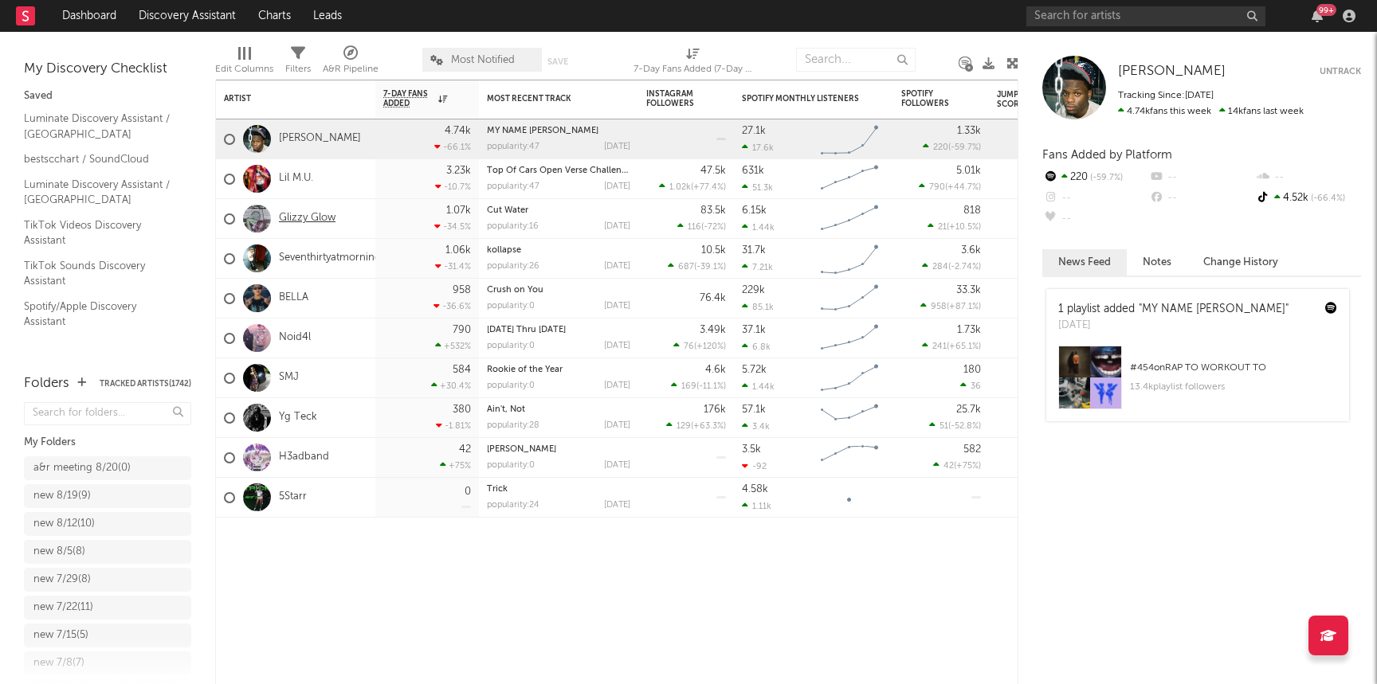
click at [321, 224] on link "Glizzy Glow" at bounding box center [307, 219] width 57 height 14
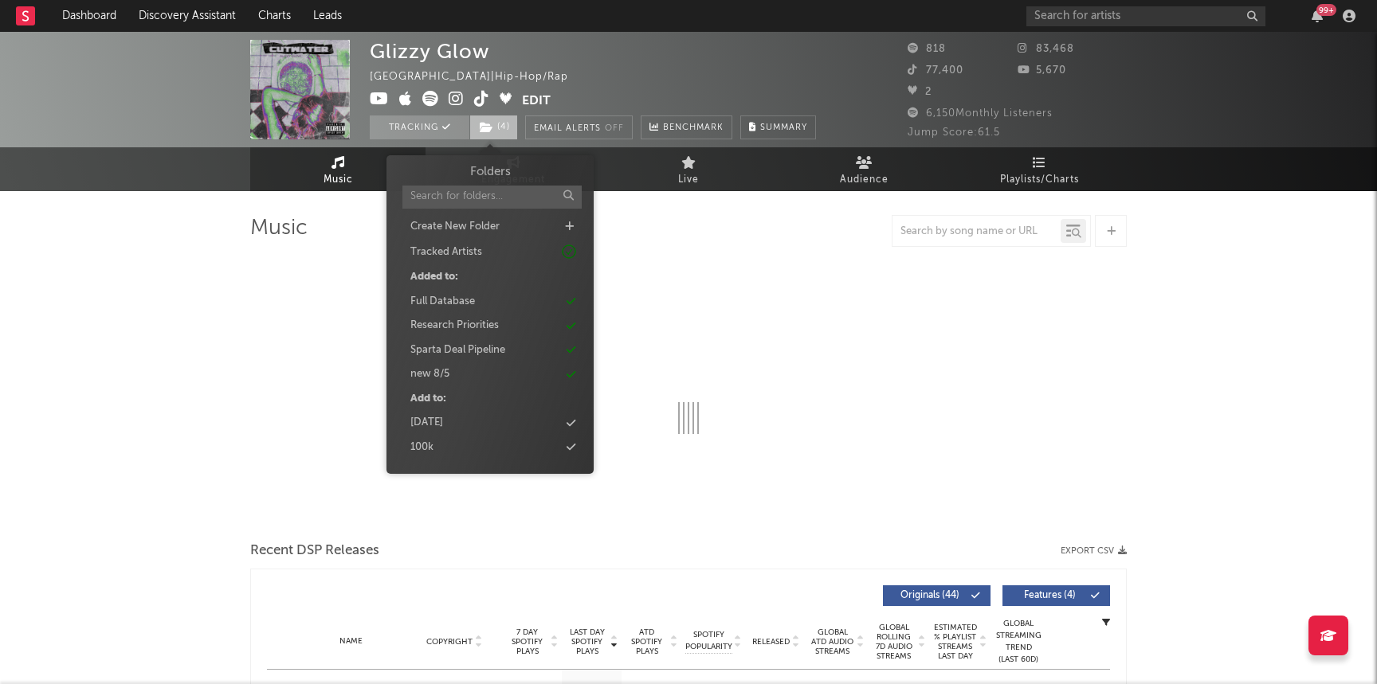
click at [494, 132] on span "( 4 )" at bounding box center [493, 128] width 49 height 24
select select "6m"
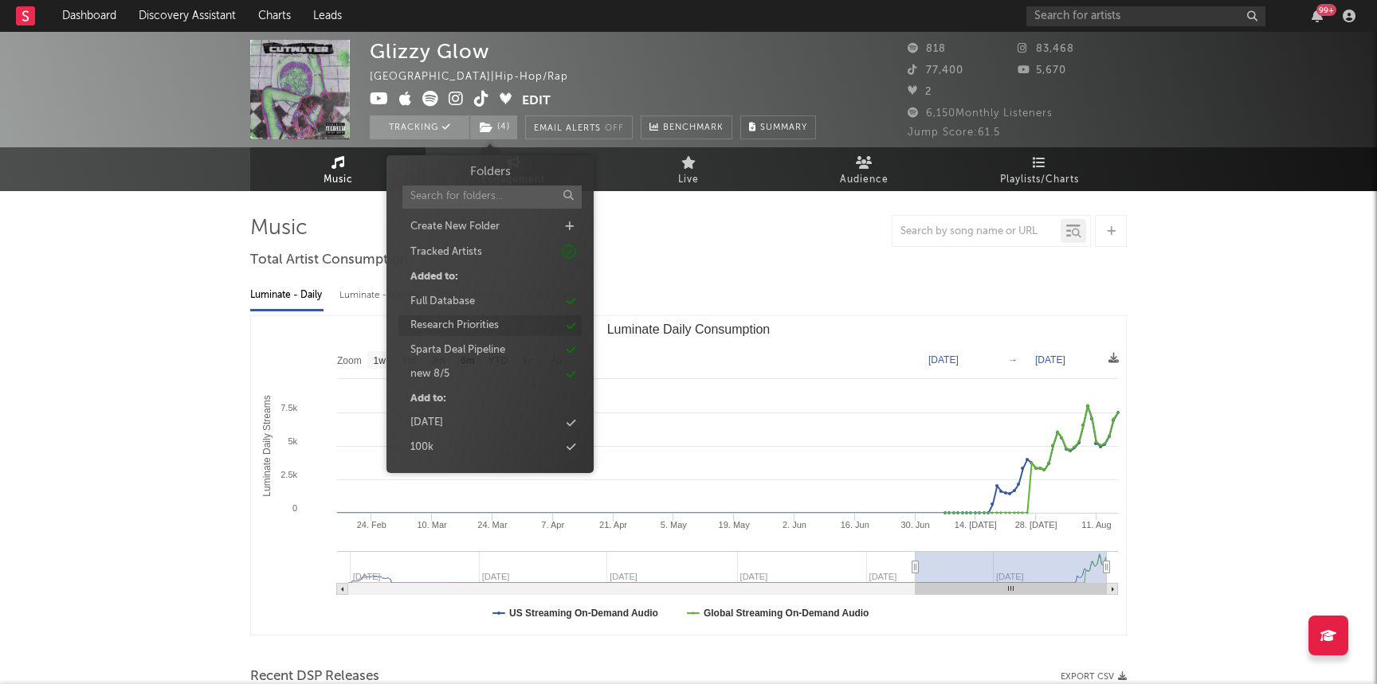
click at [445, 326] on div "Research Priorities" at bounding box center [454, 326] width 88 height 16
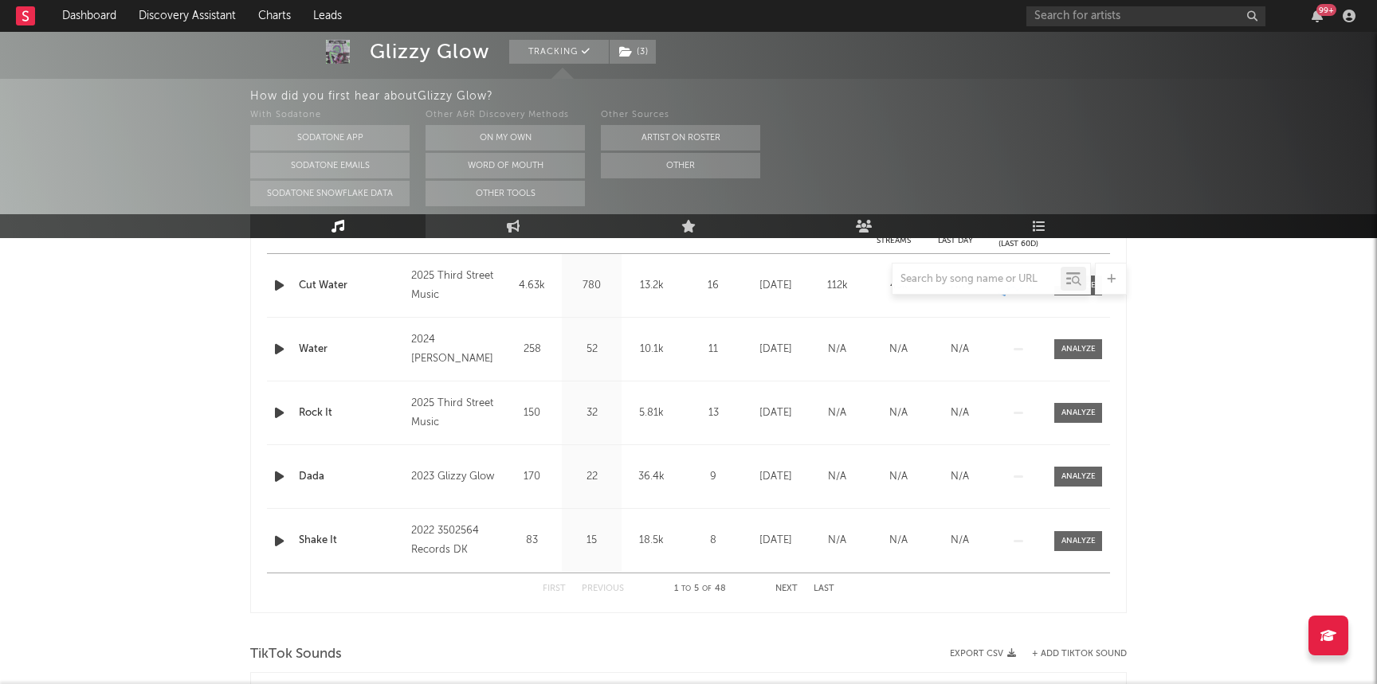
scroll to position [628, 0]
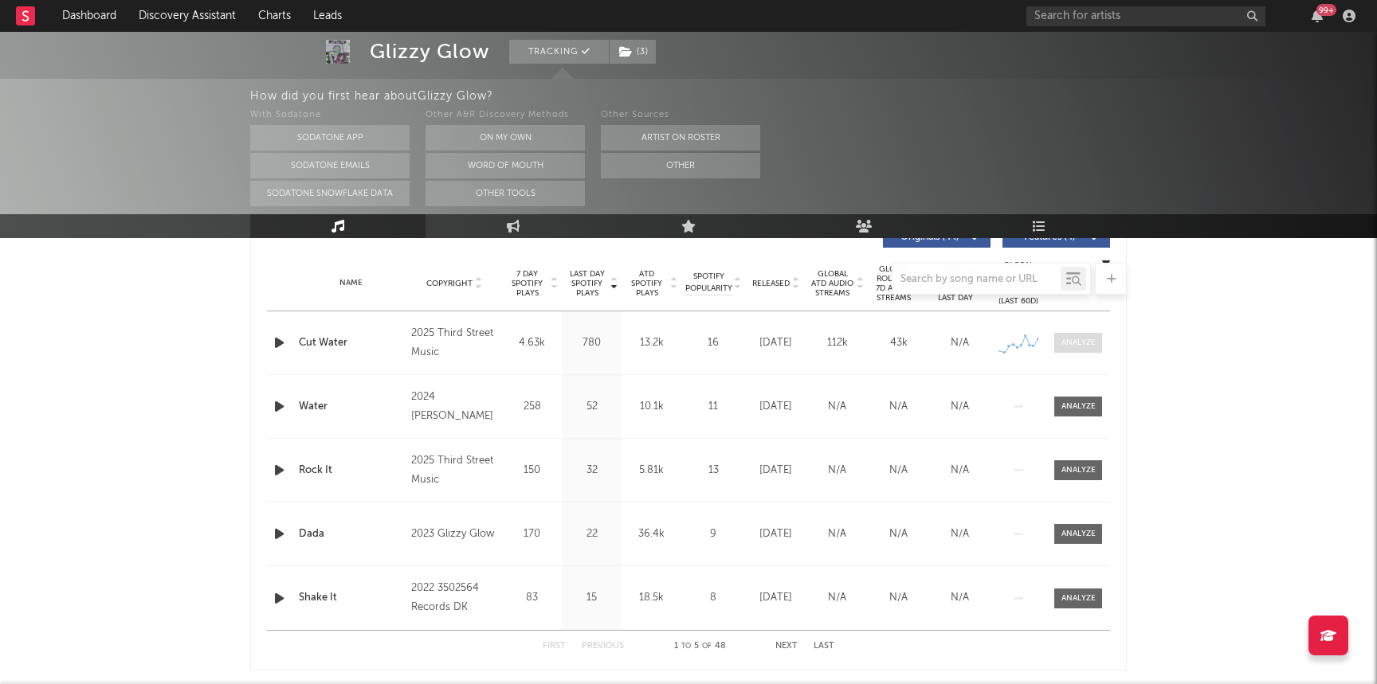
click at [1071, 339] on div at bounding box center [1078, 343] width 34 height 12
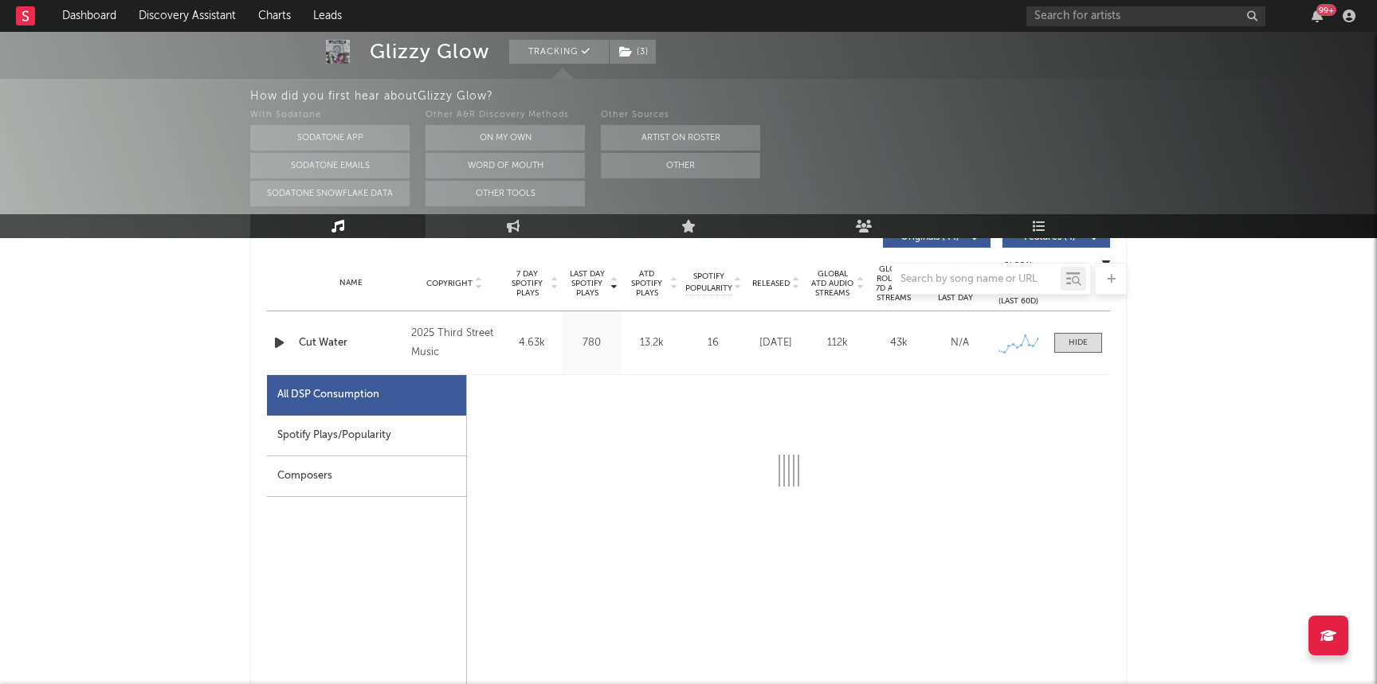
select select "1w"
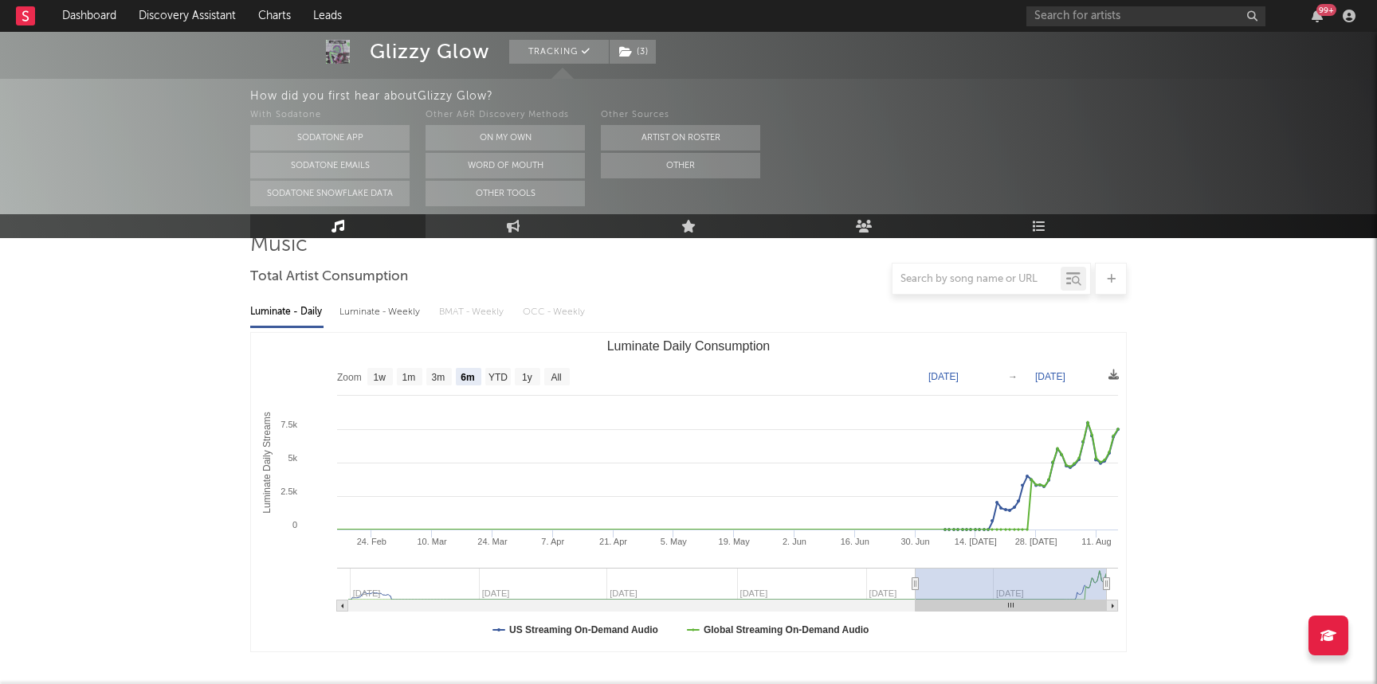
scroll to position [0, 0]
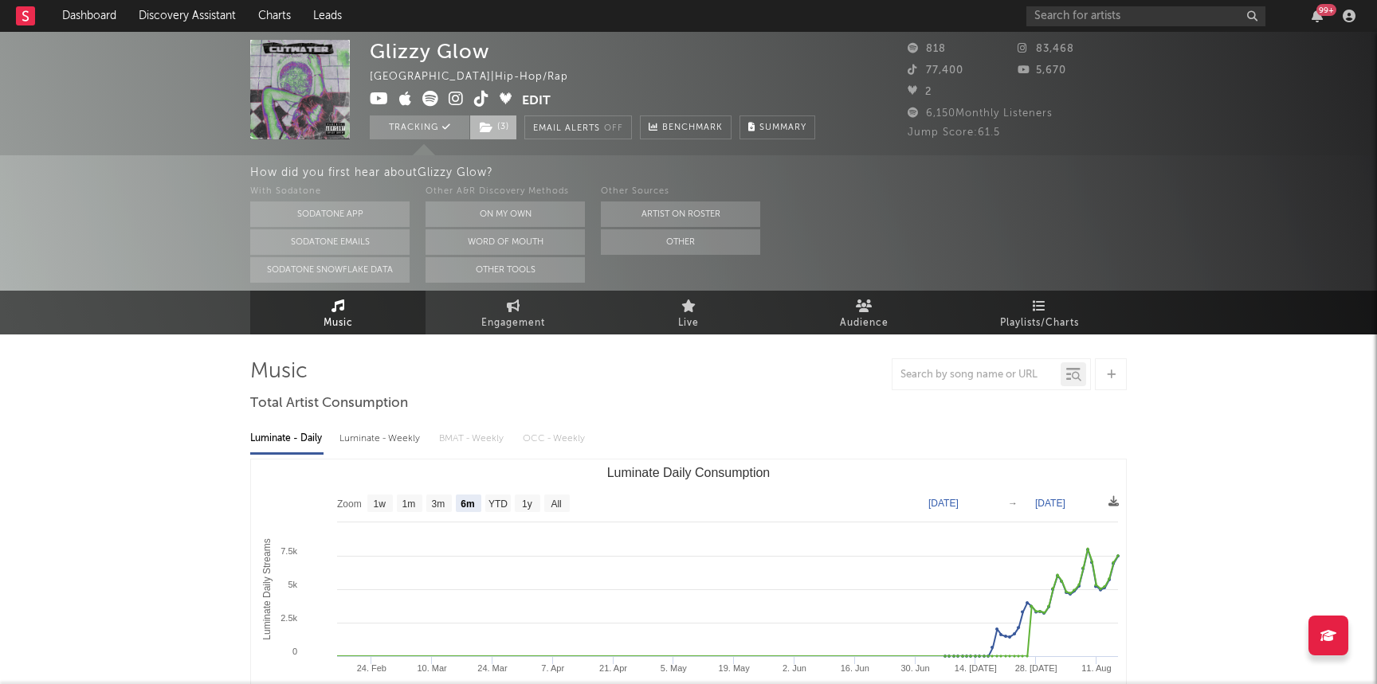
click at [499, 125] on span "( 3 )" at bounding box center [493, 128] width 48 height 24
click at [192, 218] on div "How did you first hear about Glizzy Glow ? With Sodatone Sodatone App Sodatone …" at bounding box center [688, 222] width 1377 height 135
click at [91, 18] on link "Dashboard" at bounding box center [89, 16] width 76 height 32
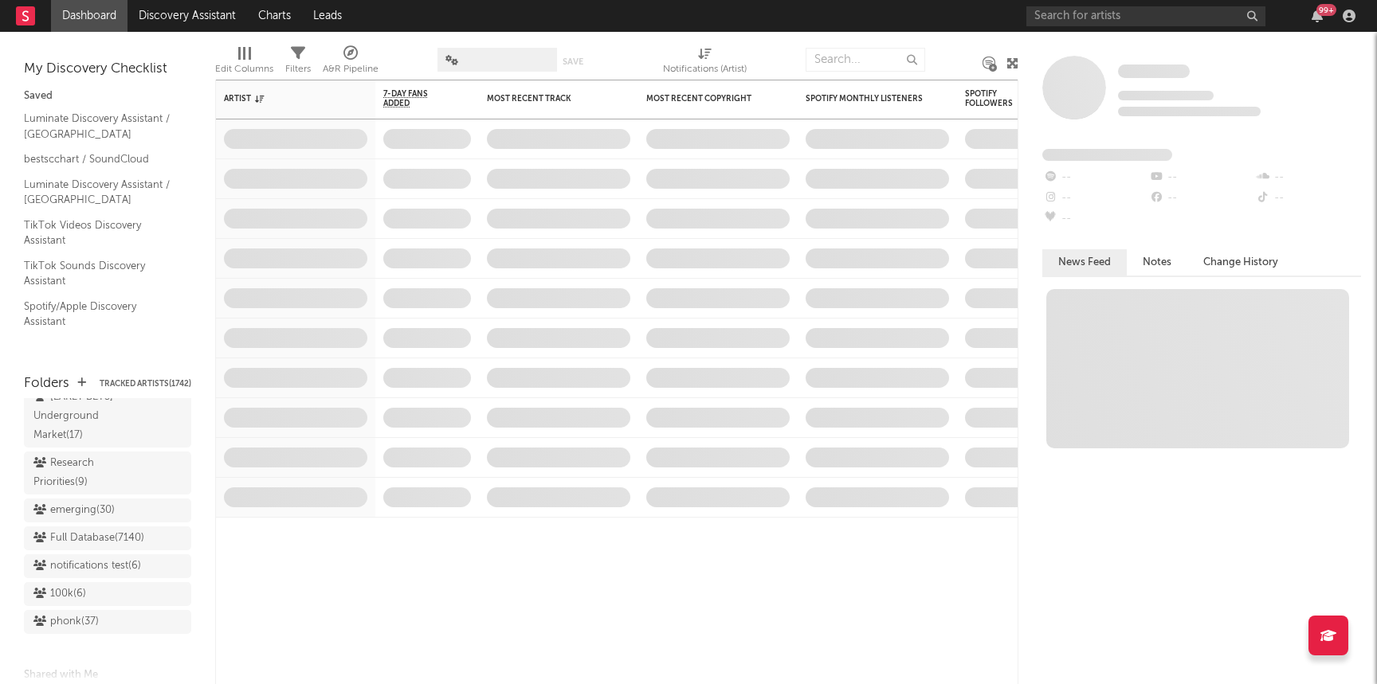
scroll to position [1370, 0]
click at [90, 457] on div "Research Priorities ( 9 )" at bounding box center [89, 476] width 112 height 38
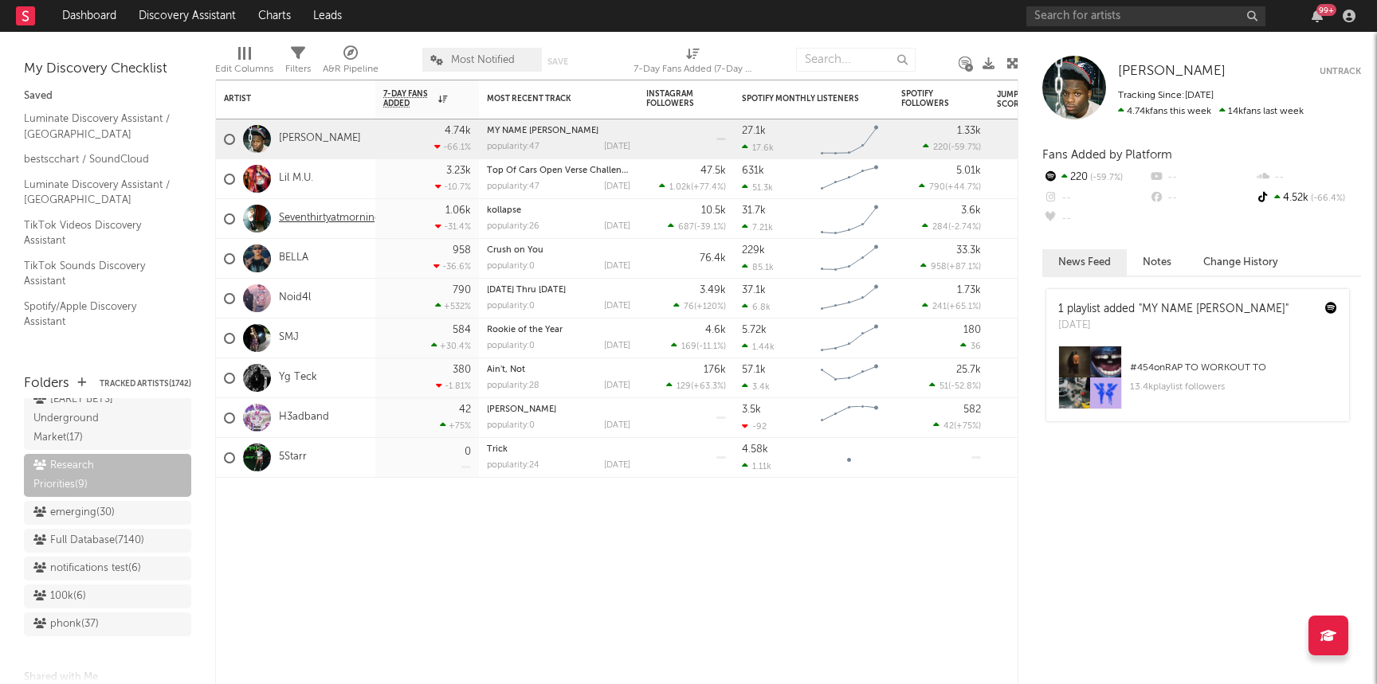
click at [337, 220] on link "Seventhirtyatmorning" at bounding box center [330, 219] width 102 height 14
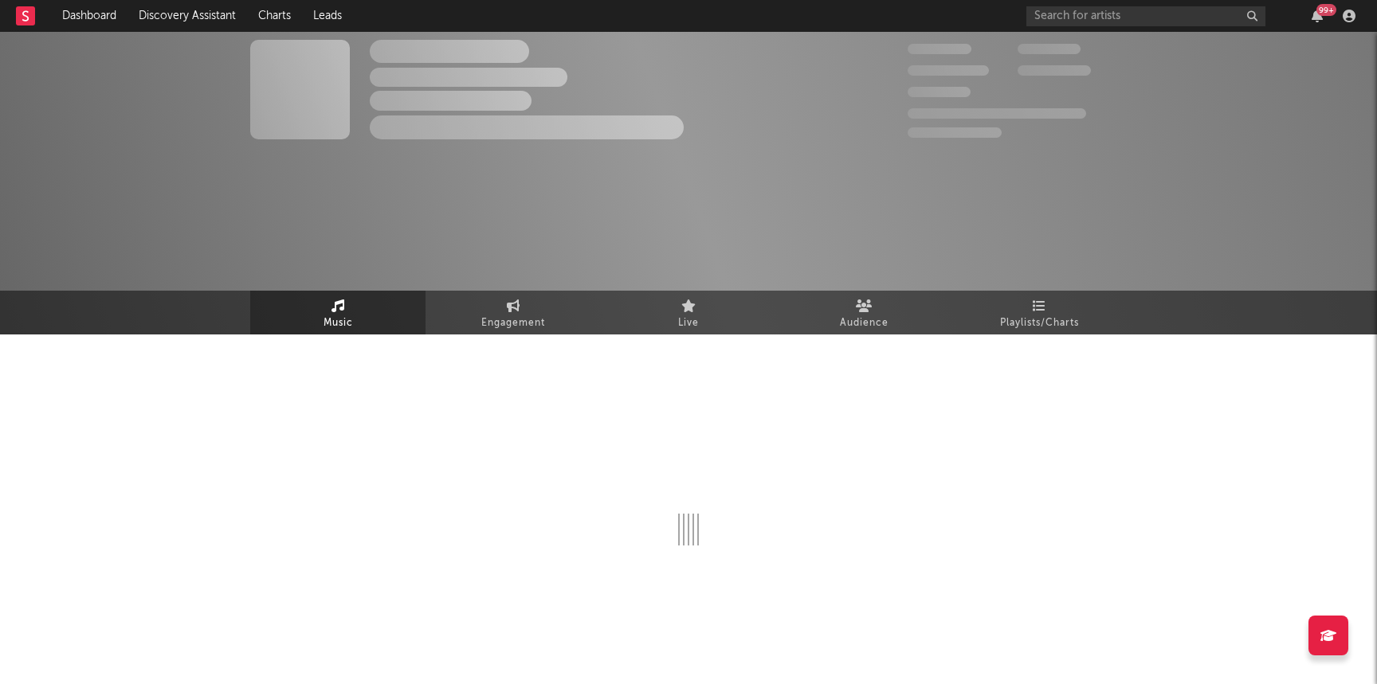
select select "1w"
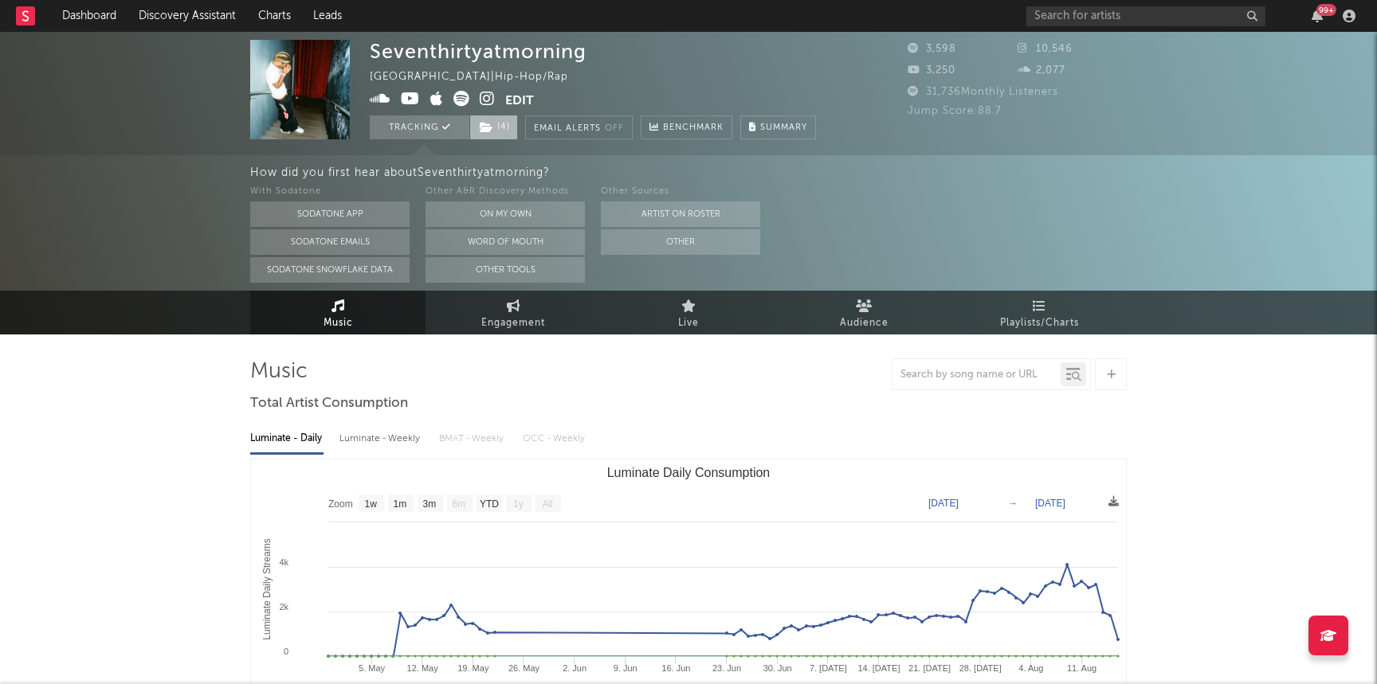
click at [504, 129] on span "( 4 )" at bounding box center [493, 128] width 49 height 24
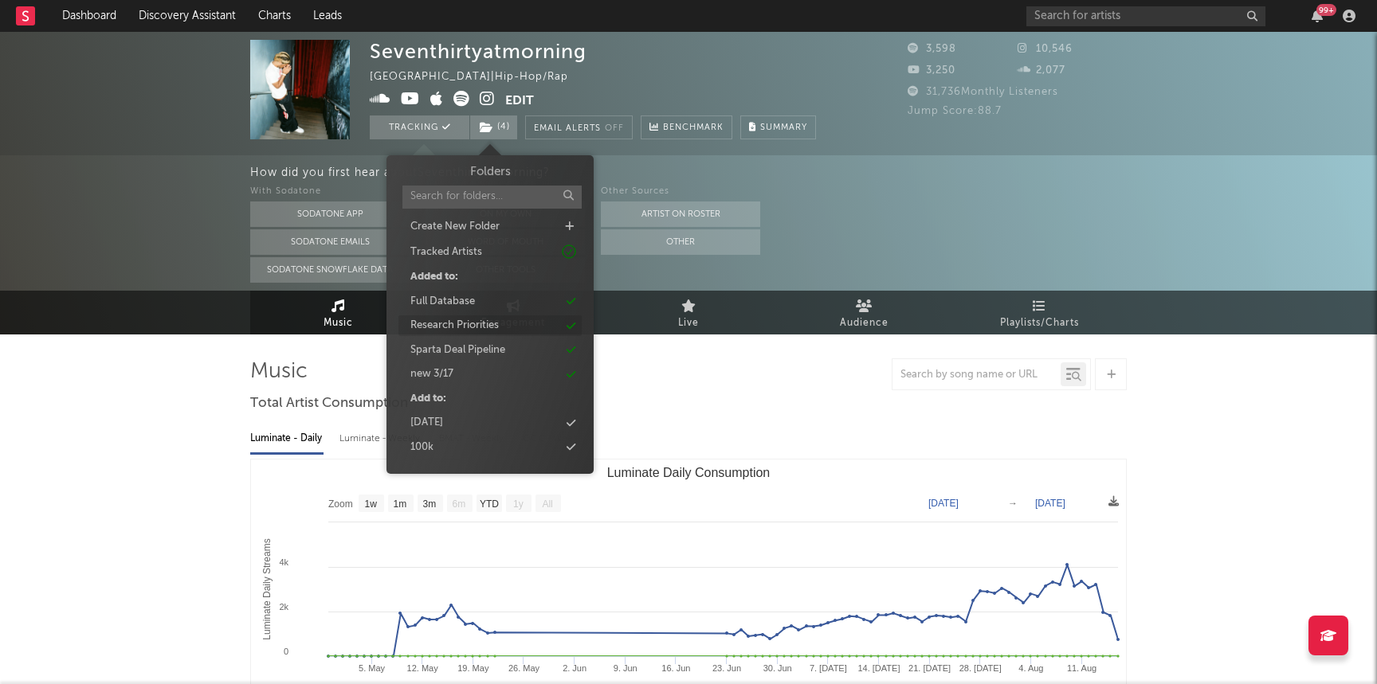
click at [452, 331] on div "Research Priorities" at bounding box center [454, 326] width 88 height 16
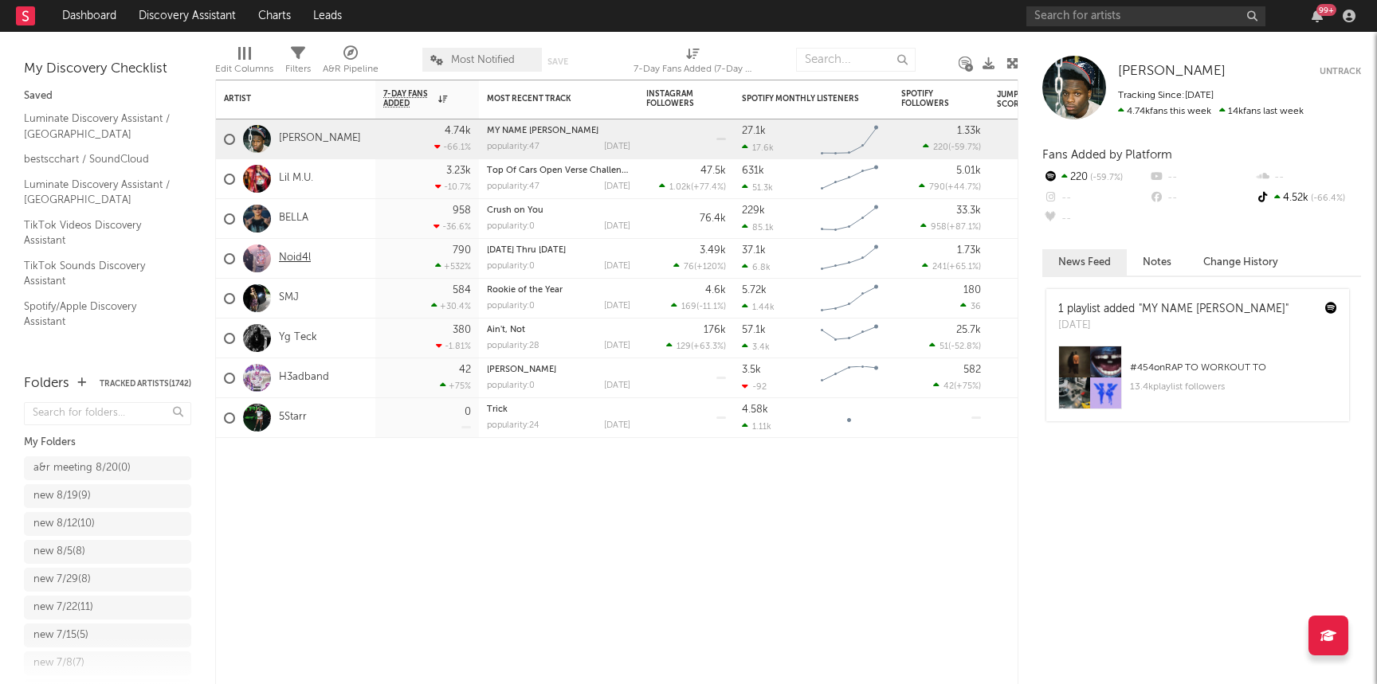
click at [297, 257] on link "Noid4l" at bounding box center [295, 259] width 32 height 14
click at [283, 216] on link "BELLA" at bounding box center [293, 219] width 29 height 14
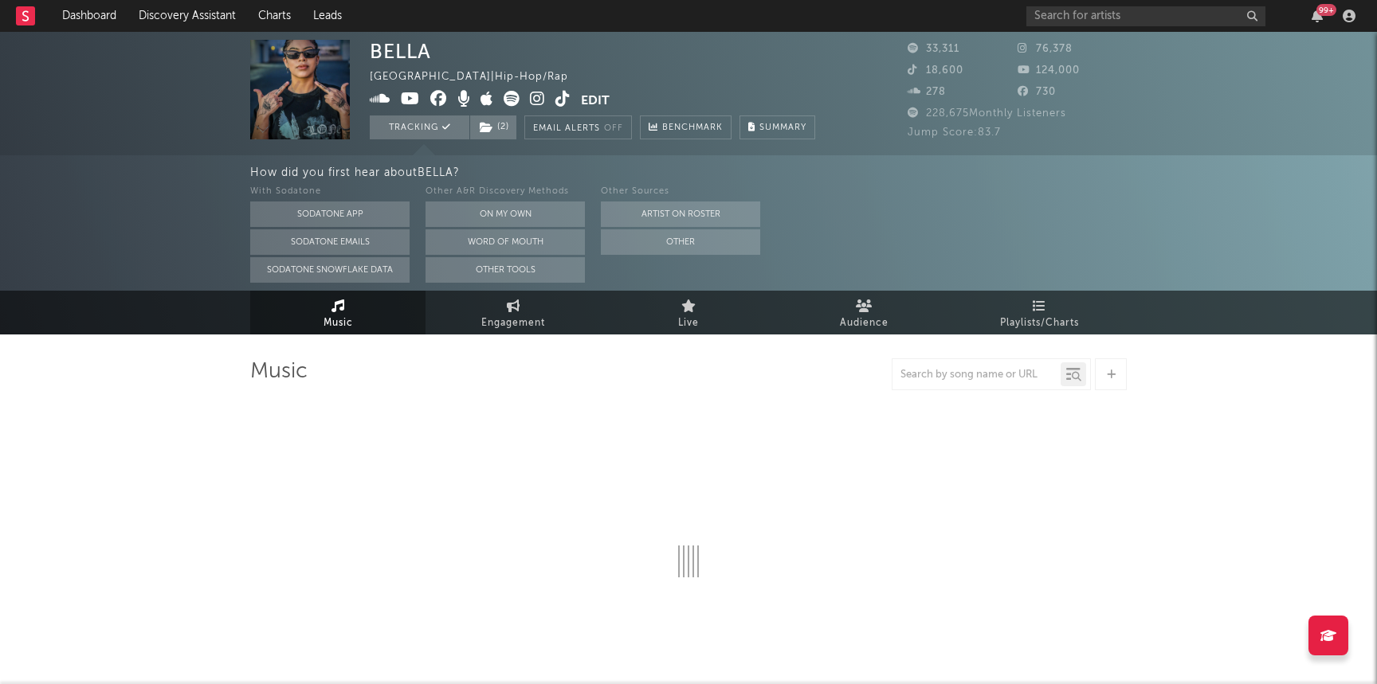
select select "6m"
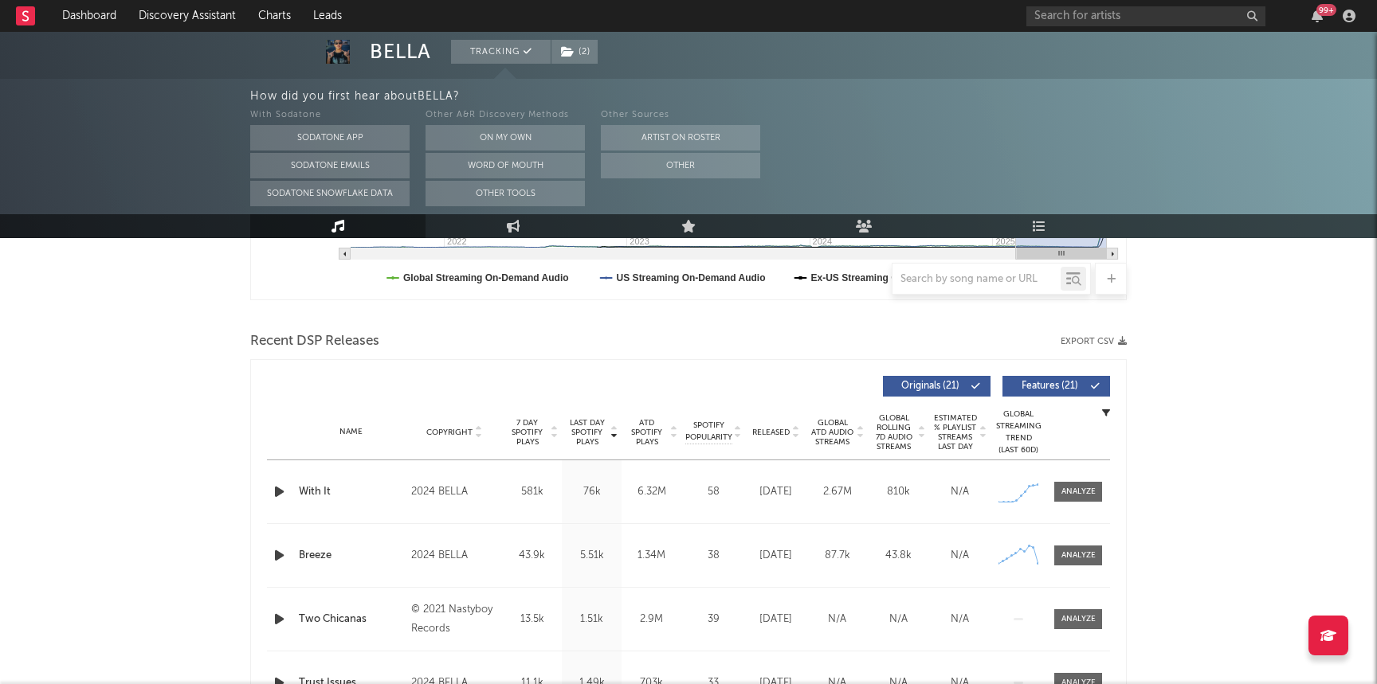
scroll to position [485, 0]
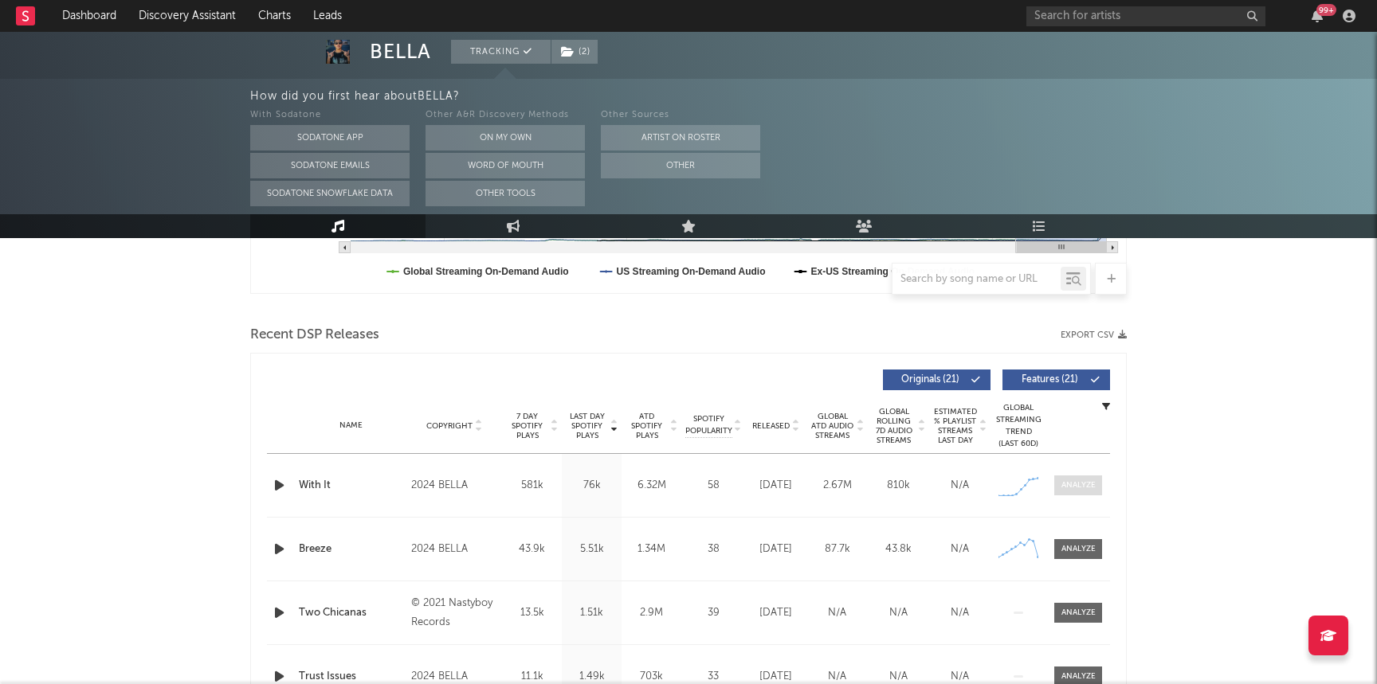
click at [1084, 480] on div at bounding box center [1078, 486] width 34 height 12
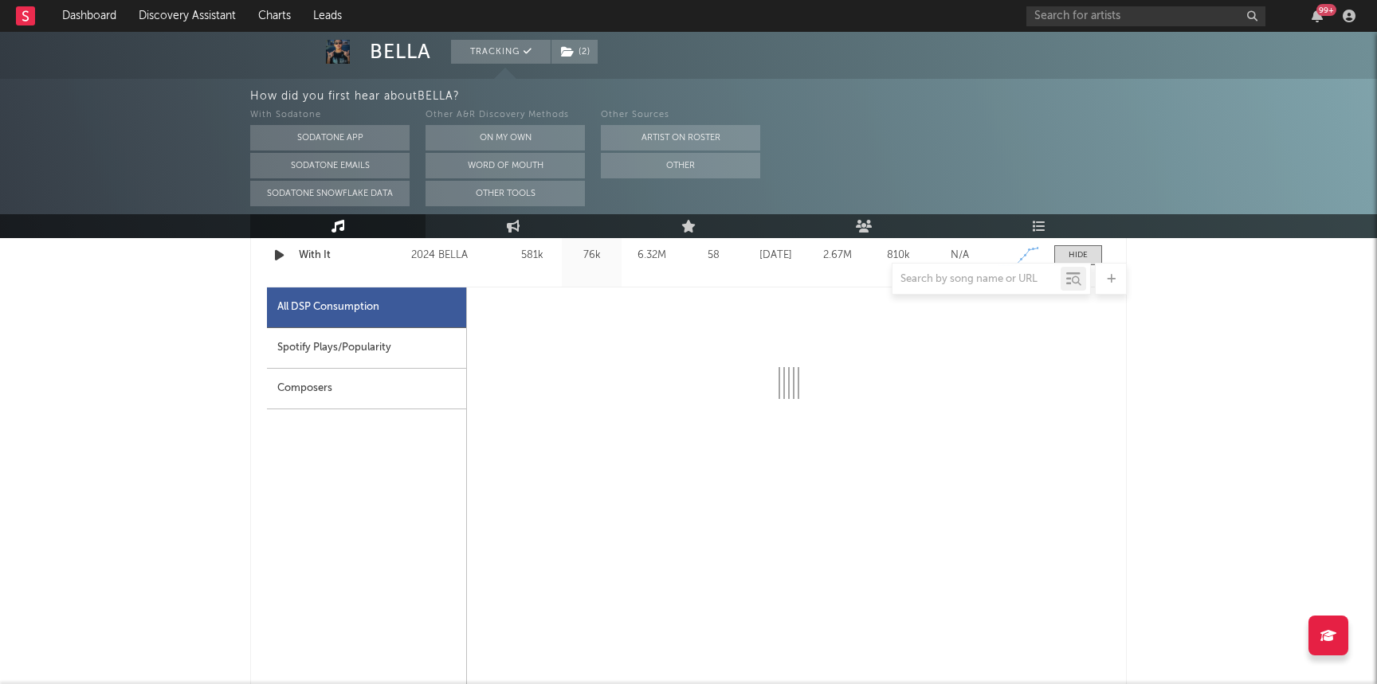
scroll to position [712, 0]
select select "6m"
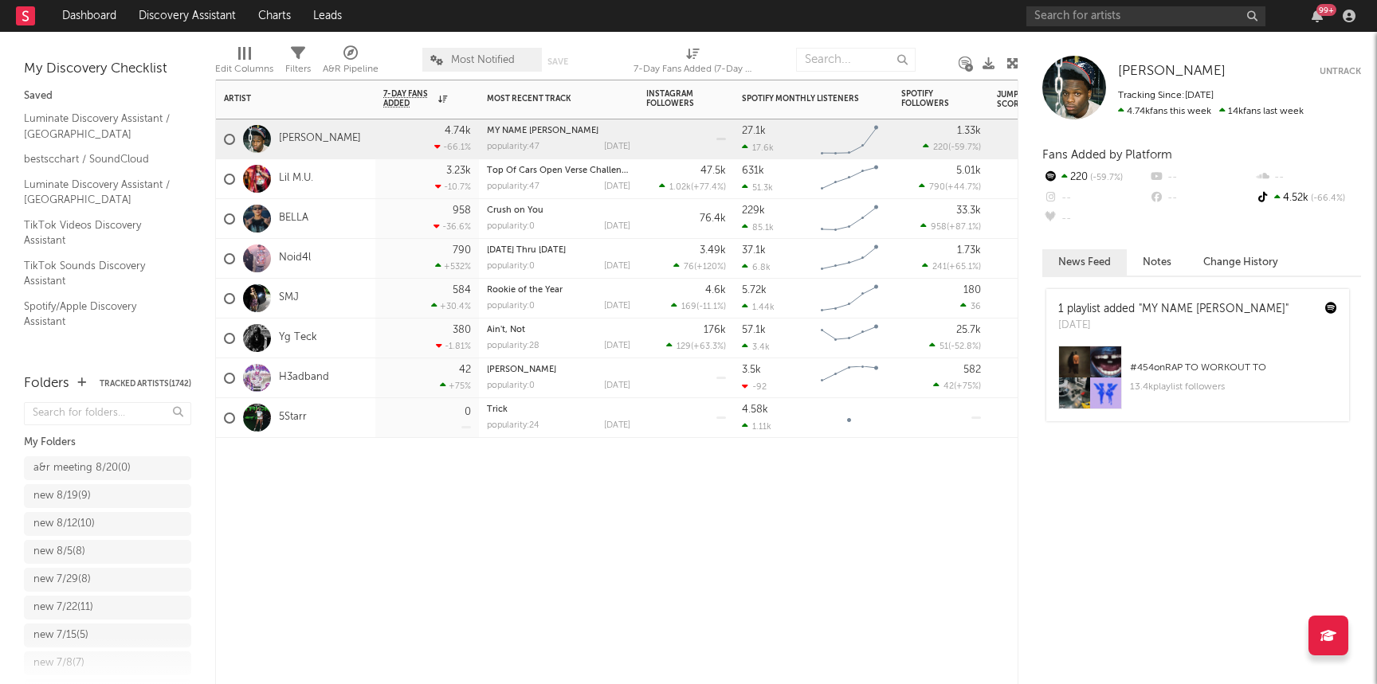
click at [304, 265] on div "Noid4l" at bounding box center [267, 259] width 87 height 46
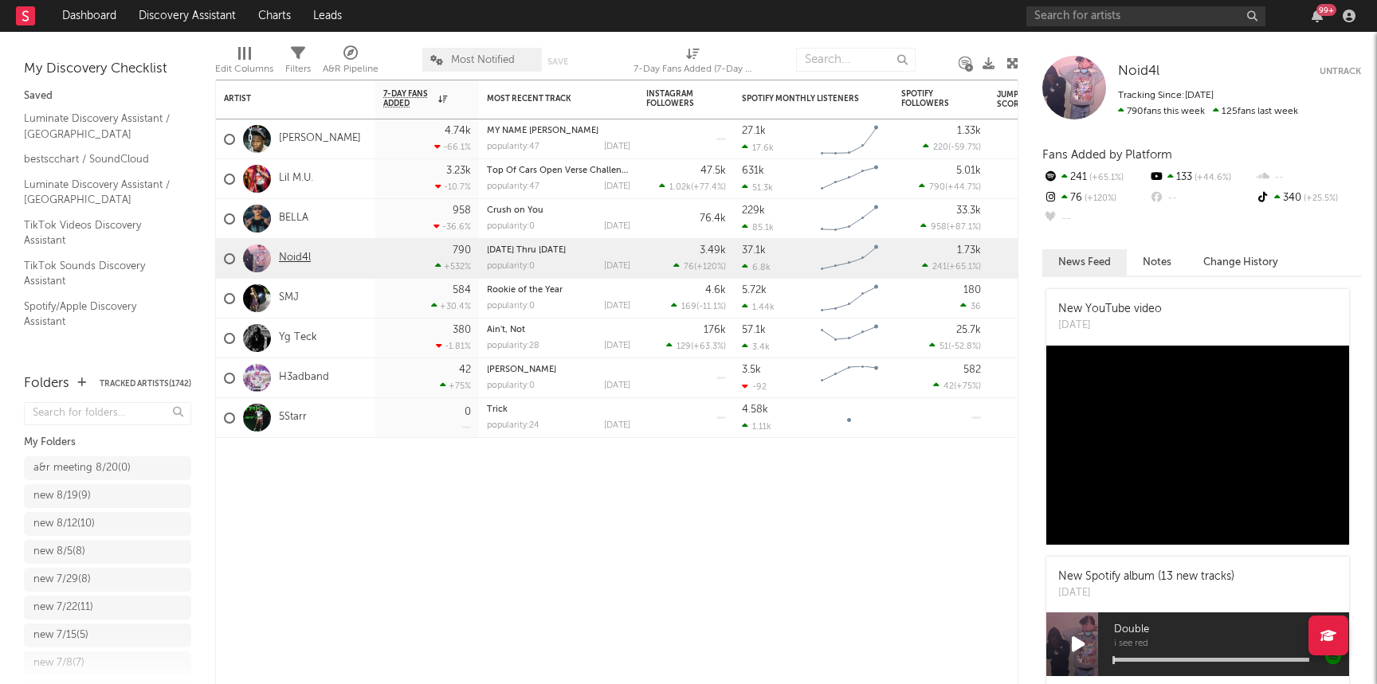
click at [304, 259] on link "Noid4l" at bounding box center [295, 259] width 32 height 14
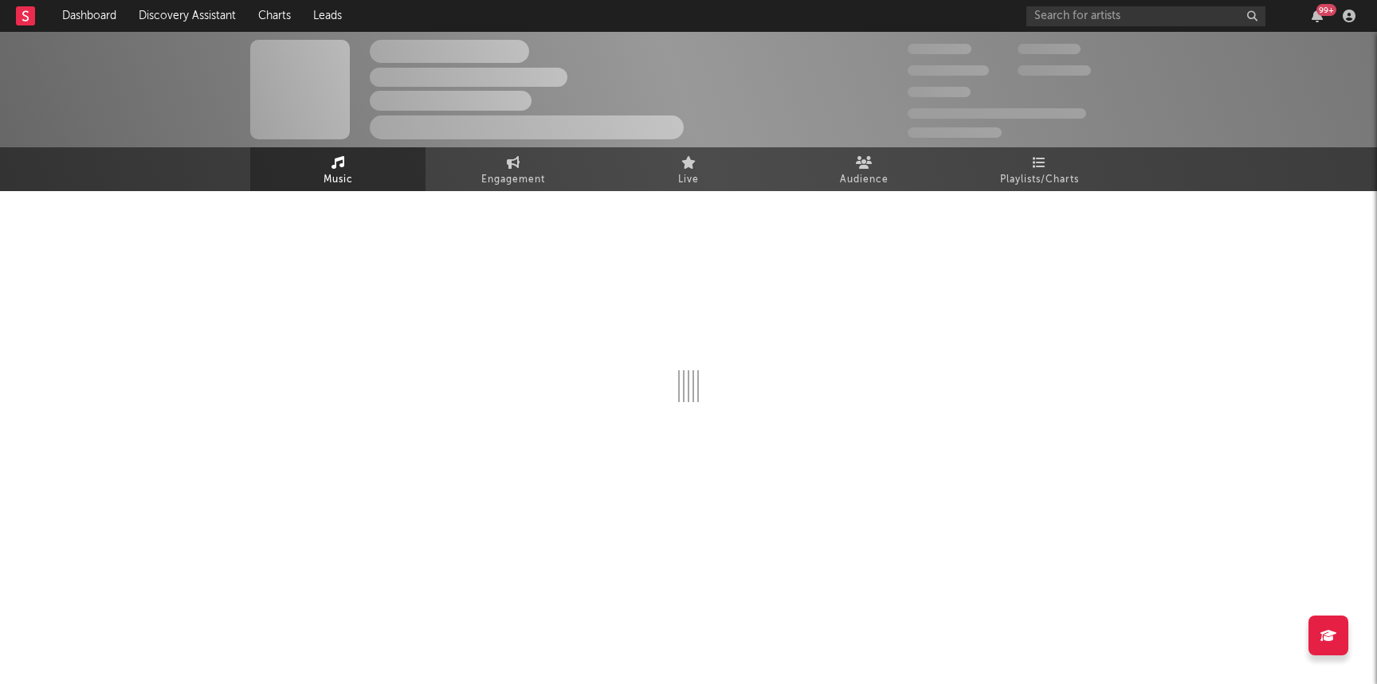
select select "6m"
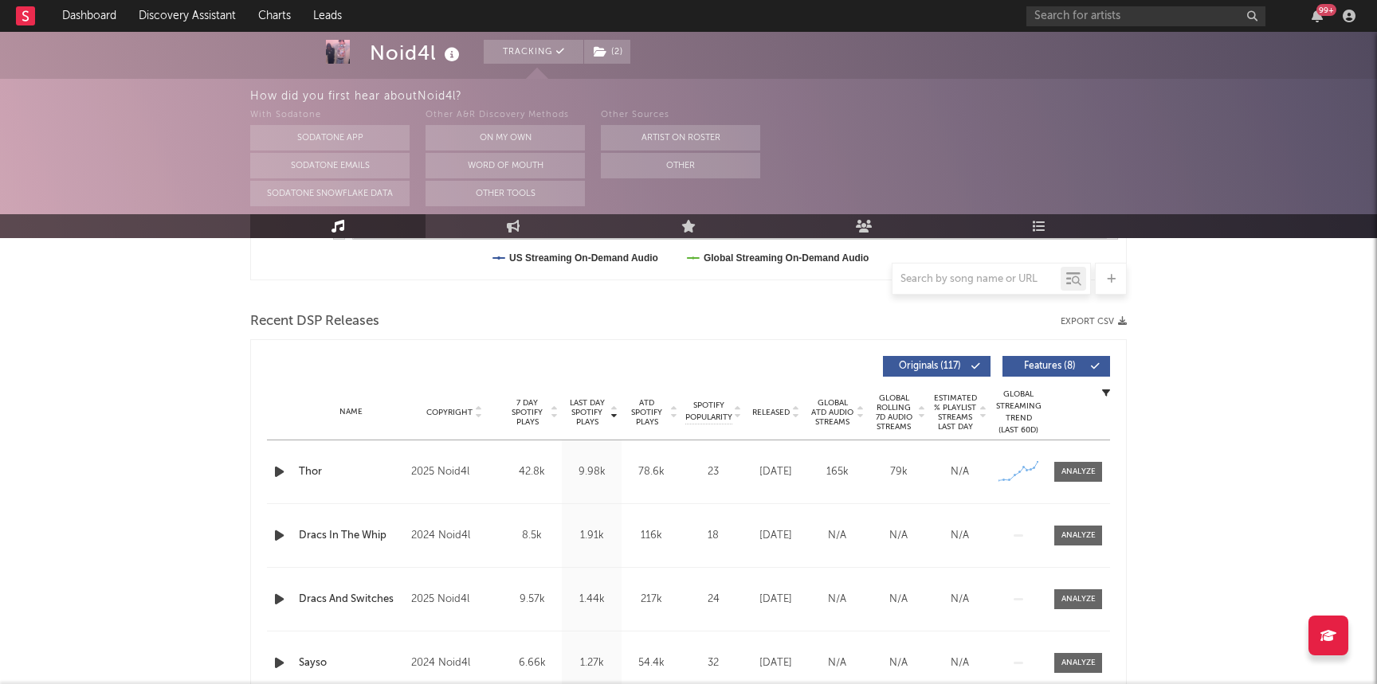
scroll to position [500, 0]
click at [1081, 464] on span at bounding box center [1078, 471] width 48 height 20
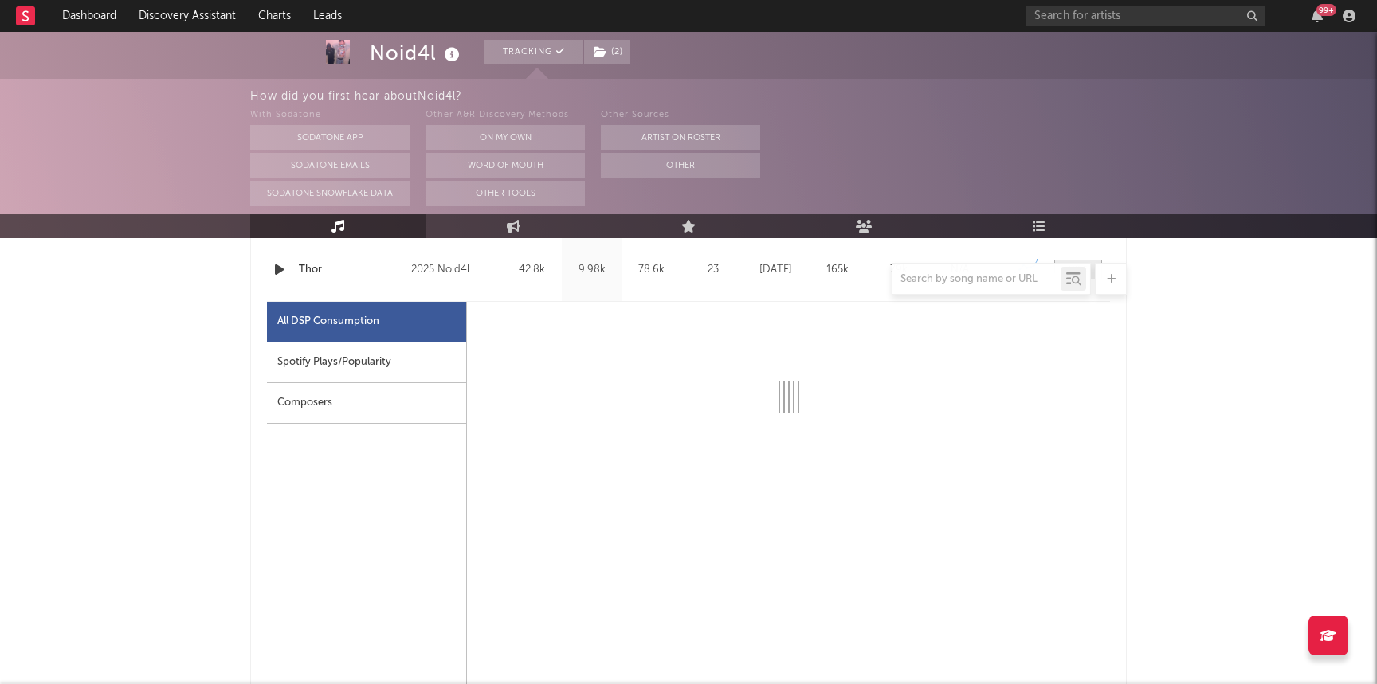
scroll to position [787, 0]
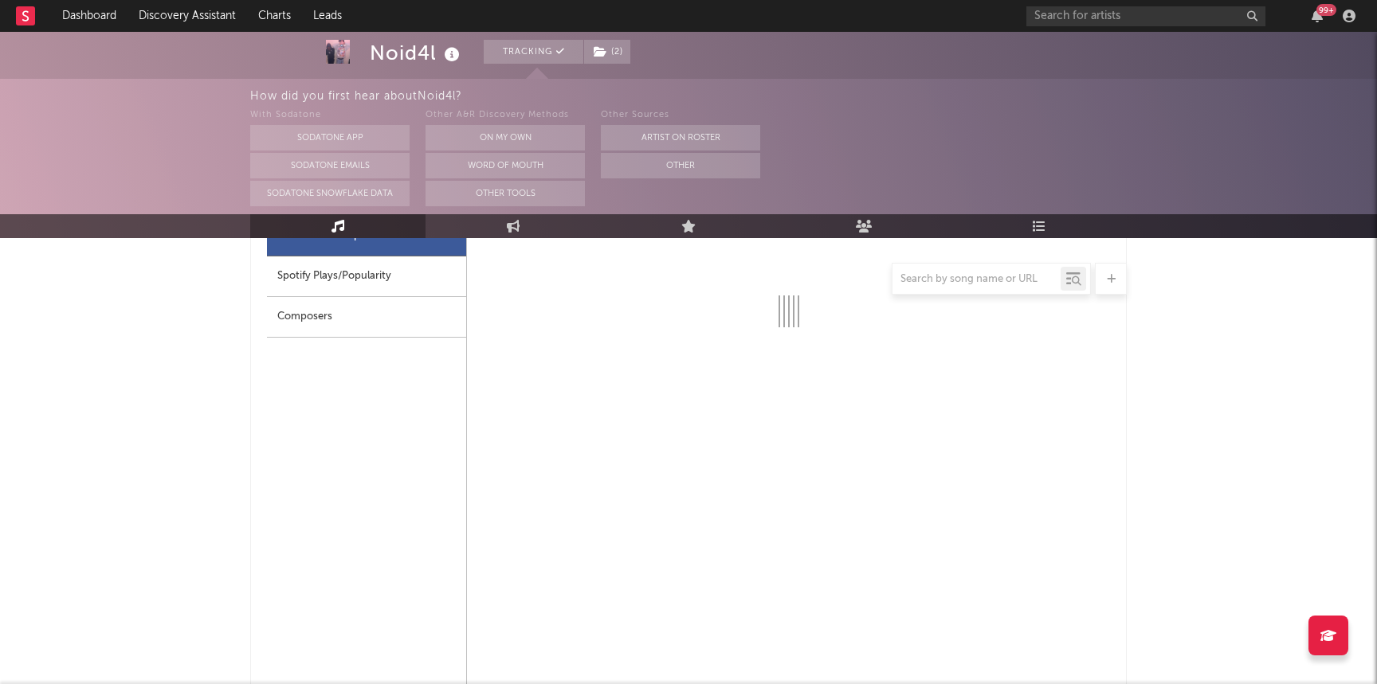
select select "1w"
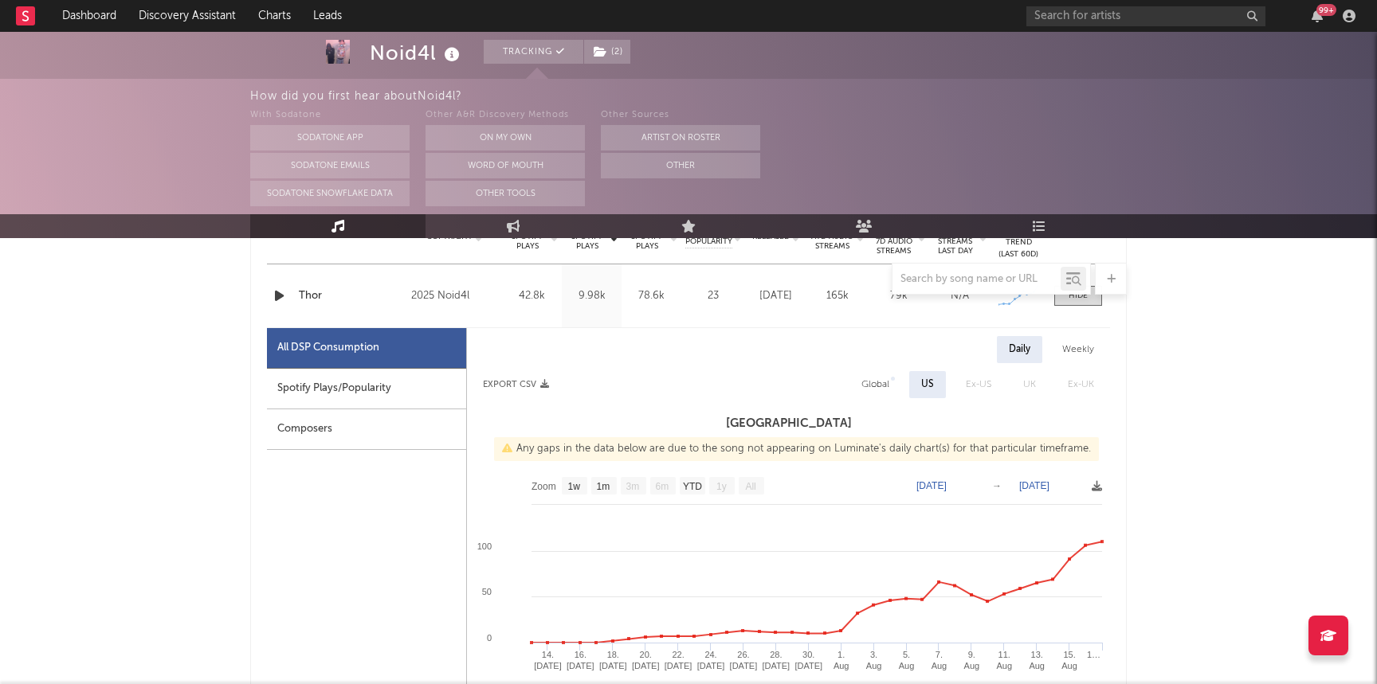
scroll to position [589, 0]
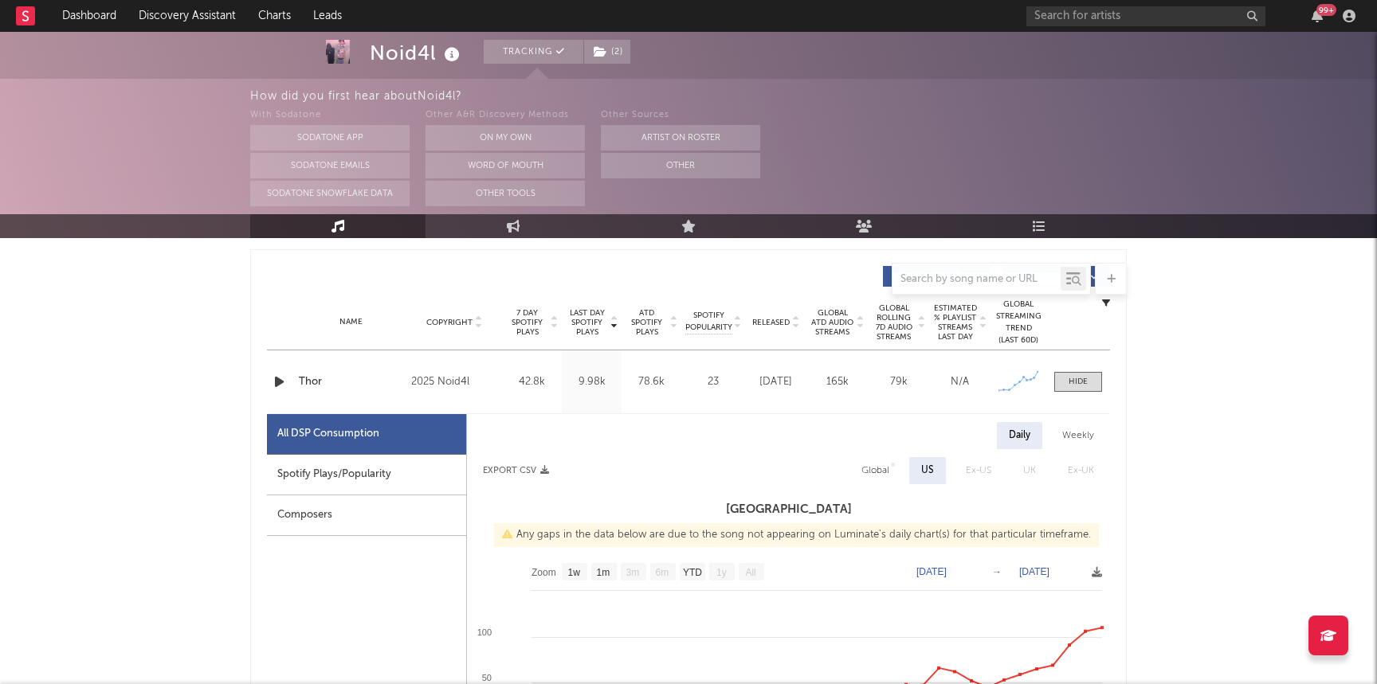
click at [279, 382] on icon "button" at bounding box center [279, 382] width 17 height 20
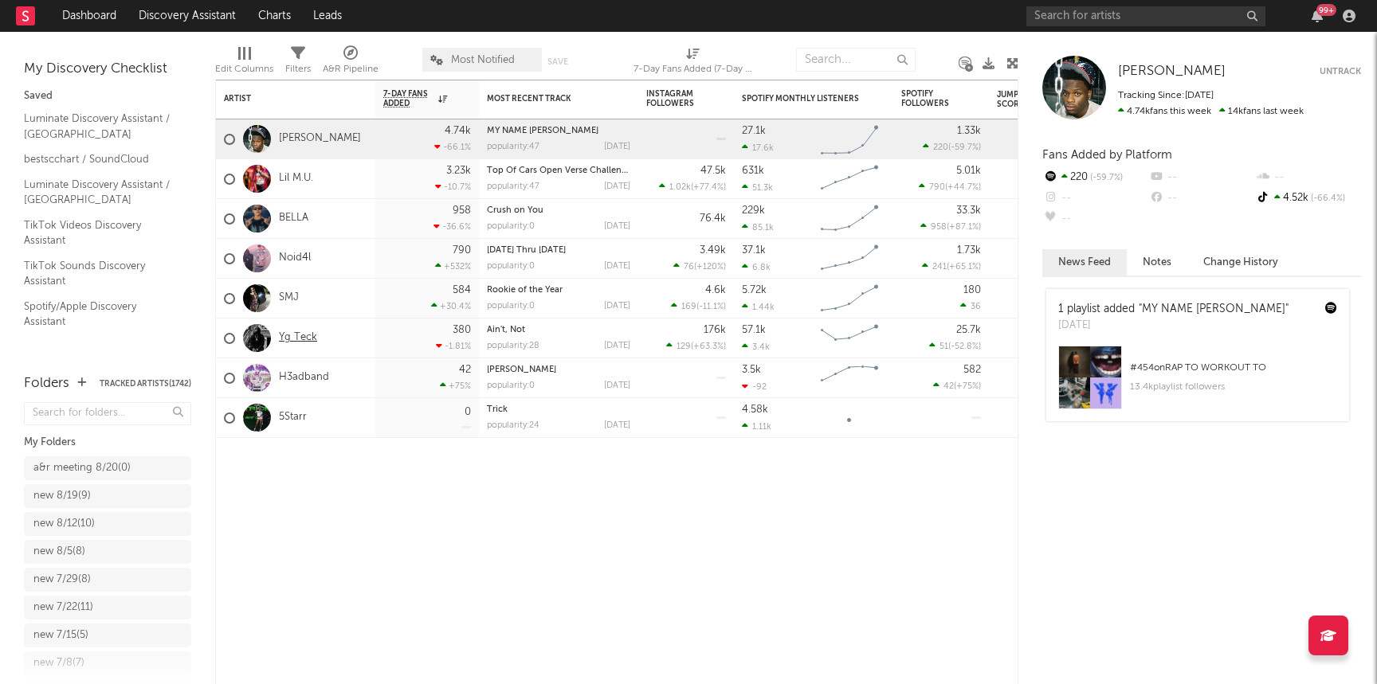
click at [287, 339] on link "Yg Teck" at bounding box center [298, 338] width 38 height 14
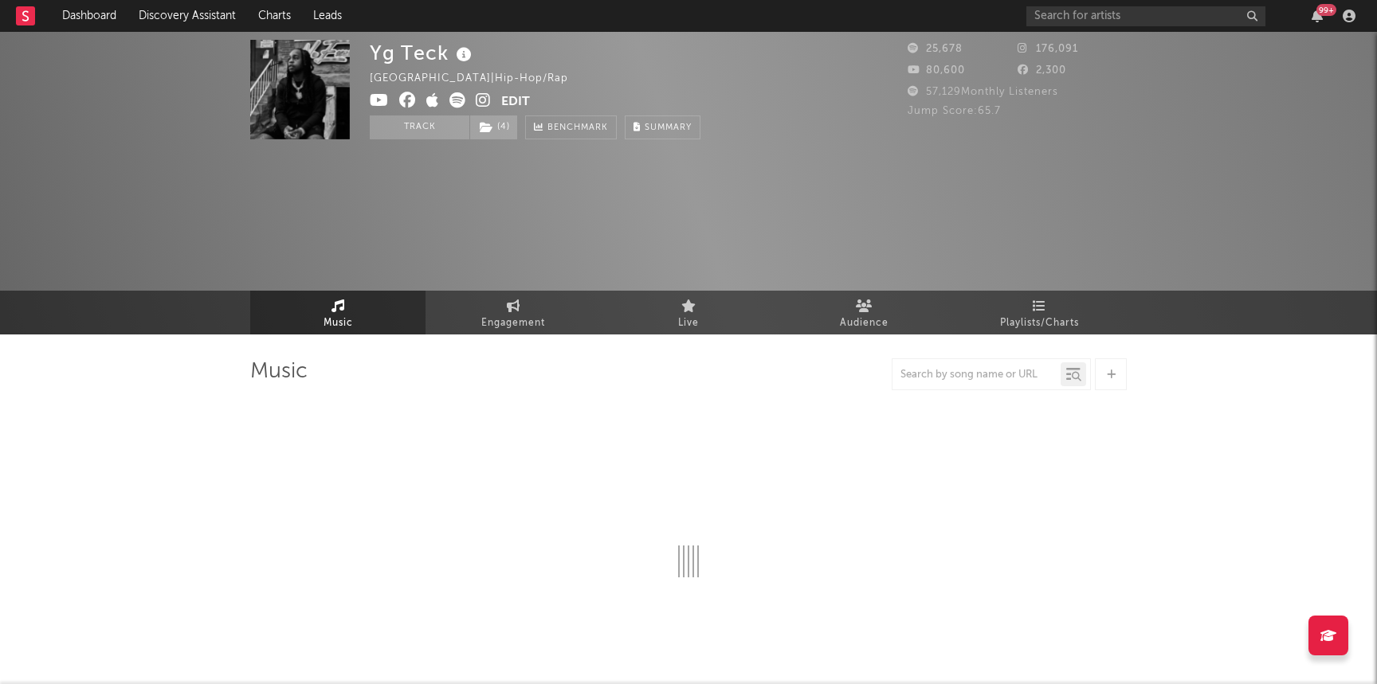
select select "6m"
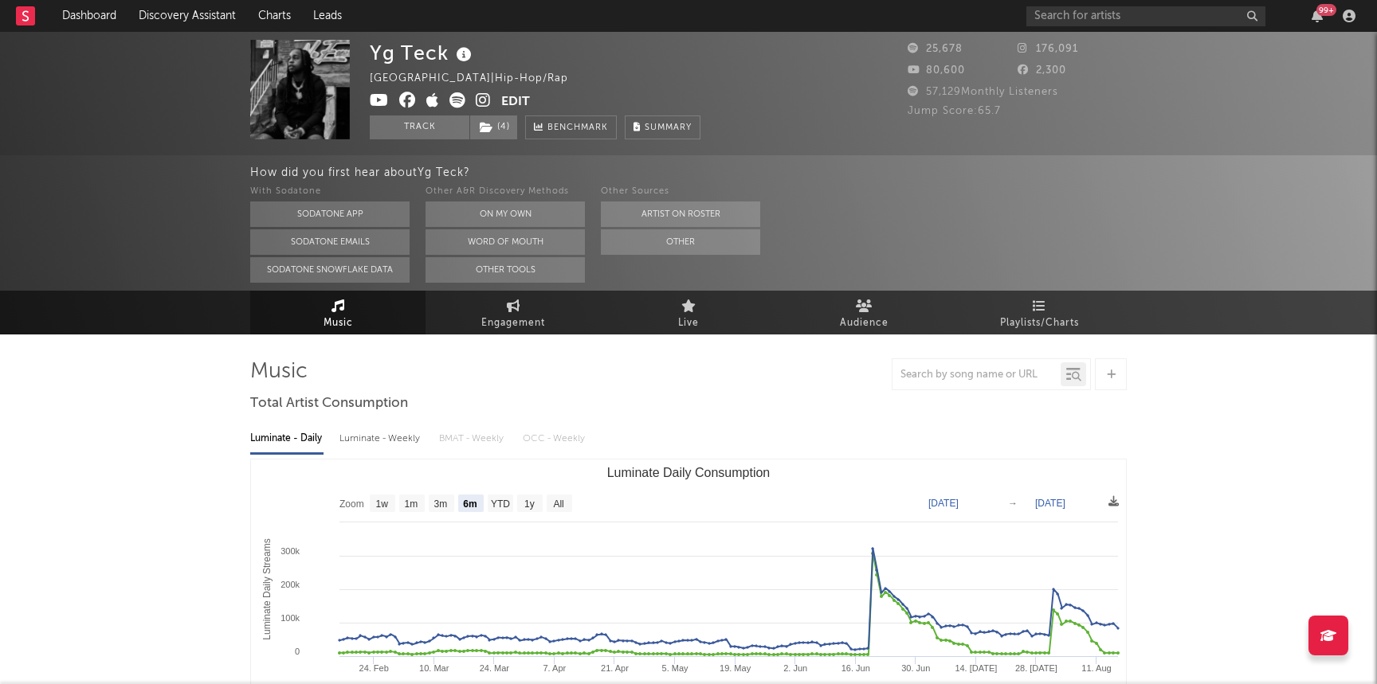
select select "6m"
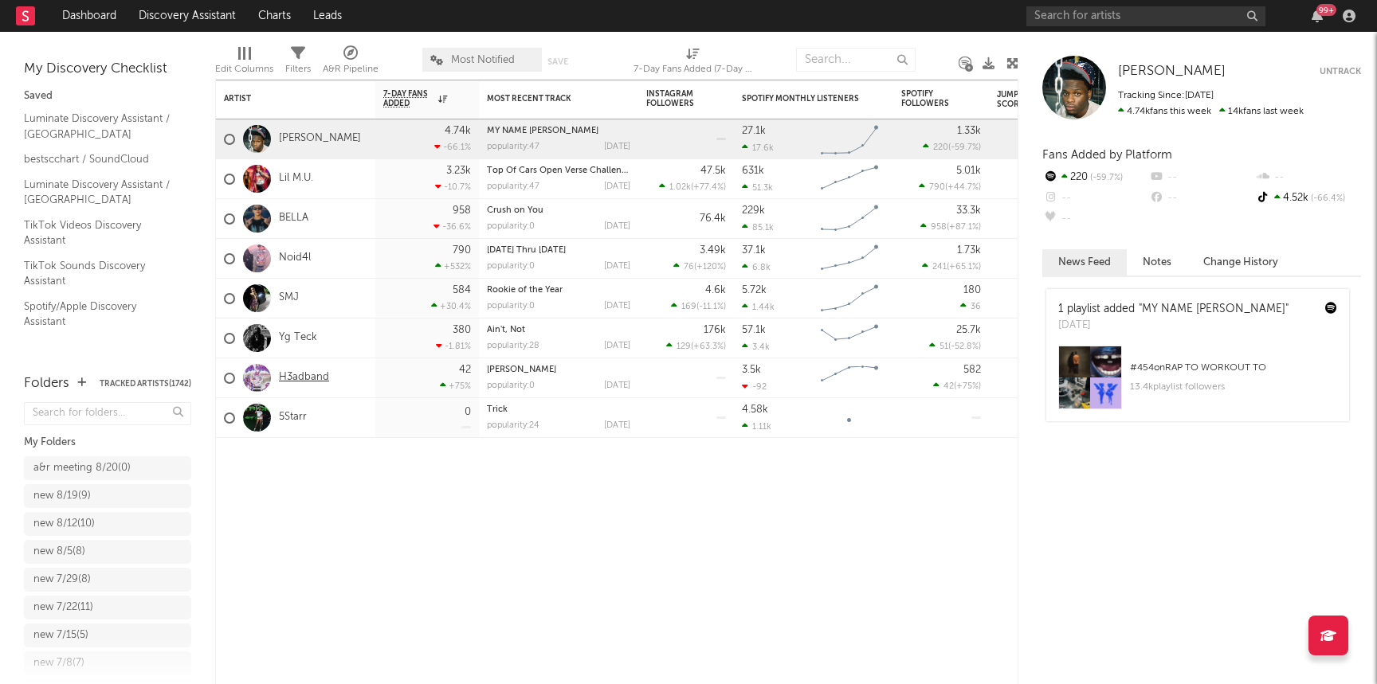
click at [297, 382] on link "H3adband" at bounding box center [304, 378] width 50 height 14
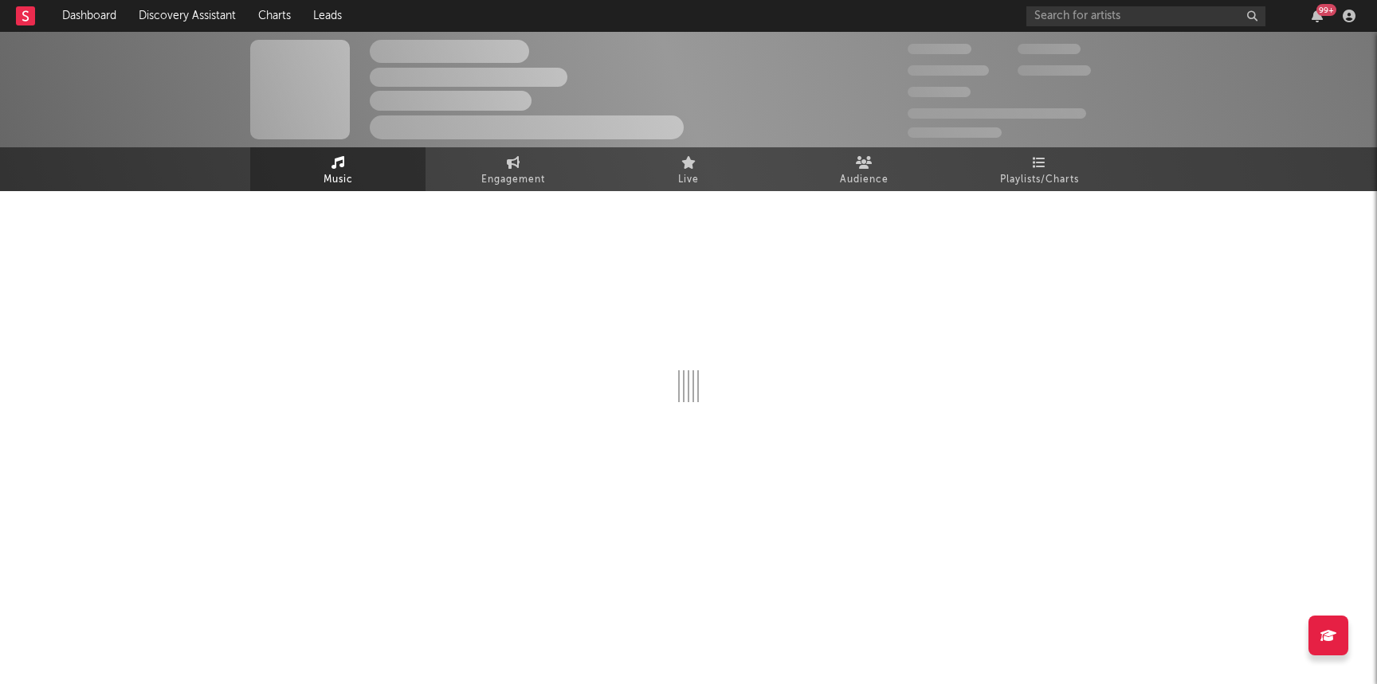
select select "1w"
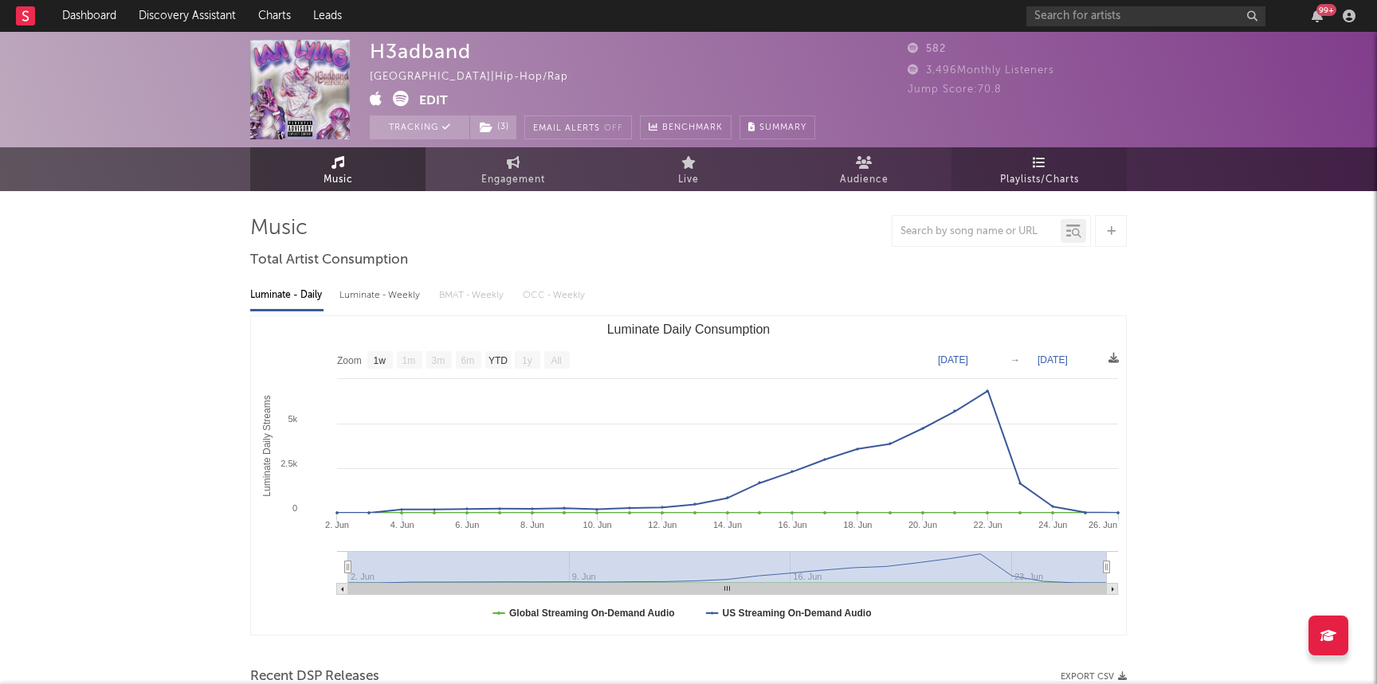
click at [1026, 171] on span "Playlists/Charts" at bounding box center [1039, 180] width 79 height 19
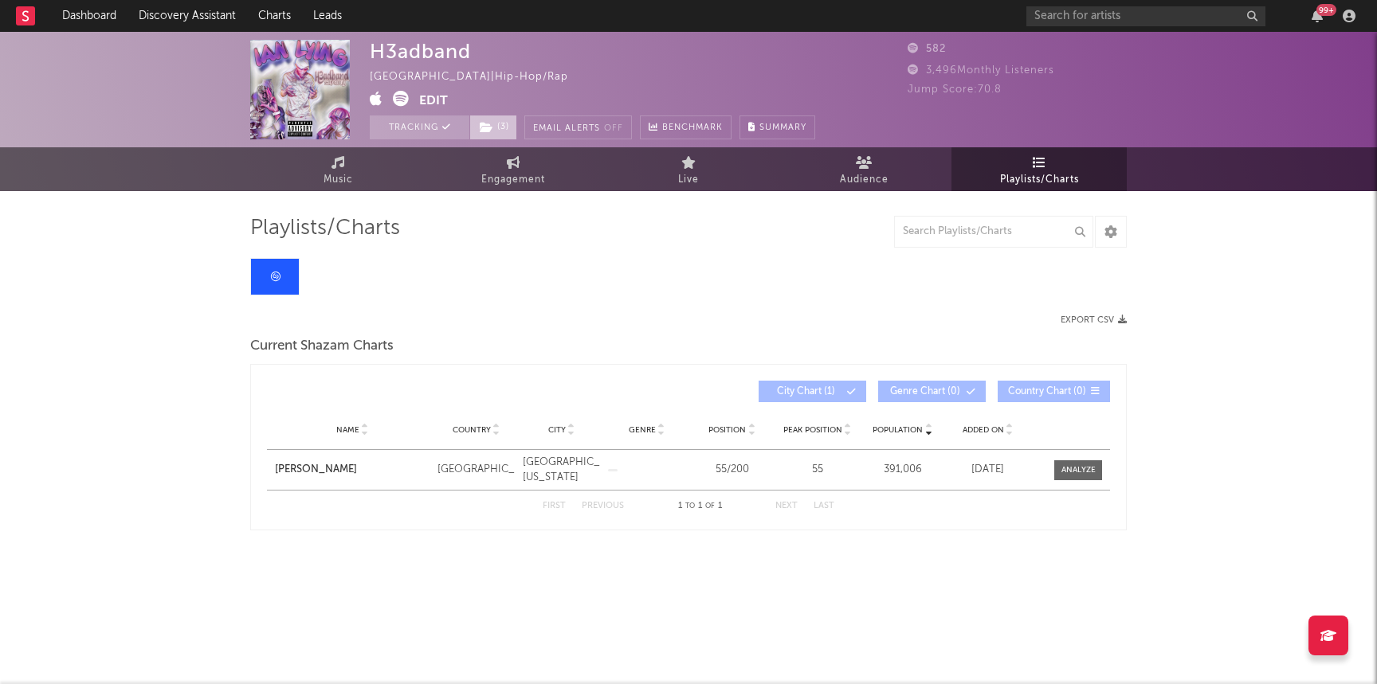
click at [476, 122] on span "( 3 )" at bounding box center [493, 128] width 48 height 24
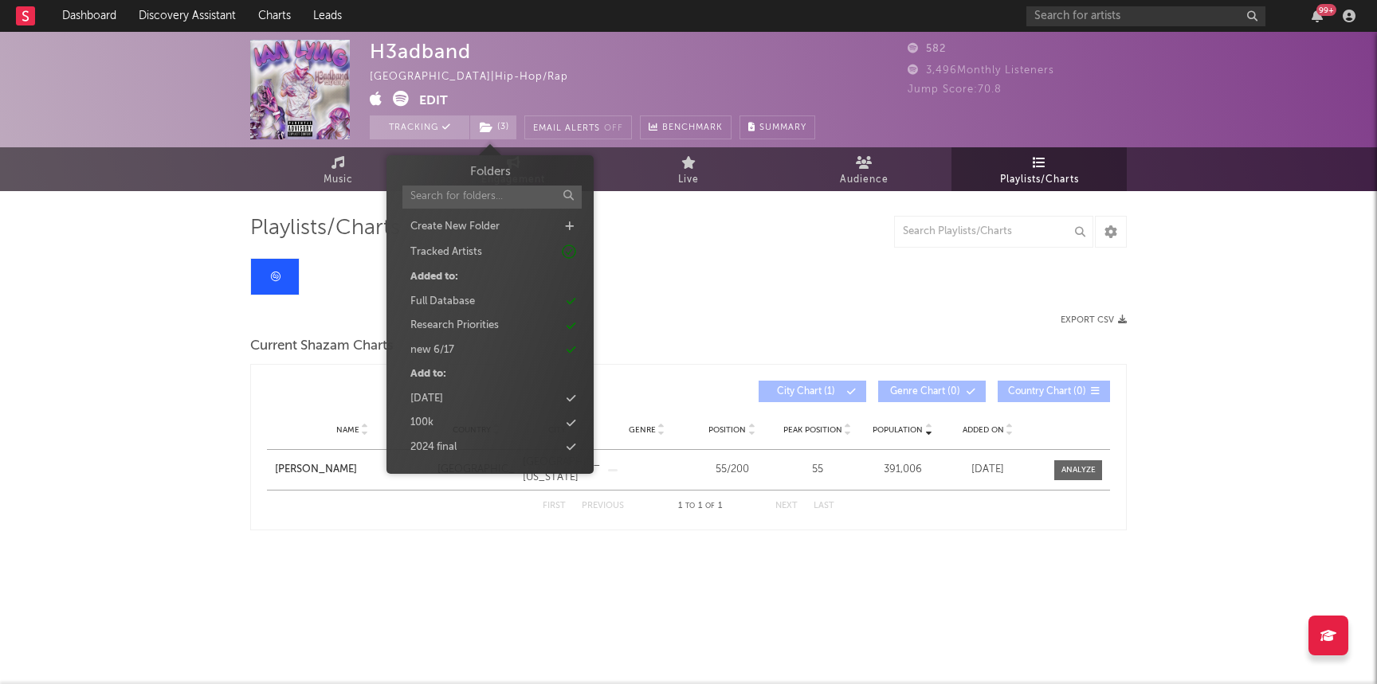
click at [205, 254] on div "H3adband United States | Hip-Hop/Rap Edit Tracking ( 3 ) Email Alerts Off Bench…" at bounding box center [688, 329] width 1377 height 594
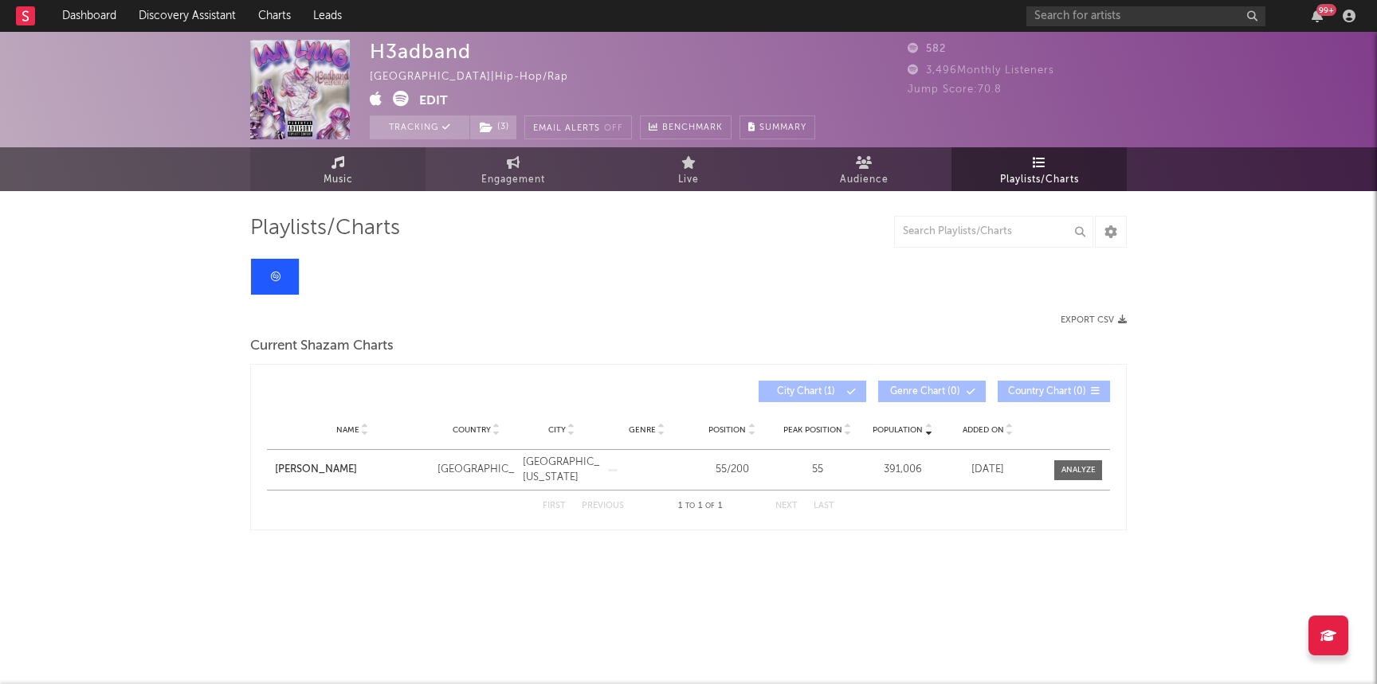
click at [310, 163] on link "Music" at bounding box center [337, 169] width 175 height 44
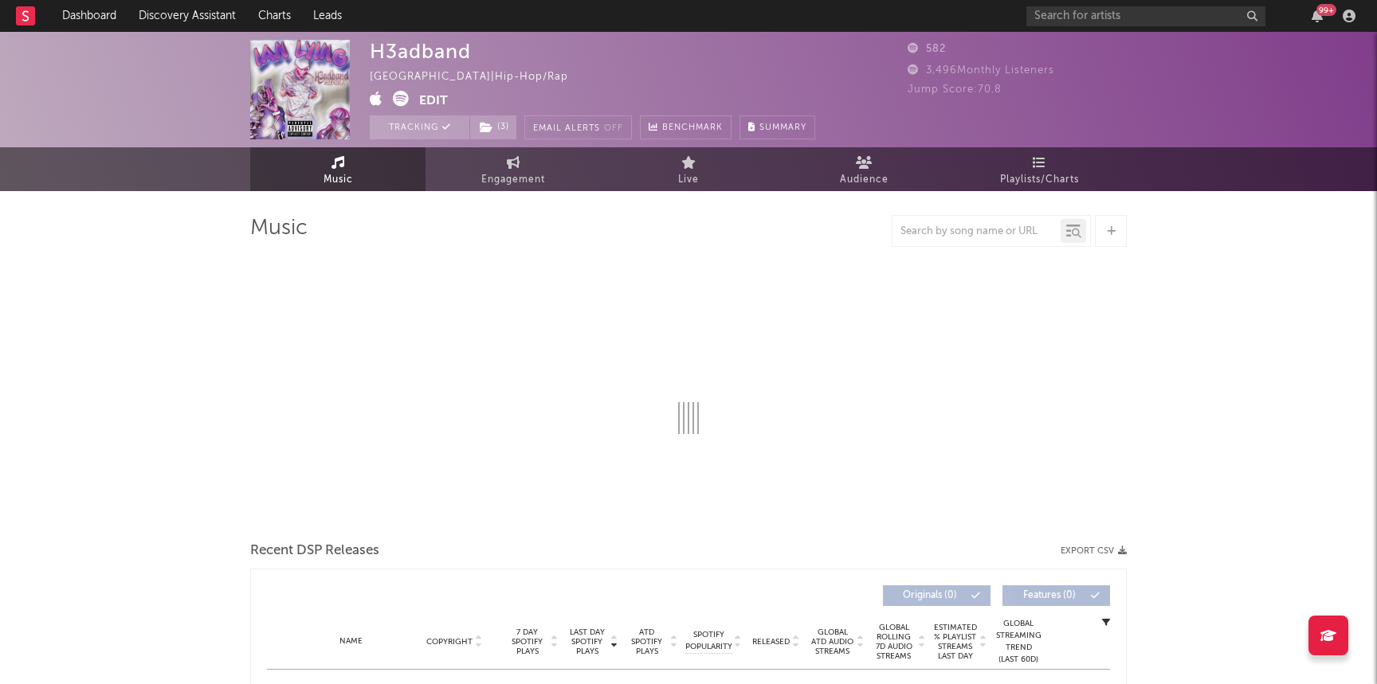
select select "1w"
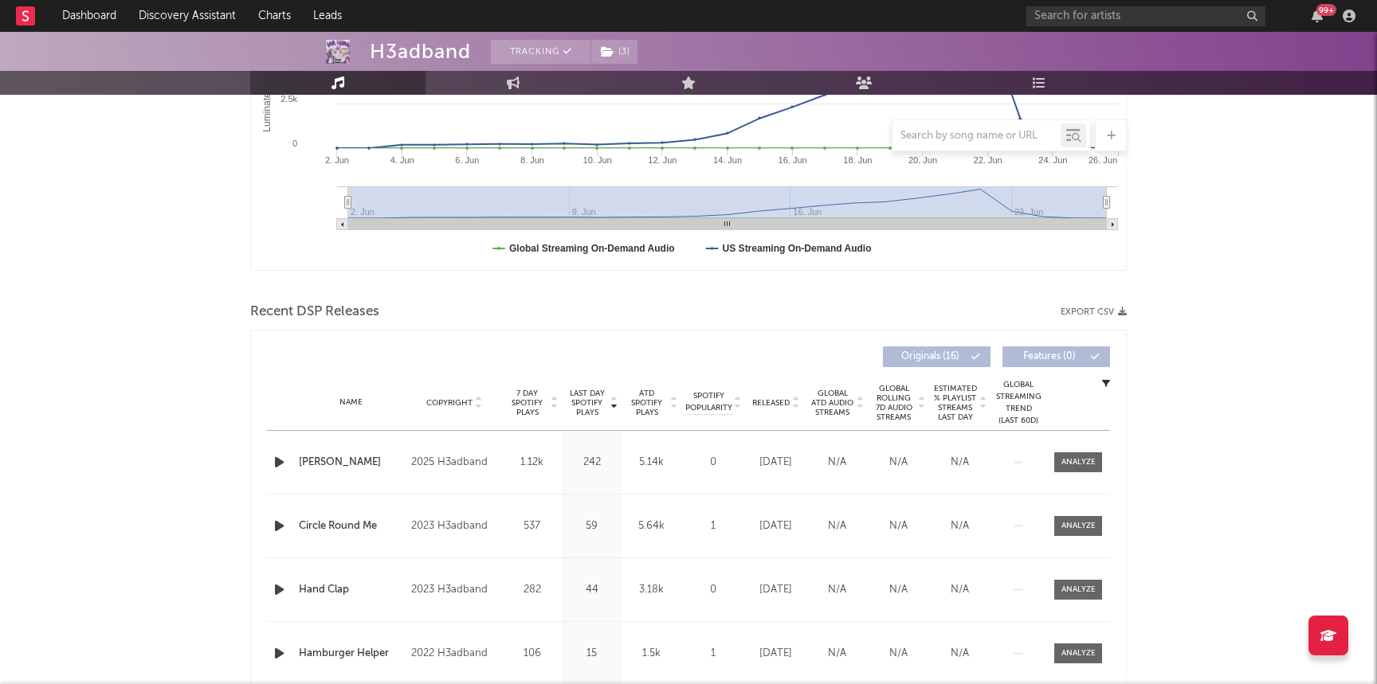
scroll to position [369, 0]
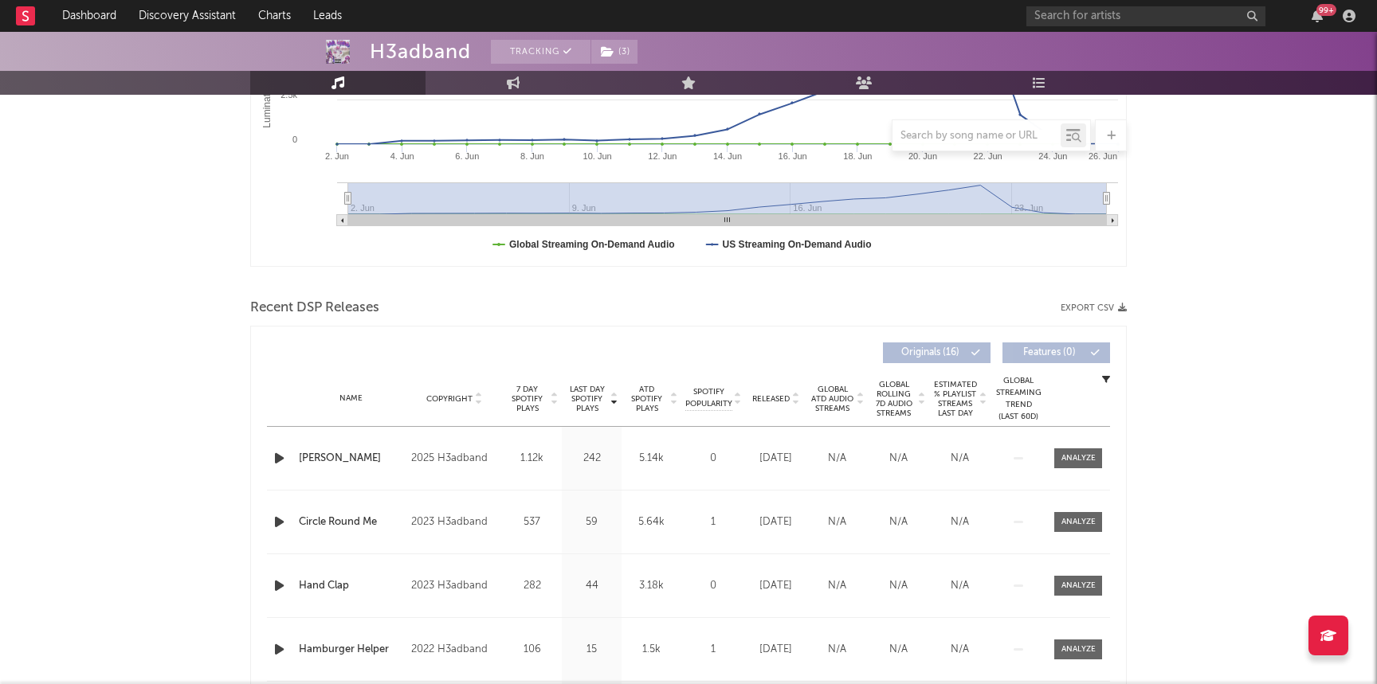
click at [286, 456] on icon "button" at bounding box center [279, 459] width 17 height 20
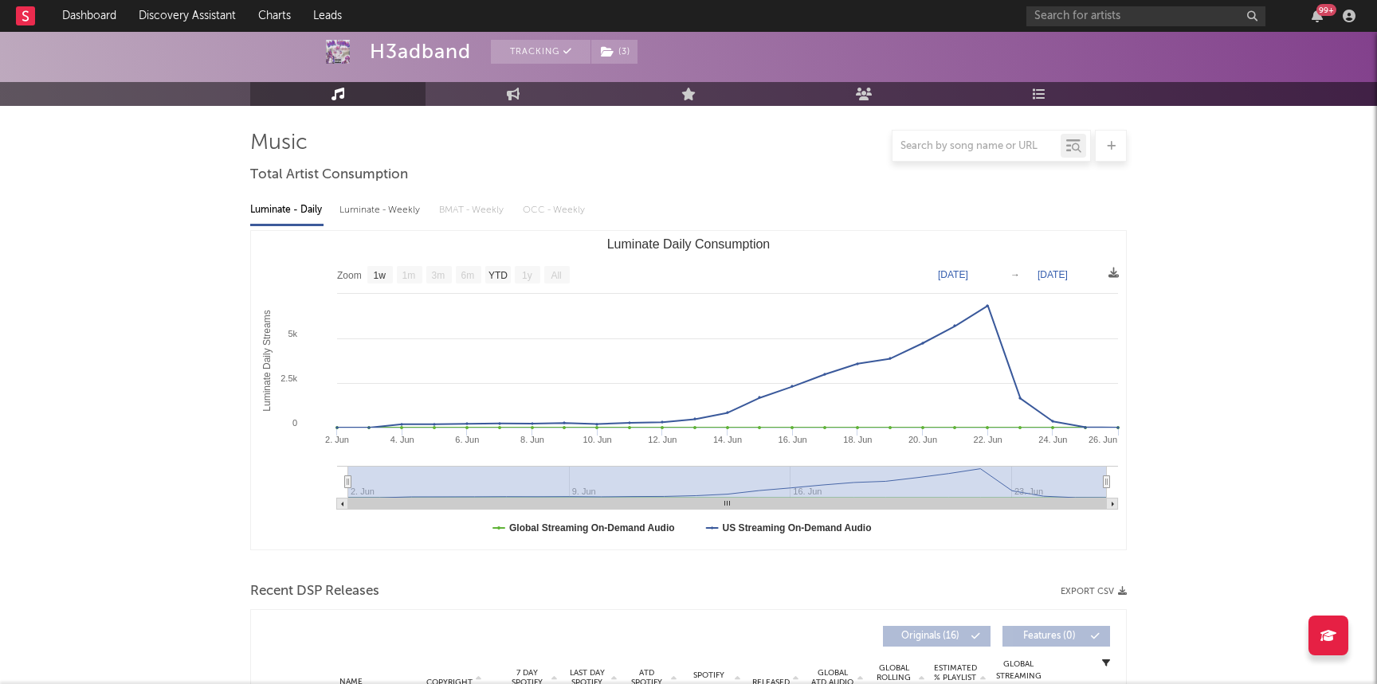
scroll to position [0, 0]
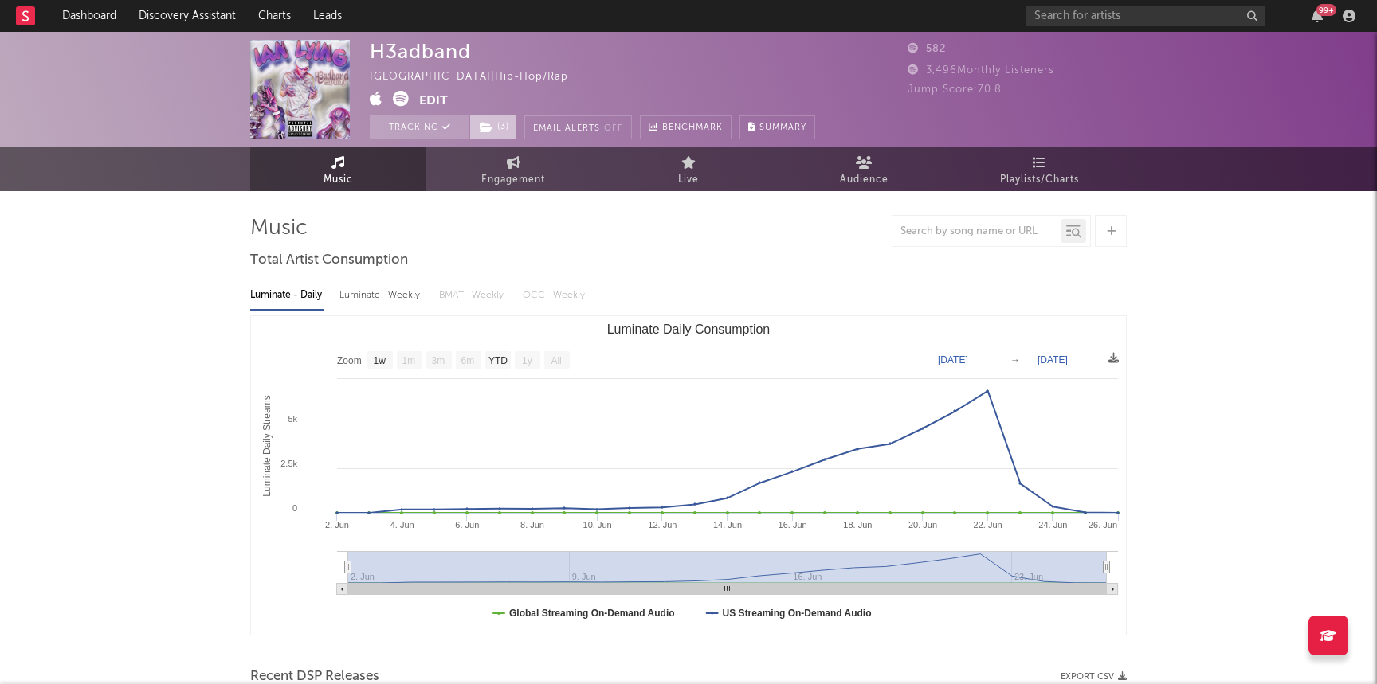
click at [486, 127] on icon at bounding box center [487, 127] width 14 height 11
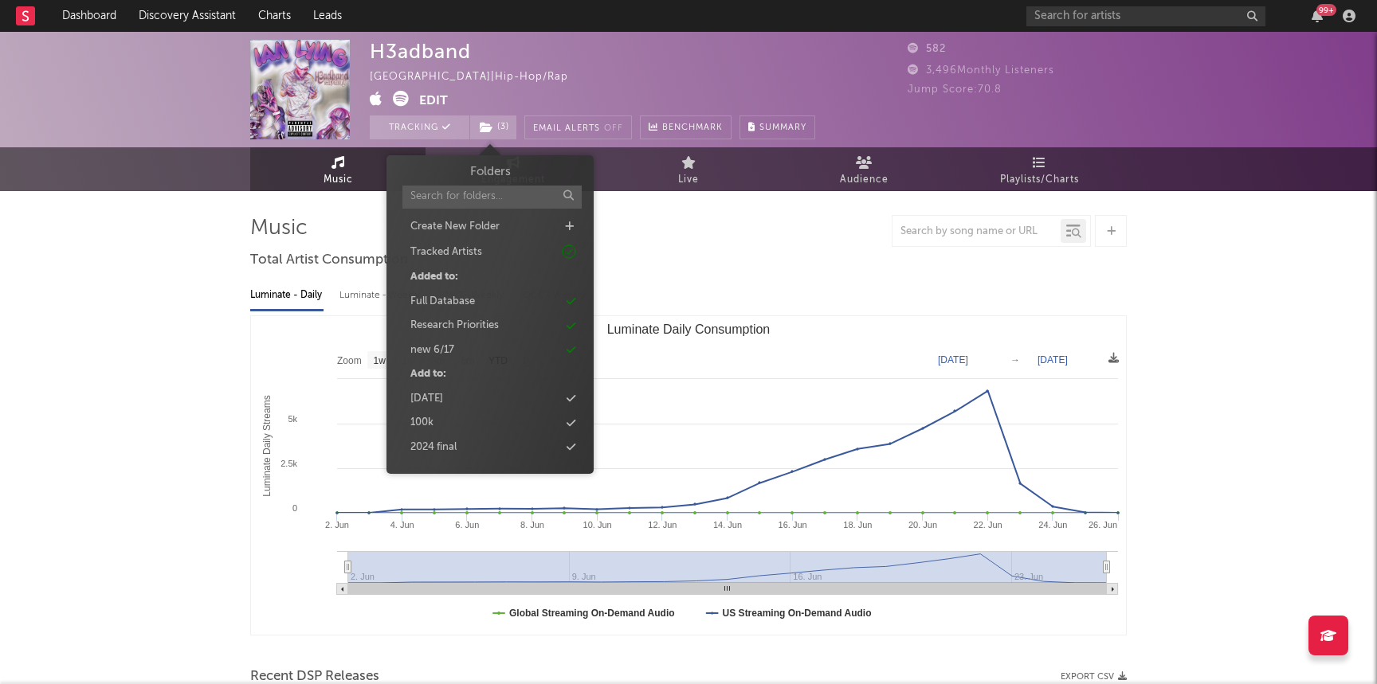
click at [156, 256] on div "H3adband United States | Hip-Hop/Rap Edit Tracking ( 3 ) Email Alerts Off Bench…" at bounding box center [688, 631] width 1377 height 1199
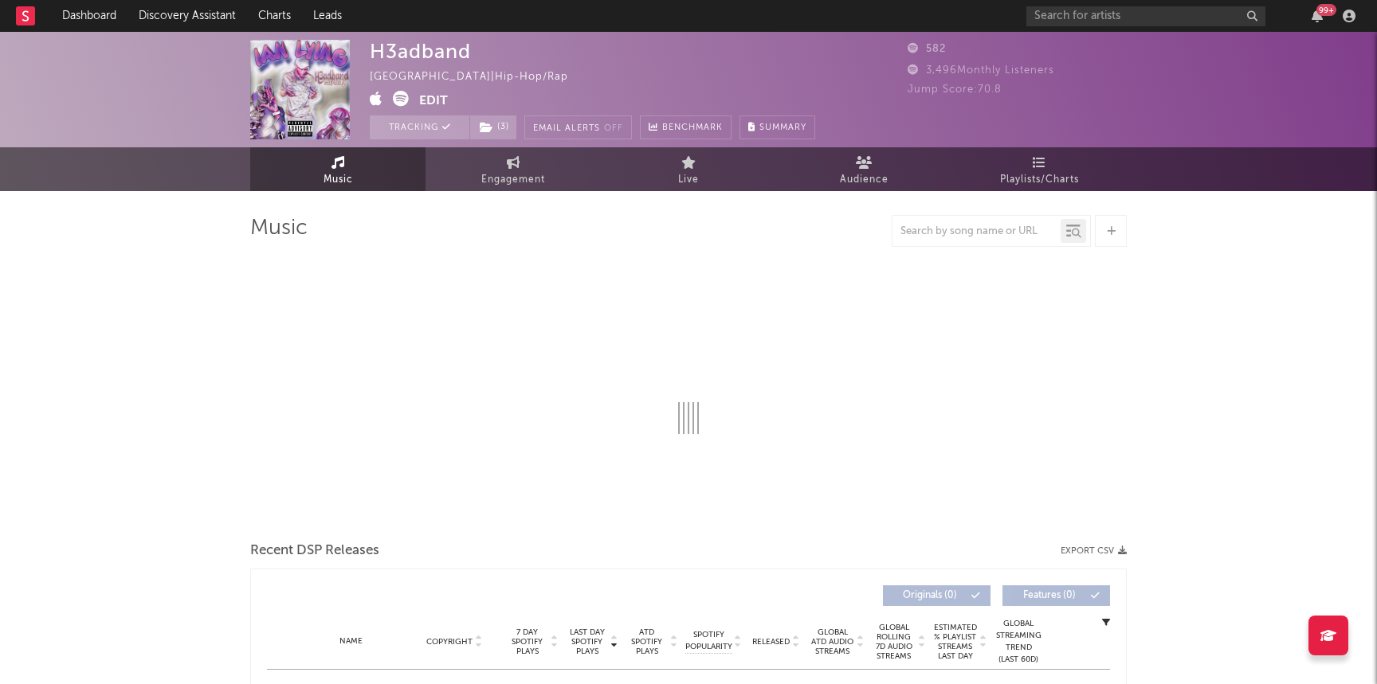
select select "1w"
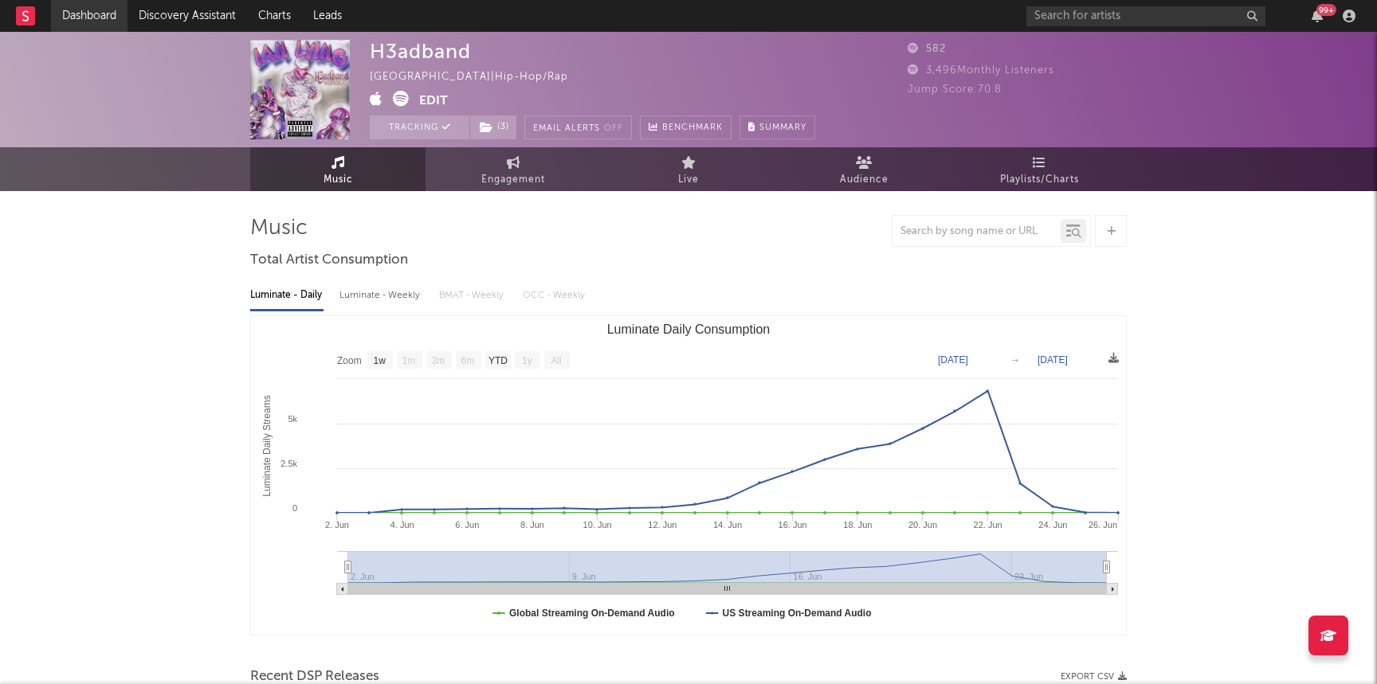
click at [77, 22] on link "Dashboard" at bounding box center [89, 16] width 76 height 32
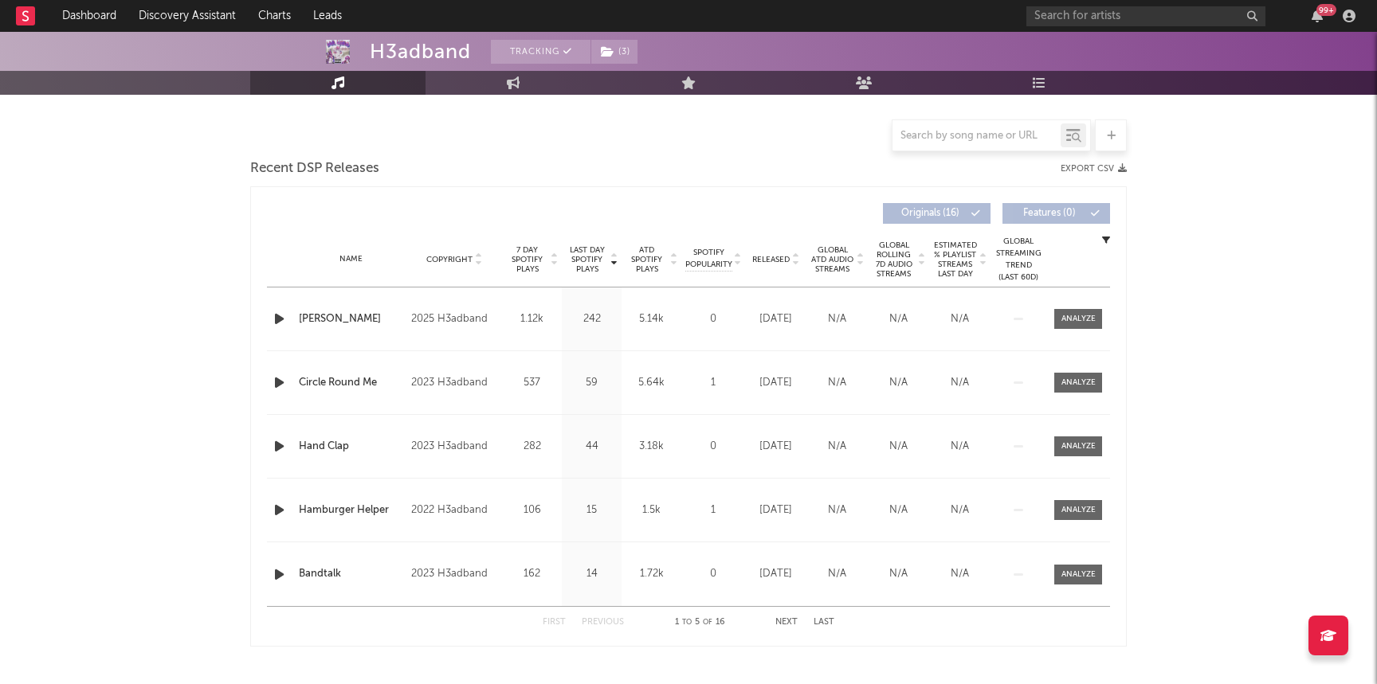
scroll to position [508, 0]
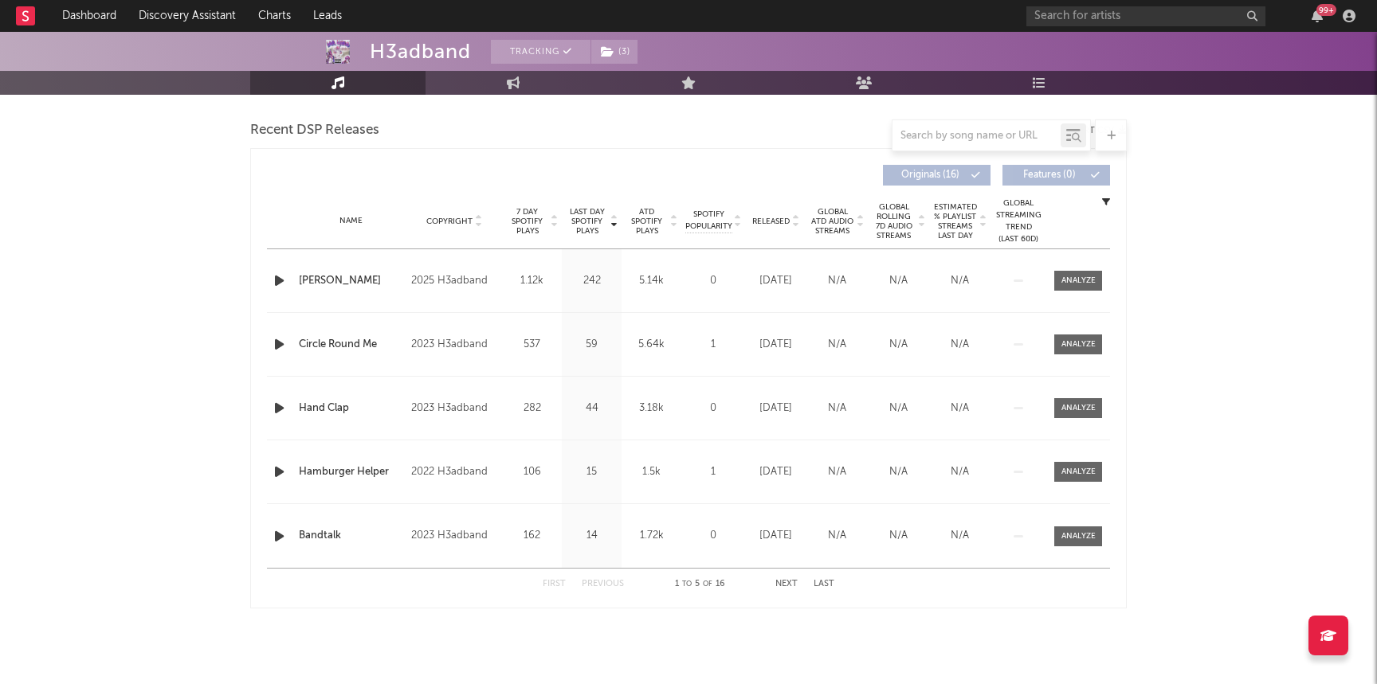
select select "1w"
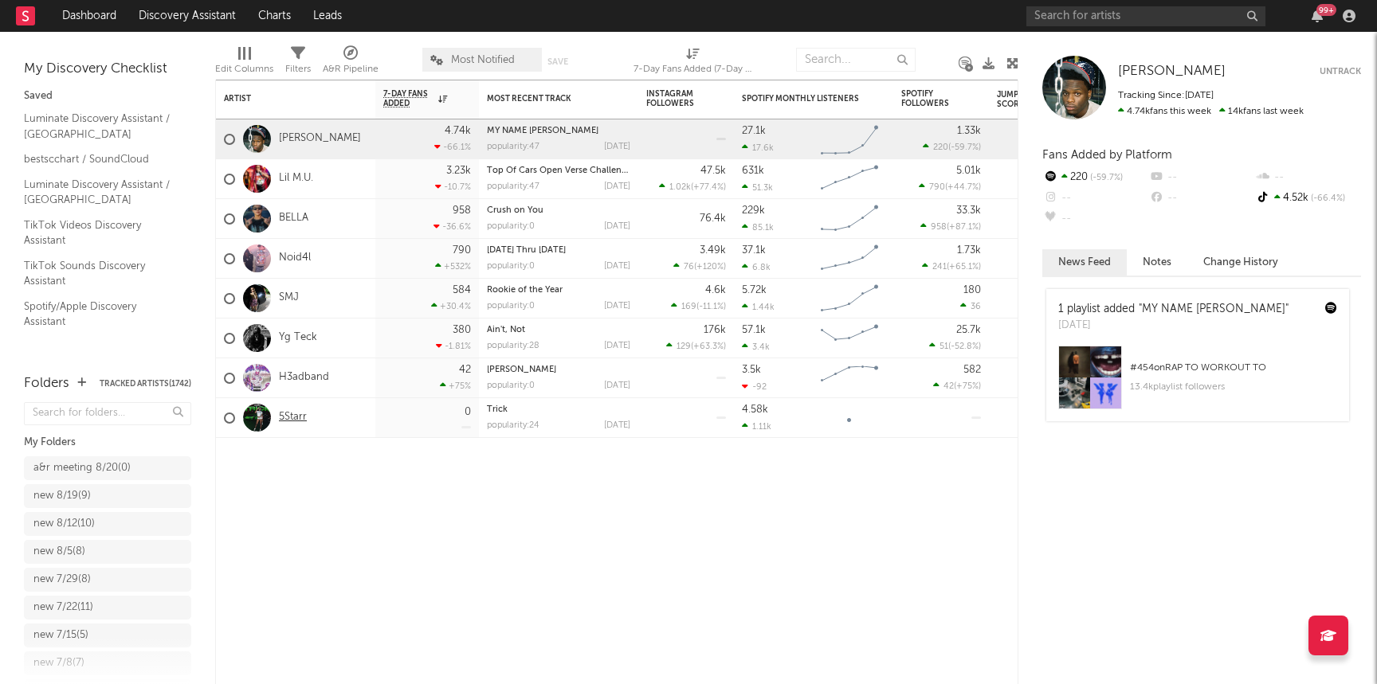
click at [300, 418] on link "5Starr" at bounding box center [293, 418] width 28 height 14
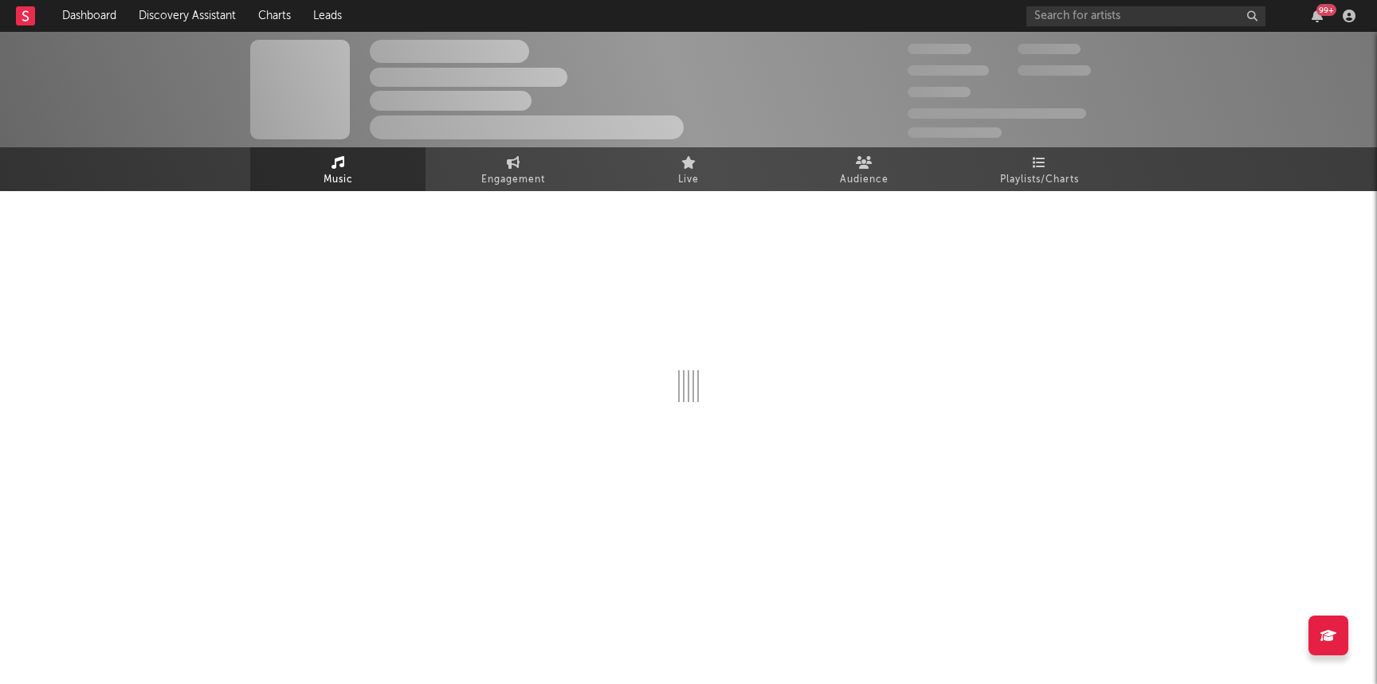
select select "1w"
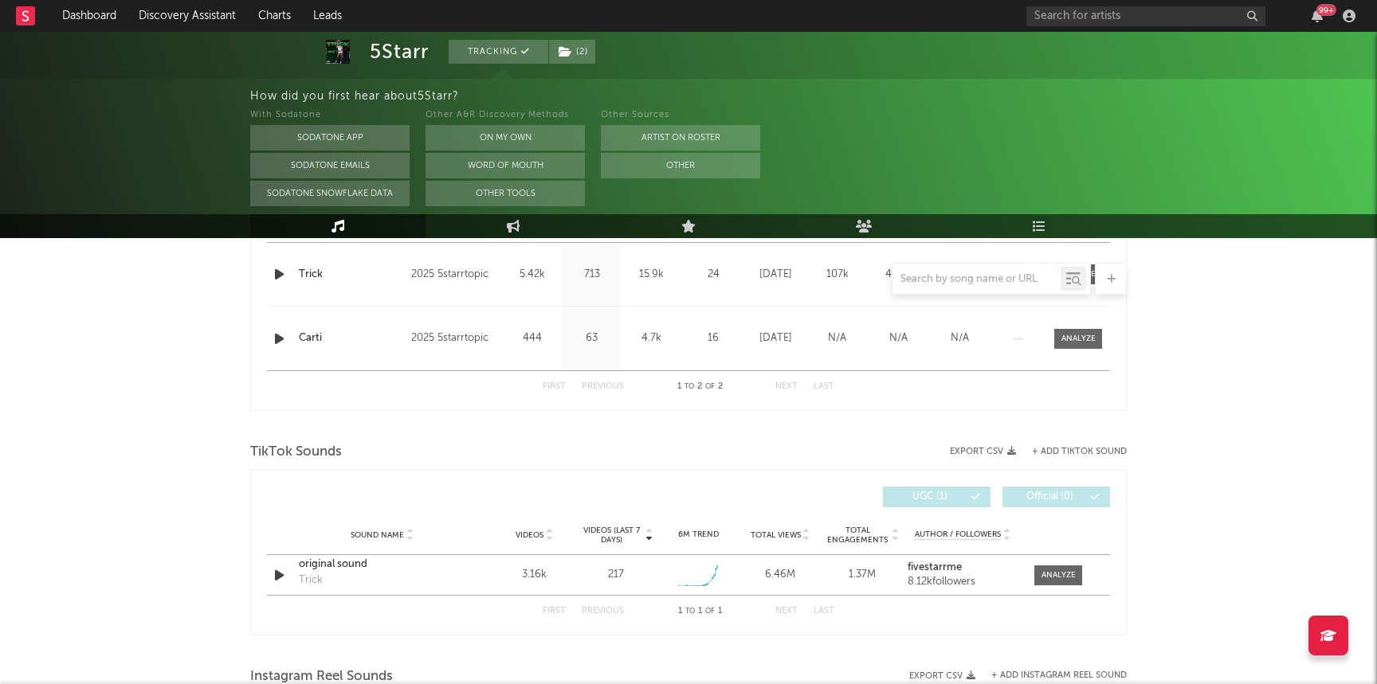
scroll to position [700, 0]
click at [1050, 578] on div at bounding box center [1058, 573] width 34 height 12
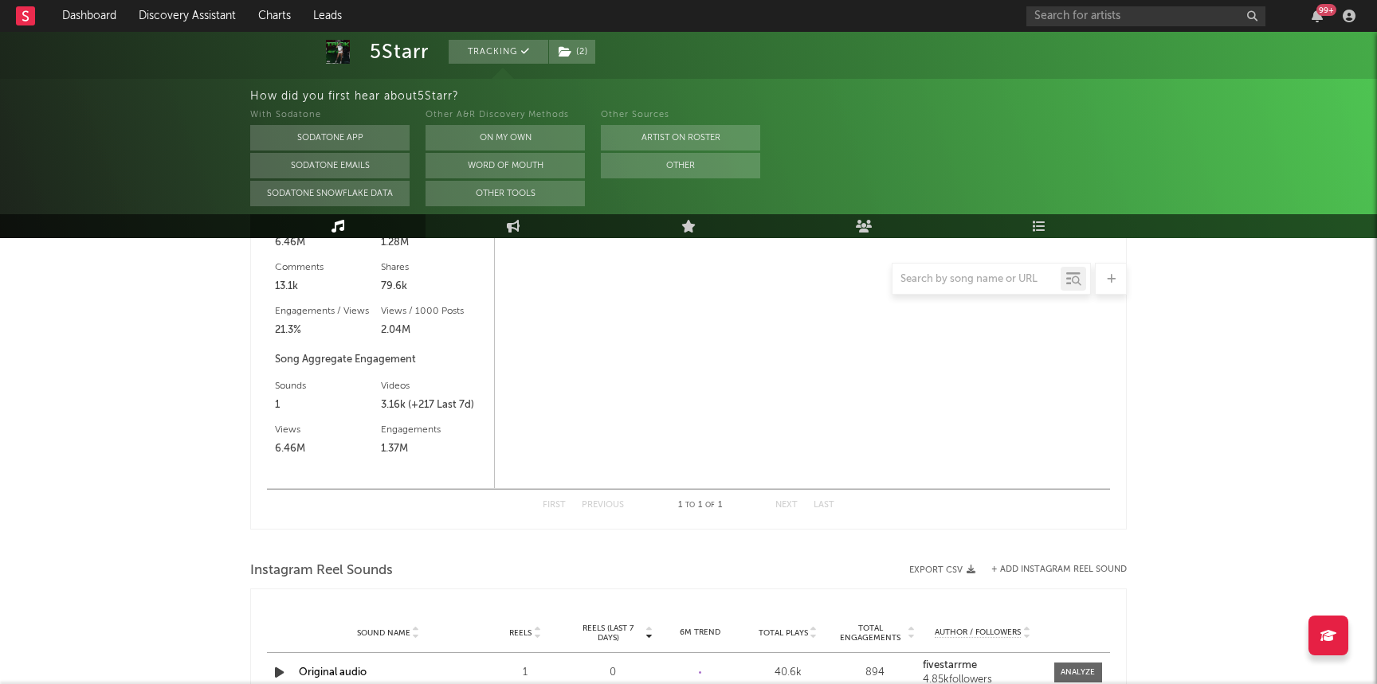
select select "1w"
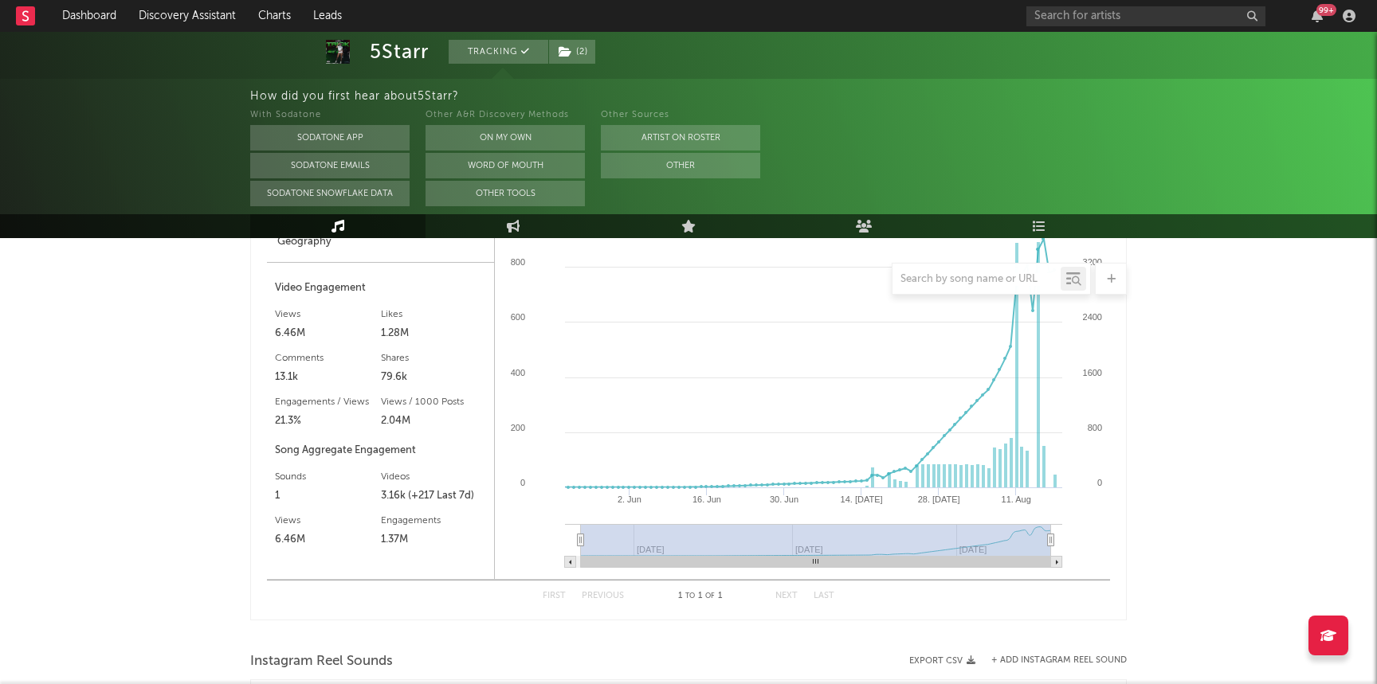
scroll to position [1146, 0]
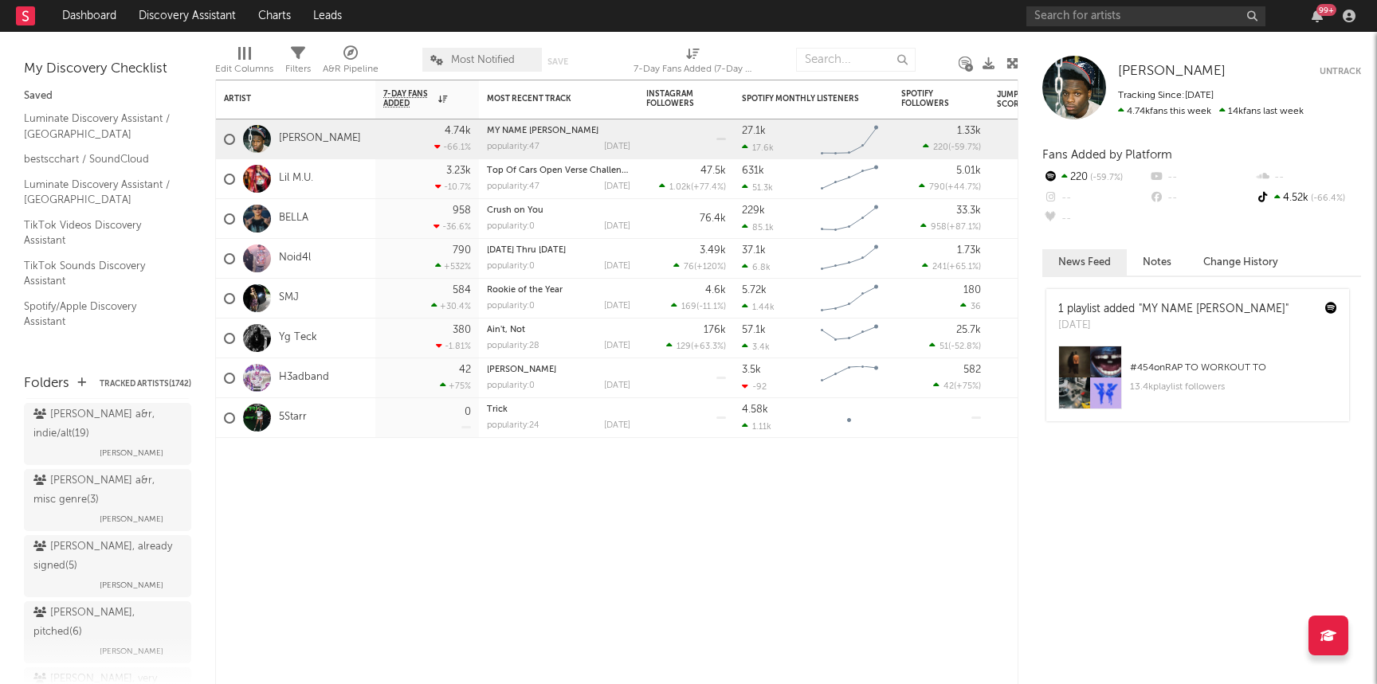
scroll to position [1806, 0]
click at [296, 383] on link "H3adband" at bounding box center [304, 378] width 50 height 14
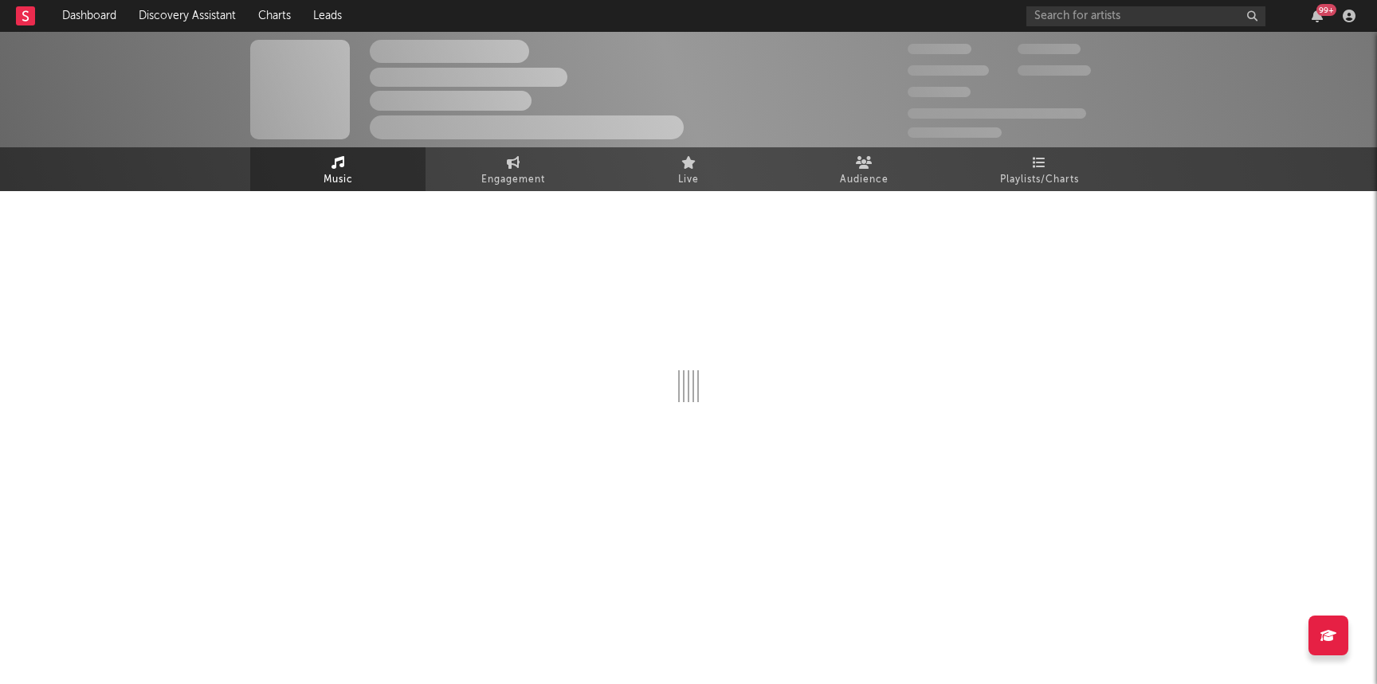
select select "1w"
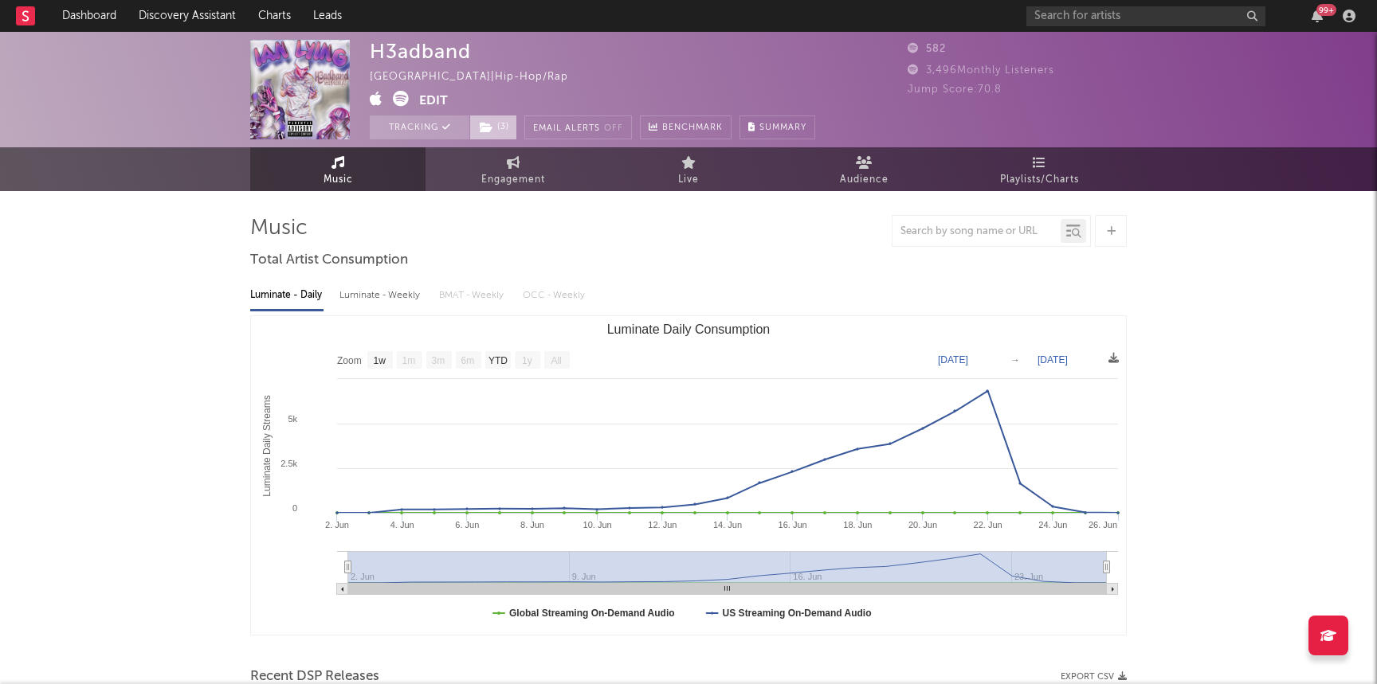
click at [500, 120] on span "( 3 )" at bounding box center [493, 128] width 48 height 24
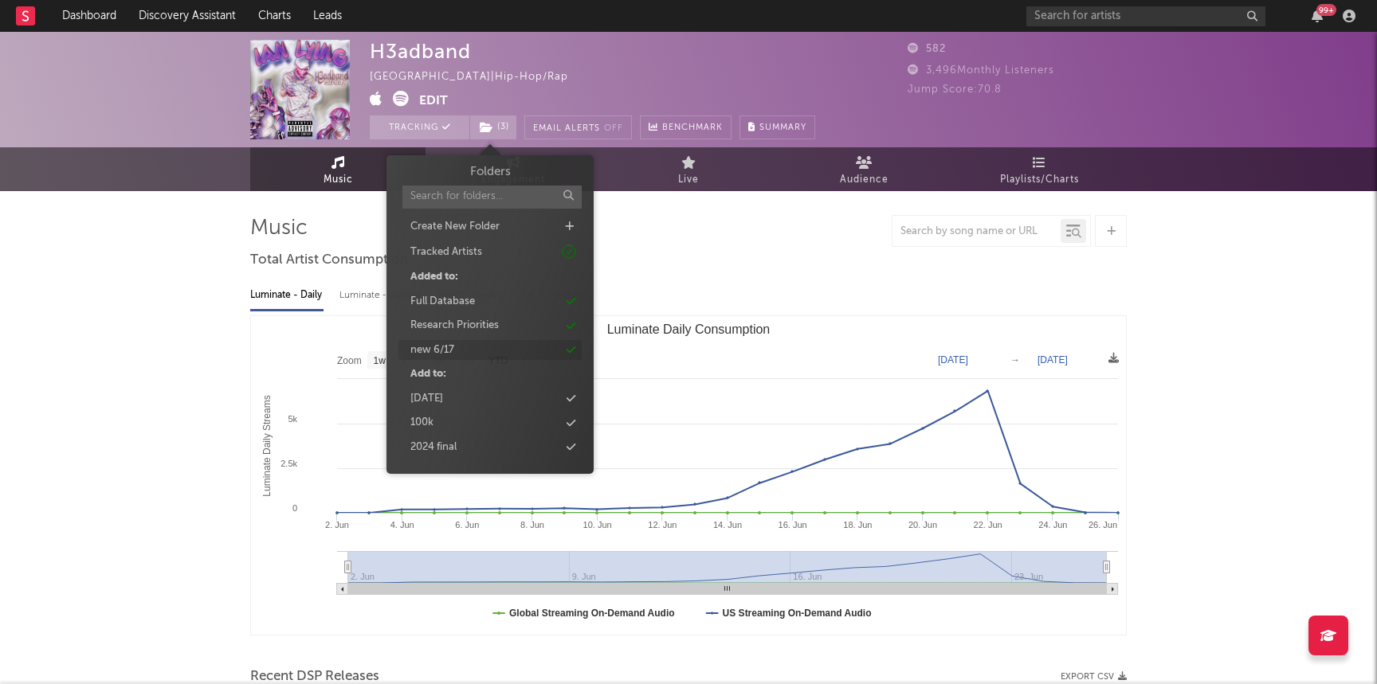
click at [456, 350] on div "new 6/17" at bounding box center [489, 350] width 183 height 21
click at [1095, 11] on input "text" at bounding box center [1145, 16] width 239 height 20
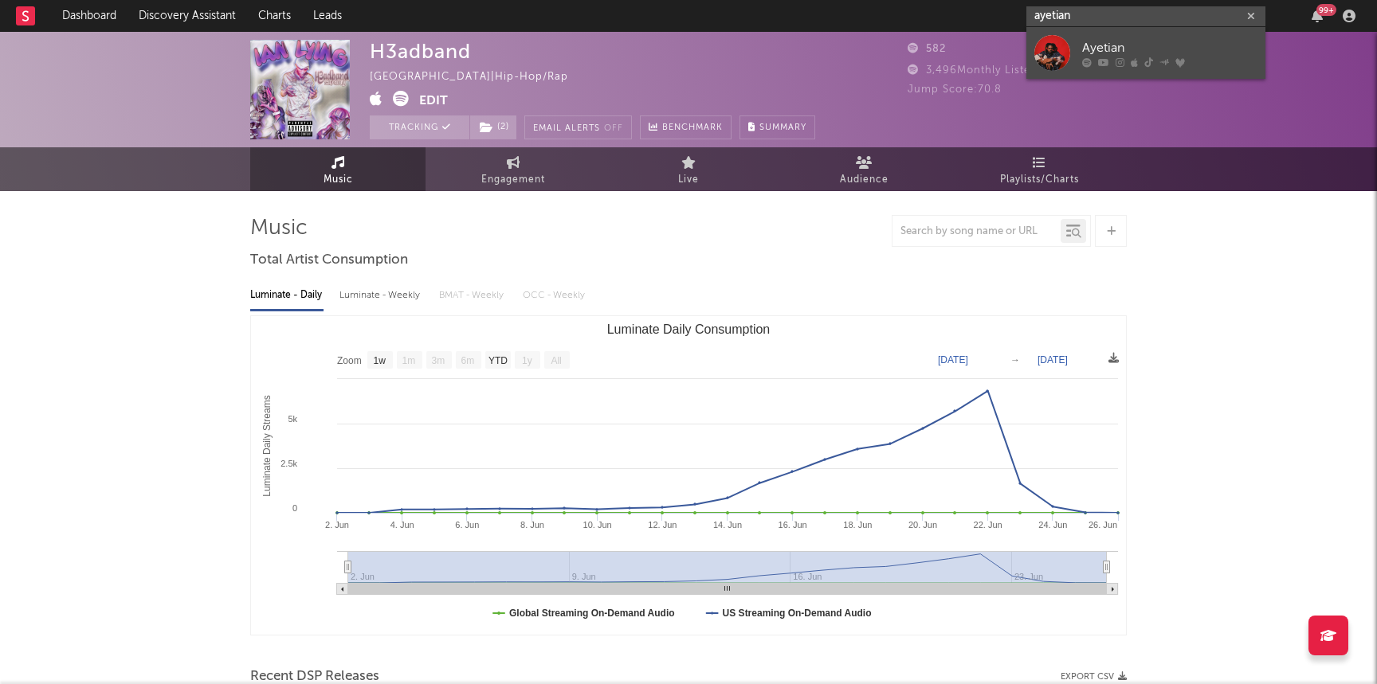
type input "ayetian"
click at [1106, 52] on div "Ayetian" at bounding box center [1169, 47] width 175 height 19
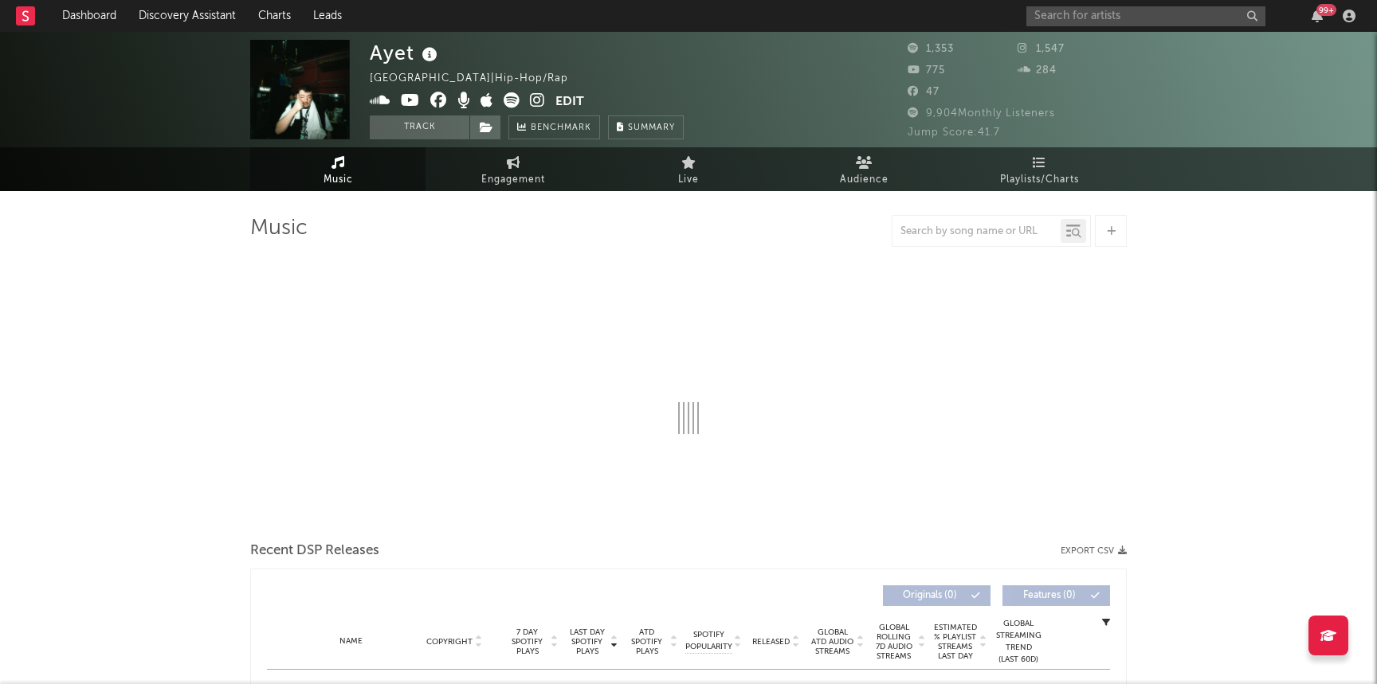
select select "1w"
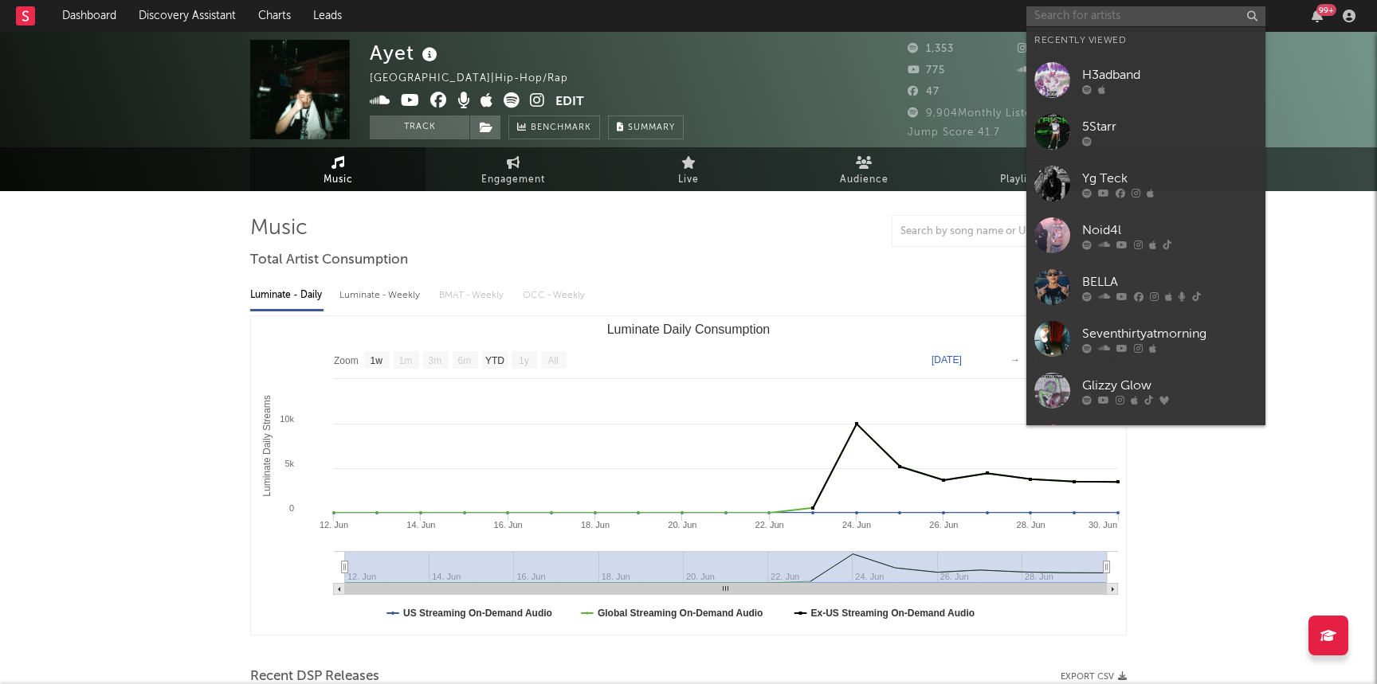
click at [1059, 18] on input "text" at bounding box center [1145, 16] width 239 height 20
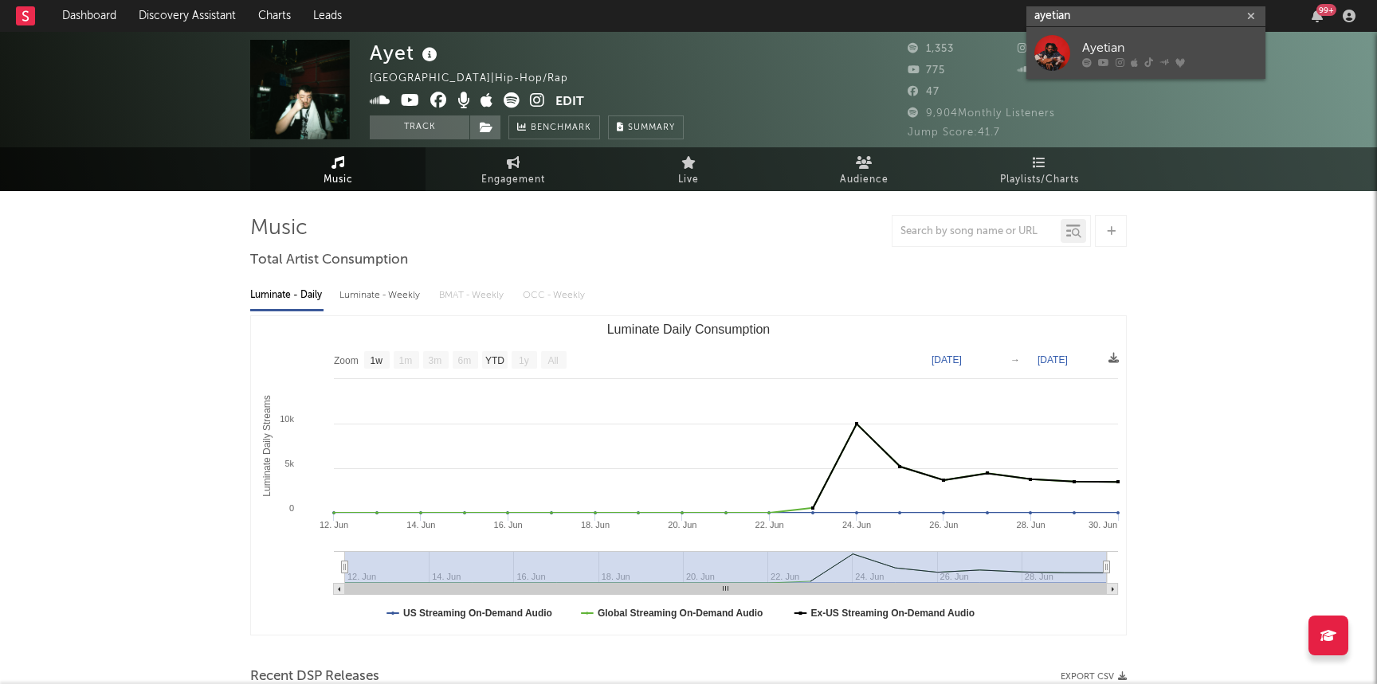
type input "ayetian"
click at [1123, 53] on div "Ayetian" at bounding box center [1169, 47] width 175 height 19
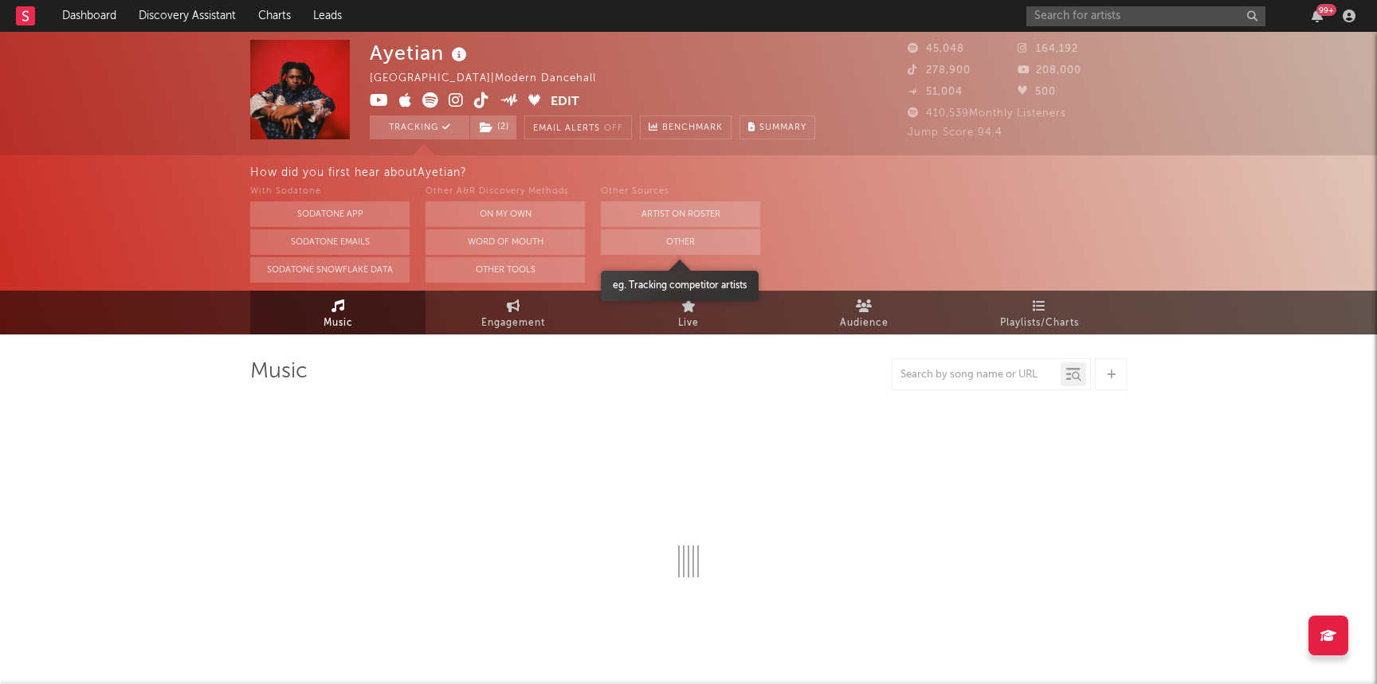
select select "6m"
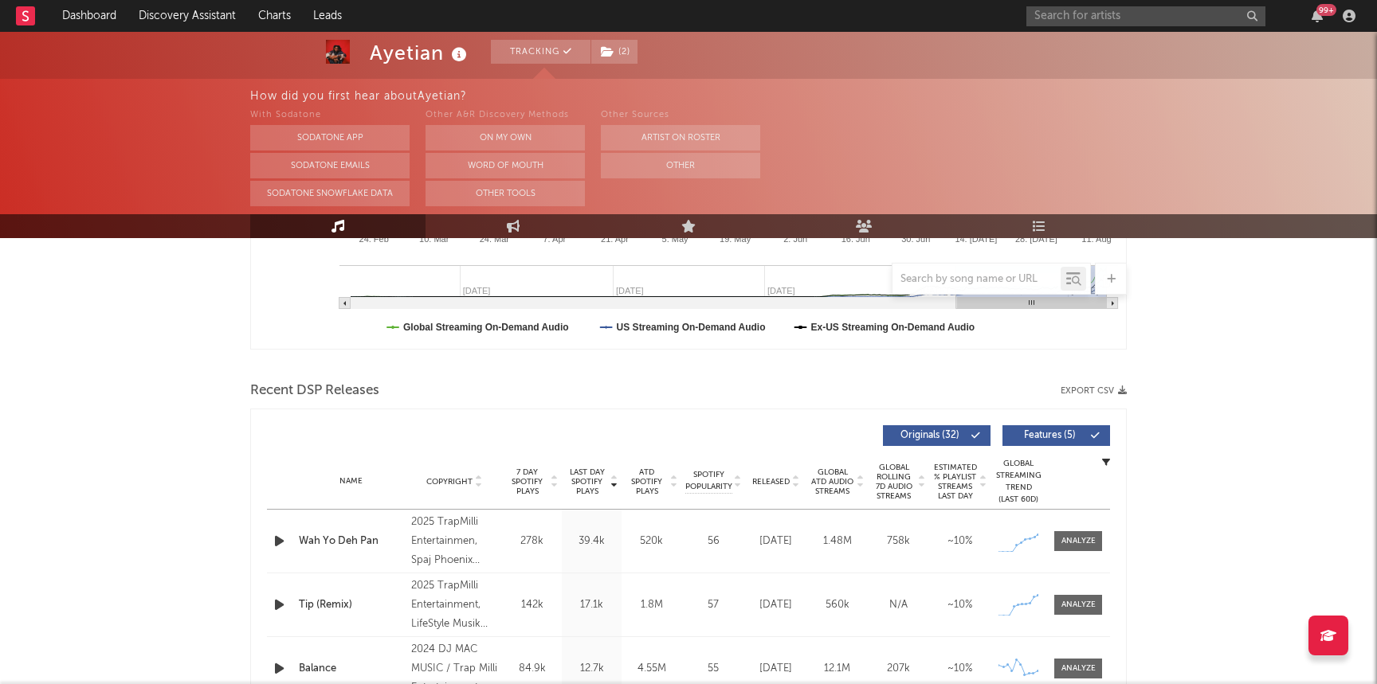
scroll to position [445, 0]
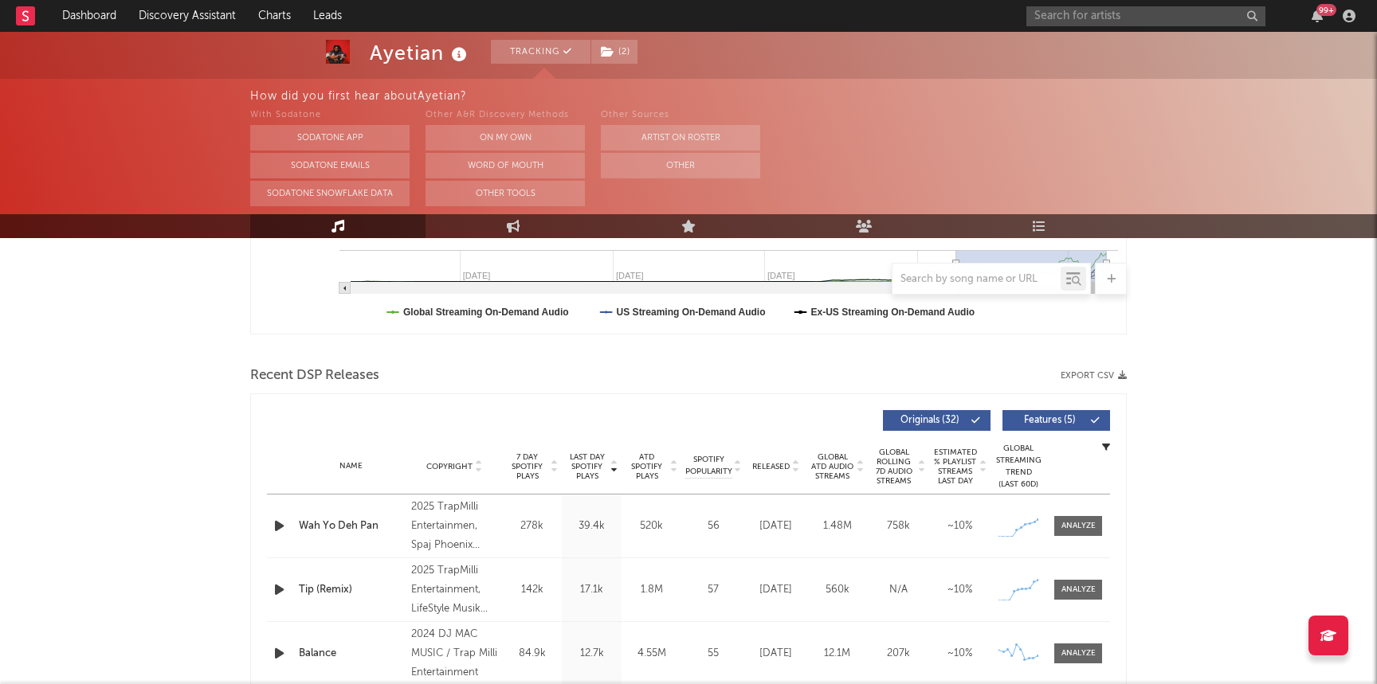
click at [770, 470] on span "Released" at bounding box center [770, 467] width 37 height 10
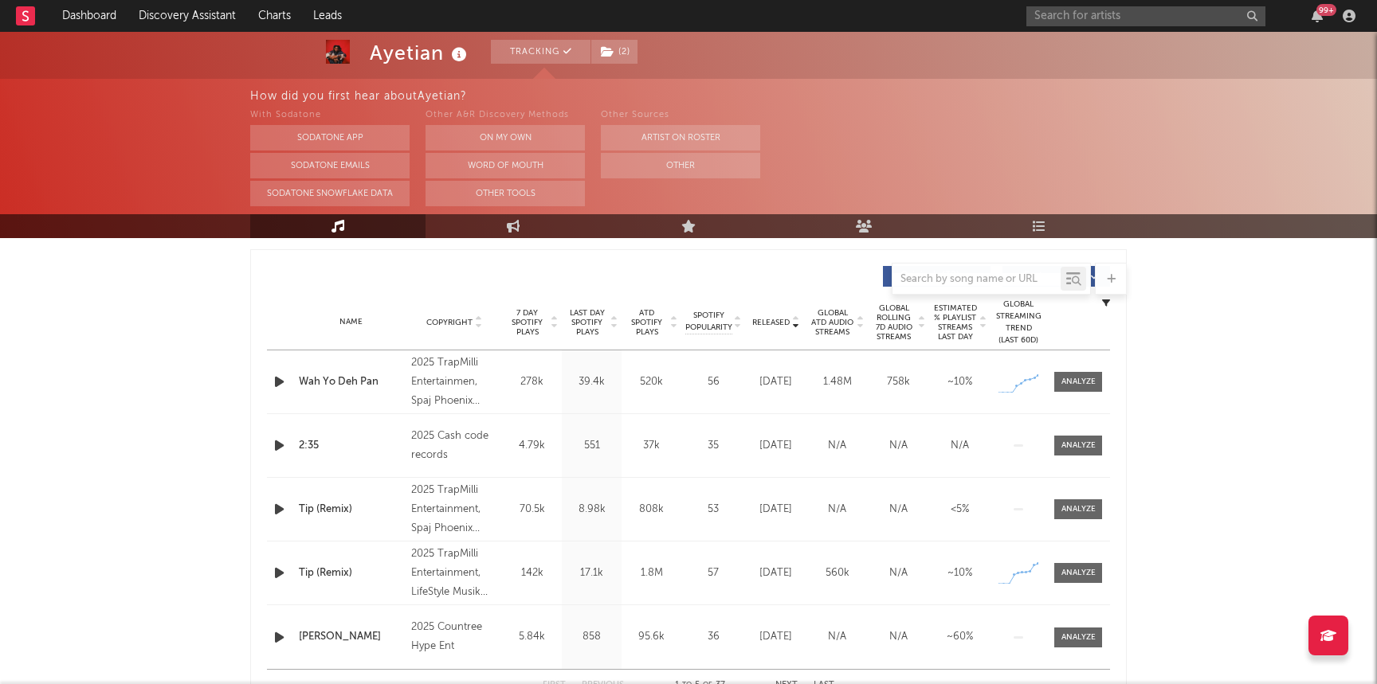
scroll to position [588, 0]
click at [1066, 378] on div at bounding box center [1078, 383] width 34 height 12
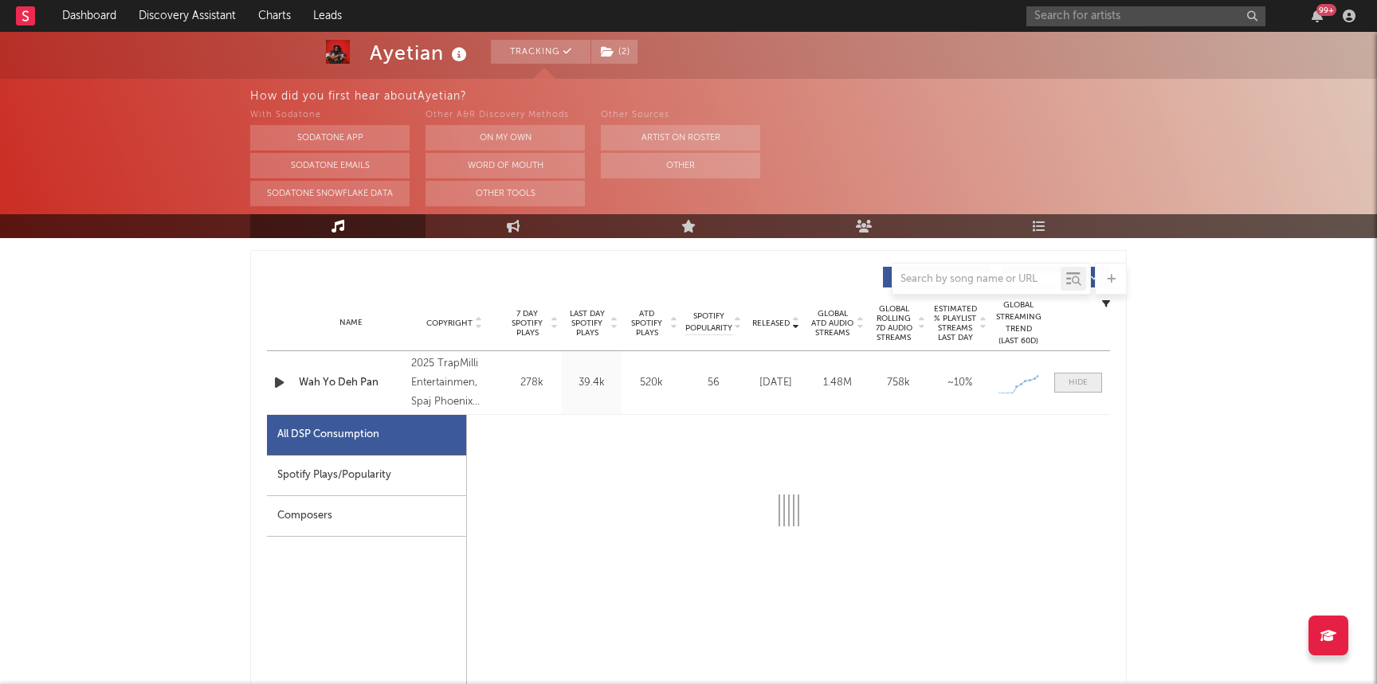
select select "1w"
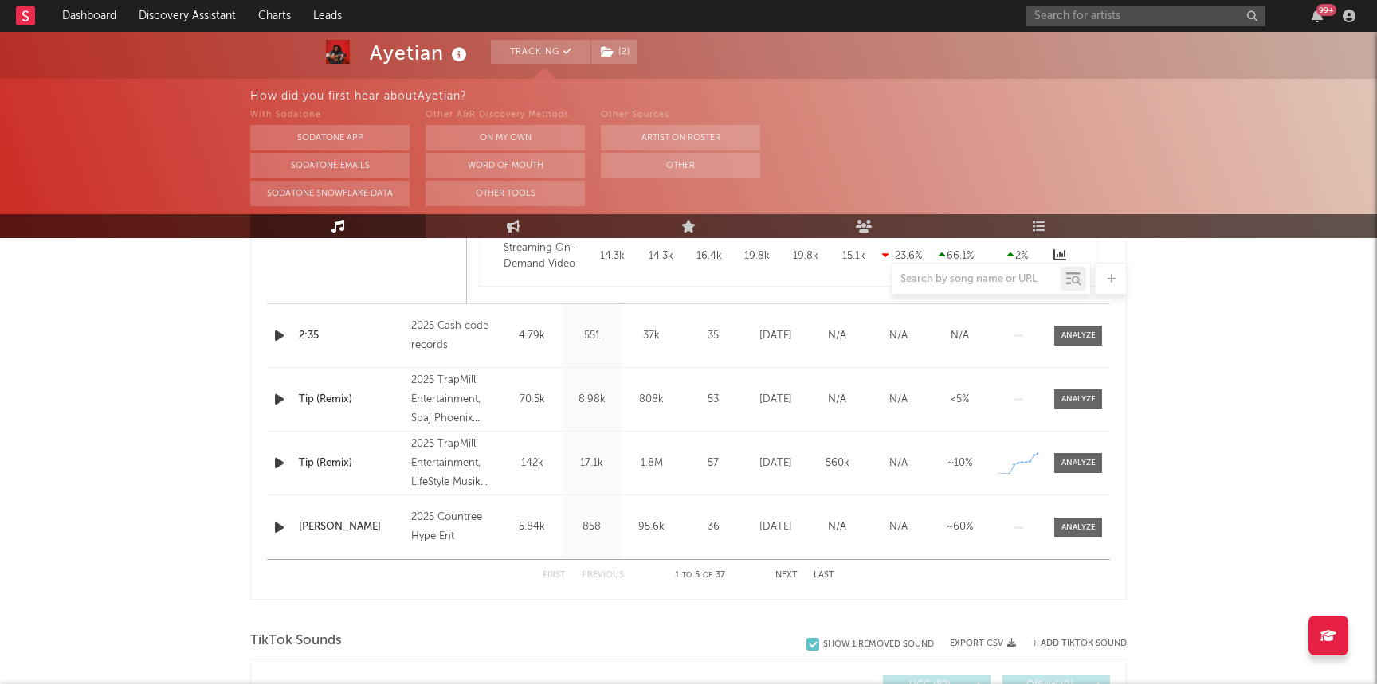
scroll to position [1459, 0]
click at [1096, 392] on span at bounding box center [1078, 397] width 48 height 20
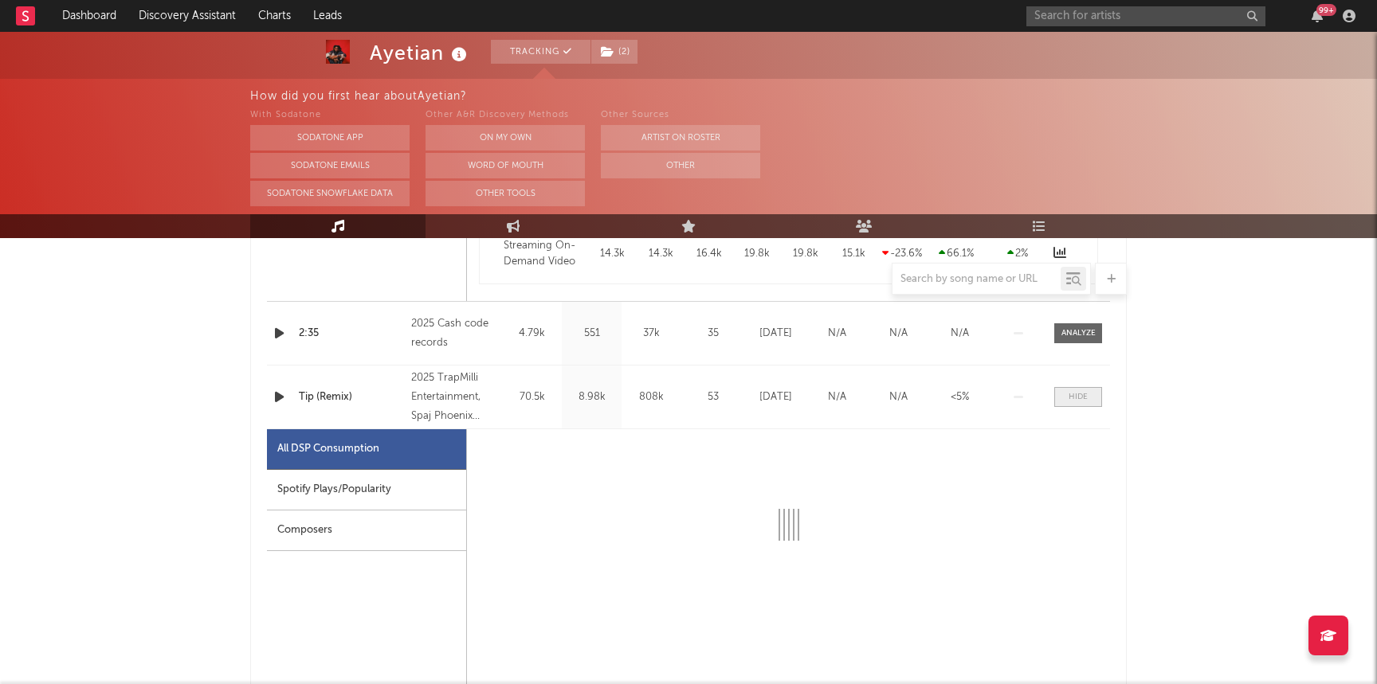
select select "1w"
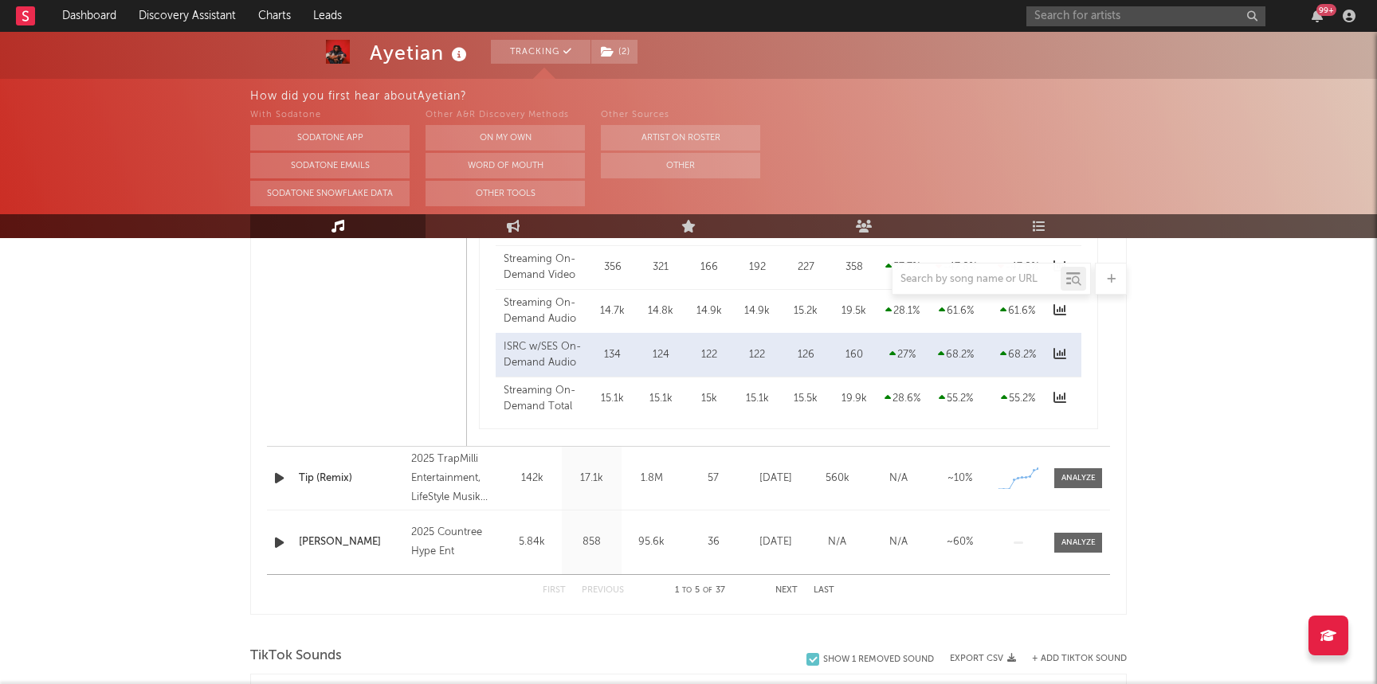
scroll to position [2219, 0]
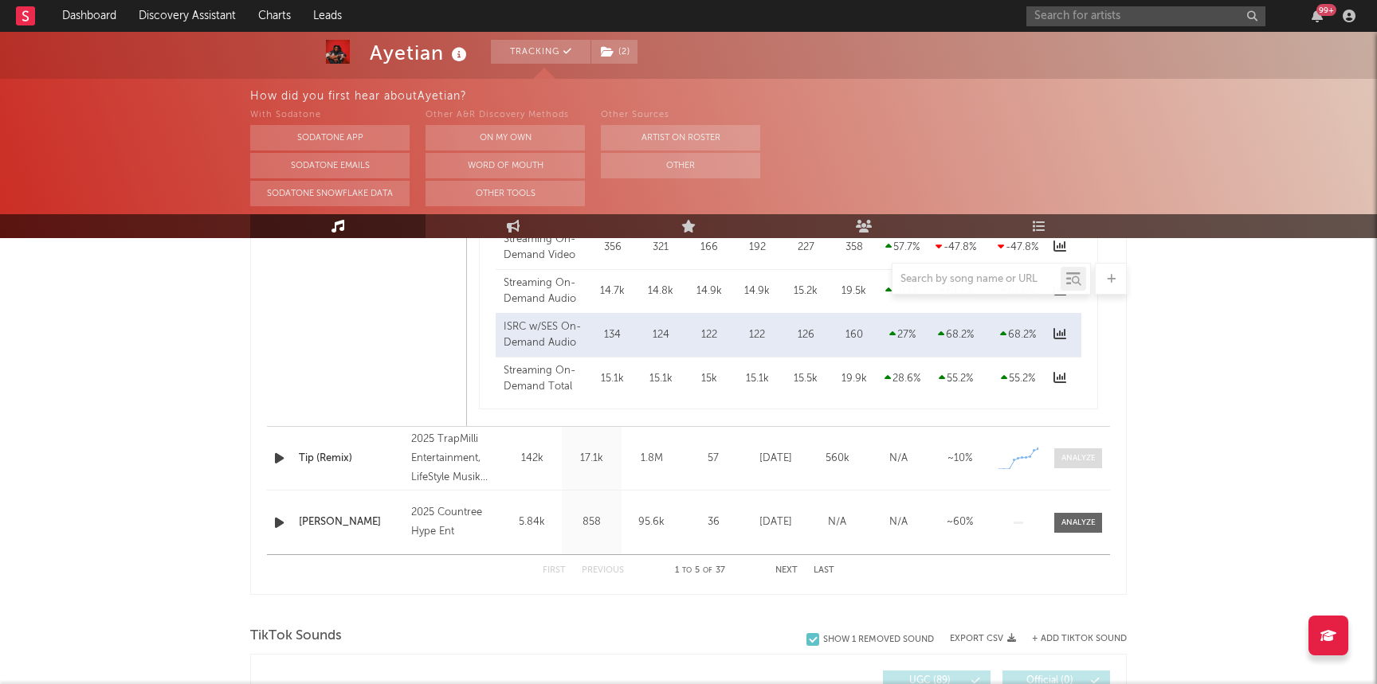
click at [1088, 462] on div at bounding box center [1078, 459] width 34 height 12
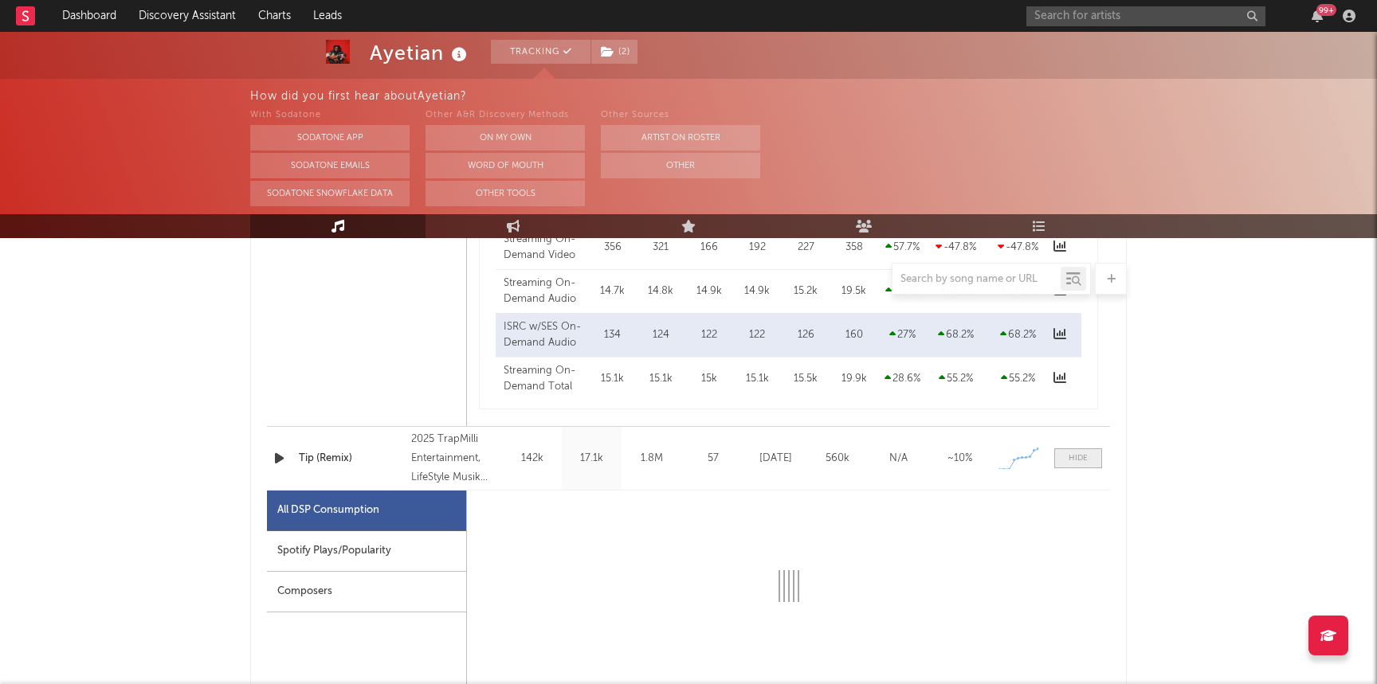
select select "1w"
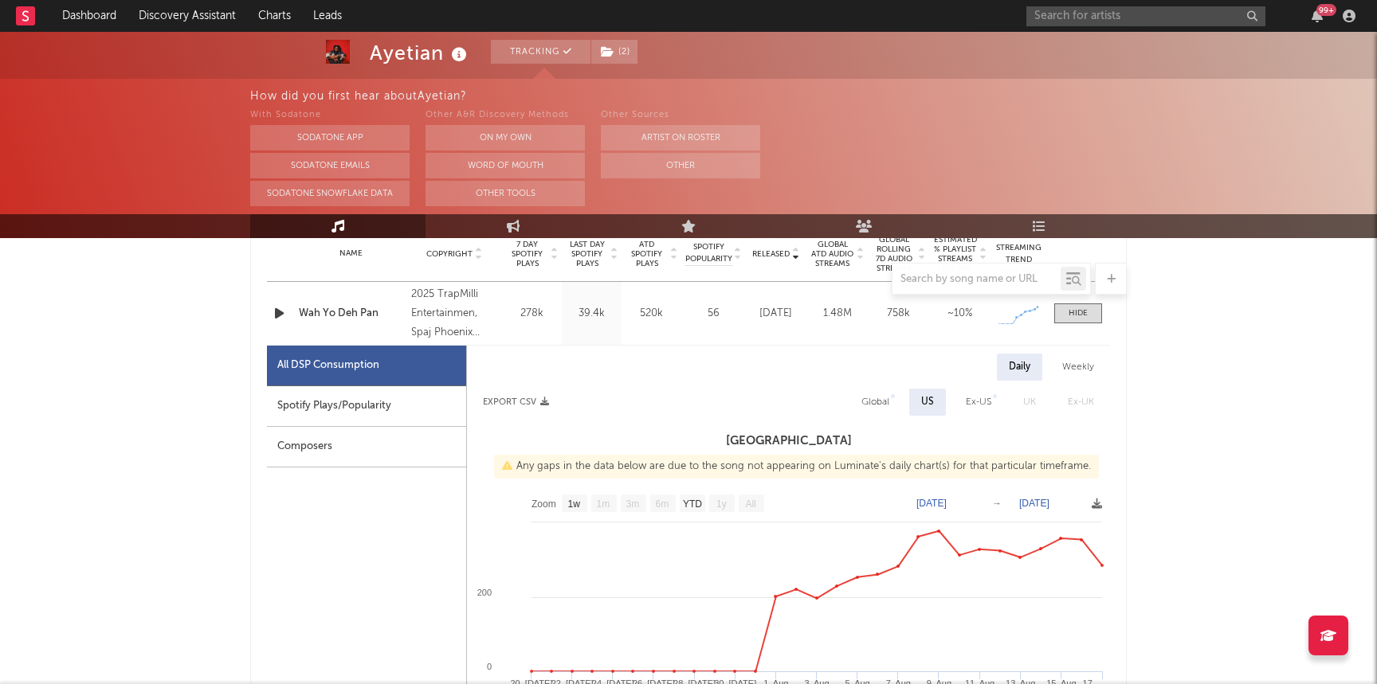
scroll to position [655, 0]
click at [610, 59] on span "( 2 )" at bounding box center [614, 52] width 48 height 24
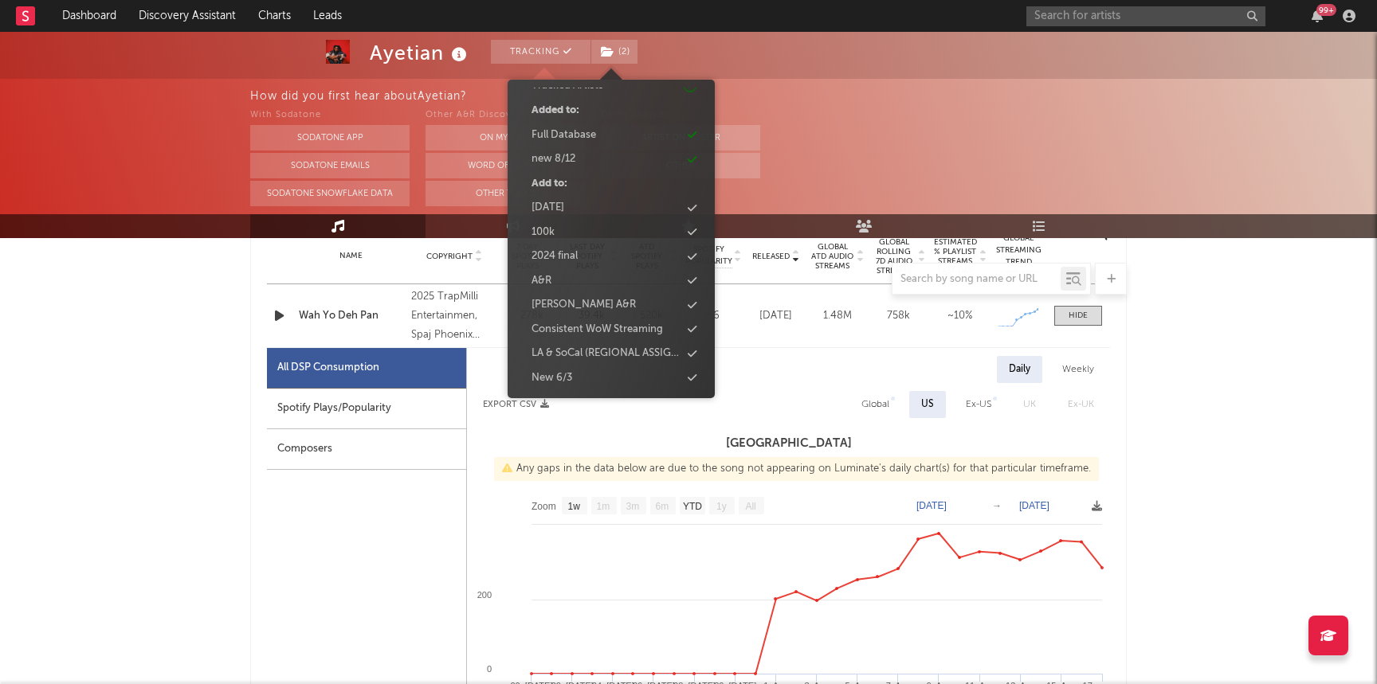
scroll to position [0, 0]
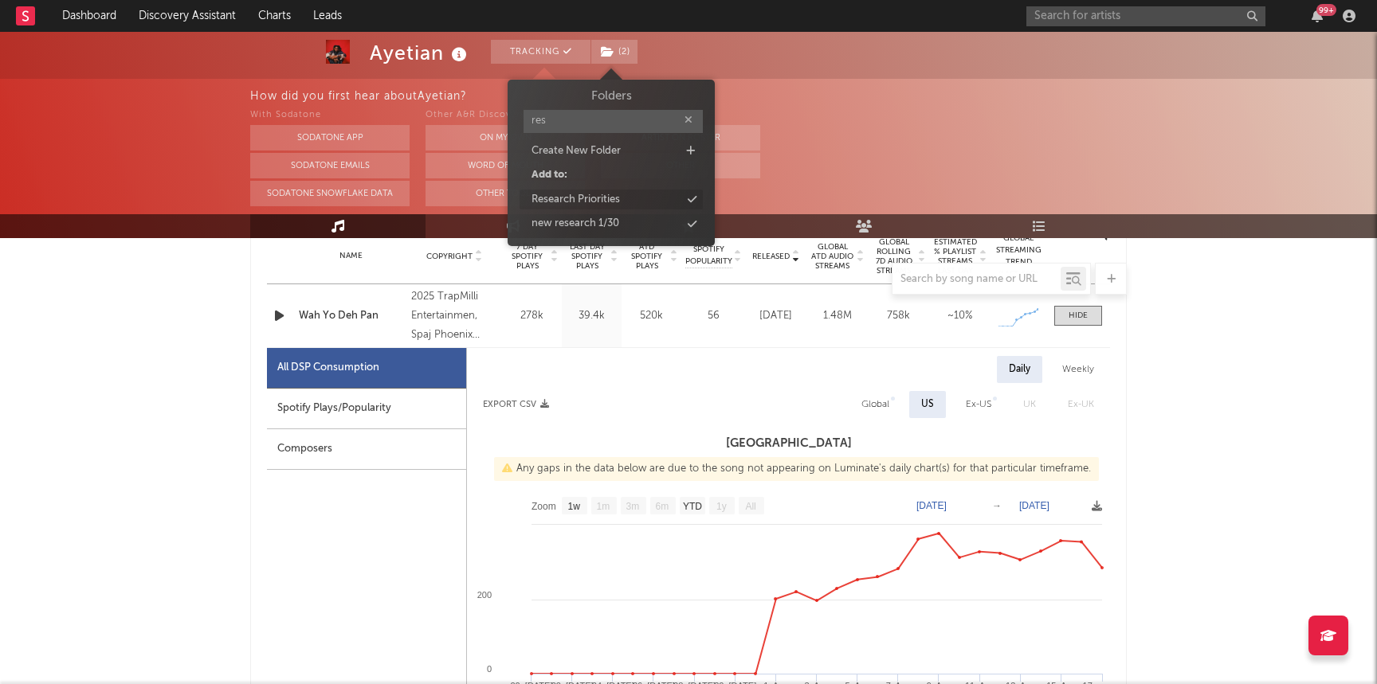
type input "res"
click at [567, 197] on div "Research Priorities" at bounding box center [575, 200] width 88 height 16
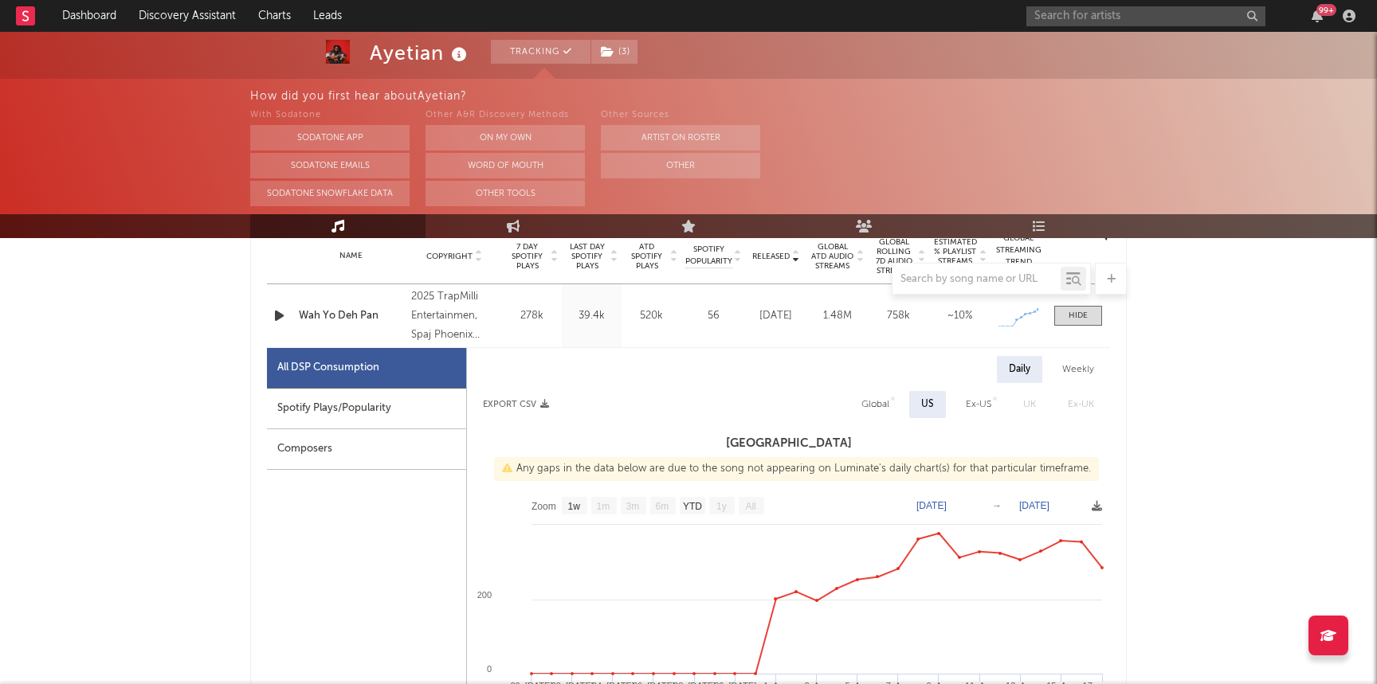
click at [190, 210] on div "How did you first hear about Ayetian ? With Sodatone Sodatone App Sodatone Emai…" at bounding box center [688, 146] width 1377 height 135
click at [96, 2] on link "Dashboard" at bounding box center [89, 16] width 76 height 32
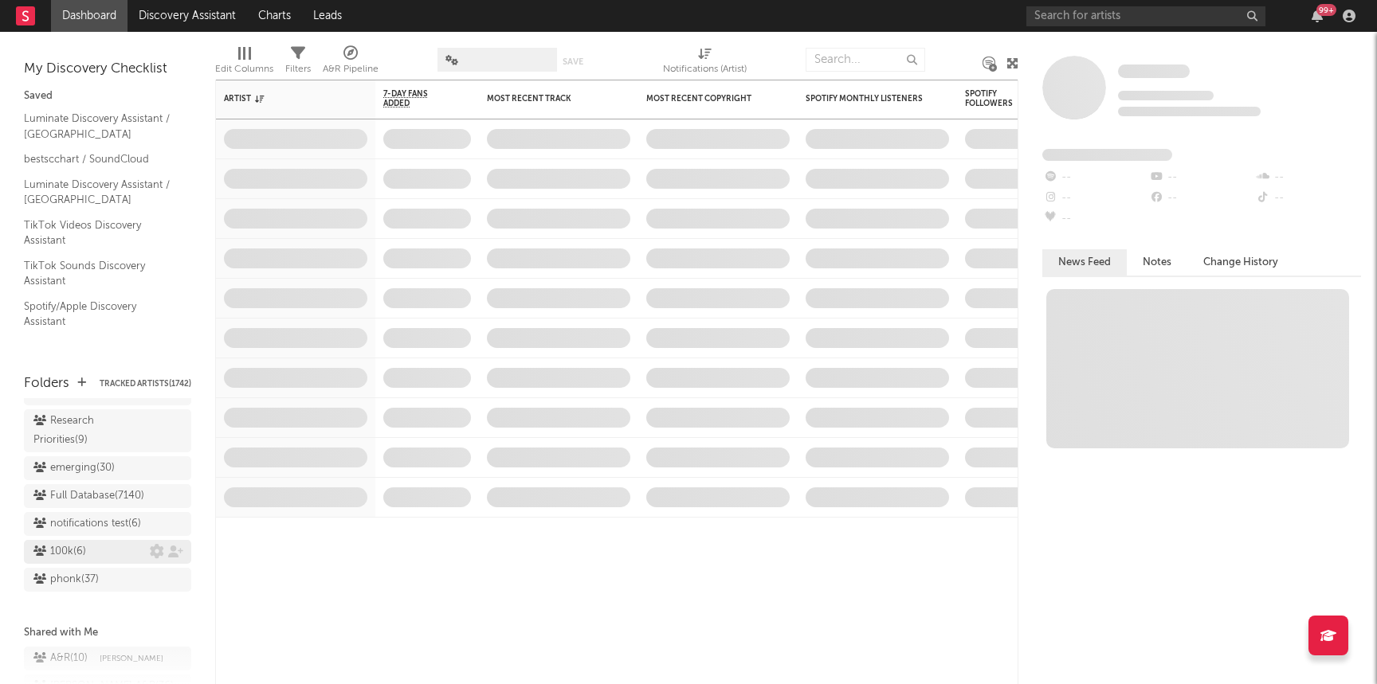
scroll to position [1388, 0]
click at [78, 442] on div "Research Priorities ( 9 )" at bounding box center [89, 458] width 112 height 38
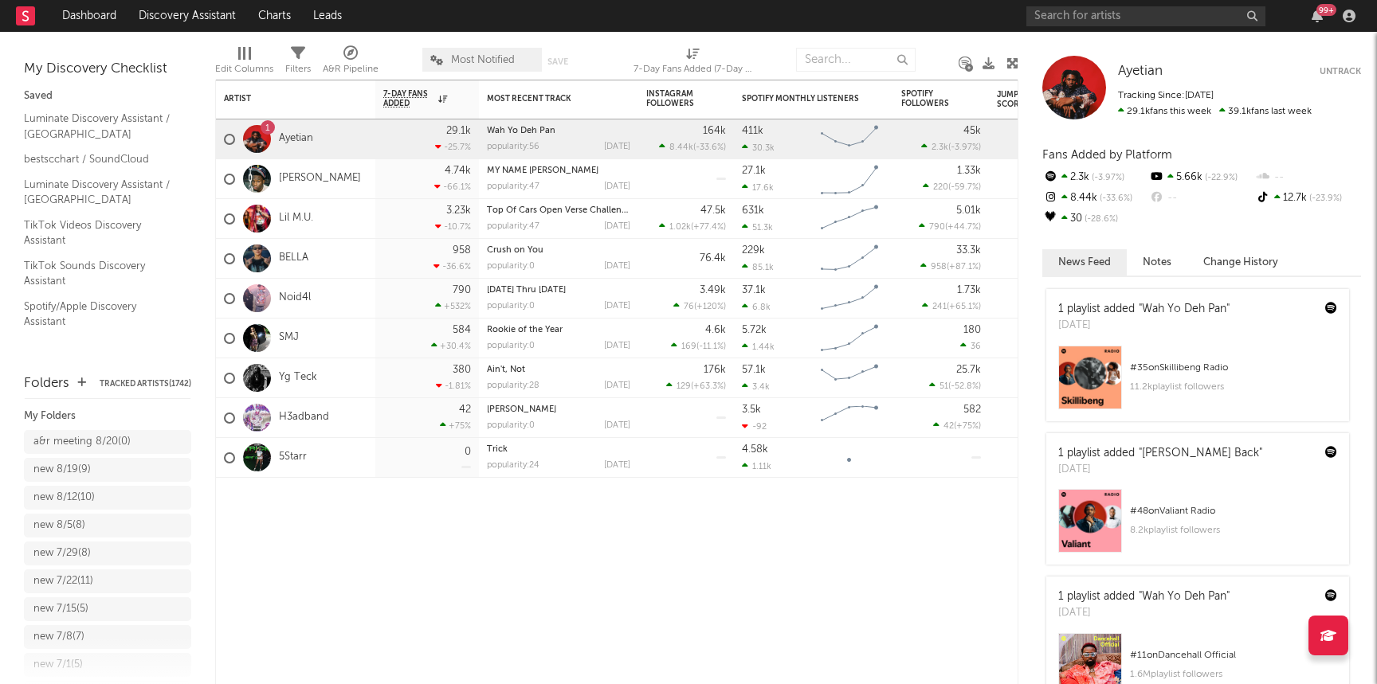
scroll to position [33, 0]
click at [73, 461] on div "new 8/19 ( 9 )" at bounding box center [61, 462] width 57 height 19
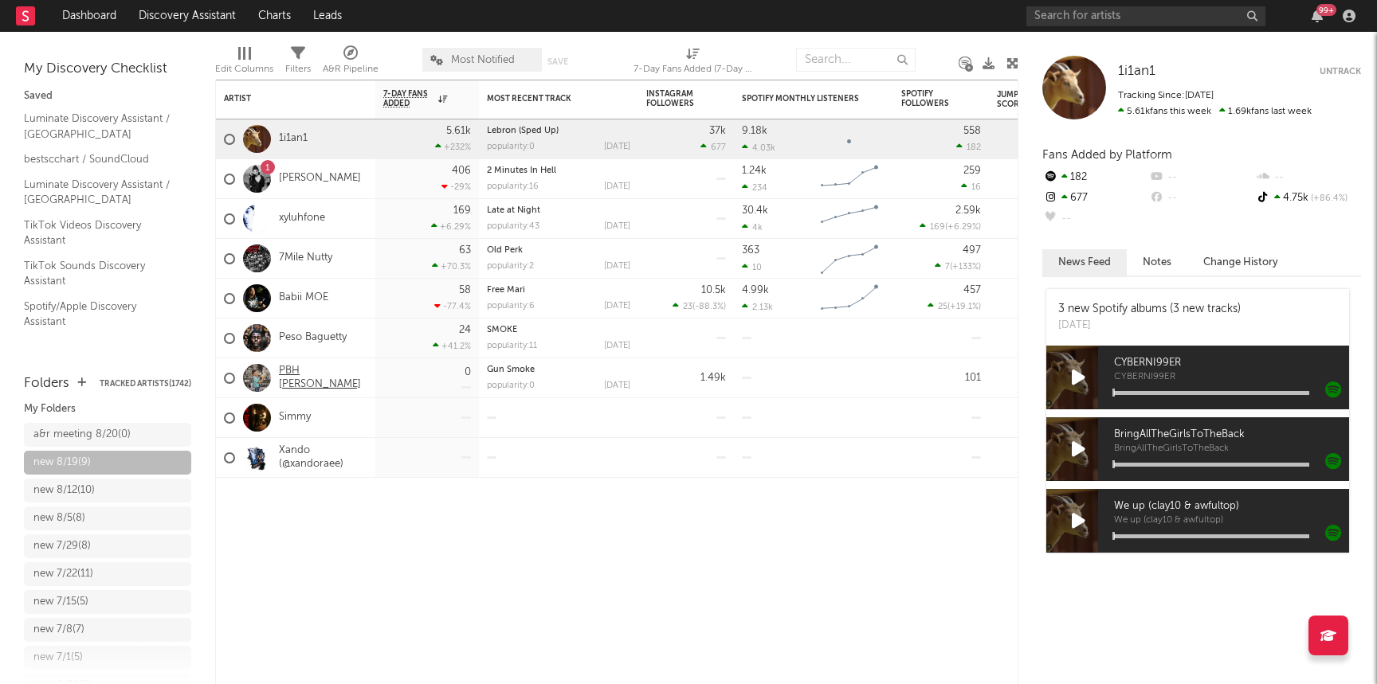
click at [291, 380] on link "PBH Chris" at bounding box center [323, 378] width 88 height 27
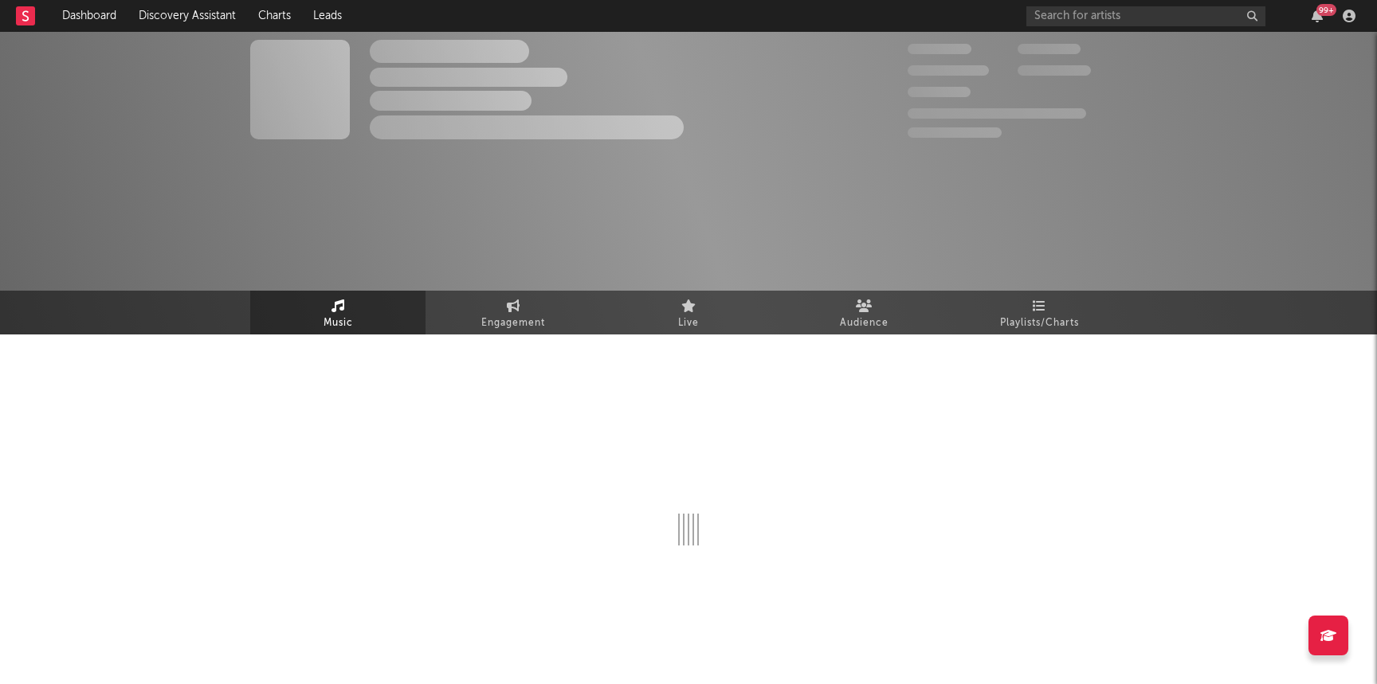
select select "1w"
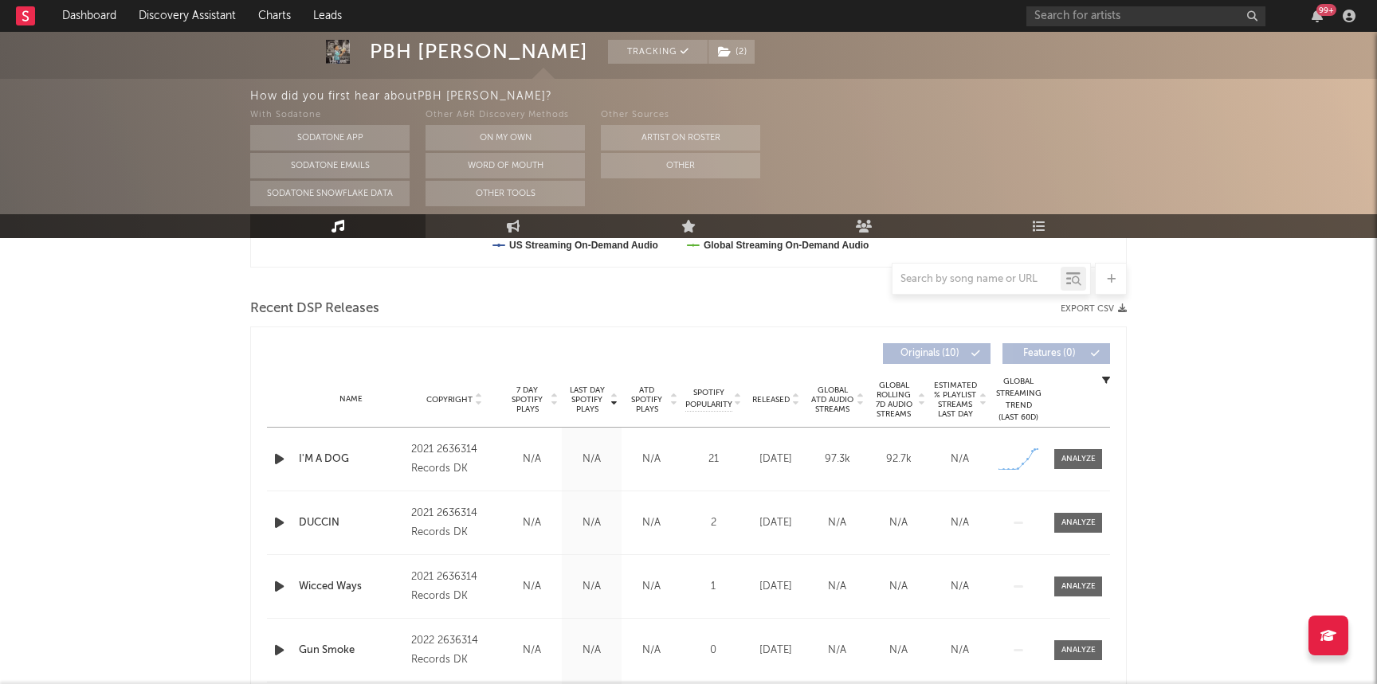
scroll to position [563, 0]
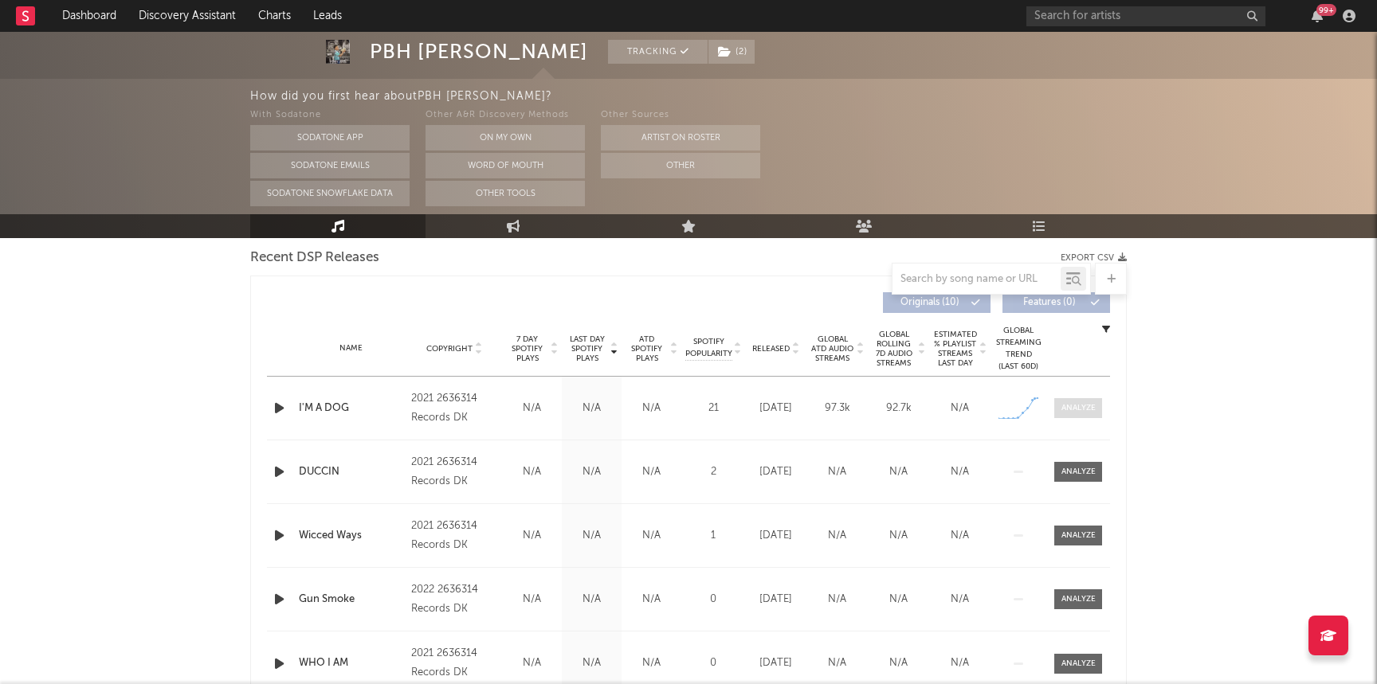
click at [1072, 402] on div at bounding box center [1078, 408] width 34 height 12
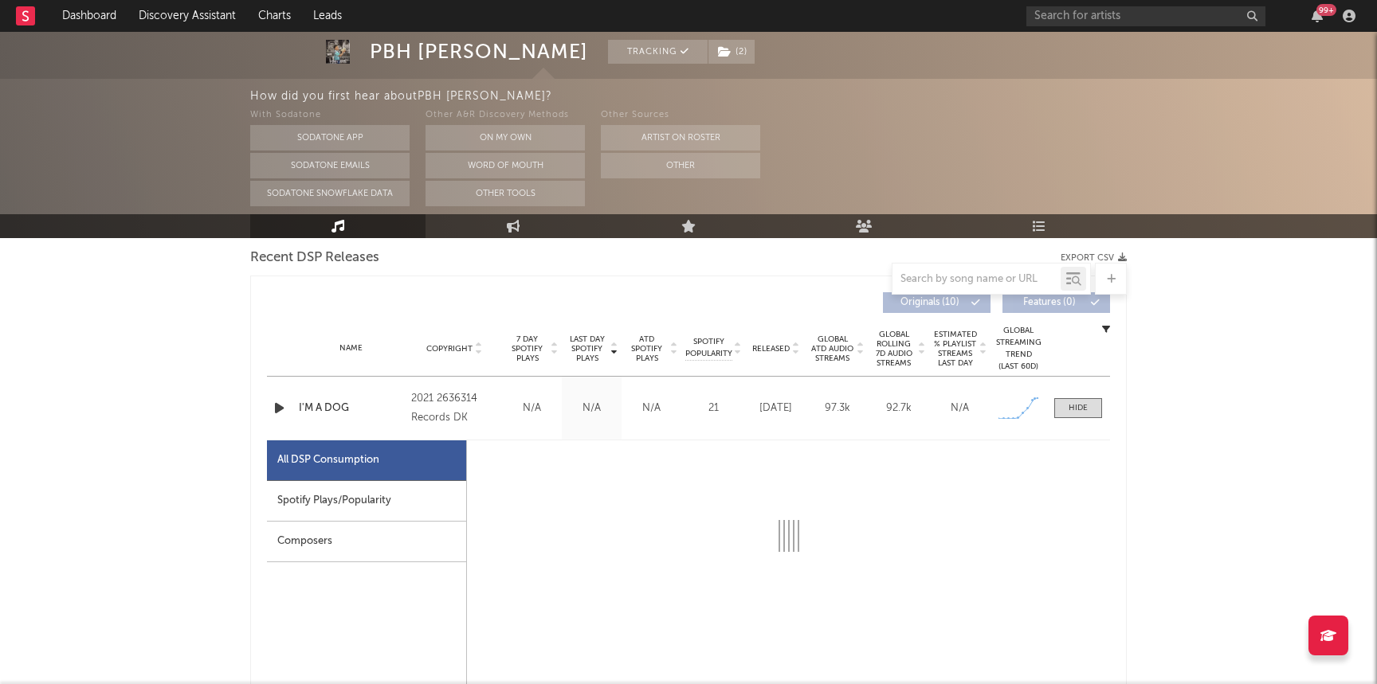
select select "1w"
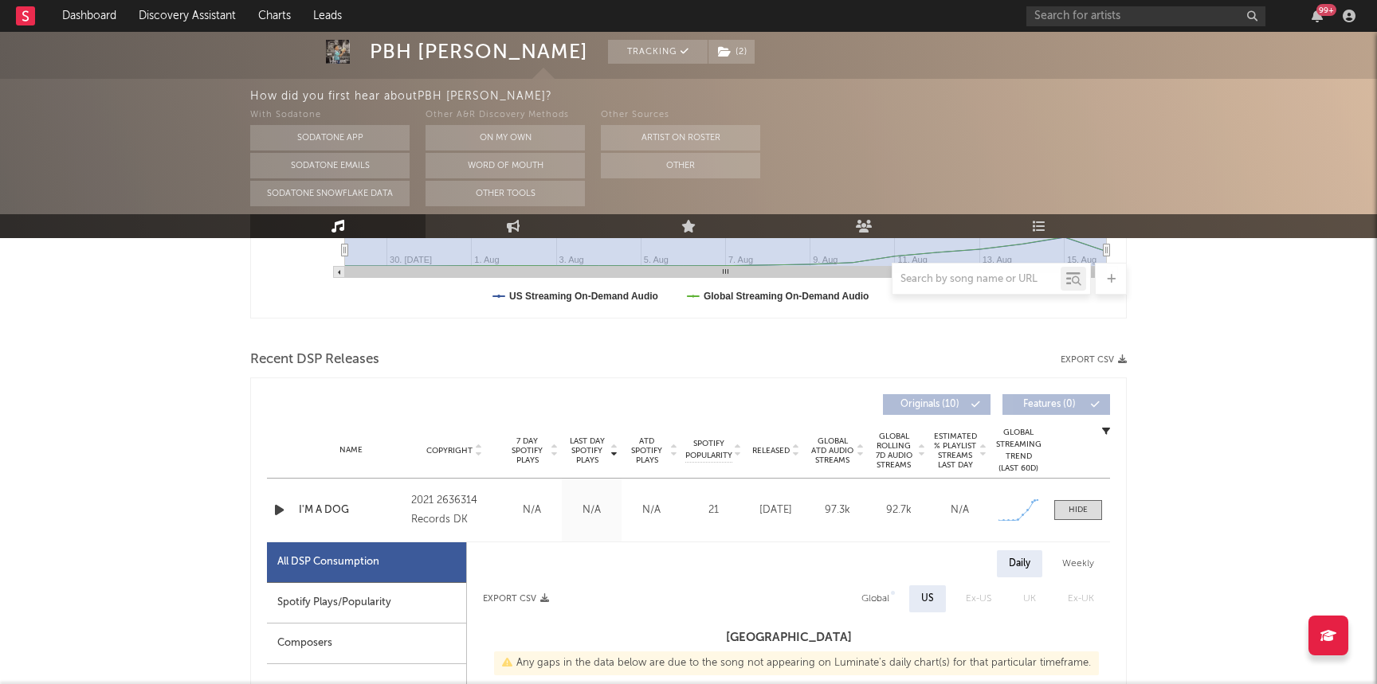
scroll to position [0, 0]
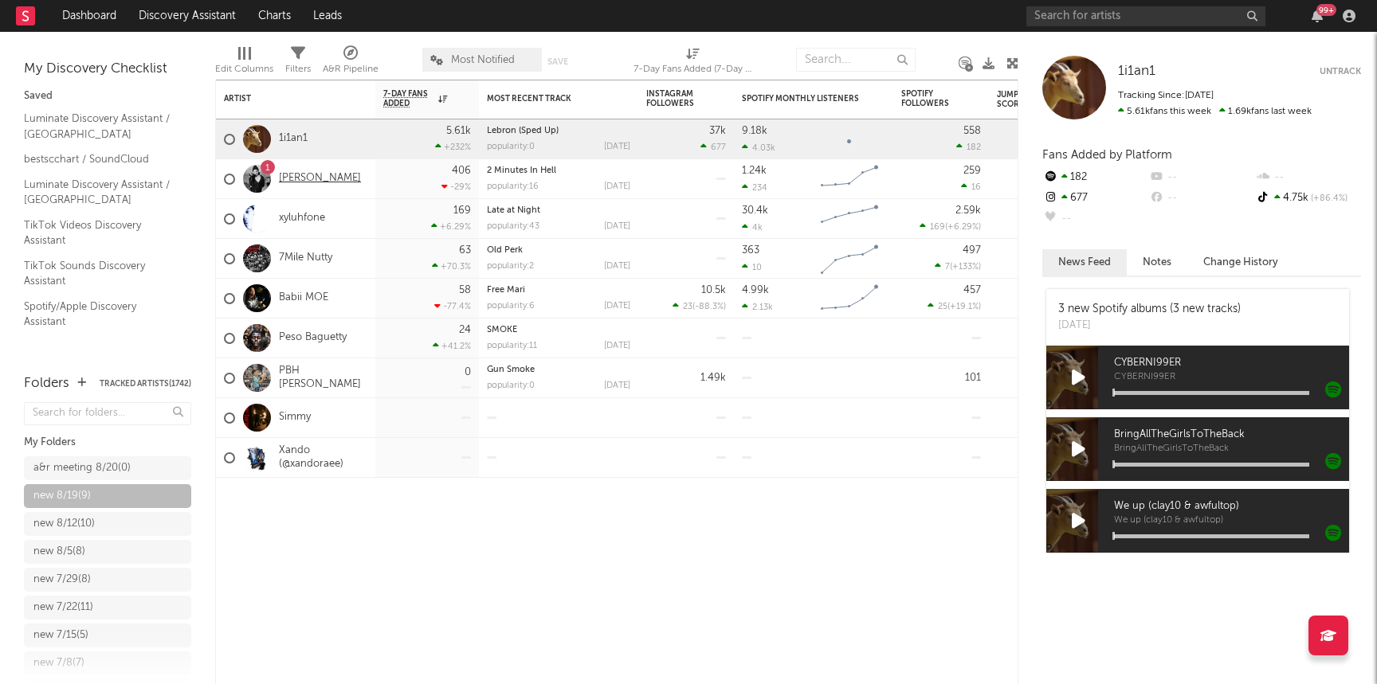
click at [302, 173] on link "Shuno Wick" at bounding box center [320, 179] width 82 height 14
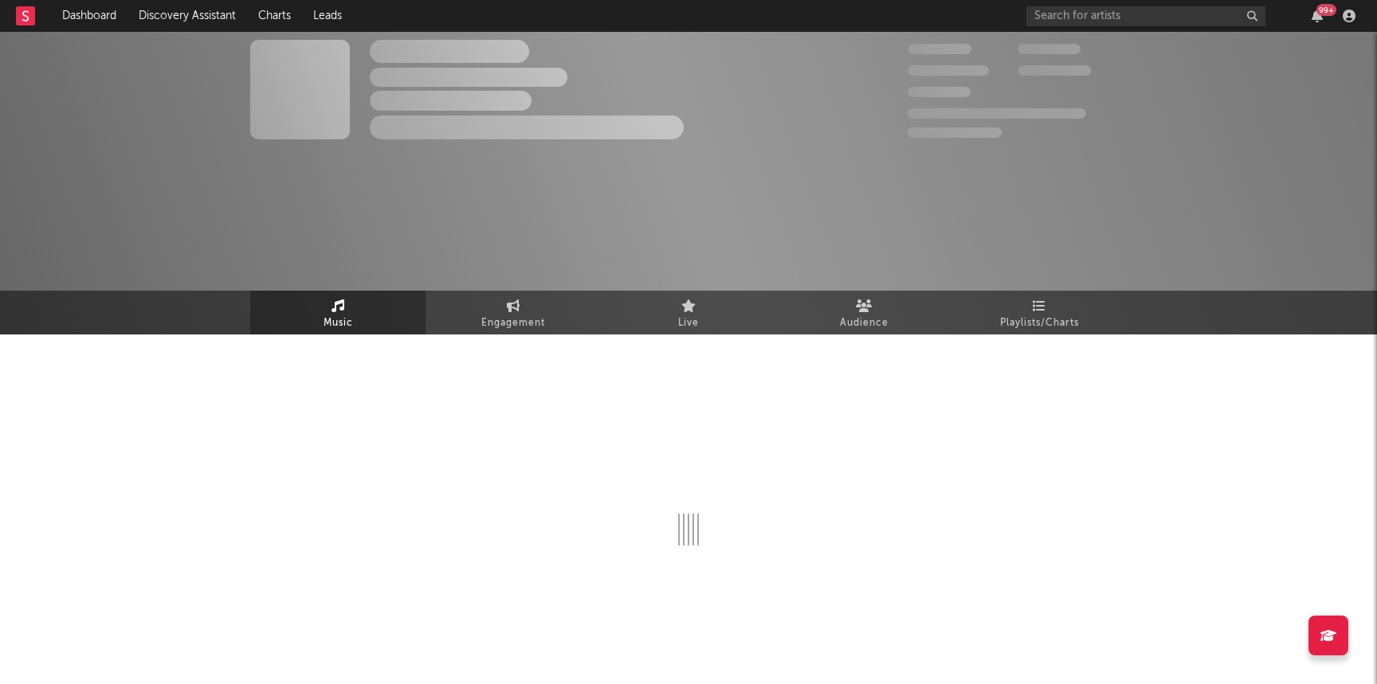
select select "1w"
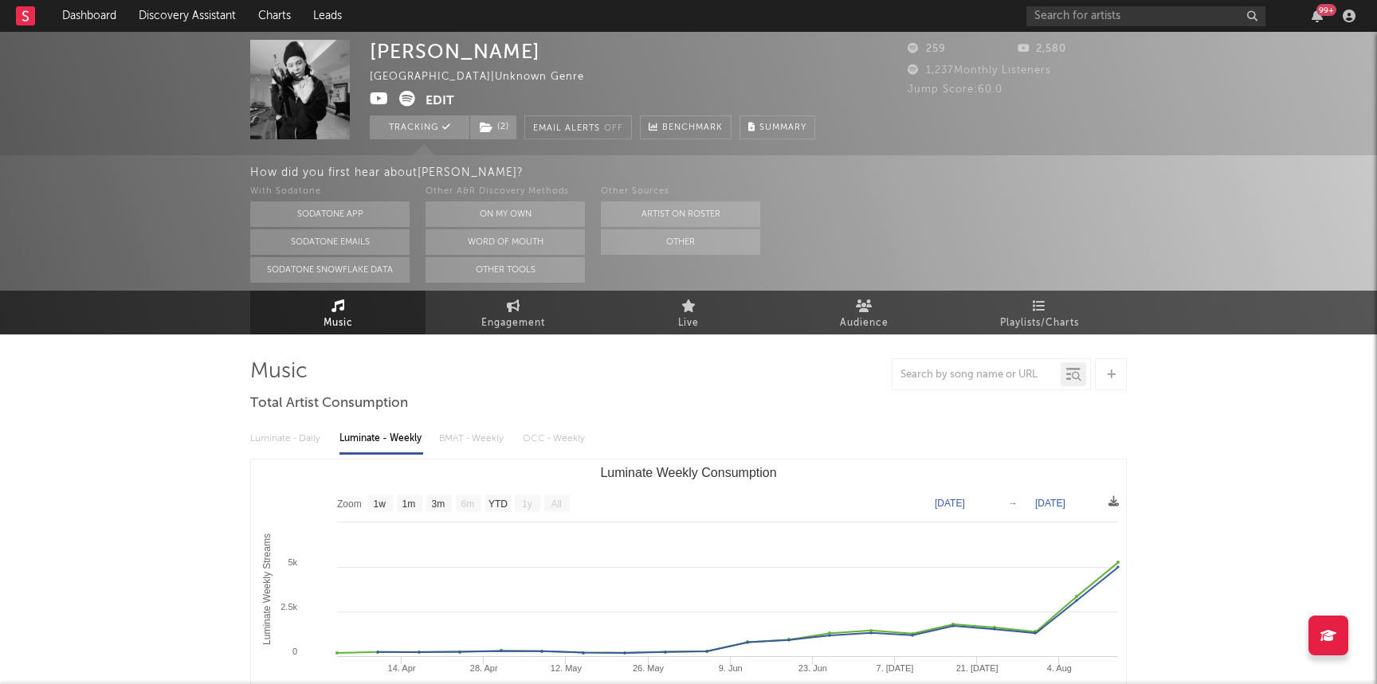
click at [388, 100] on span at bounding box center [398, 101] width 56 height 20
click at [377, 100] on icon at bounding box center [379, 99] width 19 height 16
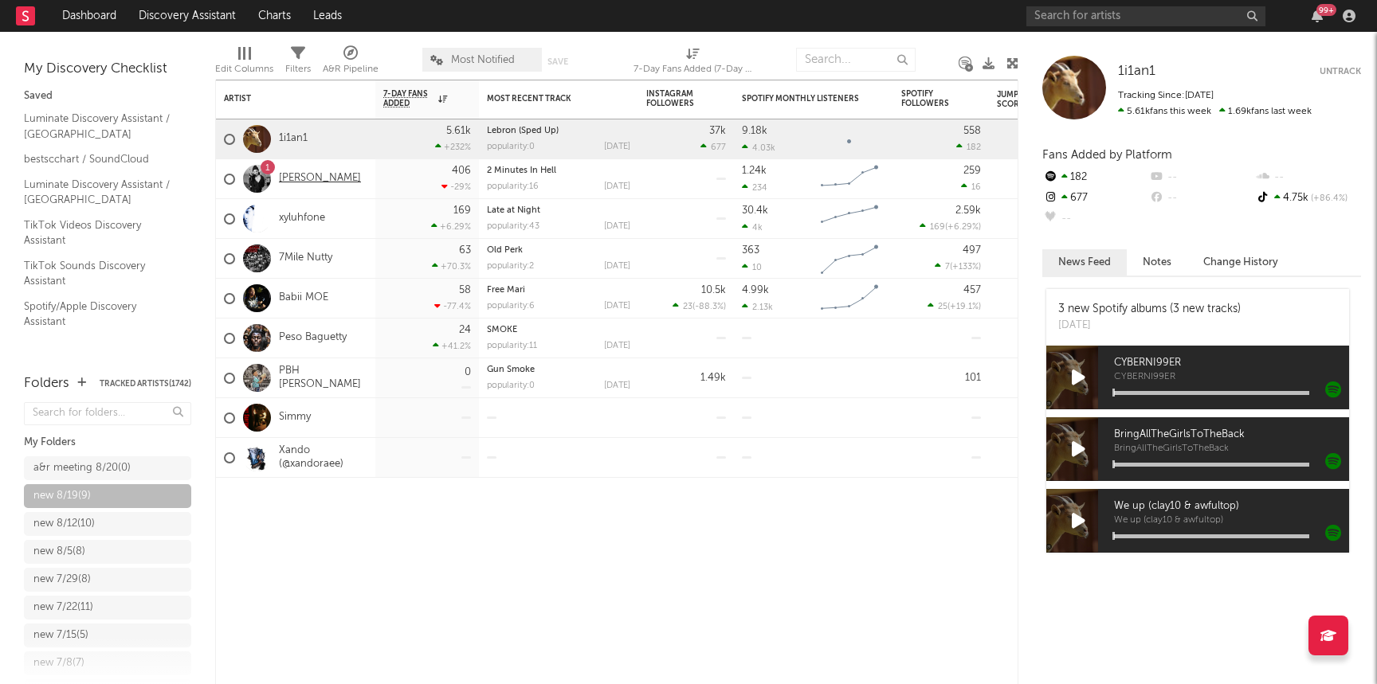
click at [313, 173] on link "Shuno Wick" at bounding box center [320, 179] width 82 height 14
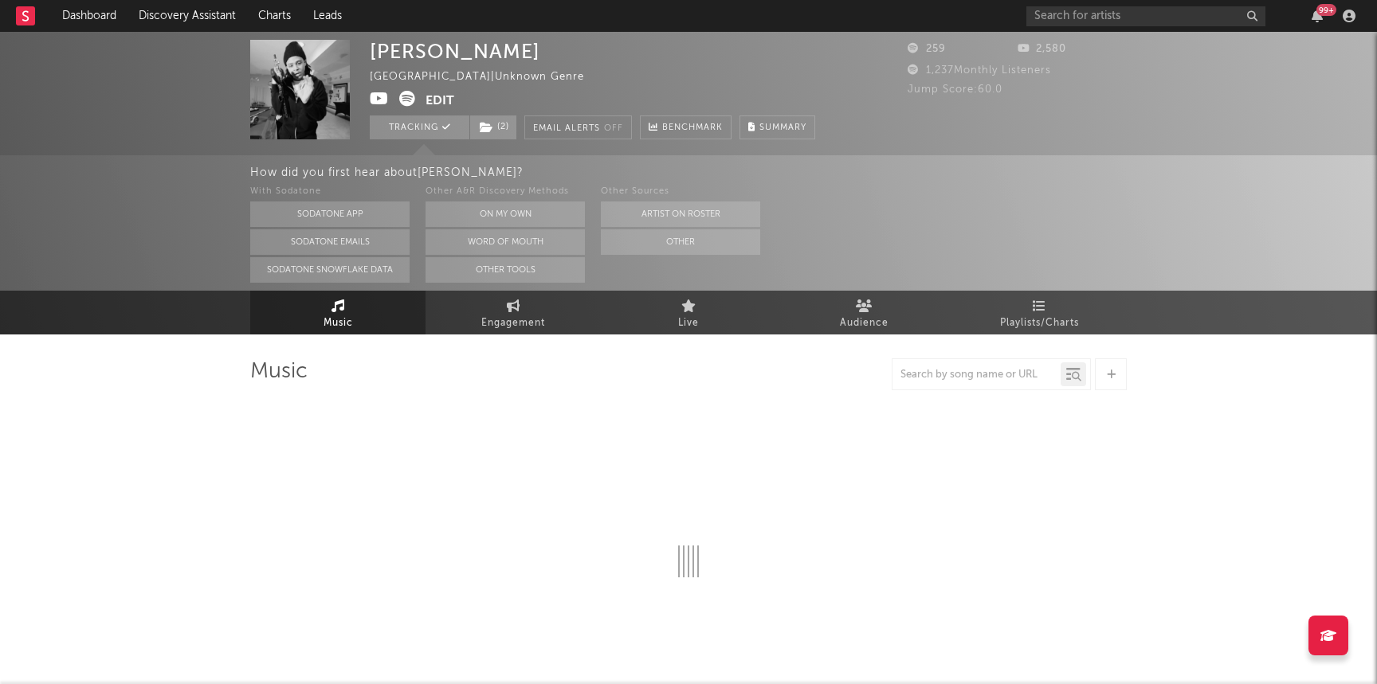
select select "1w"
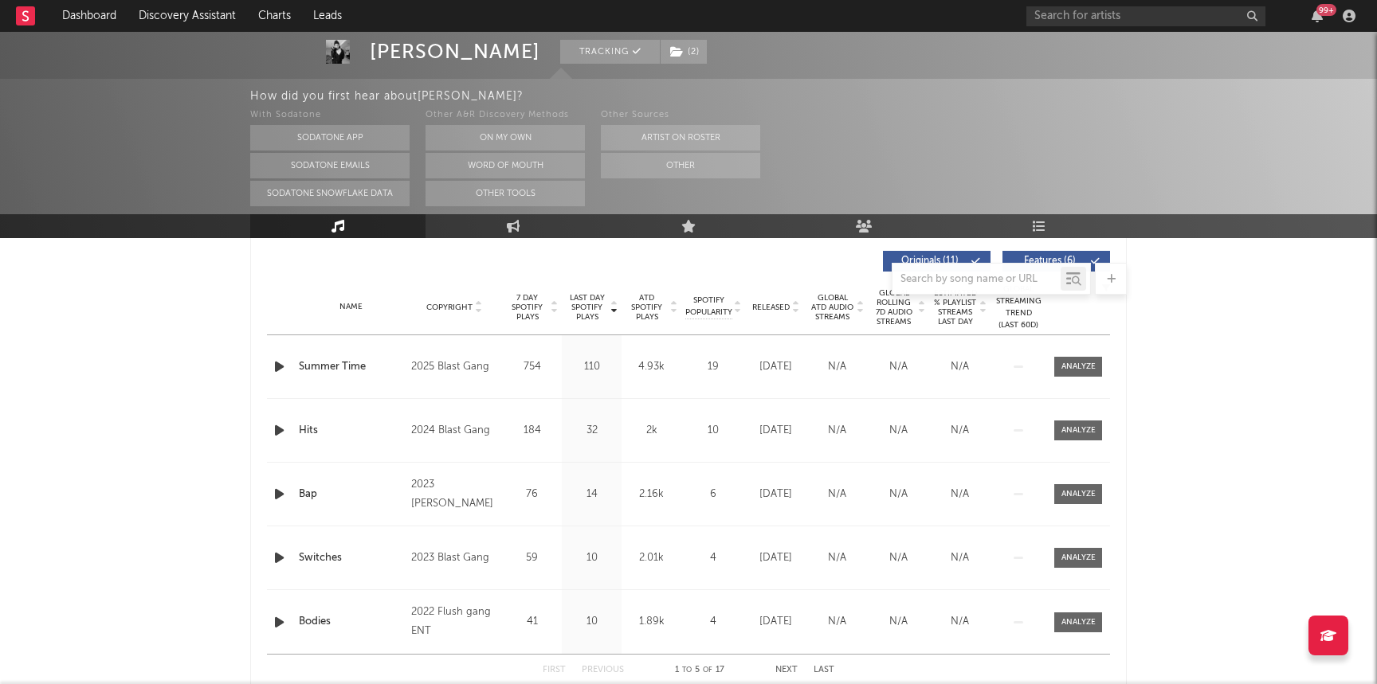
scroll to position [600, 0]
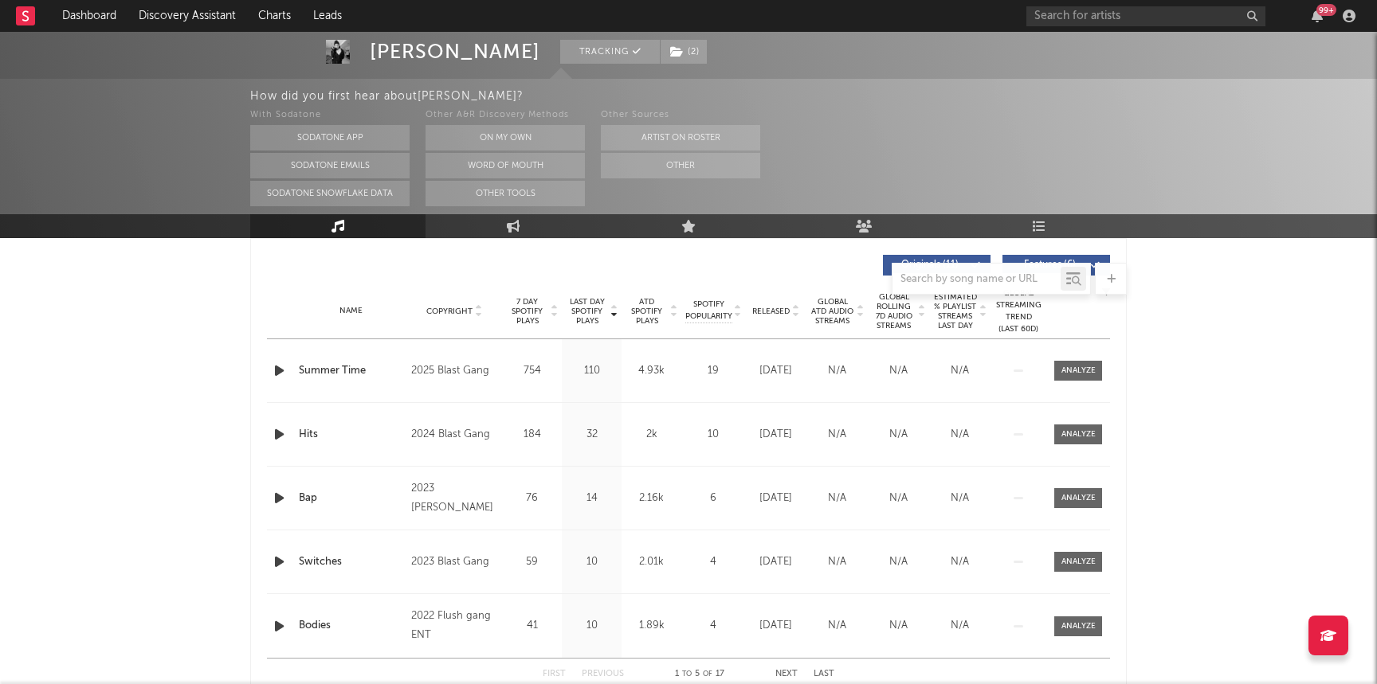
click at [778, 309] on span "Released" at bounding box center [770, 312] width 37 height 10
click at [1074, 367] on div at bounding box center [1078, 371] width 34 height 12
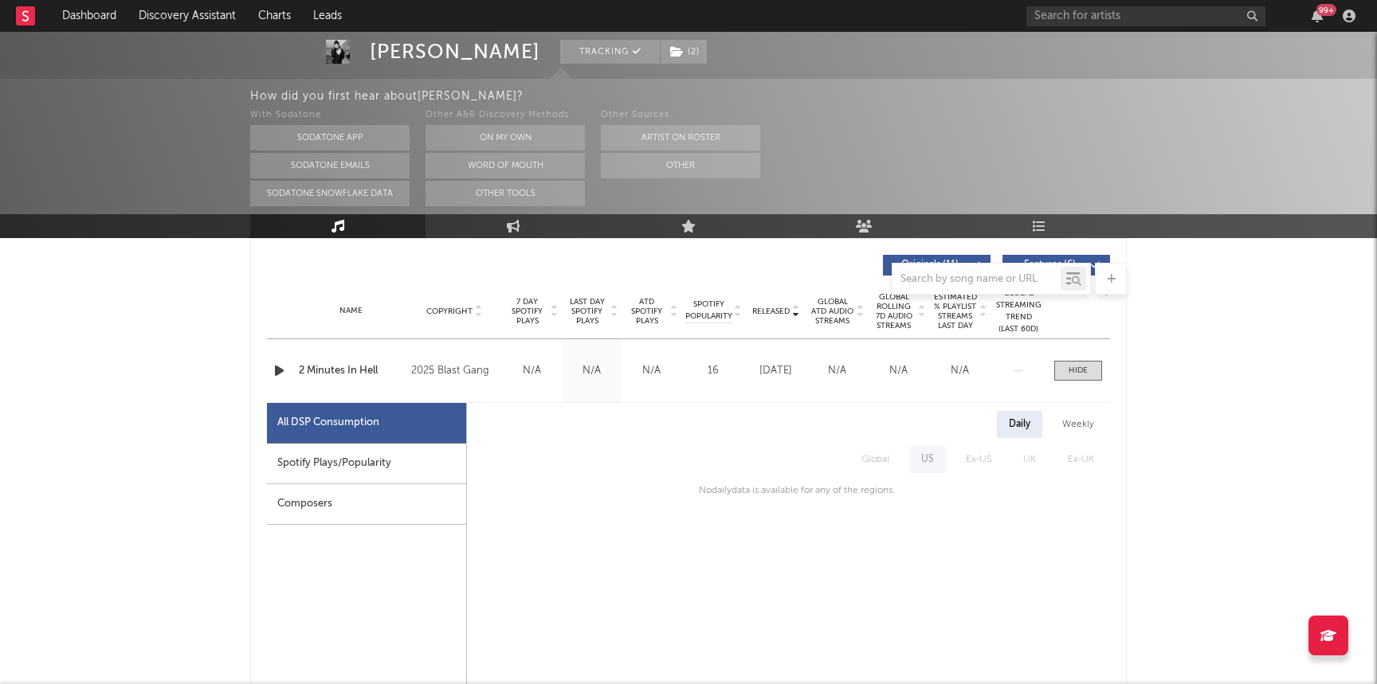
click at [545, 305] on span "7 Day Spotify Plays" at bounding box center [527, 311] width 42 height 29
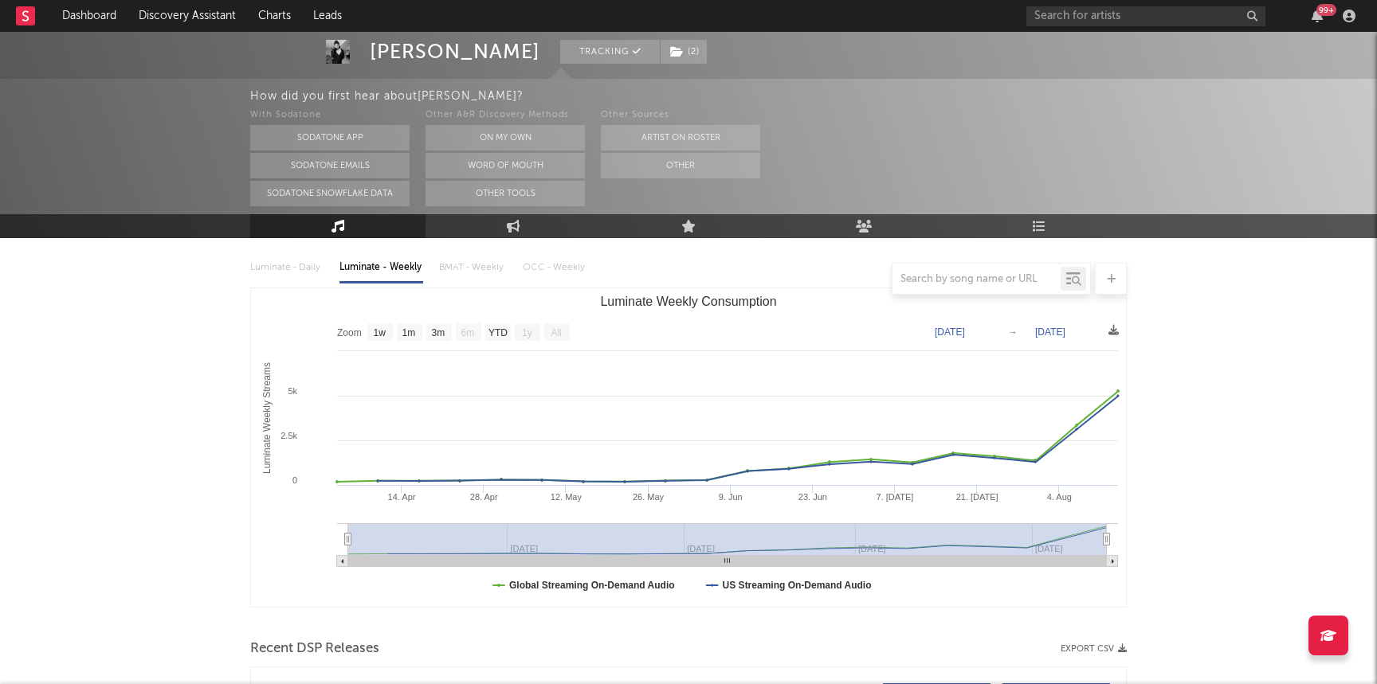
scroll to position [0, 0]
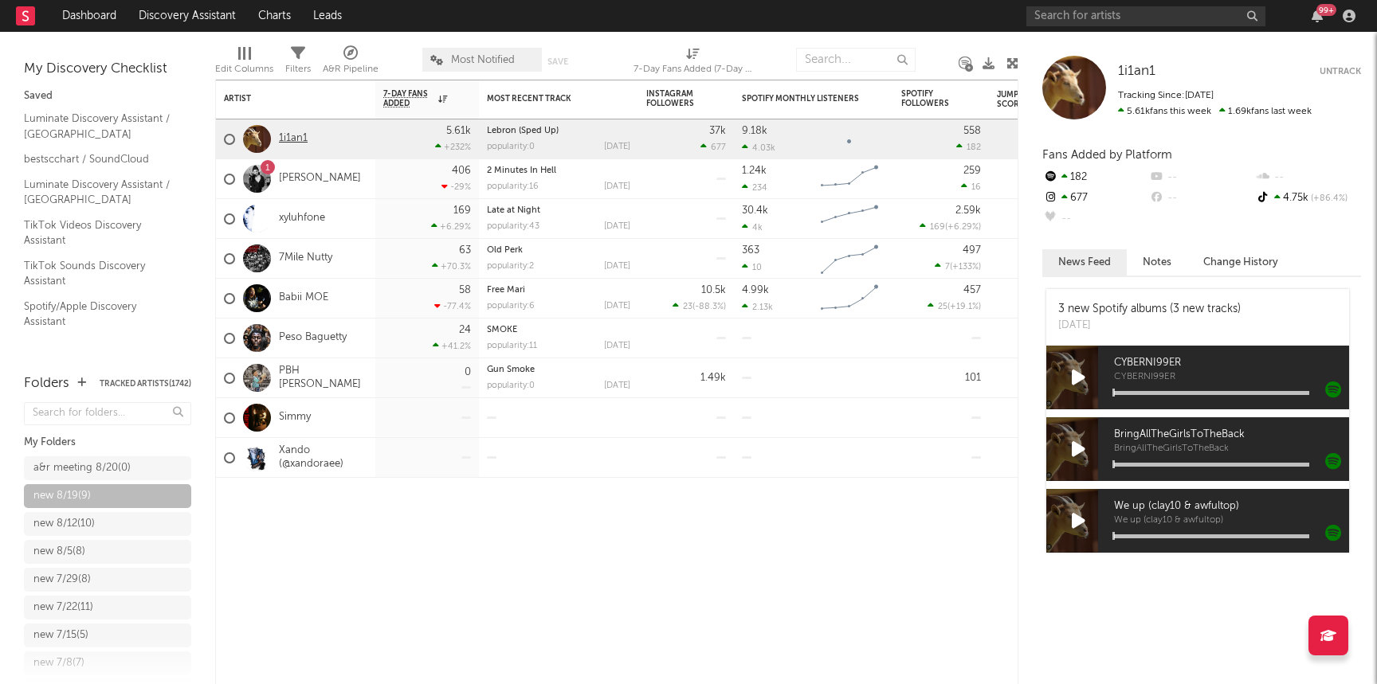
click at [303, 139] on link "1i1an1" at bounding box center [293, 139] width 29 height 14
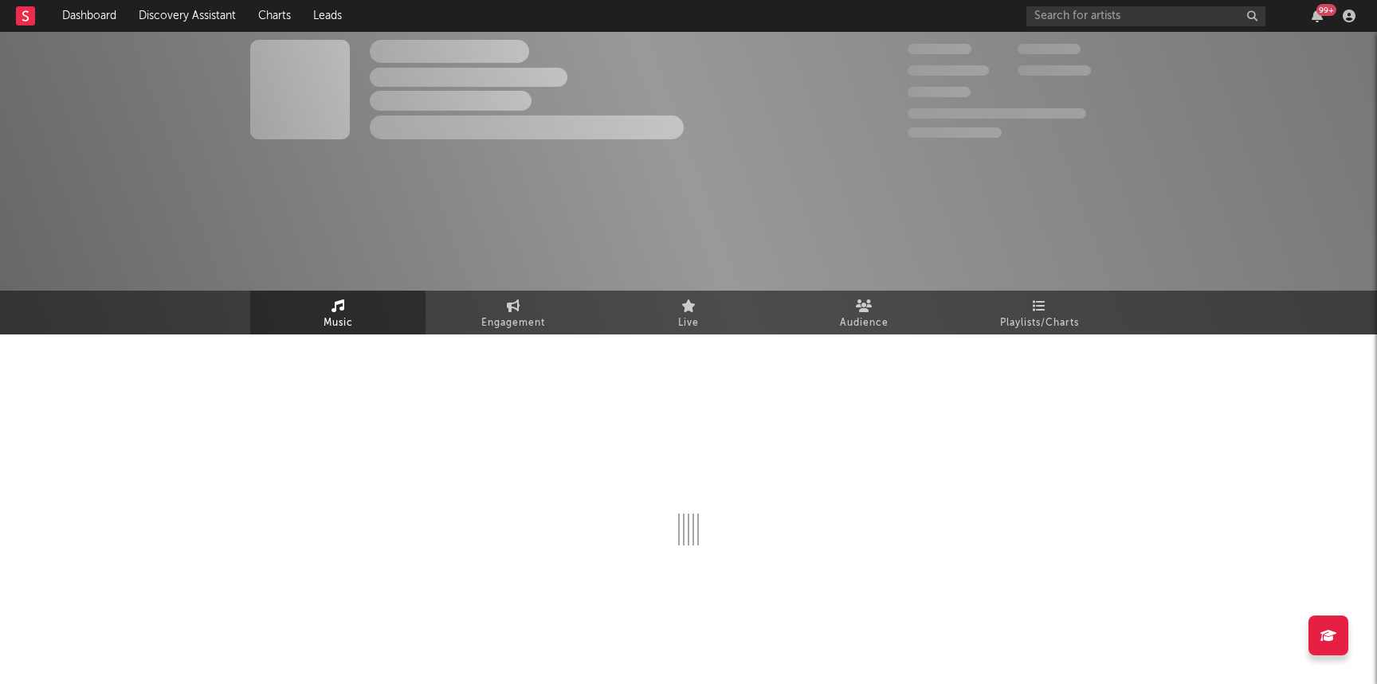
select select "1w"
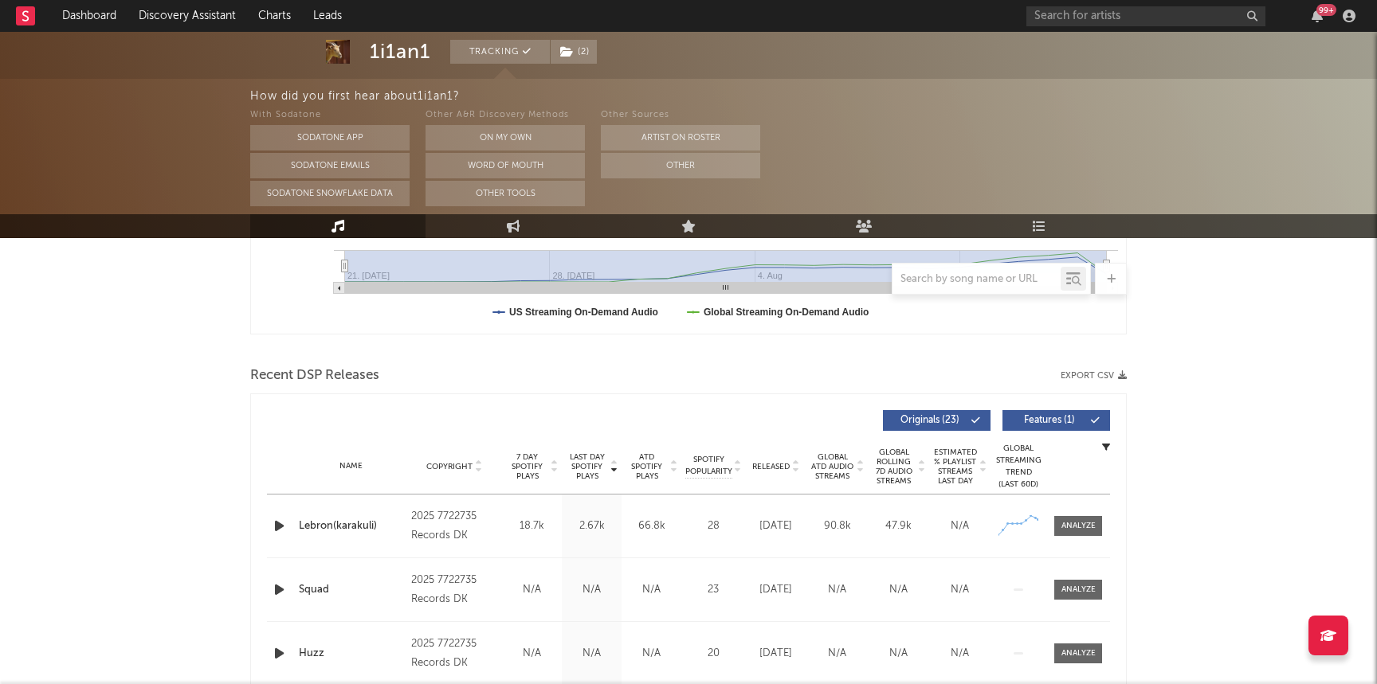
scroll to position [459, 0]
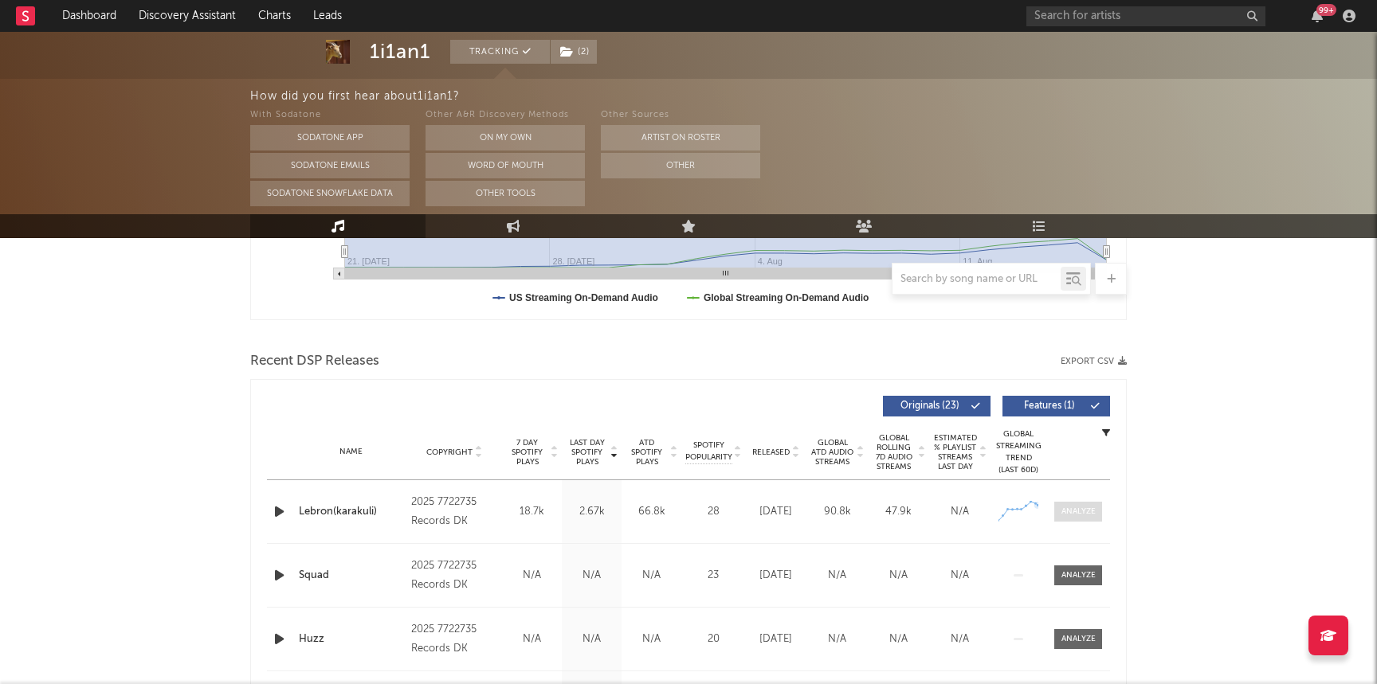
click at [1072, 521] on span at bounding box center [1078, 512] width 48 height 20
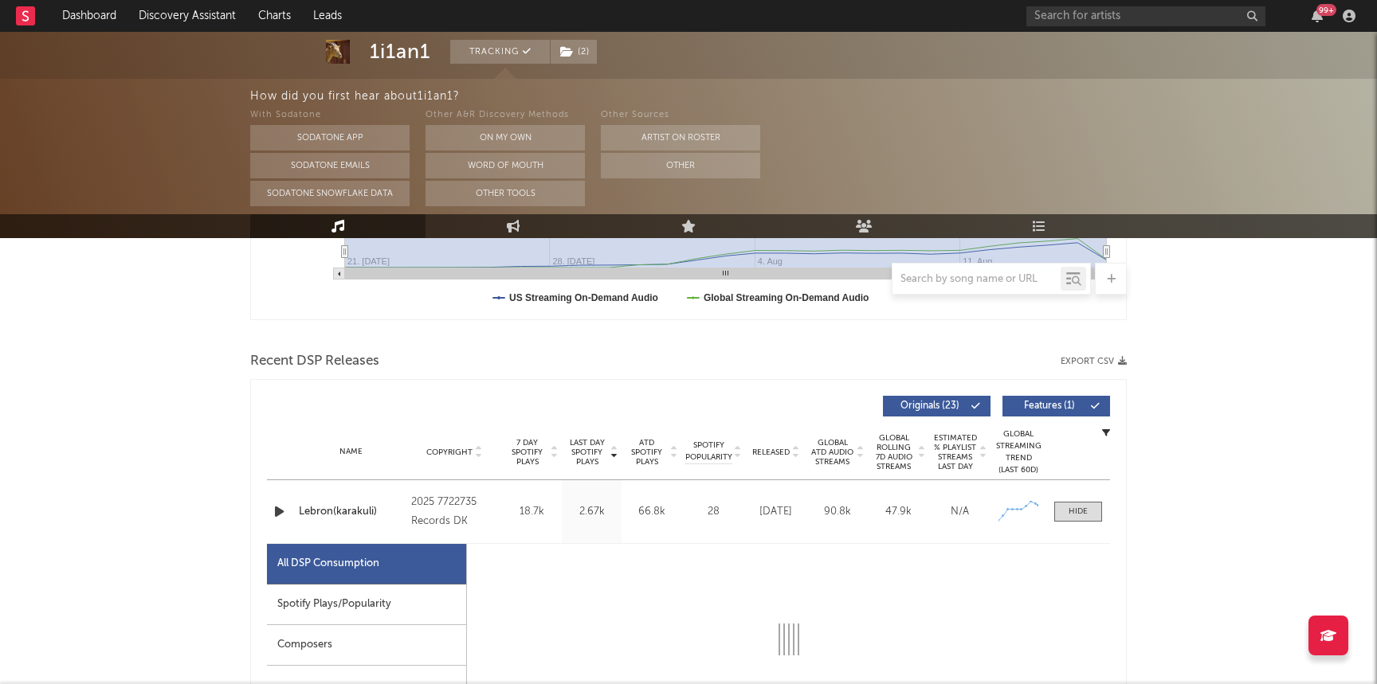
select select "1w"
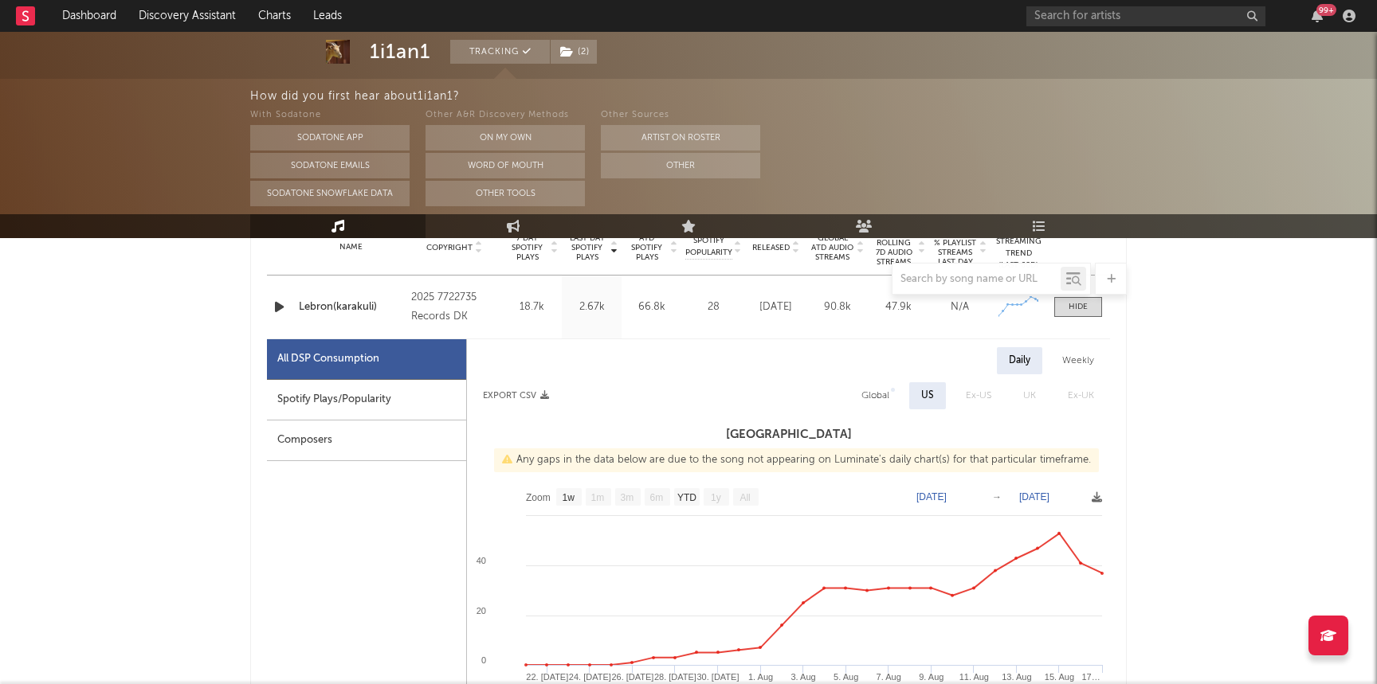
scroll to position [548, 0]
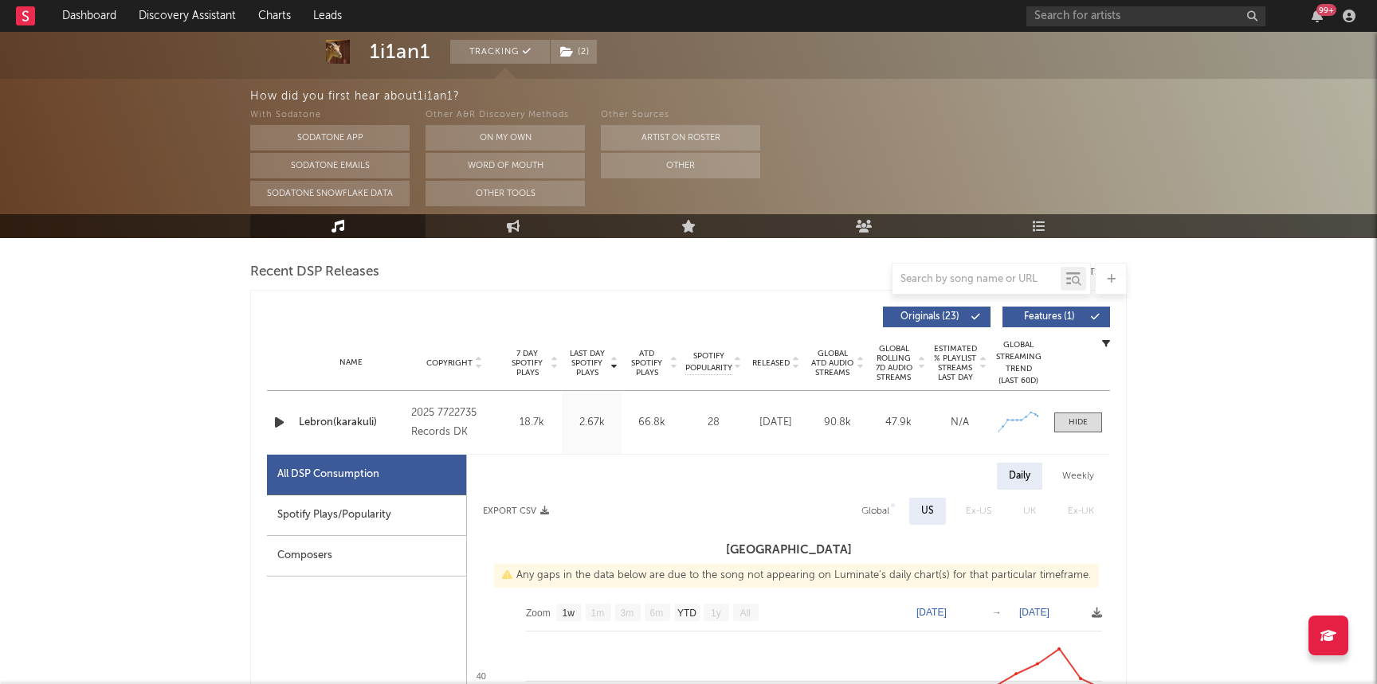
click at [280, 422] on icon "button" at bounding box center [279, 423] width 17 height 20
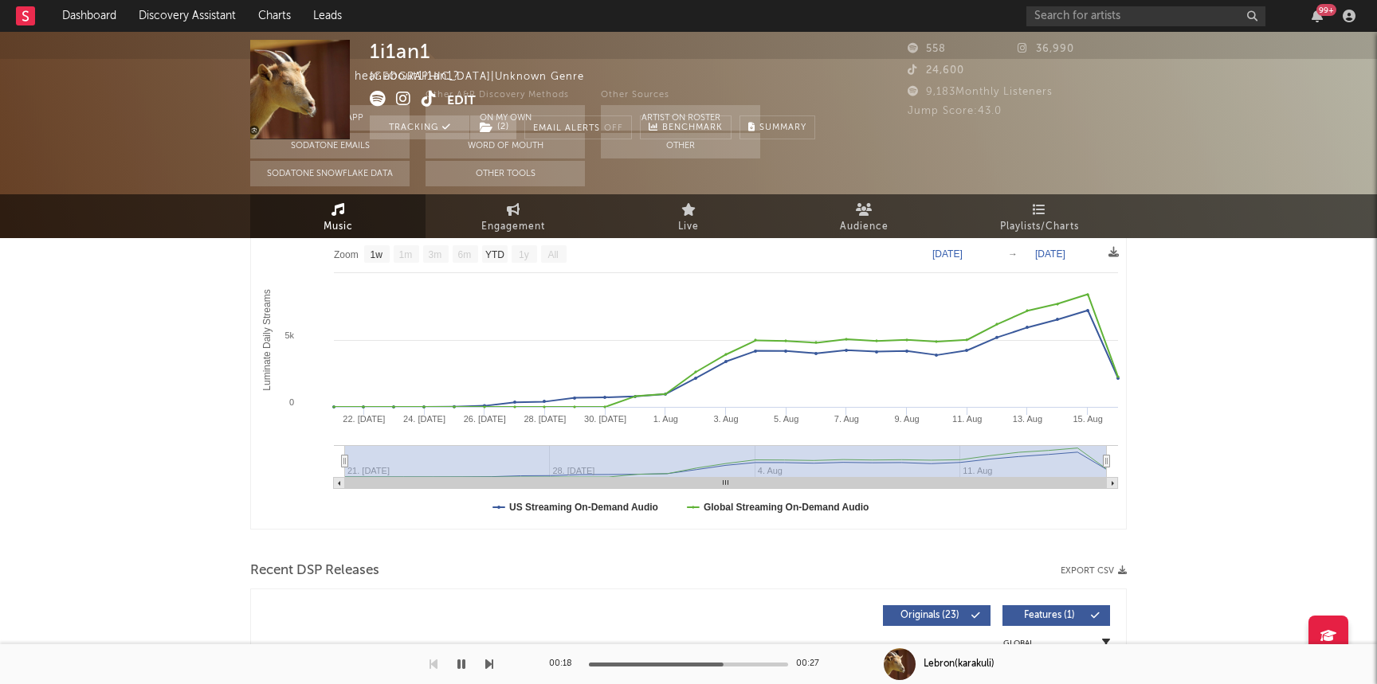
scroll to position [0, 0]
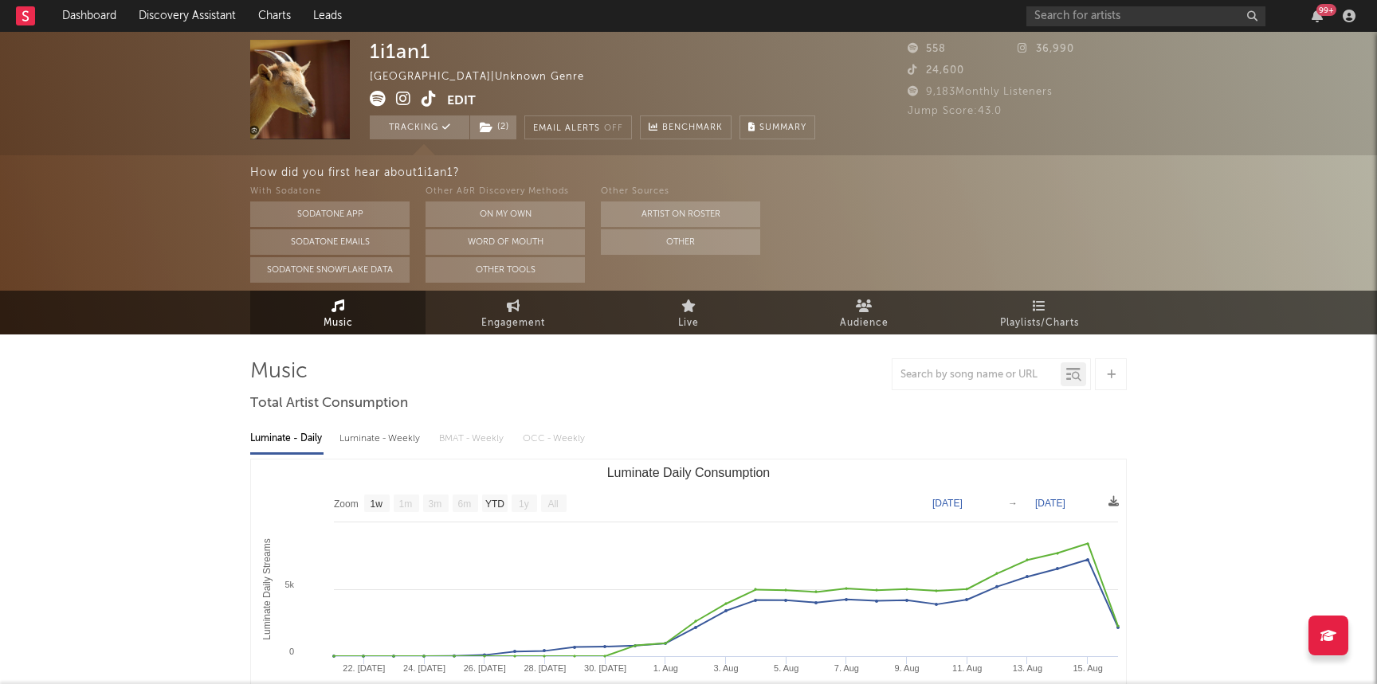
drag, startPoint x: 866, startPoint y: 472, endPoint x: 1067, endPoint y: 472, distance: 200.8
click at [1067, 472] on rect "Luminate Daily Consumption" at bounding box center [688, 619] width 875 height 319
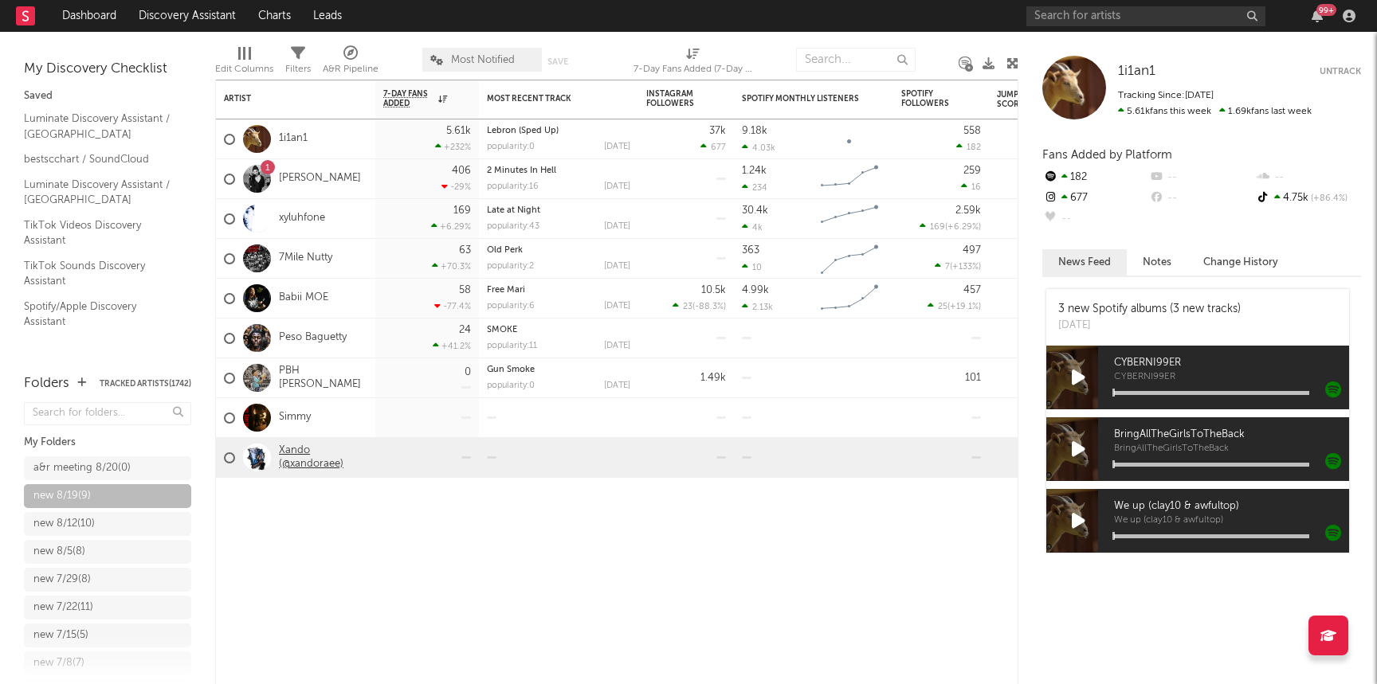
click at [309, 459] on link "Xando (@xandoraee)" at bounding box center [323, 458] width 88 height 27
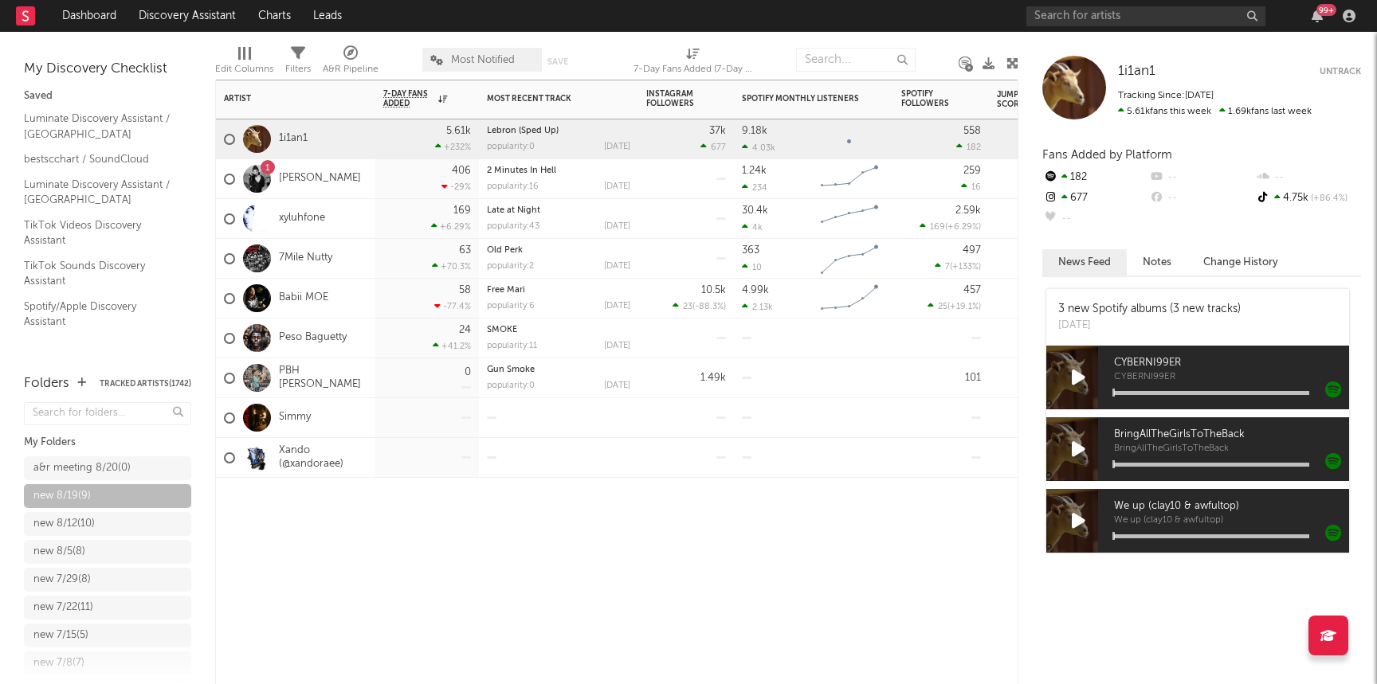
click at [469, 593] on div "Artist Notifications 7-Day Fans Added WoW % Change Most Recent Track Popularity…" at bounding box center [616, 382] width 803 height 605
click at [292, 417] on link "Simmy" at bounding box center [295, 418] width 32 height 14
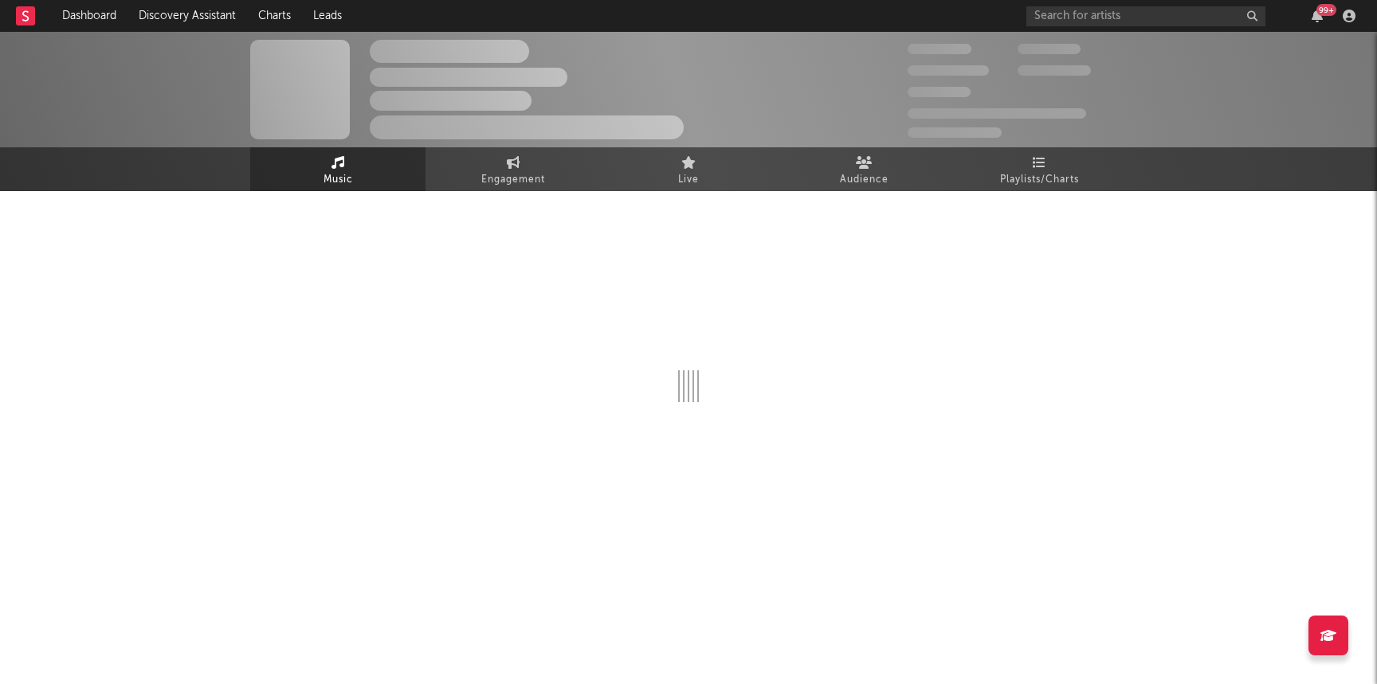
select select "1w"
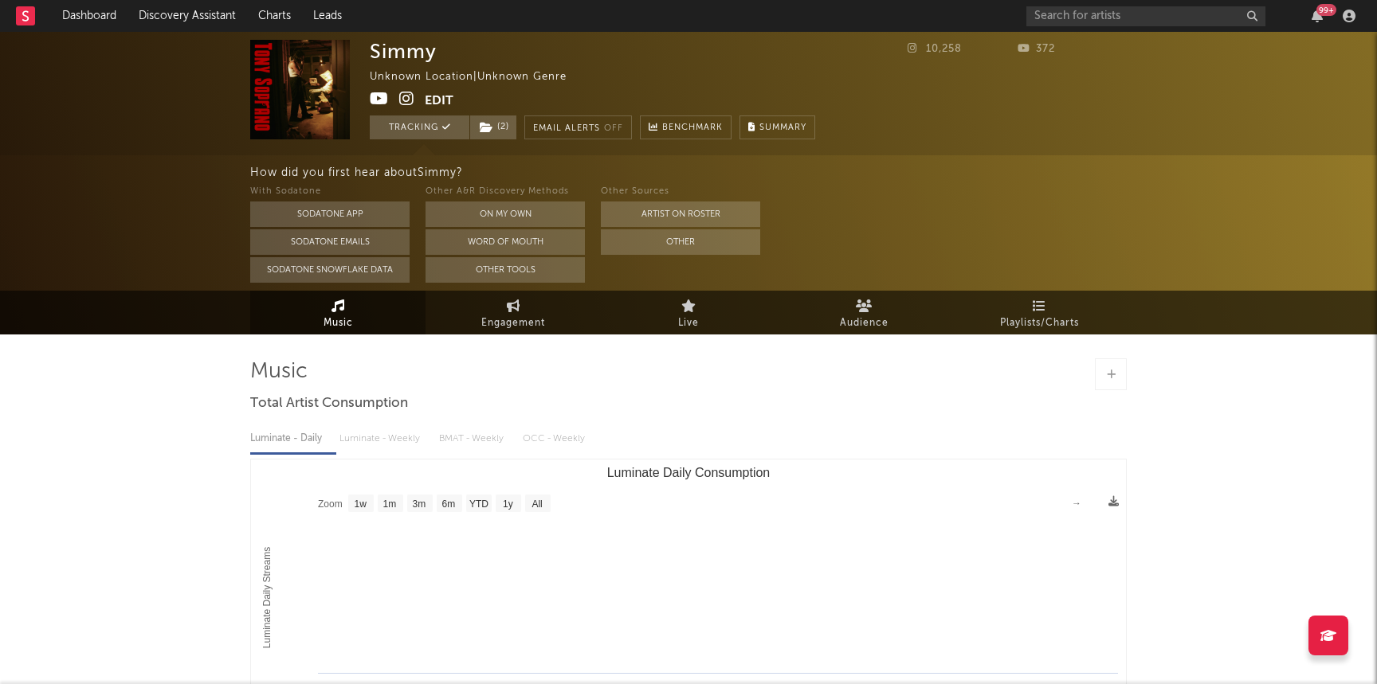
click at [376, 93] on icon at bounding box center [379, 99] width 19 height 16
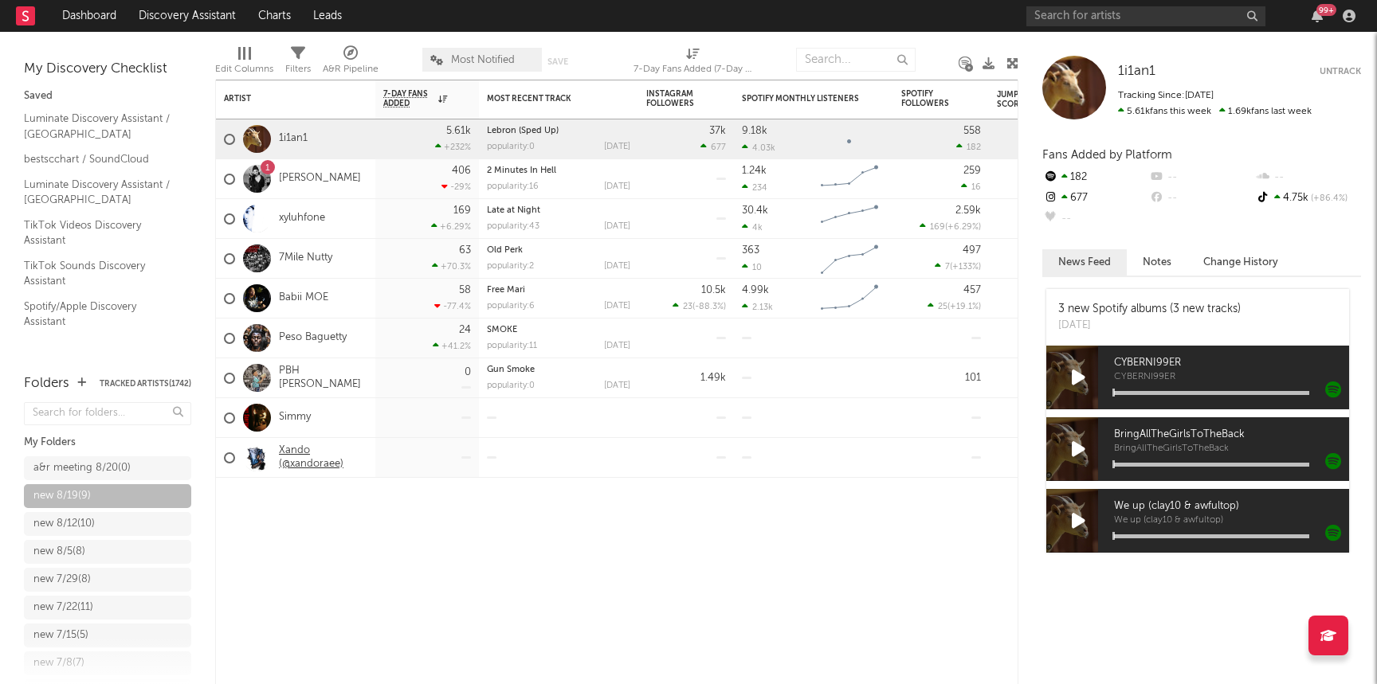
click at [288, 469] on link "Xando (@xandoraee)" at bounding box center [323, 458] width 88 height 27
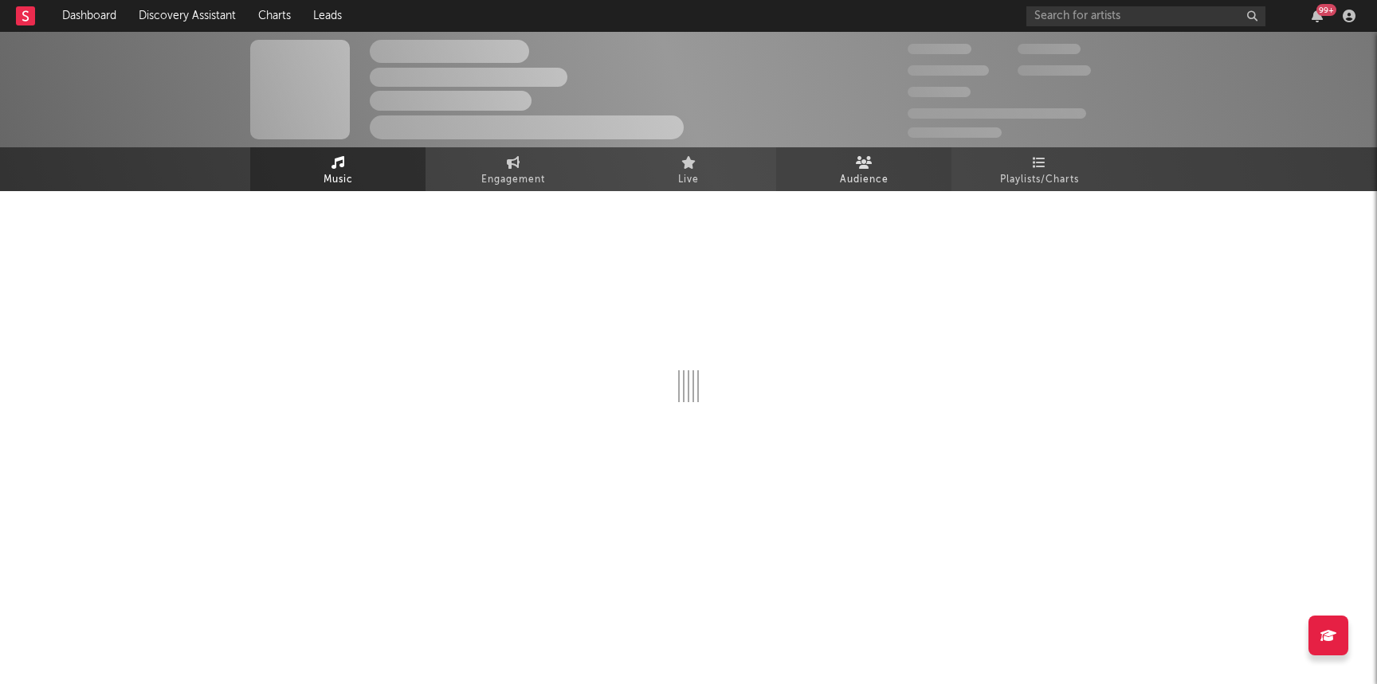
select select "1w"
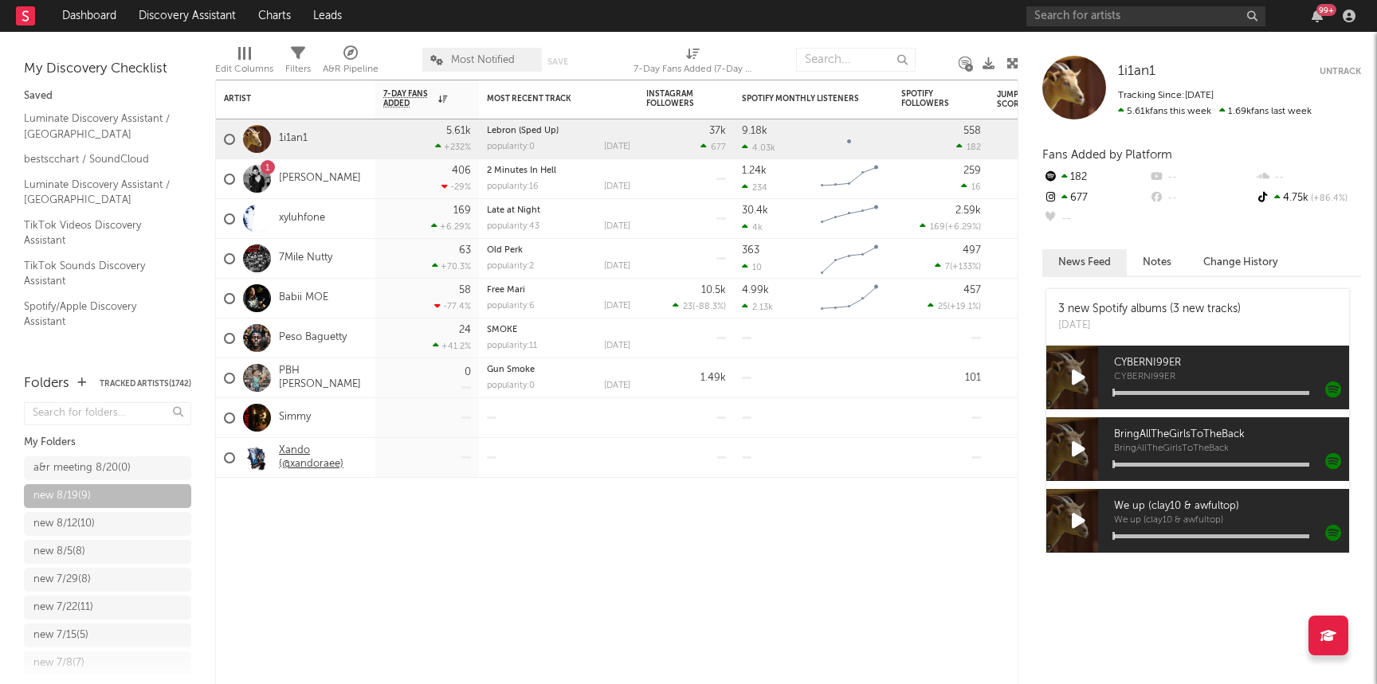
click at [301, 459] on link "Xando (@xandoraee)" at bounding box center [323, 458] width 88 height 27
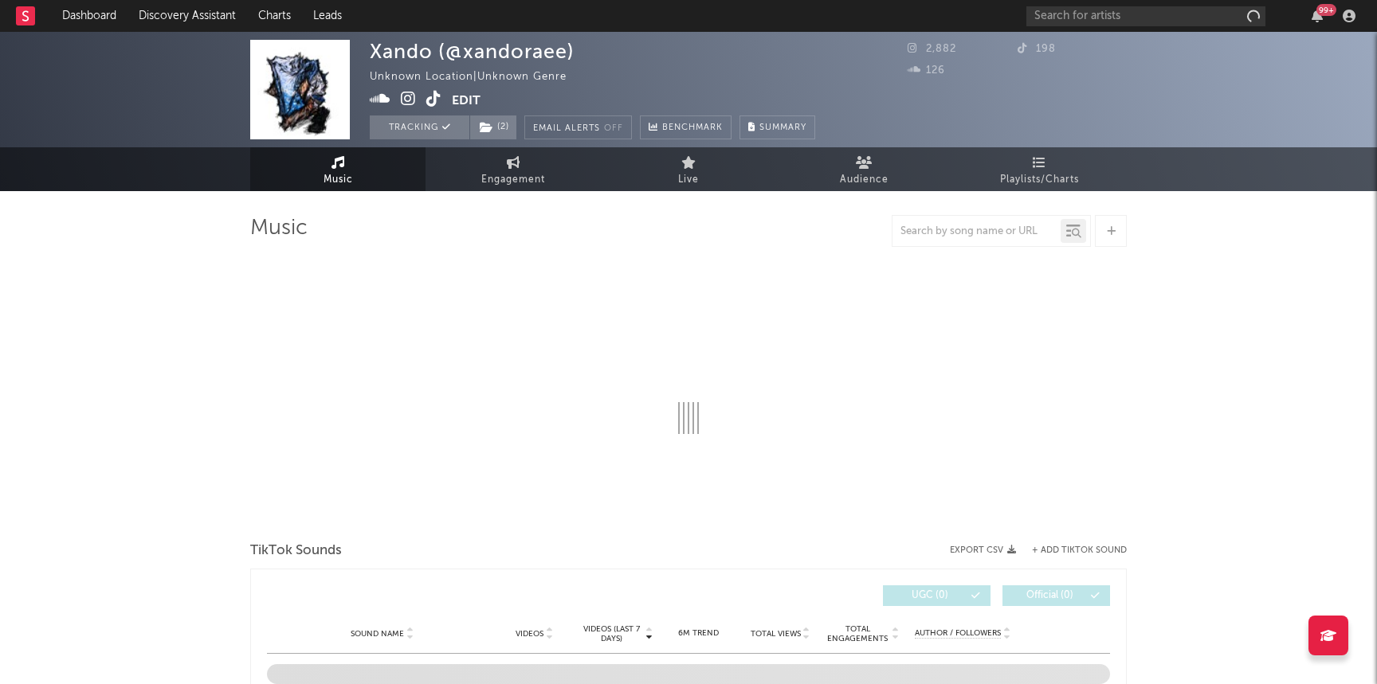
select select "1w"
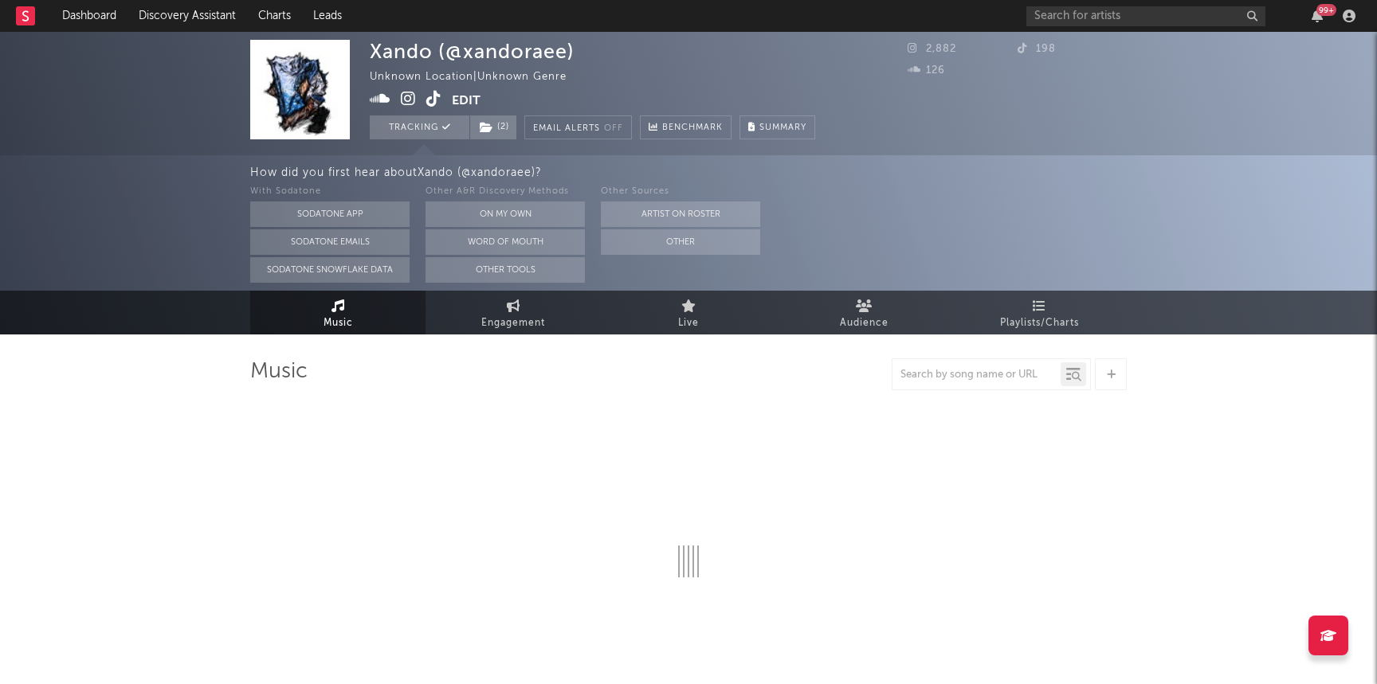
select select "1w"
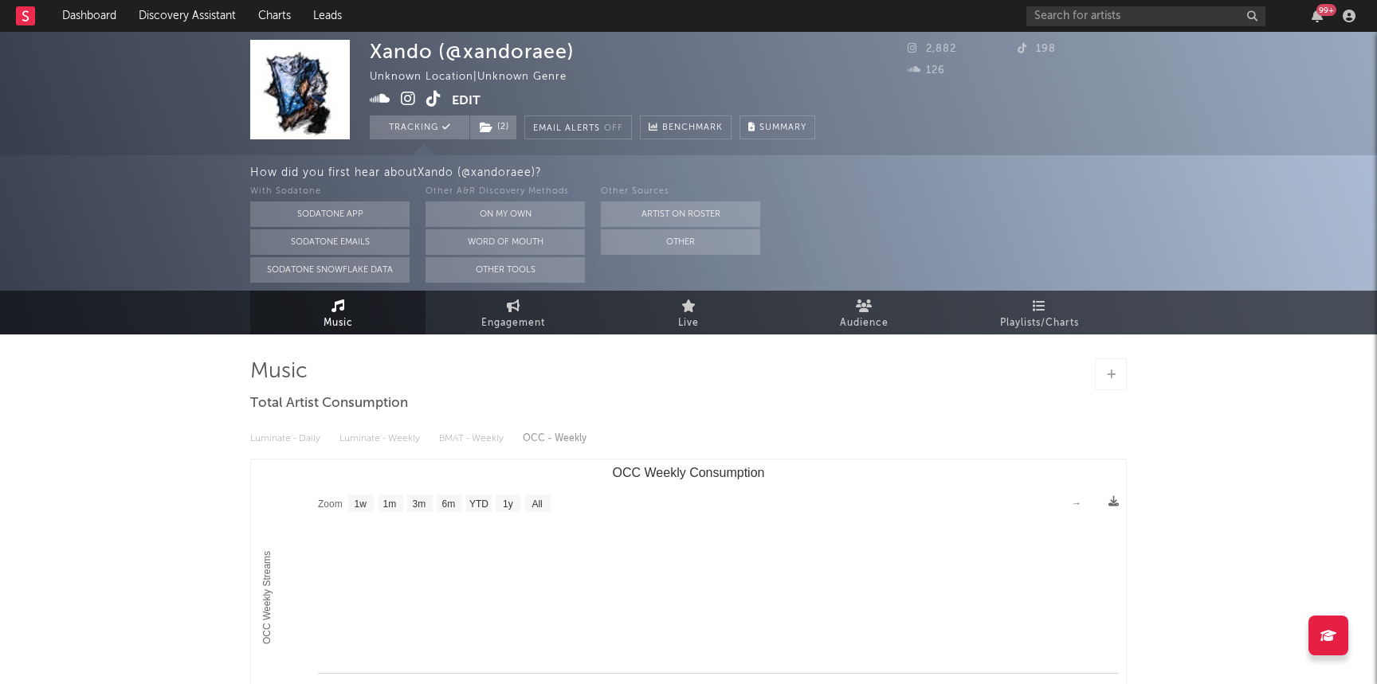
click at [374, 100] on icon at bounding box center [380, 99] width 21 height 16
click at [429, 97] on icon at bounding box center [433, 99] width 15 height 16
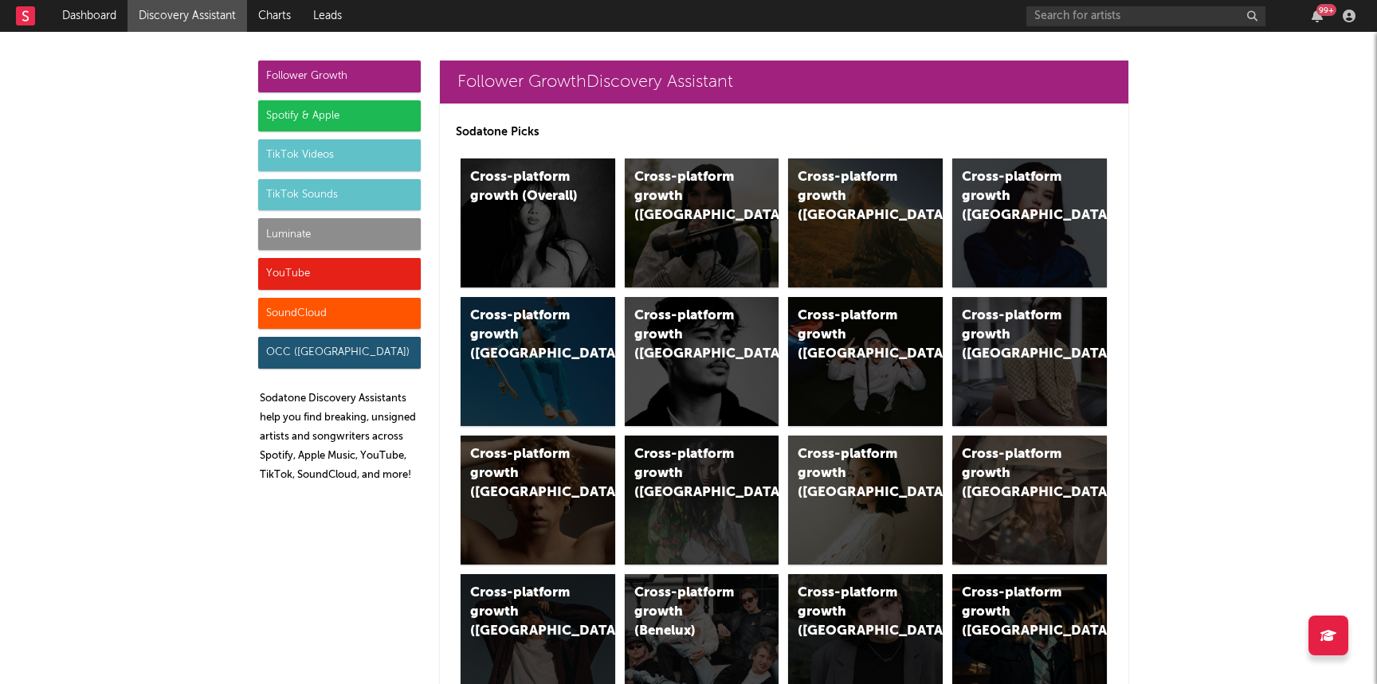
click at [320, 234] on div "Luminate" at bounding box center [339, 234] width 163 height 32
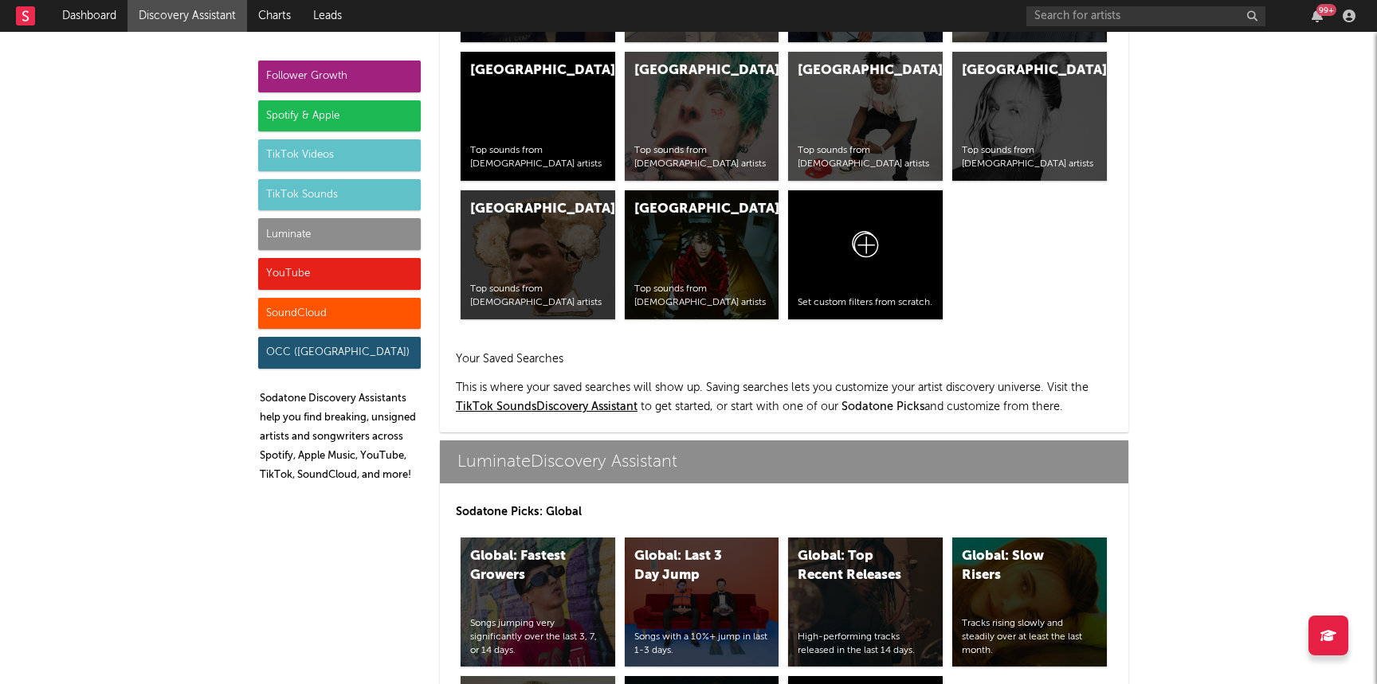
scroll to position [7073, 0]
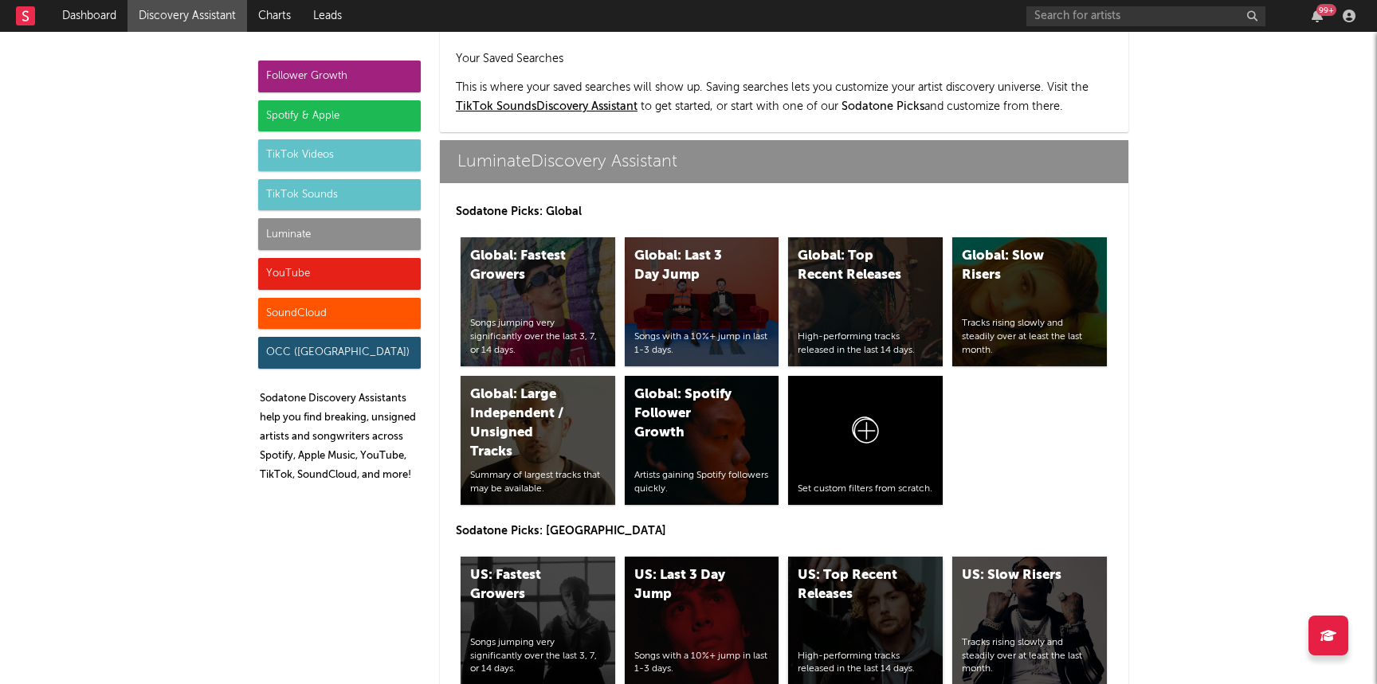
click at [871, 557] on div "US: Top Recent Releases High-performing tracks released in the last 14 days." at bounding box center [865, 621] width 155 height 129
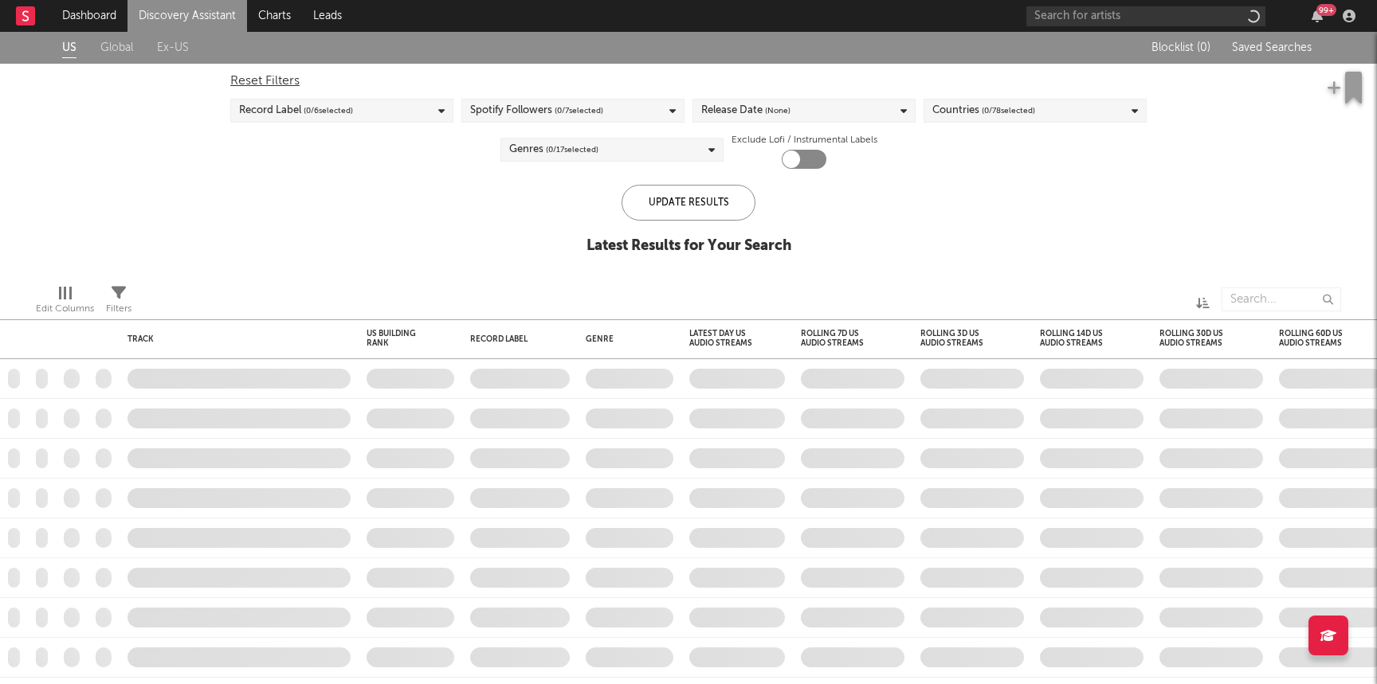
checkbox input "true"
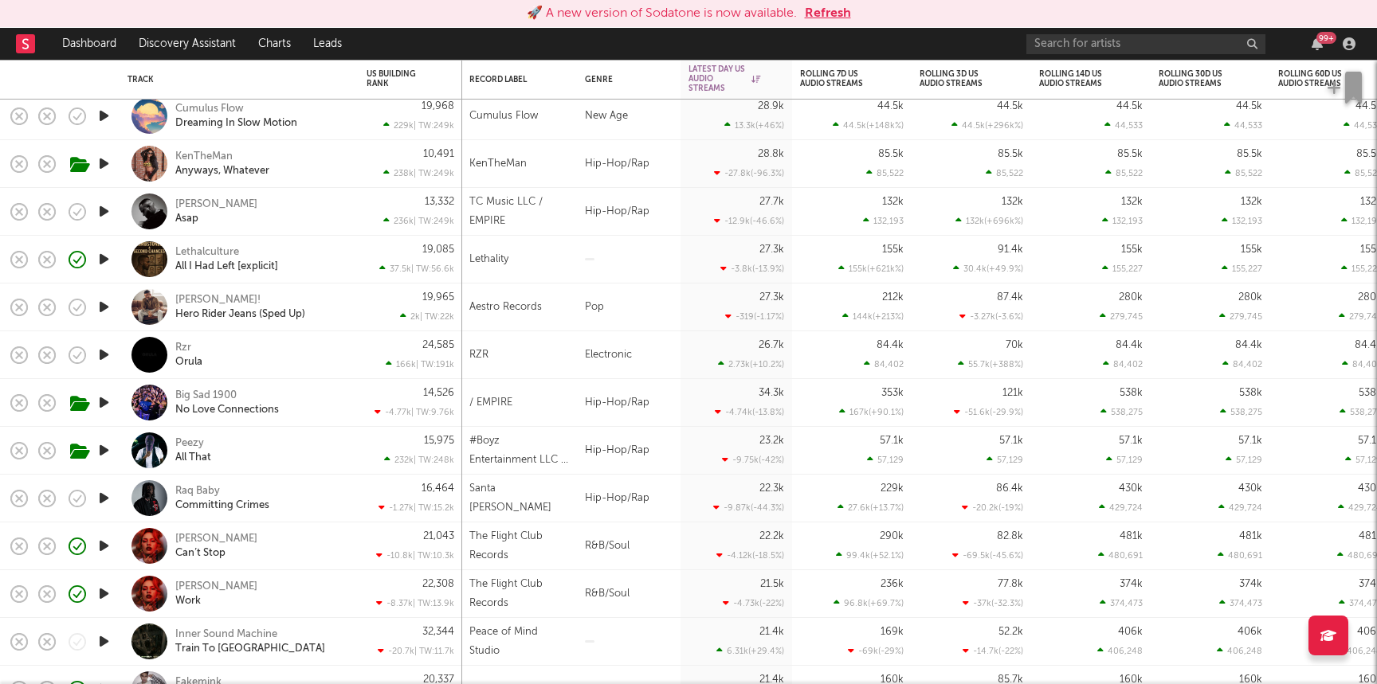
click at [819, 15] on button "Refresh" at bounding box center [828, 13] width 46 height 19
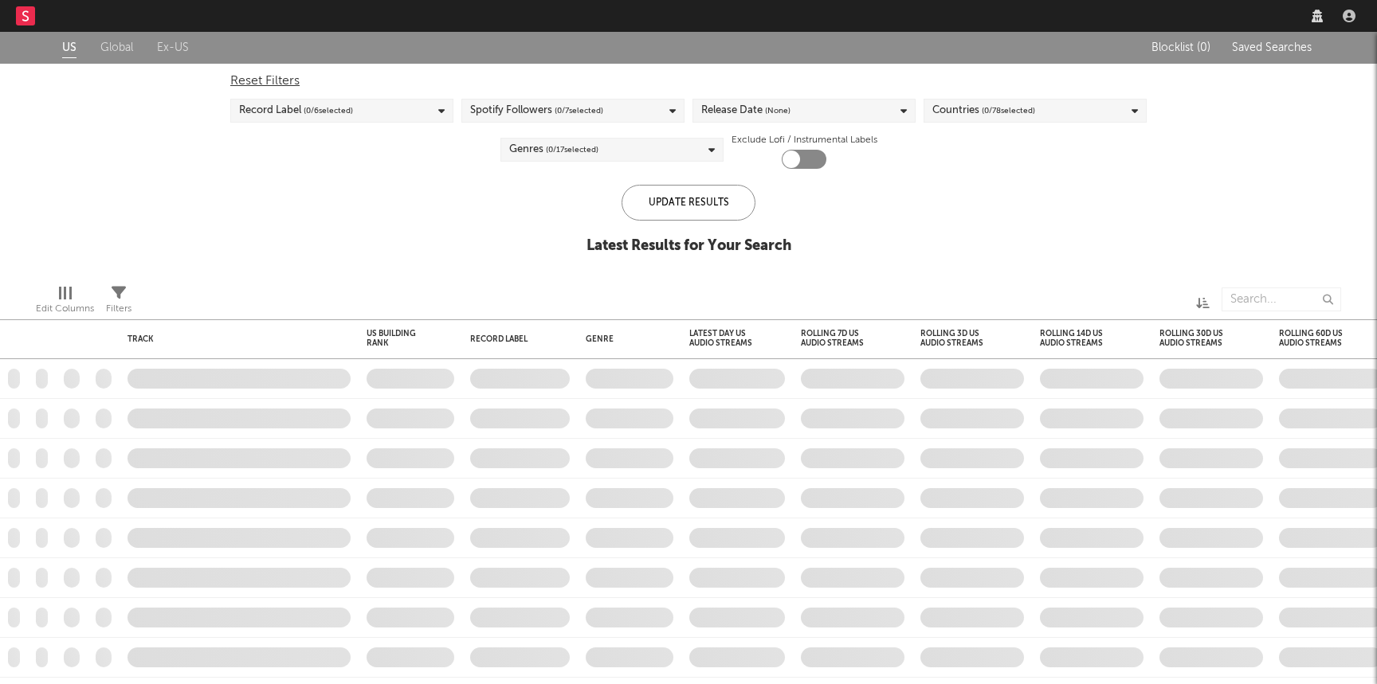
checkbox input "true"
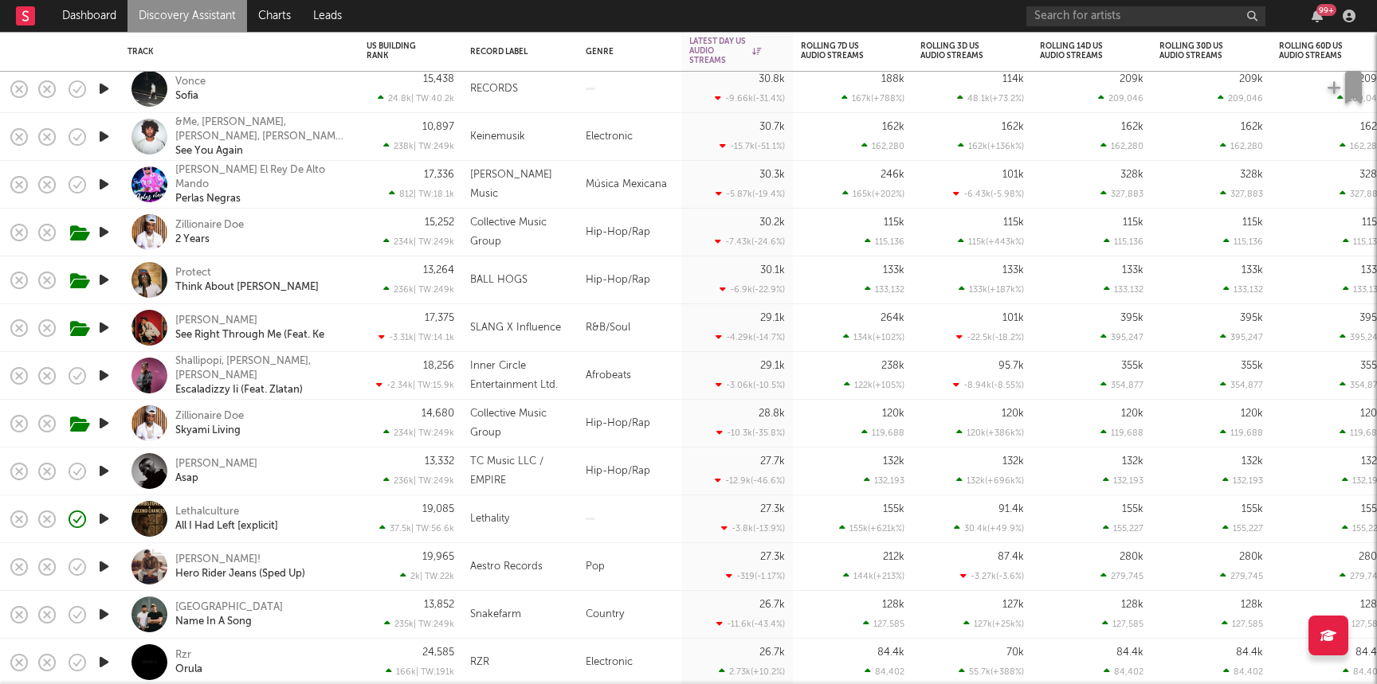
drag, startPoint x: 595, startPoint y: 372, endPoint x: 589, endPoint y: 141, distance: 231.2
click at [595, 371] on div "Afrobeats" at bounding box center [630, 376] width 104 height 48
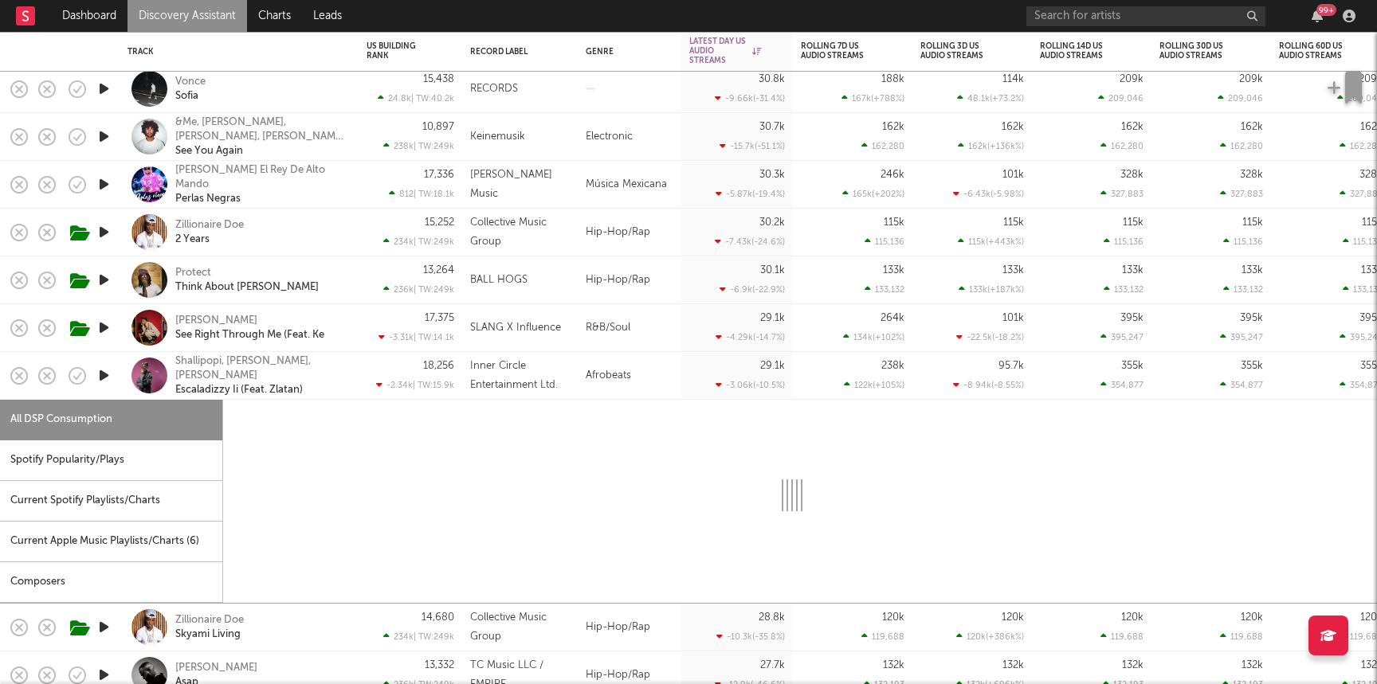
select select "1w"
